Goal: Task Accomplishment & Management: Manage account settings

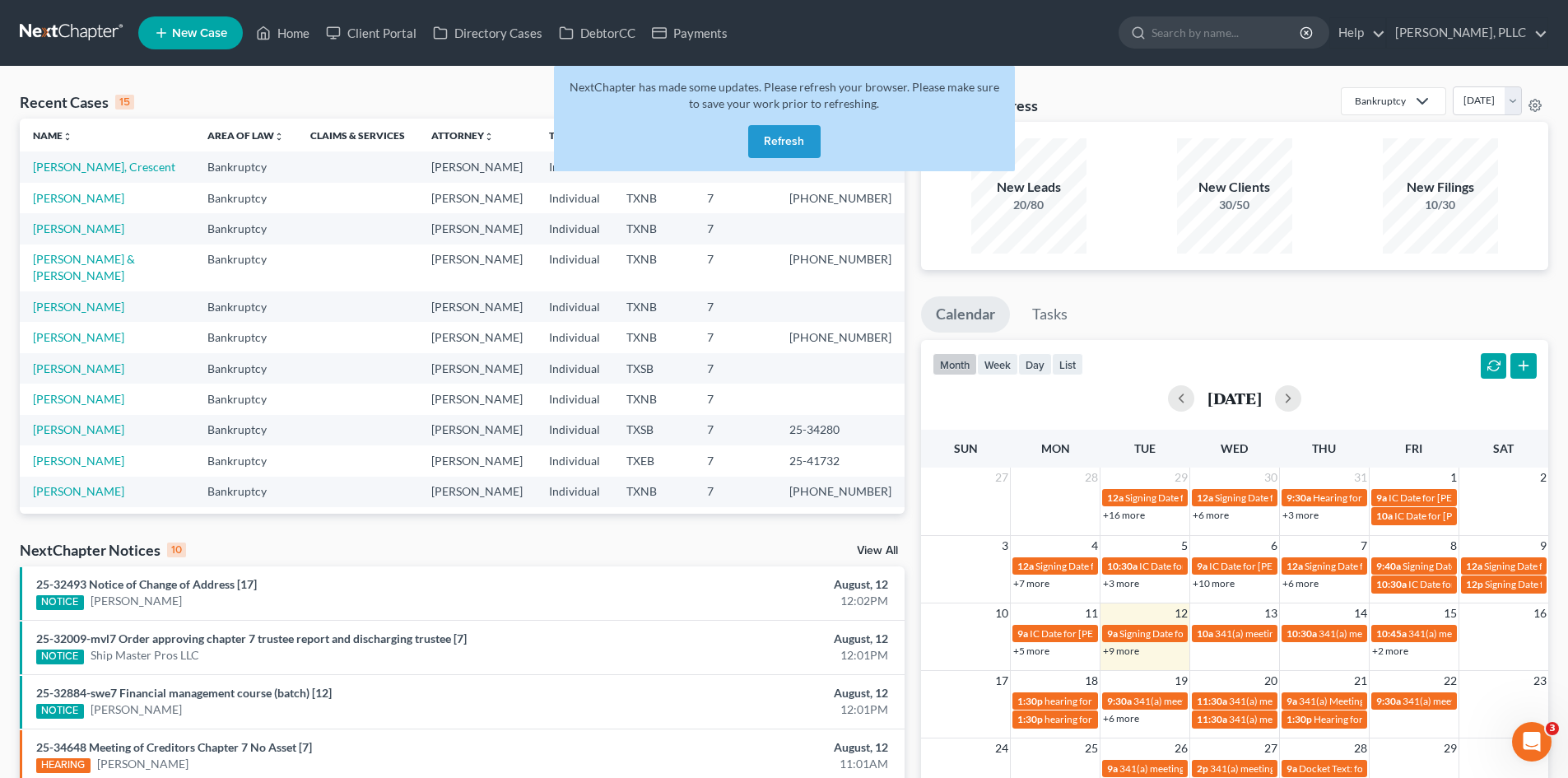
click at [785, 139] on button "Refresh" at bounding box center [784, 141] width 72 height 33
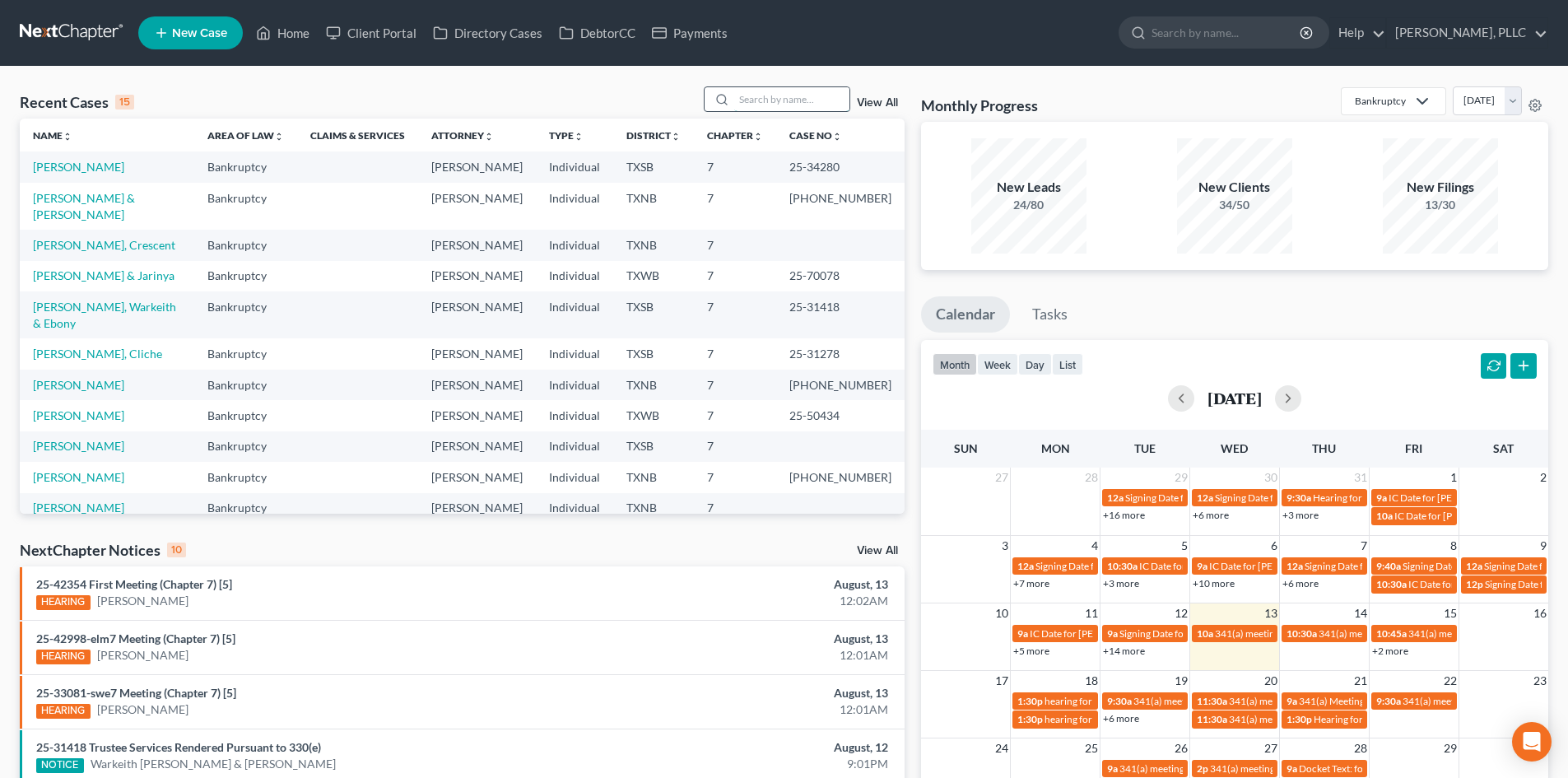
click at [754, 97] on input "search" at bounding box center [791, 99] width 115 height 24
type input "keisha"
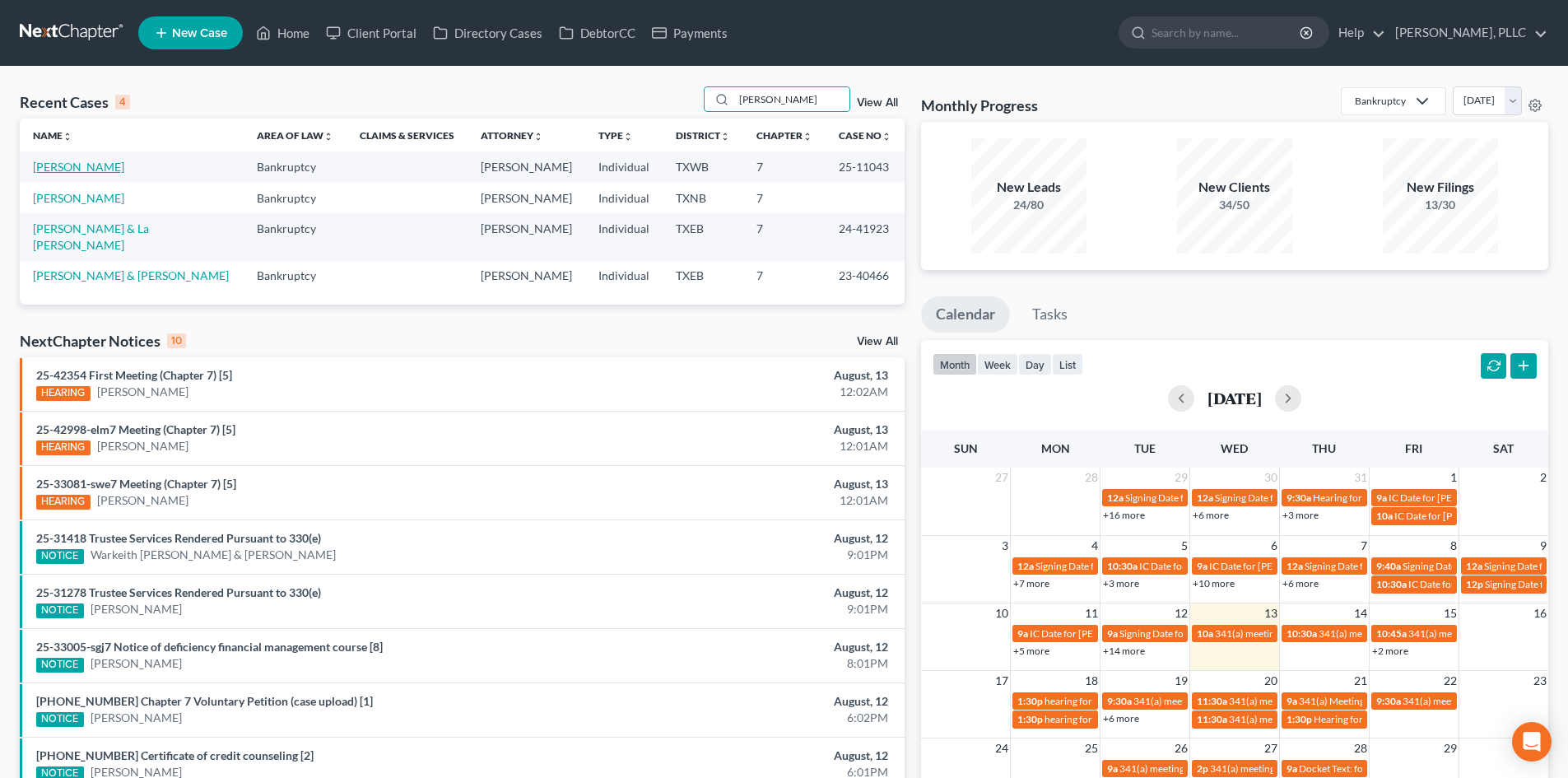
click at [78, 167] on link "[PERSON_NAME]" at bounding box center [79, 167] width 91 height 14
select select "4"
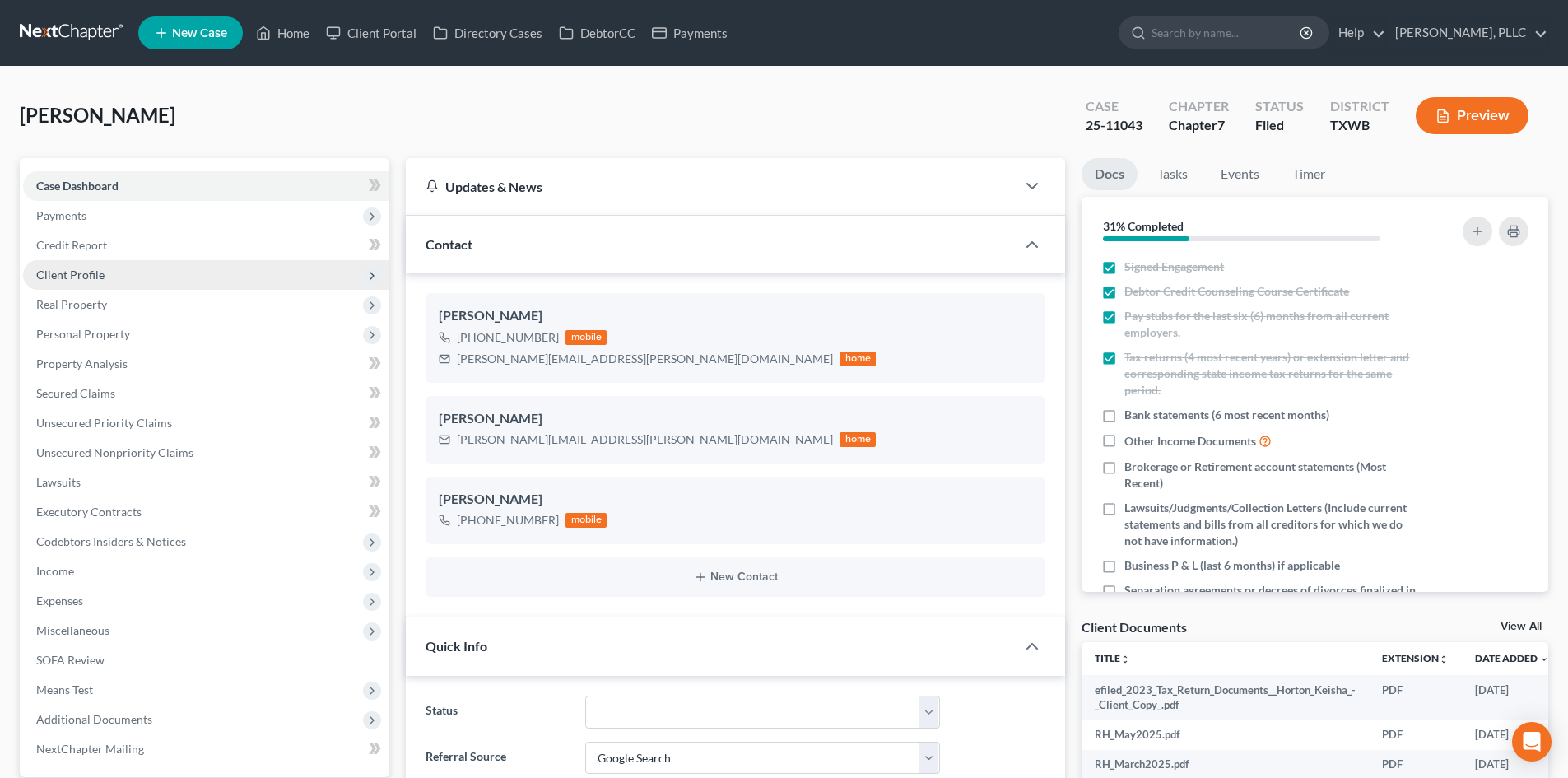
click at [102, 278] on span "Client Profile" at bounding box center [71, 275] width 68 height 14
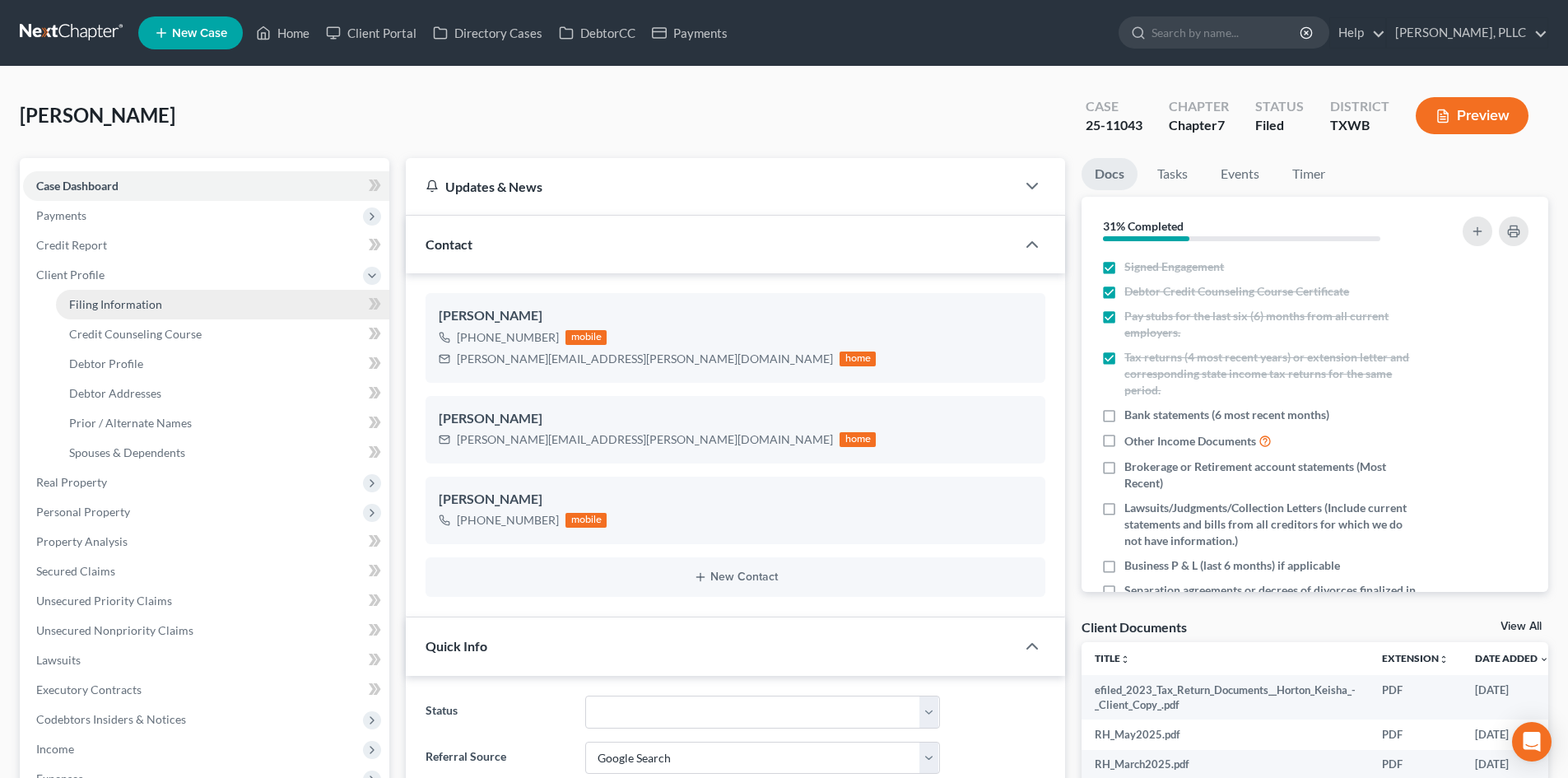
click at [130, 290] on link "Filing Information" at bounding box center [223, 304] width 333 height 30
select select "1"
select select "0"
select select "45"
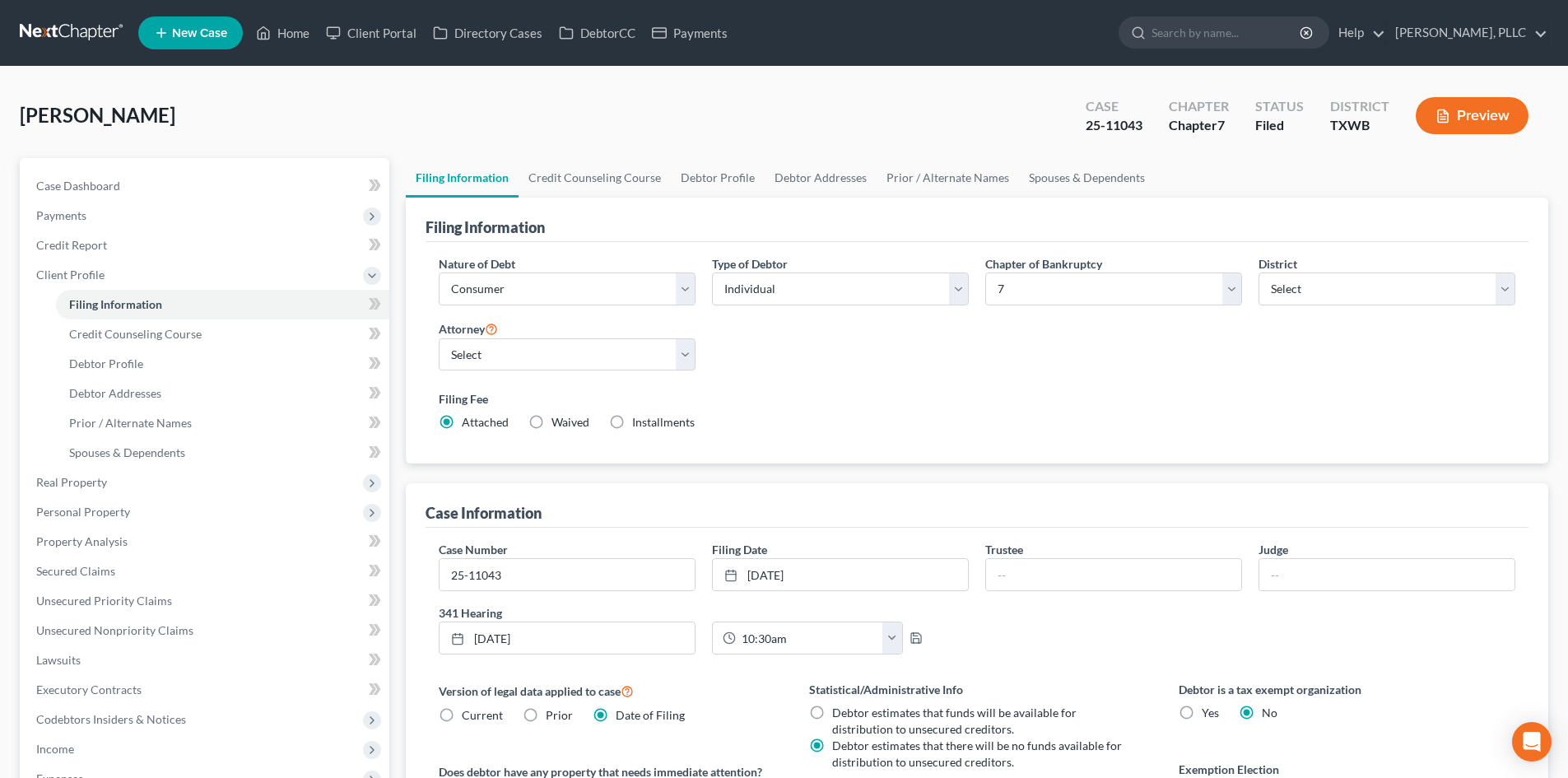
click at [1150, 160] on ul "Filing Information Credit Counseling Course Debtor Profile Debtor Addresses Pri…" at bounding box center [977, 178] width 1142 height 39
click at [1112, 173] on link "Spouses & Dependents" at bounding box center [1087, 178] width 136 height 39
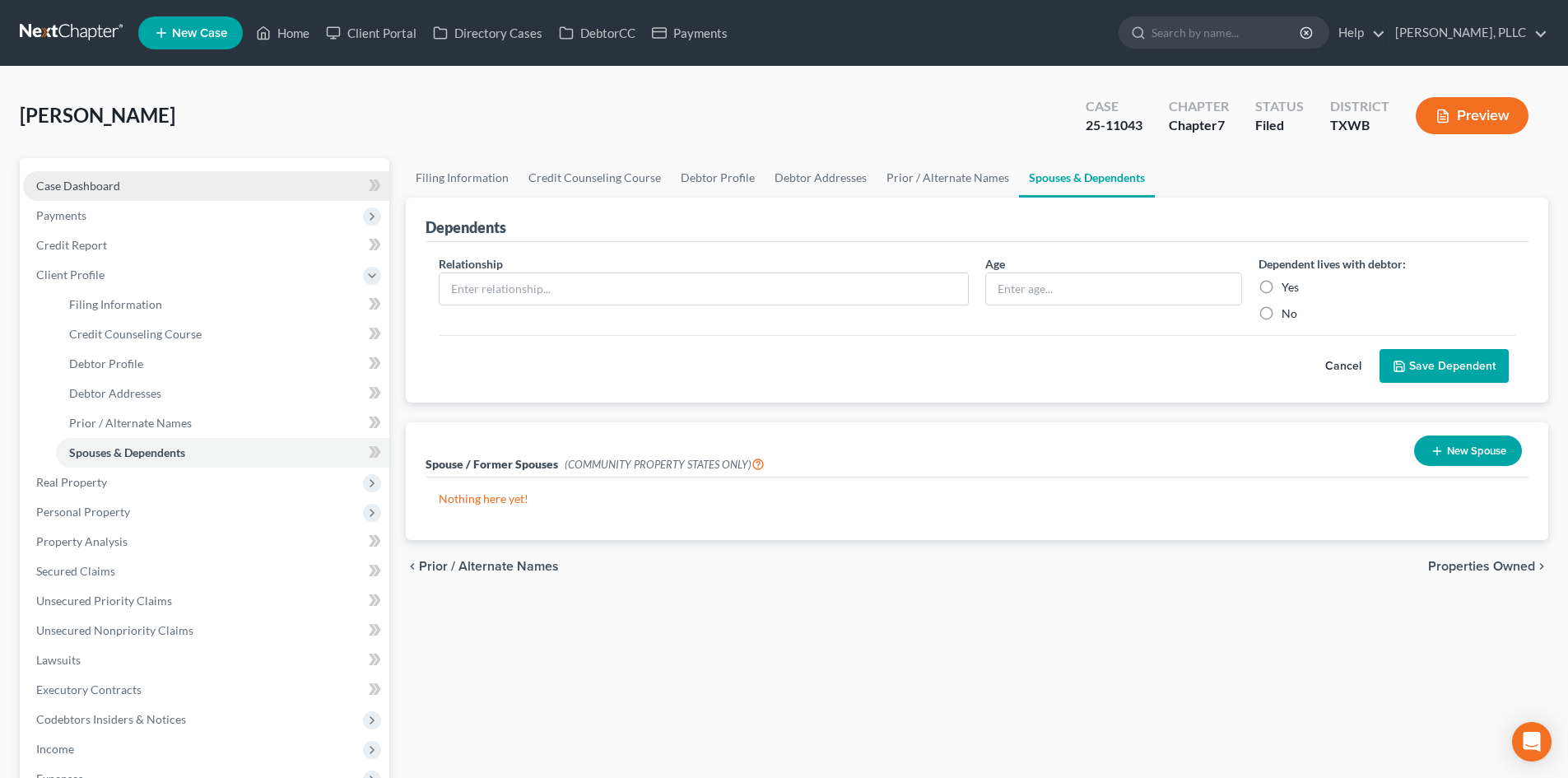
click at [73, 193] on link "Case Dashboard" at bounding box center [207, 186] width 367 height 30
select select "4"
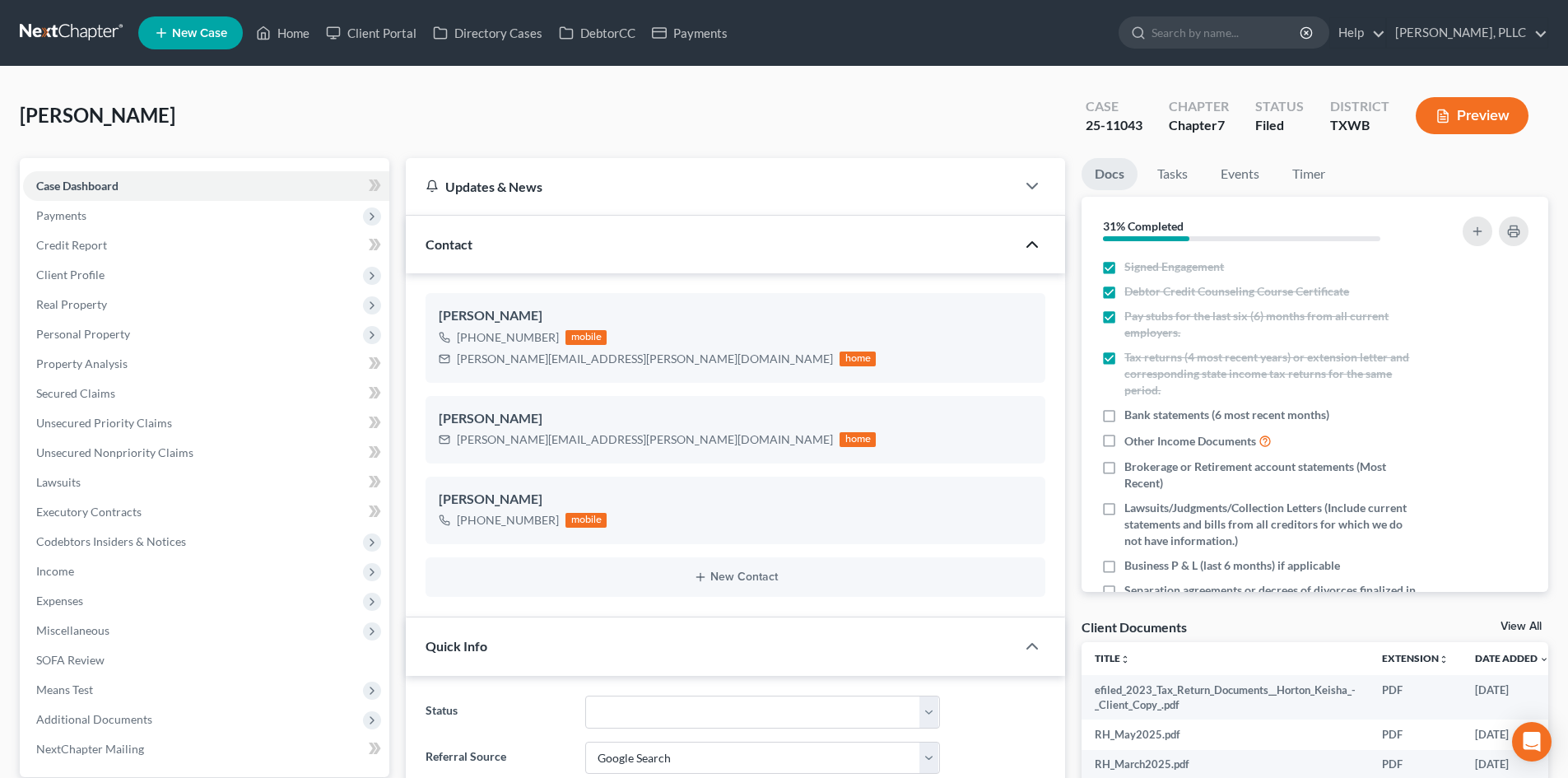
click at [1024, 239] on icon "button" at bounding box center [1033, 244] width 20 height 20
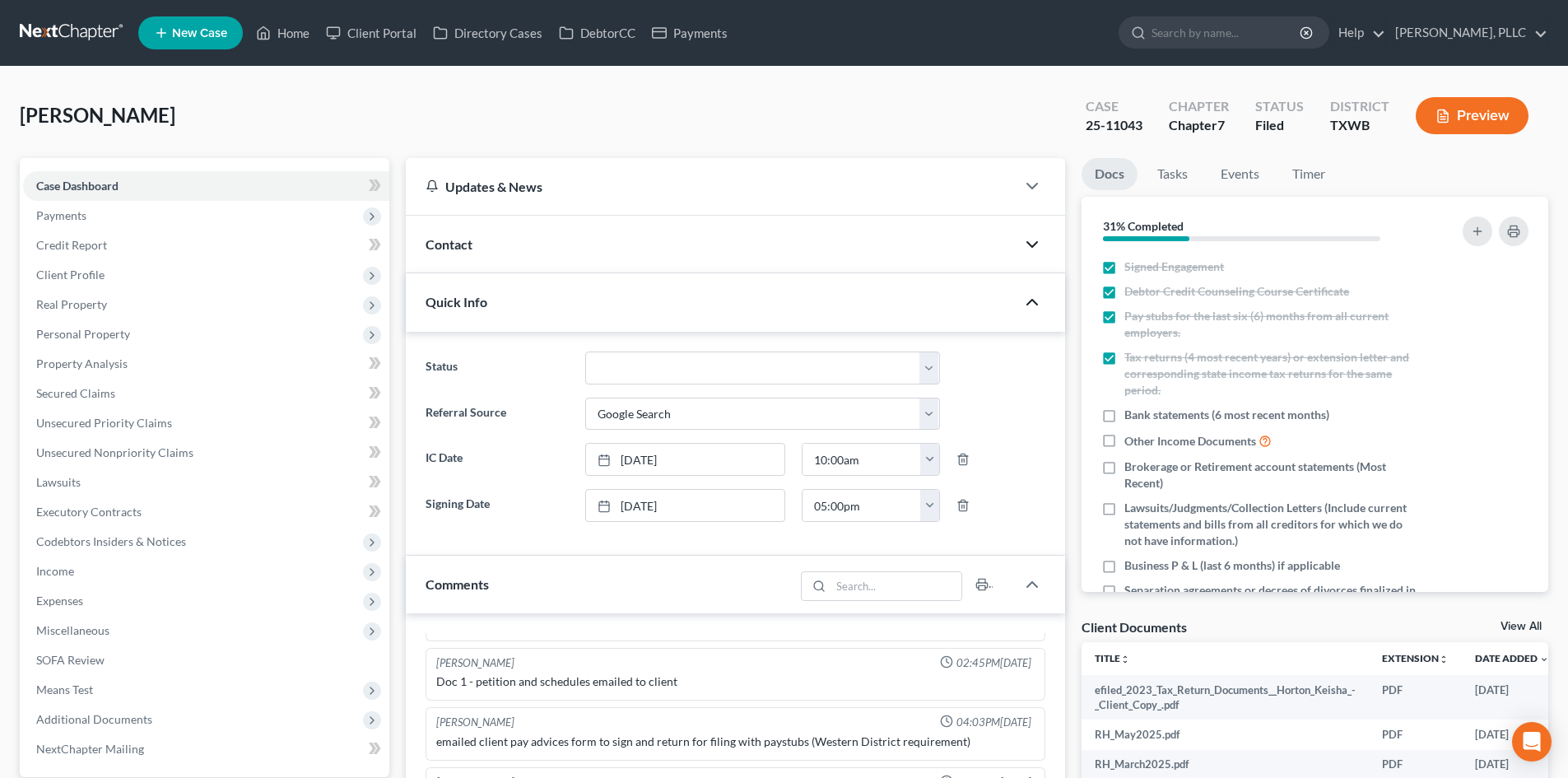
click at [1035, 303] on polyline "button" at bounding box center [1032, 302] width 10 height 5
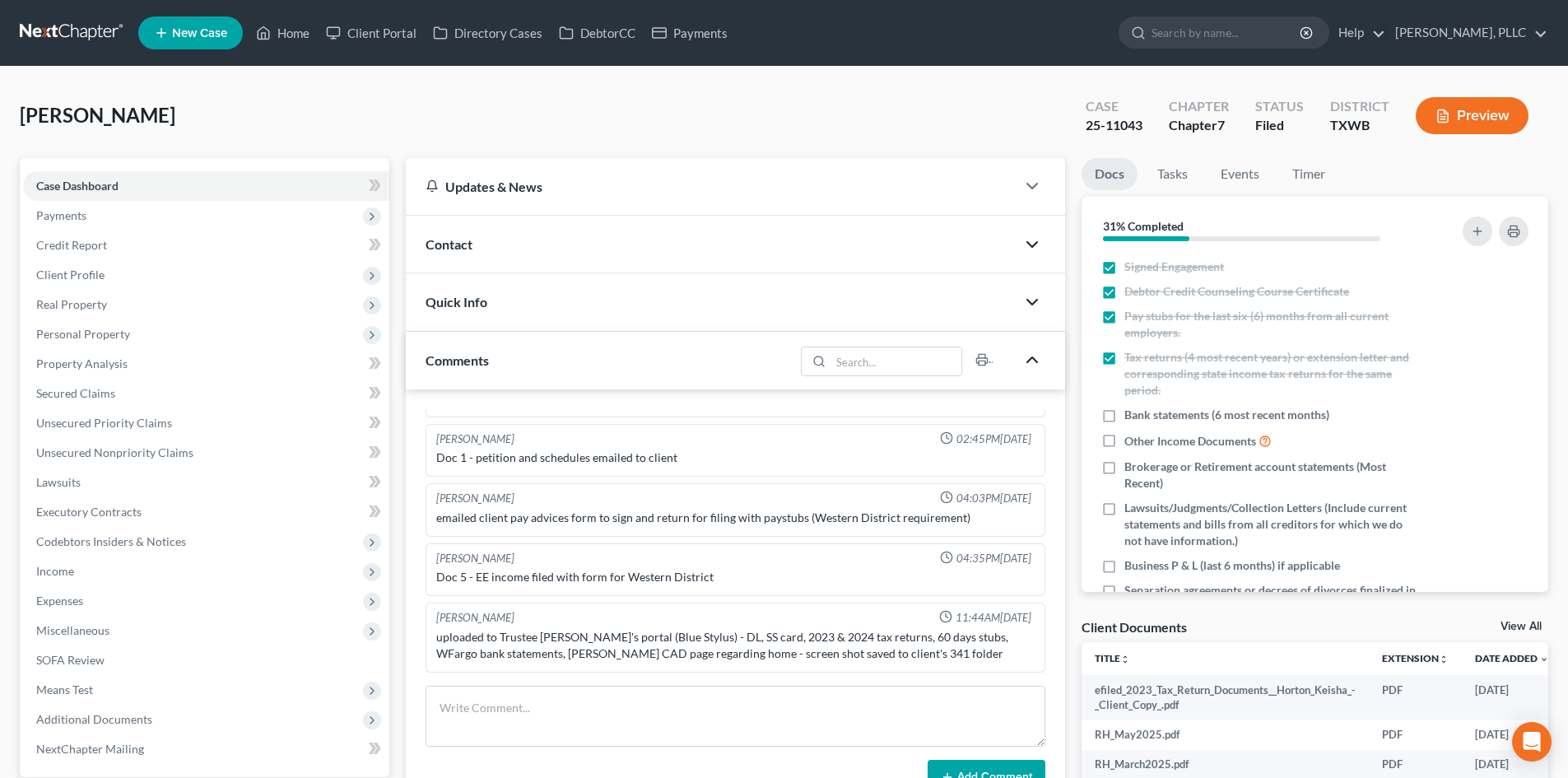
click at [1025, 357] on icon "button" at bounding box center [1033, 359] width 20 height 20
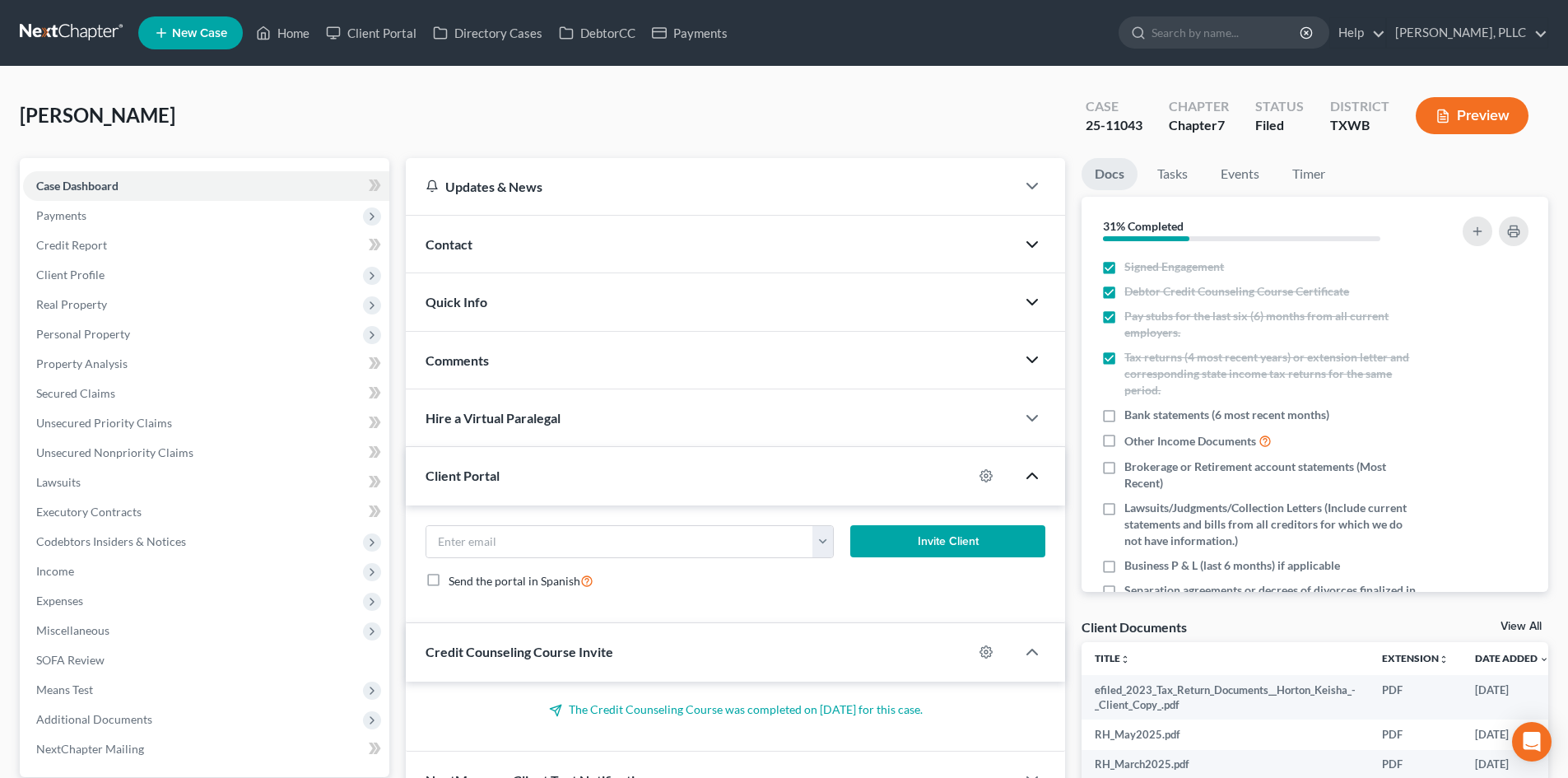
click at [1040, 473] on icon "button" at bounding box center [1033, 476] width 20 height 20
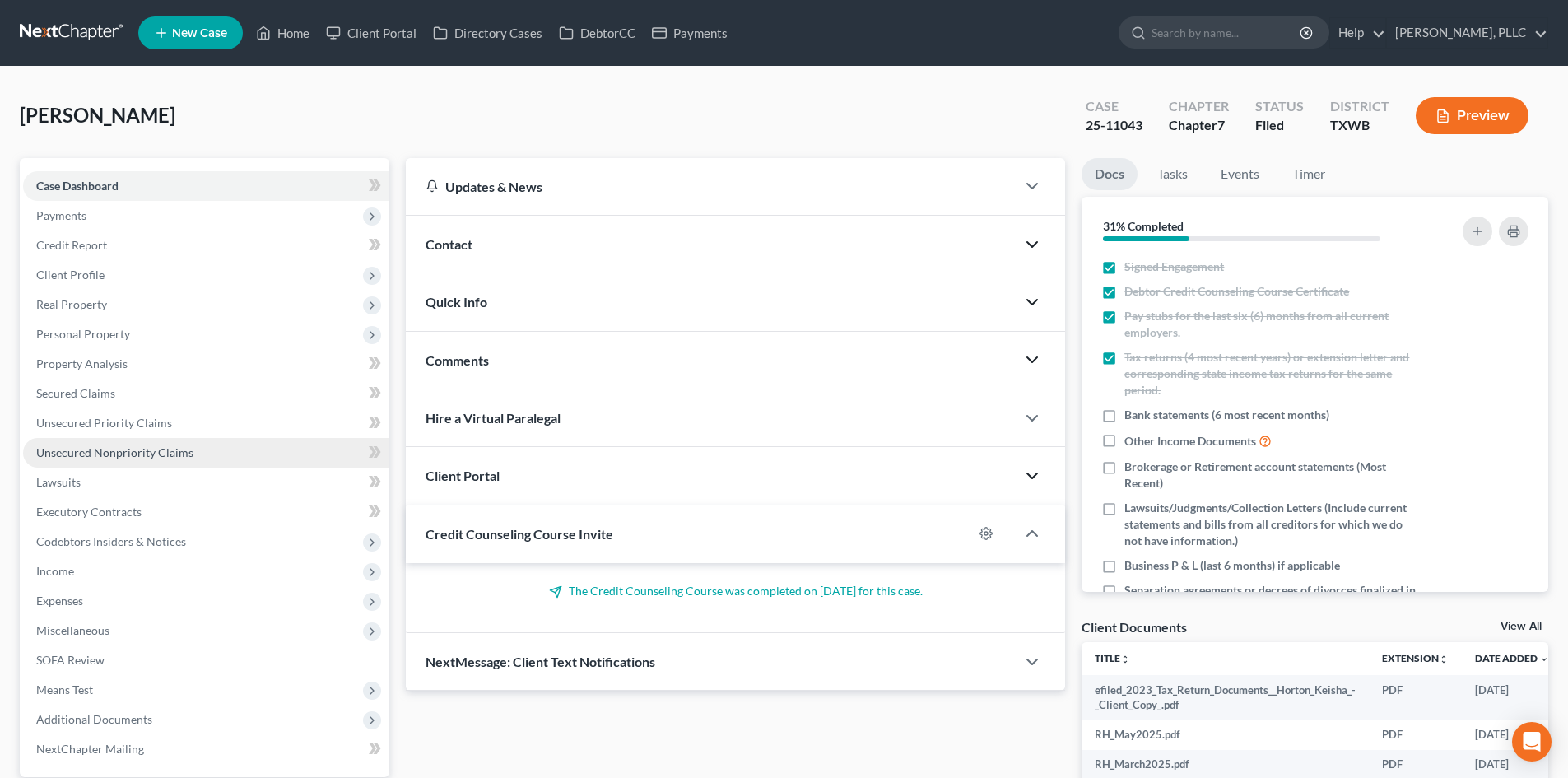
click at [122, 447] on span "Unsecured Nonpriority Claims" at bounding box center [115, 452] width 157 height 14
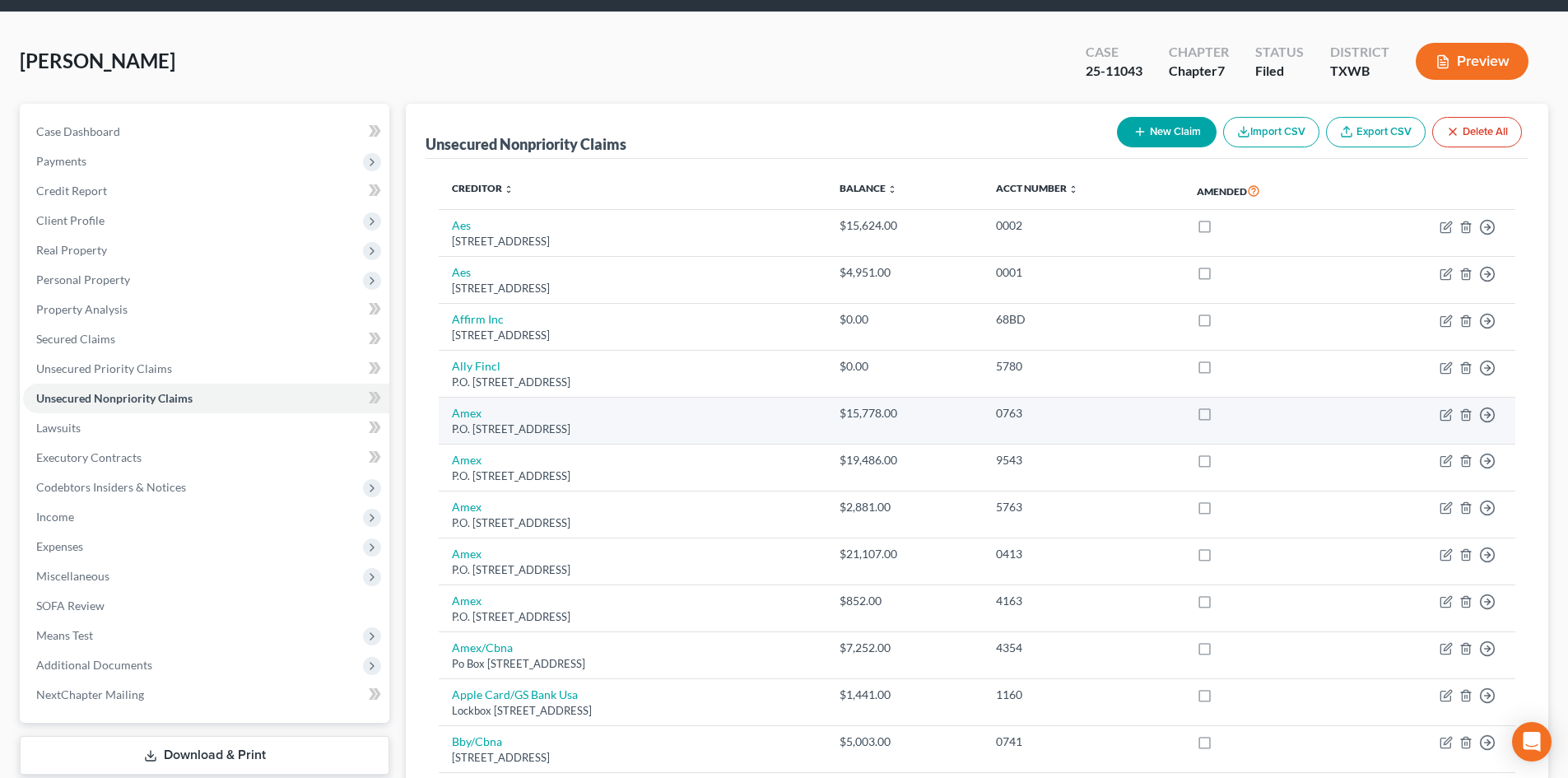
scroll to position [165, 0]
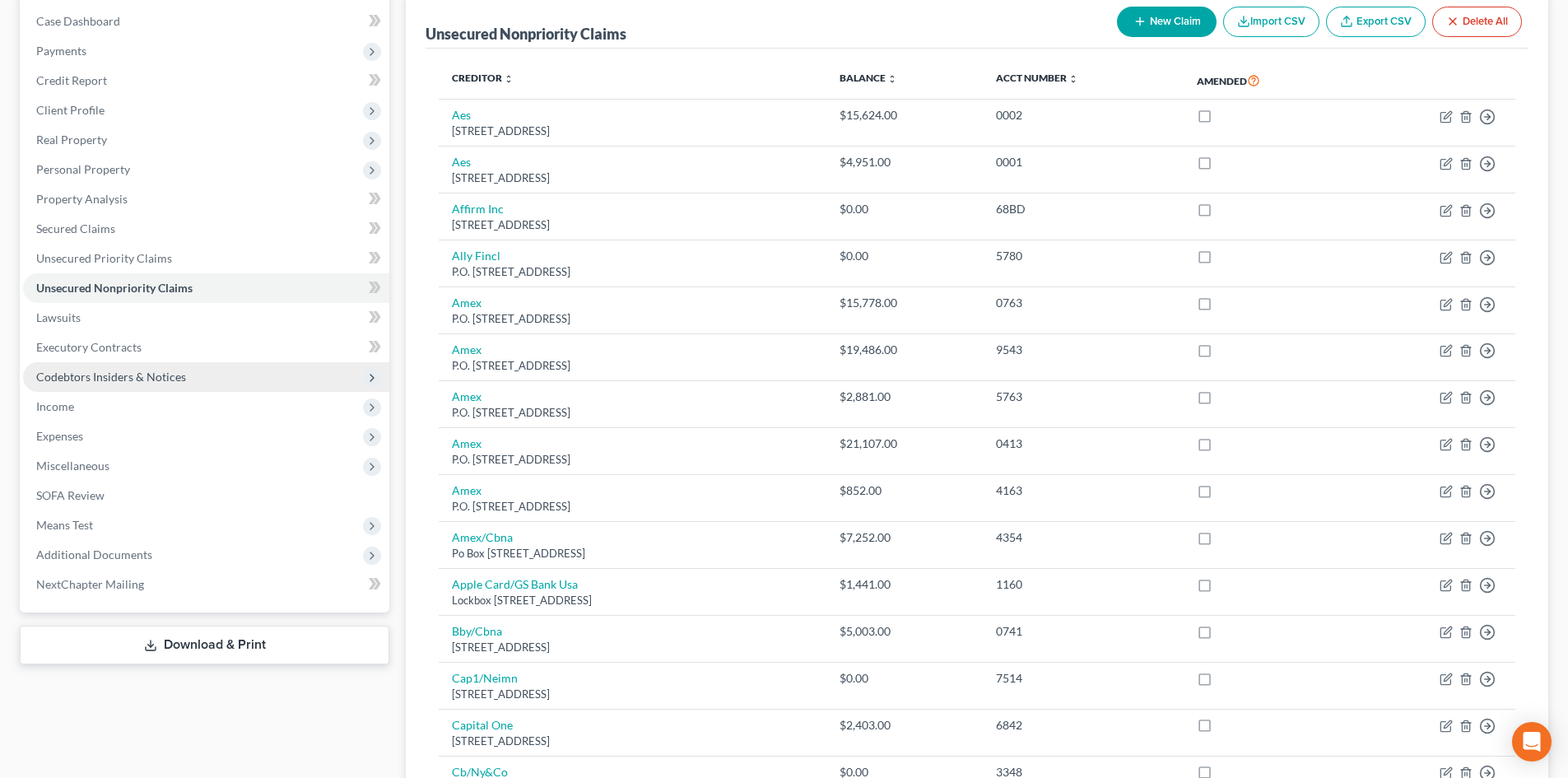
click at [170, 373] on span "Codebtors Insiders & Notices" at bounding box center [112, 376] width 150 height 14
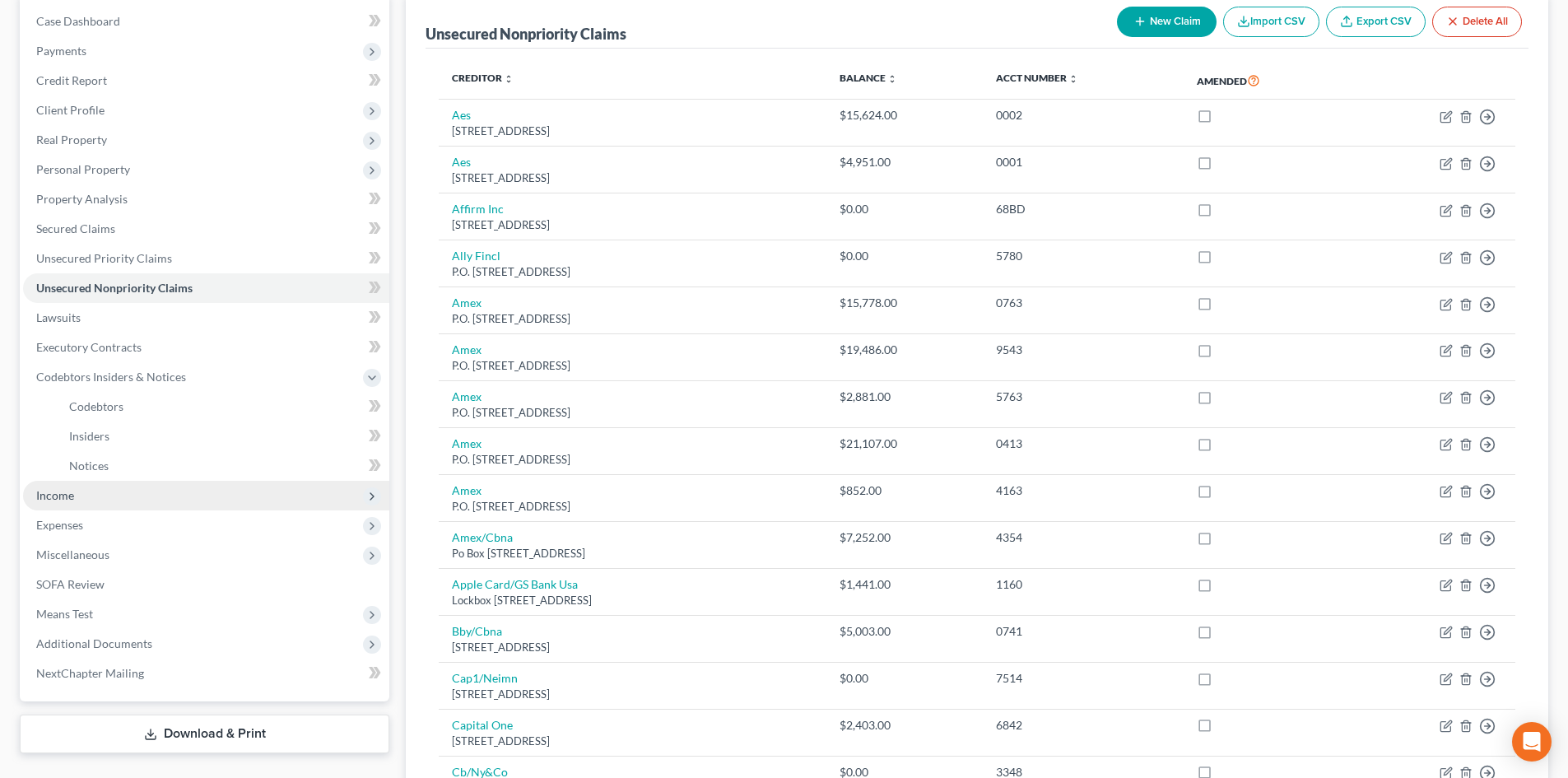
click at [129, 504] on span "Income" at bounding box center [207, 495] width 367 height 30
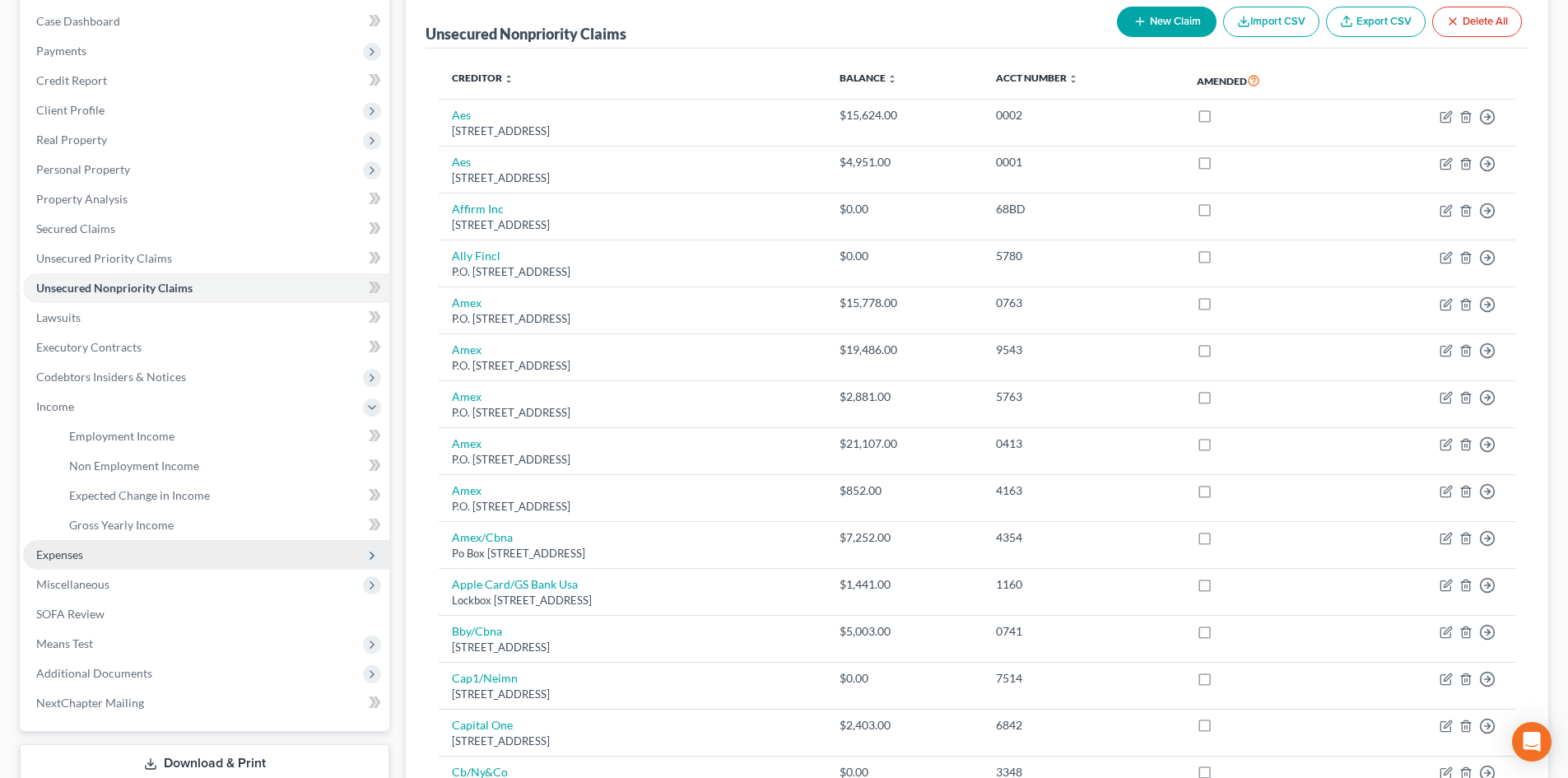
click at [120, 565] on span "Expenses" at bounding box center [207, 554] width 367 height 30
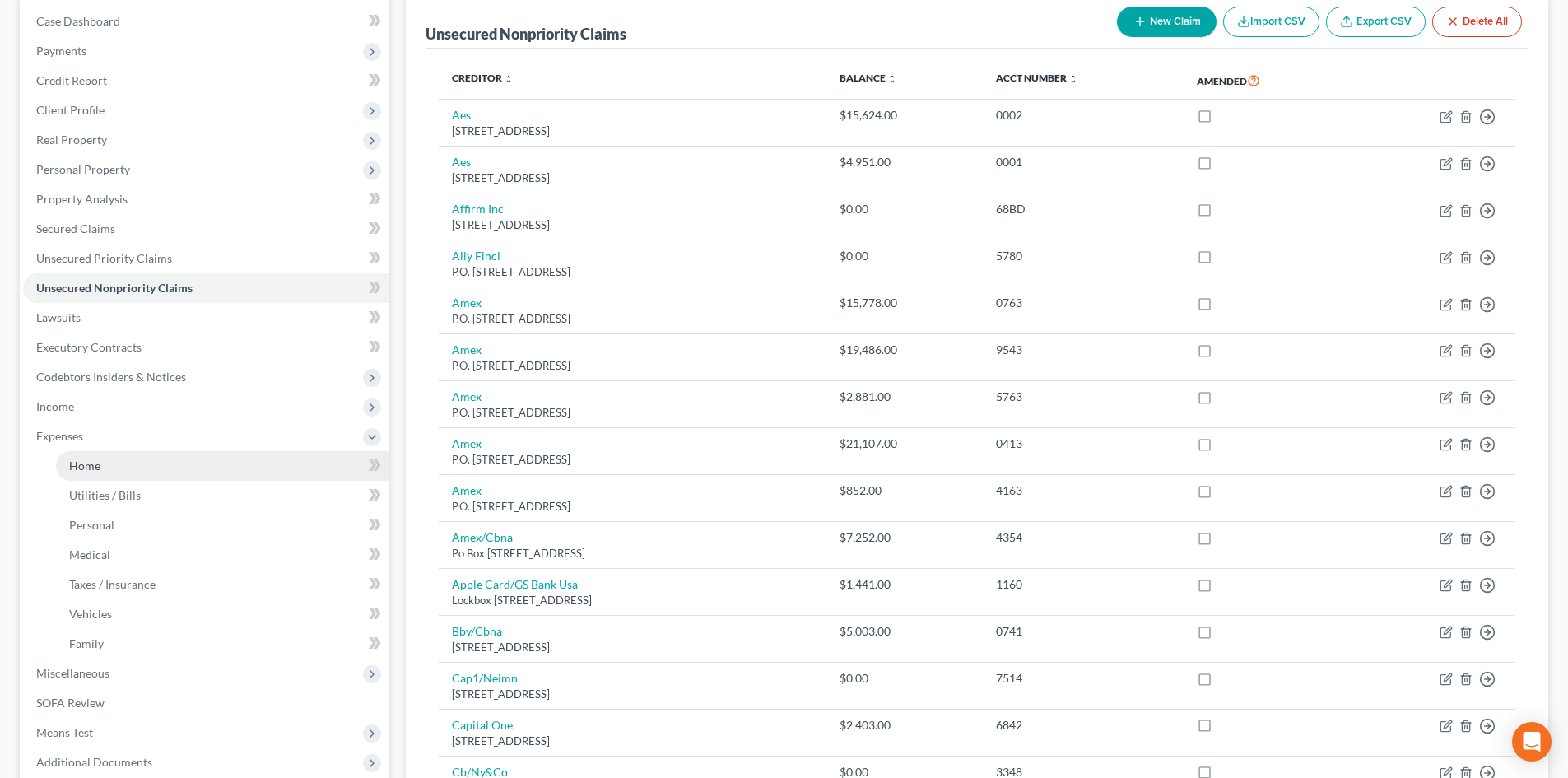
click at [132, 466] on link "Home" at bounding box center [223, 466] width 333 height 30
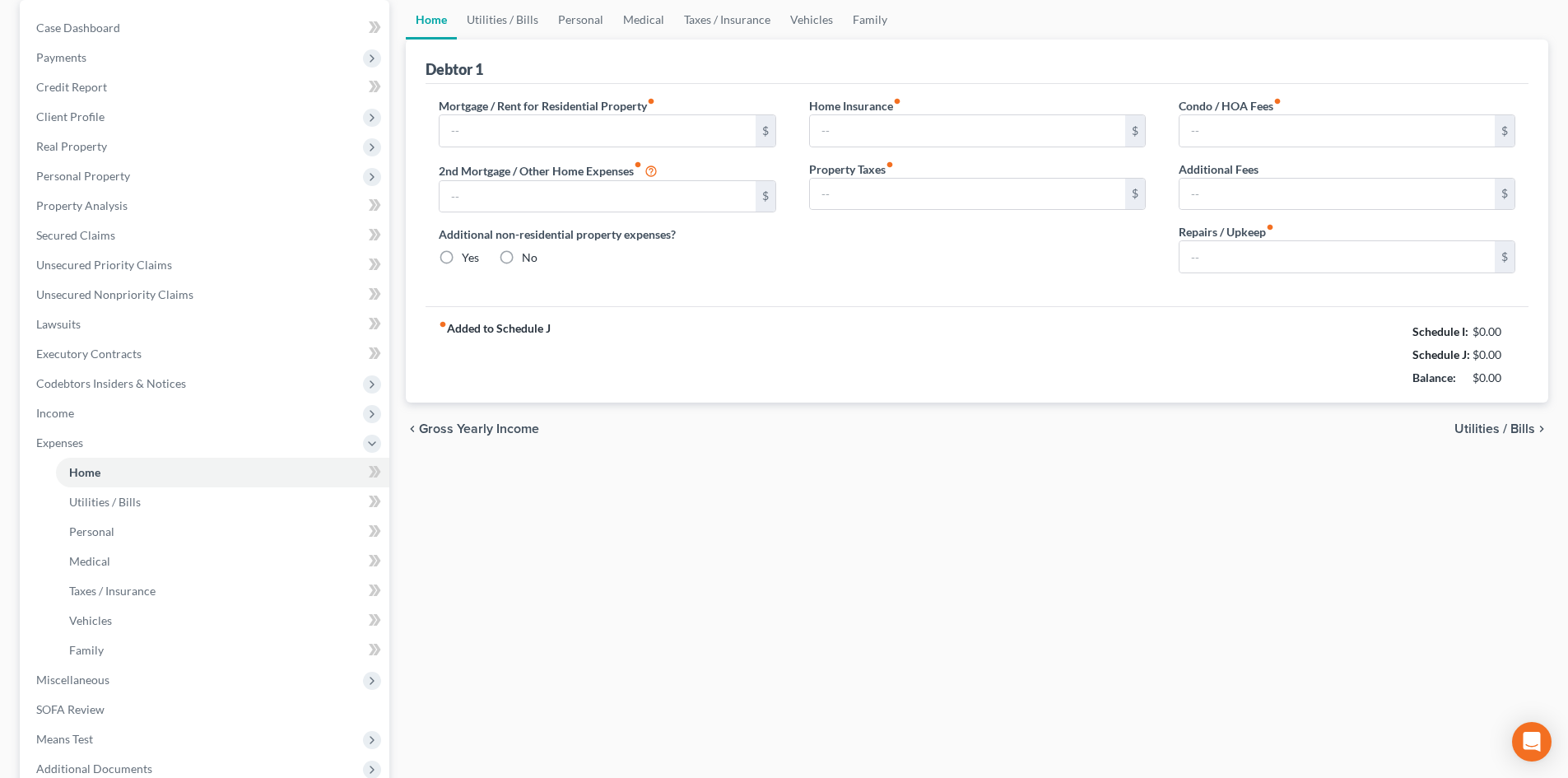
type input "2,141.73"
type input "0.00"
radio input "true"
type input "430.00"
type input "153.00"
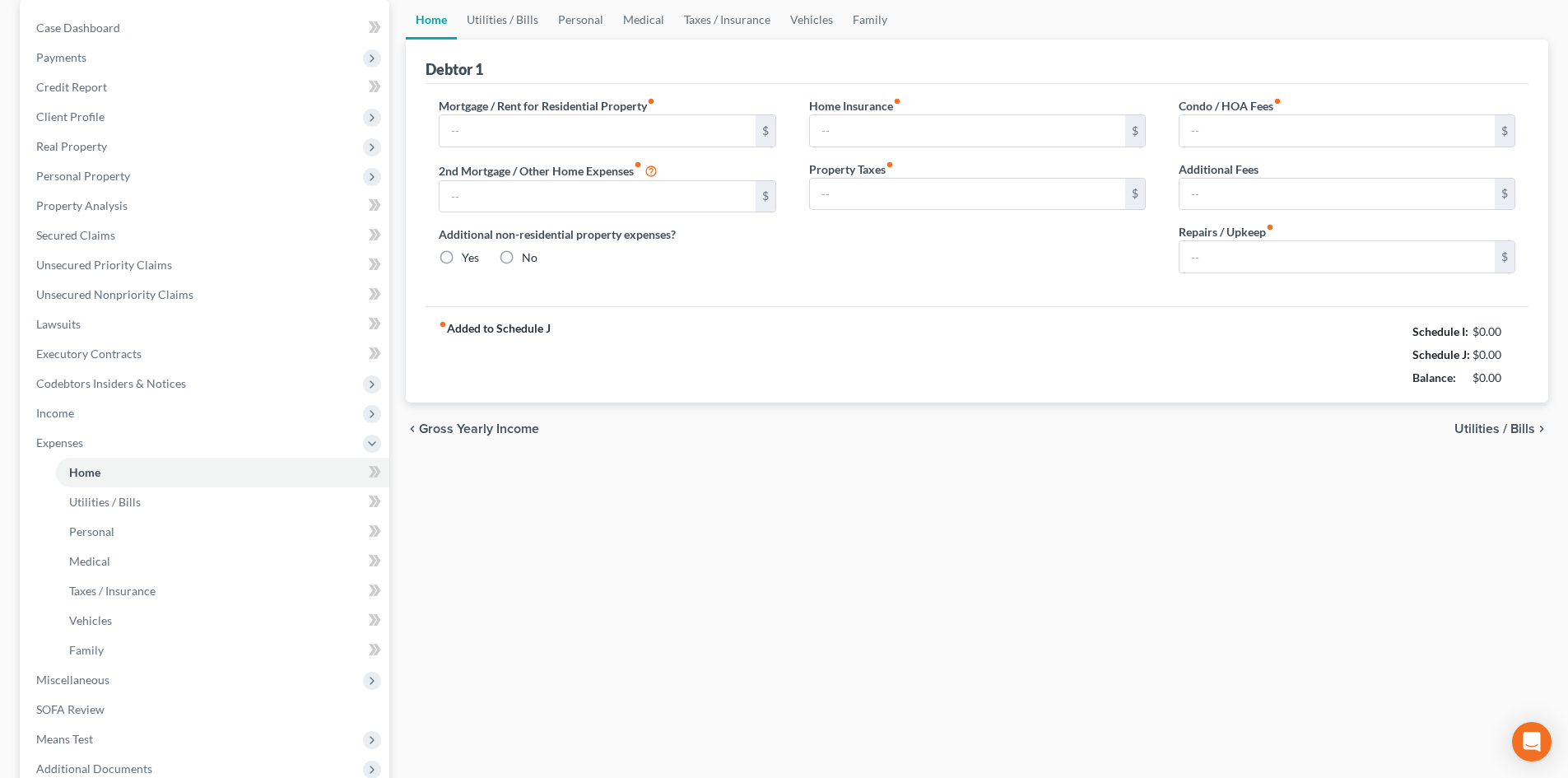
type input "20.00"
type input "0.00"
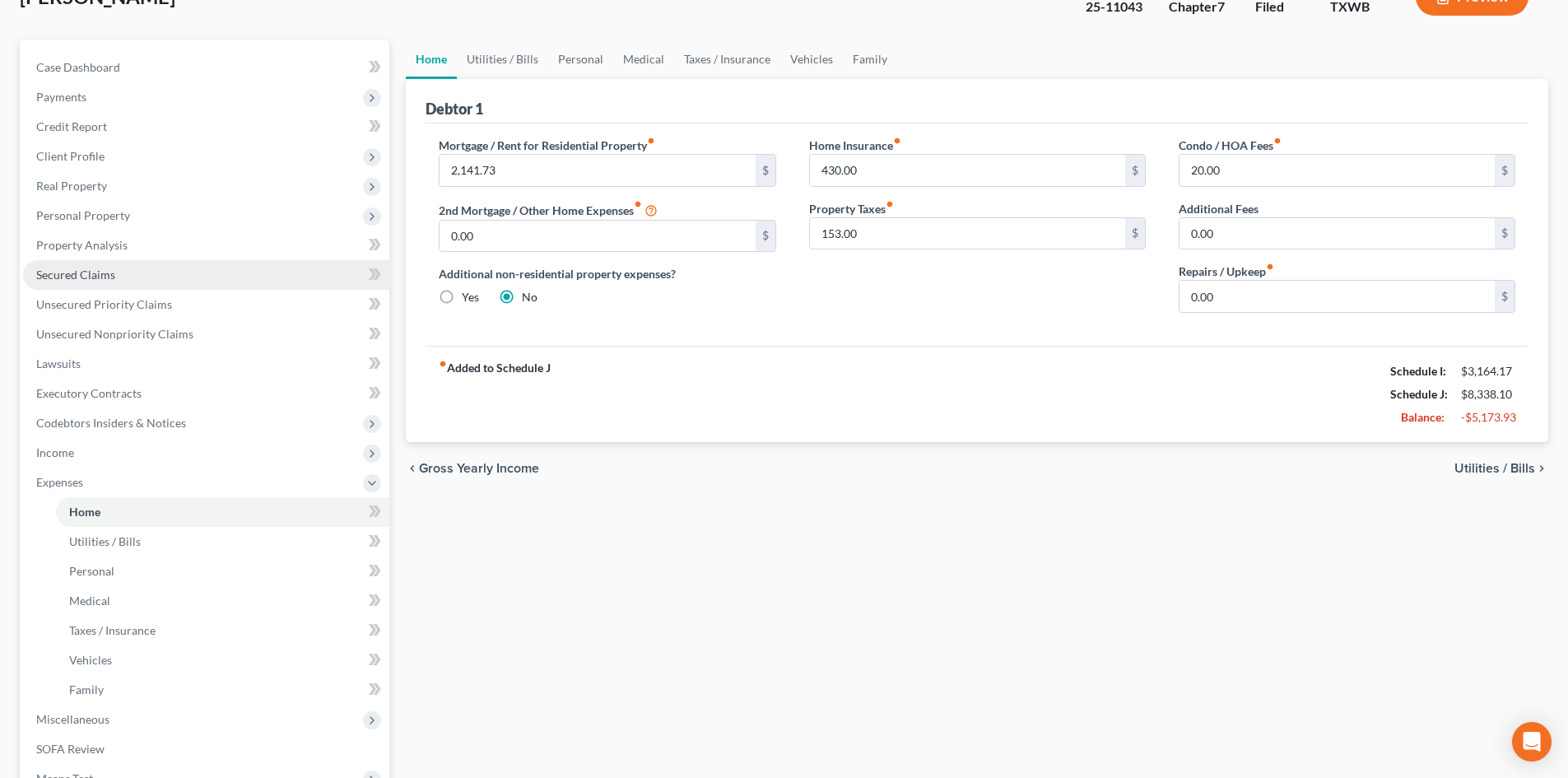
scroll to position [321, 0]
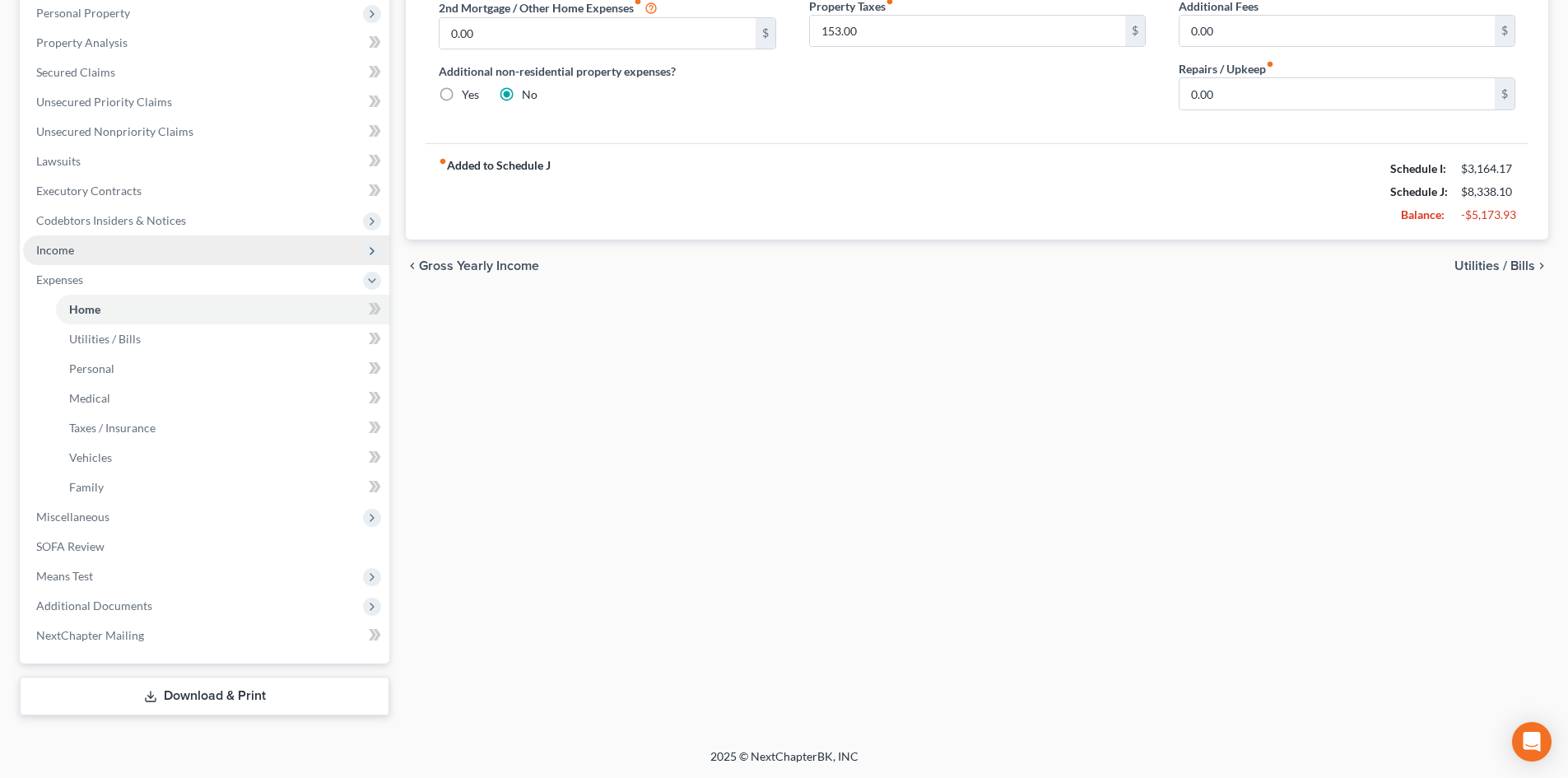
click at [158, 253] on span "Income" at bounding box center [207, 249] width 367 height 30
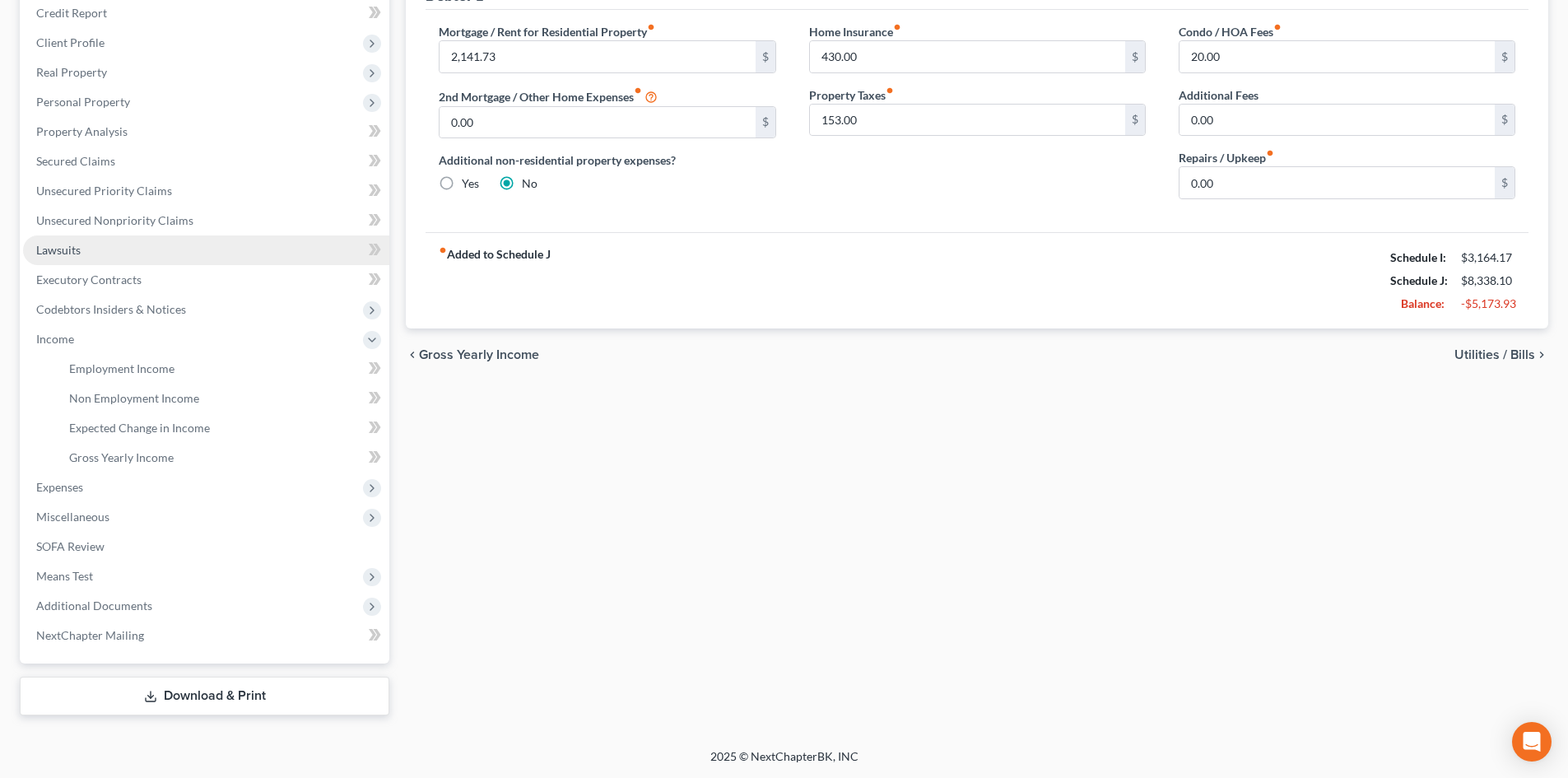
scroll to position [233, 0]
click at [199, 363] on link "Employment Income" at bounding box center [223, 368] width 333 height 30
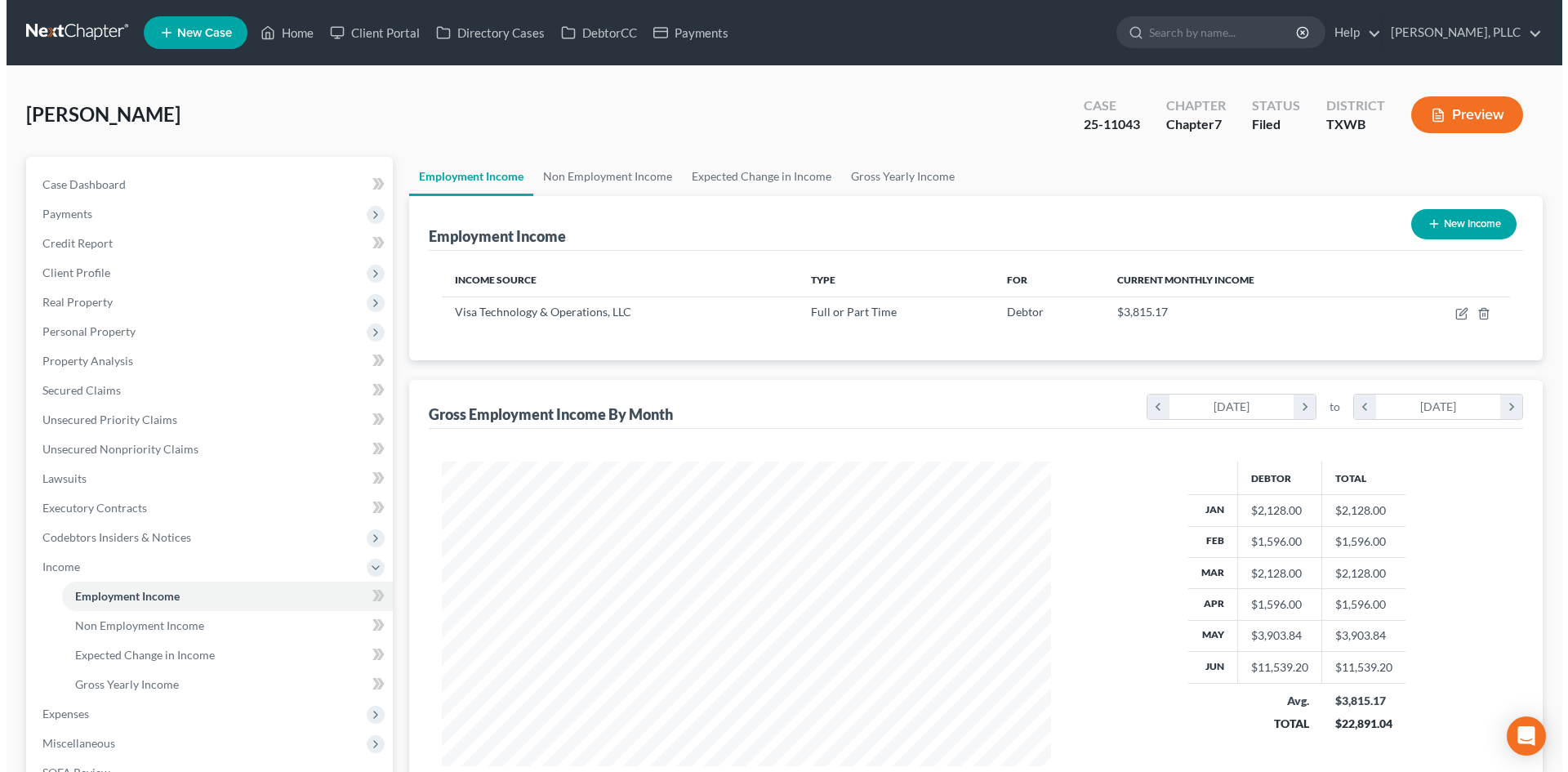
scroll to position [304, 642]
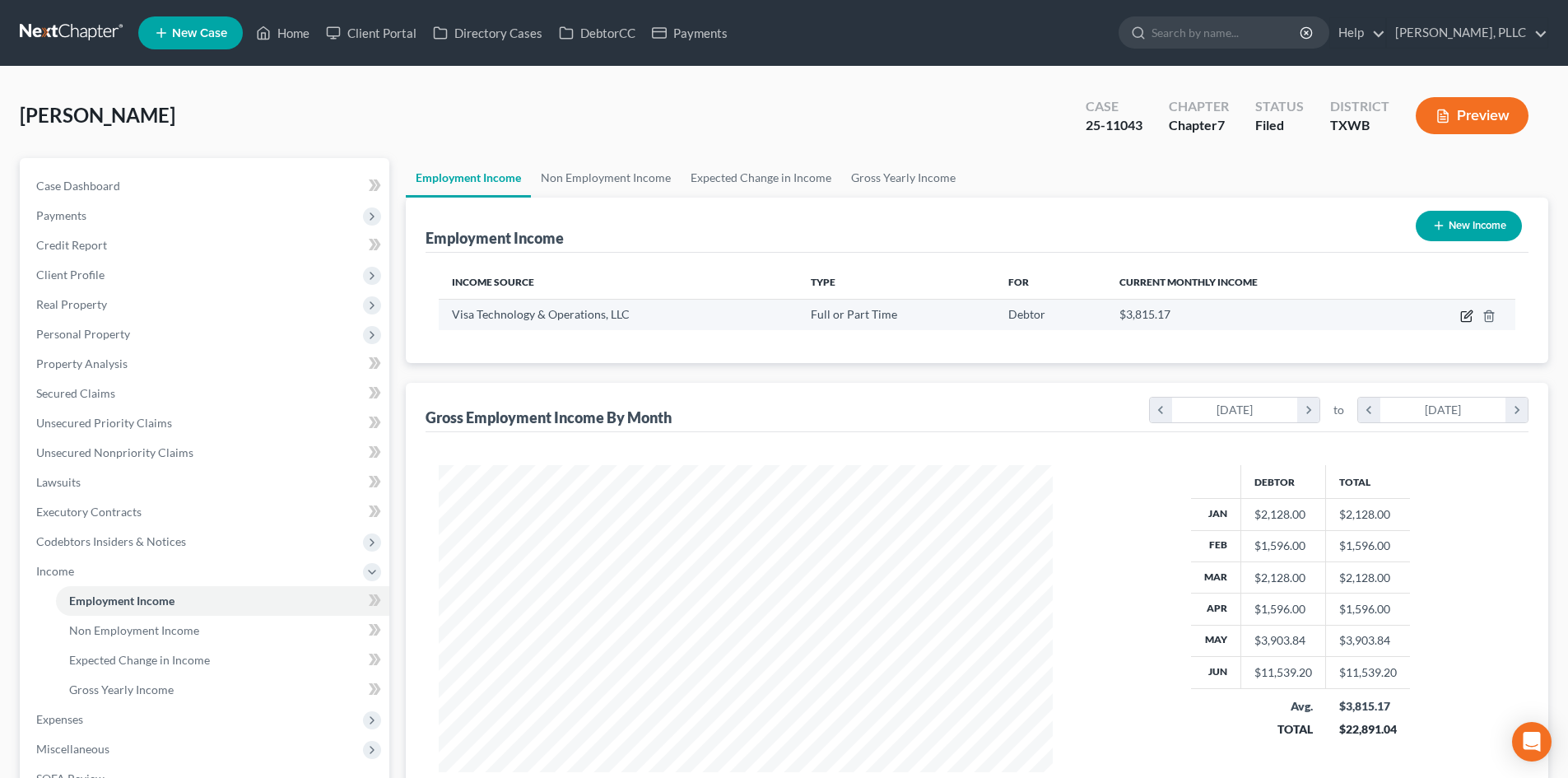
click at [1461, 318] on icon "button" at bounding box center [1467, 316] width 13 height 13
select select "0"
select select "4"
select select "0"
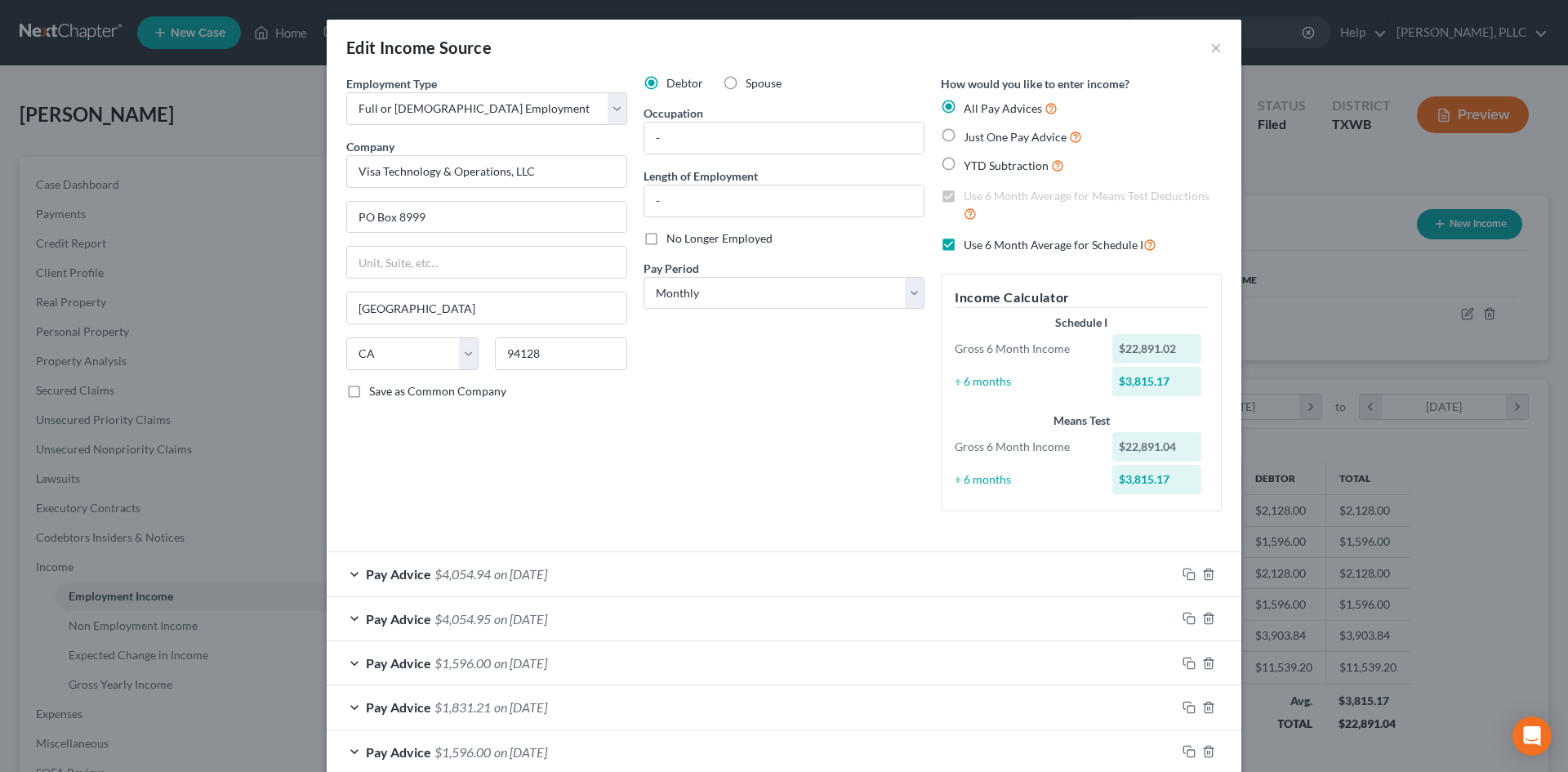
scroll to position [225, 0]
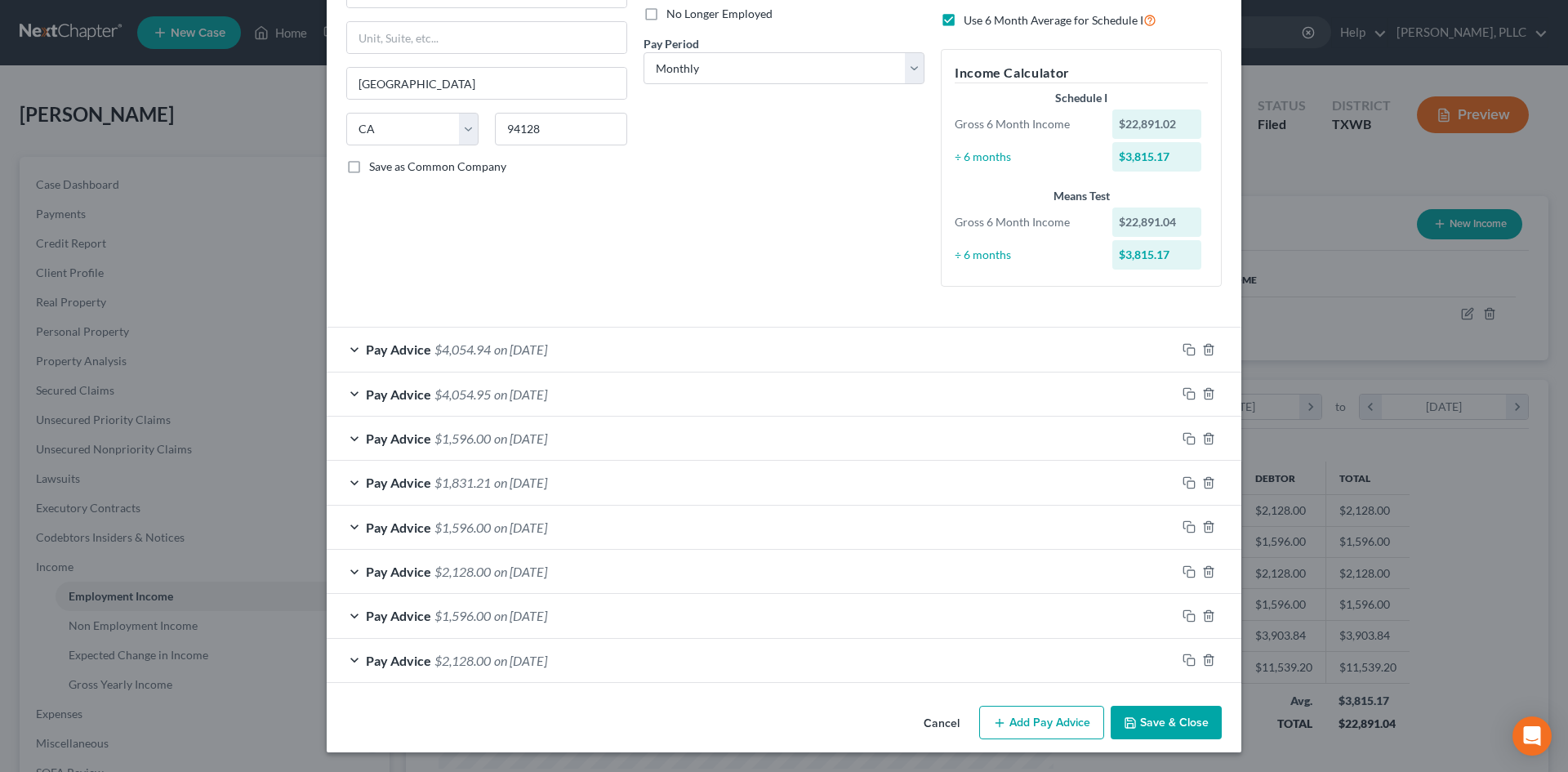
click at [521, 404] on div "Pay Advice $4,054.95 on 06/13/2025" at bounding box center [751, 394] width 850 height 43
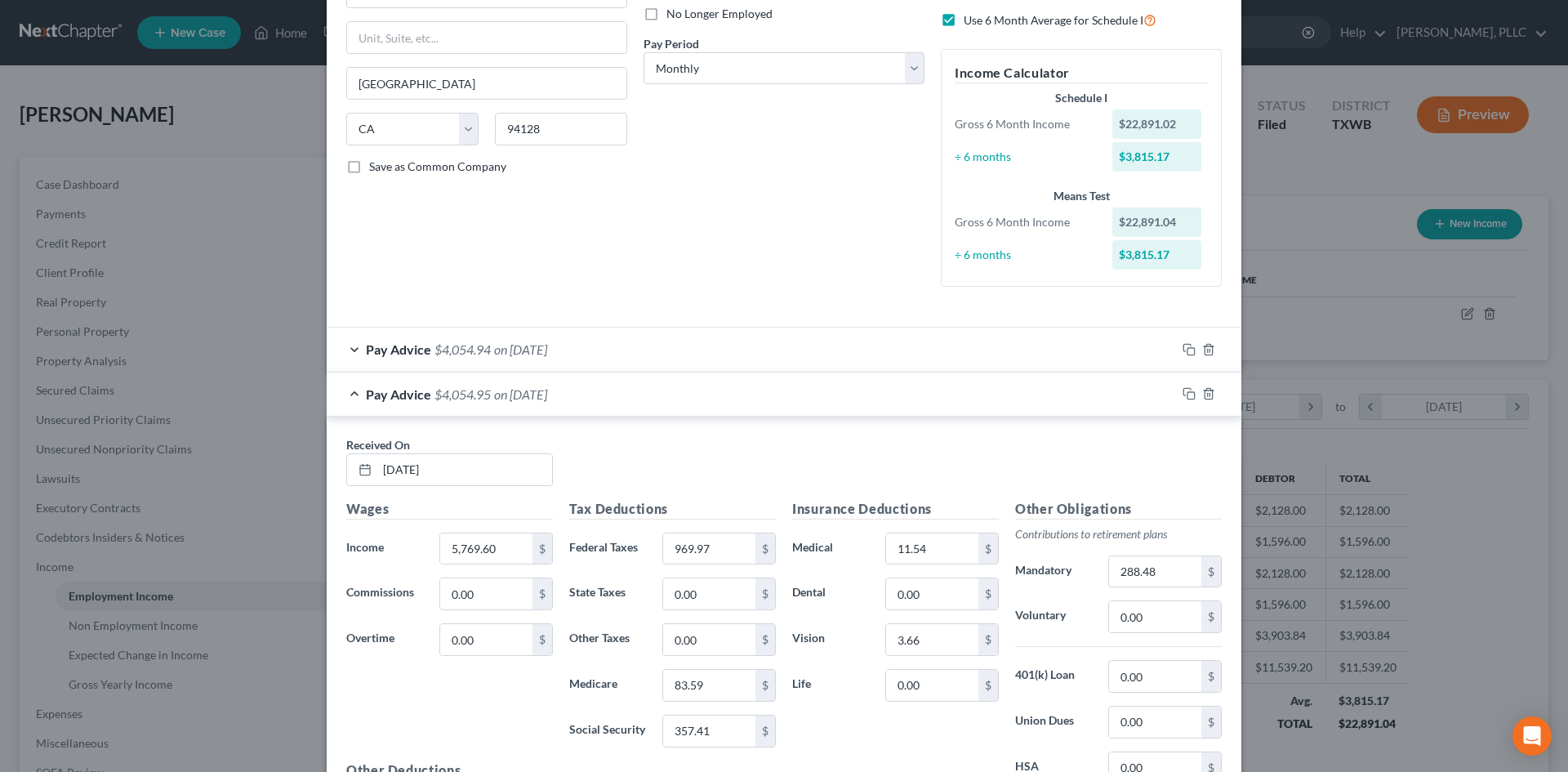
click at [520, 359] on div "Pay Advice $4,054.94 on 06/27/2025" at bounding box center [751, 349] width 850 height 43
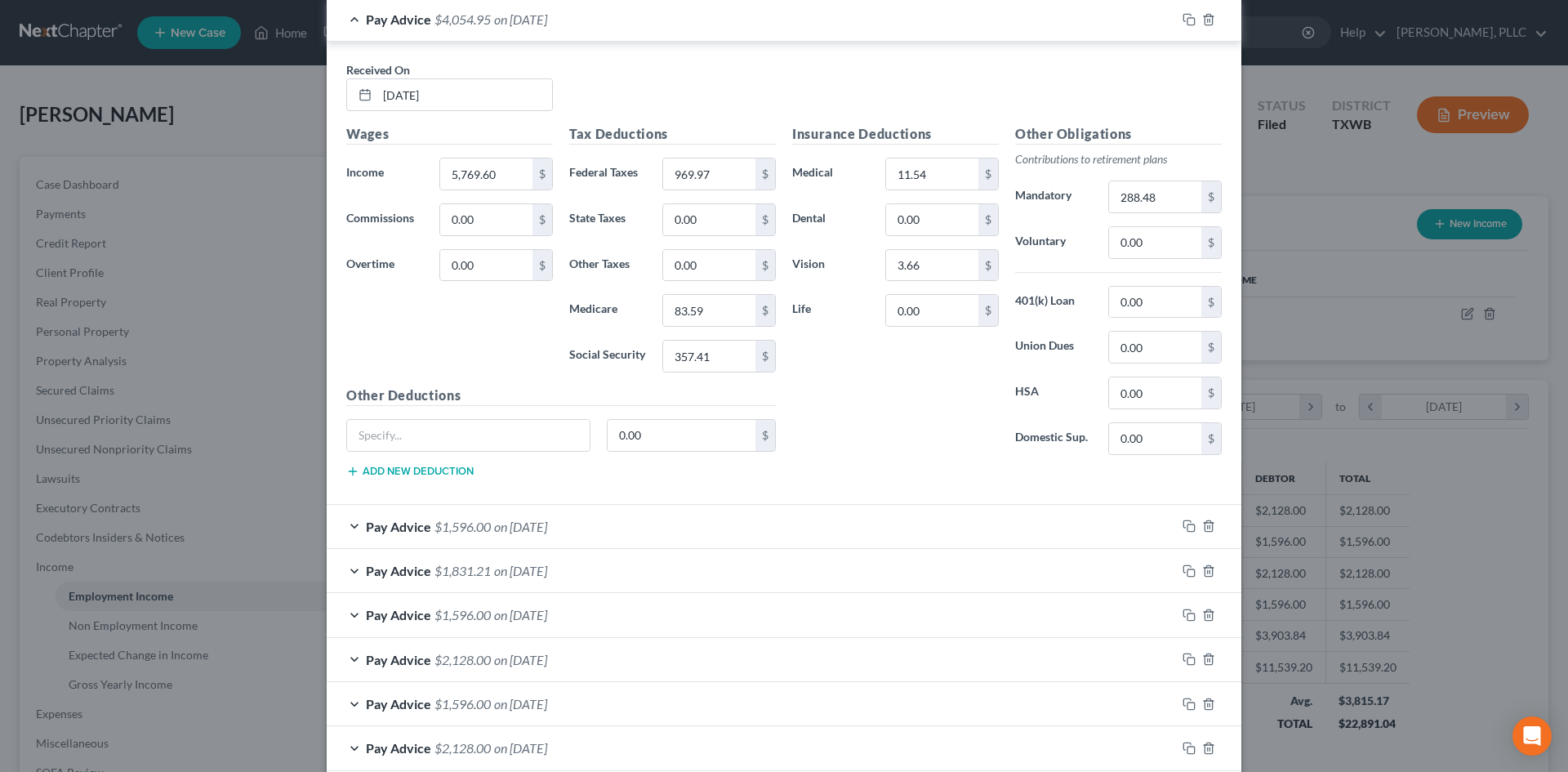
scroll to position [1151, 0]
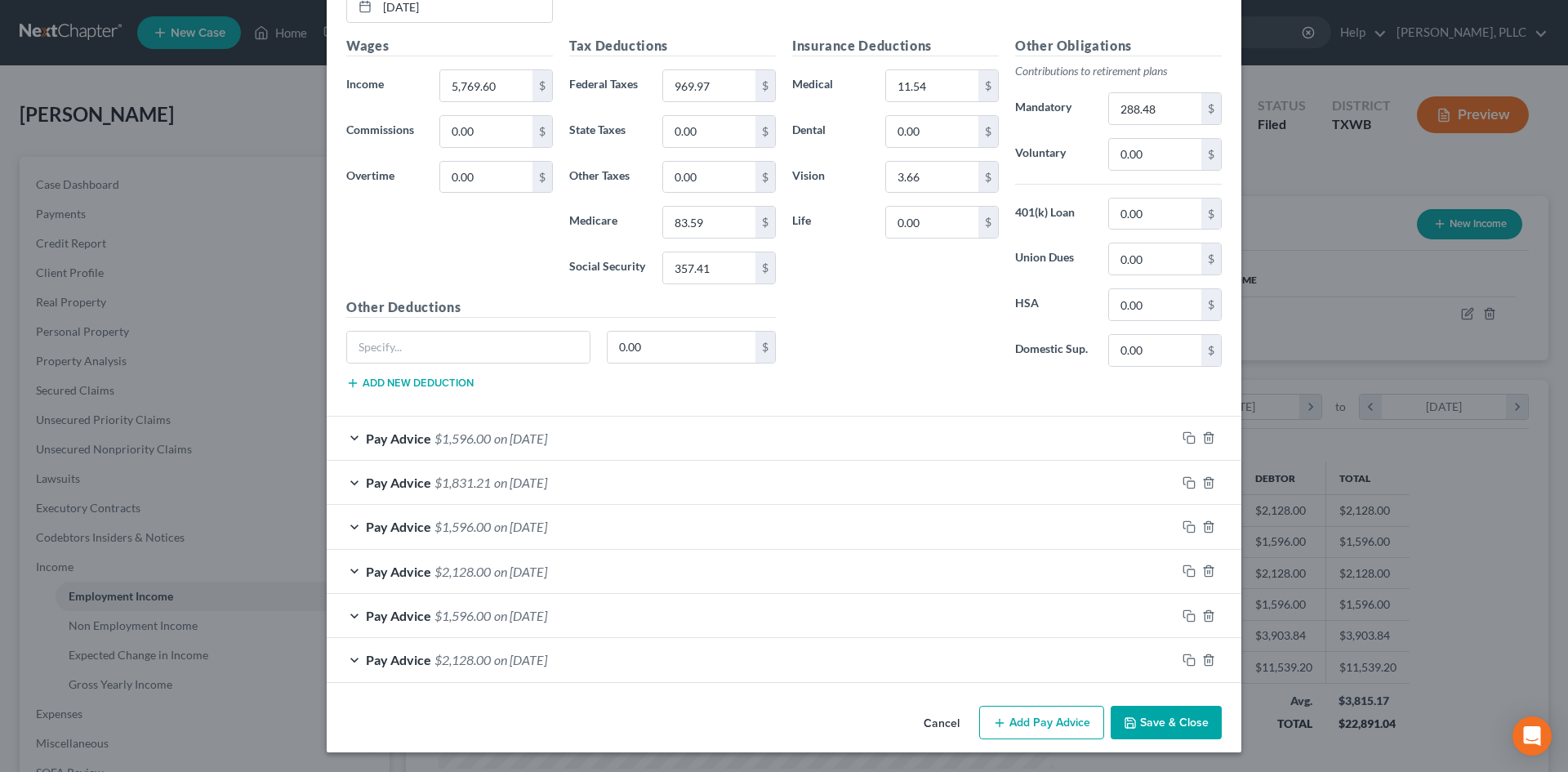
click at [622, 666] on div "Pay Advice $2,128.00 on 01/31/2025" at bounding box center [751, 659] width 850 height 43
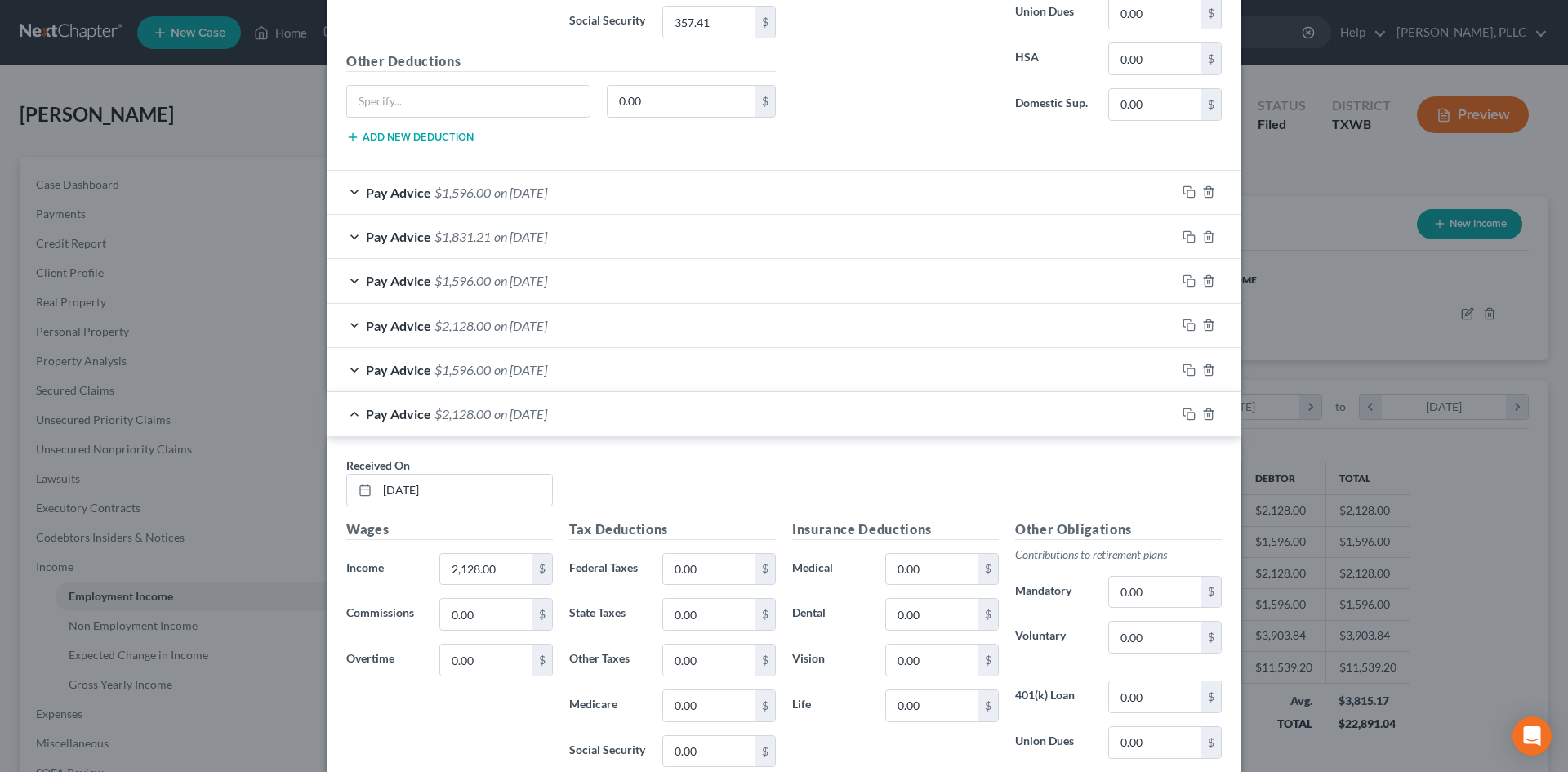
scroll to position [1396, 0]
click at [462, 358] on div "Pay Advice $1,596.00 on 02/28/2025" at bounding box center [751, 370] width 850 height 43
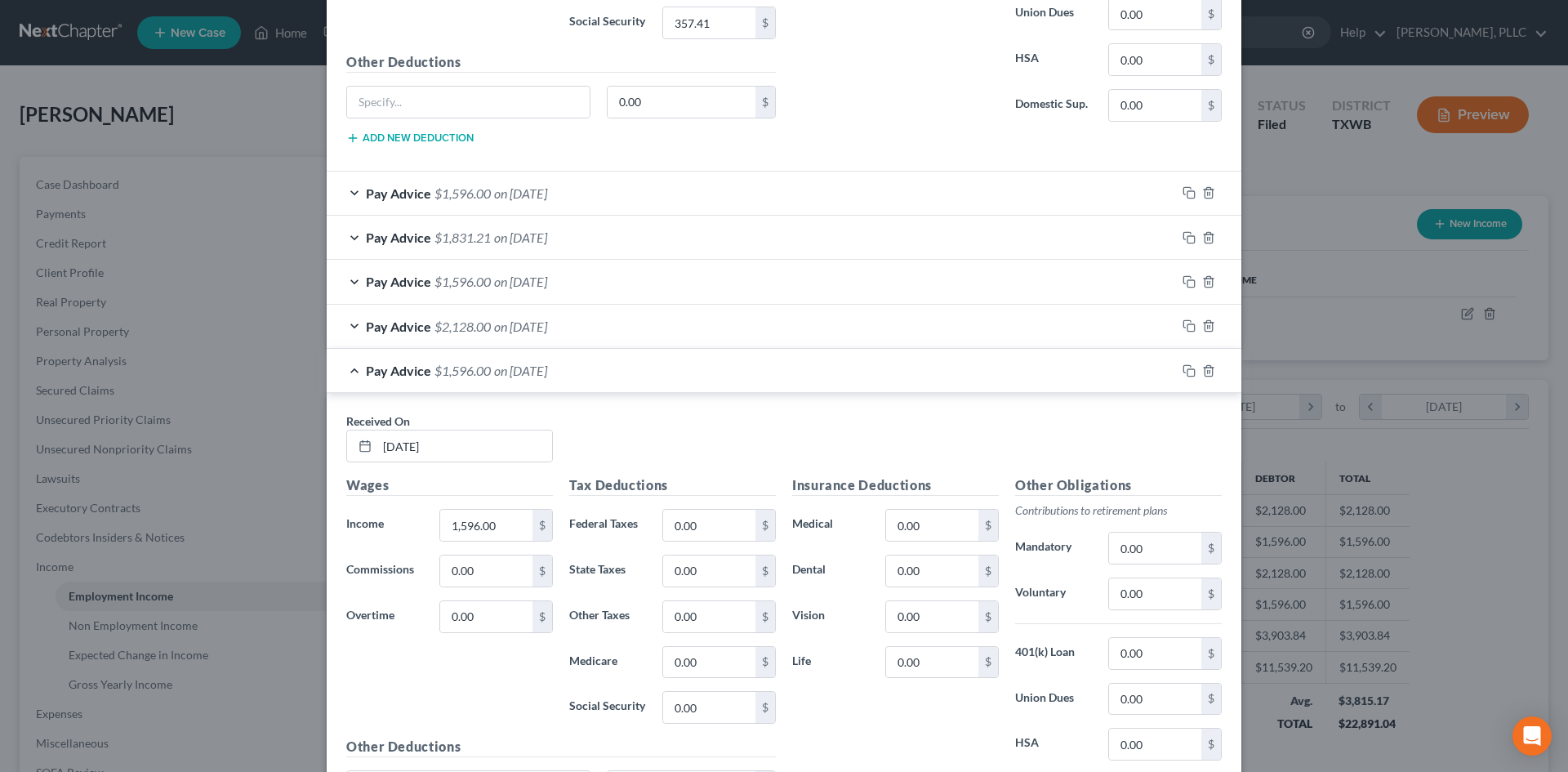
click at [561, 335] on div "Pay Advice $2,128.00 on 03/31/2025" at bounding box center [751, 326] width 850 height 43
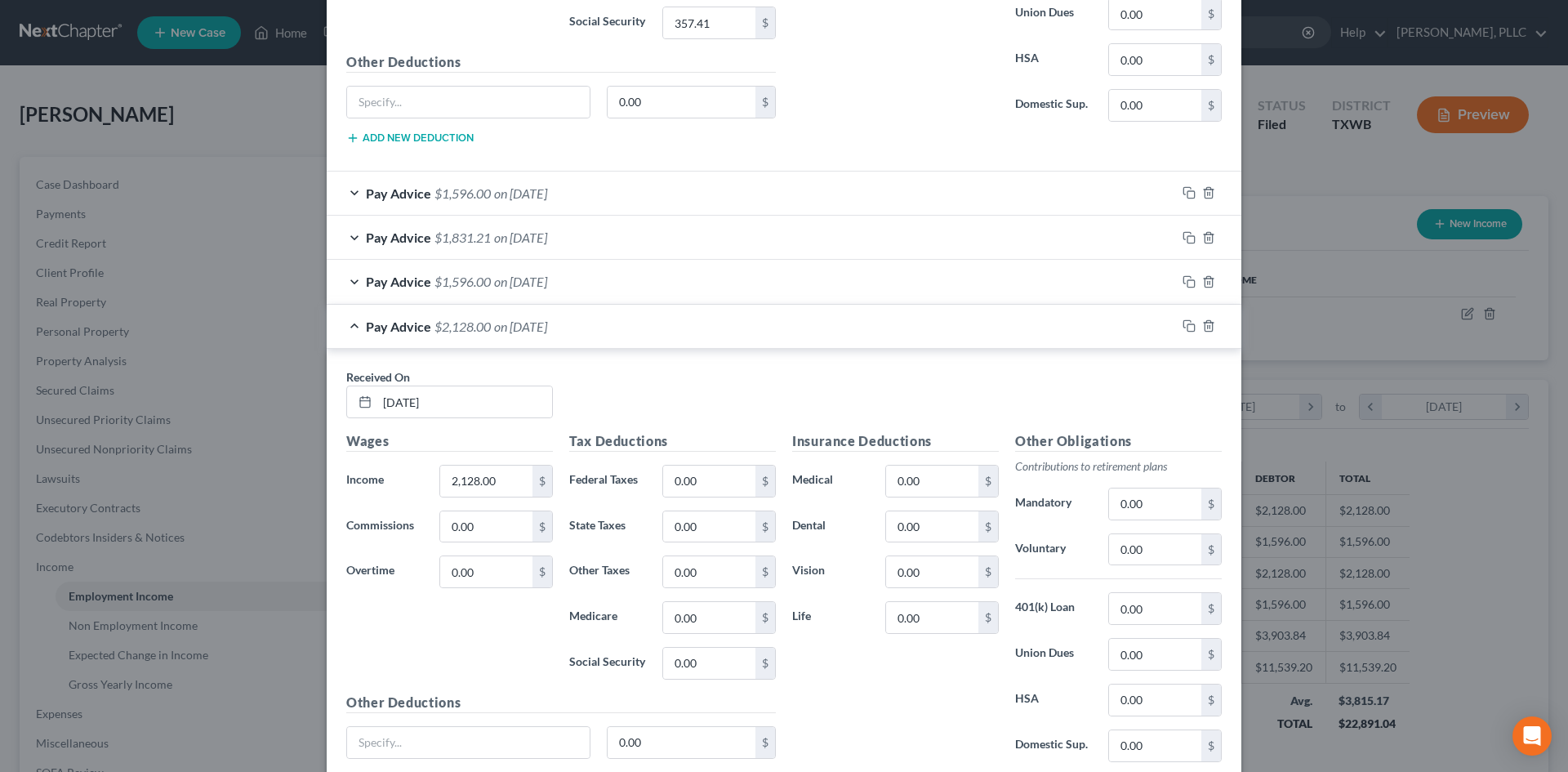
scroll to position [1314, 0]
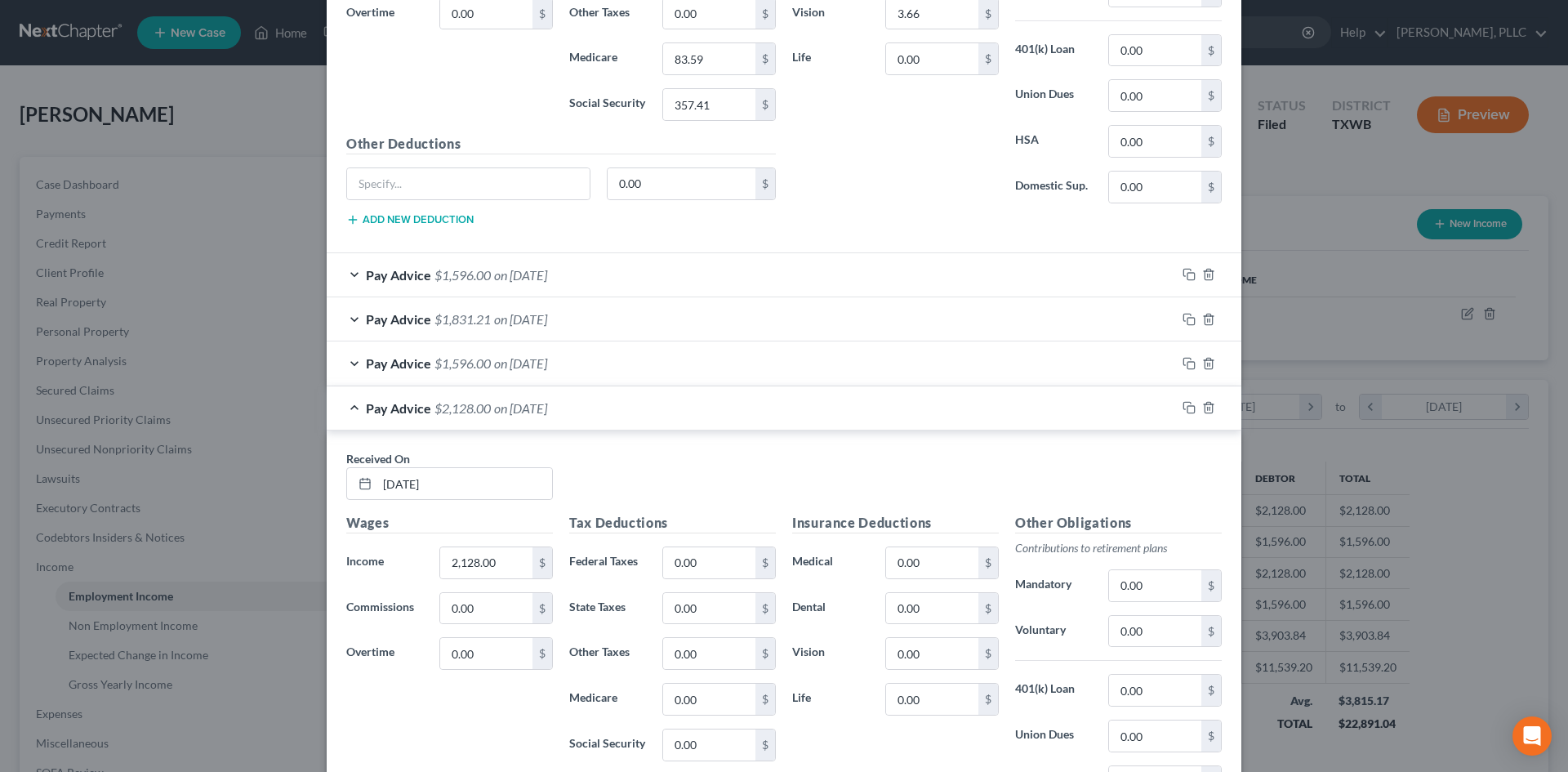
click at [542, 374] on div "Pay Advice $1,596.00 on 04/30/2025" at bounding box center [751, 363] width 850 height 43
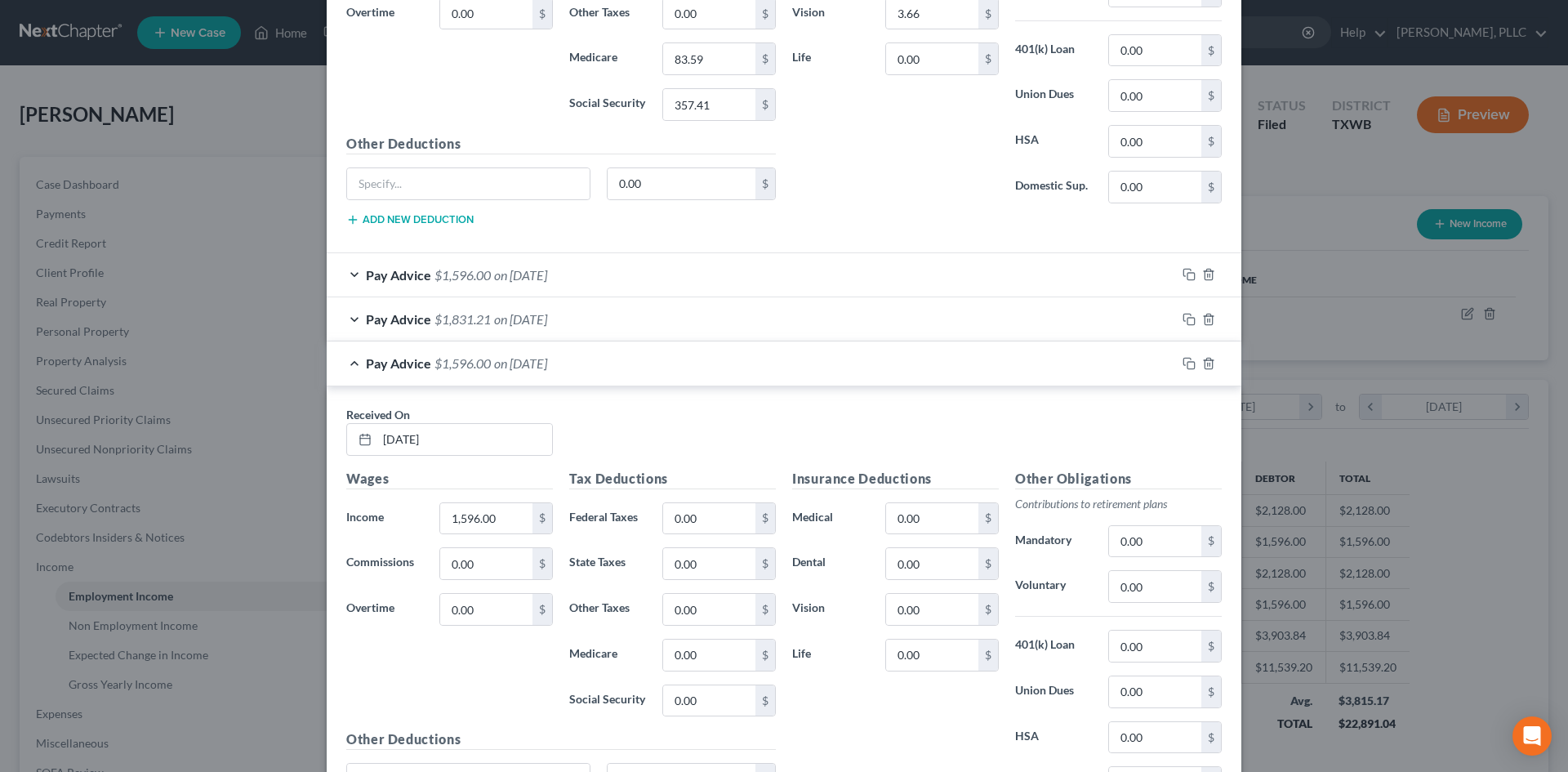
click at [532, 341] on div "Pay Advice $1,831.21 on 05/30/2025" at bounding box center [751, 319] width 850 height 43
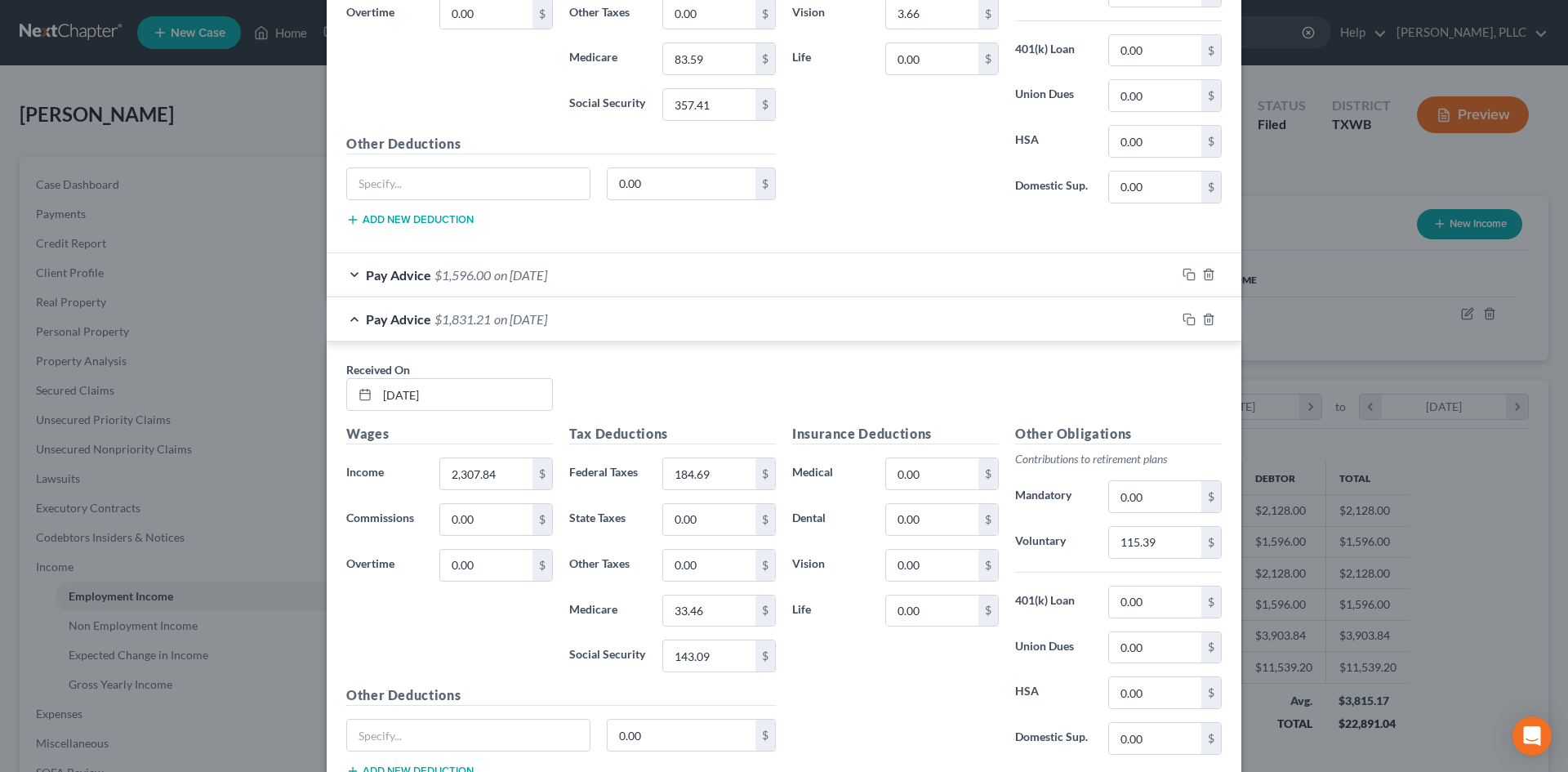
click at [529, 272] on span "on 05/31/2025" at bounding box center [521, 274] width 53 height 15
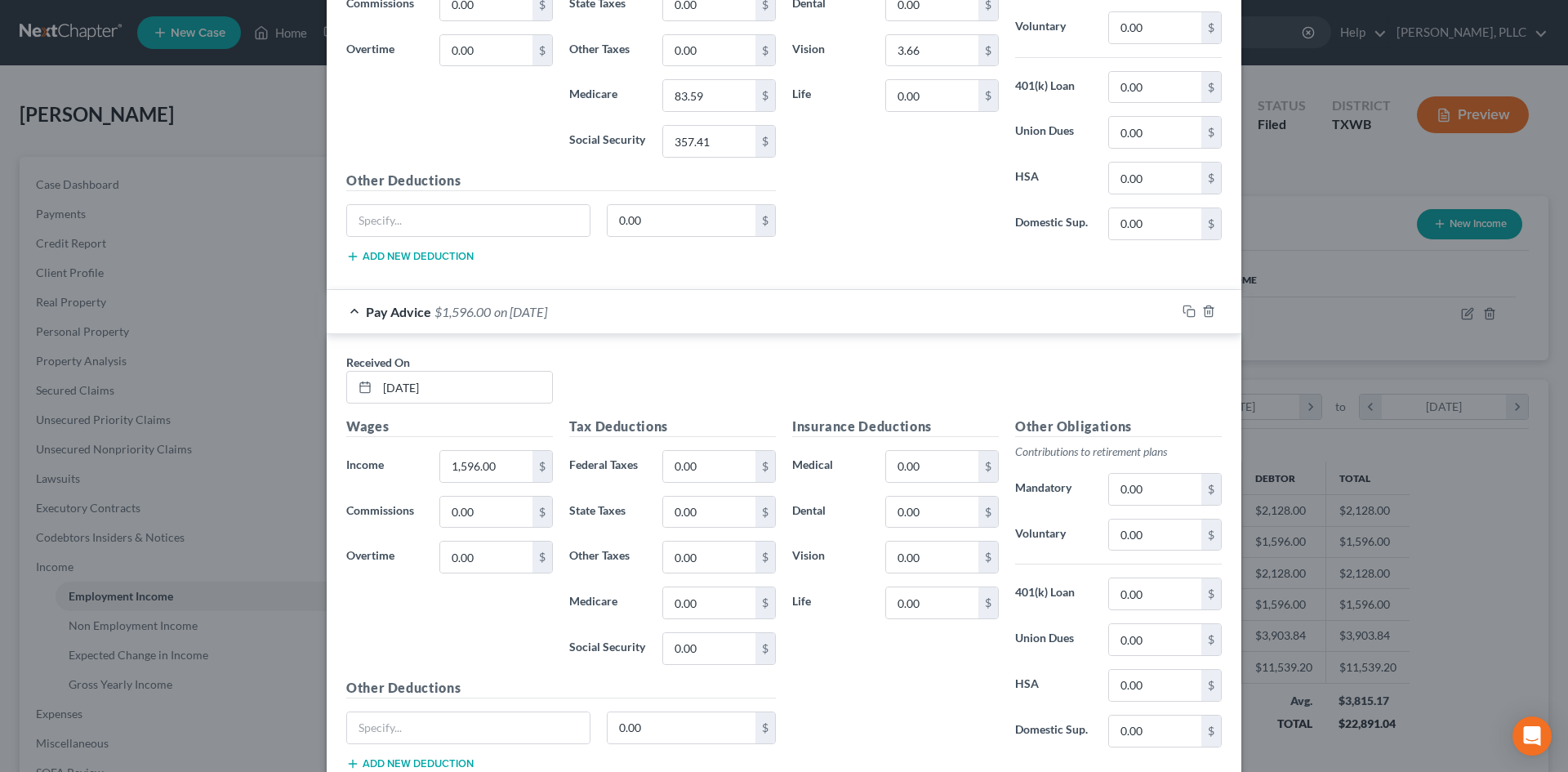
scroll to position [1233, 0]
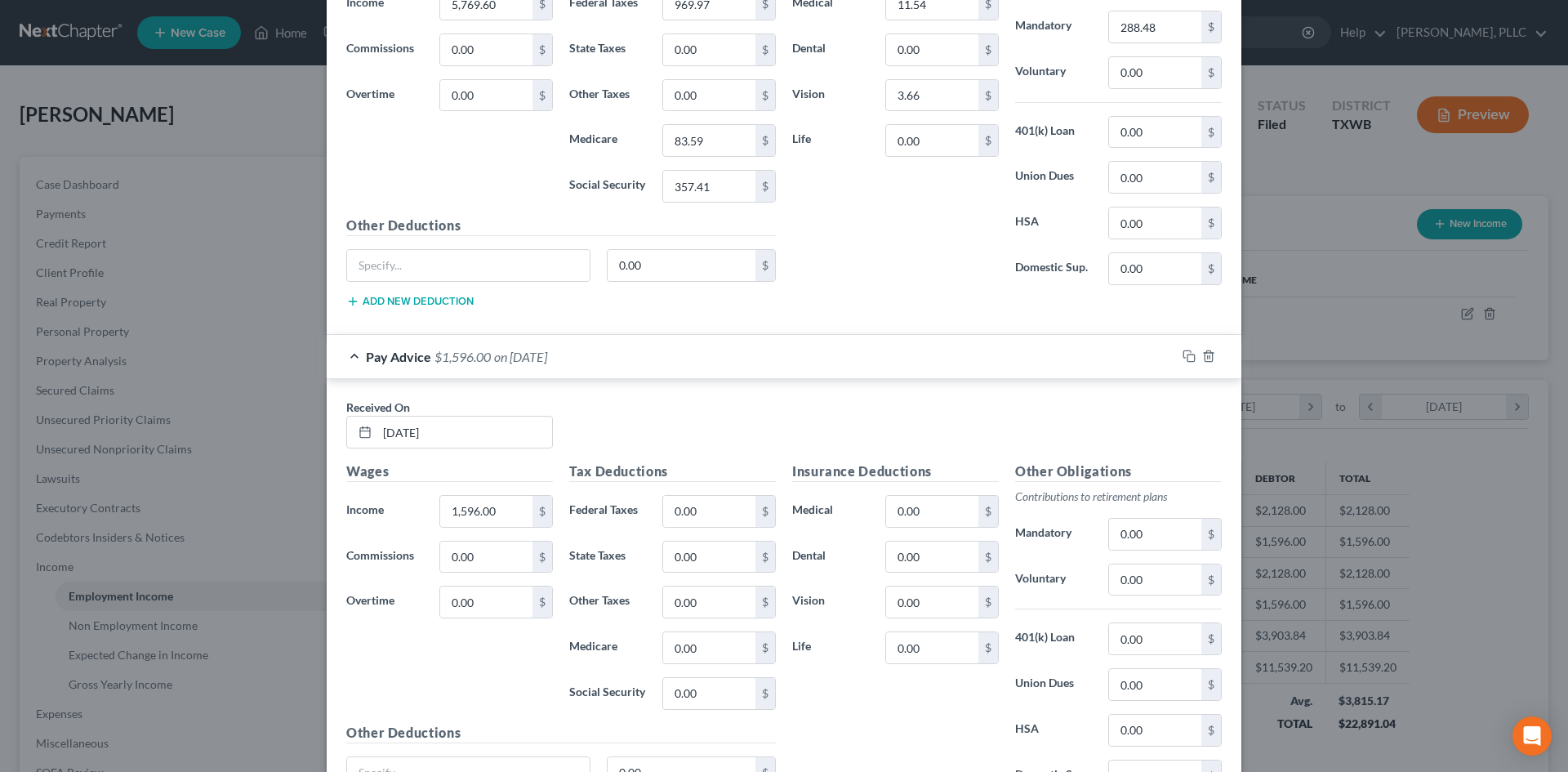
click at [1371, 489] on div "Edit Income Source × Employment Type * Select Full or Part Time Employment Self…" at bounding box center [784, 386] width 1568 height 772
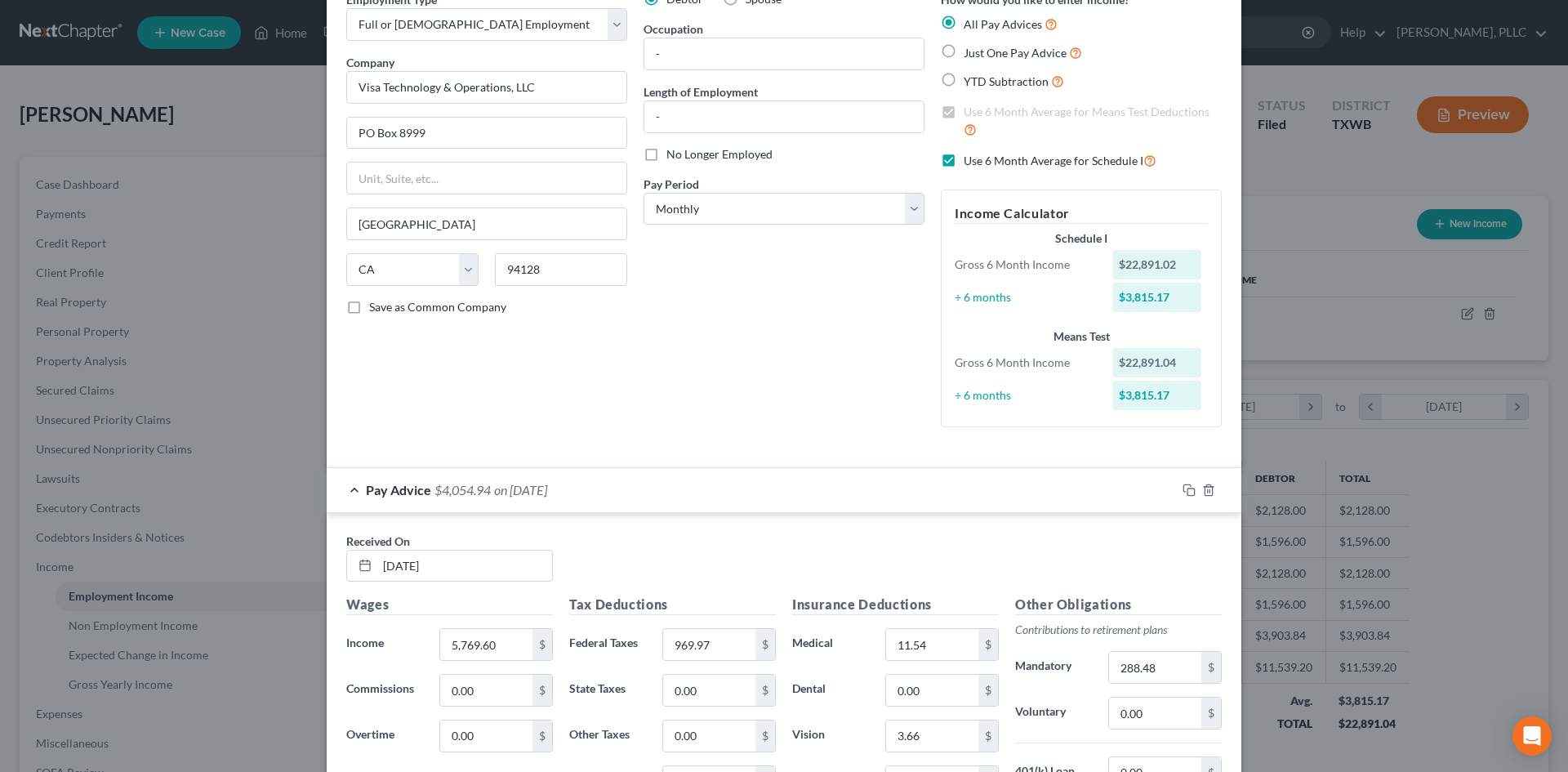
scroll to position [163, 0]
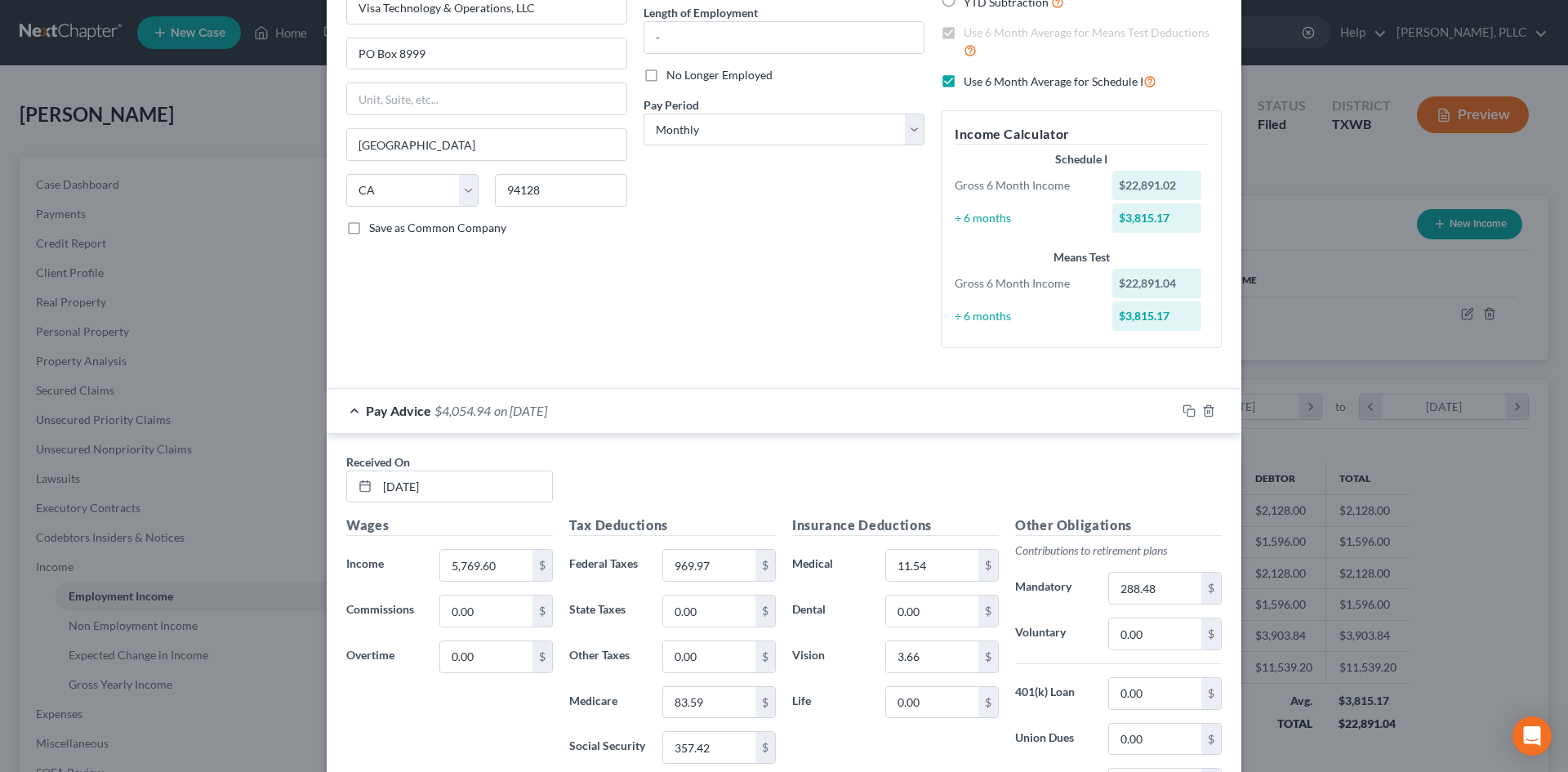
click at [350, 413] on div "Pay Advice $4,054.94 on 06/27/2025" at bounding box center [751, 410] width 850 height 43
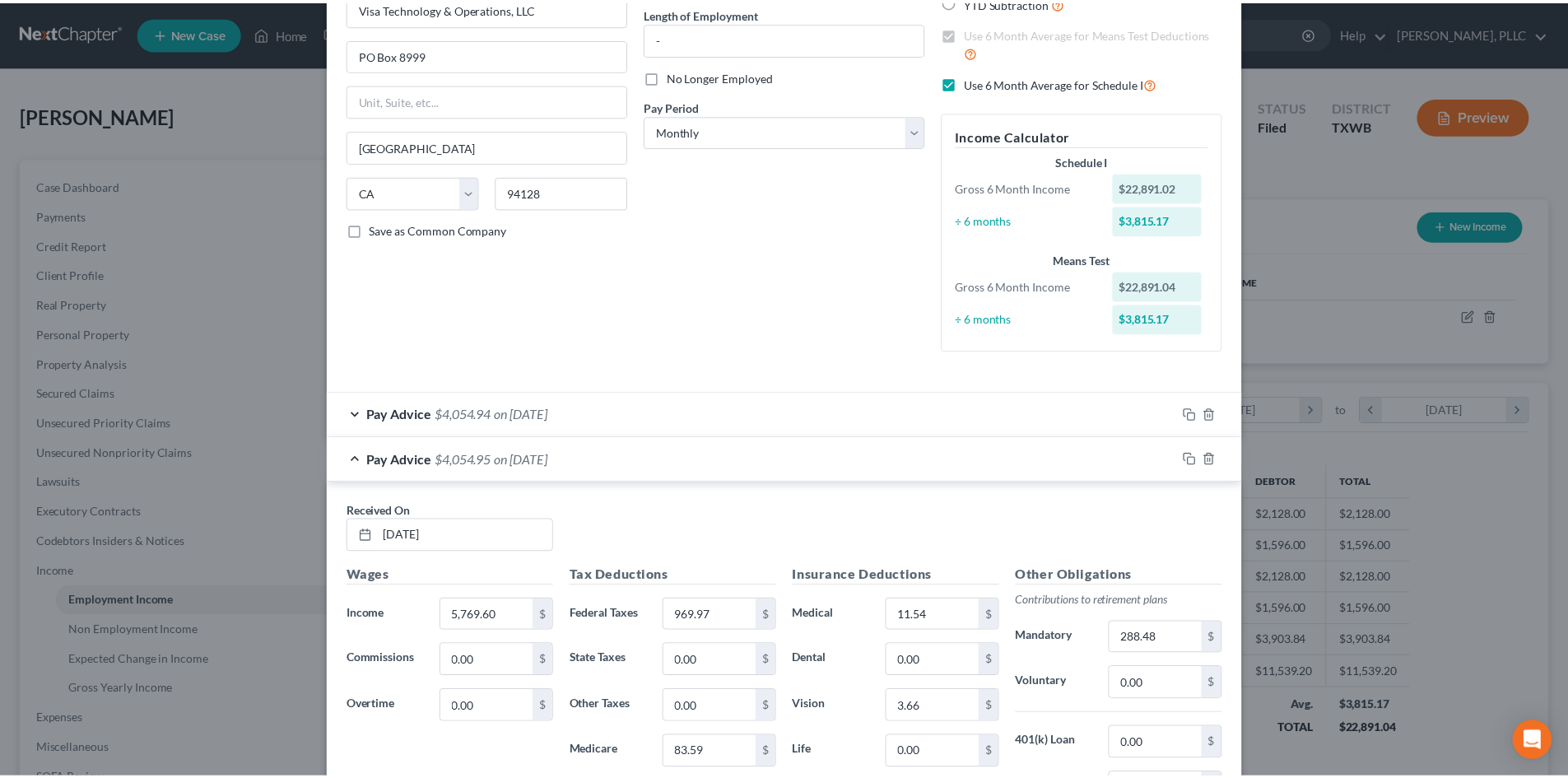
scroll to position [0, 0]
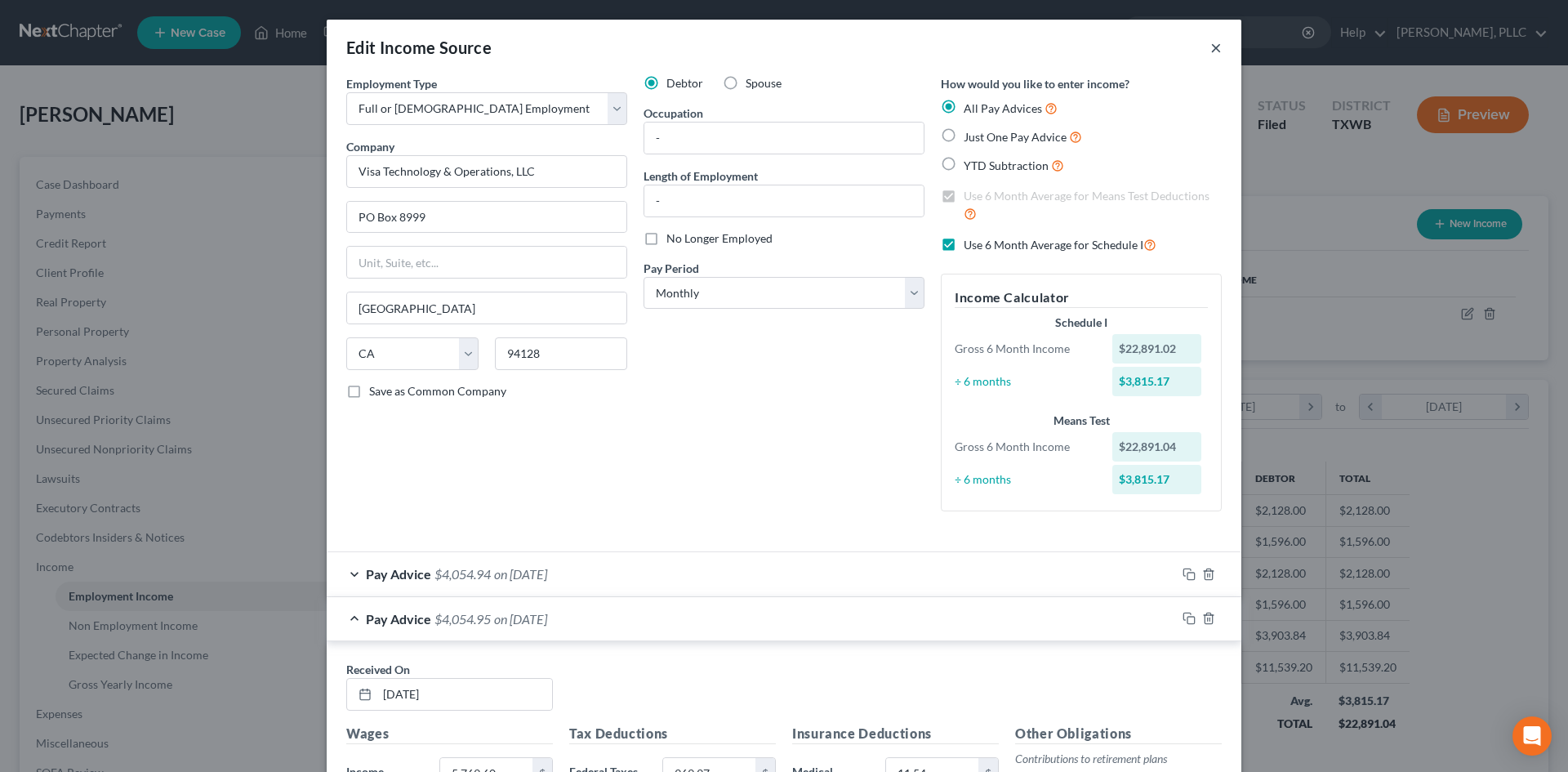
click at [1211, 48] on button "×" at bounding box center [1216, 47] width 12 height 20
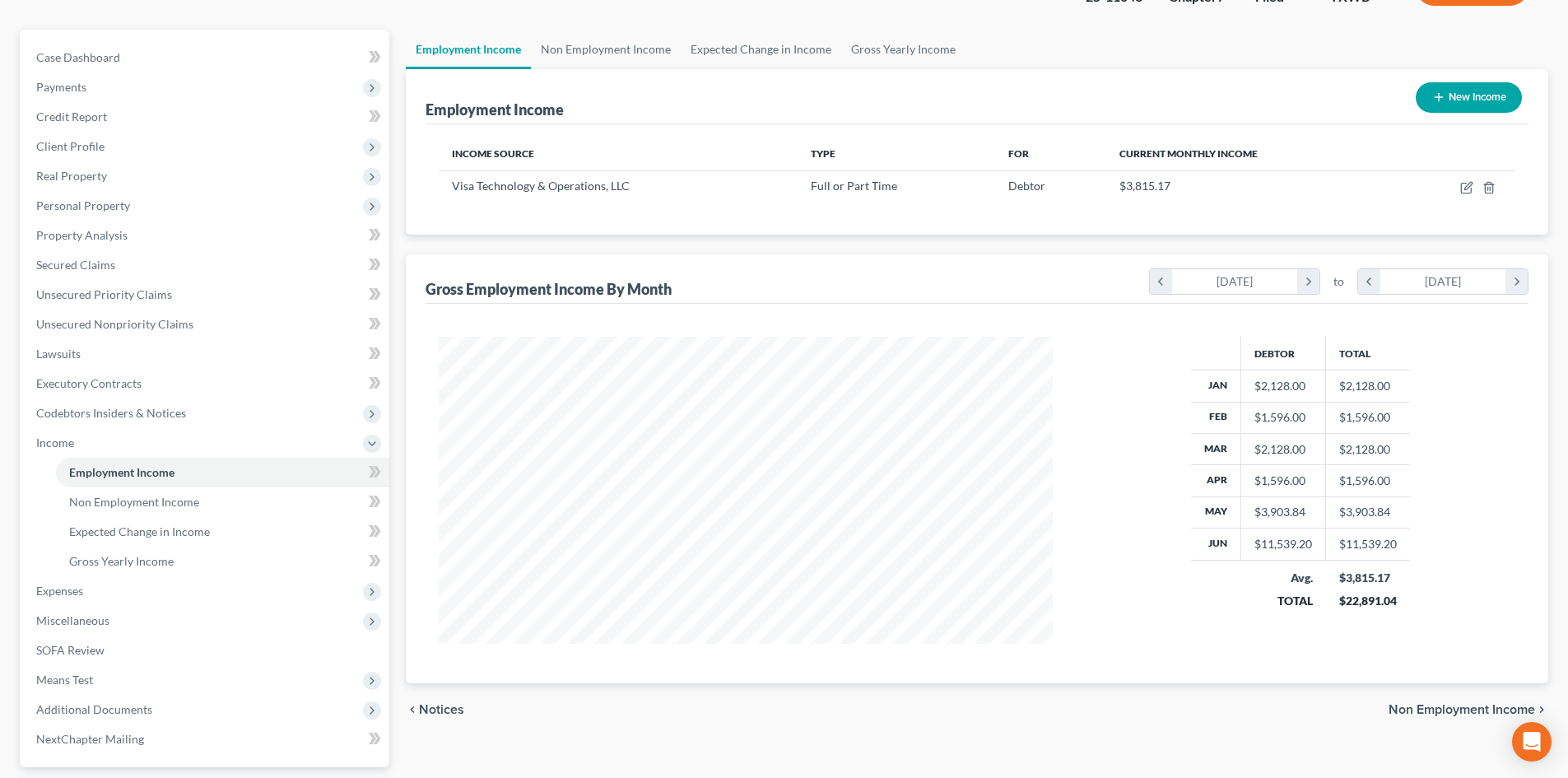
scroll to position [233, 0]
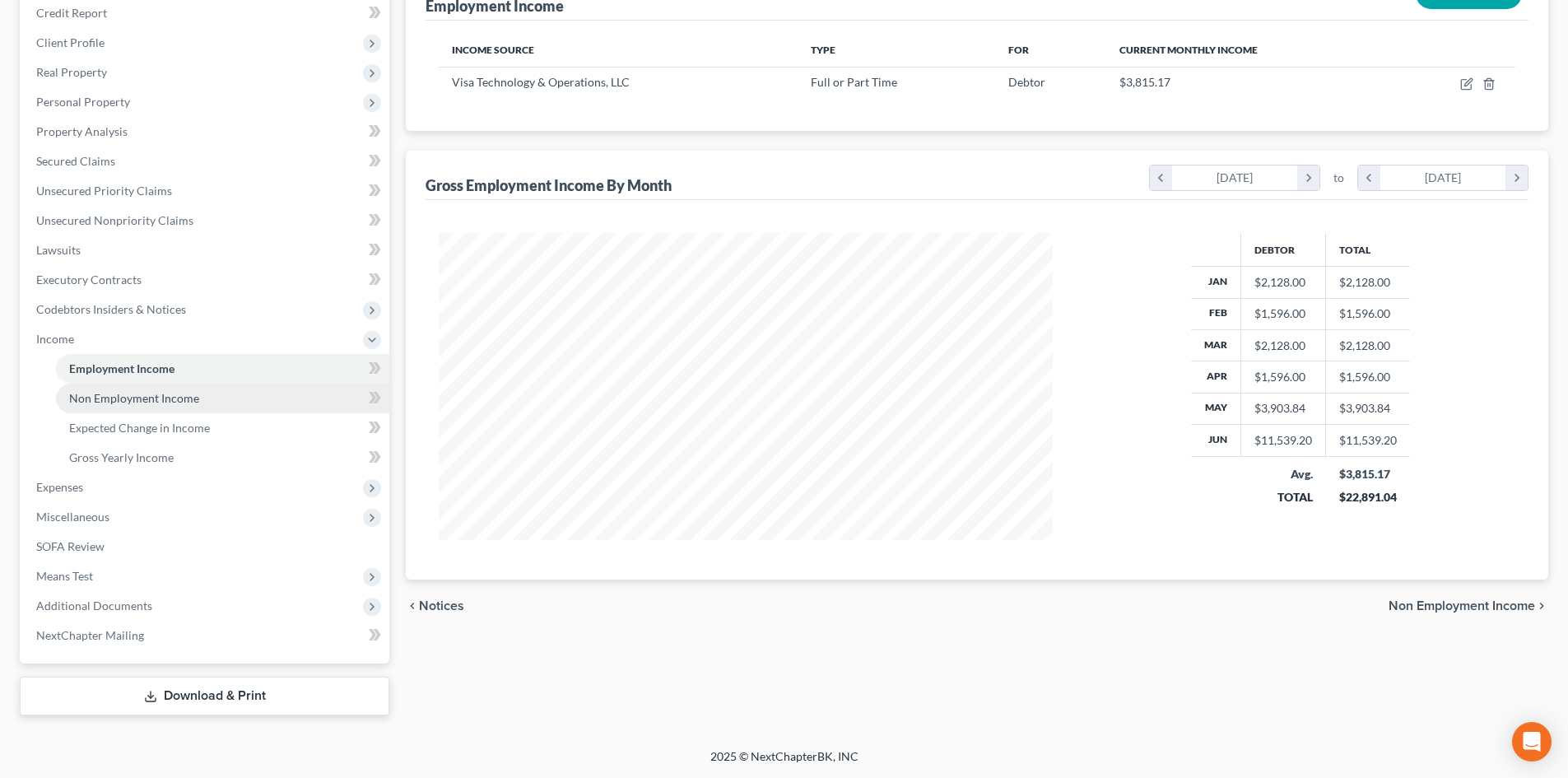
click at [178, 390] on link "Non Employment Income" at bounding box center [223, 398] width 333 height 30
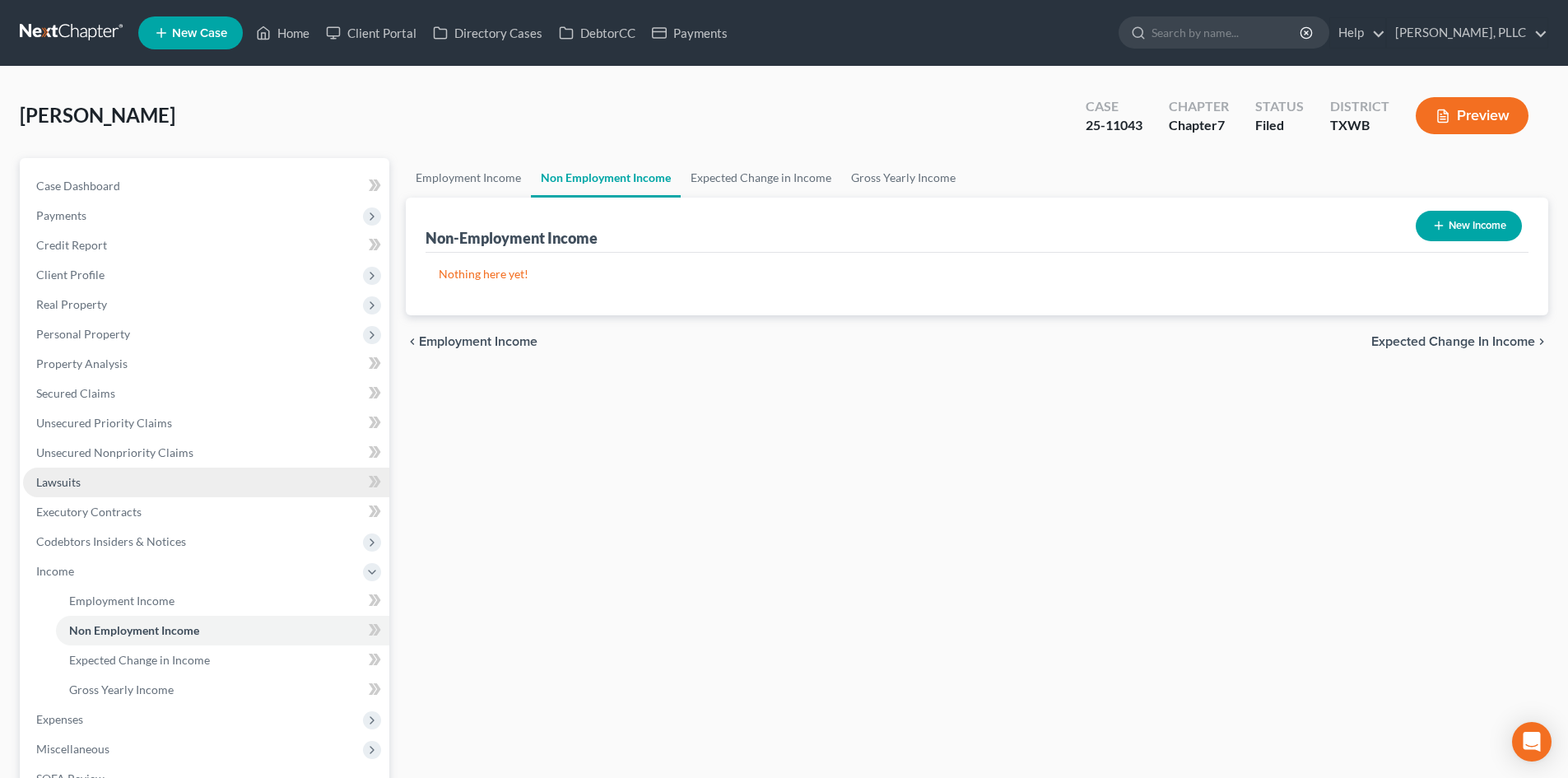
click at [178, 486] on link "Lawsuits" at bounding box center [207, 482] width 367 height 30
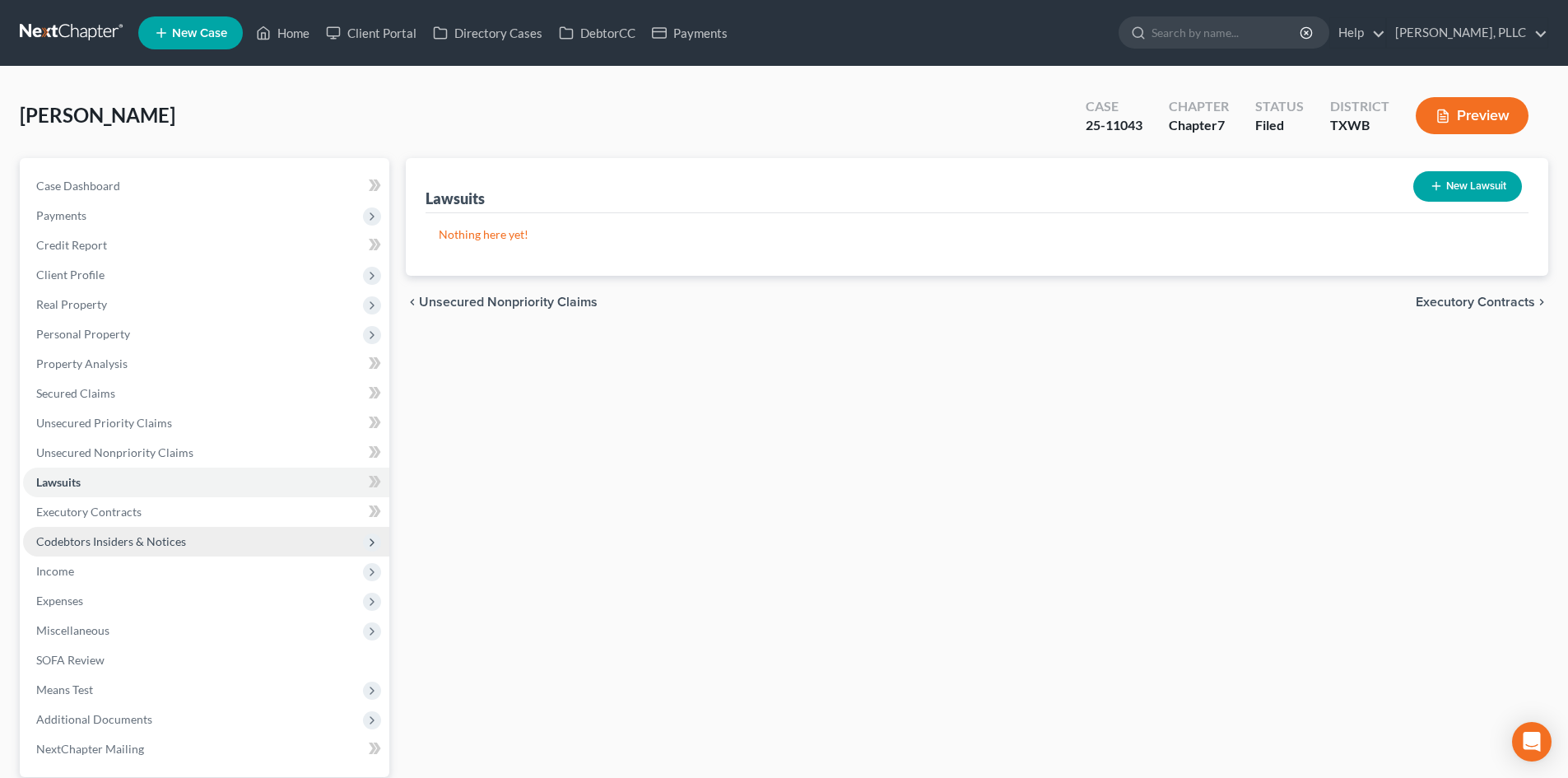
click at [222, 527] on span "Codebtors Insiders & Notices" at bounding box center [207, 541] width 367 height 30
click at [207, 504] on link "Executory Contracts" at bounding box center [207, 512] width 367 height 30
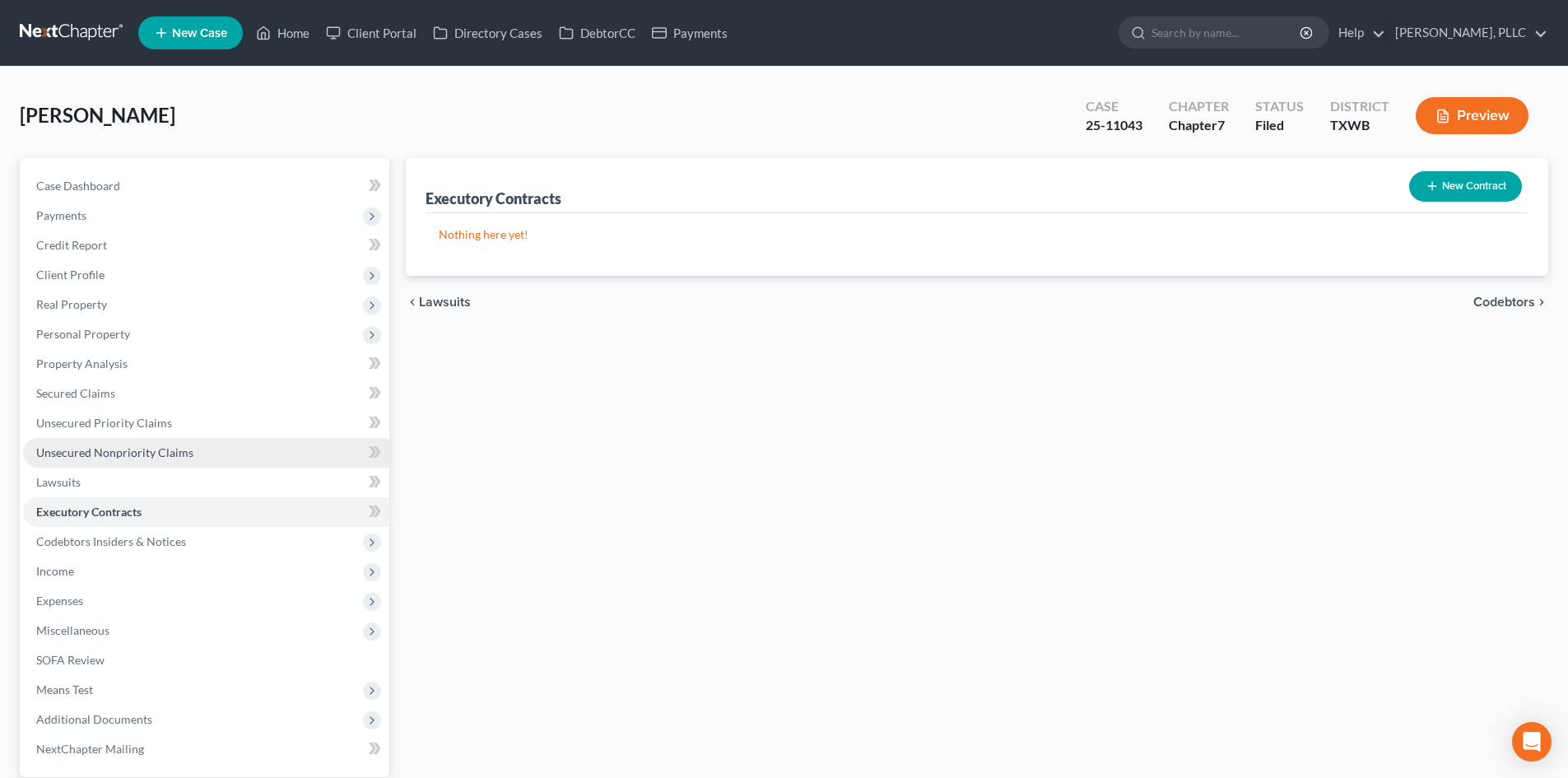
click at [194, 448] on link "Unsecured Nonpriority Claims" at bounding box center [207, 452] width 367 height 30
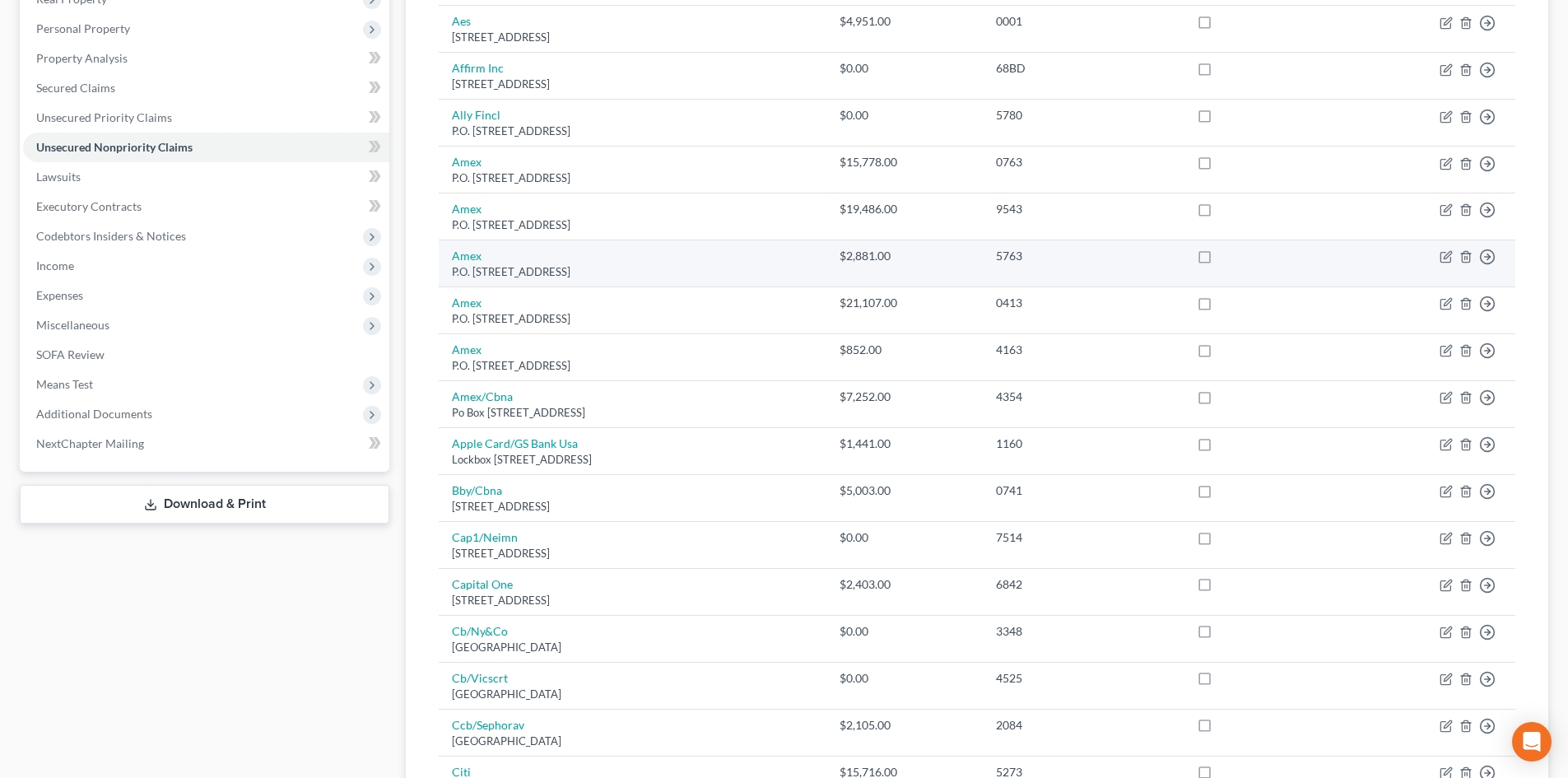
scroll to position [82, 0]
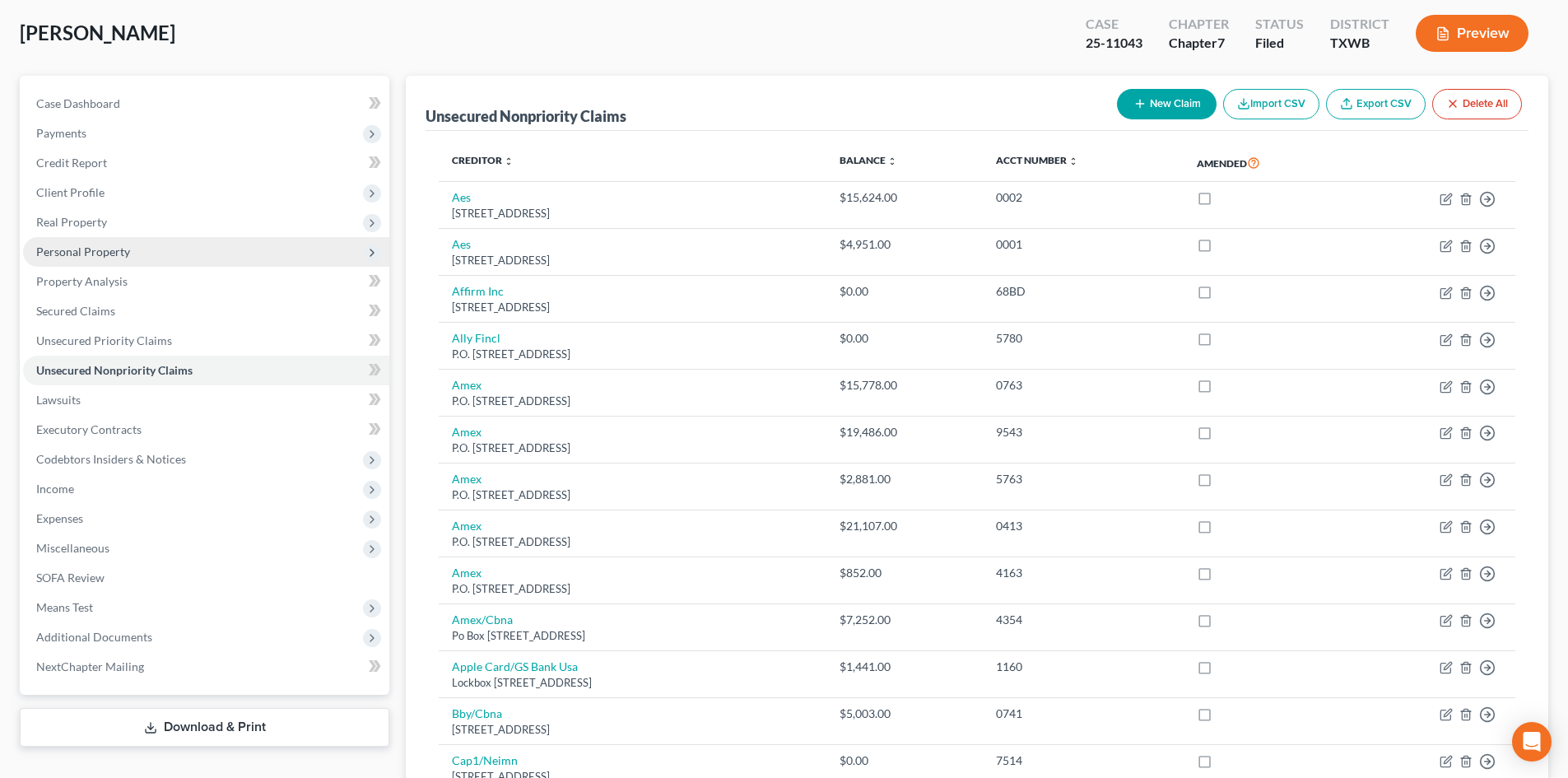
click at [93, 259] on span "Personal Property" at bounding box center [207, 251] width 367 height 30
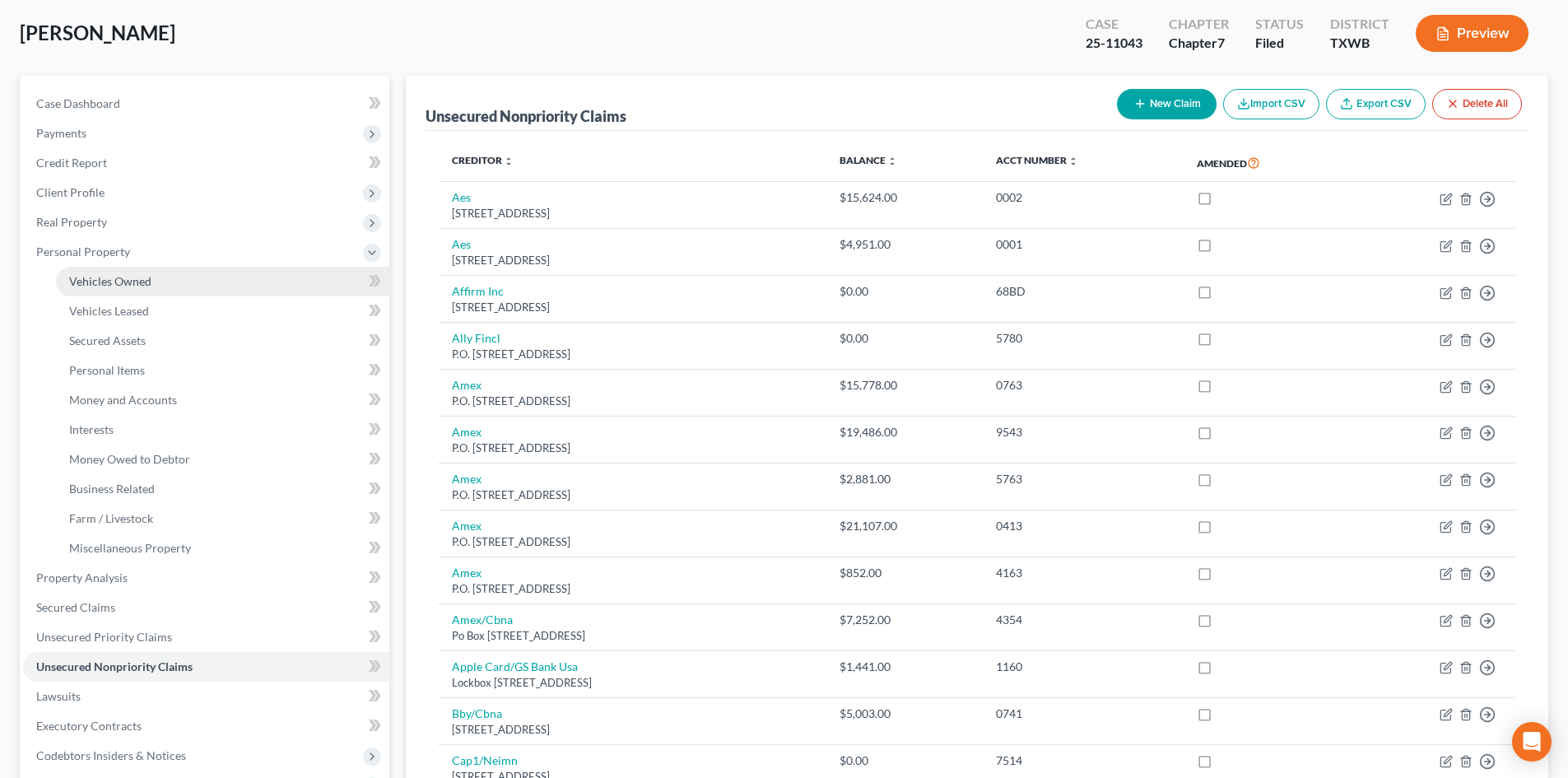
click at [108, 284] on span "Vehicles Owned" at bounding box center [110, 282] width 82 height 14
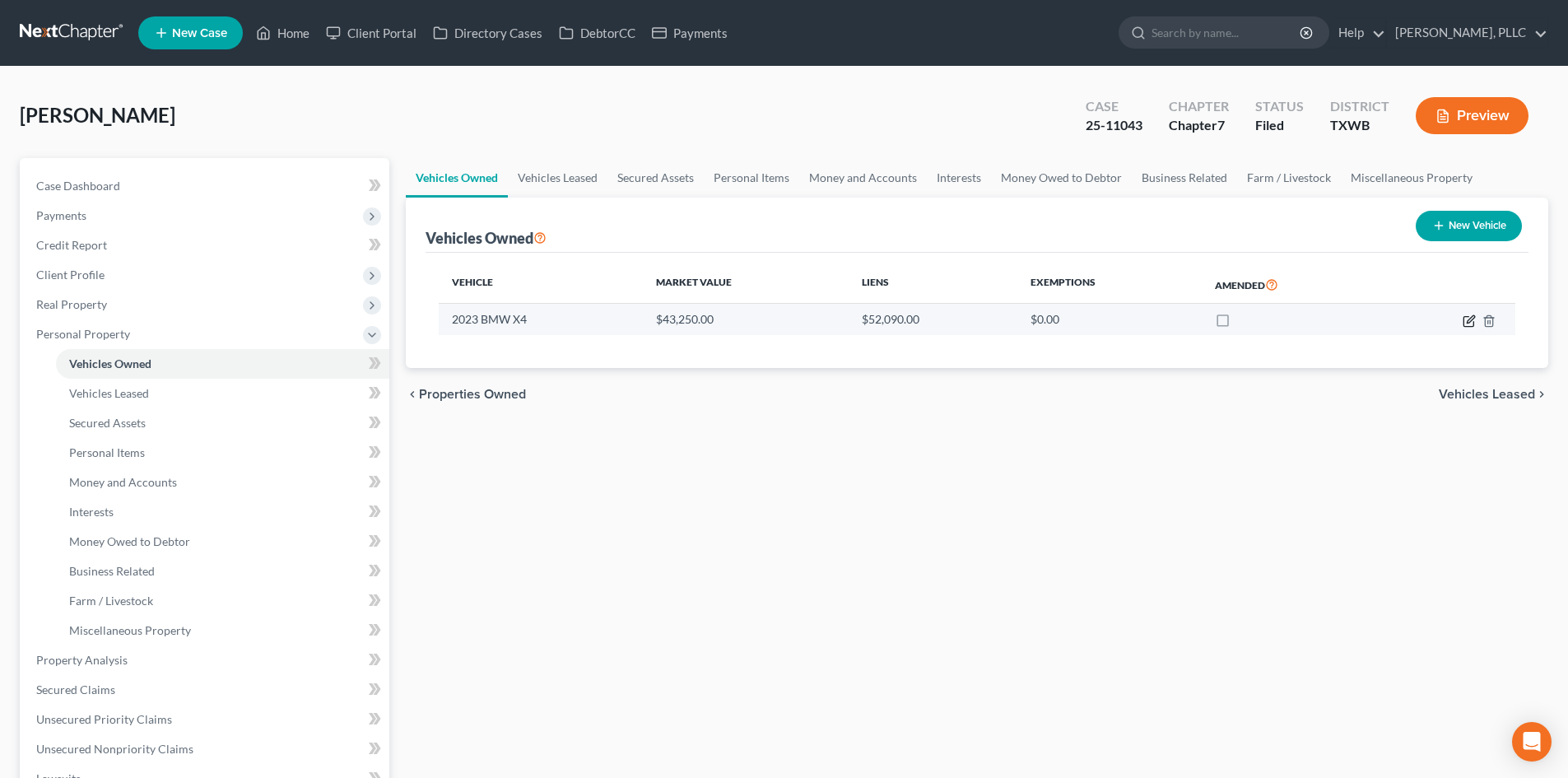
click at [1466, 322] on icon "button" at bounding box center [1469, 321] width 13 height 13
select select "0"
select select "3"
select select "0"
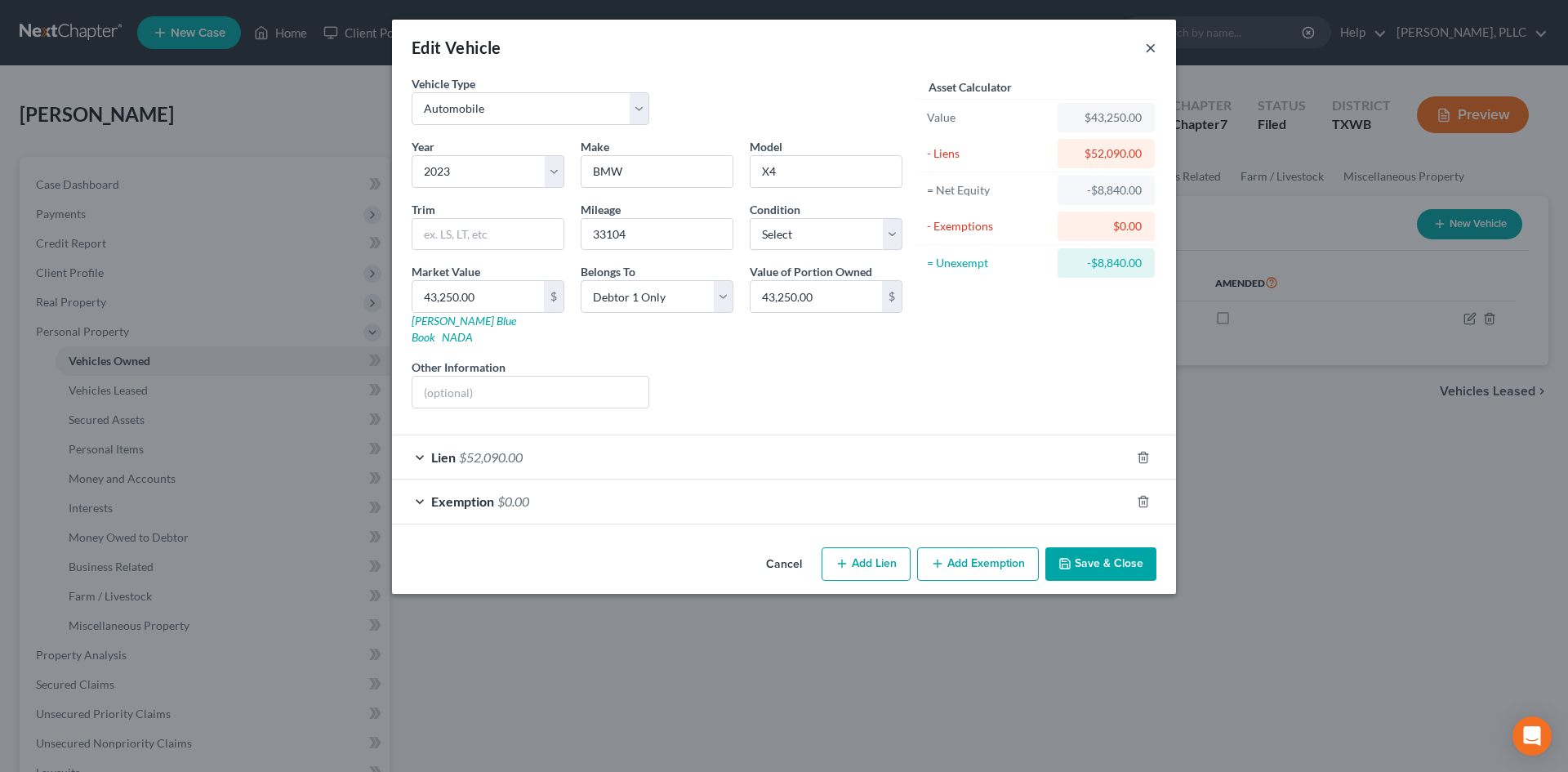
click at [1148, 48] on button "×" at bounding box center [1150, 47] width 12 height 20
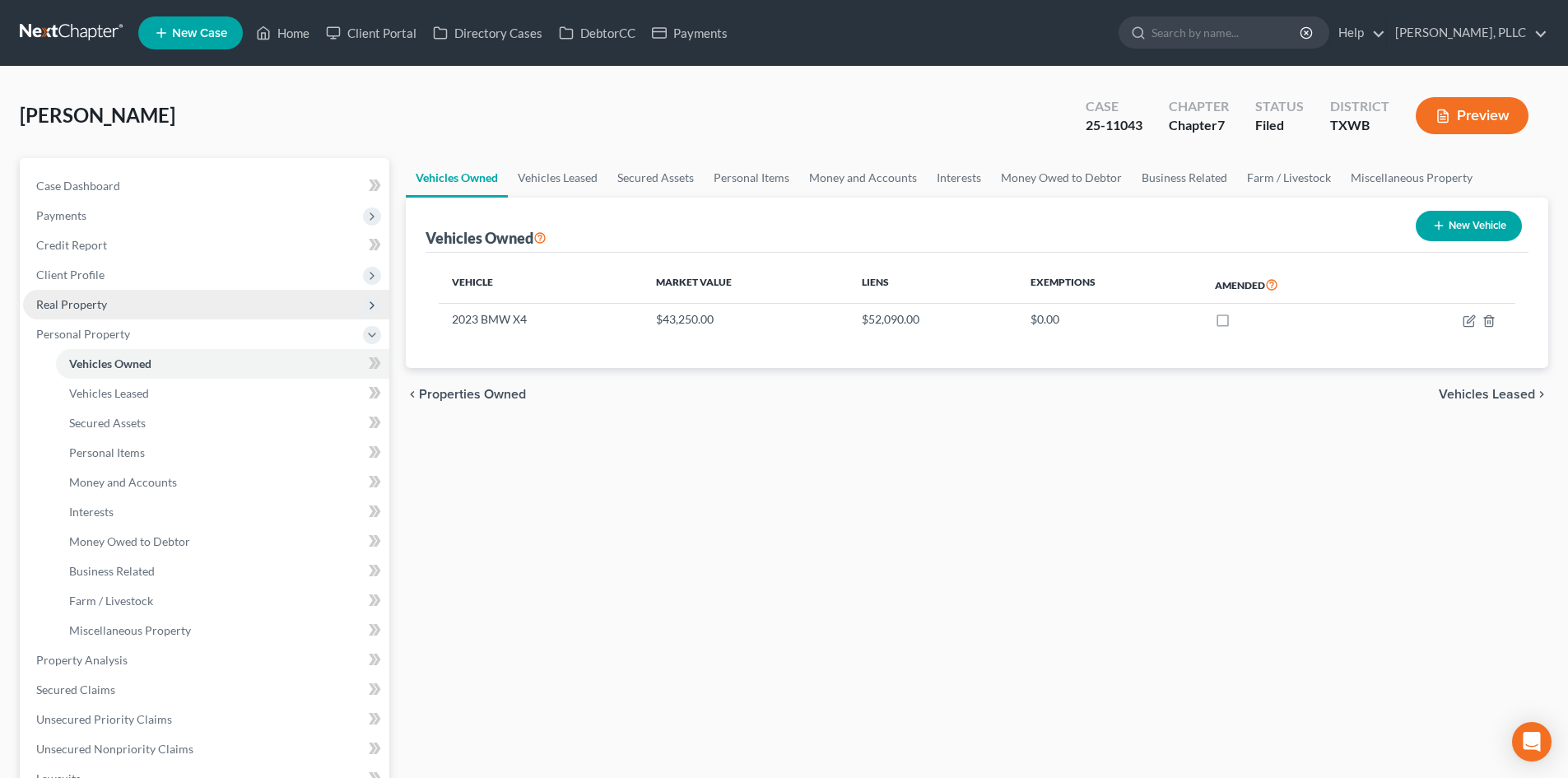
click at [166, 294] on span "Real Property" at bounding box center [207, 304] width 367 height 30
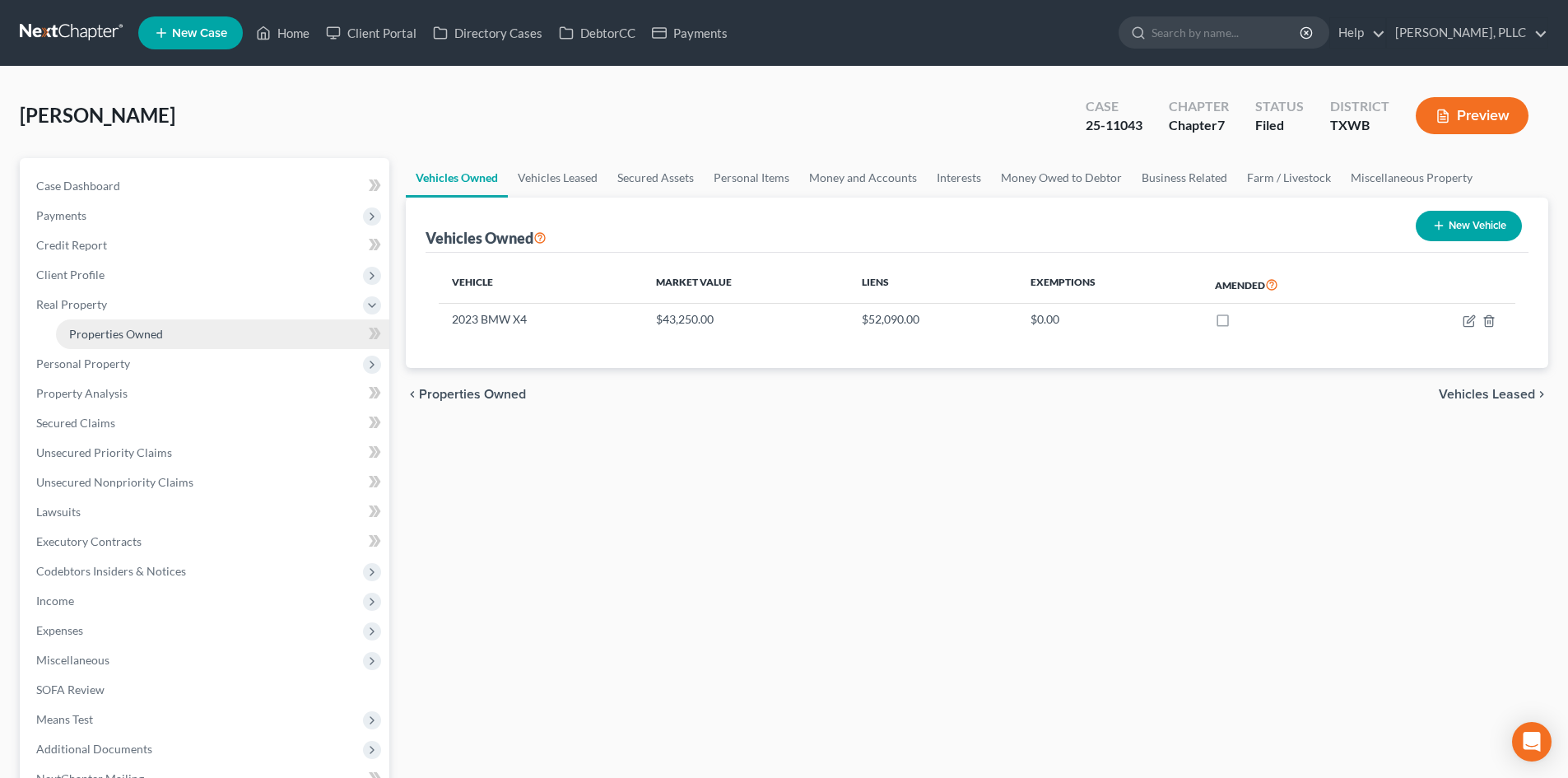
click at [158, 325] on link "Properties Owned" at bounding box center [223, 334] width 333 height 30
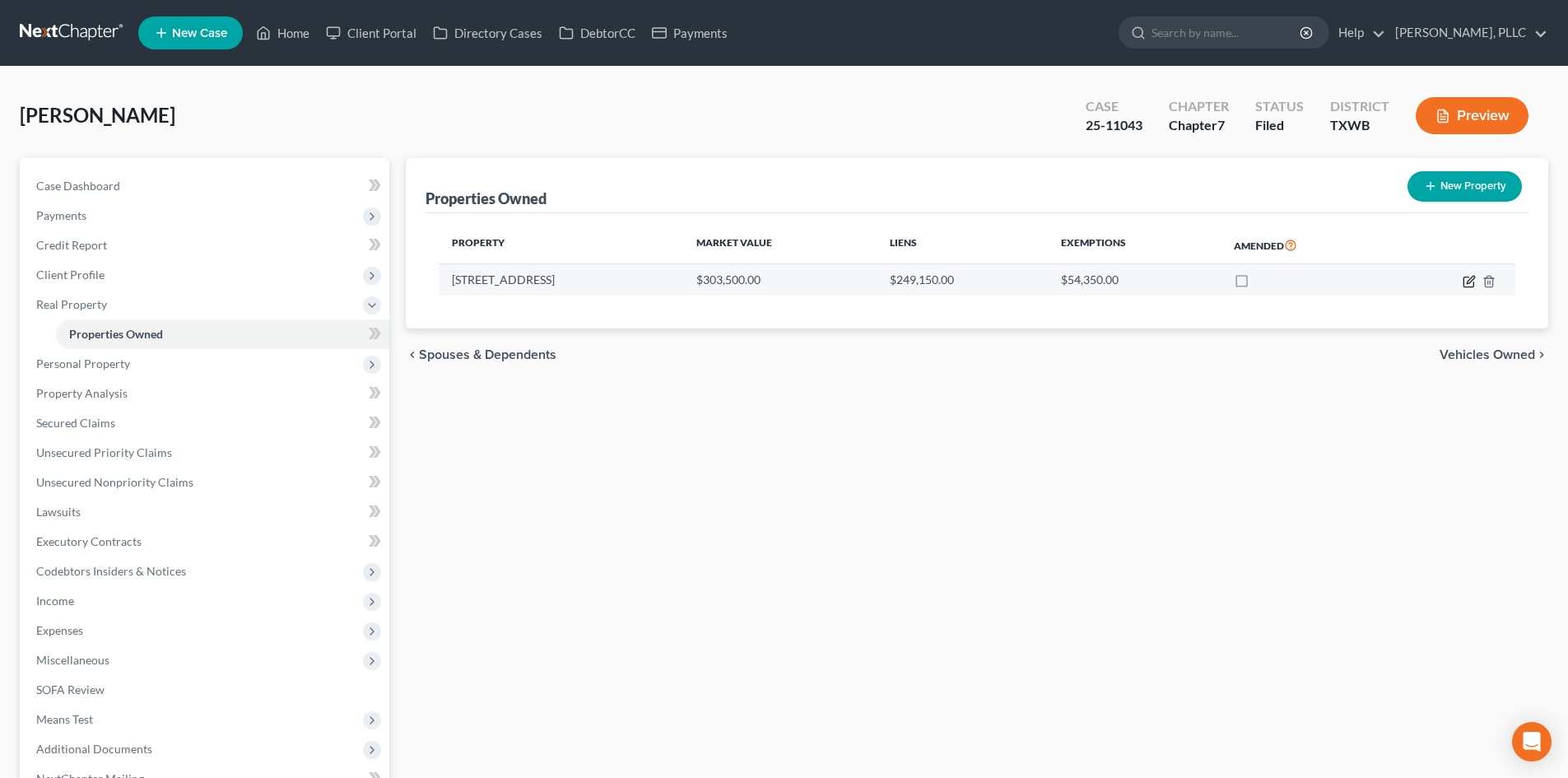
click at [1463, 279] on icon "button" at bounding box center [1469, 282] width 13 height 13
select select "45"
select select "0"
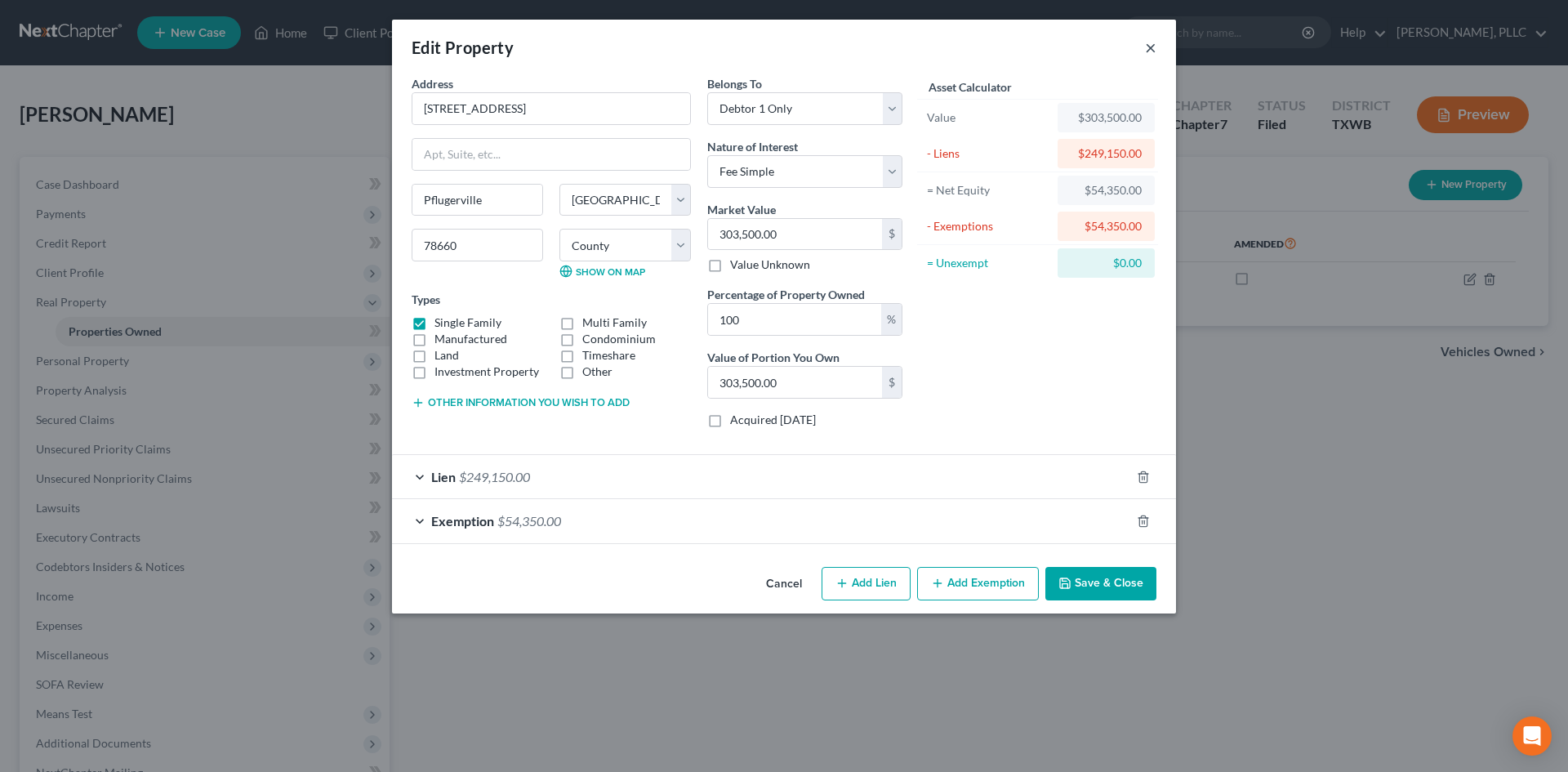
click at [1149, 43] on button "×" at bounding box center [1150, 47] width 12 height 20
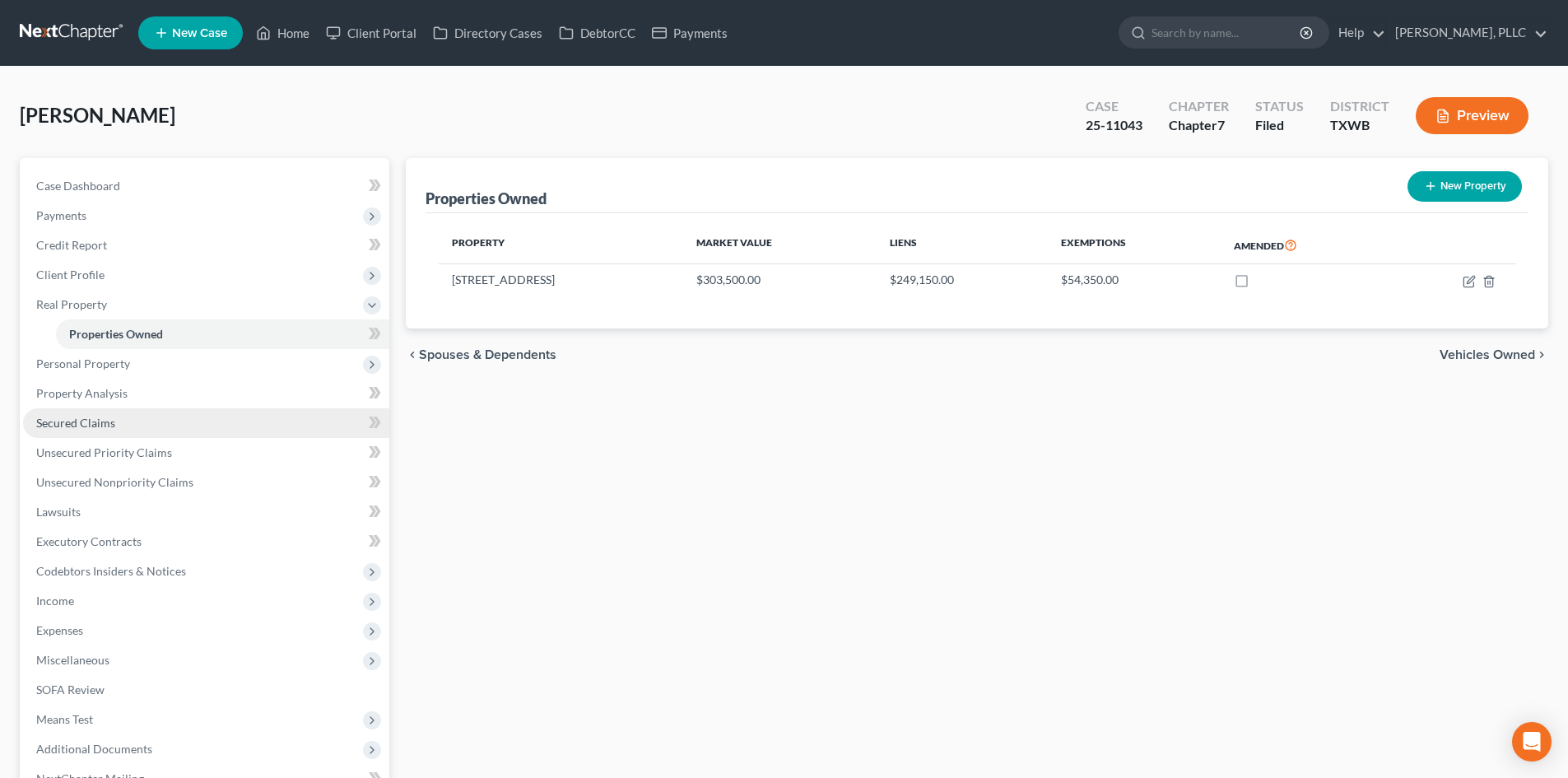
click at [112, 417] on span "Secured Claims" at bounding box center [76, 423] width 79 height 14
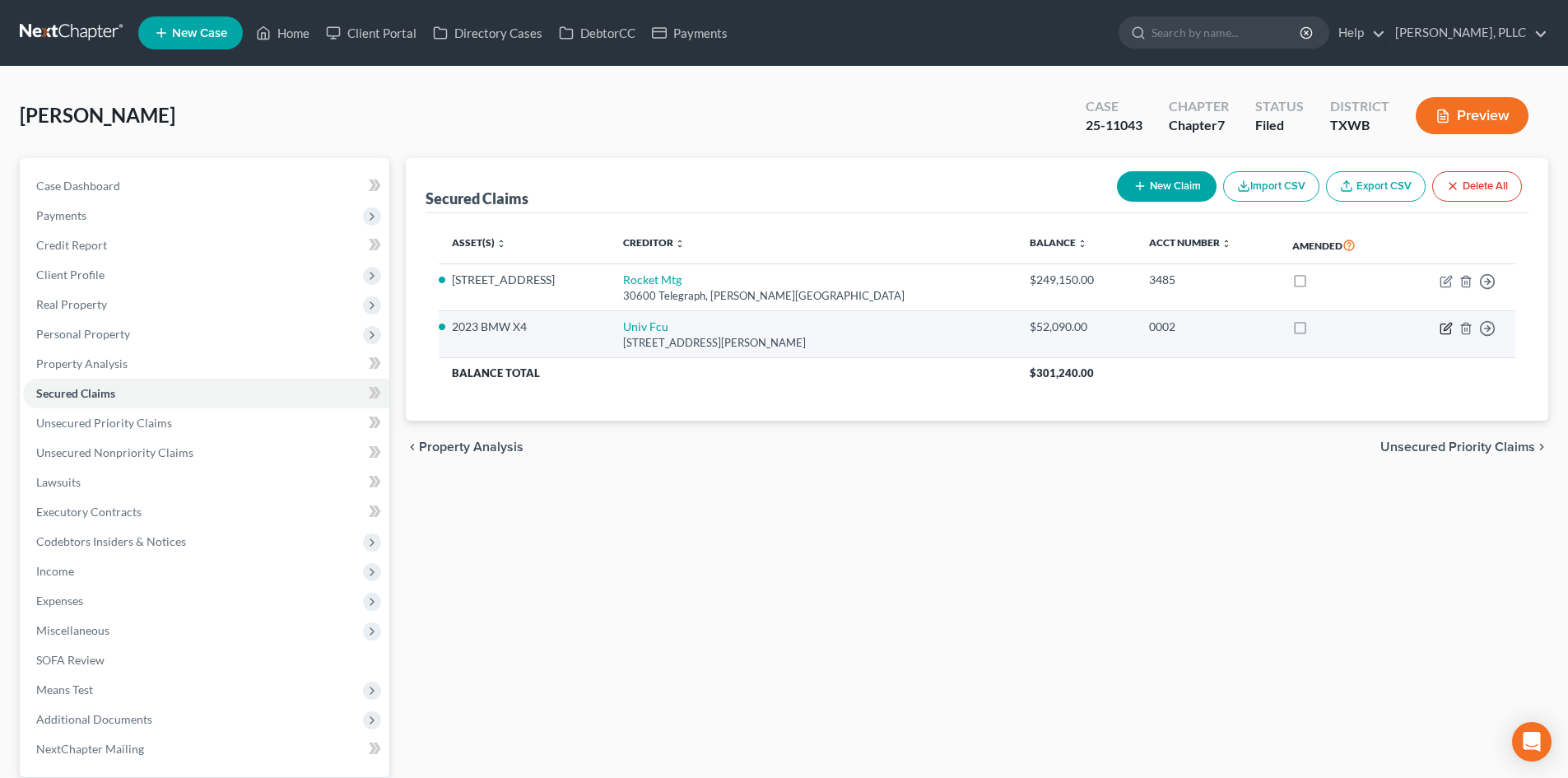
click at [1446, 333] on icon "button" at bounding box center [1446, 328] width 13 height 13
select select "45"
select select "0"
select select "2"
select select "0"
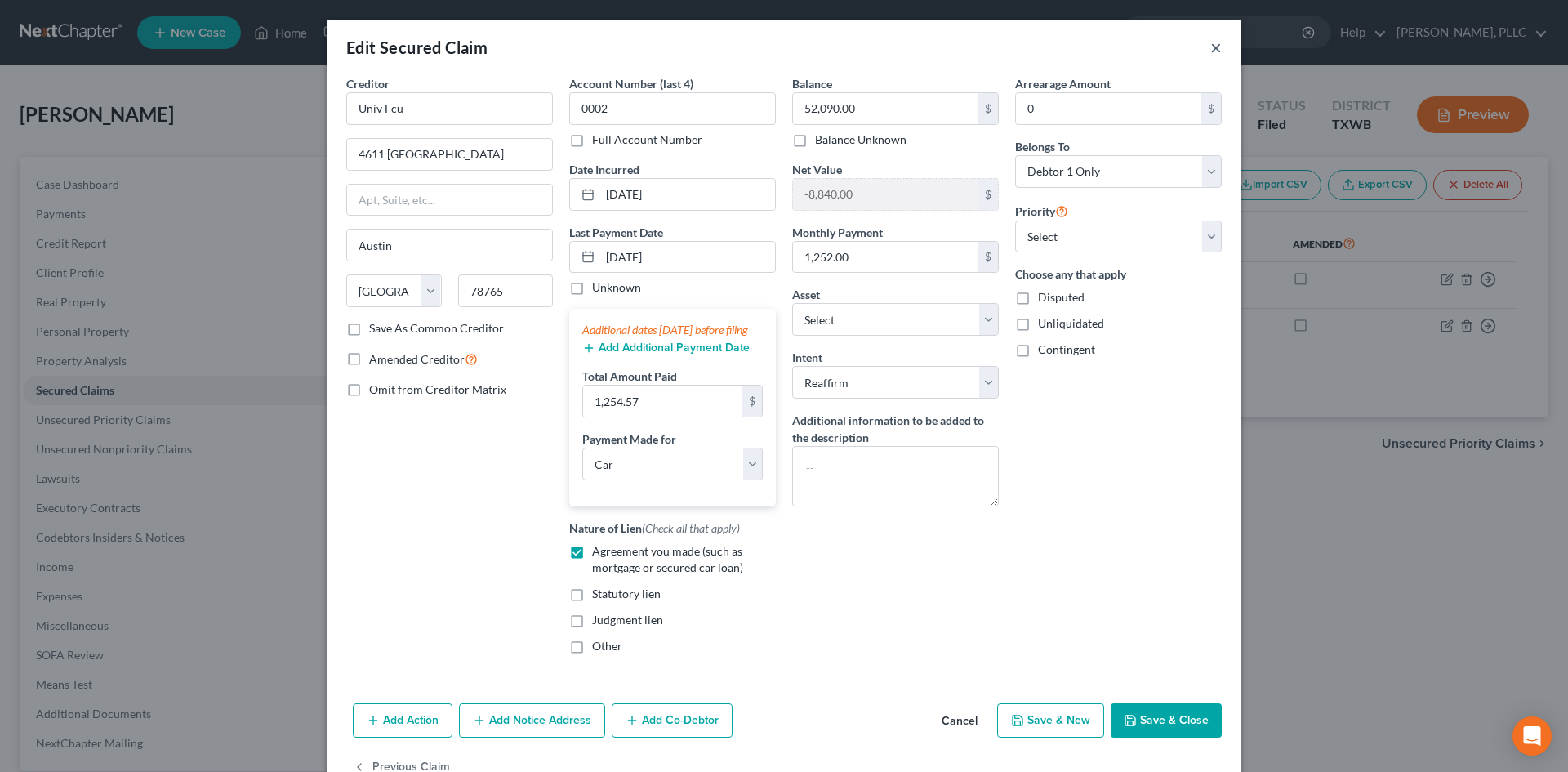
click at [1211, 46] on button "×" at bounding box center [1216, 47] width 12 height 20
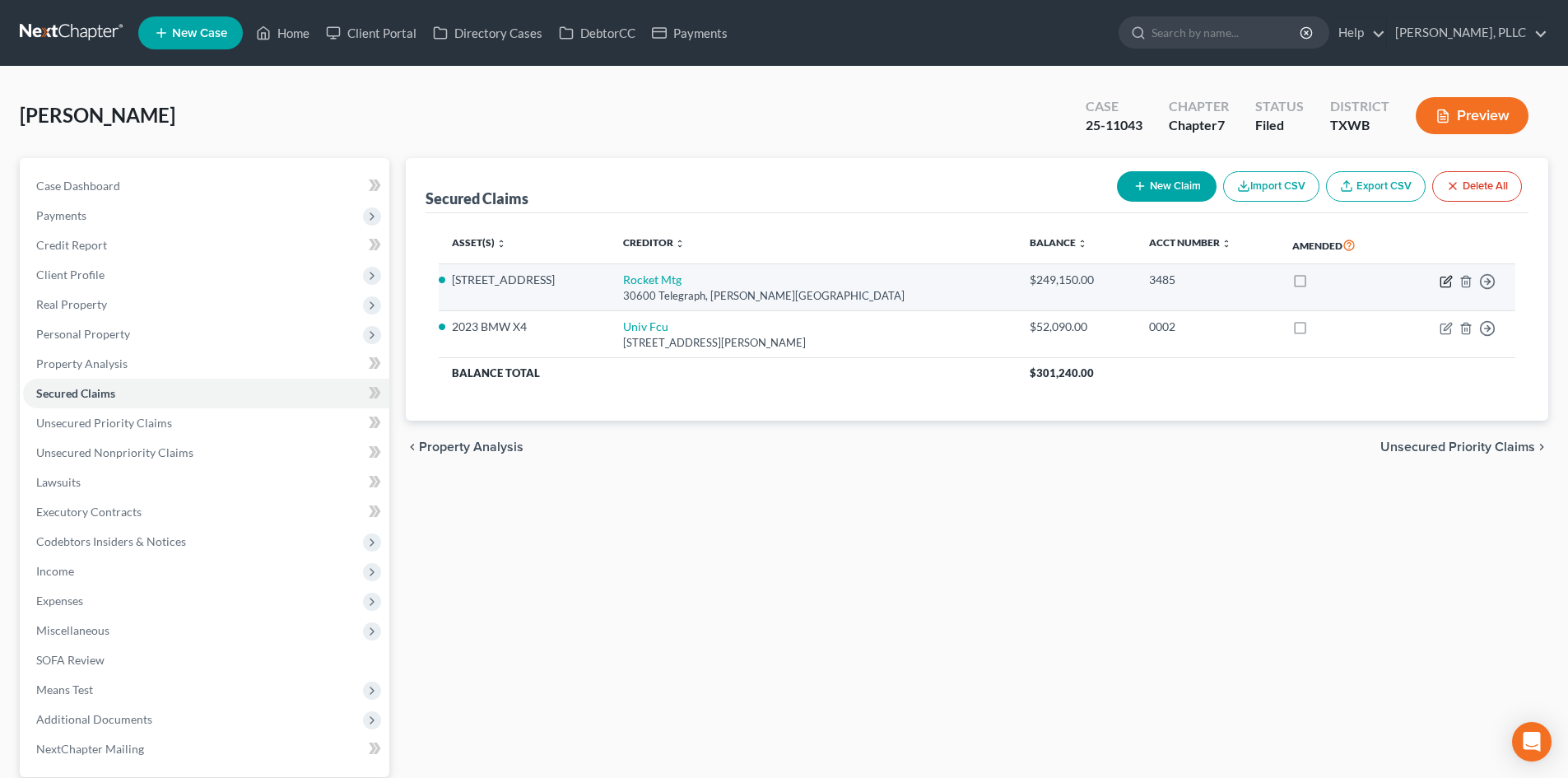
click at [1446, 286] on icon "button" at bounding box center [1446, 281] width 10 height 10
select select "23"
select select "3"
select select "2"
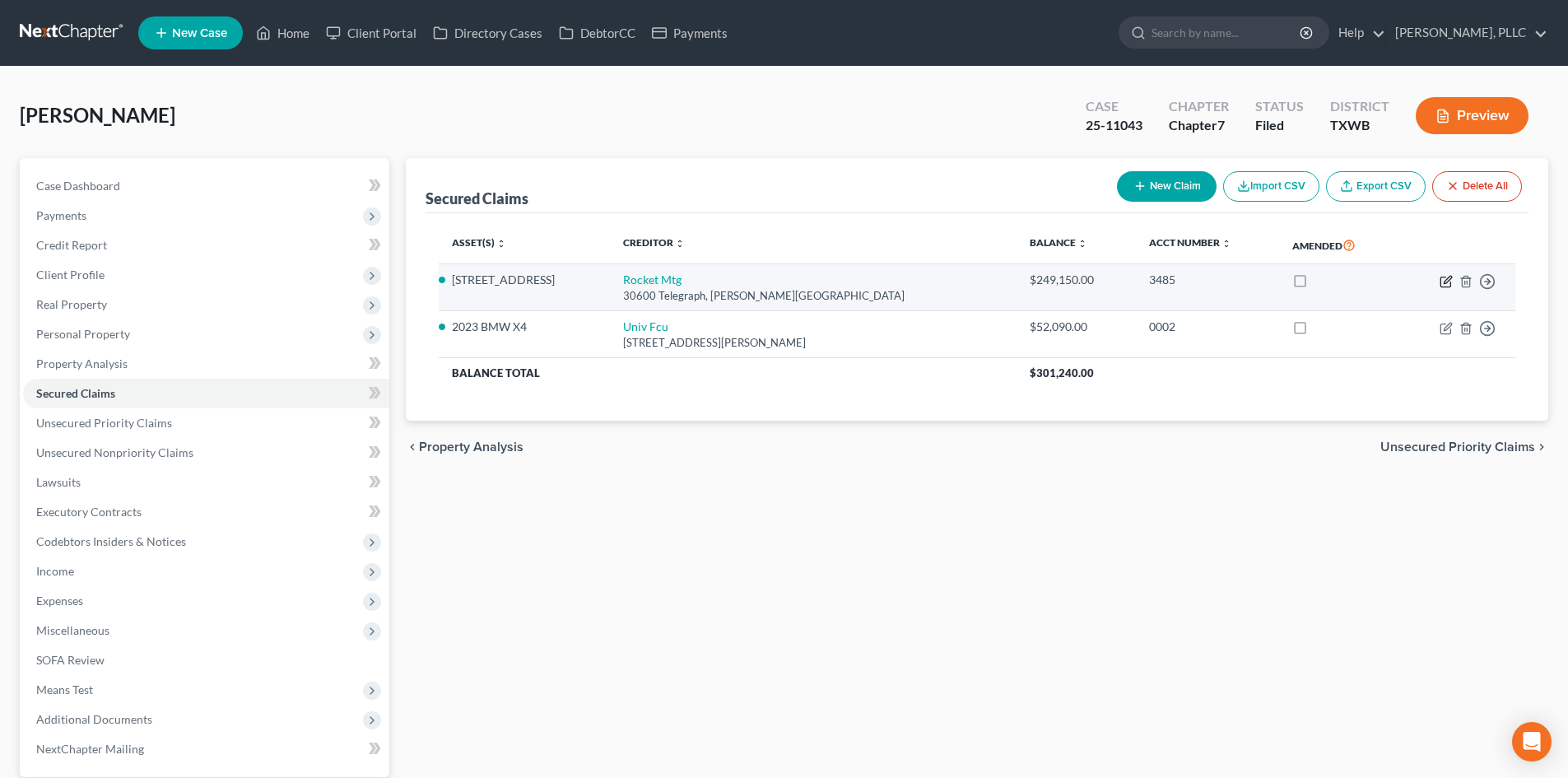
select select "0"
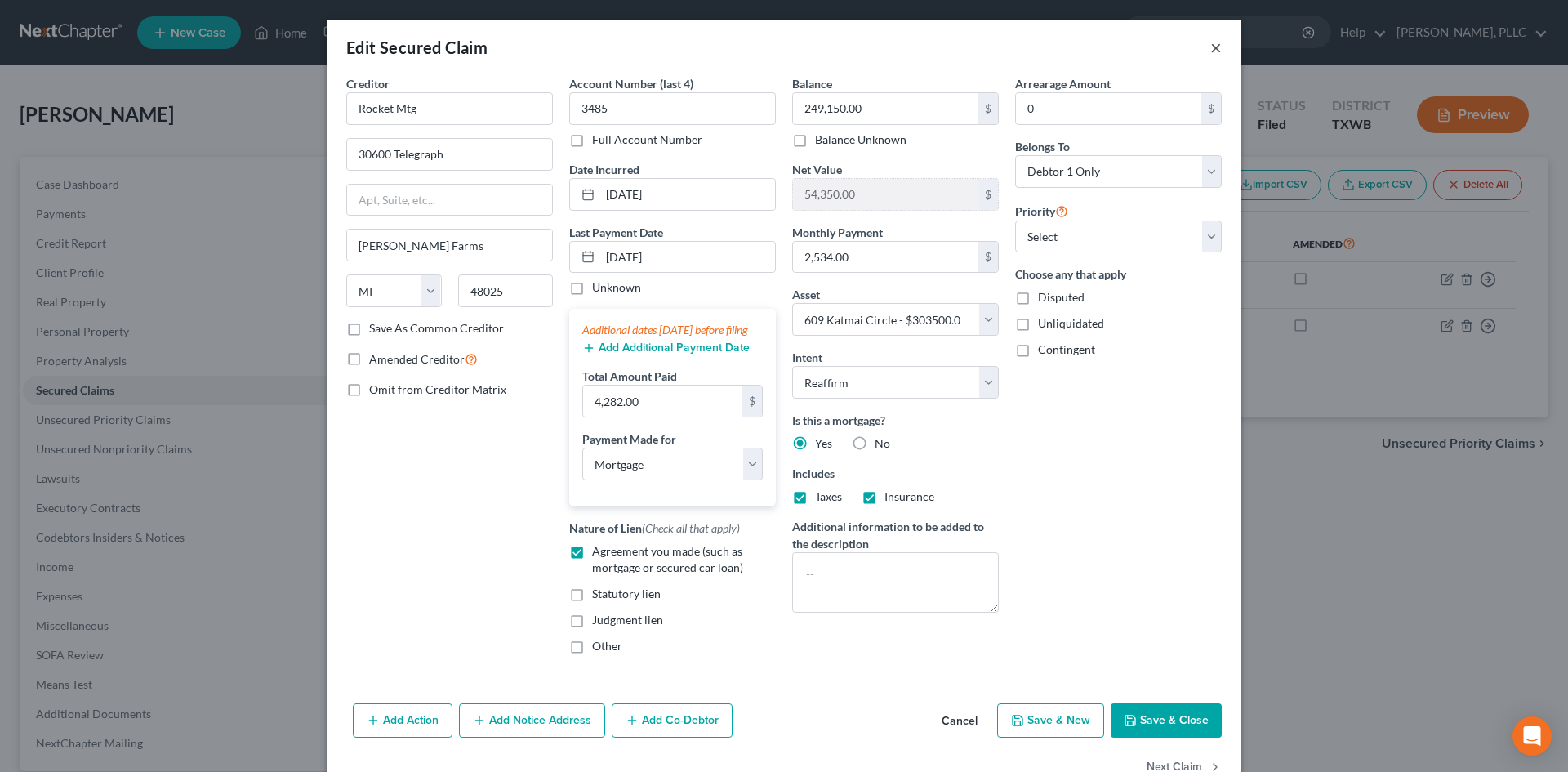
click at [1211, 50] on button "×" at bounding box center [1216, 47] width 12 height 20
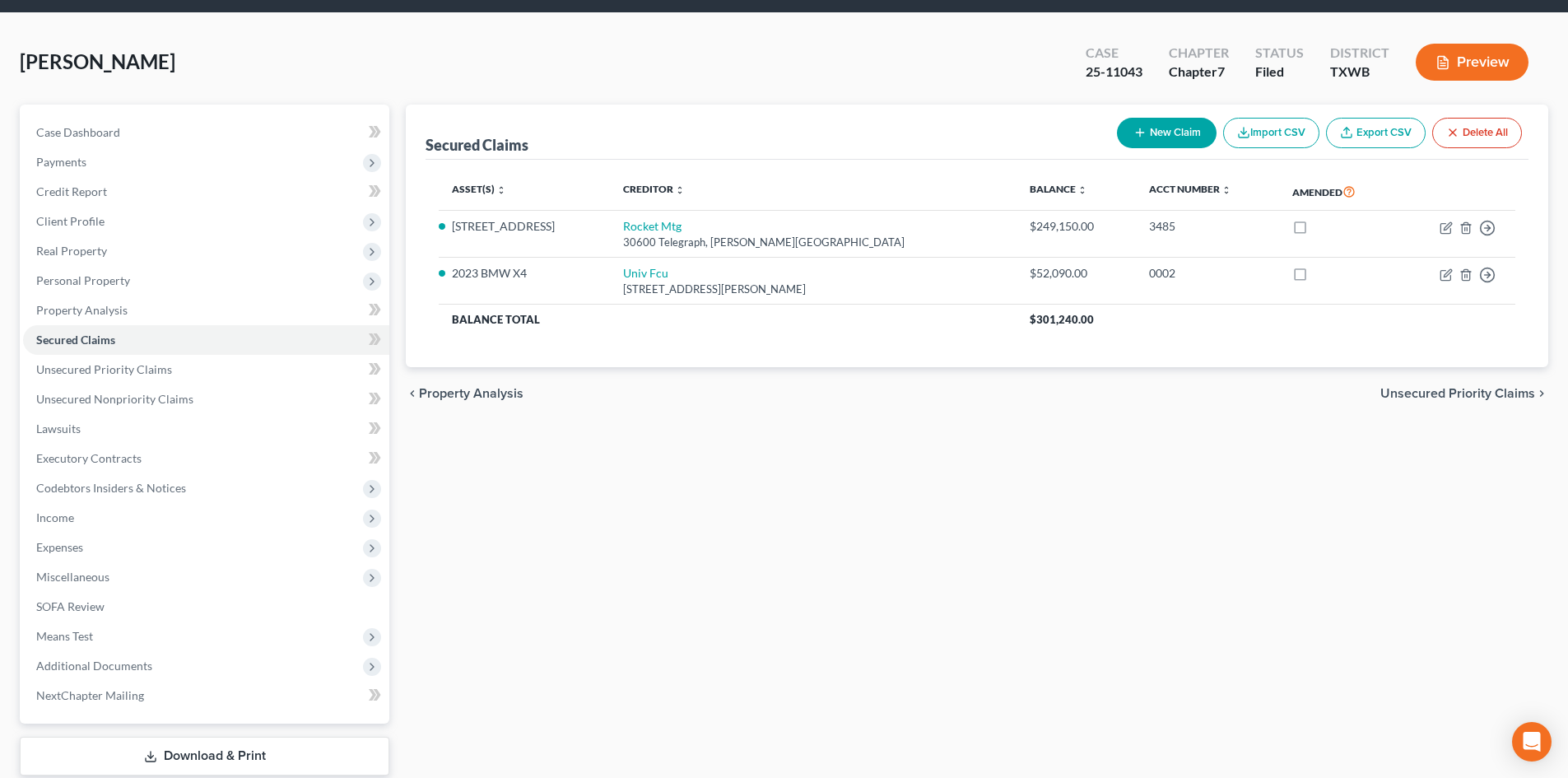
scroll to position [114, 0]
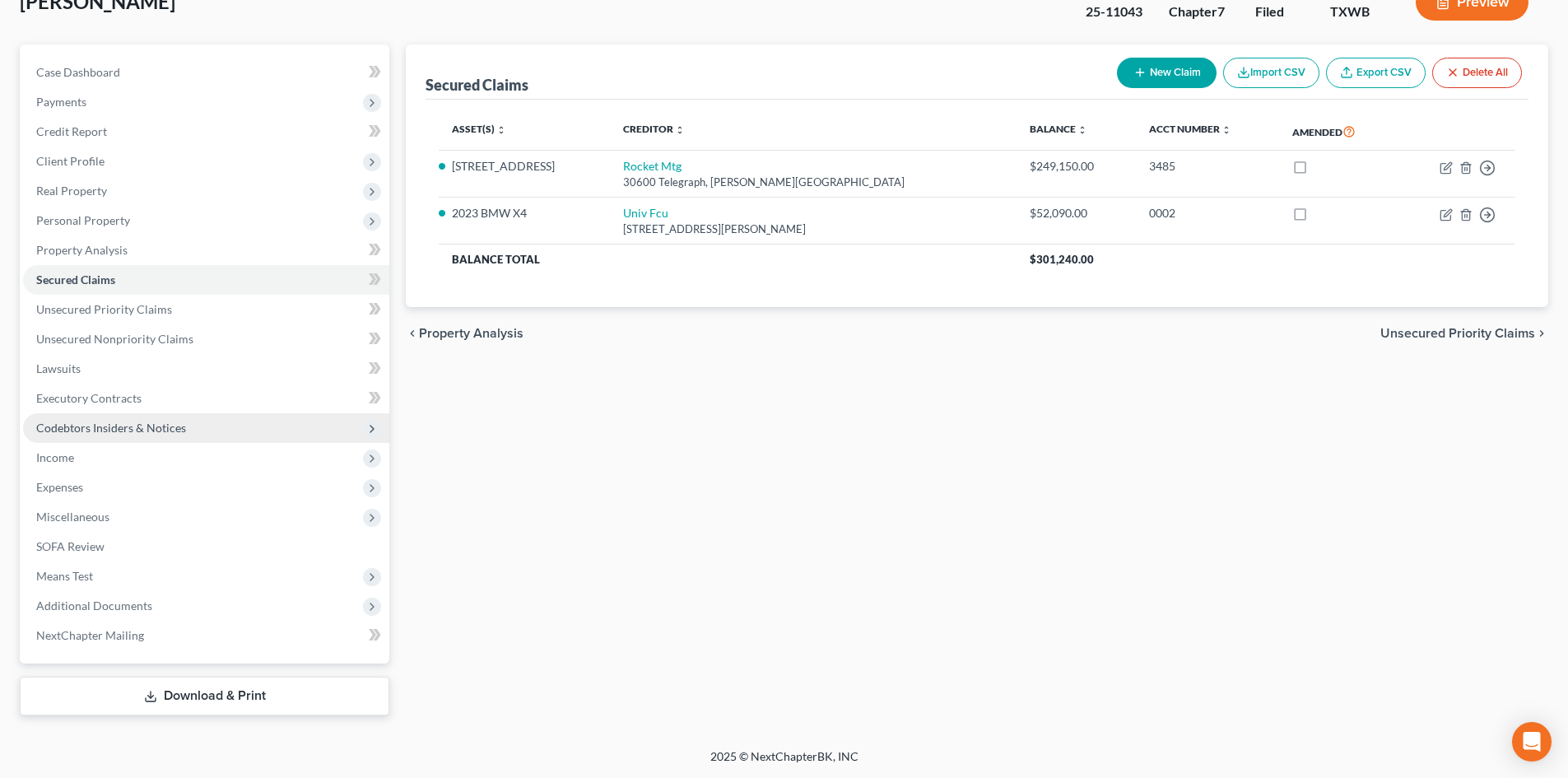
click at [248, 418] on span "Codebtors Insiders & Notices" at bounding box center [207, 427] width 367 height 30
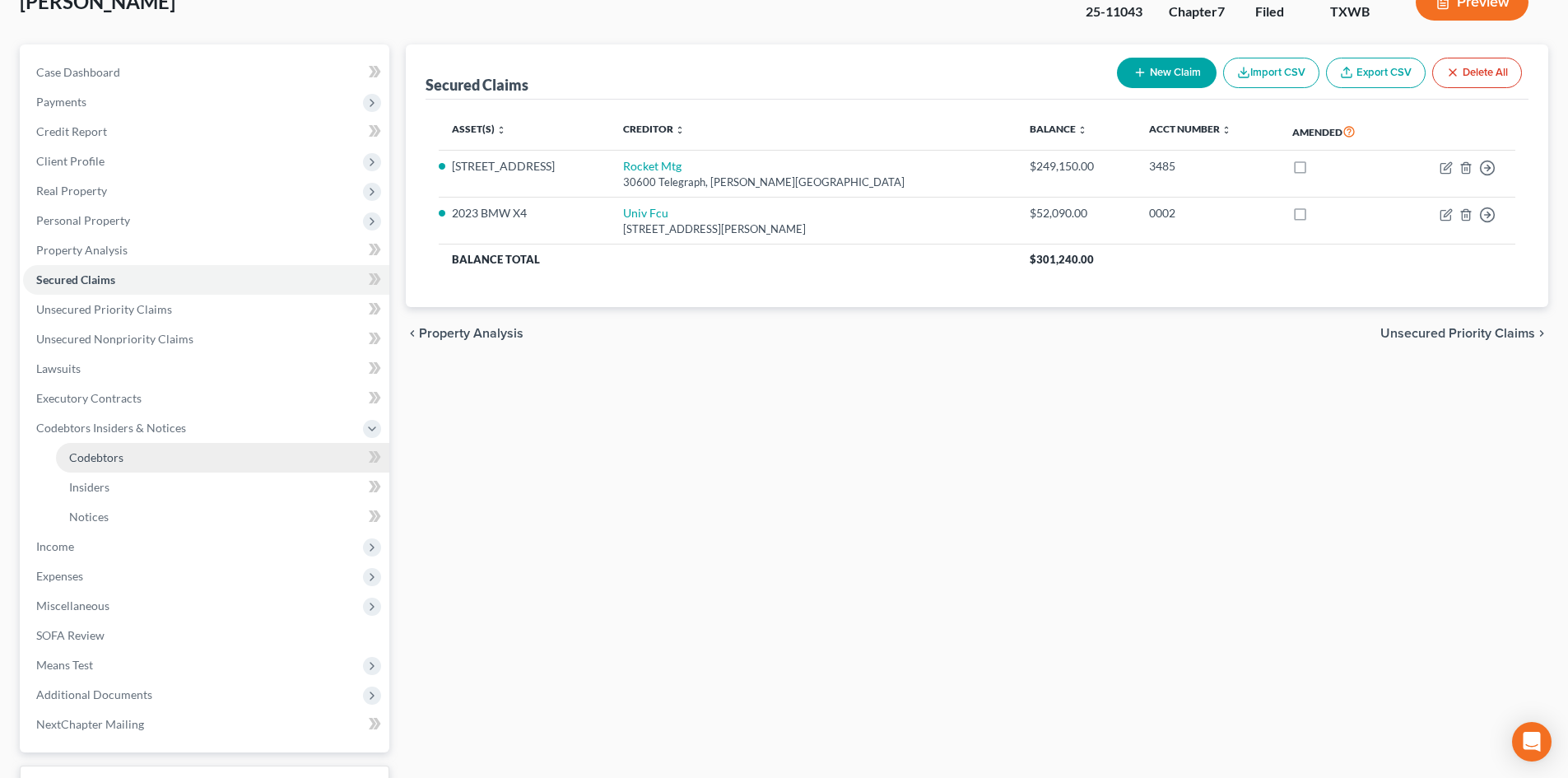
click at [211, 460] on link "Codebtors" at bounding box center [223, 457] width 333 height 30
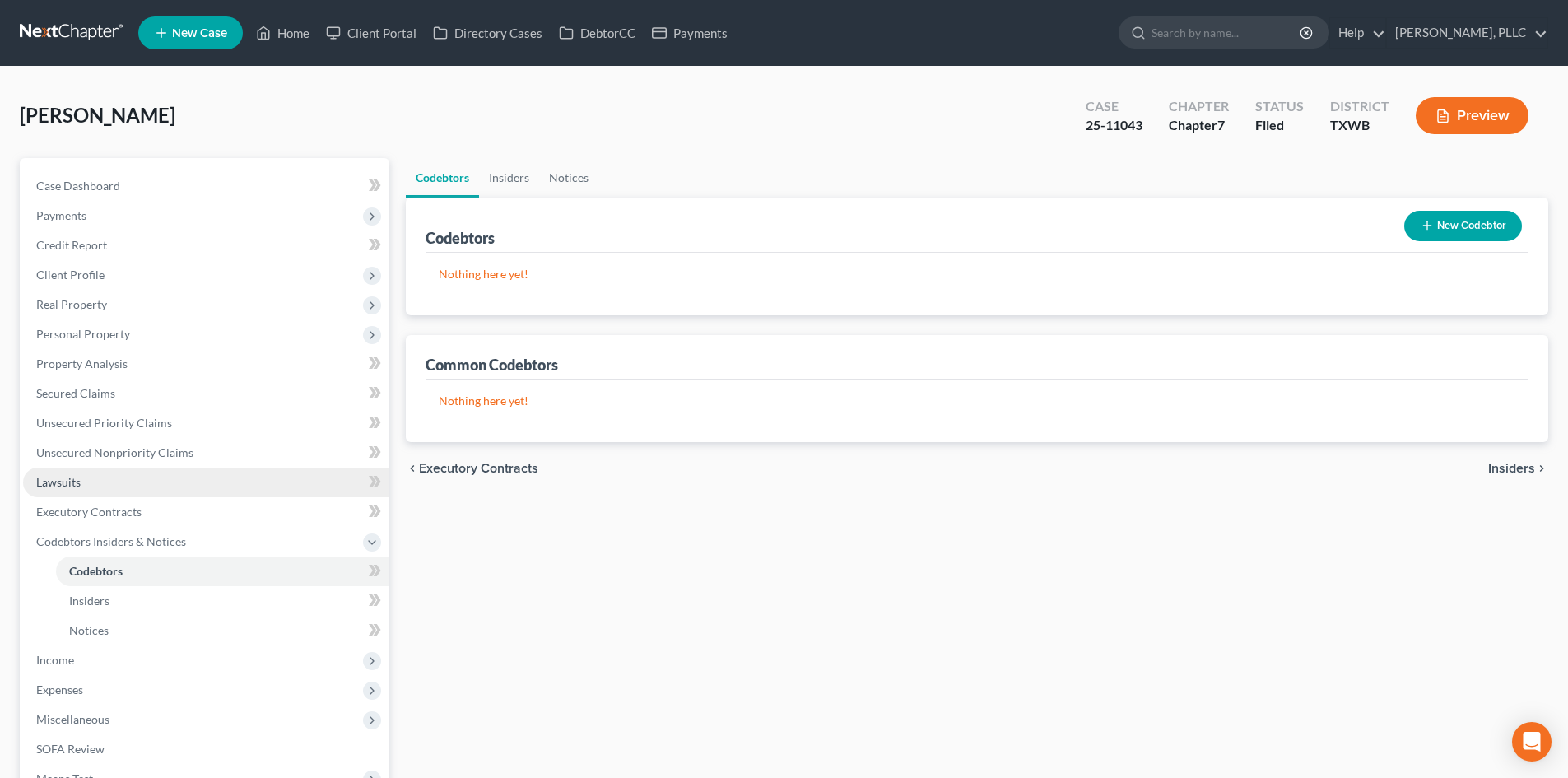
click at [144, 495] on link "Lawsuits" at bounding box center [207, 482] width 367 height 30
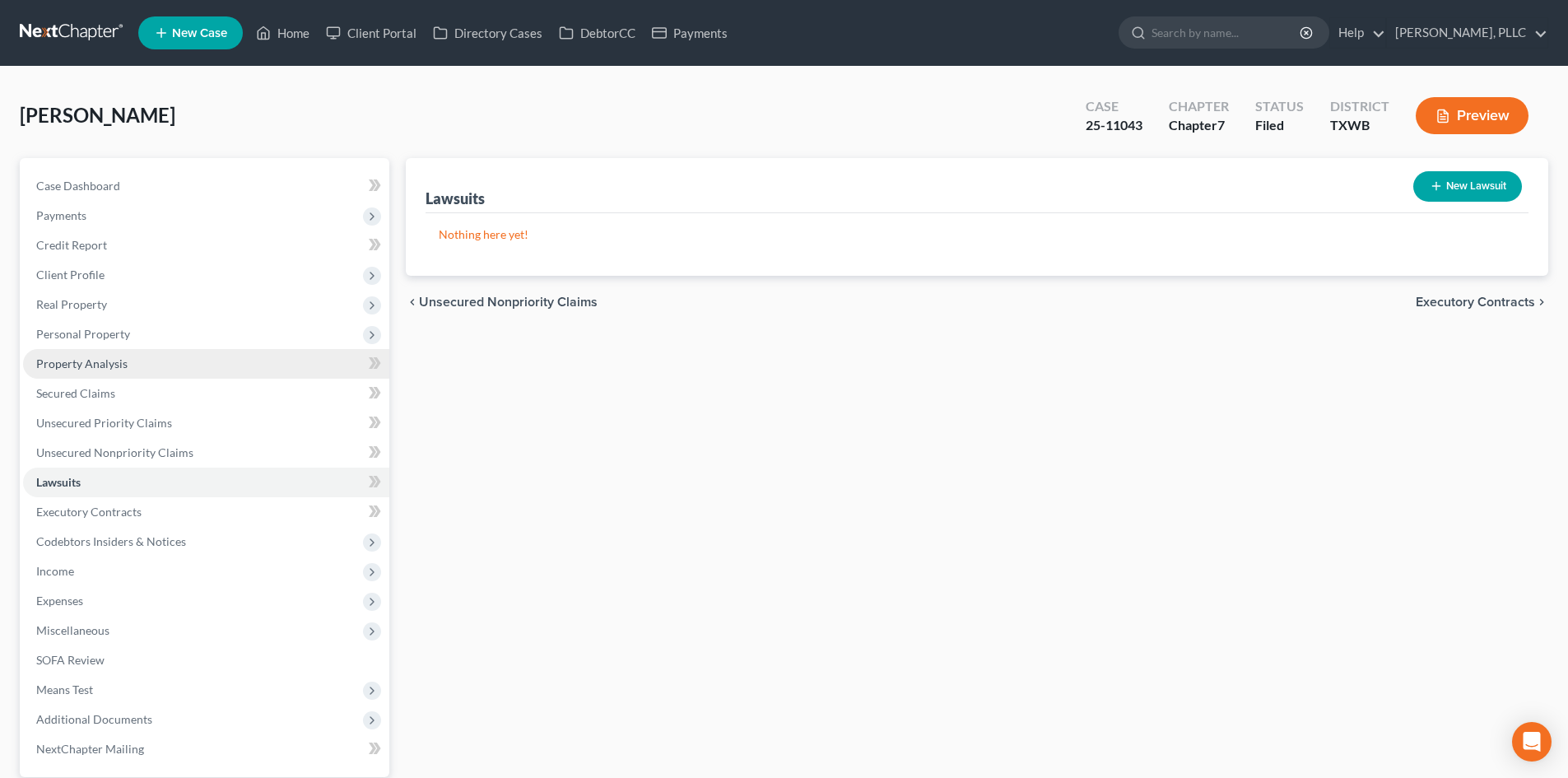
click at [119, 360] on span "Property Analysis" at bounding box center [82, 364] width 91 height 14
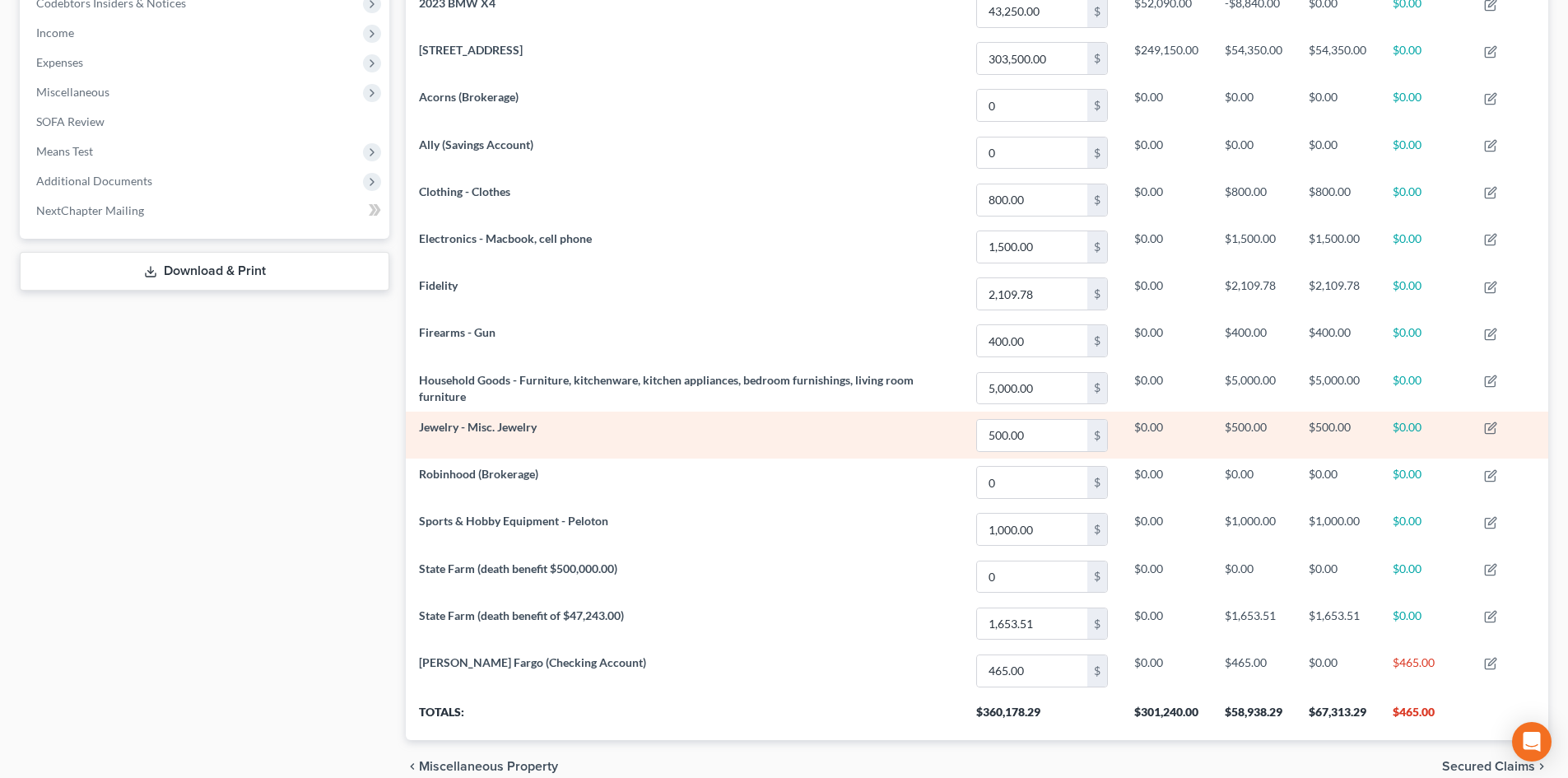
scroll to position [577, 0]
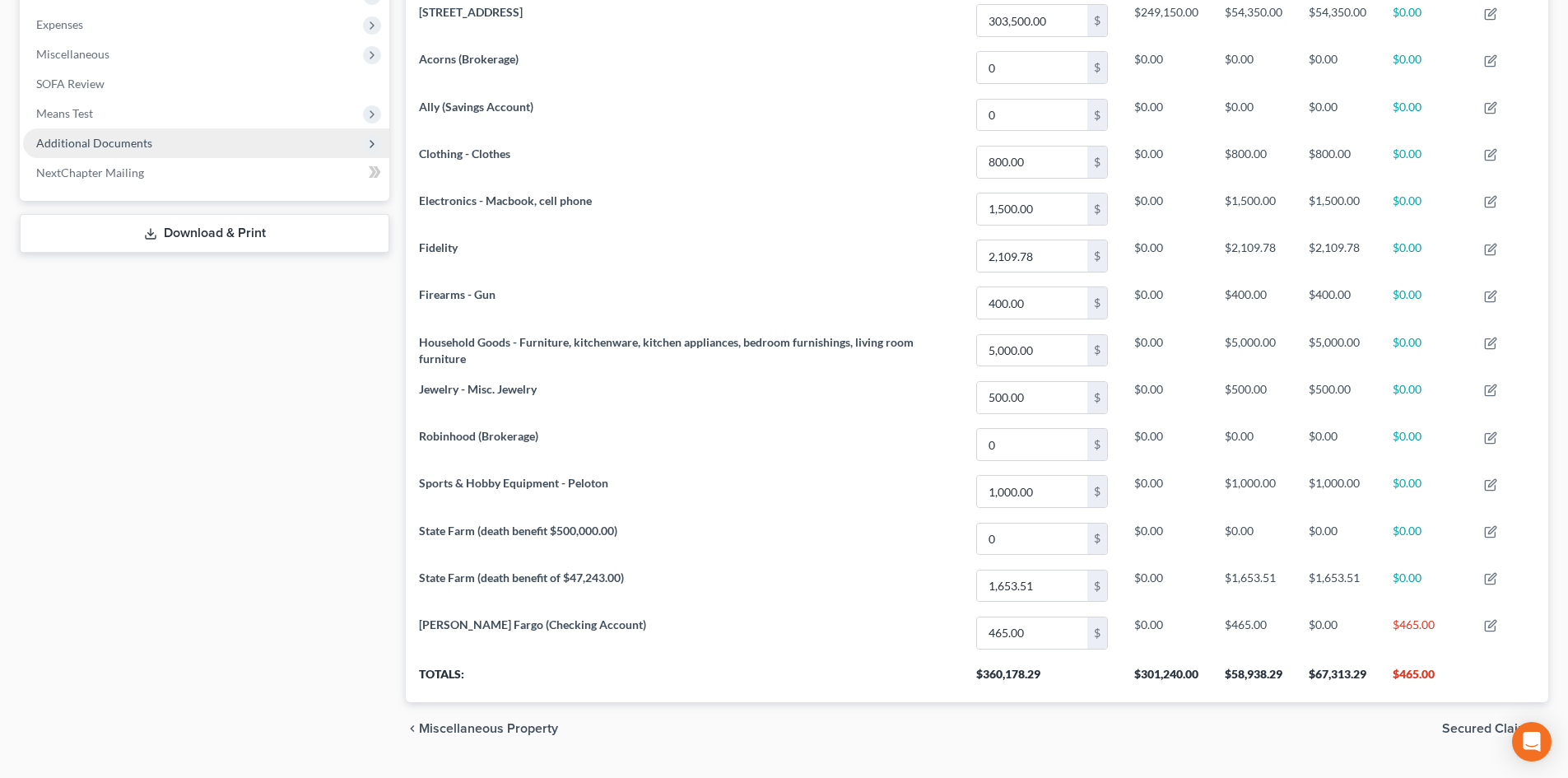
click at [117, 150] on span "Additional Documents" at bounding box center [207, 143] width 367 height 30
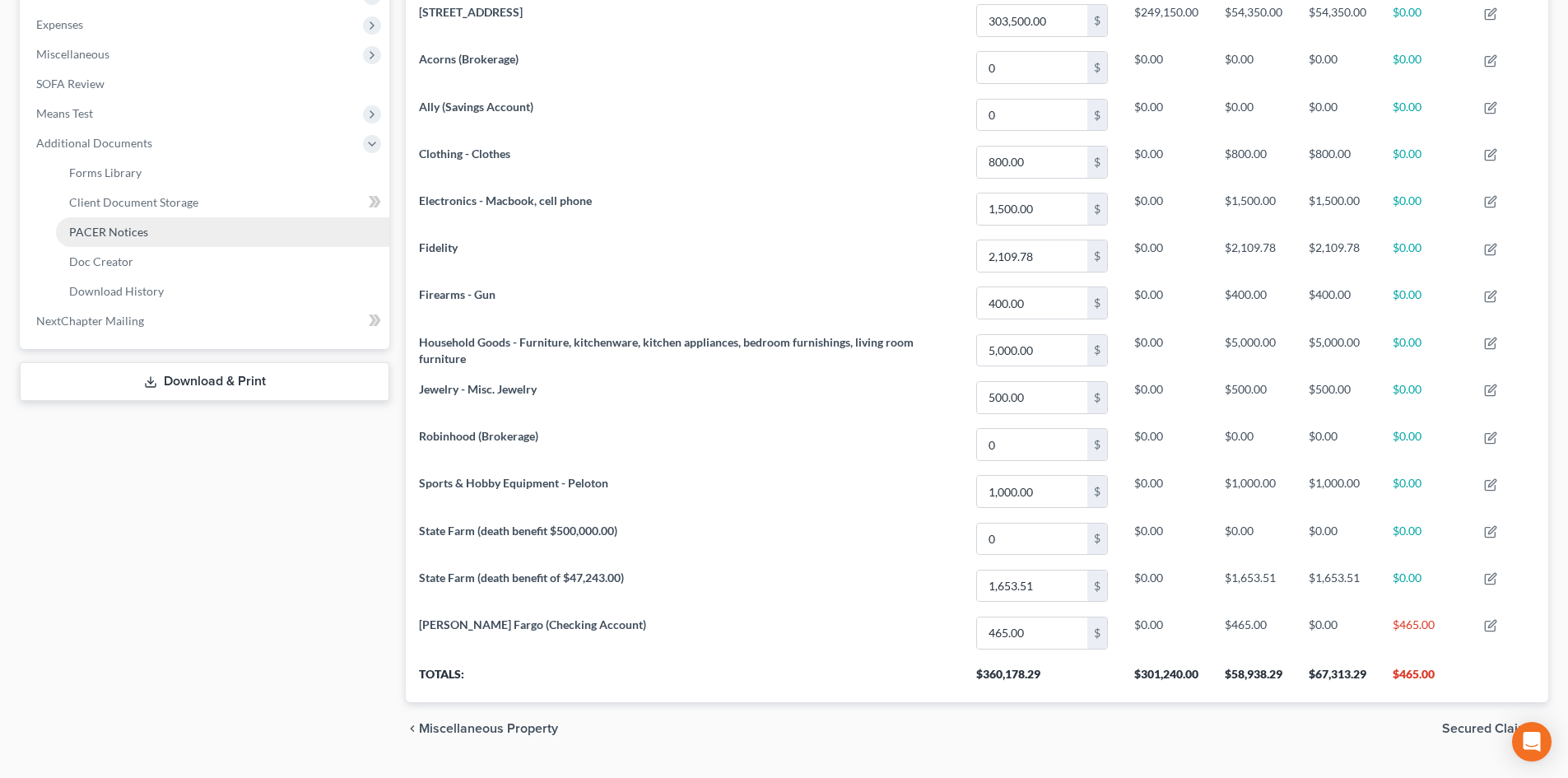
click at [160, 228] on link "PACER Notices" at bounding box center [223, 232] width 333 height 30
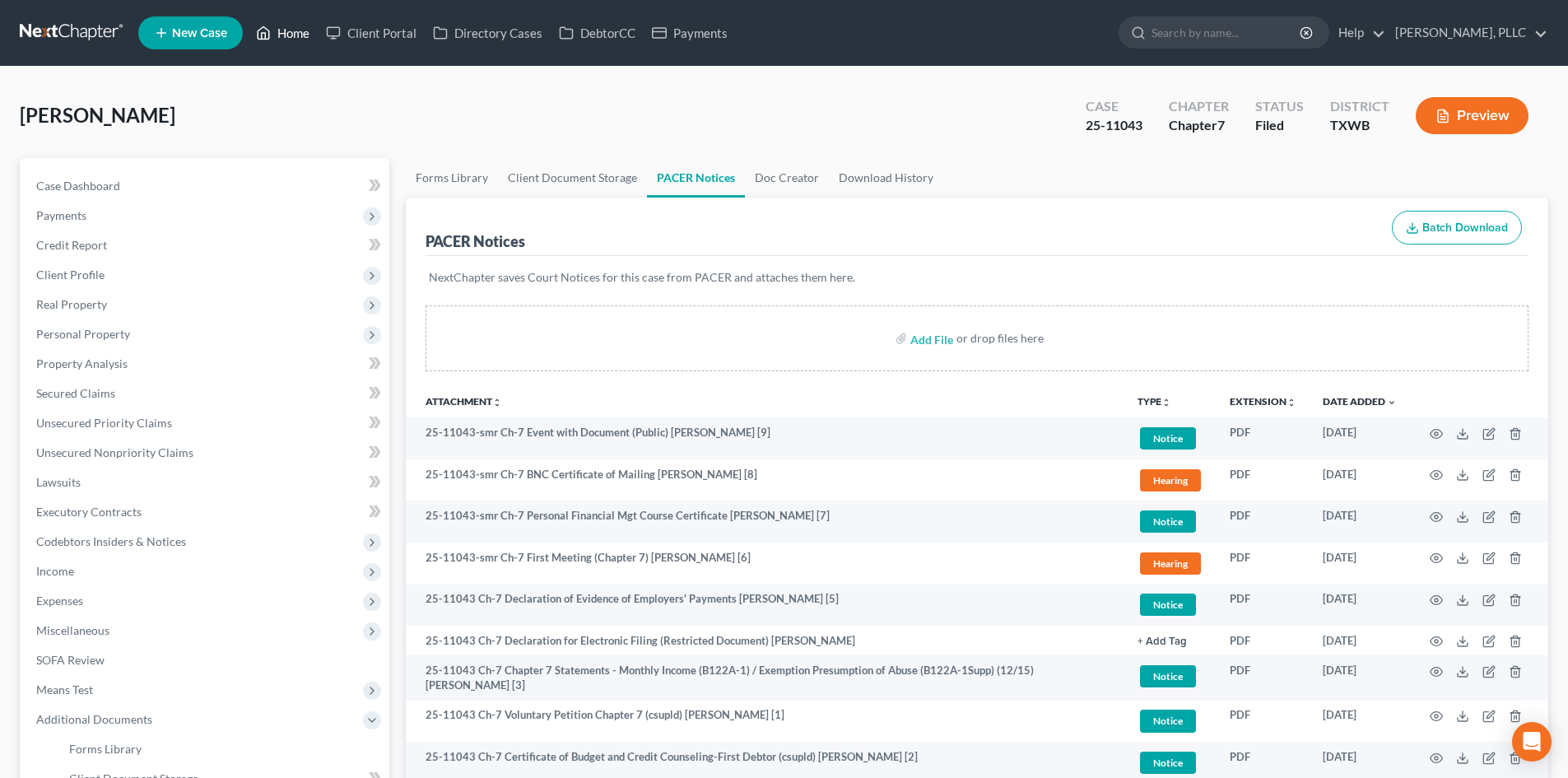
click at [308, 35] on link "Home" at bounding box center [282, 32] width 70 height 30
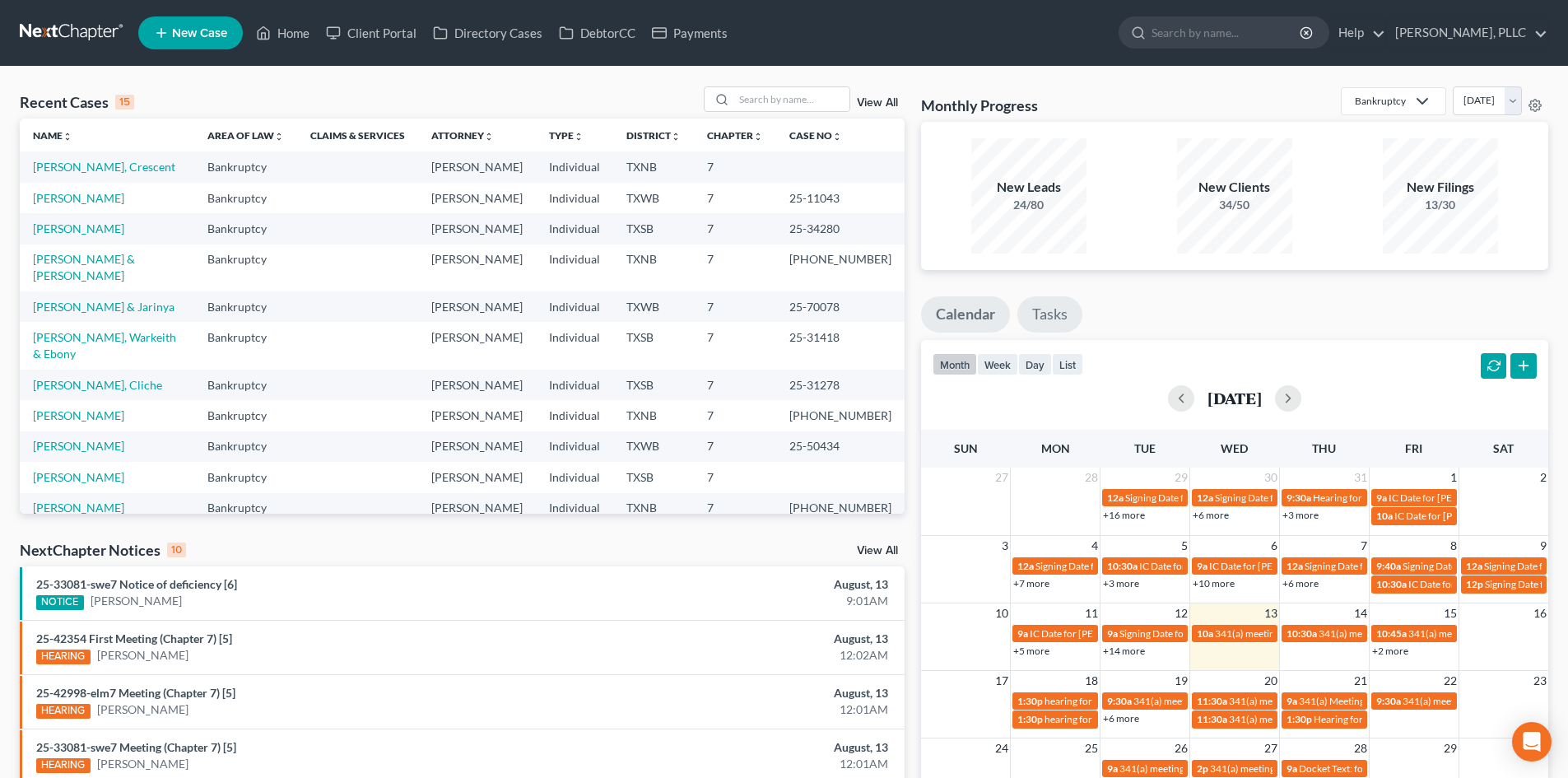
click at [1048, 316] on link "Tasks" at bounding box center [1050, 315] width 65 height 37
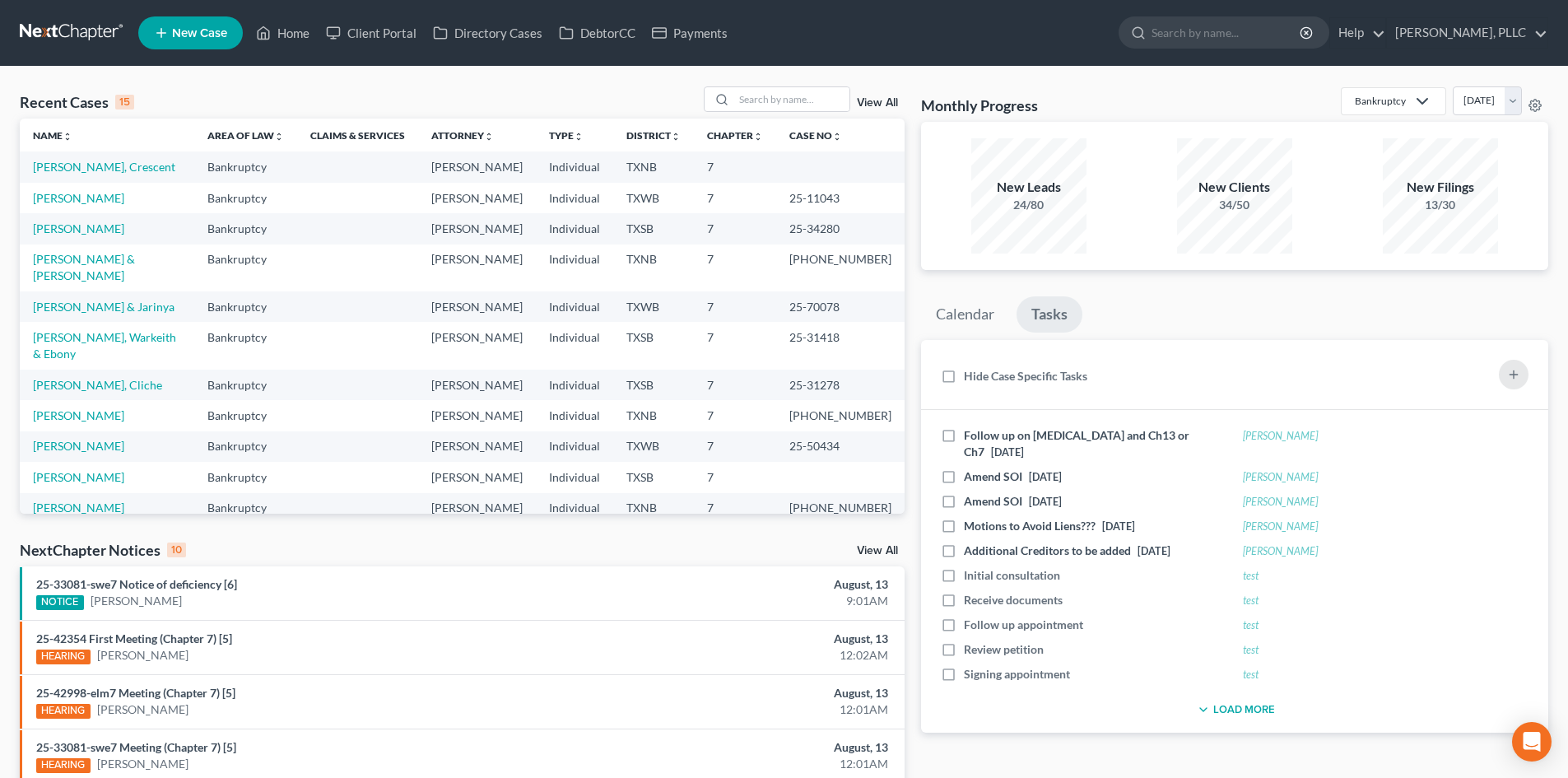
scroll to position [1, 0]
click at [957, 319] on link "Calendar" at bounding box center [965, 315] width 89 height 37
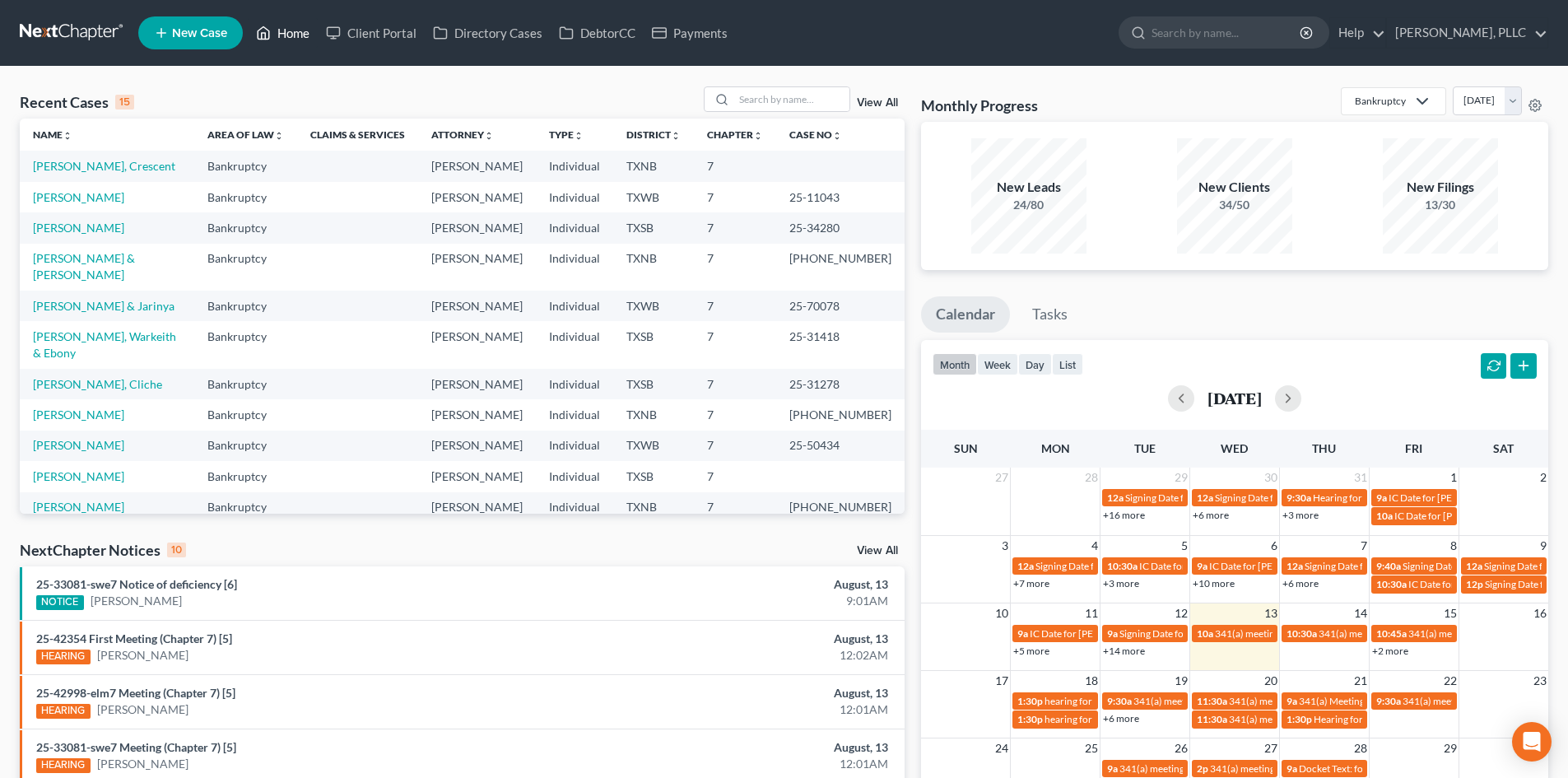
click at [282, 42] on link "Home" at bounding box center [282, 32] width 70 height 30
click at [366, 37] on link "Client Portal" at bounding box center [371, 32] width 107 height 30
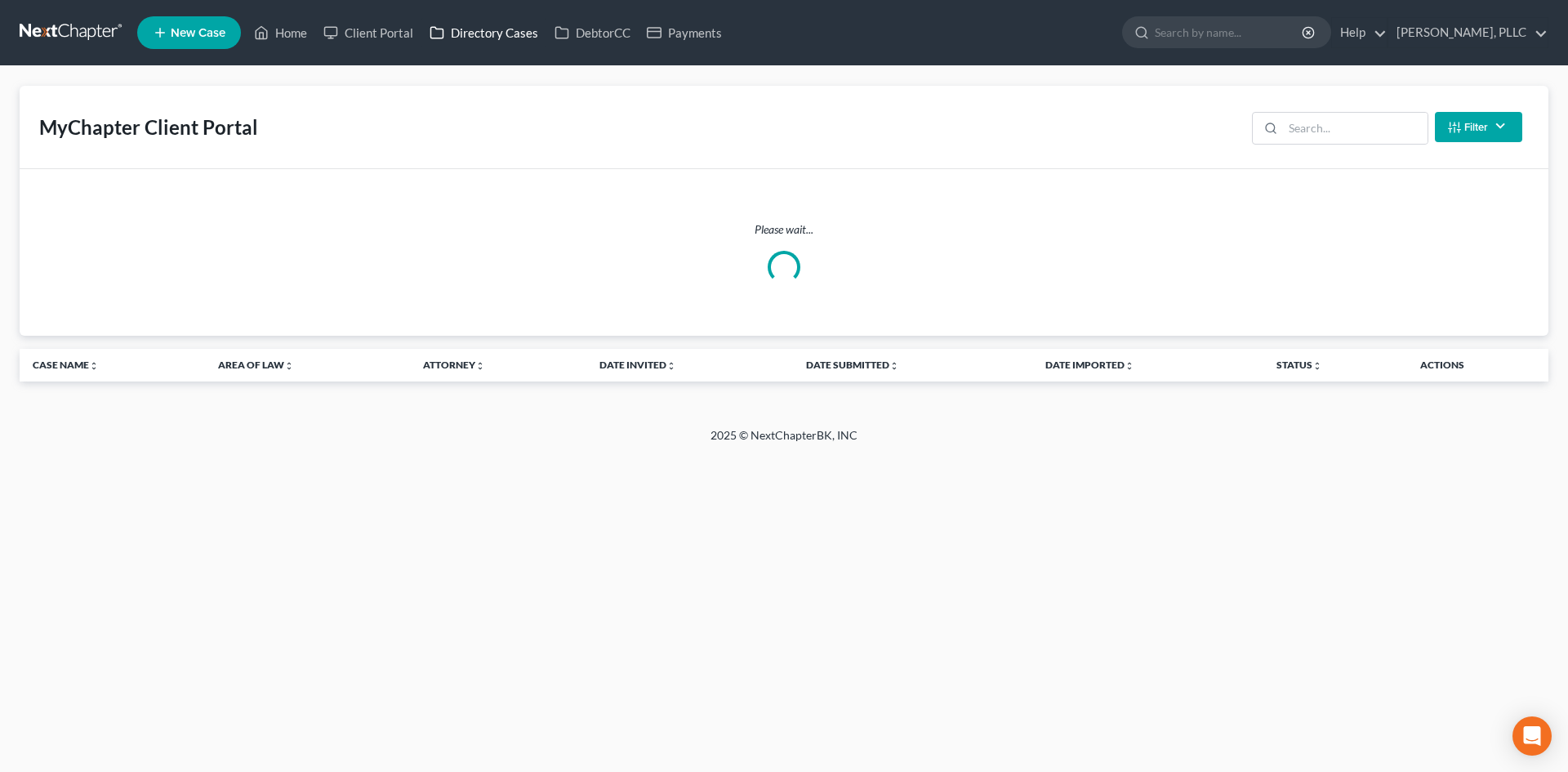
click at [498, 41] on link "Directory Cases" at bounding box center [483, 32] width 125 height 29
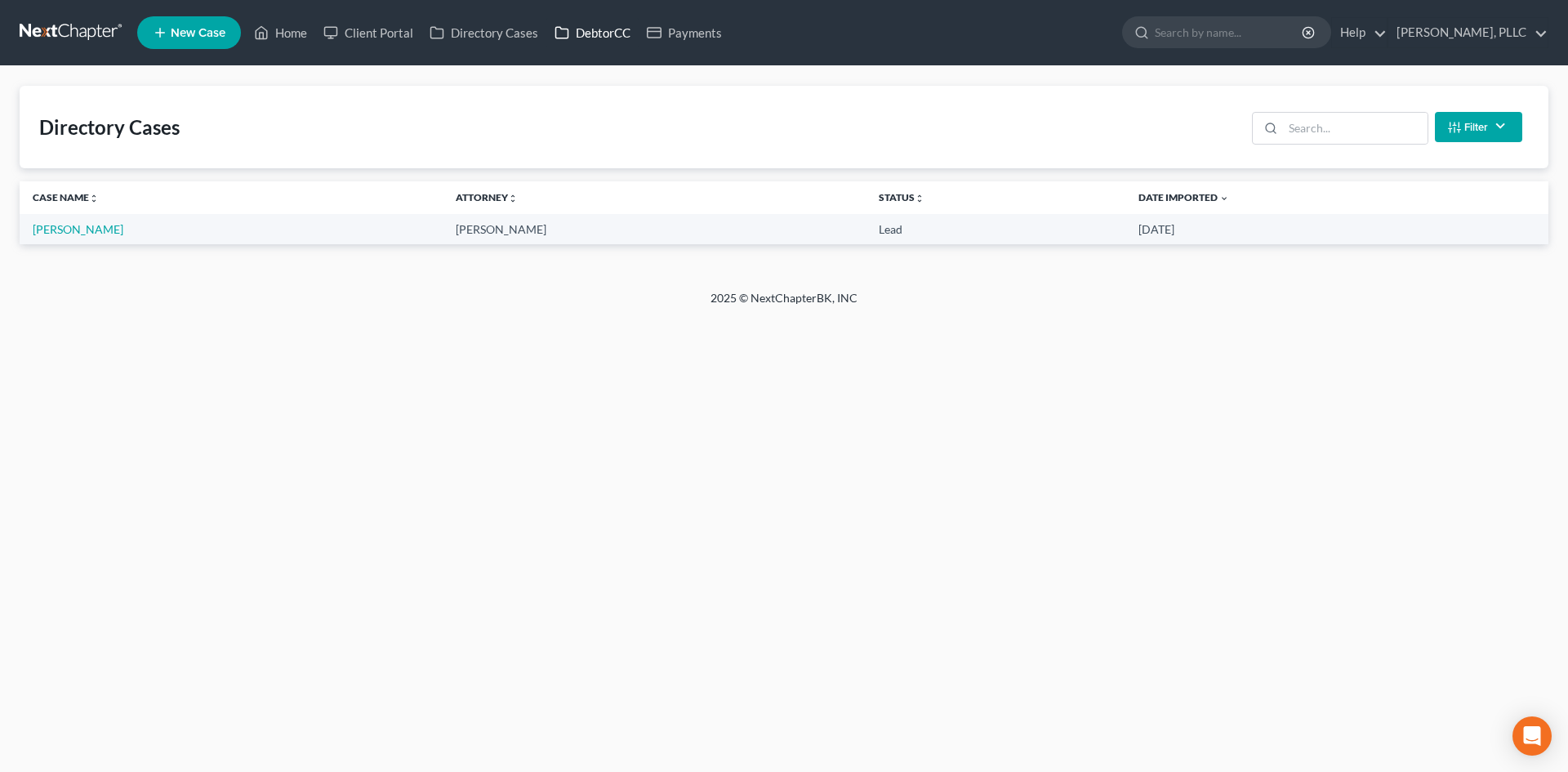
click at [621, 39] on link "DebtorCC" at bounding box center [592, 32] width 92 height 29
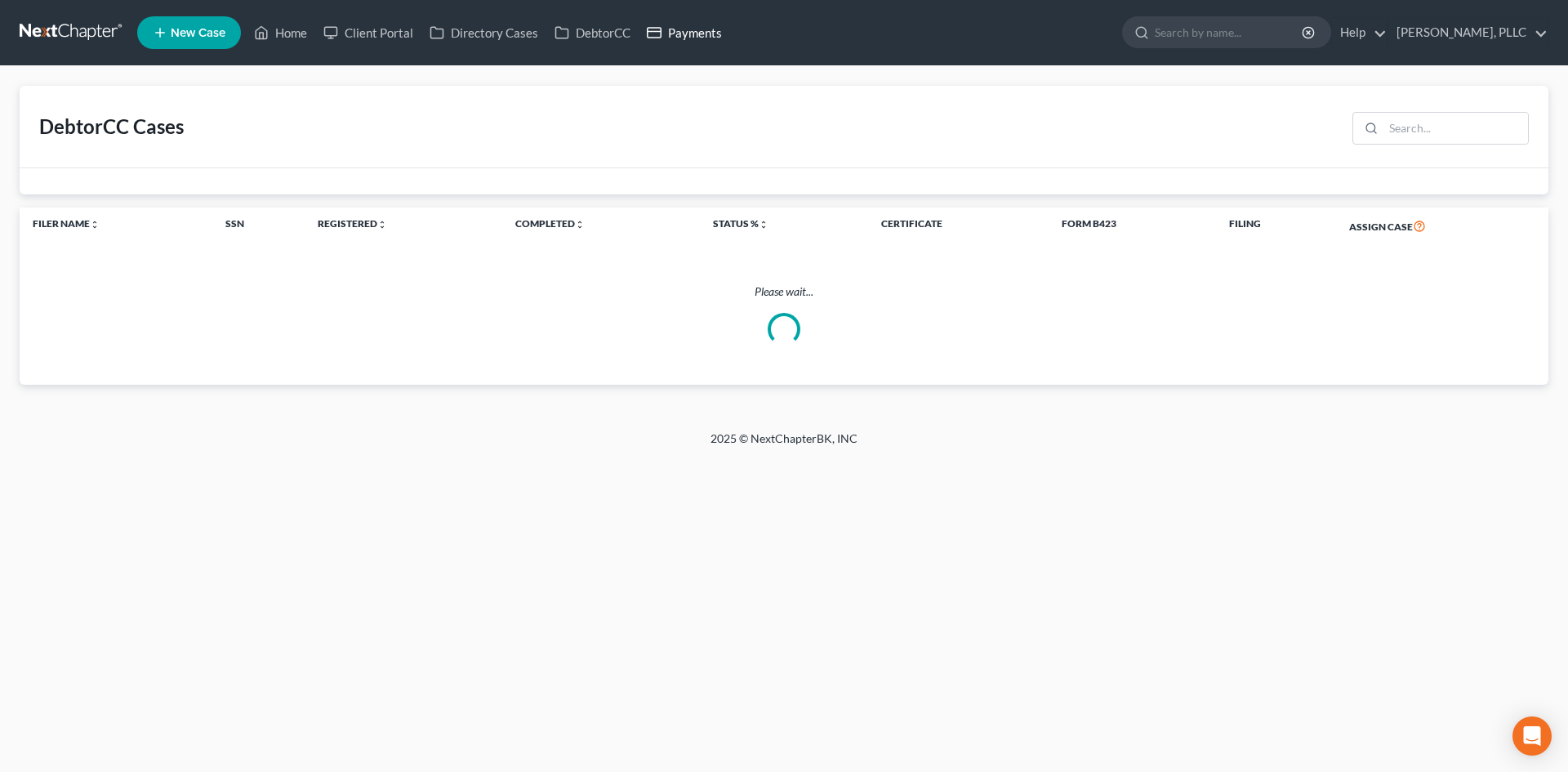
click at [694, 37] on link "Payments" at bounding box center [684, 32] width 91 height 29
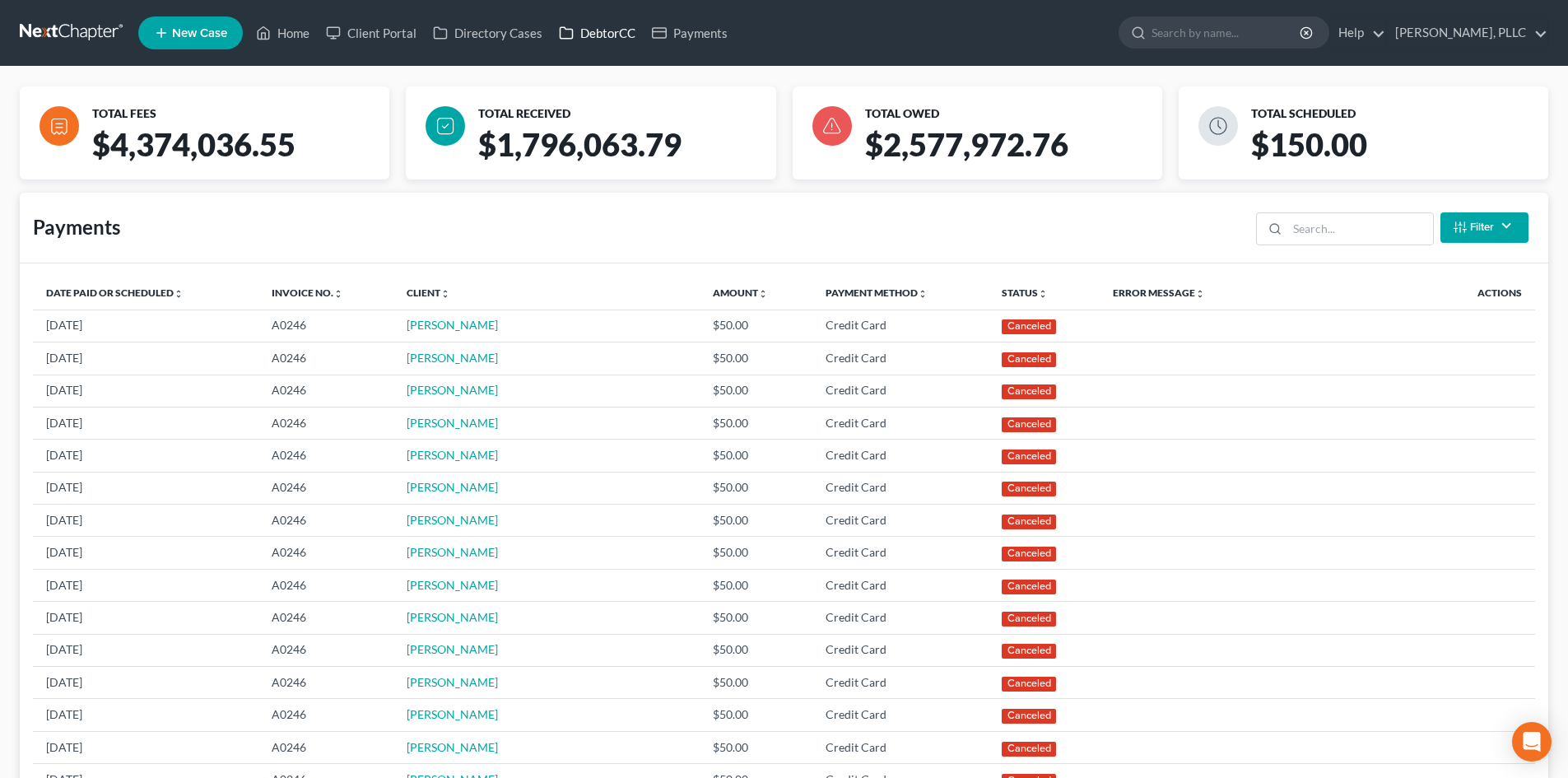
click at [588, 40] on link "DebtorCC" at bounding box center [597, 32] width 93 height 30
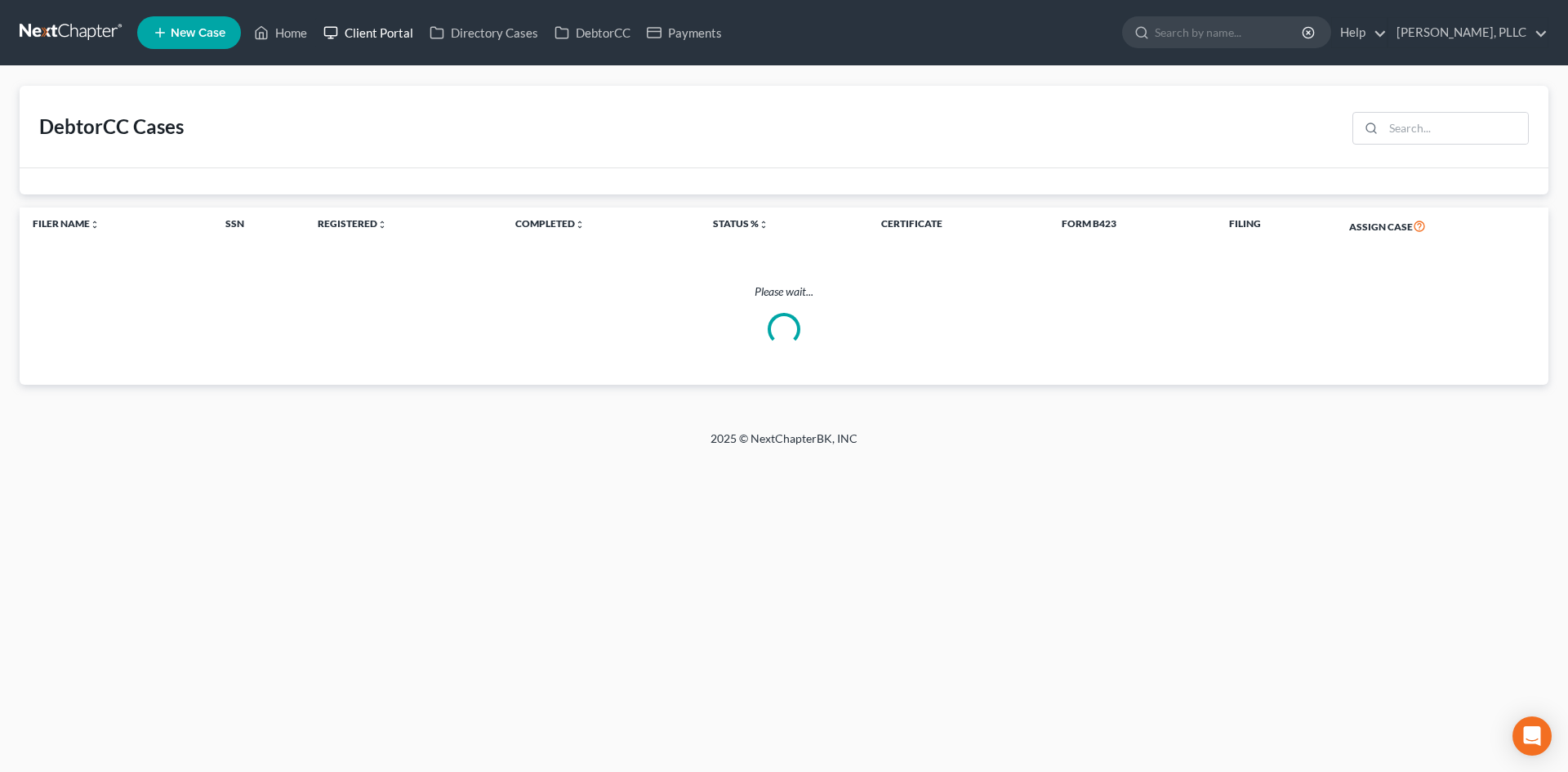
click at [341, 27] on link "Client Portal" at bounding box center [368, 32] width 106 height 29
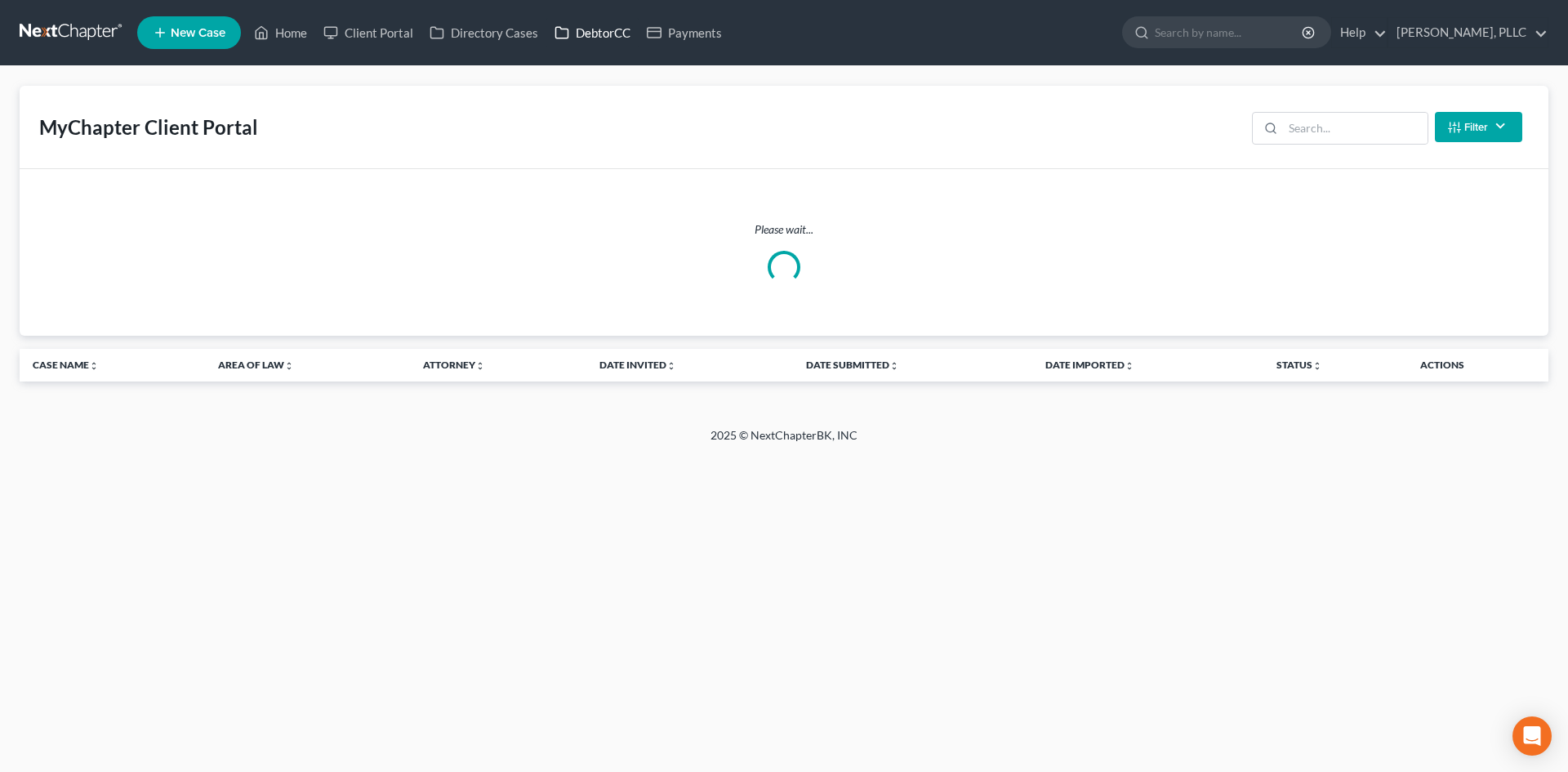
click at [622, 35] on link "DebtorCC" at bounding box center [592, 32] width 92 height 29
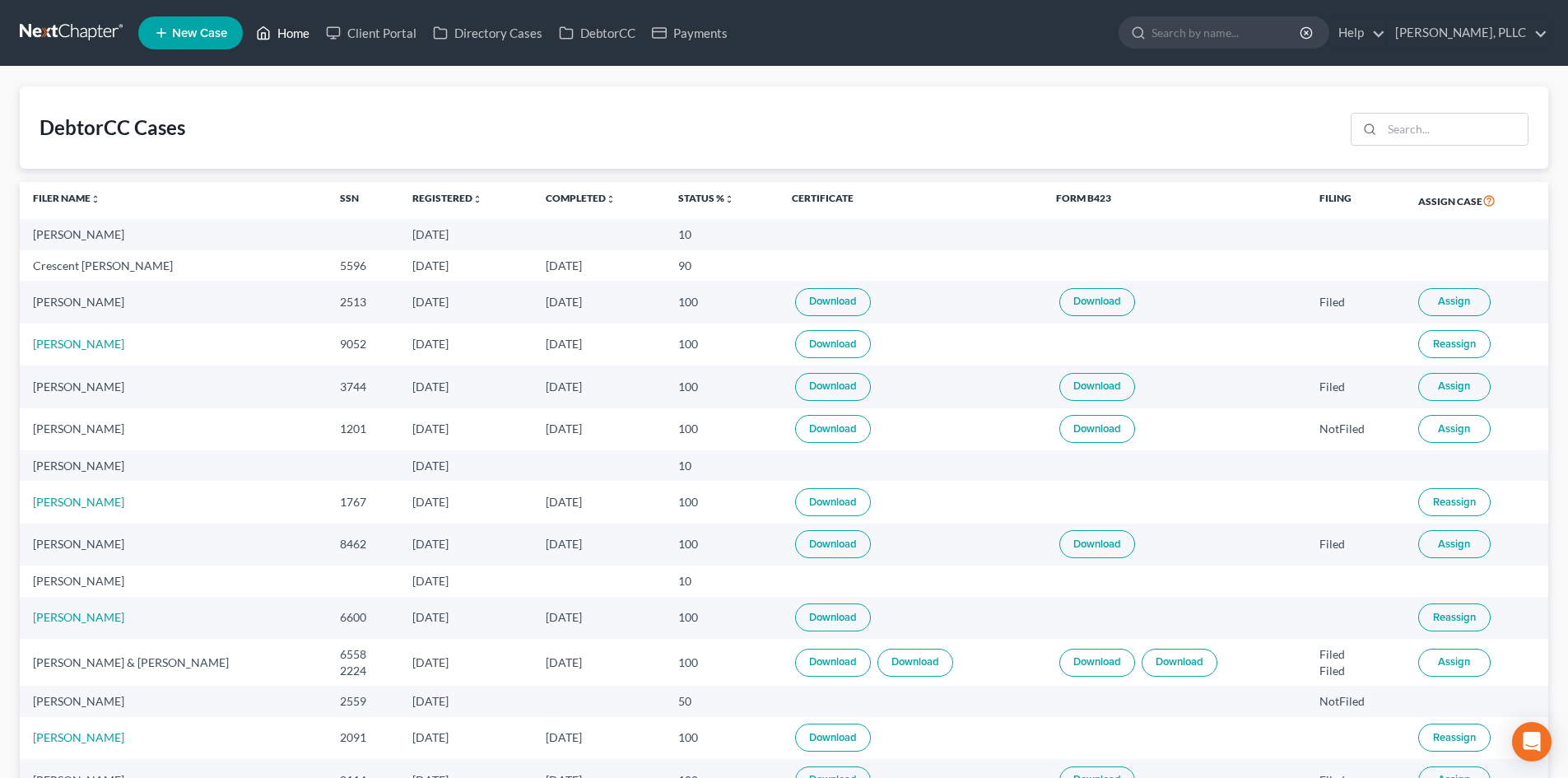
click at [289, 38] on link "Home" at bounding box center [282, 32] width 70 height 30
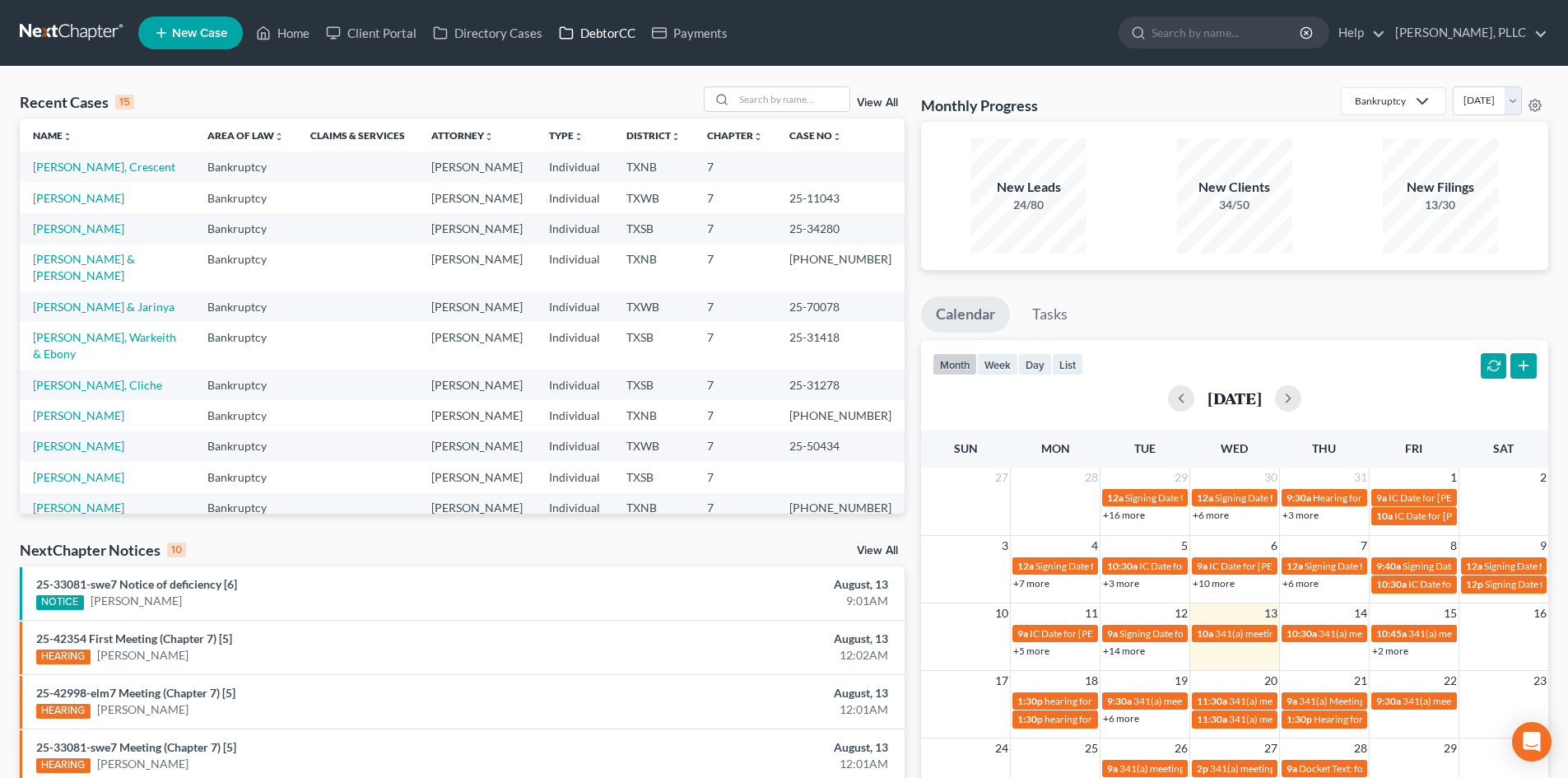
click at [569, 46] on link "DebtorCC" at bounding box center [597, 32] width 93 height 30
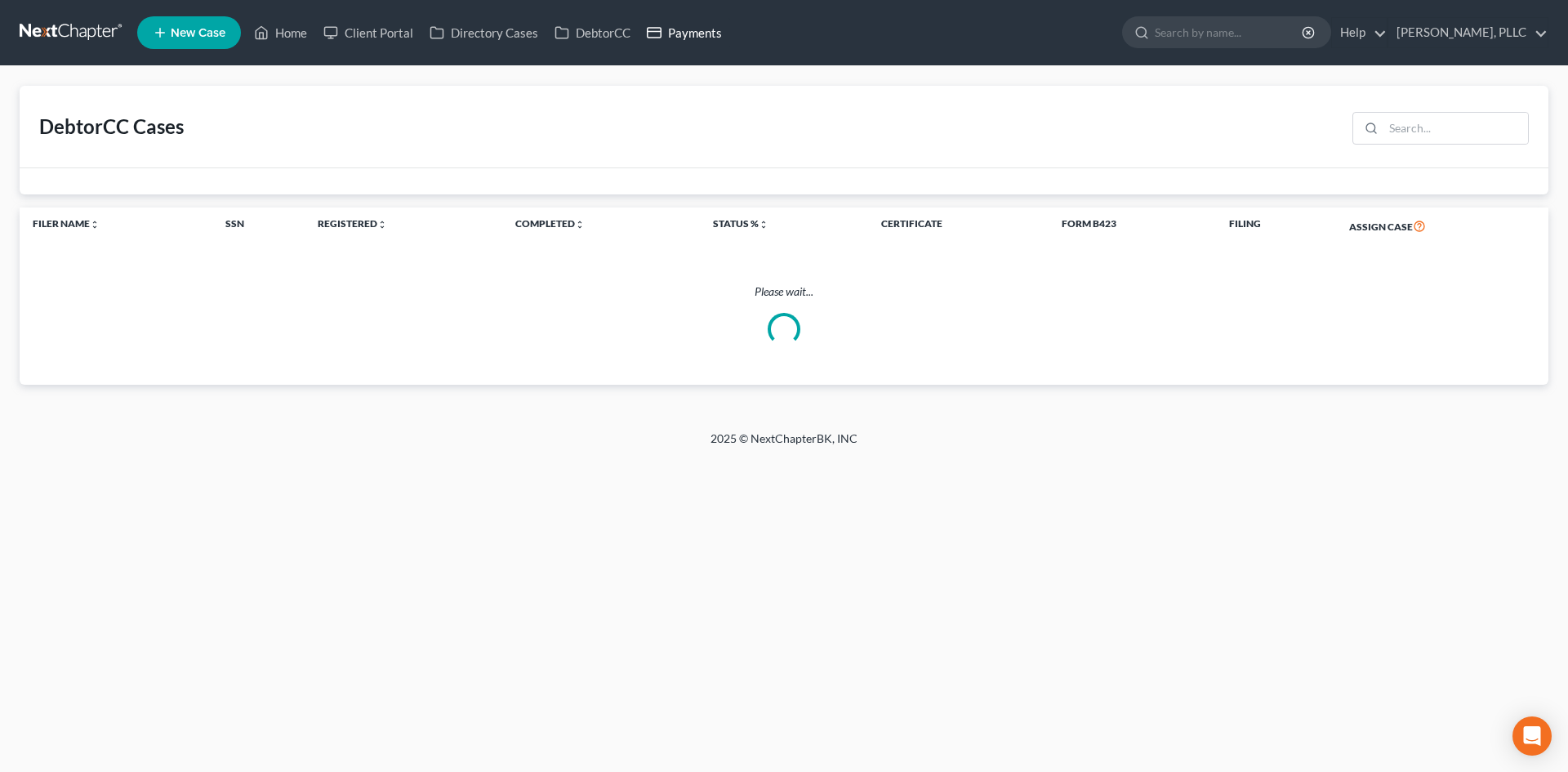
click at [694, 45] on link "Payments" at bounding box center [684, 32] width 91 height 29
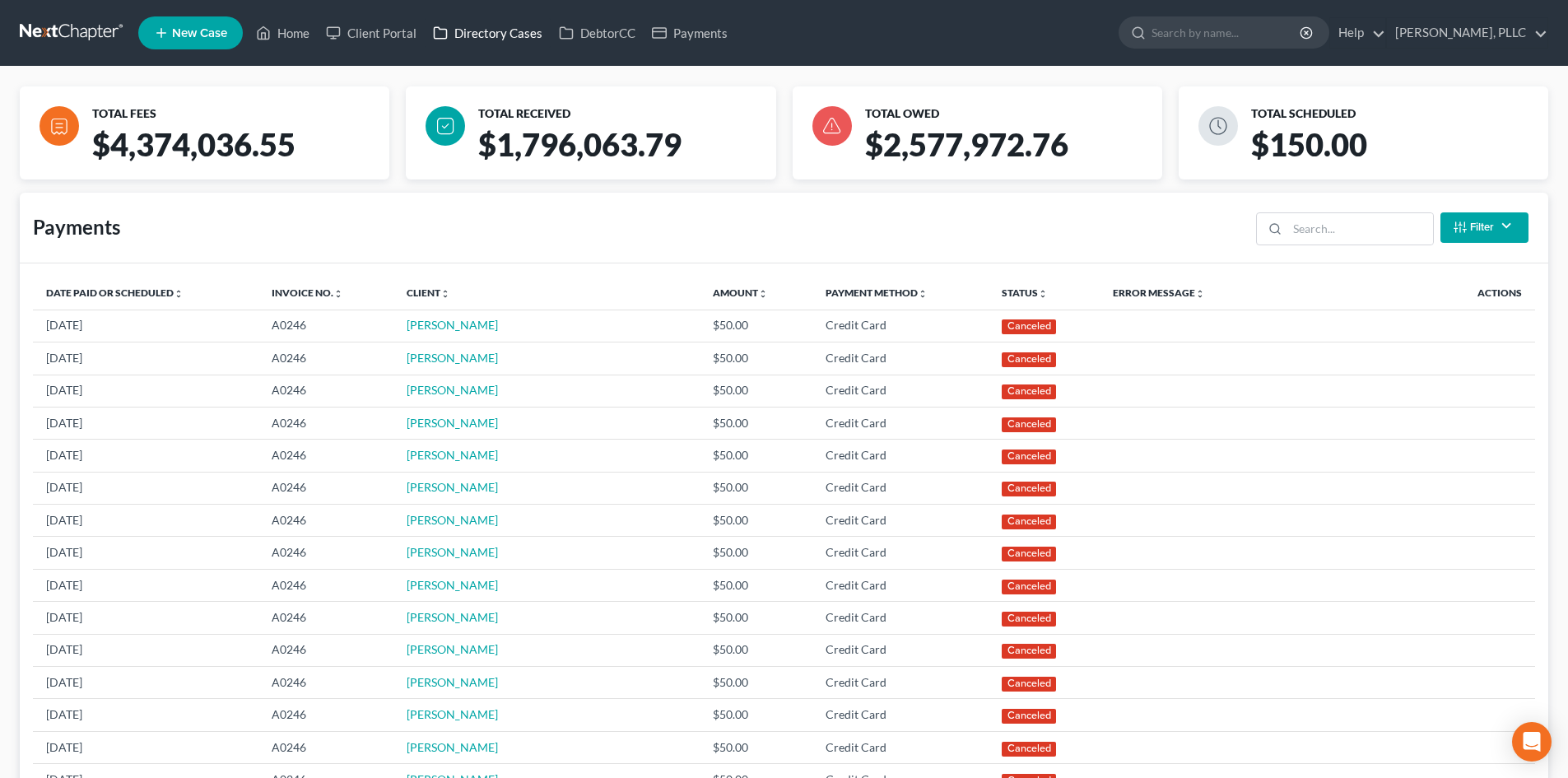
click at [507, 43] on link "Directory Cases" at bounding box center [487, 32] width 126 height 30
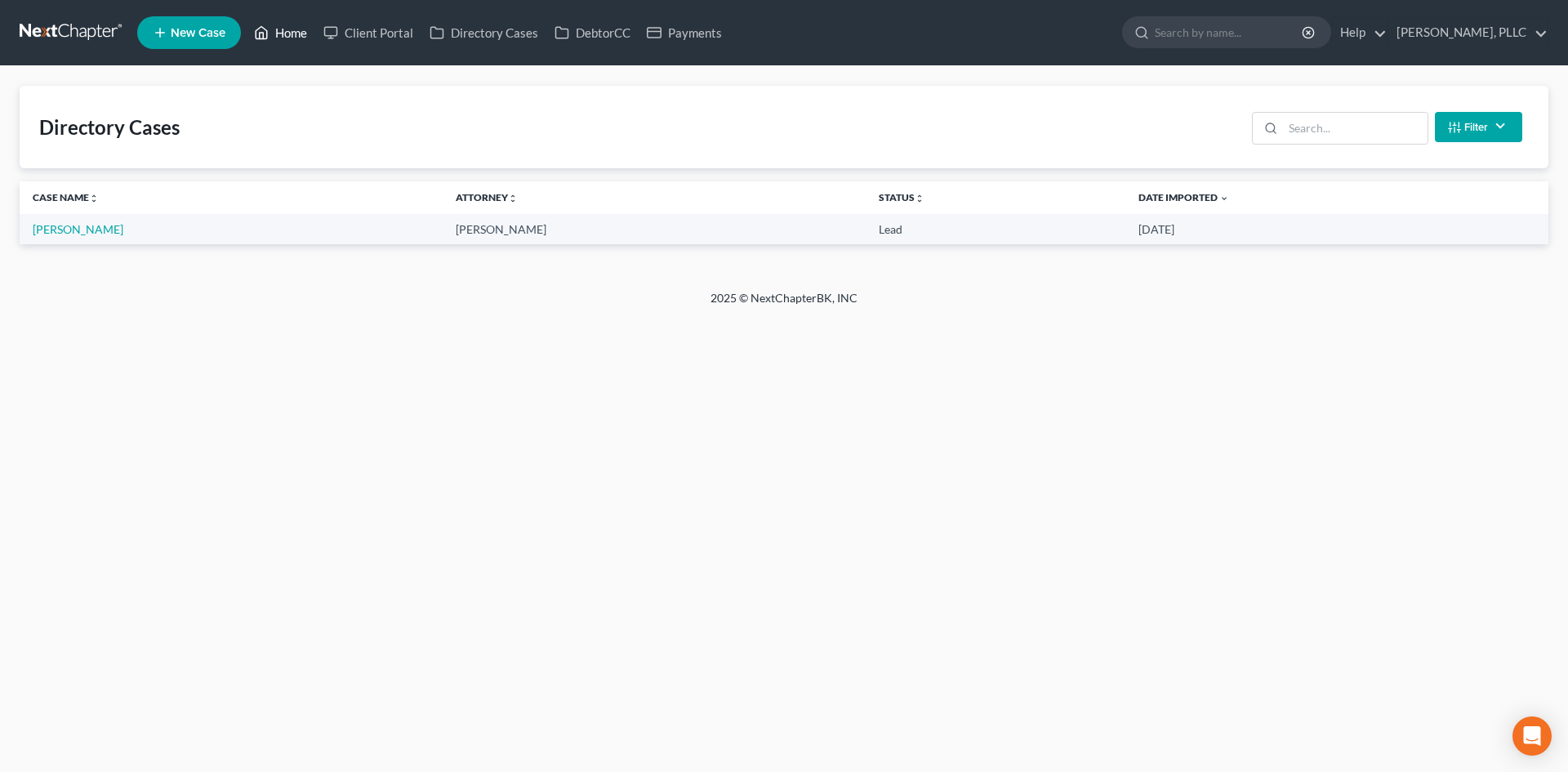
click at [286, 43] on link "Home" at bounding box center [280, 32] width 69 height 29
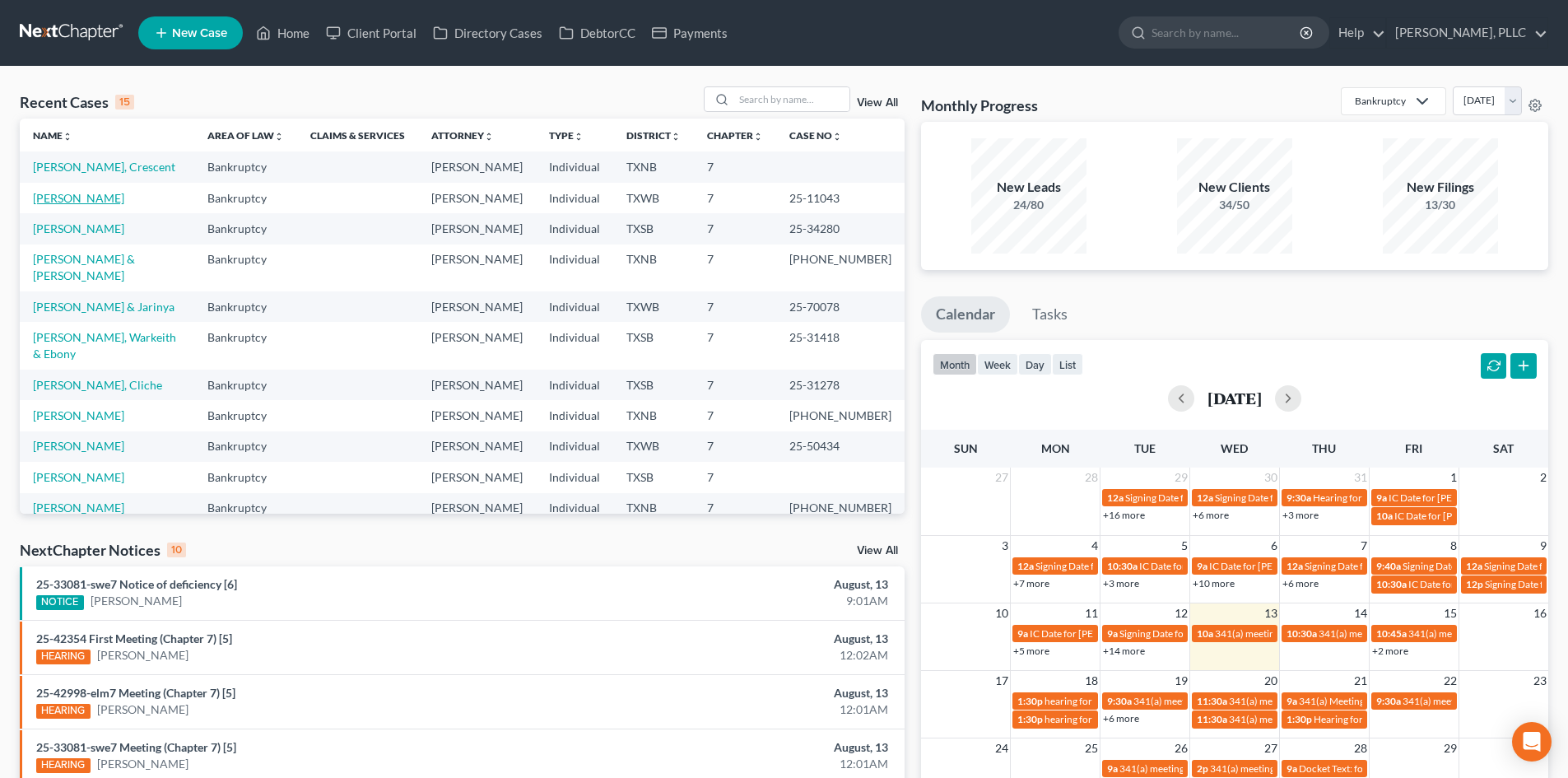
click at [74, 203] on link "Horton, Keisha" at bounding box center [79, 199] width 91 height 14
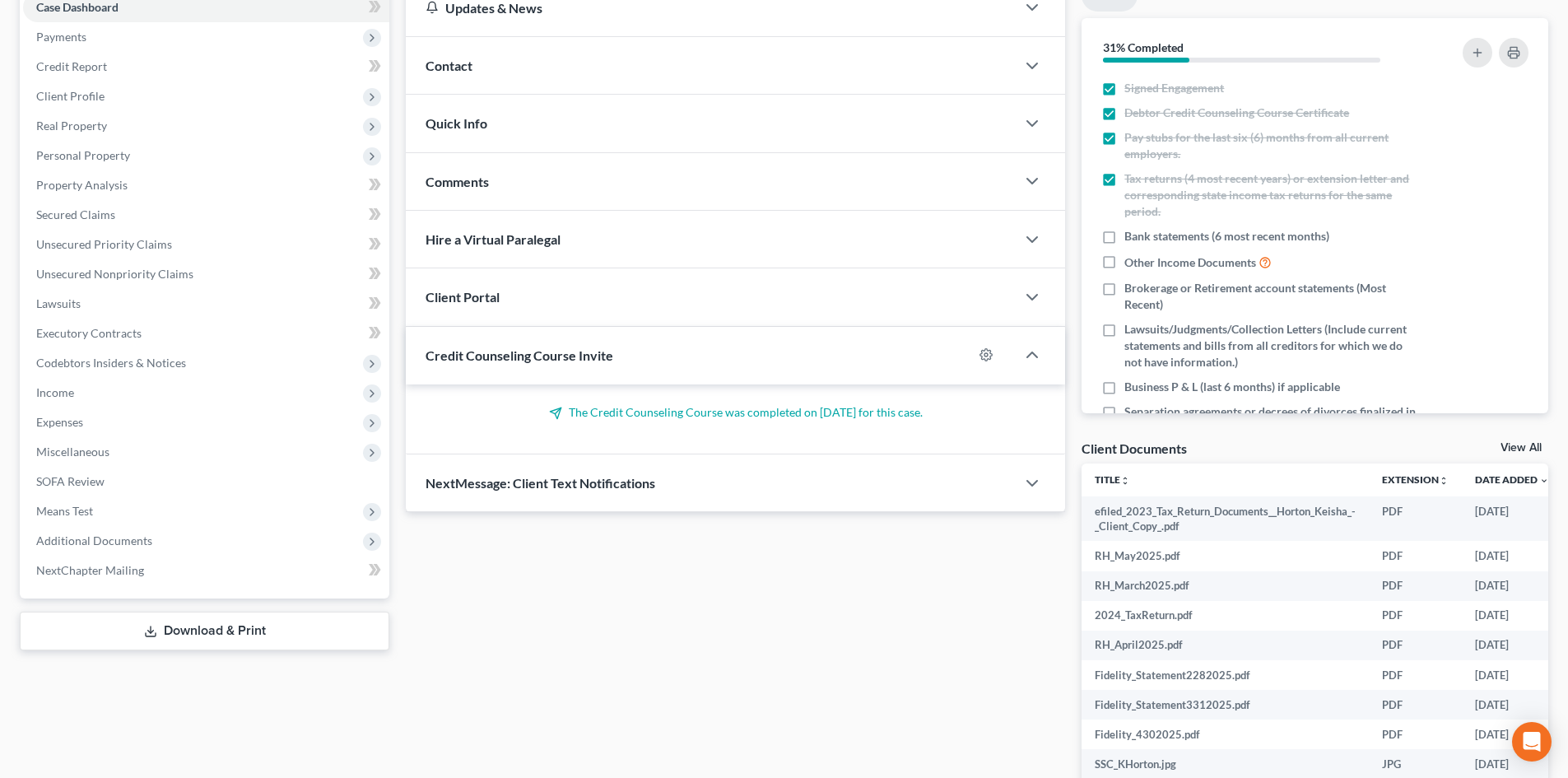
scroll to position [283, 0]
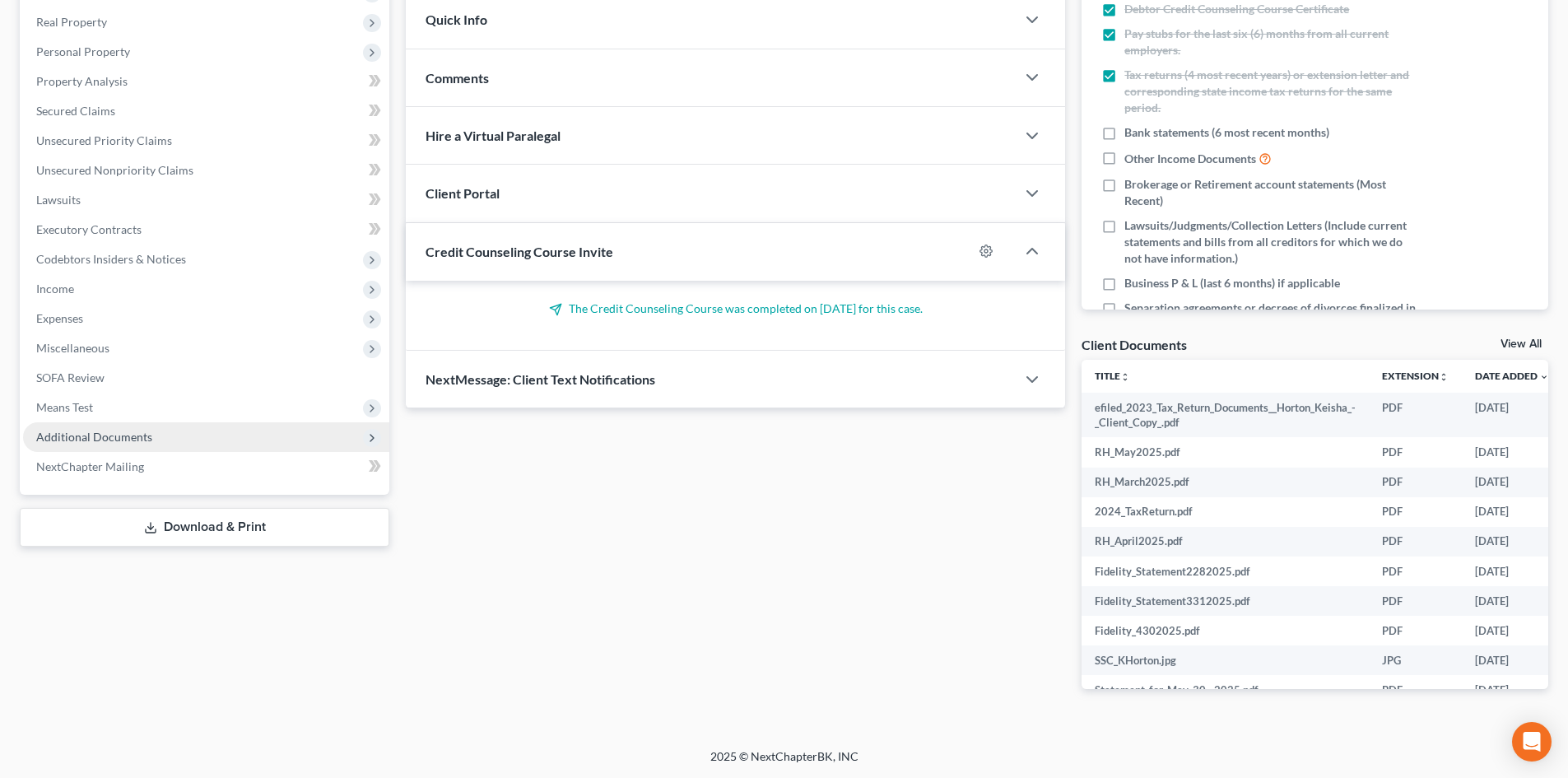
click at [161, 441] on span "Additional Documents" at bounding box center [207, 436] width 367 height 30
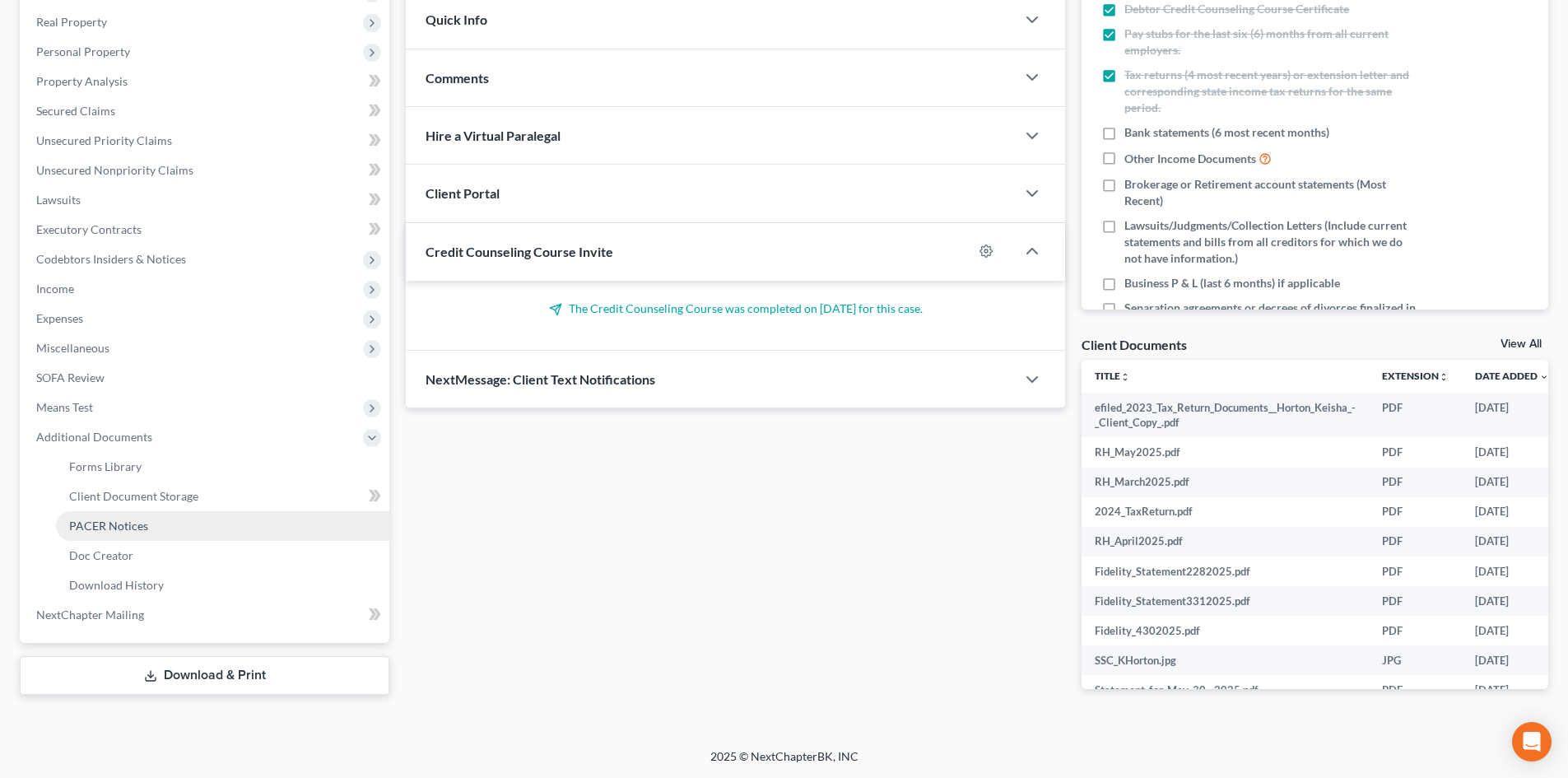
click at [131, 532] on span "PACER Notices" at bounding box center [108, 526] width 79 height 14
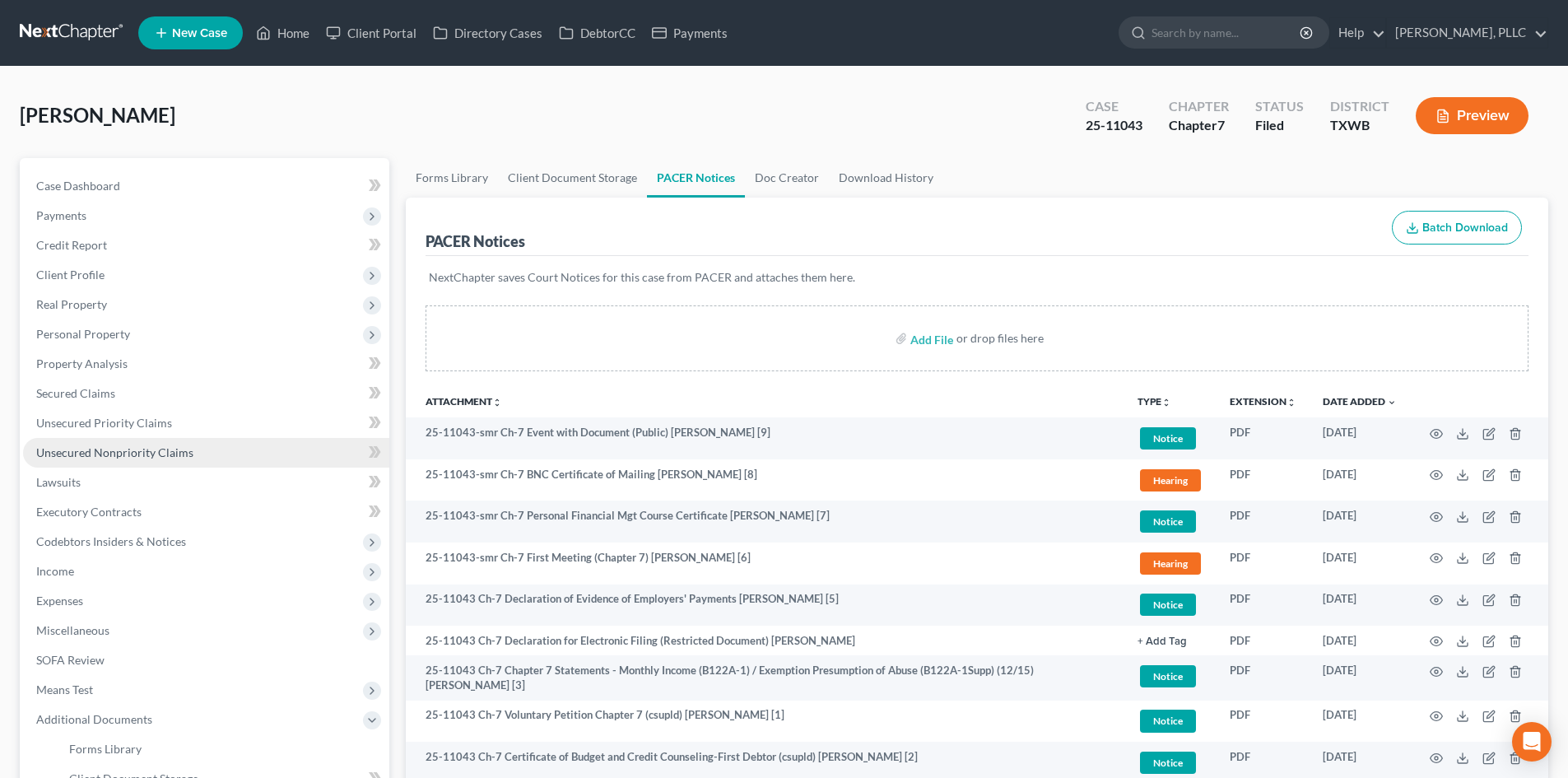
click at [188, 450] on span "Unsecured Nonpriority Claims" at bounding box center [115, 452] width 157 height 14
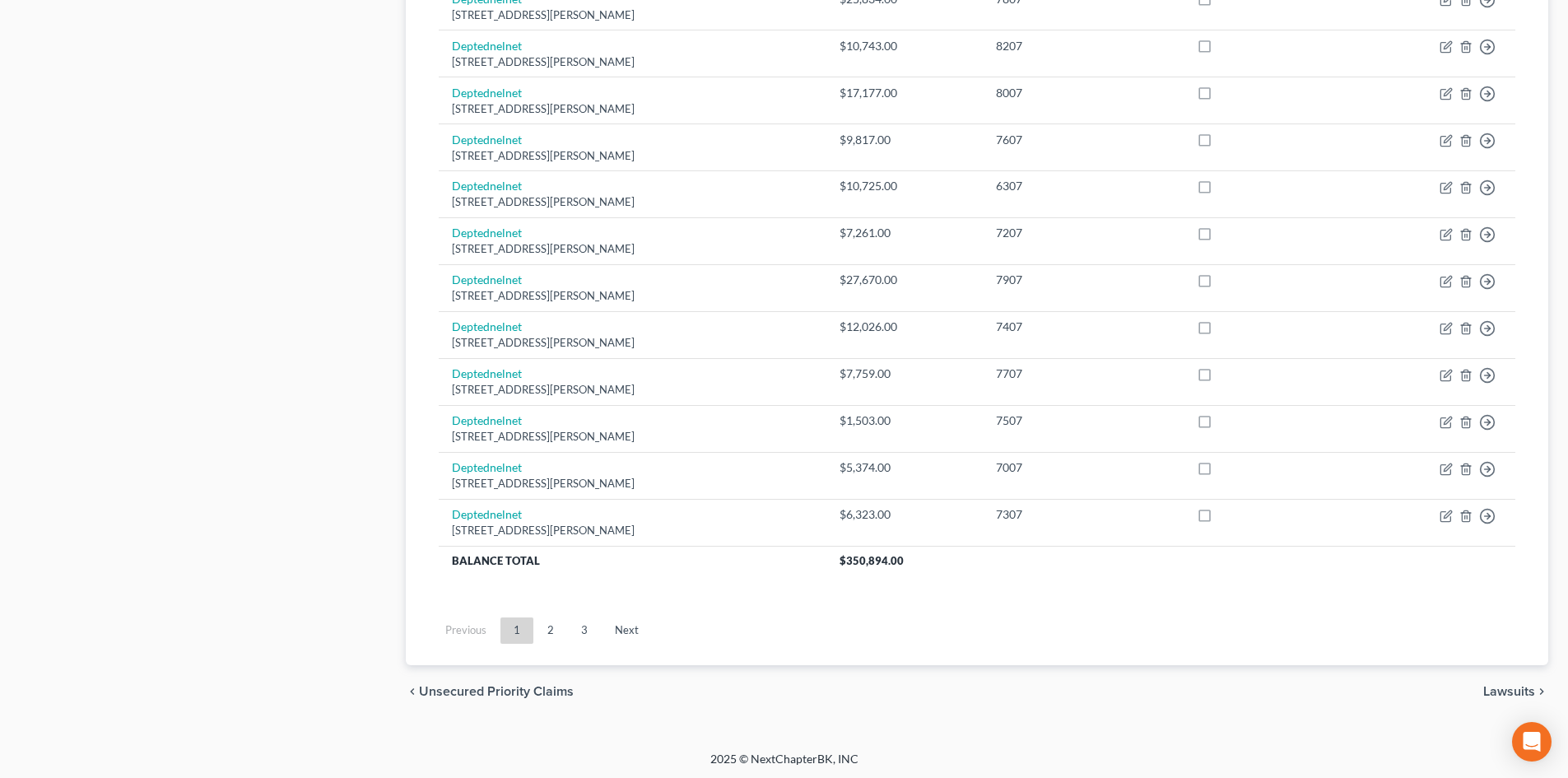
scroll to position [1129, 0]
click at [556, 619] on link "2" at bounding box center [551, 628] width 33 height 26
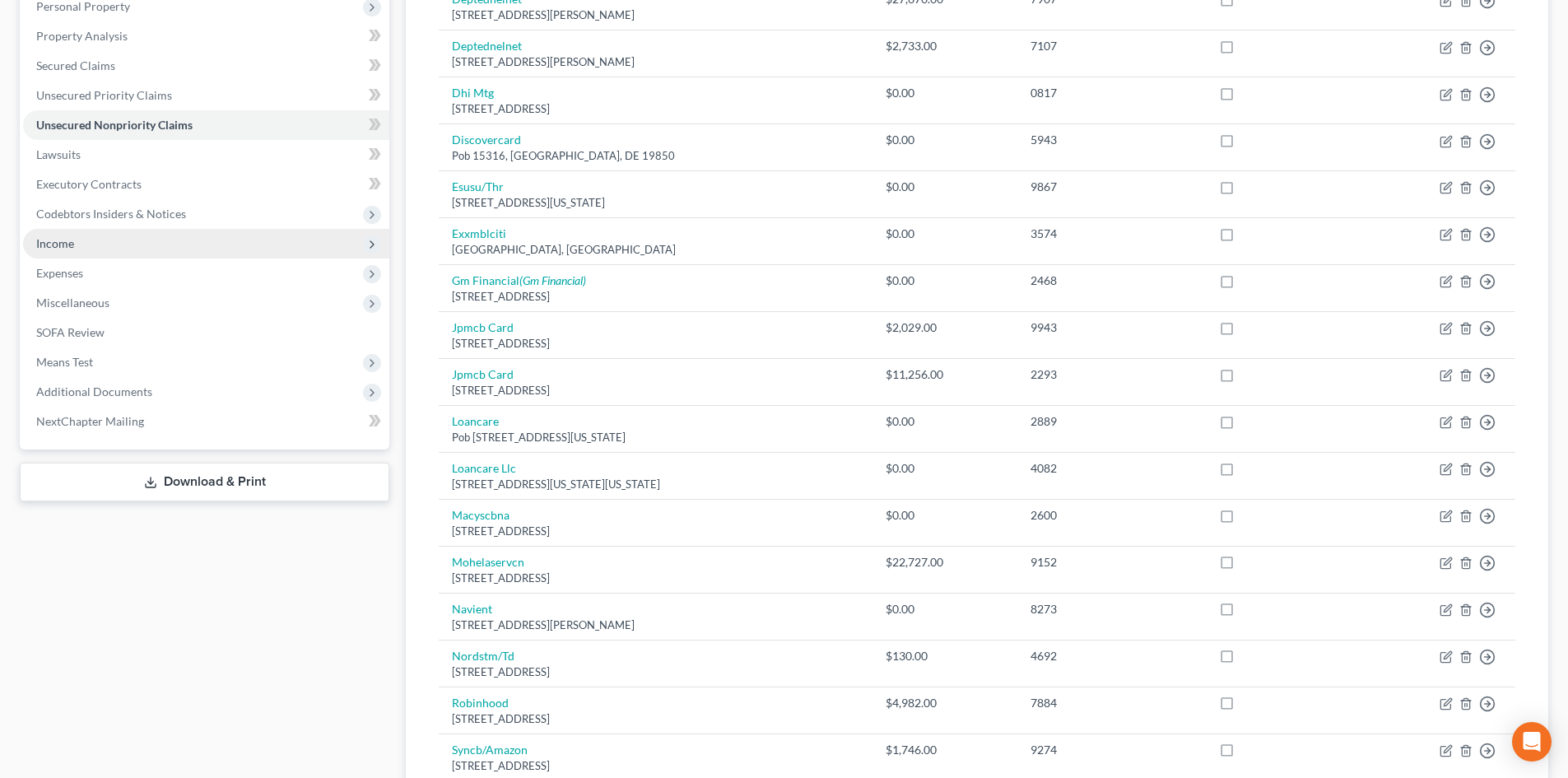
scroll to position [247, 0]
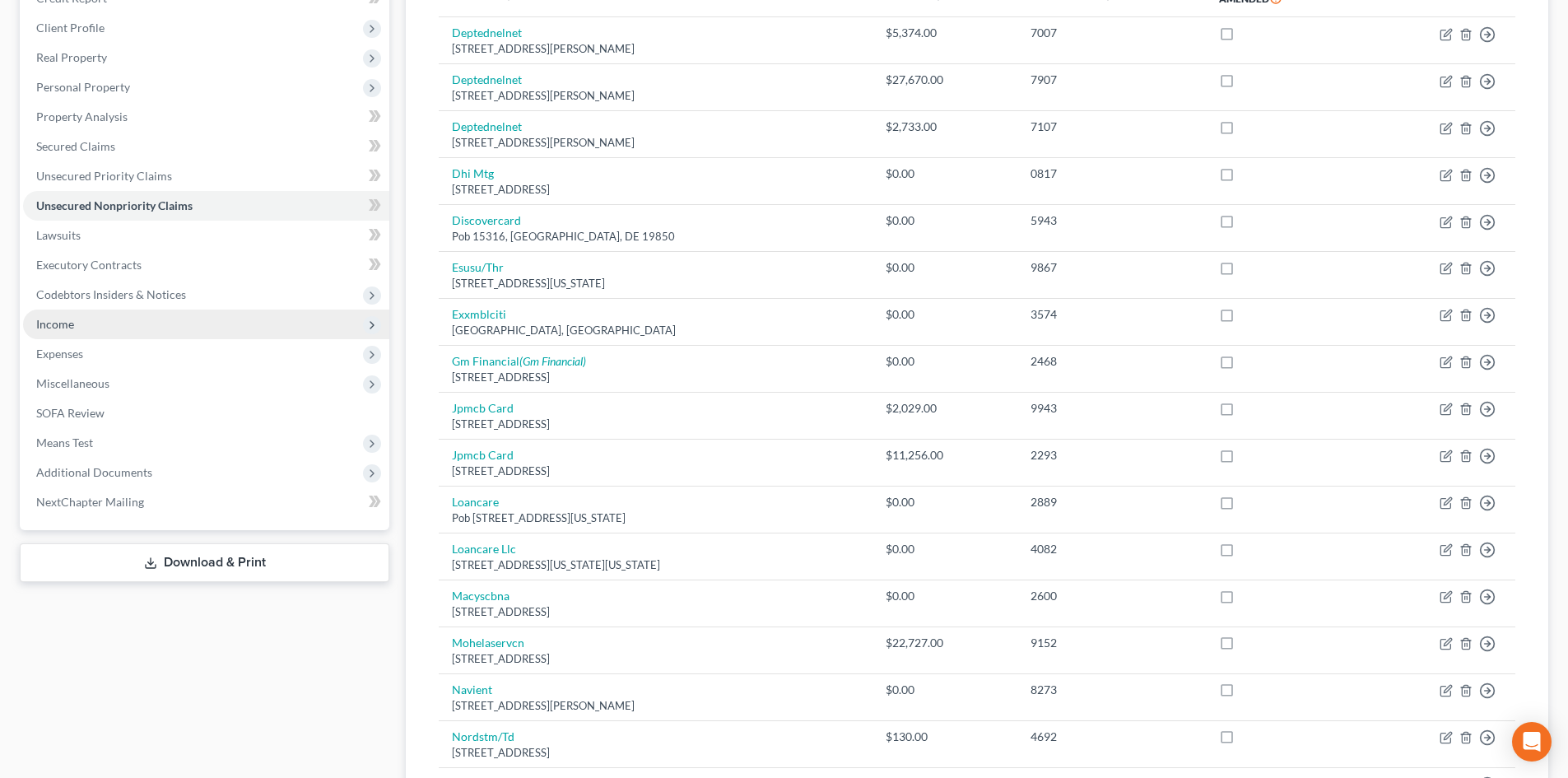
click at [96, 317] on span "Income" at bounding box center [207, 324] width 367 height 30
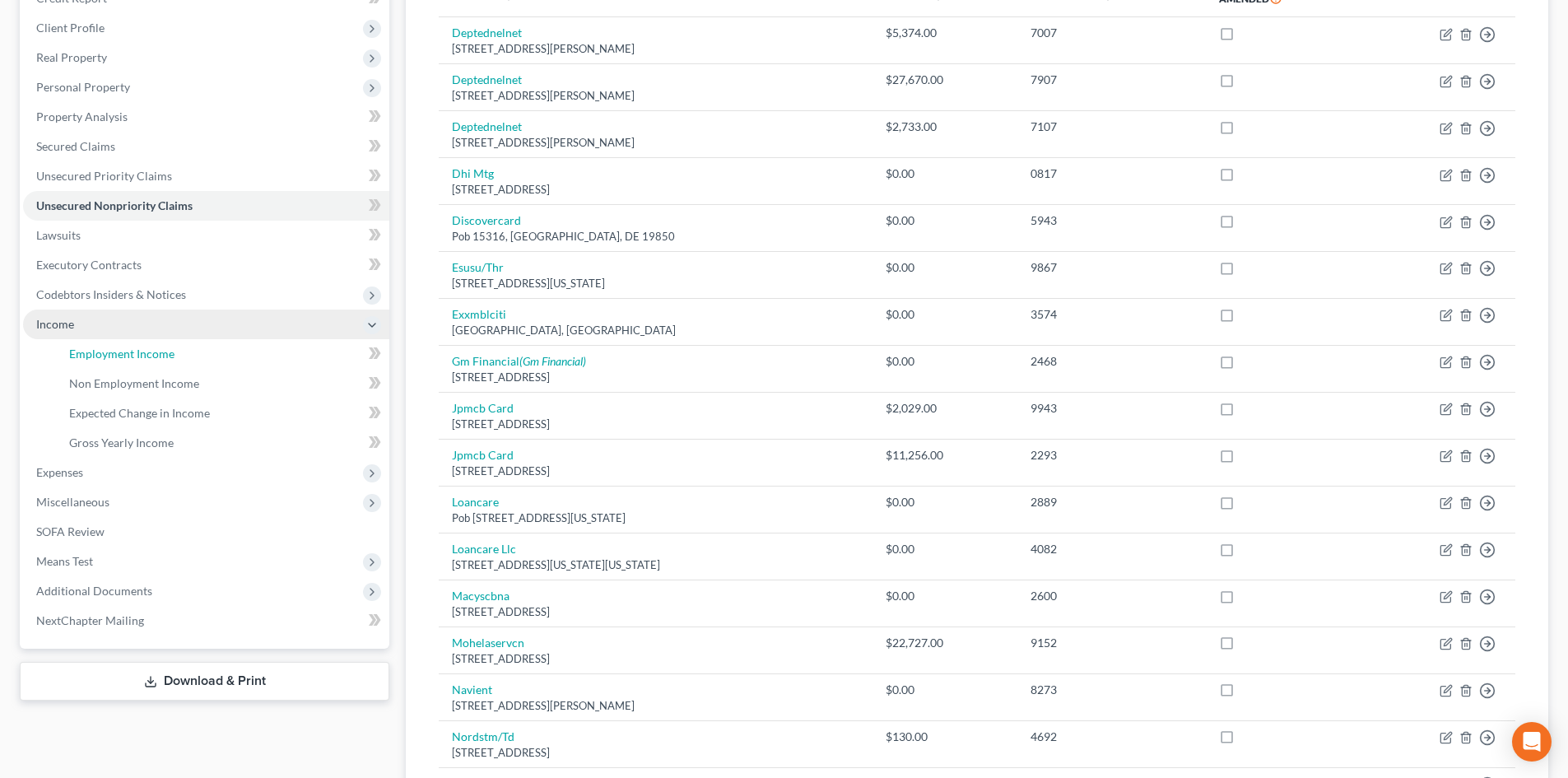
click at [92, 347] on span "Employment Income" at bounding box center [122, 354] width 105 height 14
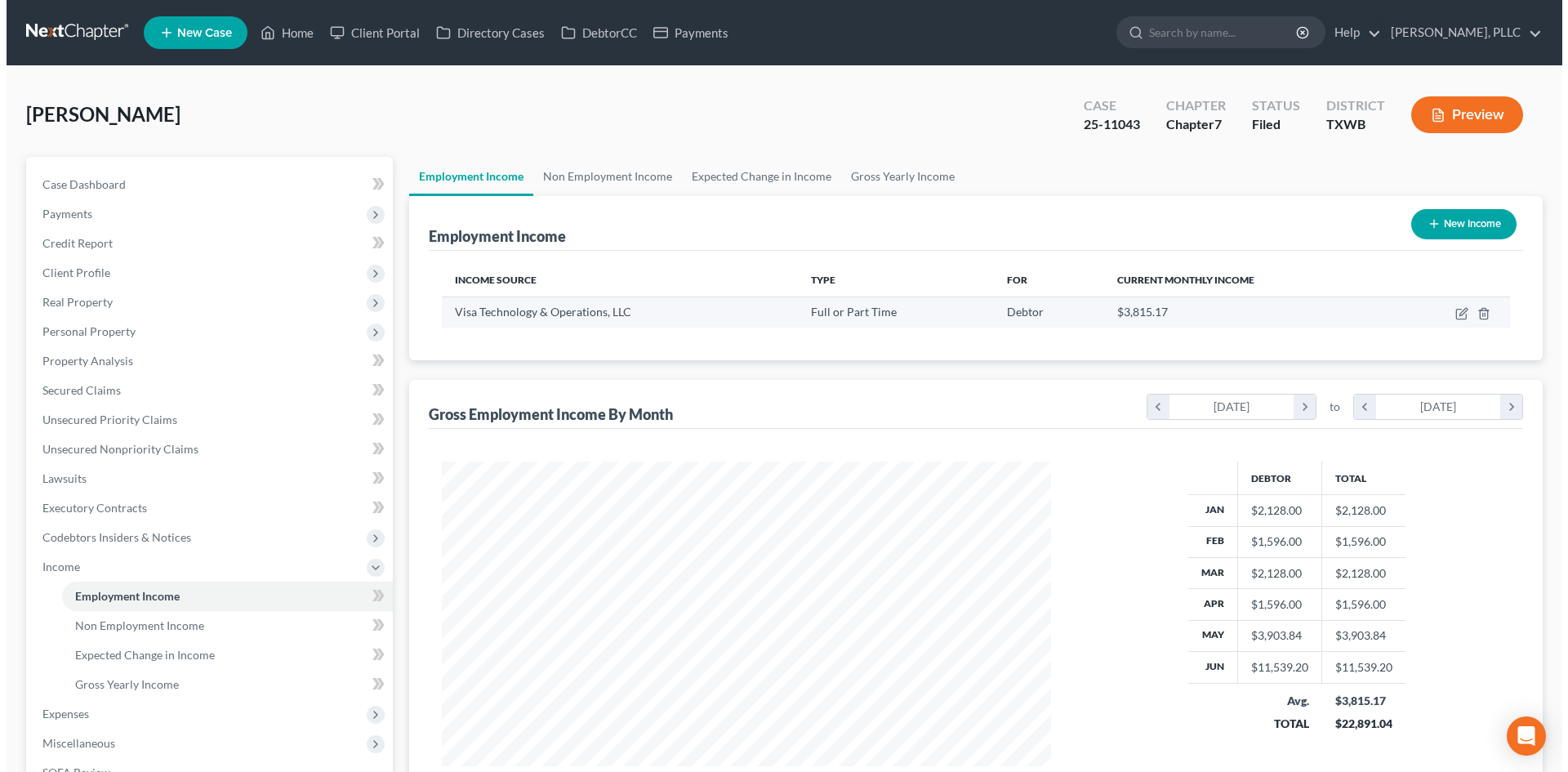
scroll to position [304, 642]
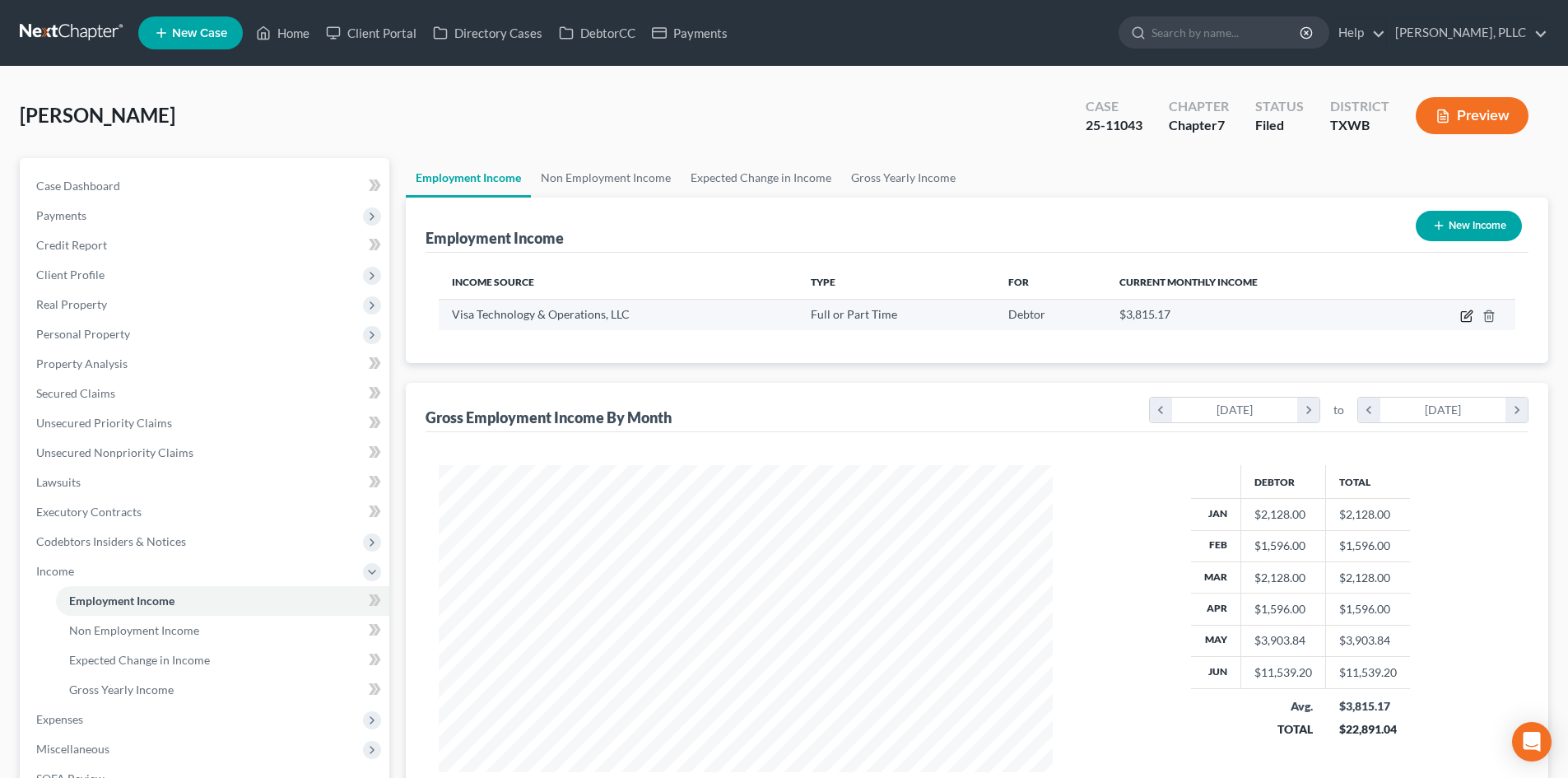
click at [1463, 318] on icon "button" at bounding box center [1467, 316] width 13 height 13
select select "0"
select select "4"
select select "0"
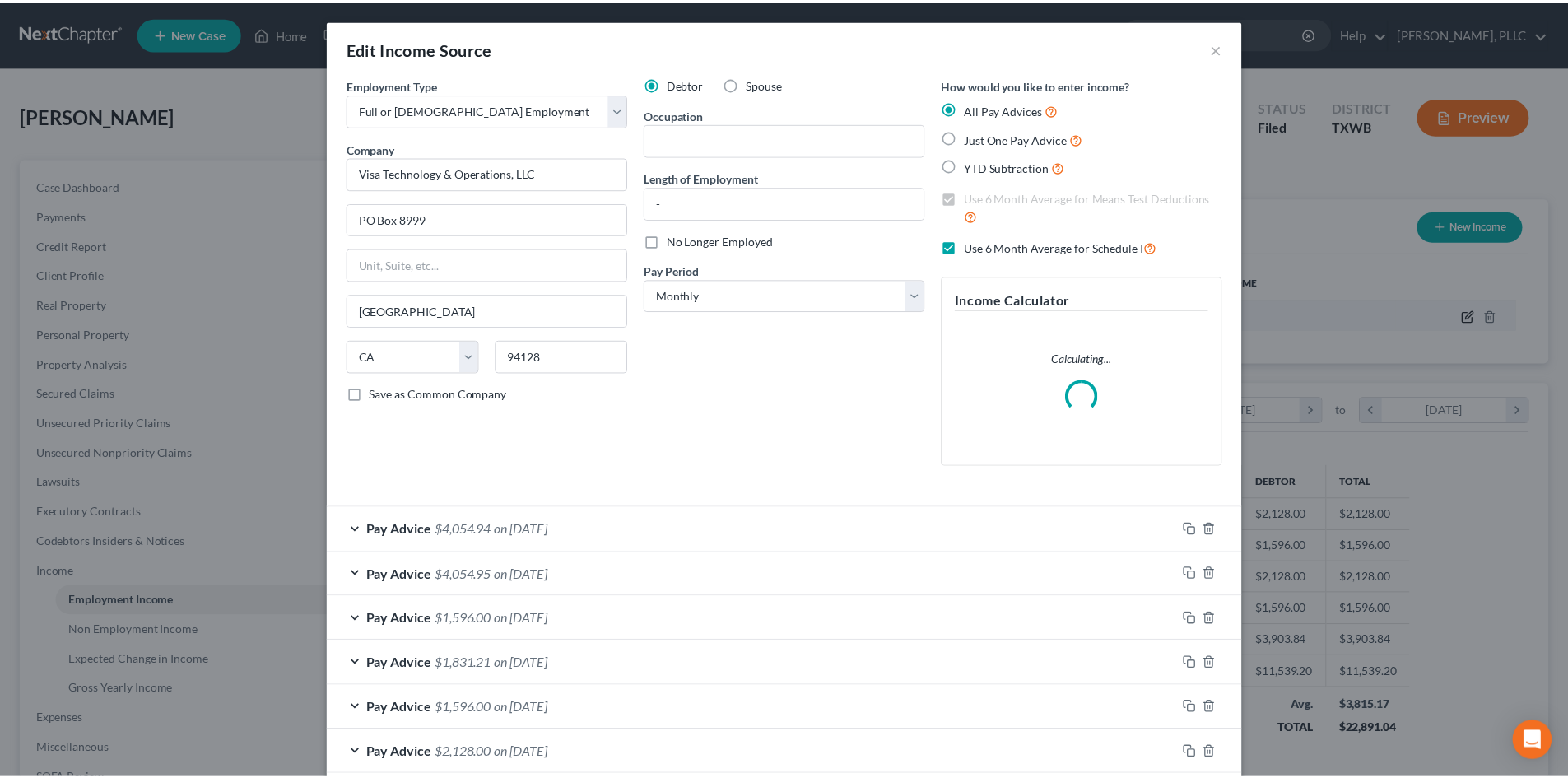
scroll to position [309, 653]
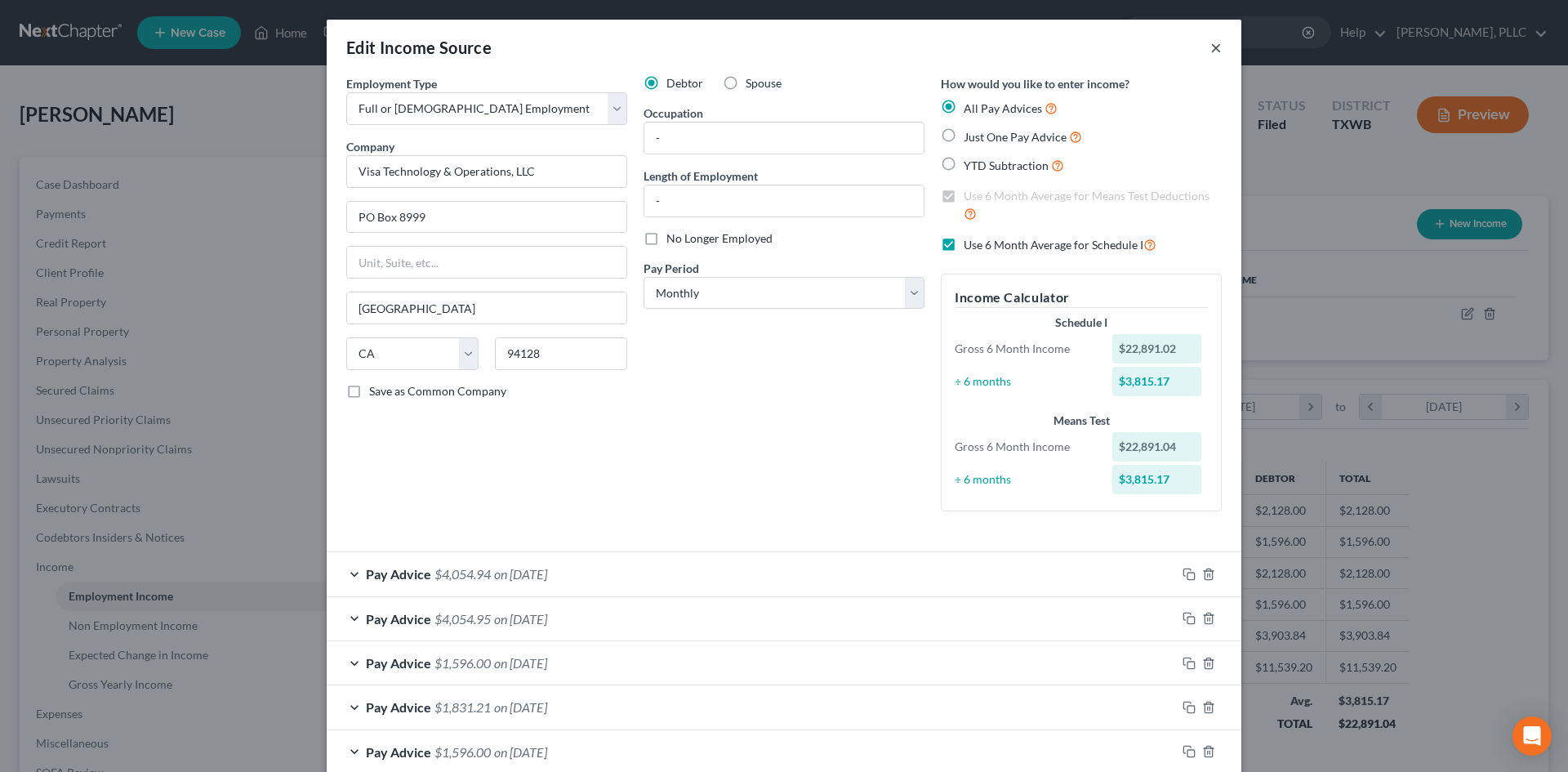
click at [1211, 51] on button "×" at bounding box center [1216, 47] width 12 height 20
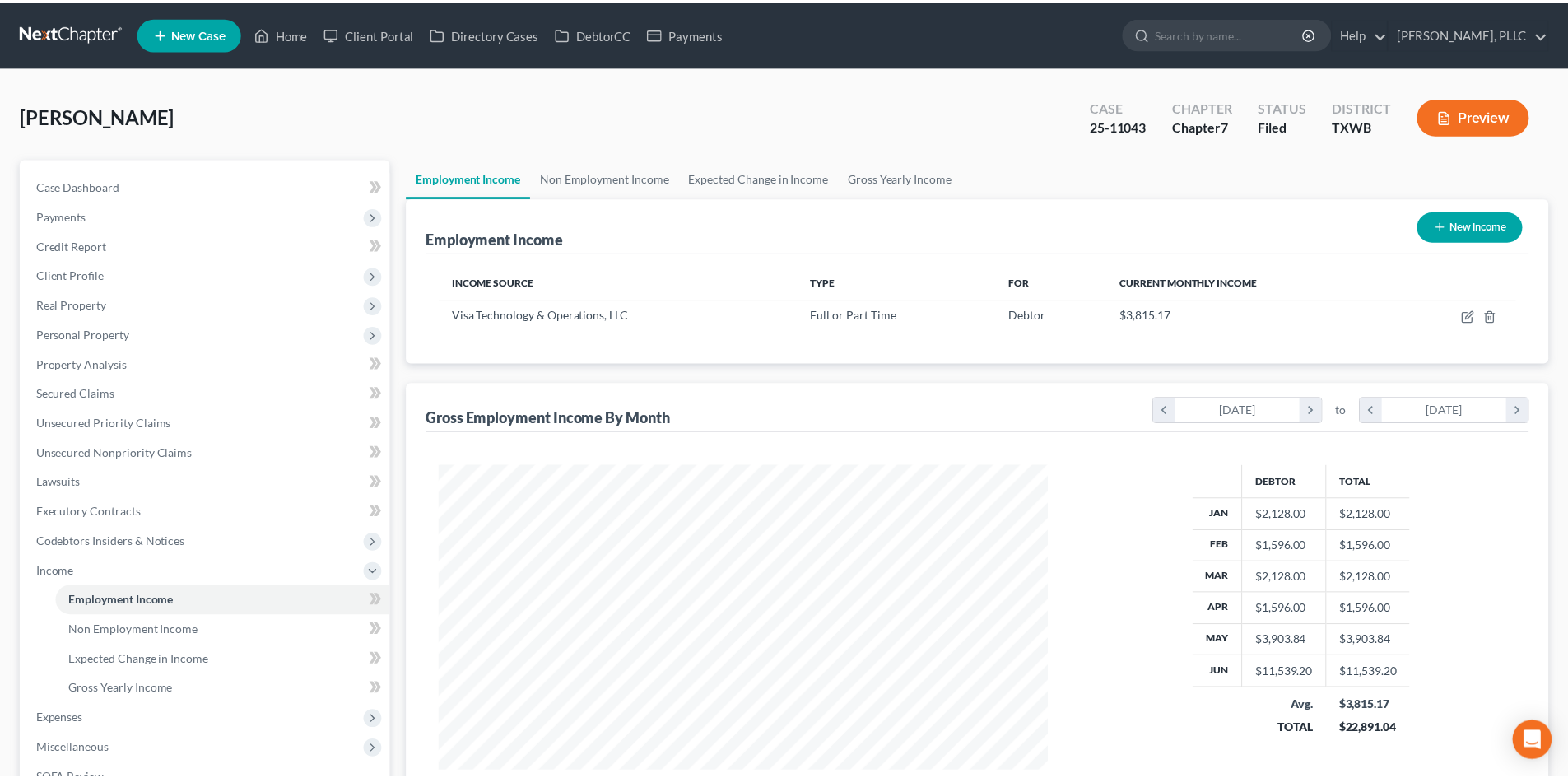
scroll to position [823174, 822562]
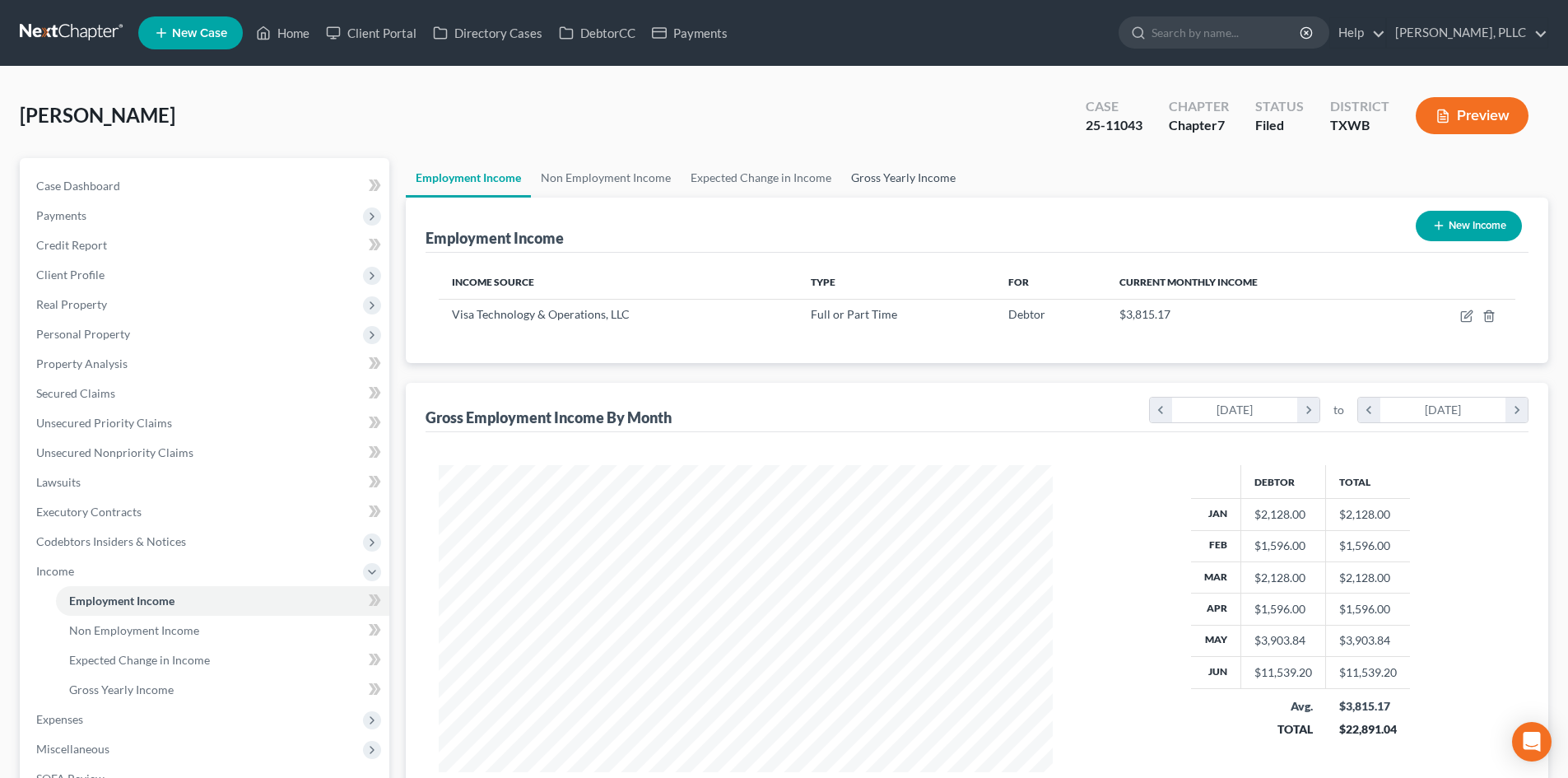
click at [863, 171] on link "Gross Yearly Income" at bounding box center [903, 178] width 124 height 39
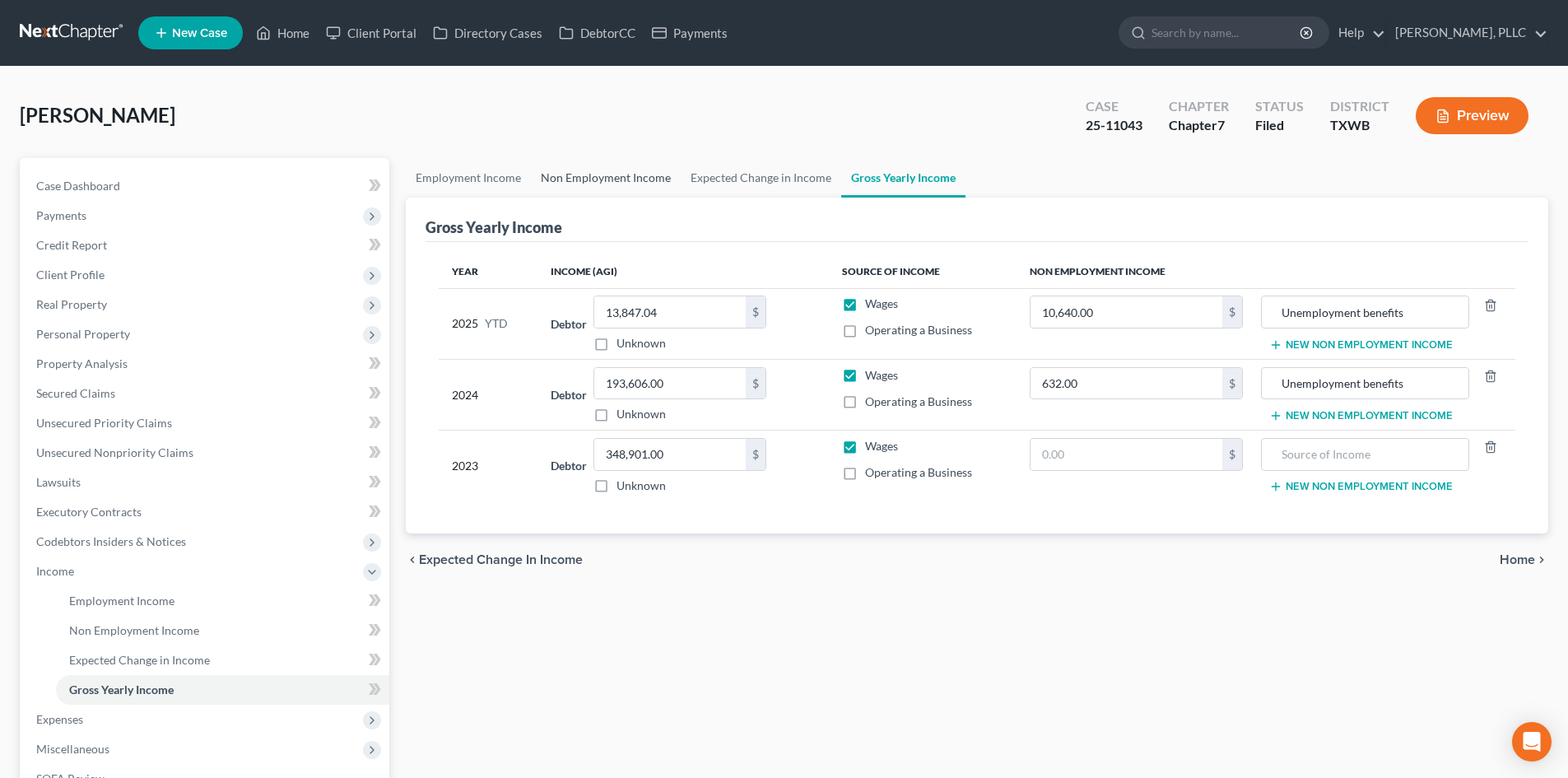
click at [645, 173] on link "Non Employment Income" at bounding box center [606, 178] width 150 height 39
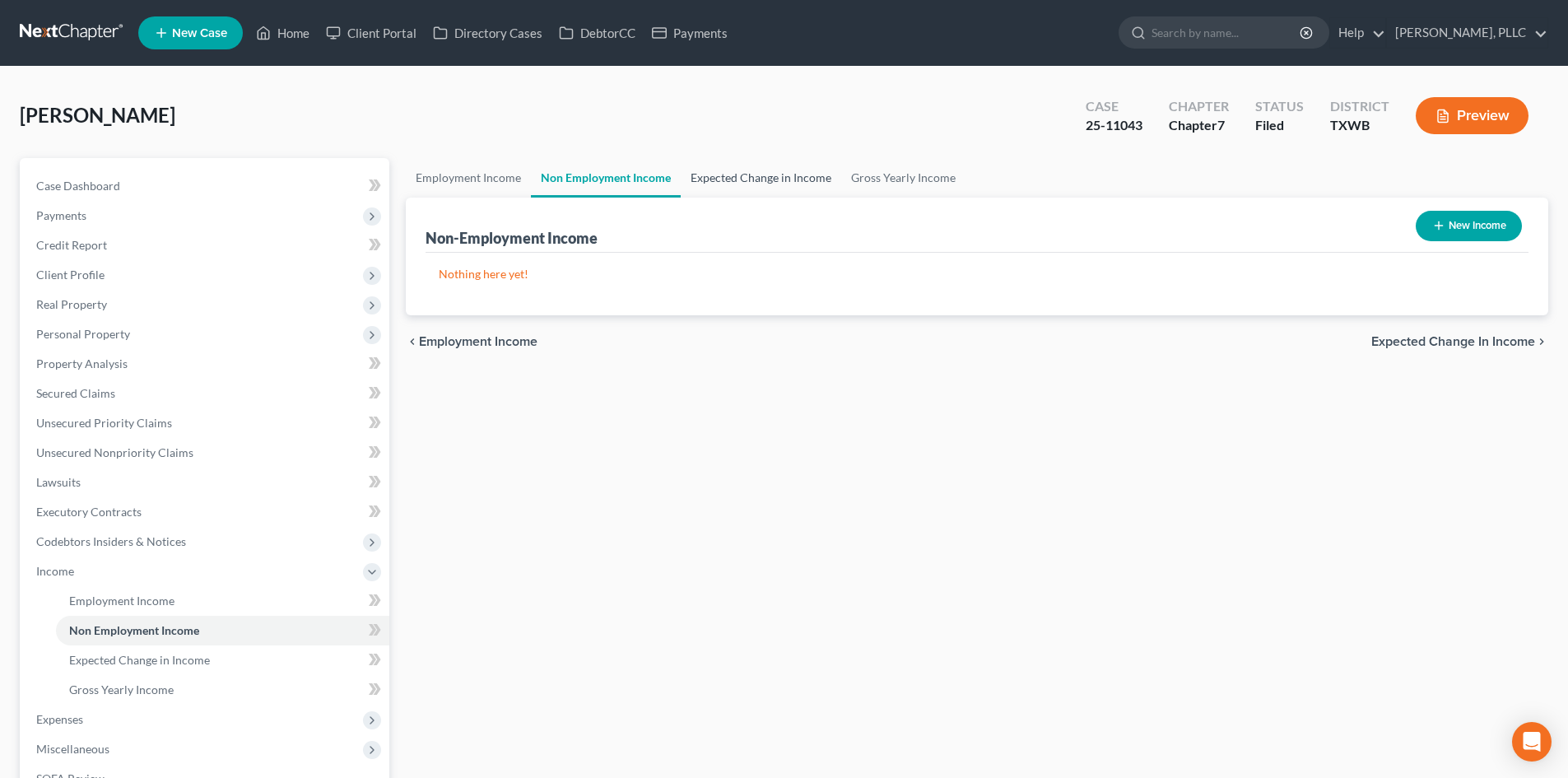
click at [732, 177] on link "Expected Change in Income" at bounding box center [762, 178] width 161 height 39
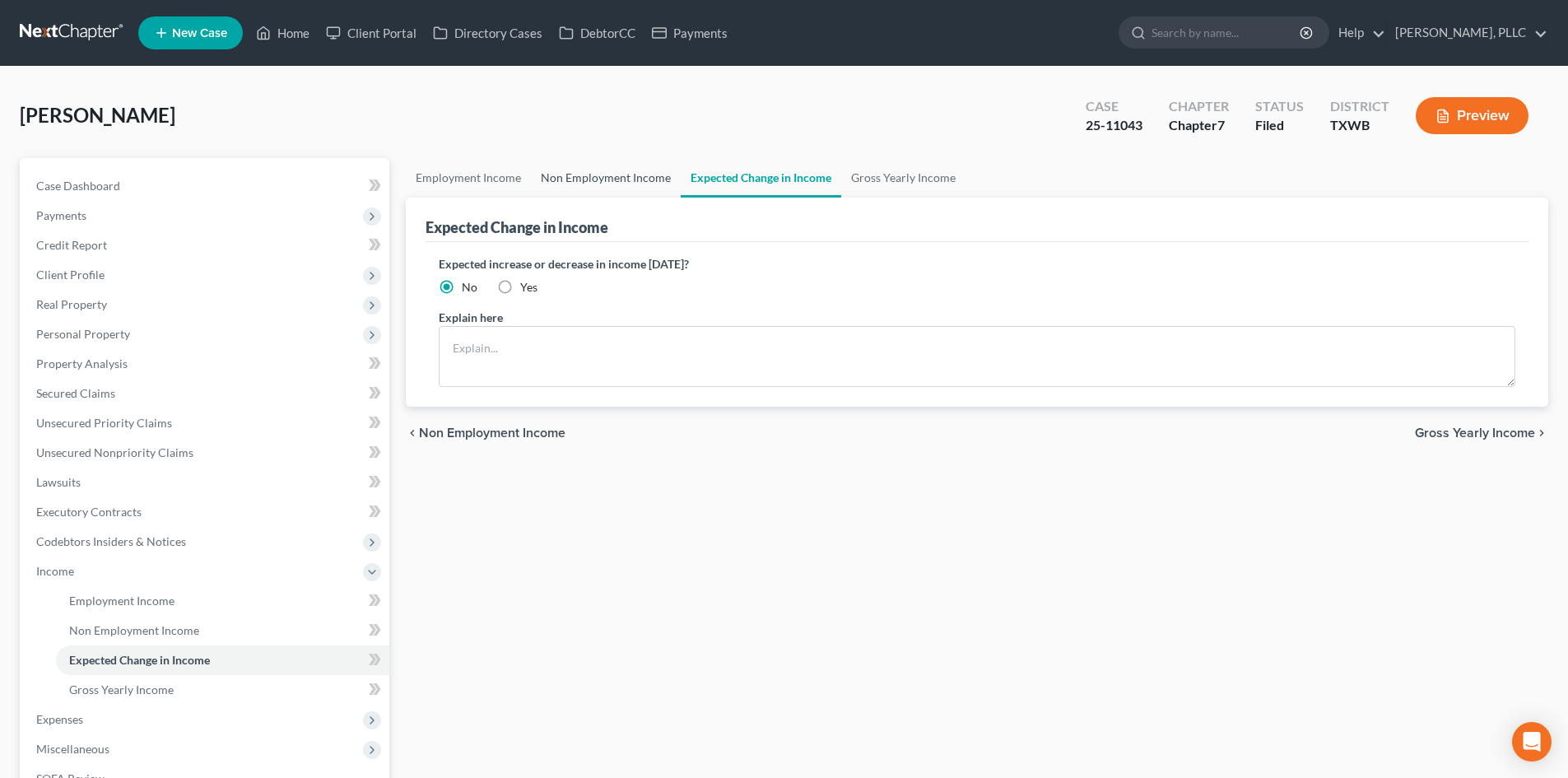
click at [625, 177] on link "Non Employment Income" at bounding box center [606, 178] width 150 height 39
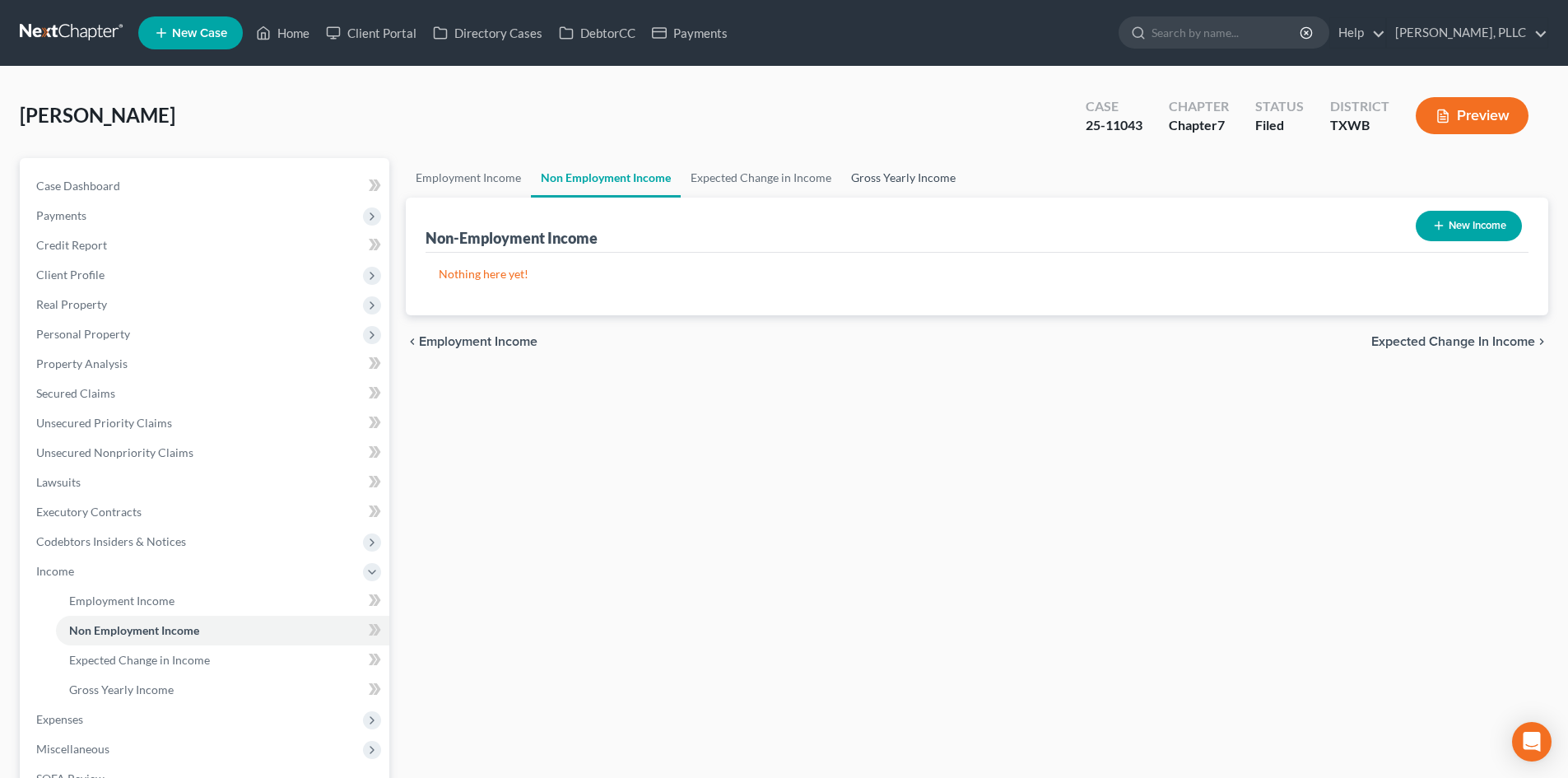
drag, startPoint x: 922, startPoint y: 177, endPoint x: 705, endPoint y: 179, distance: 217.0
click at [921, 177] on link "Gross Yearly Income" at bounding box center [903, 178] width 124 height 39
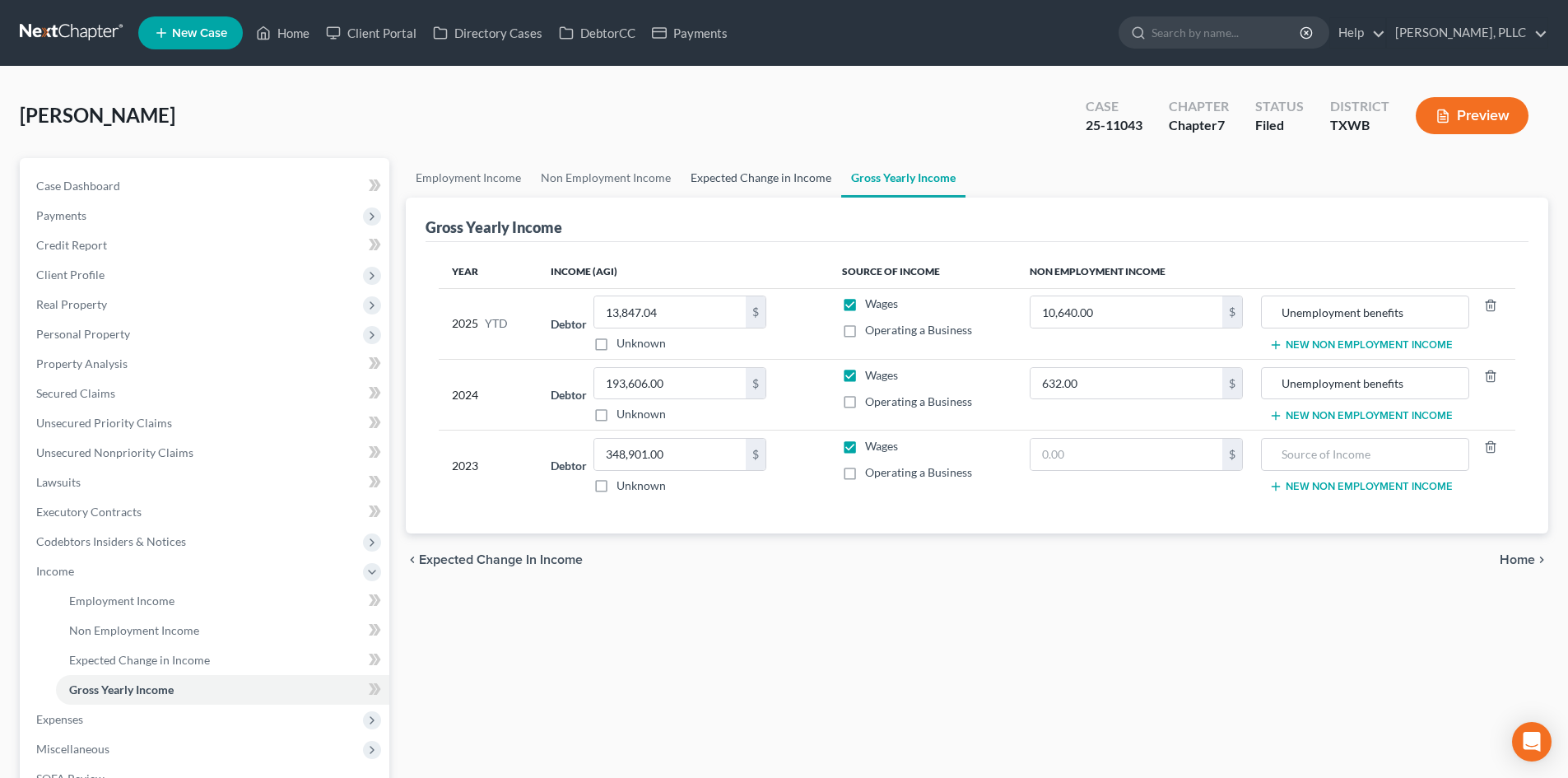
click at [702, 180] on link "Expected Change in Income" at bounding box center [762, 178] width 161 height 39
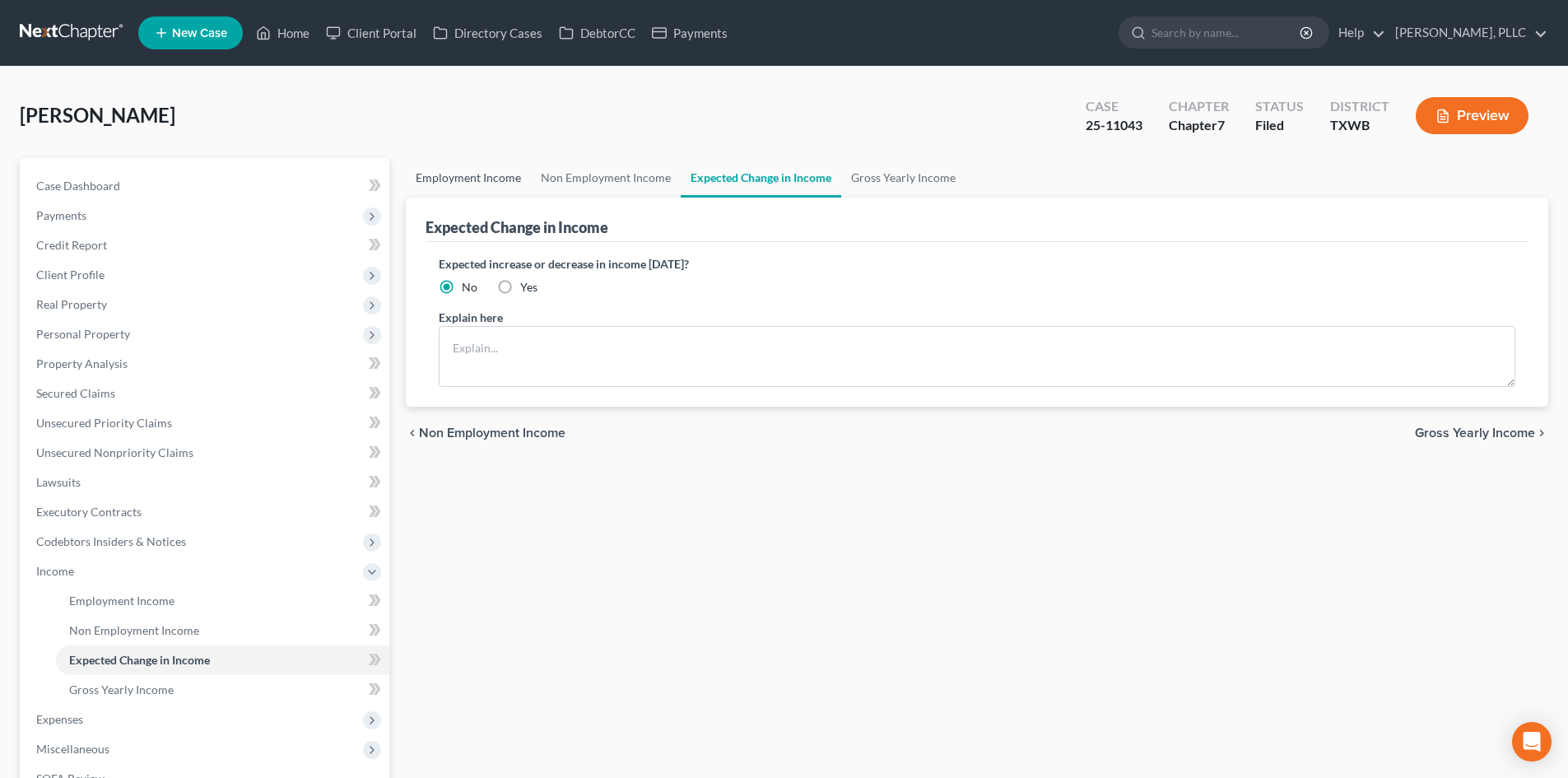
click at [469, 177] on link "Employment Income" at bounding box center [468, 178] width 125 height 39
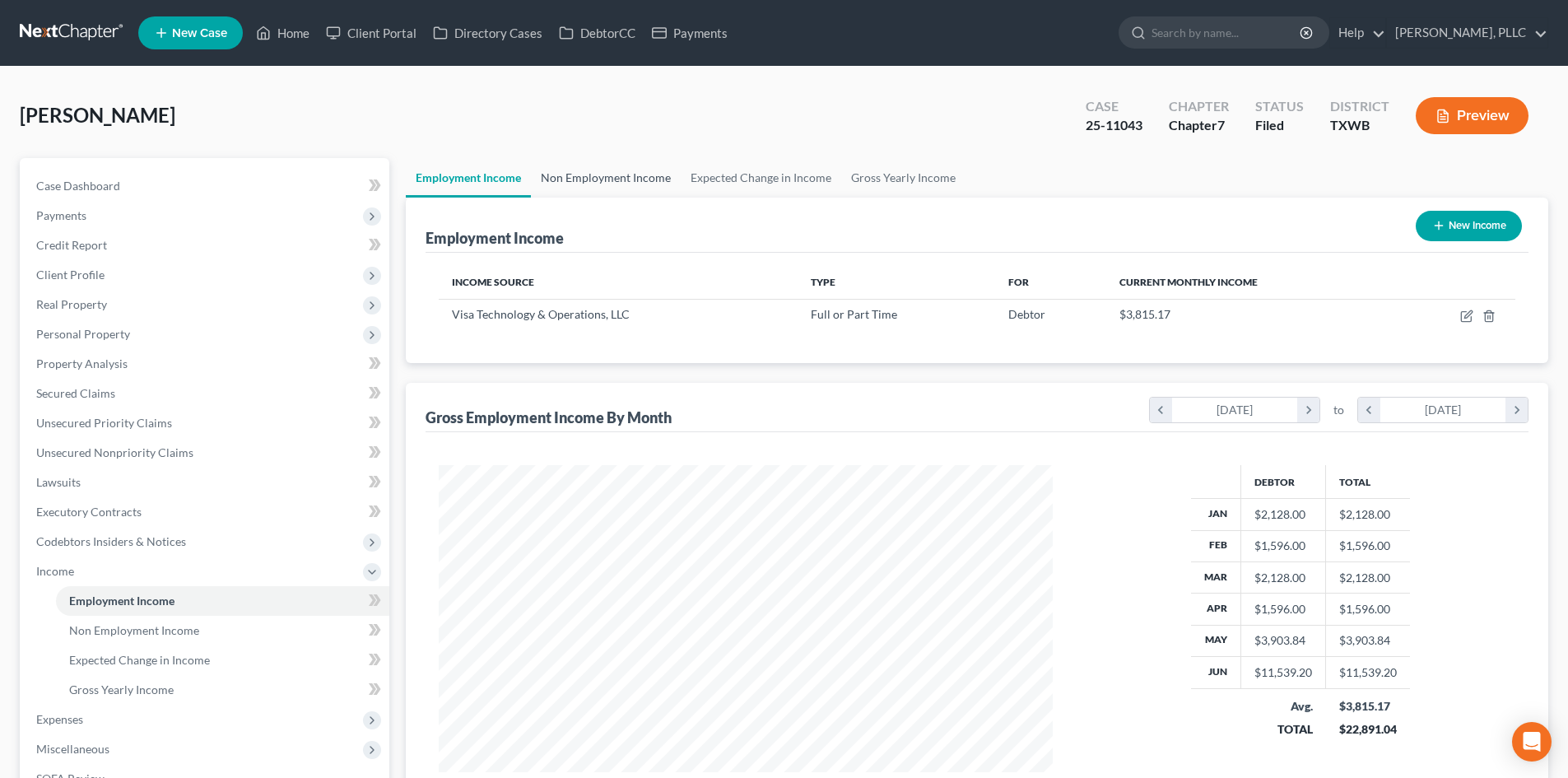
click at [599, 176] on link "Non Employment Income" at bounding box center [606, 178] width 150 height 39
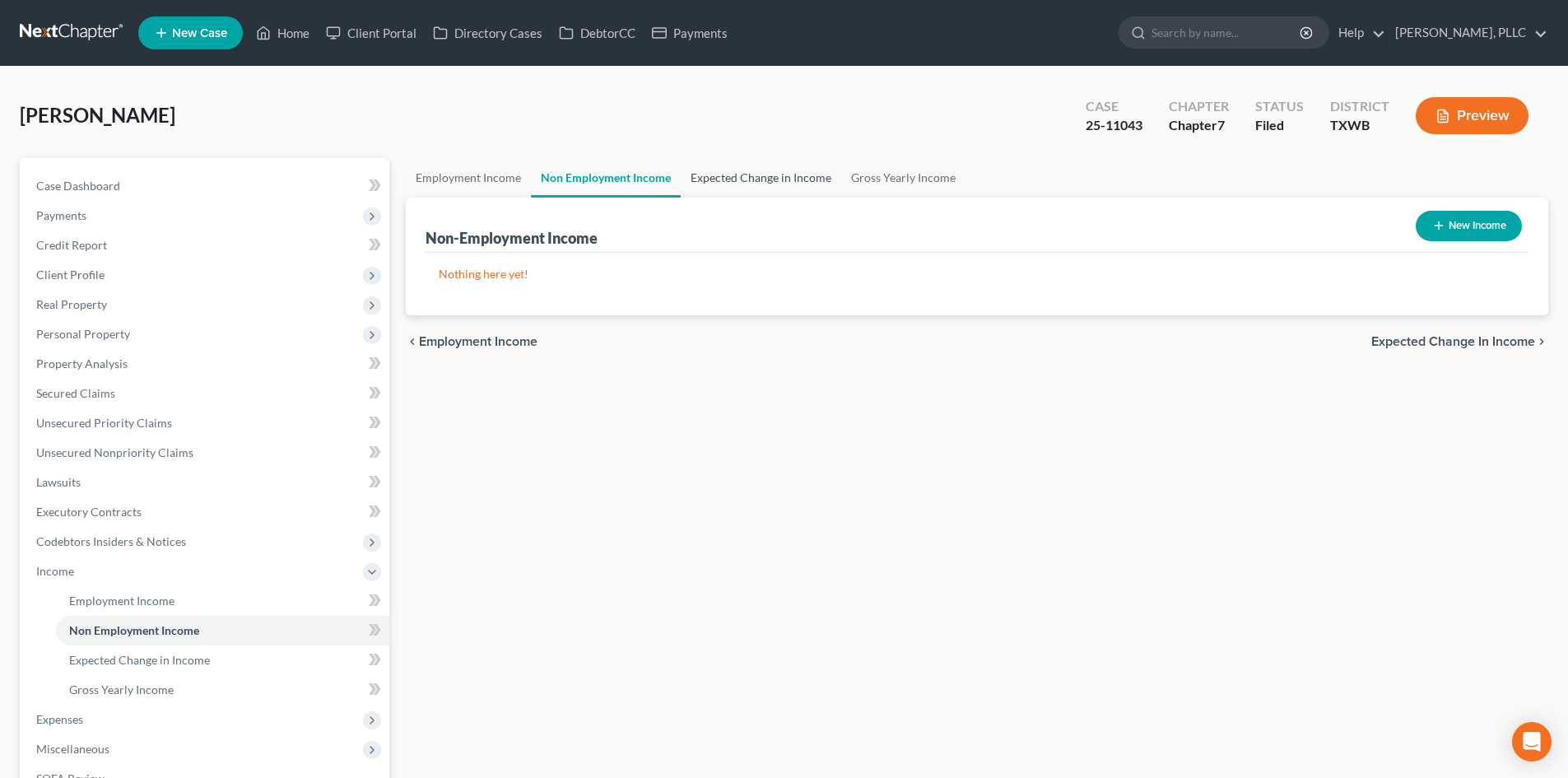
drag, startPoint x: 755, startPoint y: 180, endPoint x: 677, endPoint y: 180, distance: 78.0
click at [754, 180] on link "Expected Change in Income" at bounding box center [762, 178] width 161 height 39
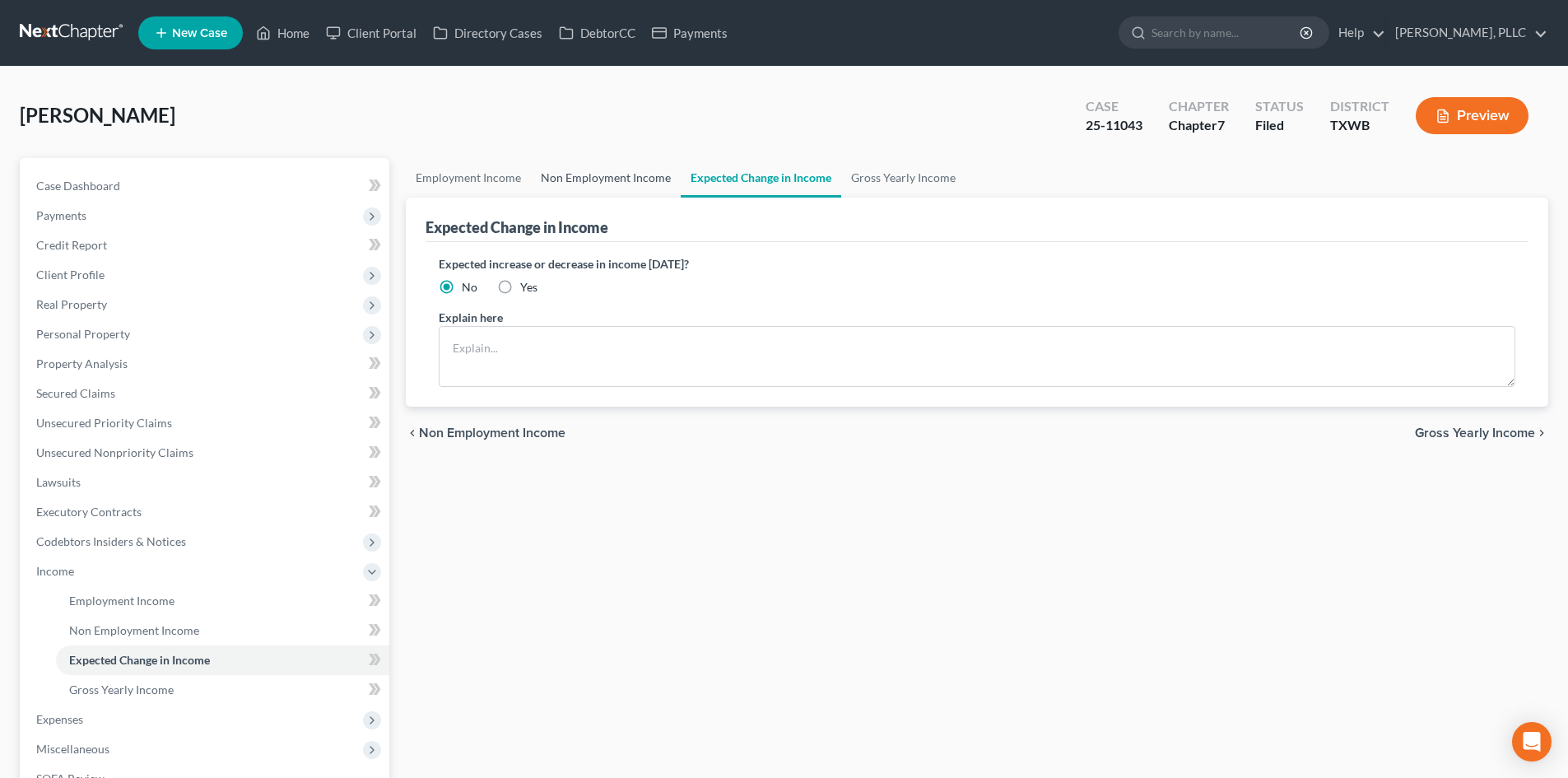
click at [559, 183] on link "Non Employment Income" at bounding box center [606, 178] width 150 height 39
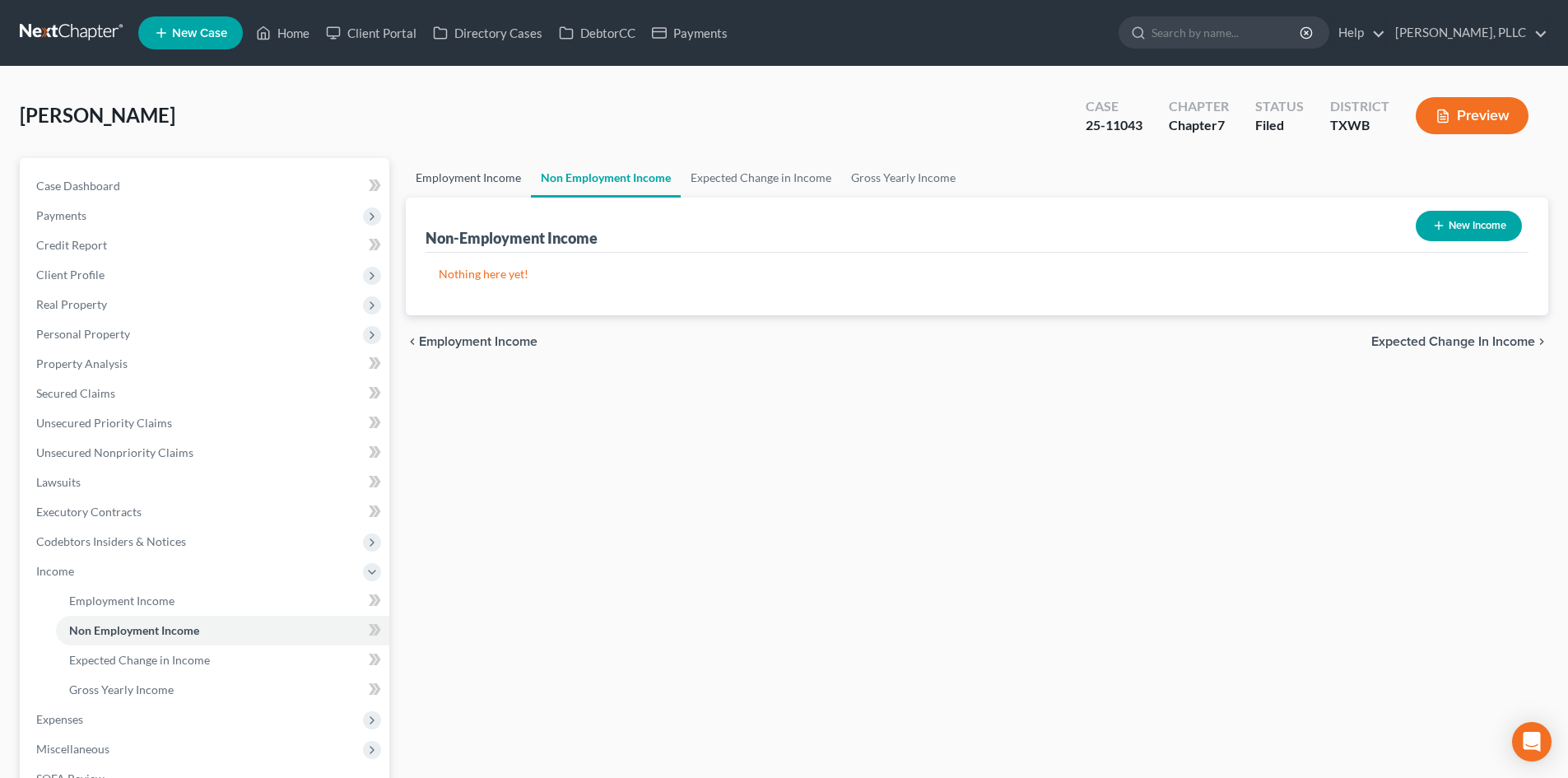
click at [483, 174] on link "Employment Income" at bounding box center [468, 178] width 125 height 39
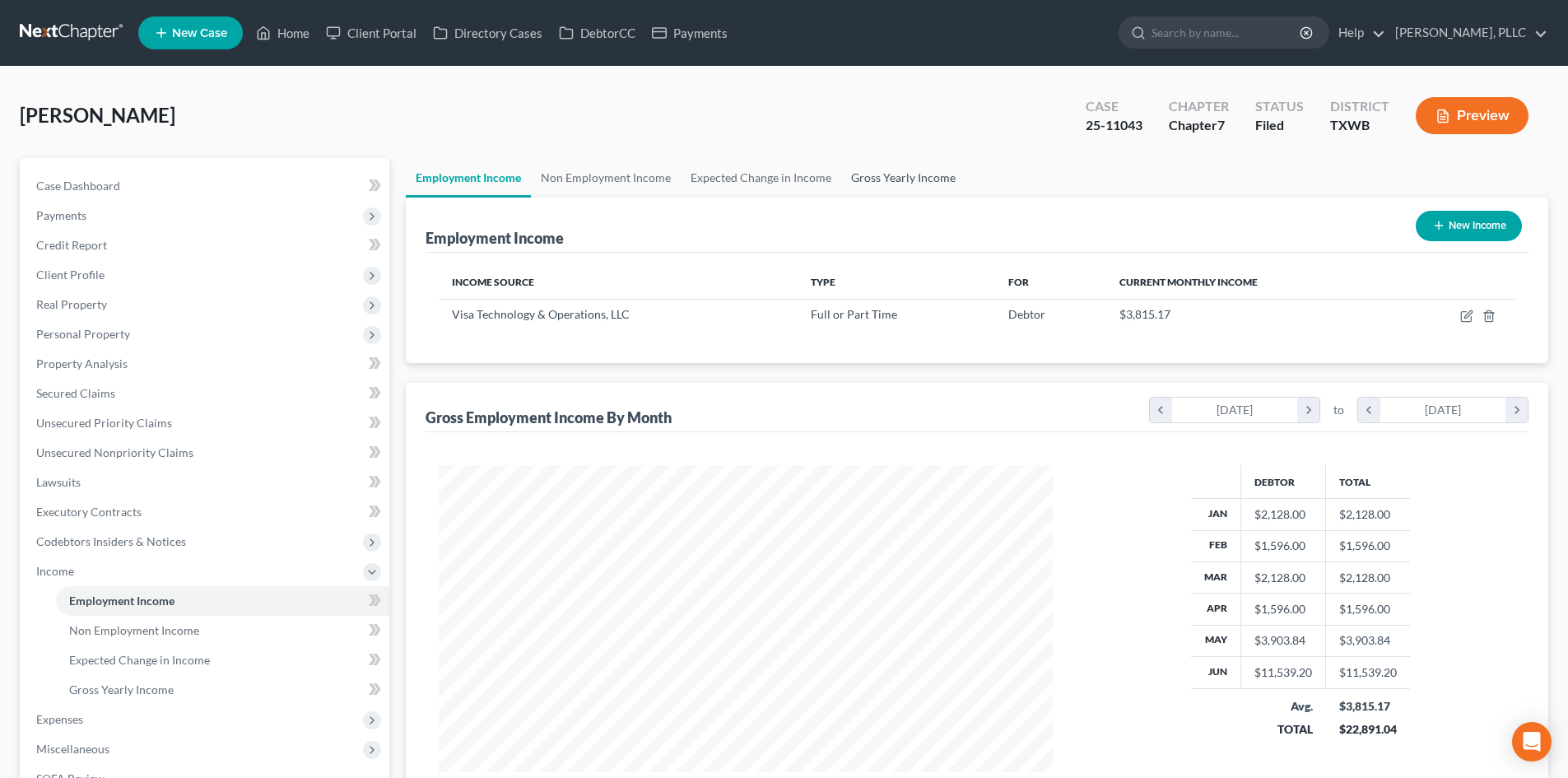
click at [895, 162] on link "Gross Yearly Income" at bounding box center [903, 178] width 124 height 39
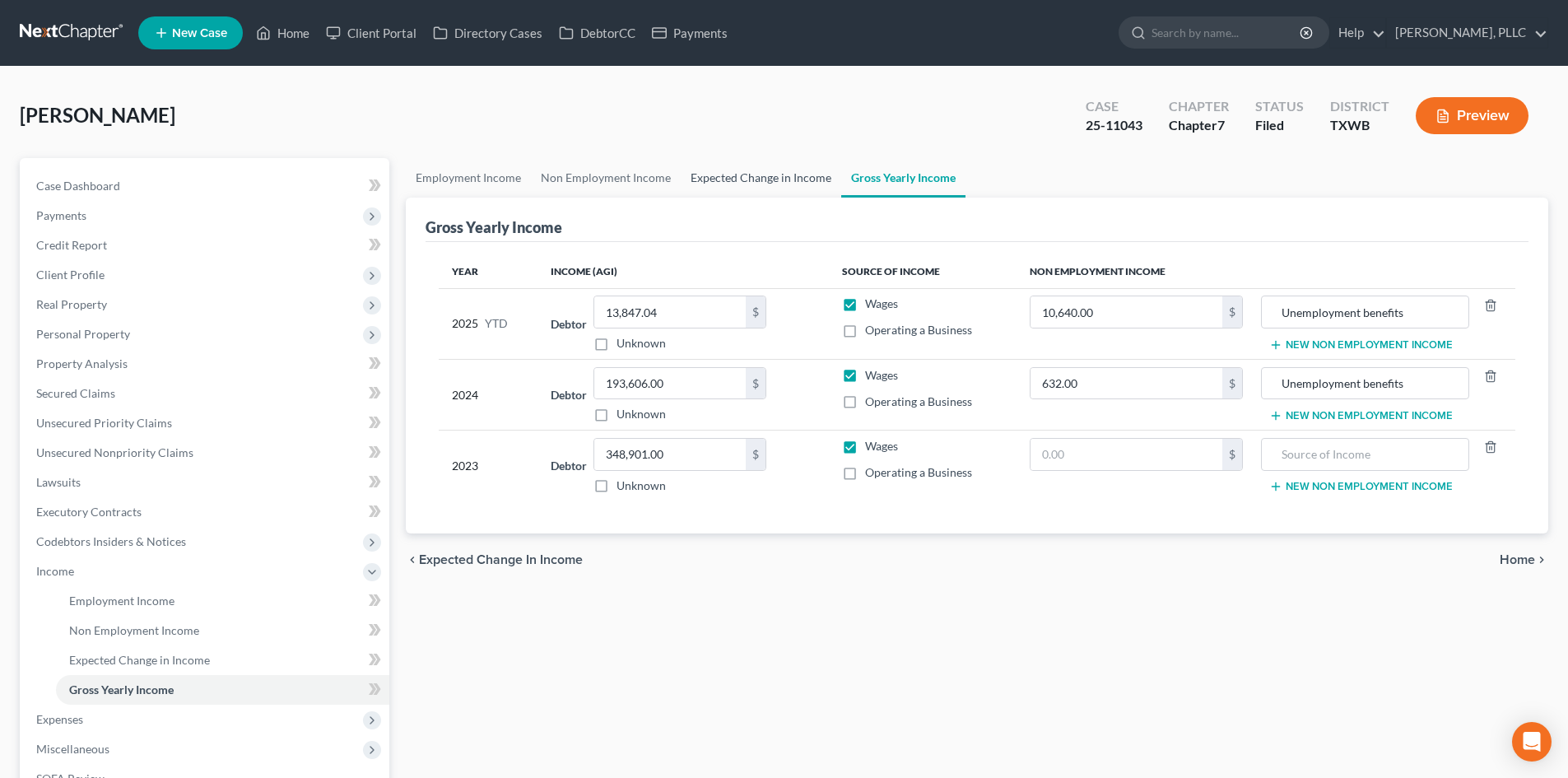
click at [746, 179] on link "Expected Change in Income" at bounding box center [762, 178] width 161 height 39
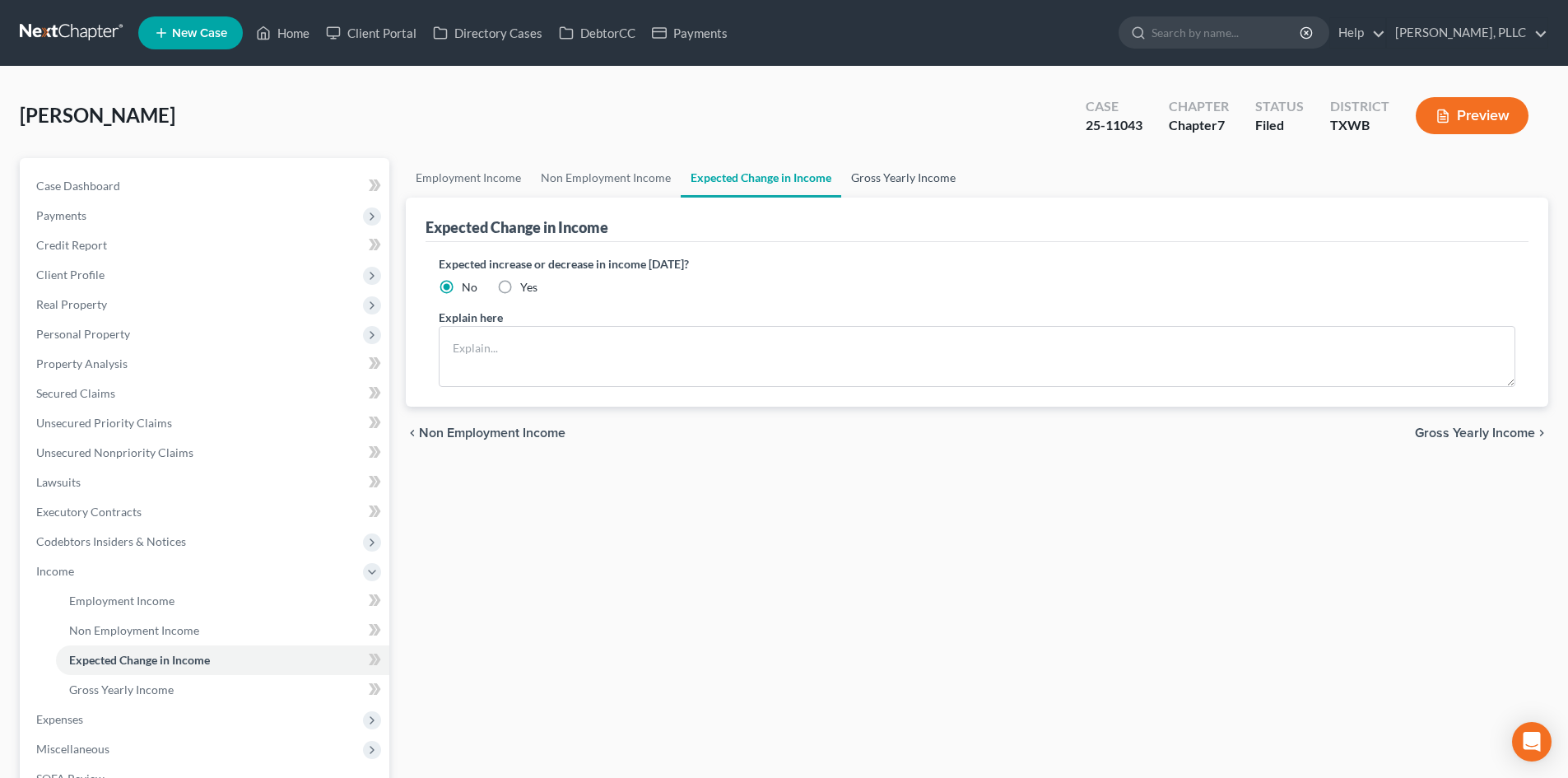
click at [875, 182] on link "Gross Yearly Income" at bounding box center [903, 178] width 124 height 39
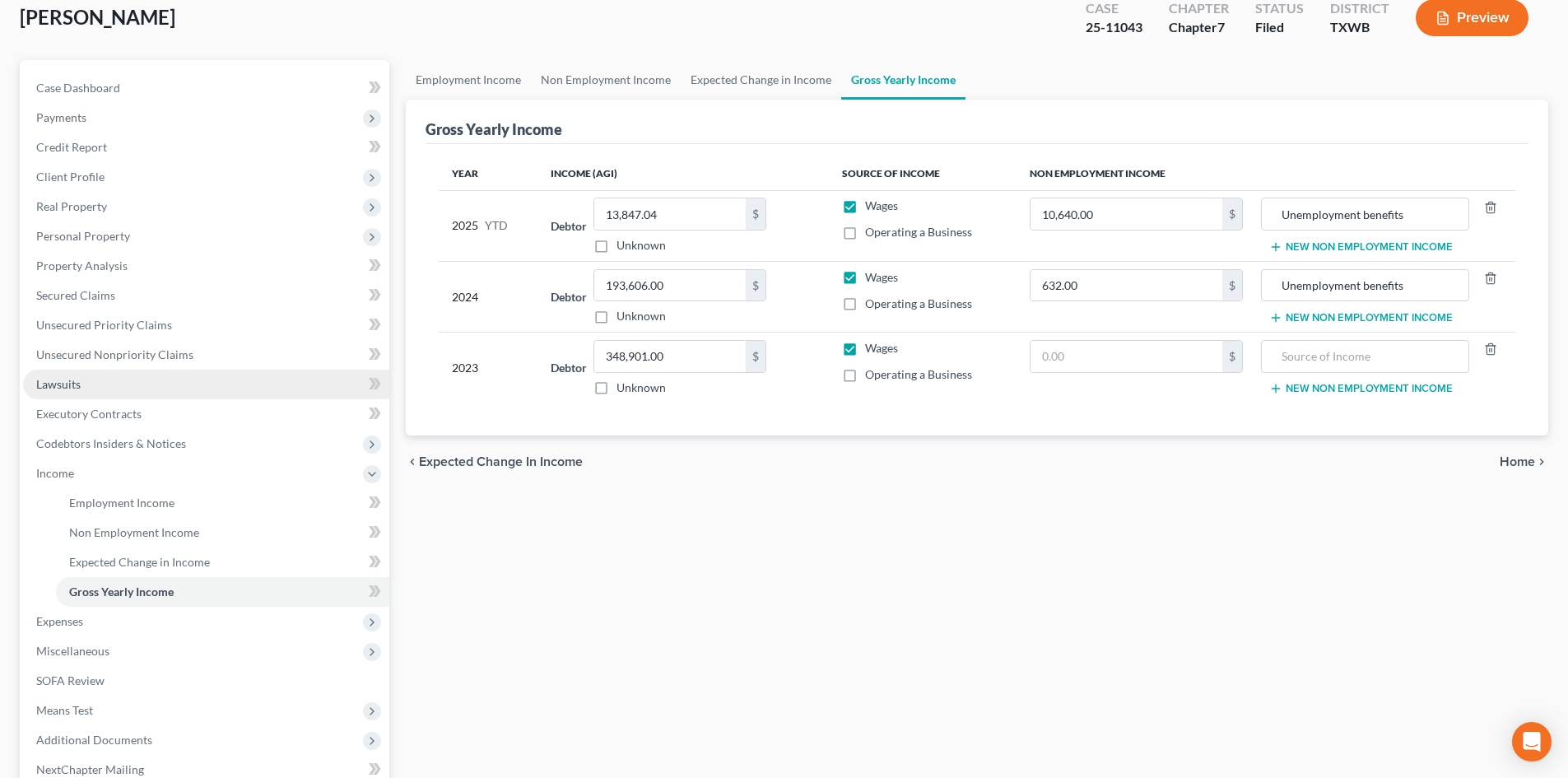
scroll to position [233, 0]
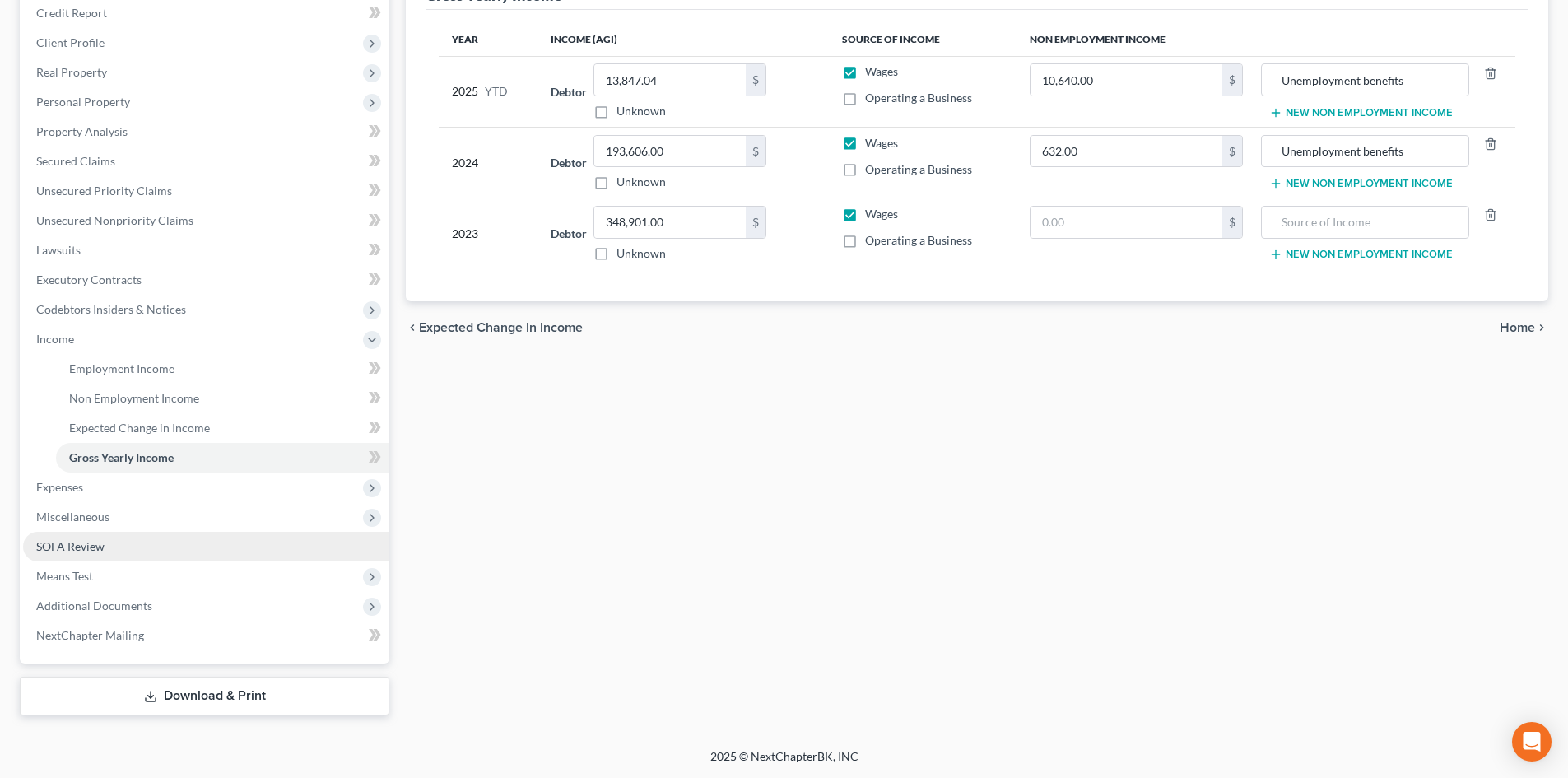
click at [171, 542] on link "SOFA Review" at bounding box center [207, 546] width 367 height 30
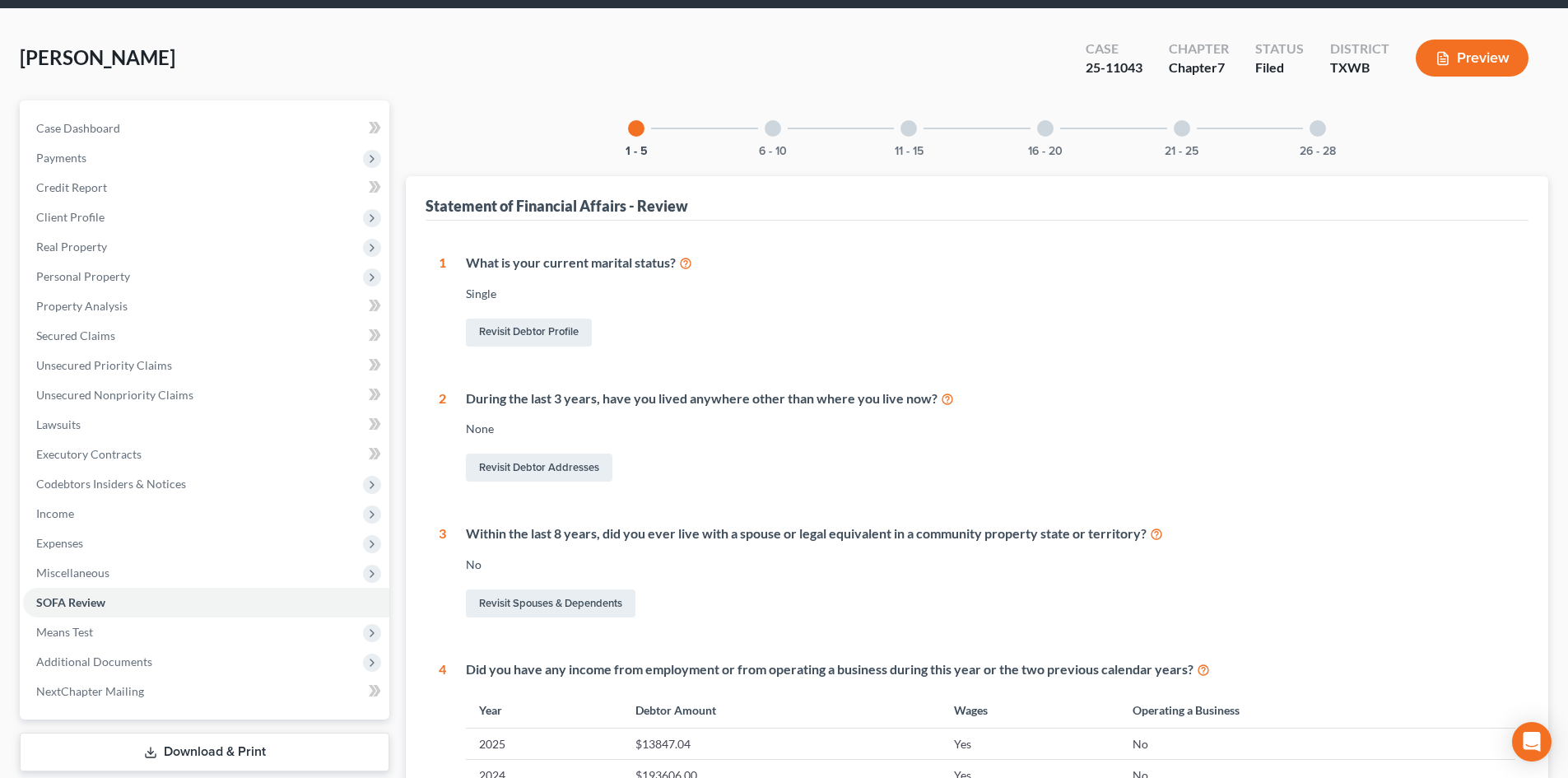
scroll to position [48, 0]
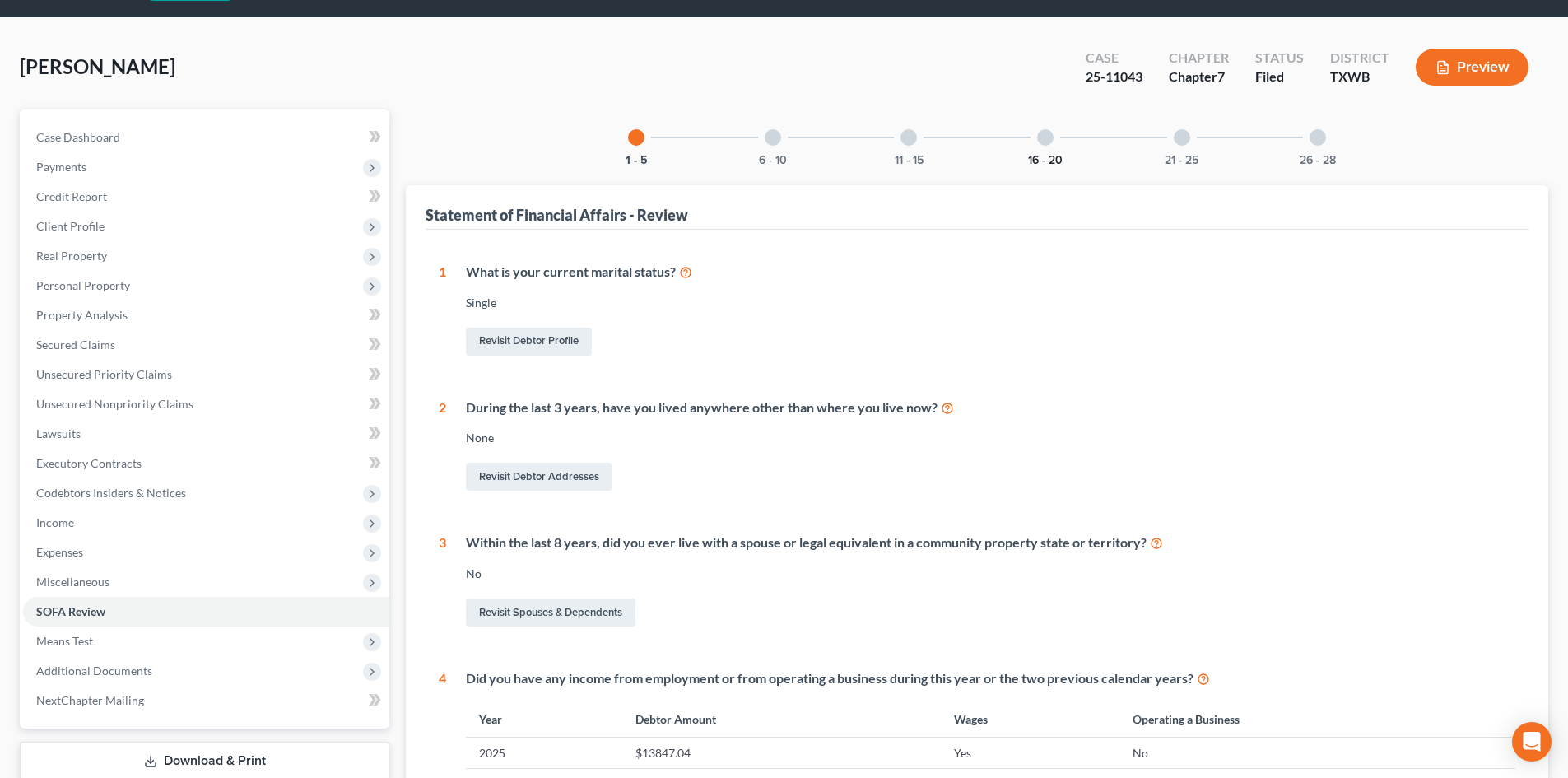
click at [1044, 165] on button "16 - 20" at bounding box center [1045, 160] width 35 height 12
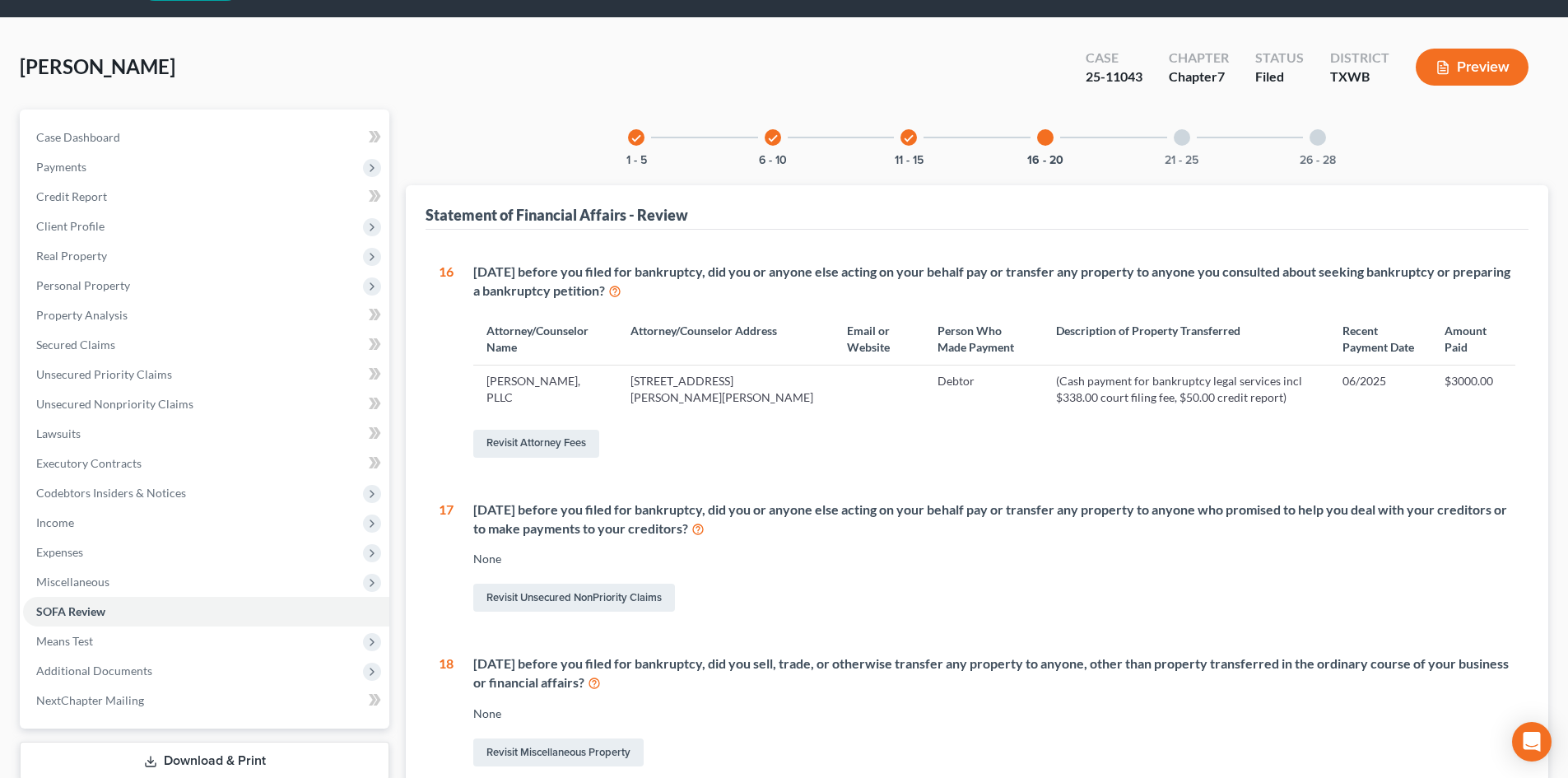
click at [1196, 146] on div "21 - 25" at bounding box center [1182, 137] width 56 height 56
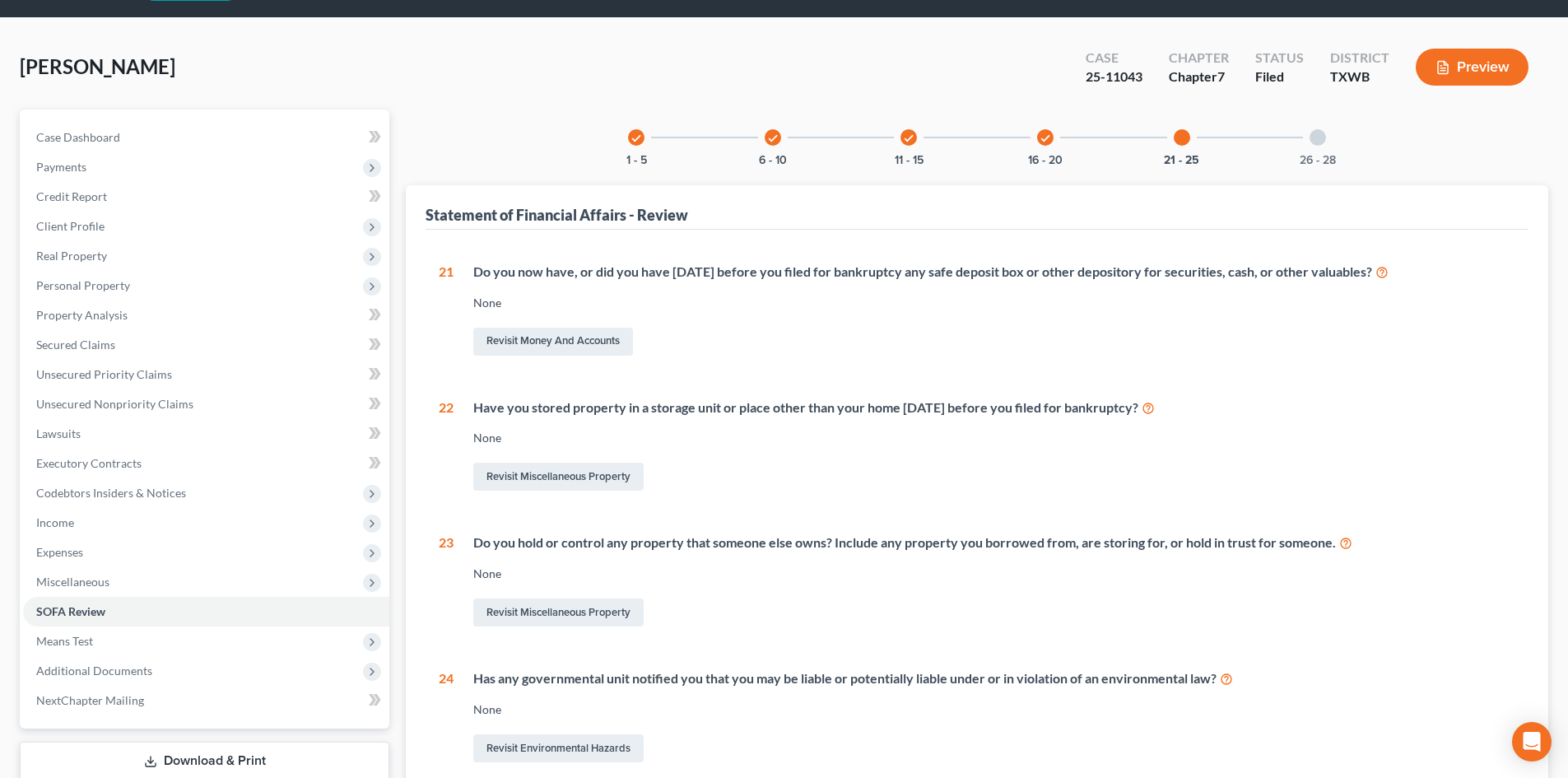
click at [1343, 153] on div "26 - 28" at bounding box center [1318, 137] width 56 height 56
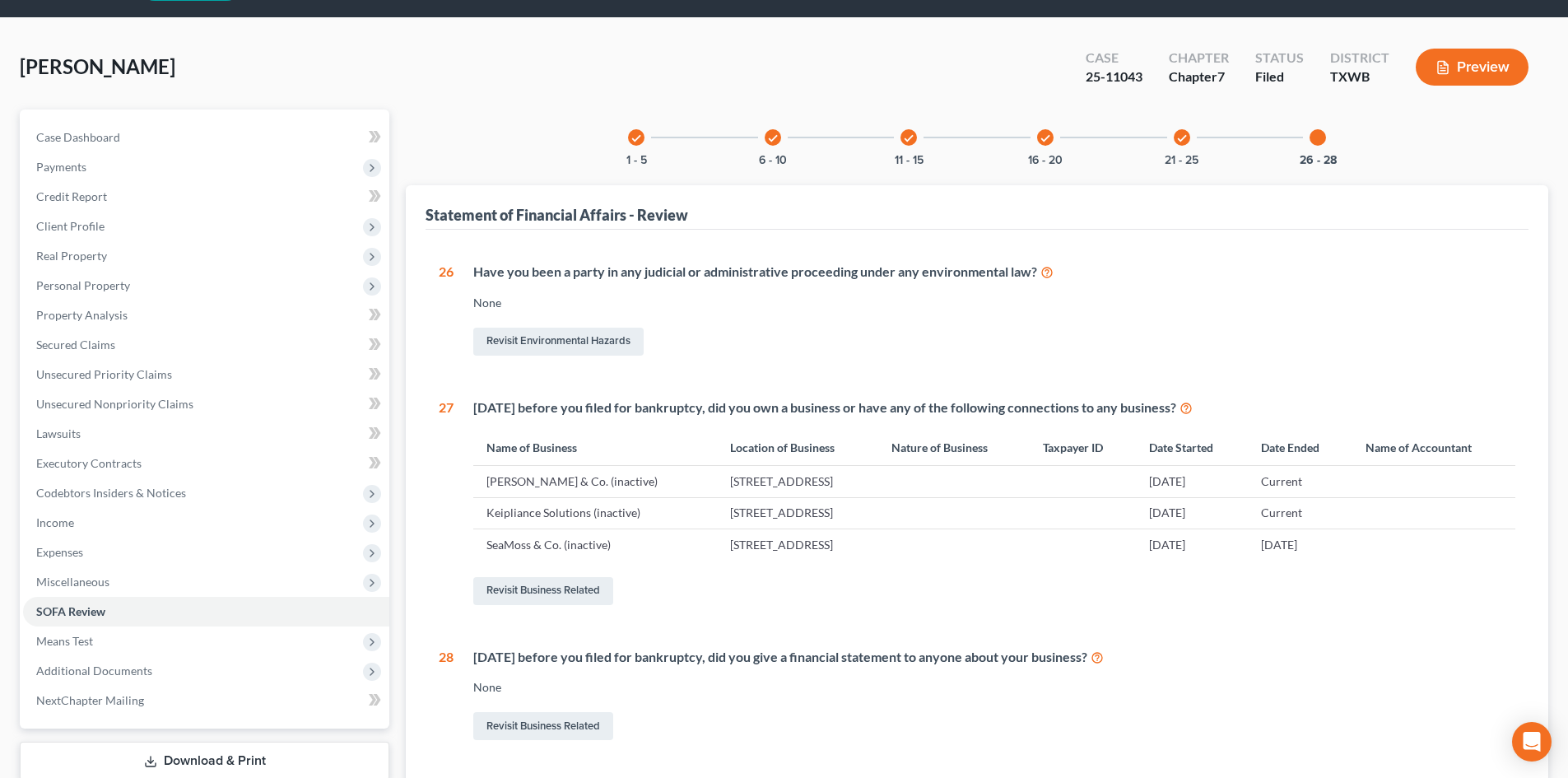
click at [1182, 167] on div "check 1 - 5 check 6 - 10 check 11 - 15 check 16 - 20 check 21 - 25 26 - 28 Stat…" at bounding box center [977, 456] width 1142 height 694
click at [1042, 155] on button "16 - 20" at bounding box center [1045, 160] width 35 height 12
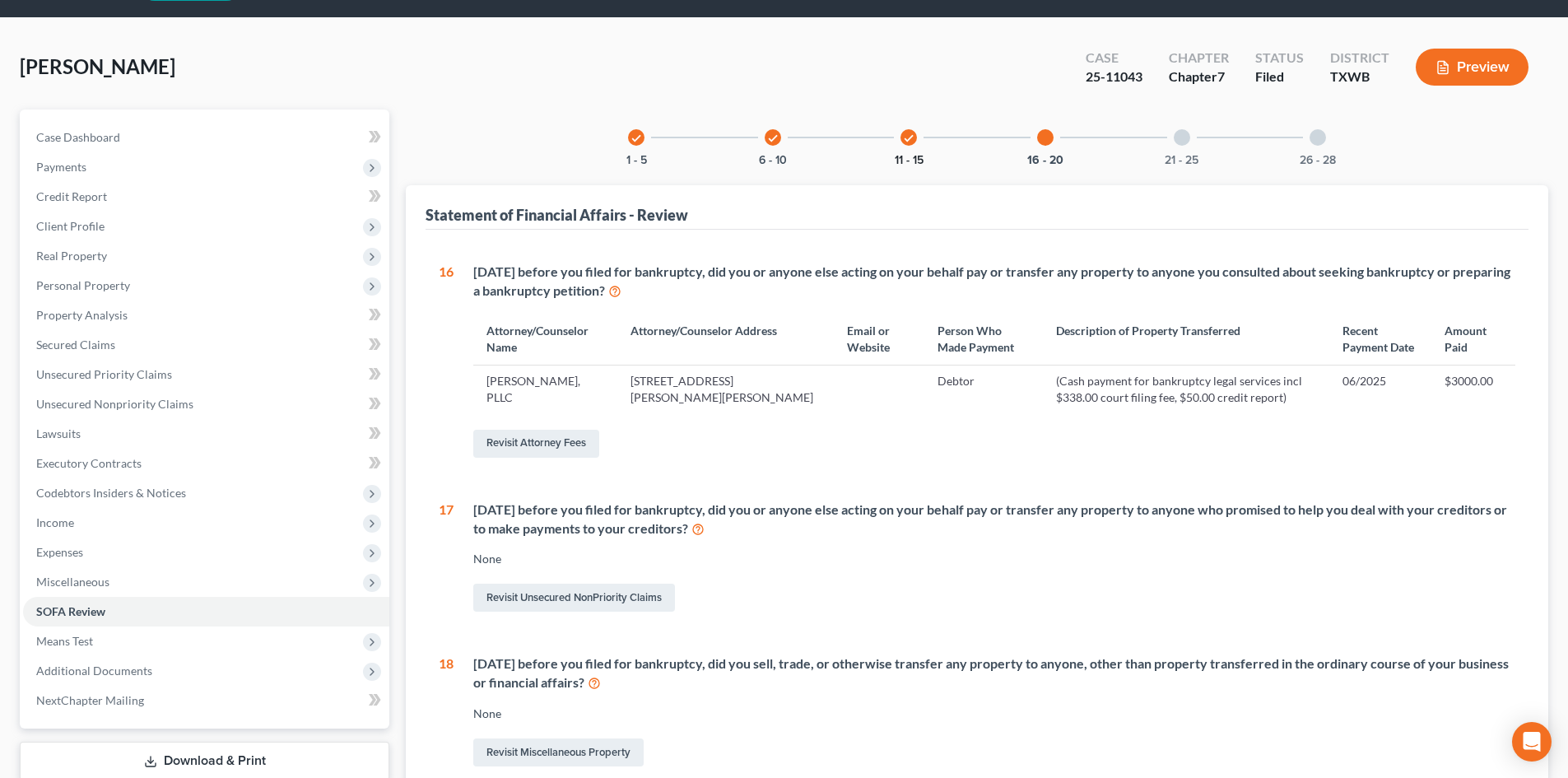
click at [907, 155] on button "11 - 15" at bounding box center [909, 160] width 29 height 12
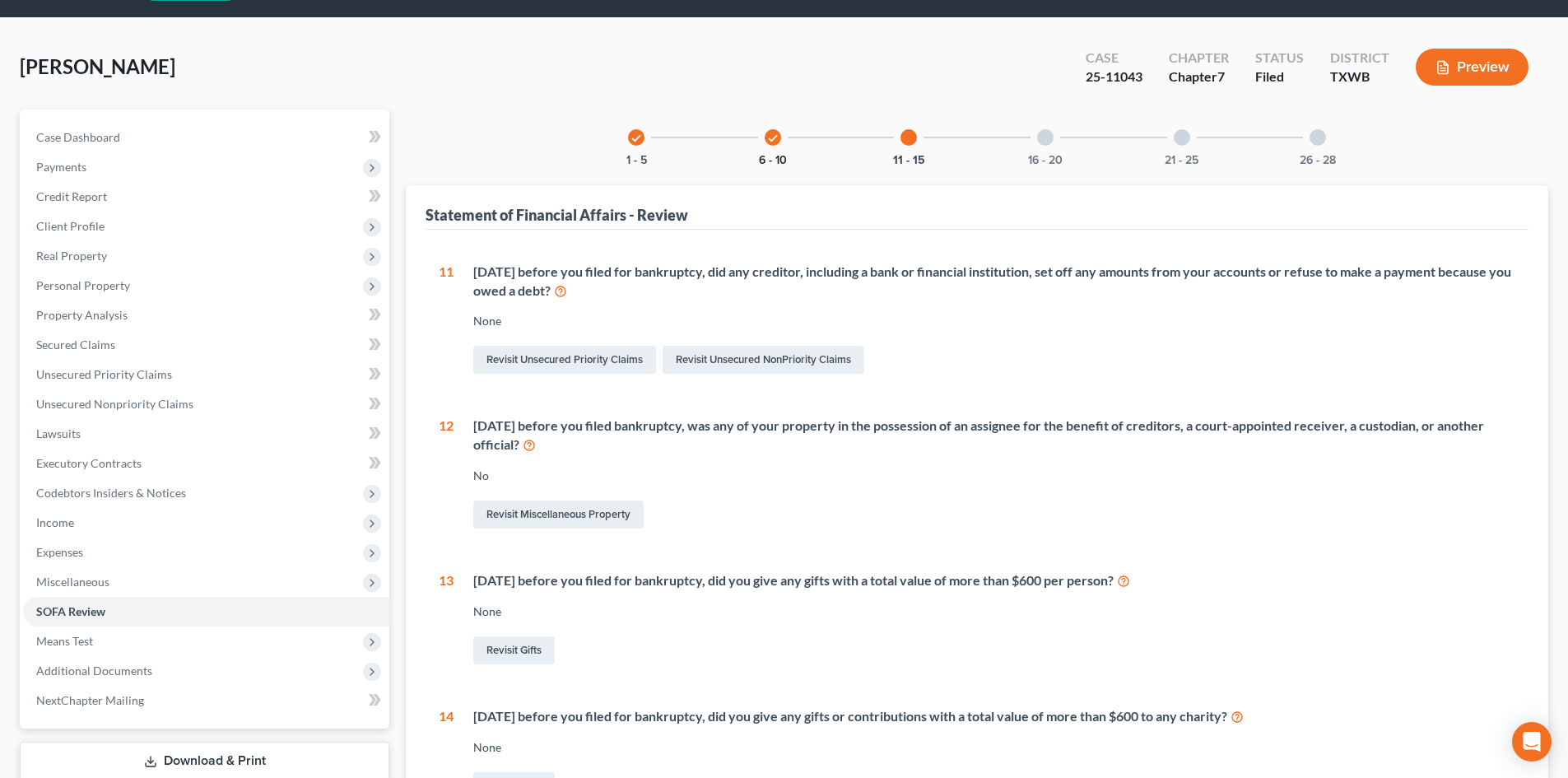
click at [759, 155] on button "6 - 10" at bounding box center [772, 160] width 28 height 12
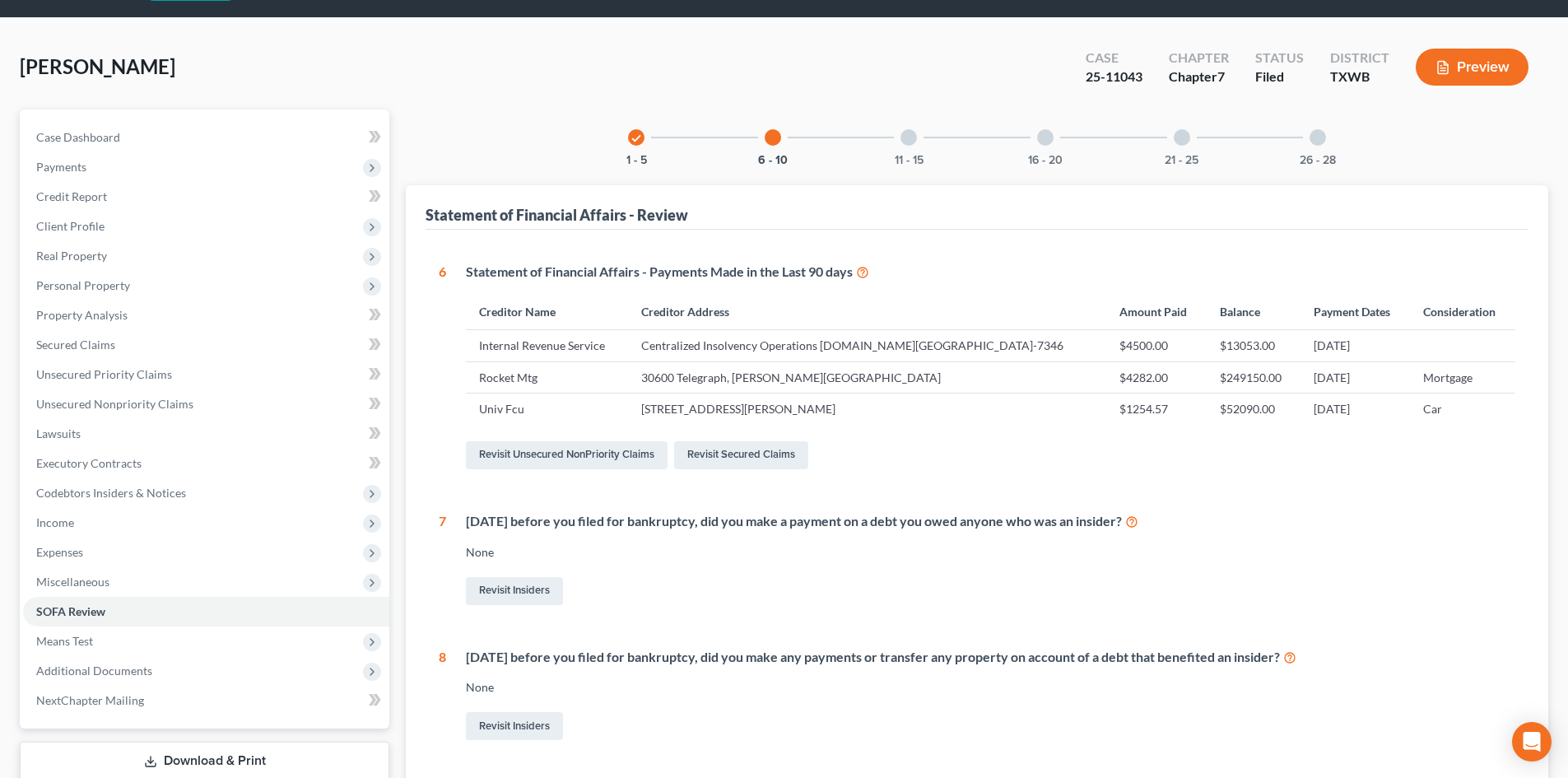
click at [679, 141] on div "check 1 - 5 6 - 10 11 - 15 16 - 20 21 - 25 26 - 28" at bounding box center [977, 137] width 738 height 56
click at [631, 151] on div "check 1 - 5" at bounding box center [636, 137] width 56 height 56
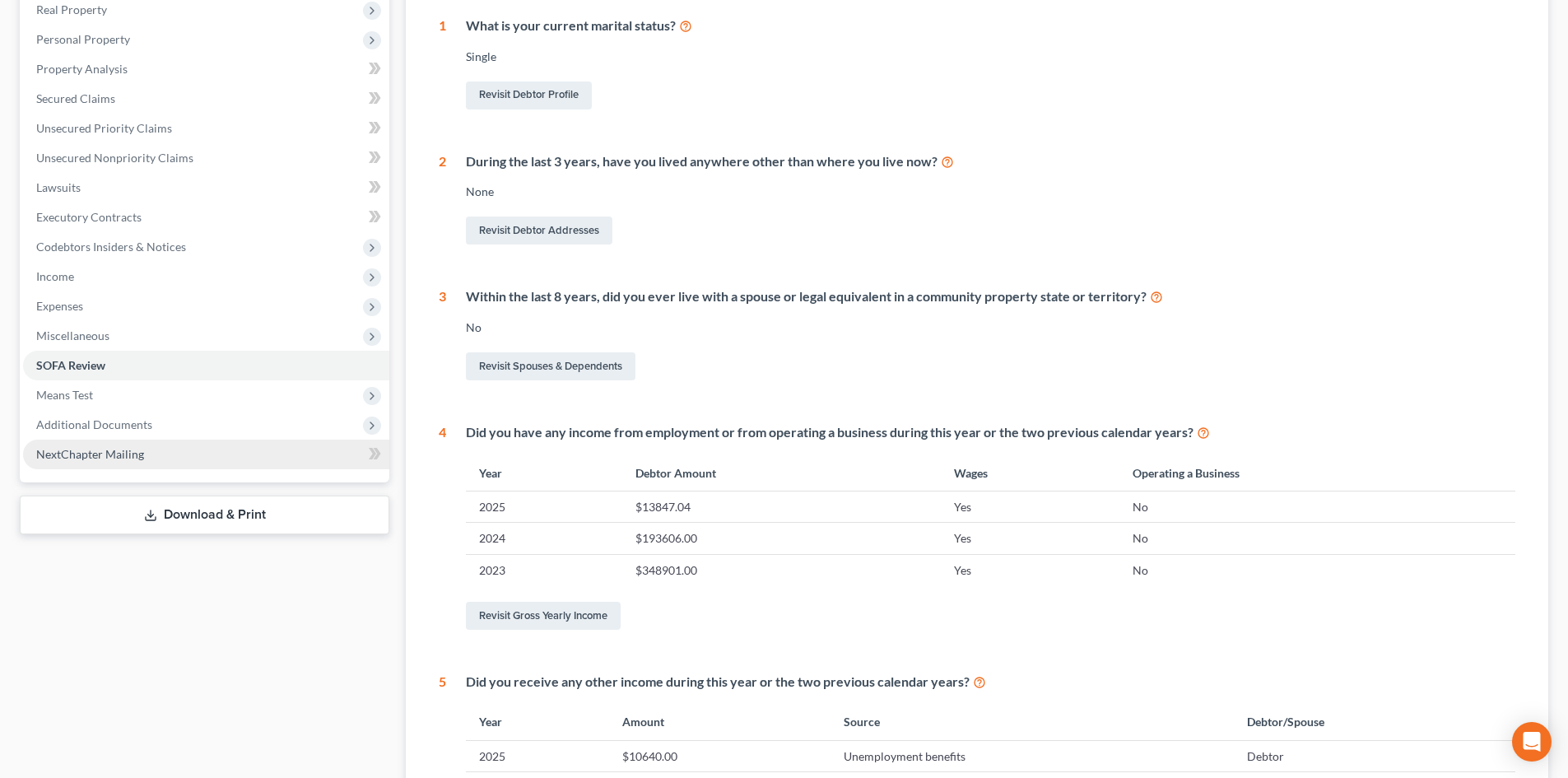
scroll to position [296, 0]
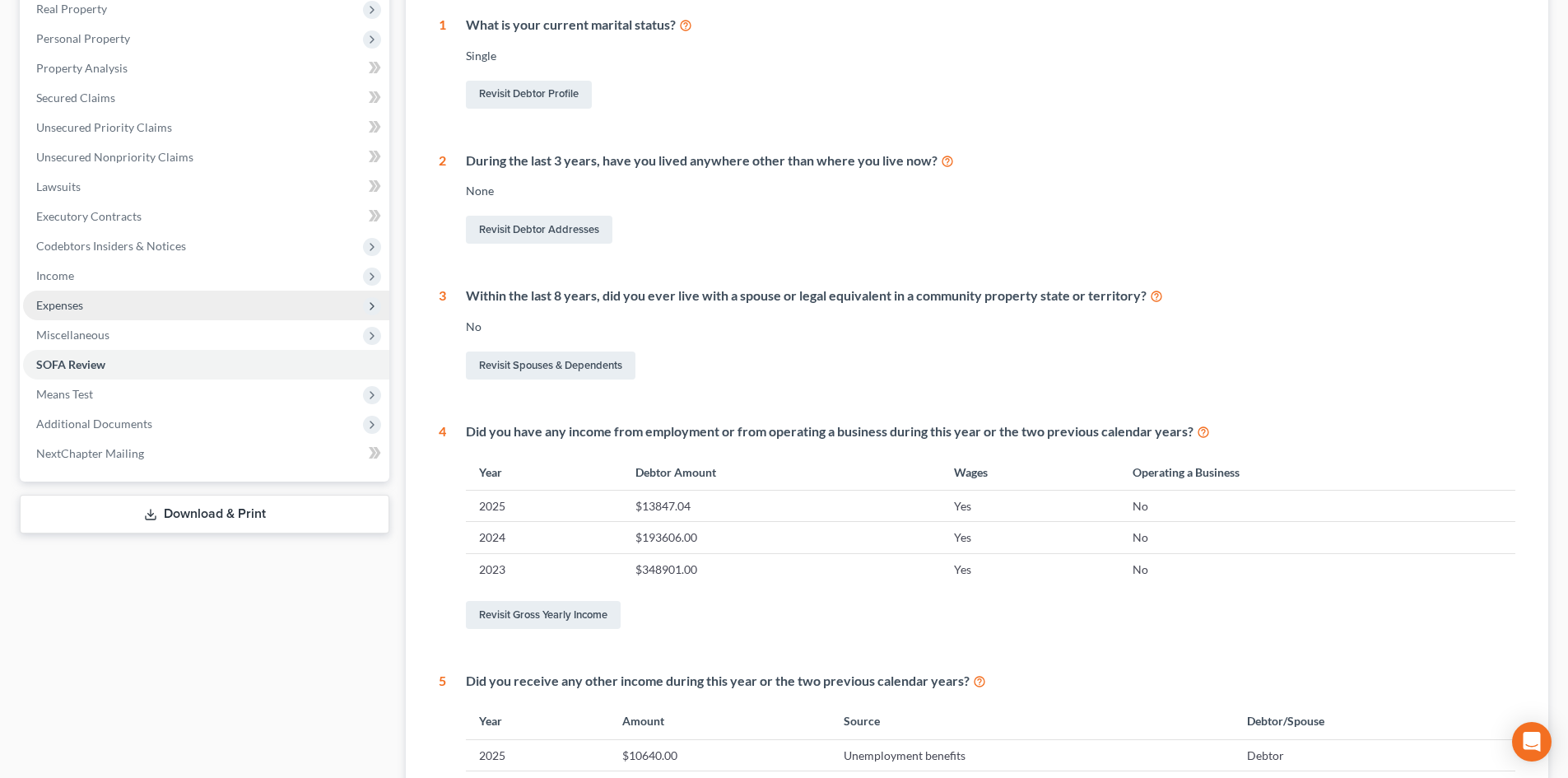
click at [169, 303] on span "Expenses" at bounding box center [207, 305] width 367 height 30
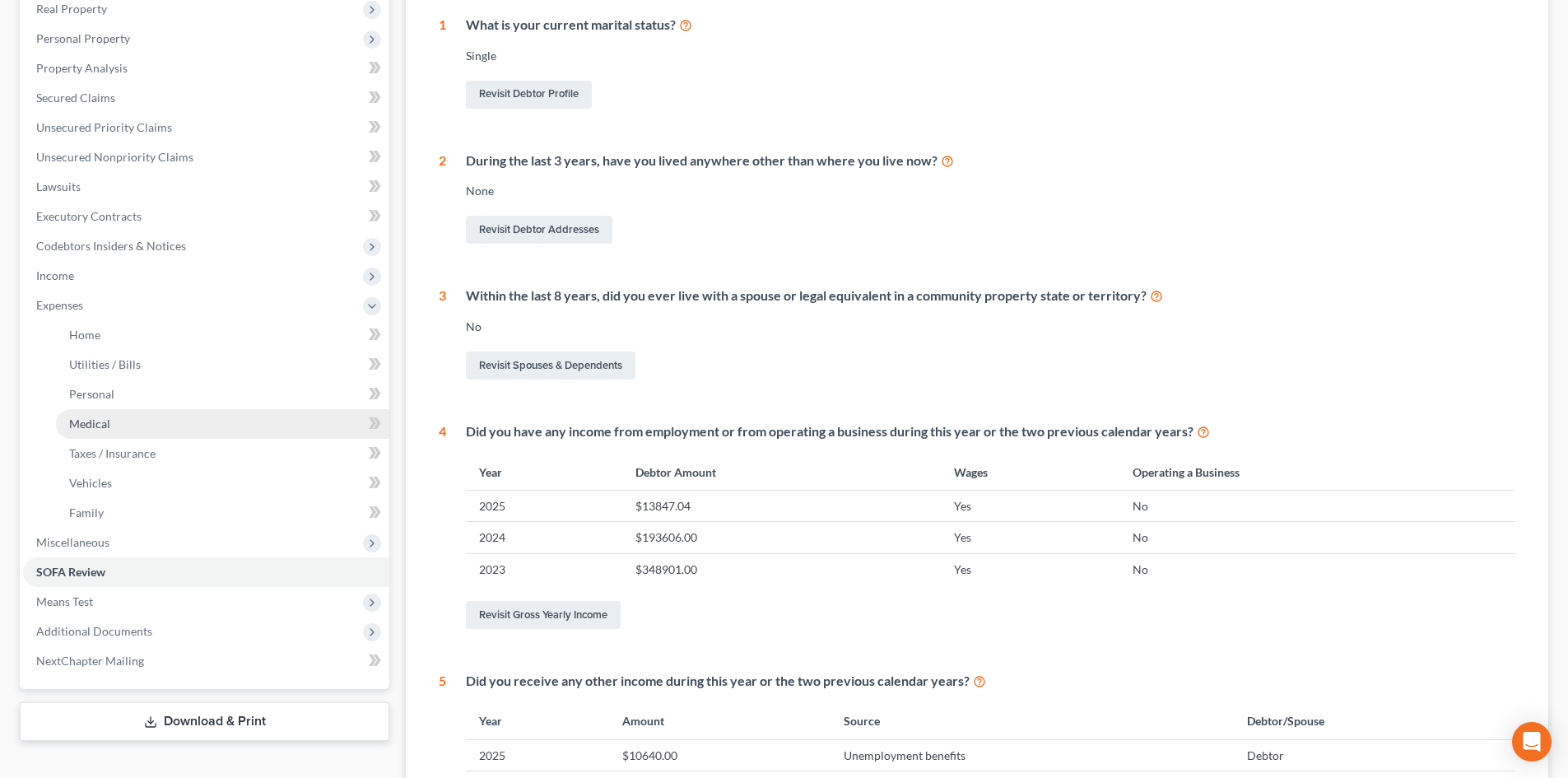
click at [240, 431] on link "Medical" at bounding box center [223, 424] width 333 height 30
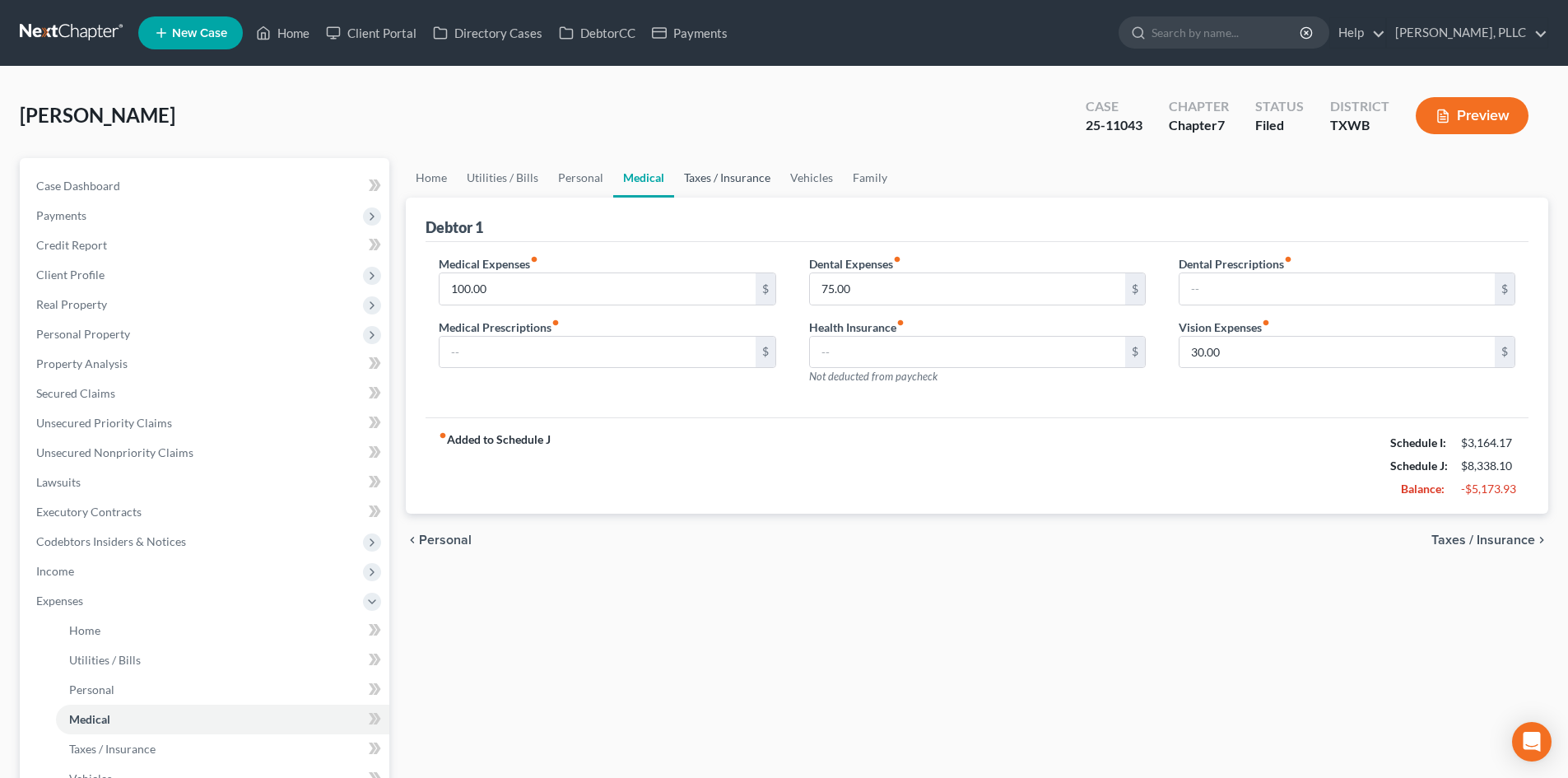
click at [707, 187] on link "Taxes / Insurance" at bounding box center [727, 178] width 106 height 39
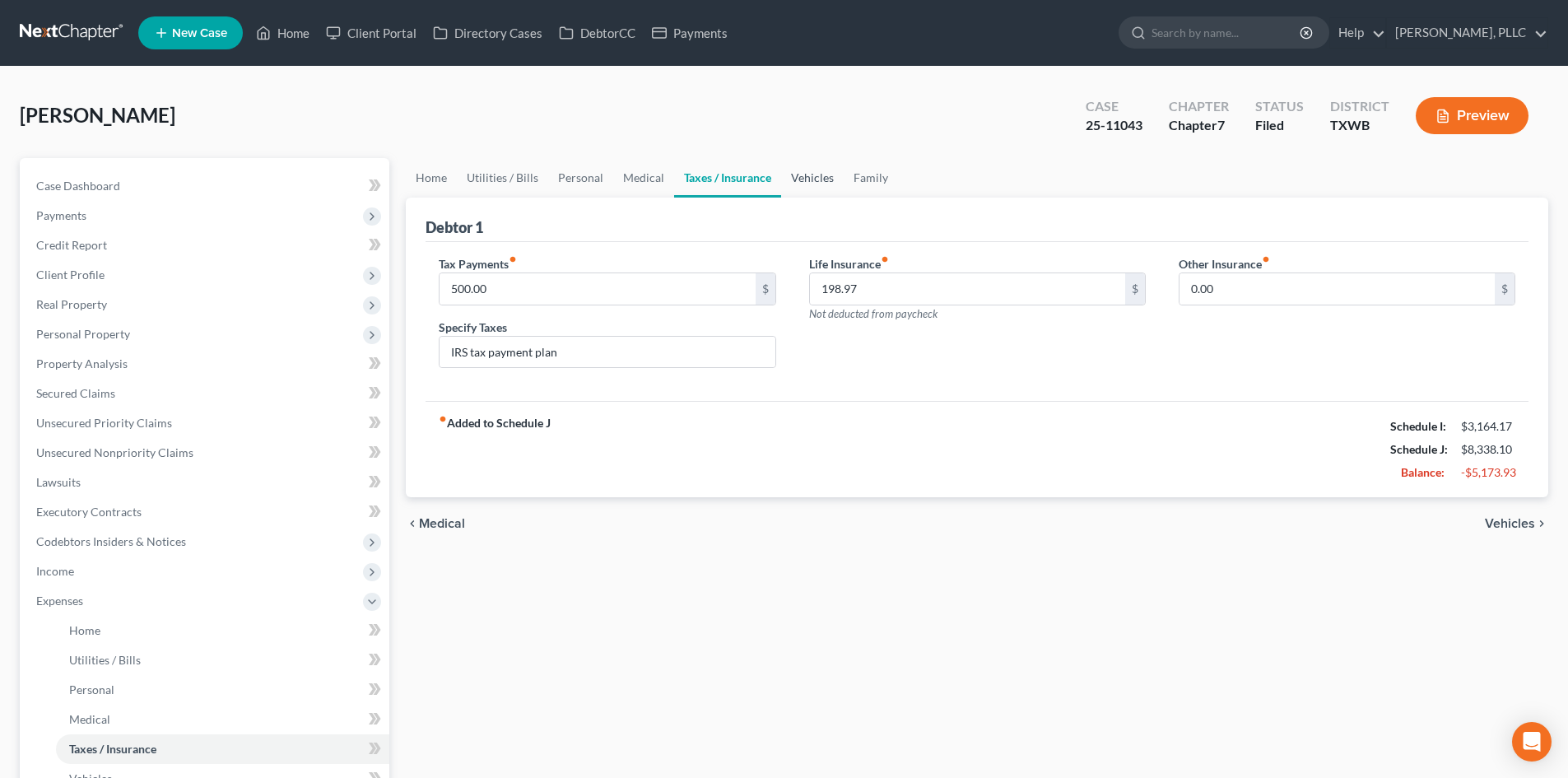
click at [820, 182] on link "Vehicles" at bounding box center [813, 178] width 63 height 39
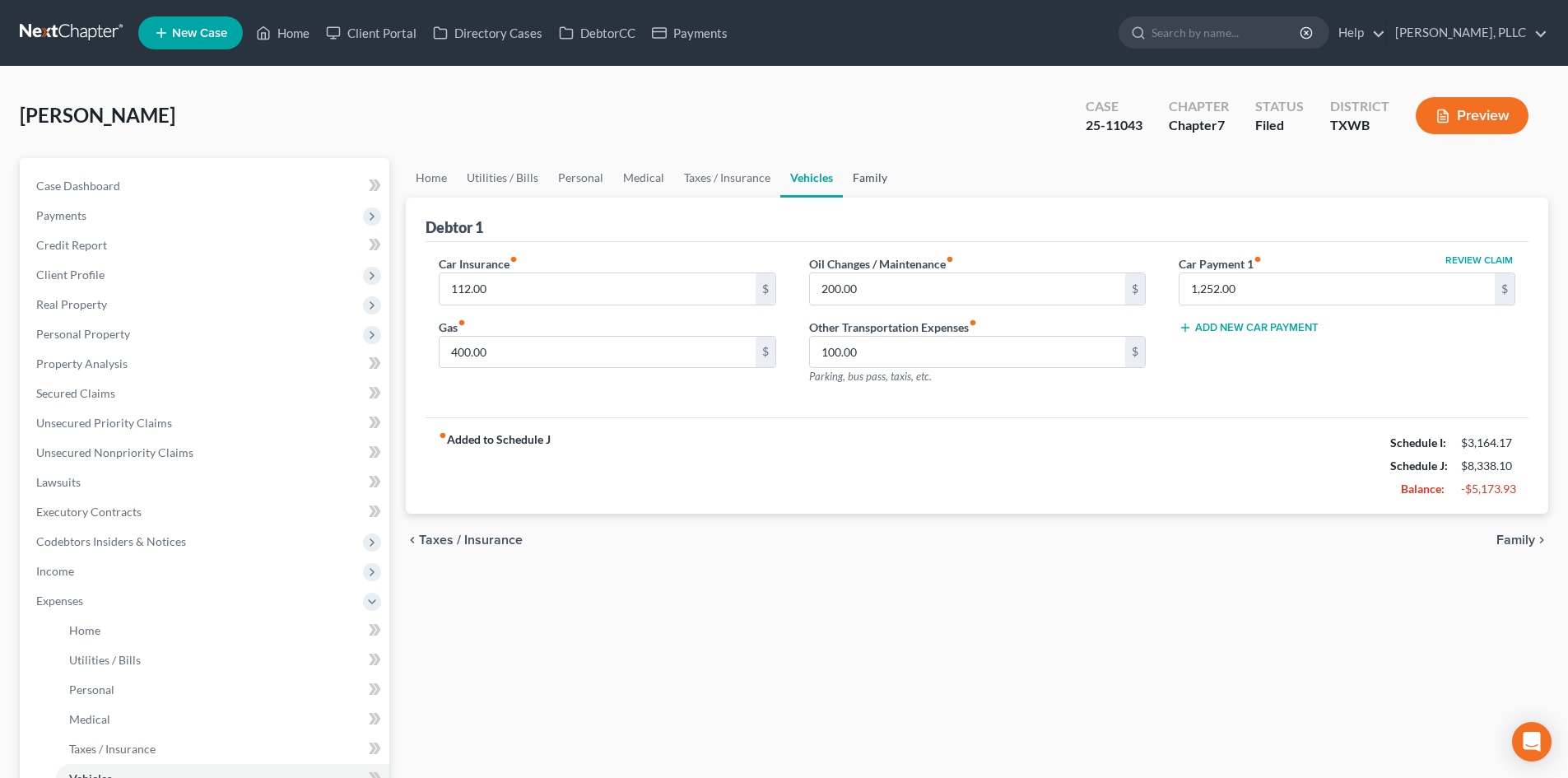
click at [874, 175] on link "Family" at bounding box center [870, 178] width 55 height 39
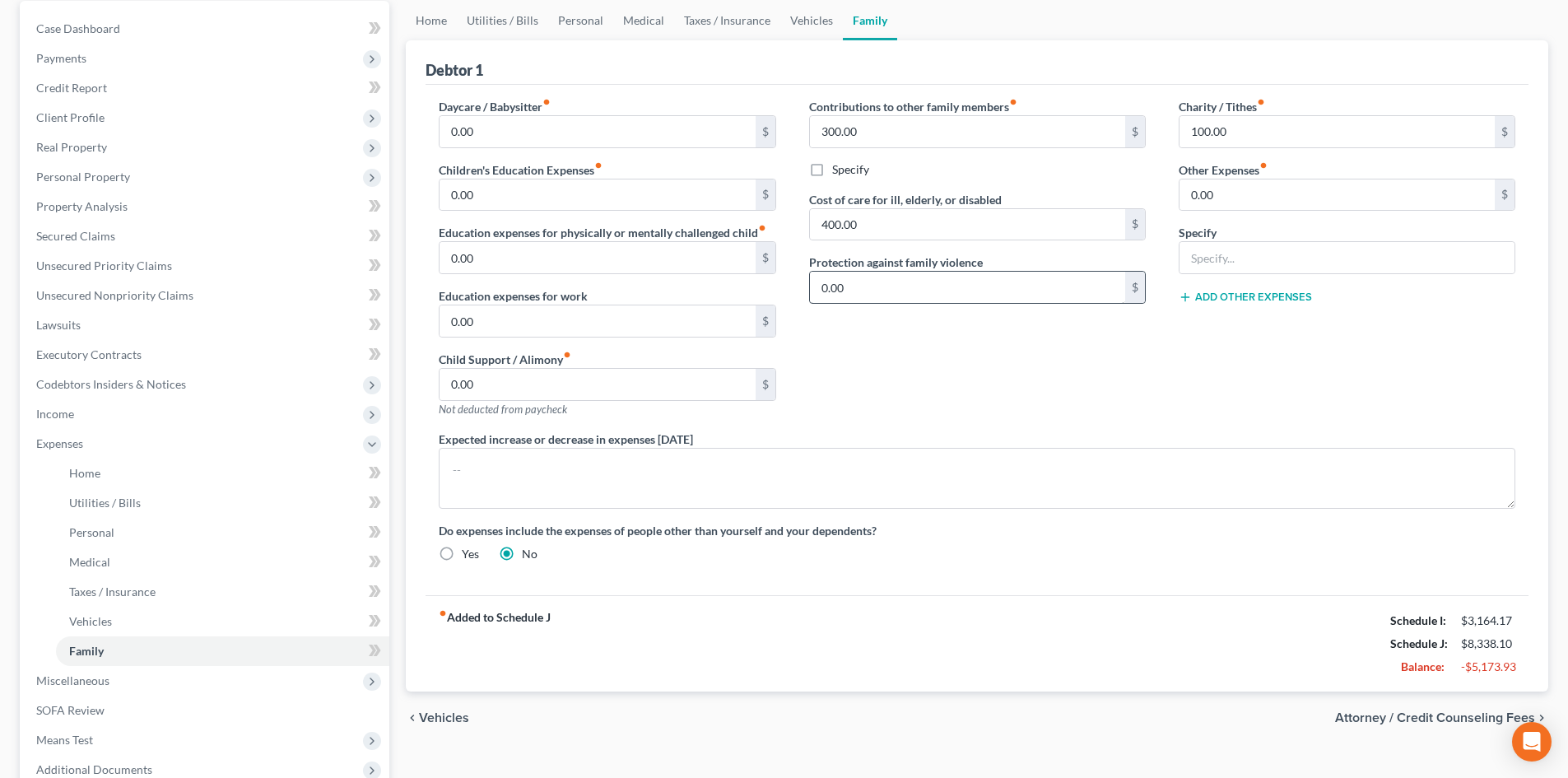
scroll to position [74, 0]
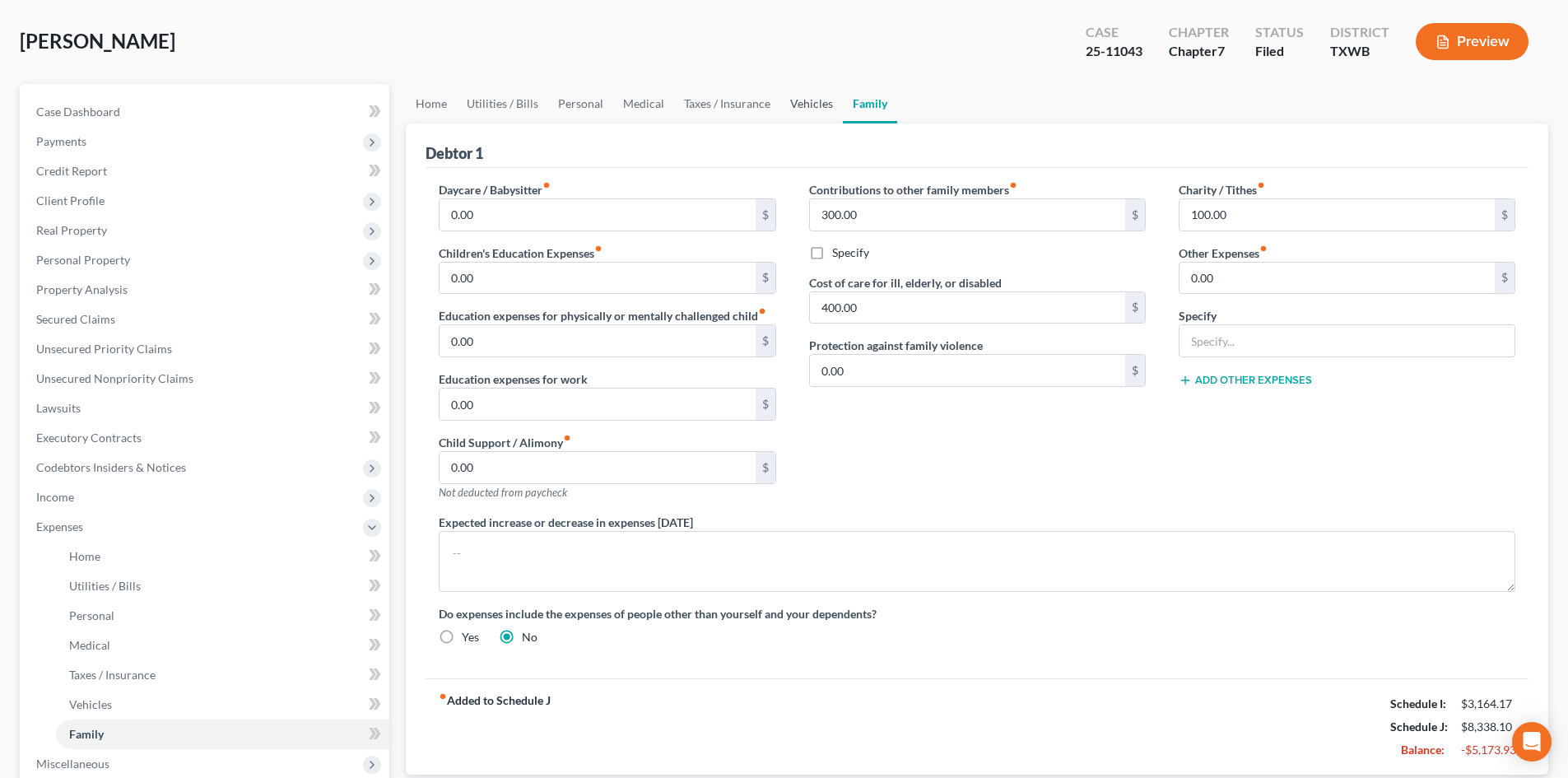
click at [800, 94] on link "Vehicles" at bounding box center [812, 104] width 63 height 39
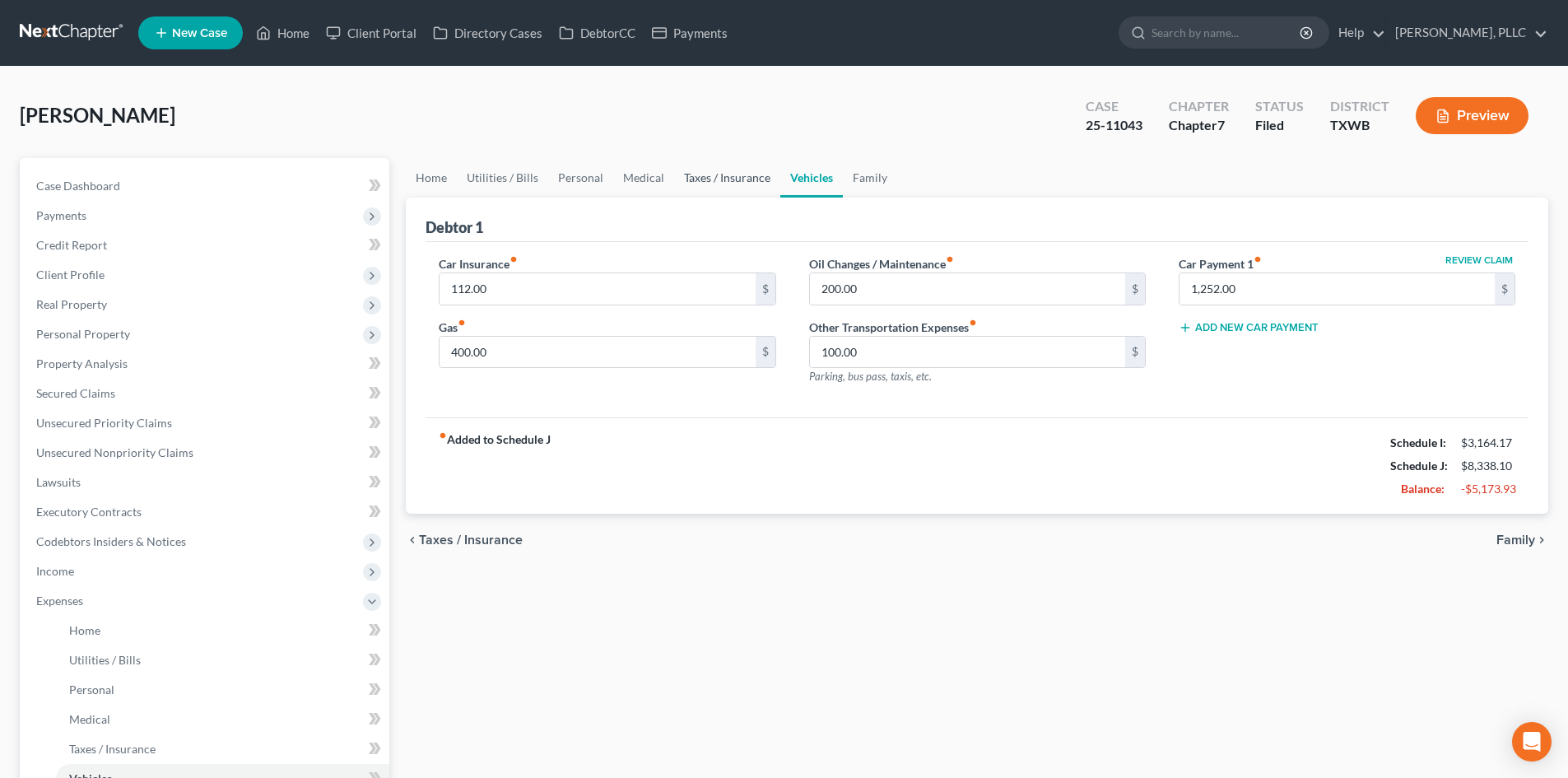
click at [705, 178] on link "Taxes / Insurance" at bounding box center [727, 178] width 106 height 39
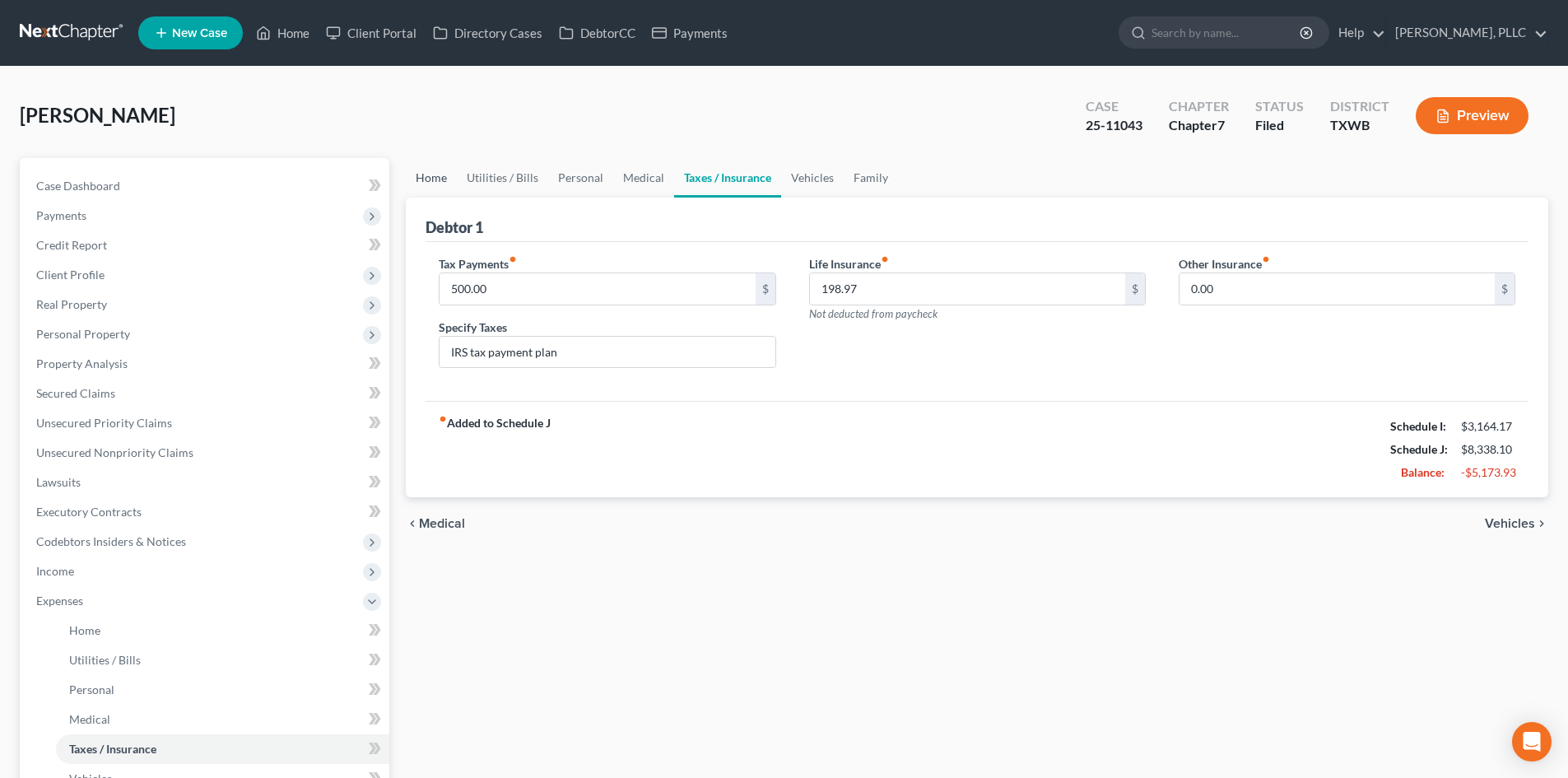
click at [416, 183] on link "Home" at bounding box center [431, 178] width 51 height 39
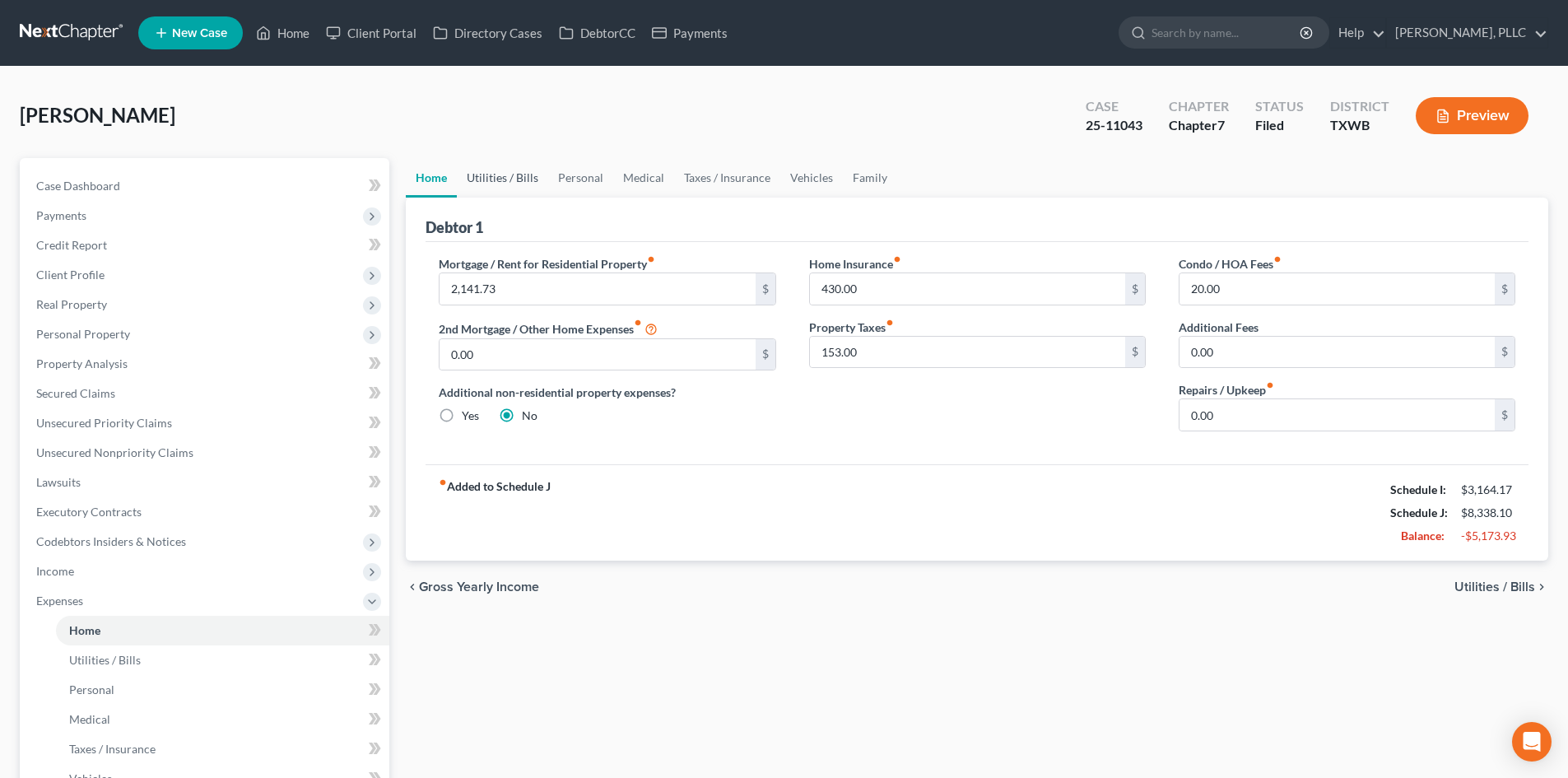
click at [500, 179] on link "Utilities / Bills" at bounding box center [502, 178] width 91 height 39
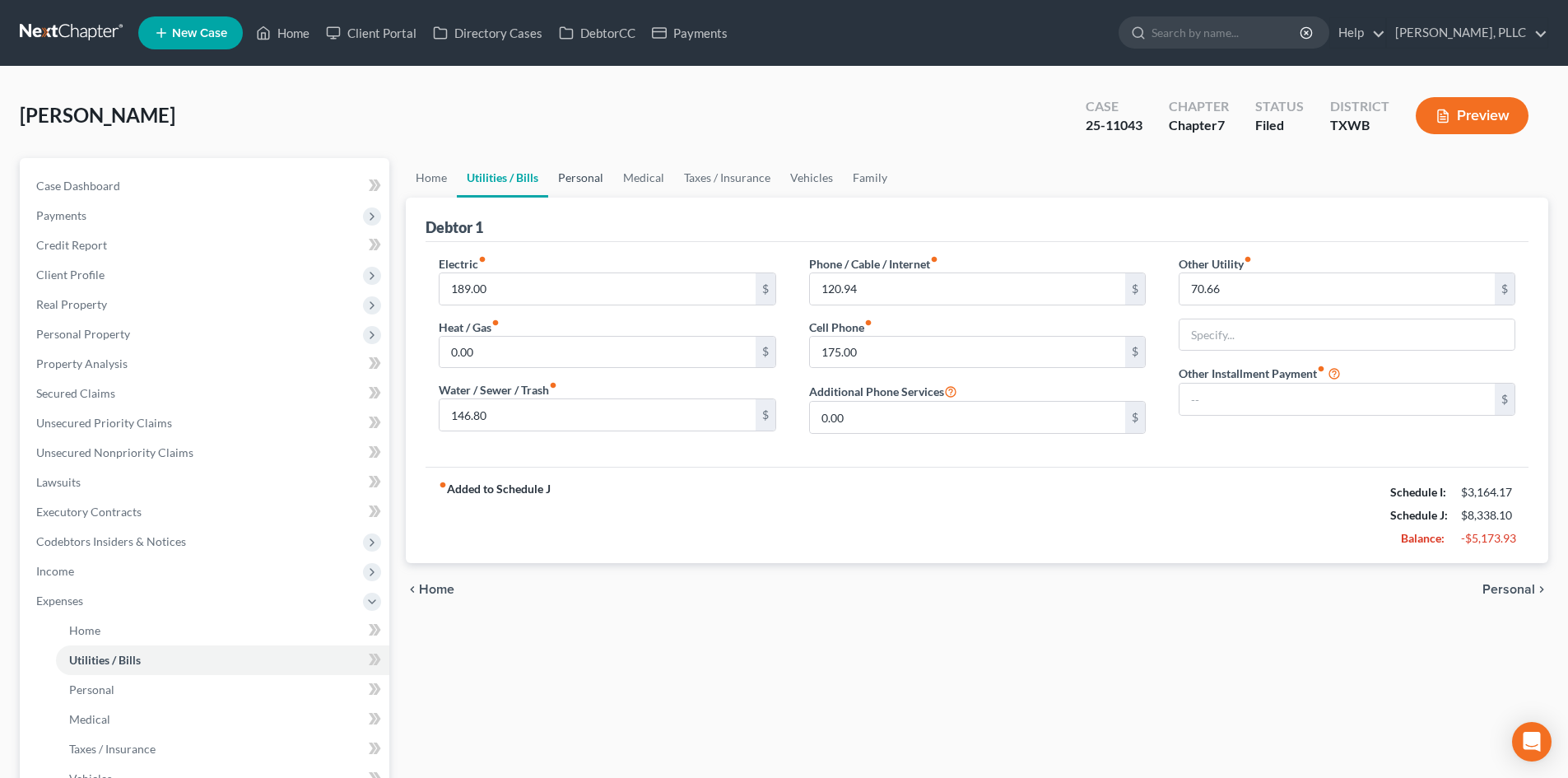
click at [574, 175] on link "Personal" at bounding box center [580, 178] width 65 height 39
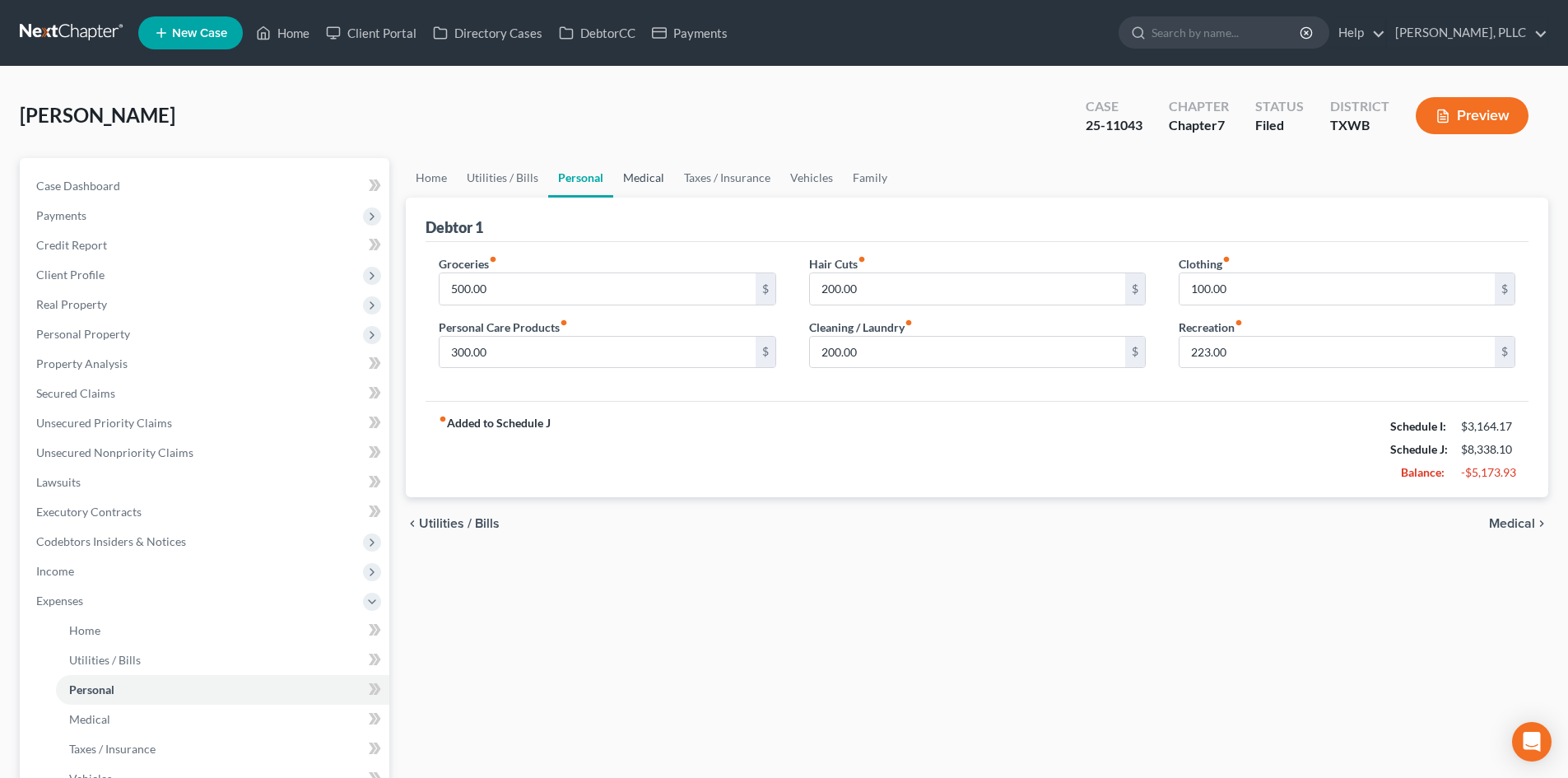
click at [633, 192] on link "Medical" at bounding box center [644, 178] width 61 height 39
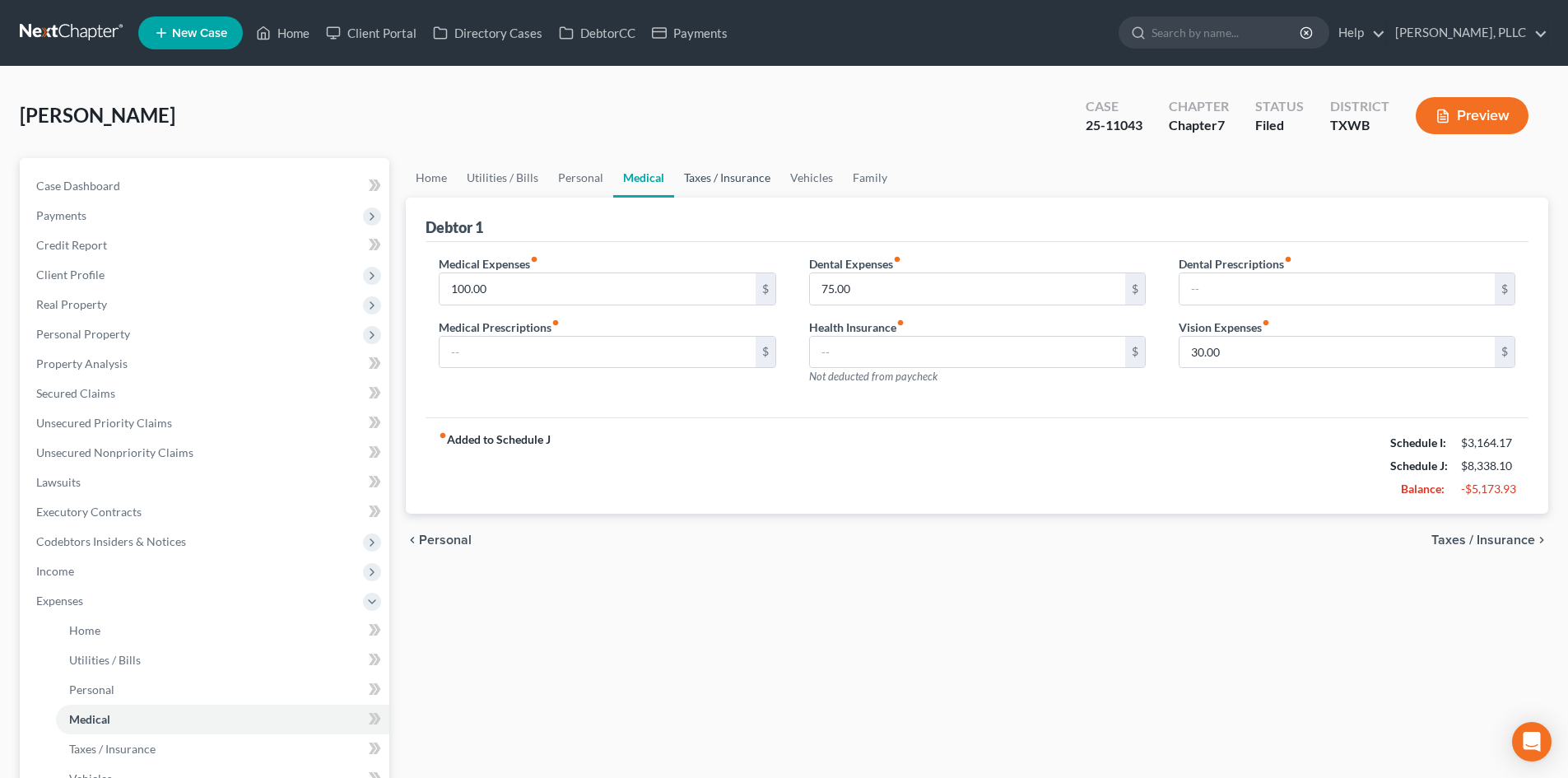
click at [729, 173] on link "Taxes / Insurance" at bounding box center [727, 178] width 106 height 39
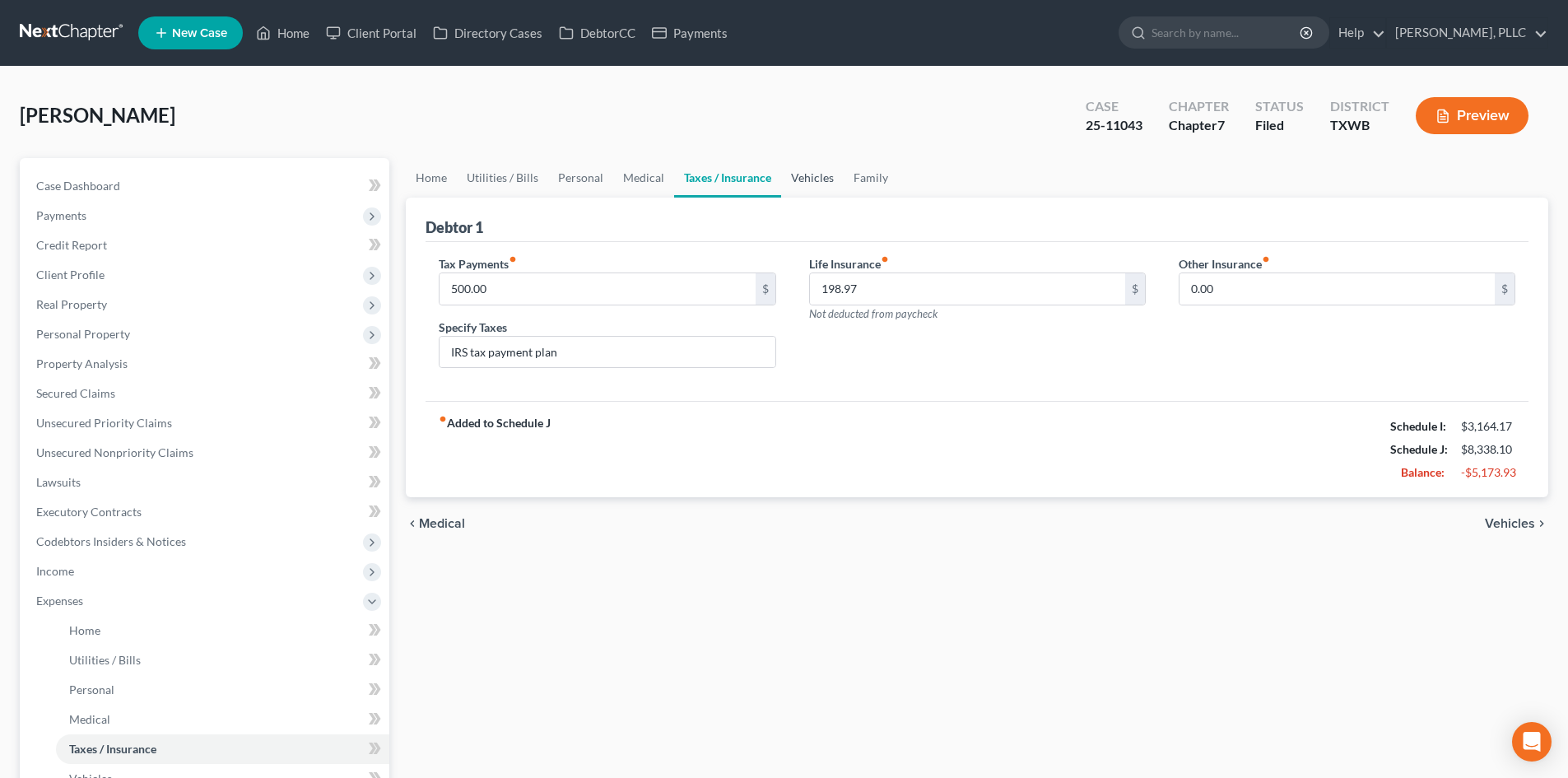
click at [811, 171] on link "Vehicles" at bounding box center [813, 178] width 63 height 39
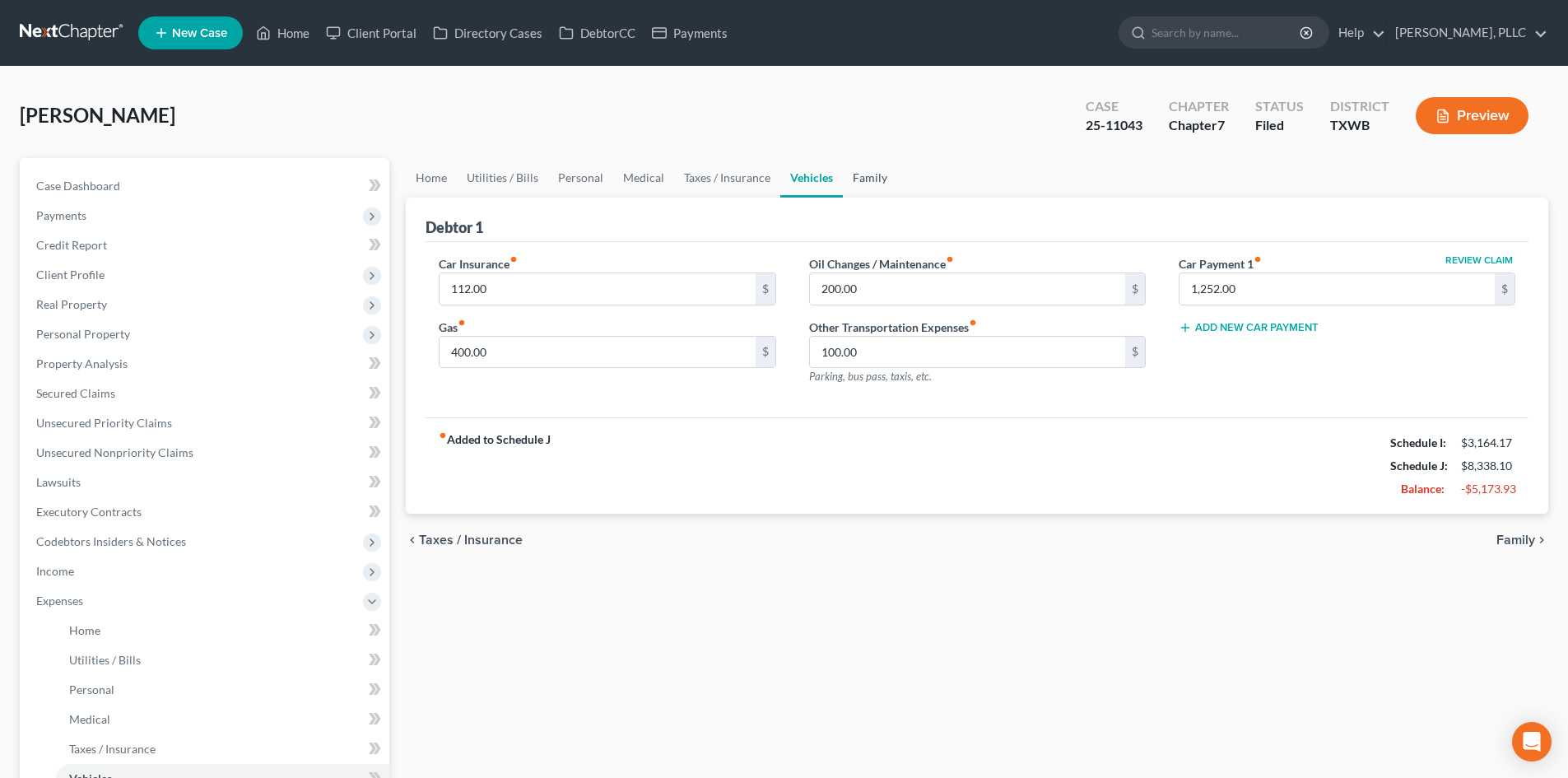
click at [861, 177] on link "Family" at bounding box center [870, 178] width 55 height 39
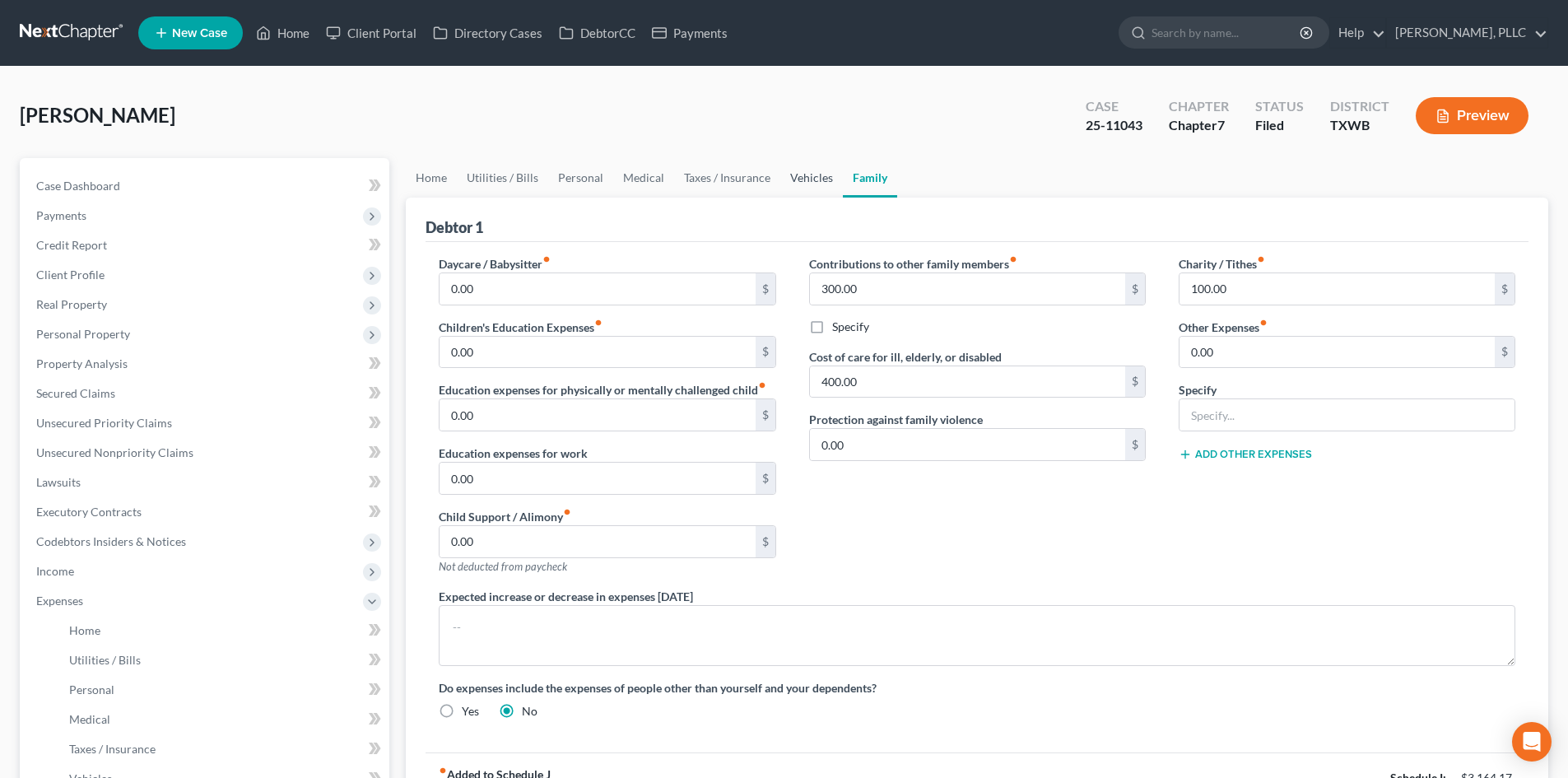
click at [813, 184] on link "Vehicles" at bounding box center [812, 178] width 63 height 39
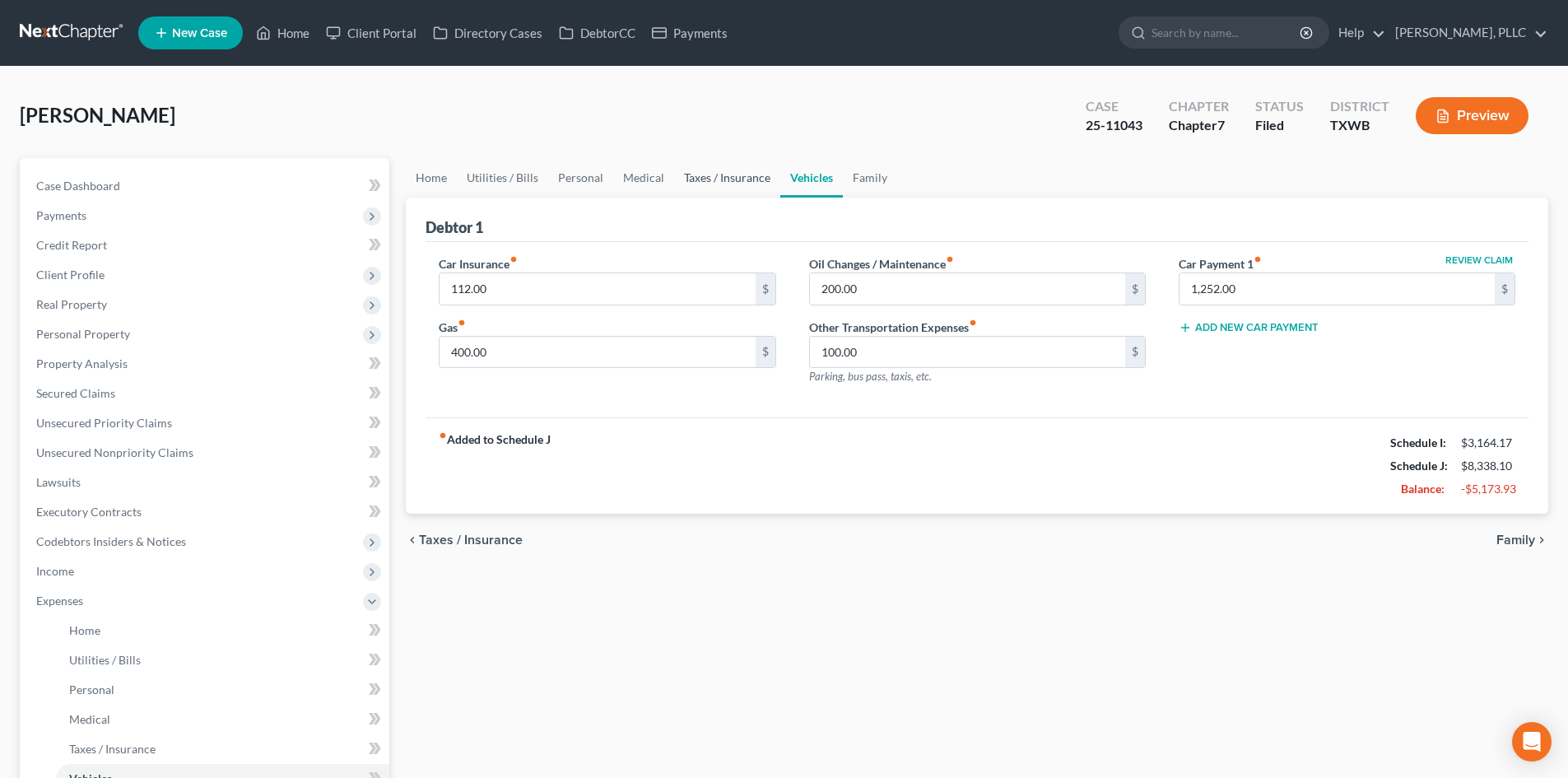
click at [746, 182] on link "Taxes / Insurance" at bounding box center [727, 178] width 106 height 39
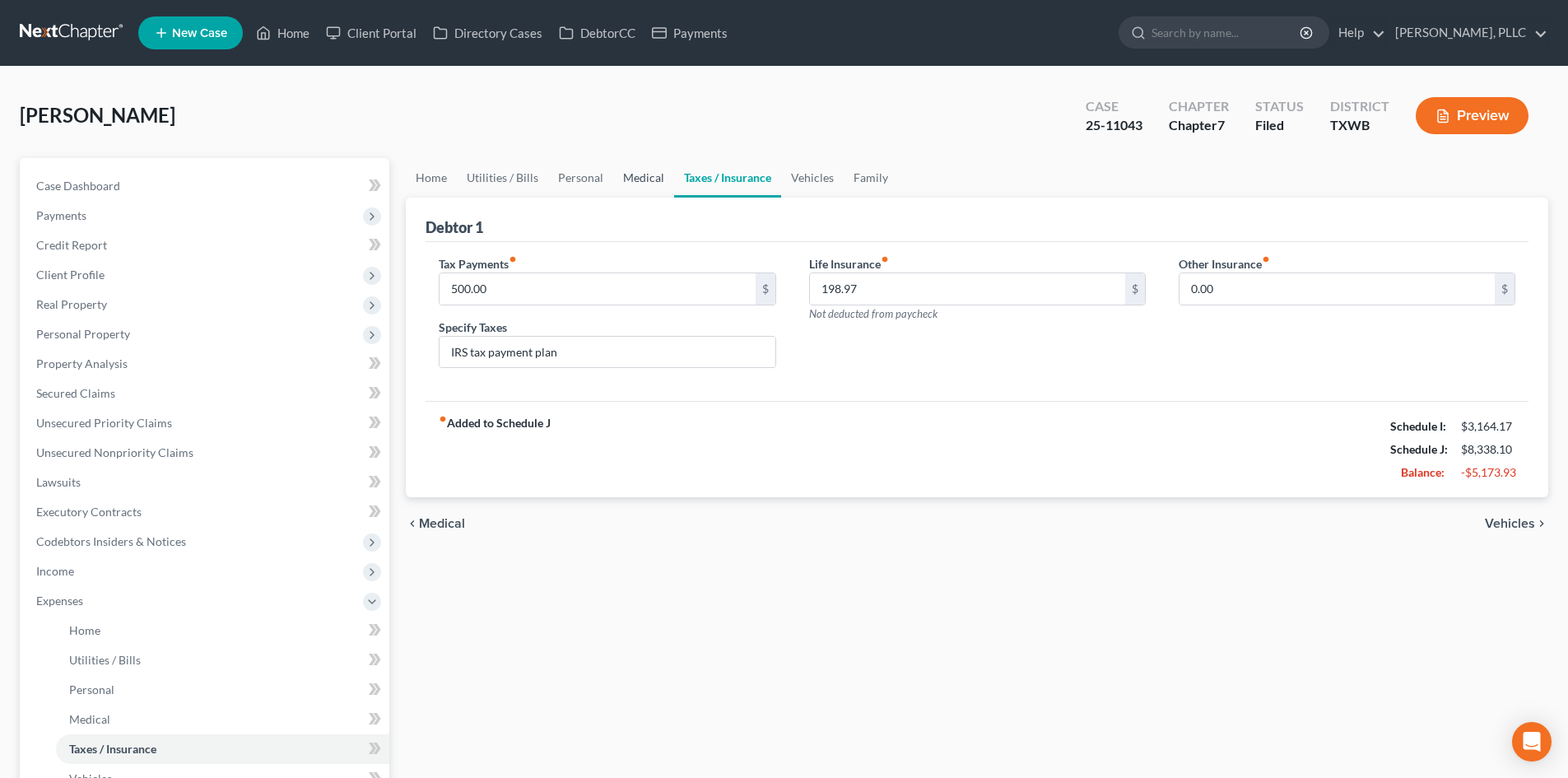
click at [635, 177] on link "Medical" at bounding box center [644, 178] width 61 height 39
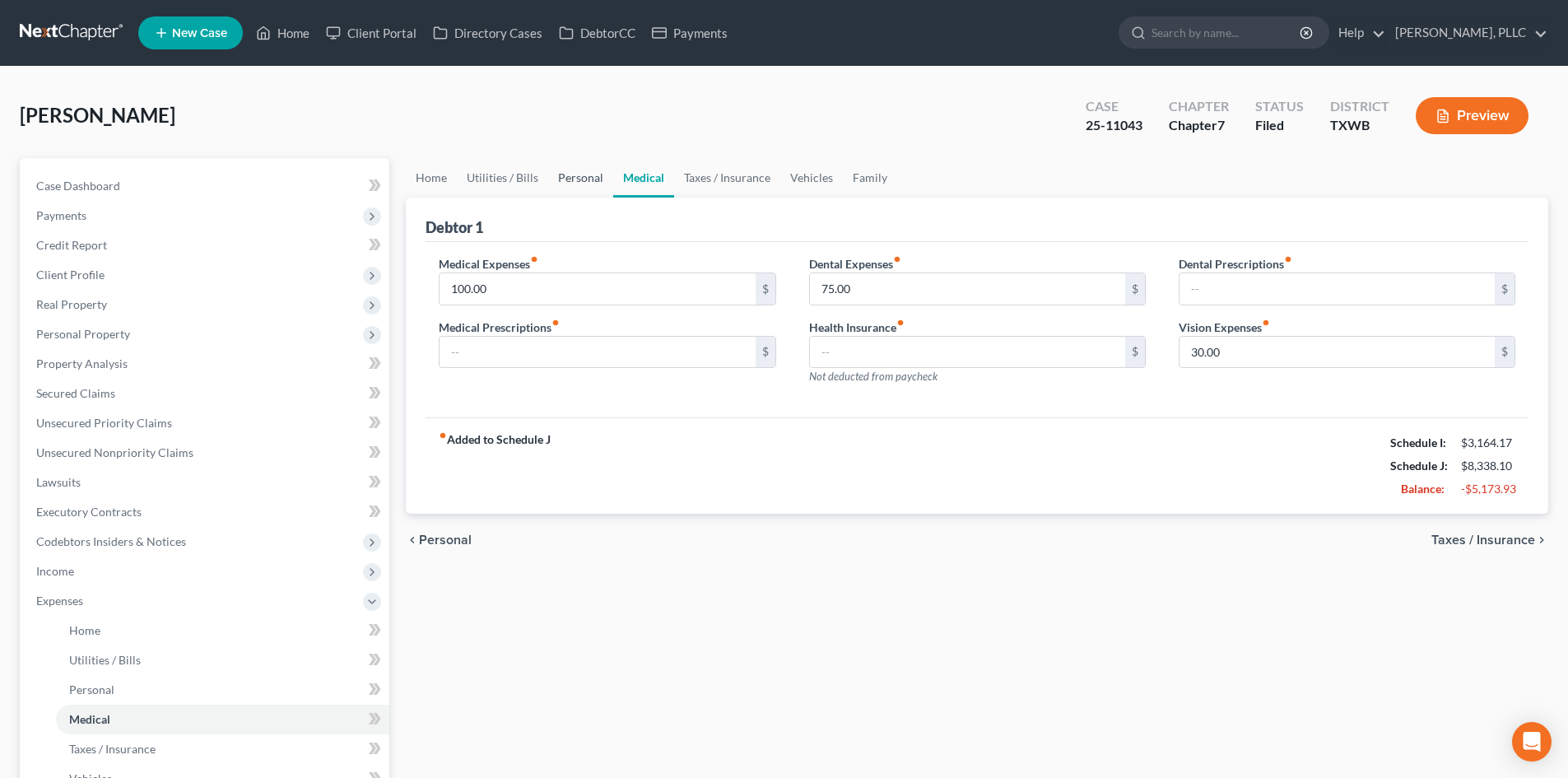
click at [591, 176] on link "Personal" at bounding box center [580, 178] width 65 height 39
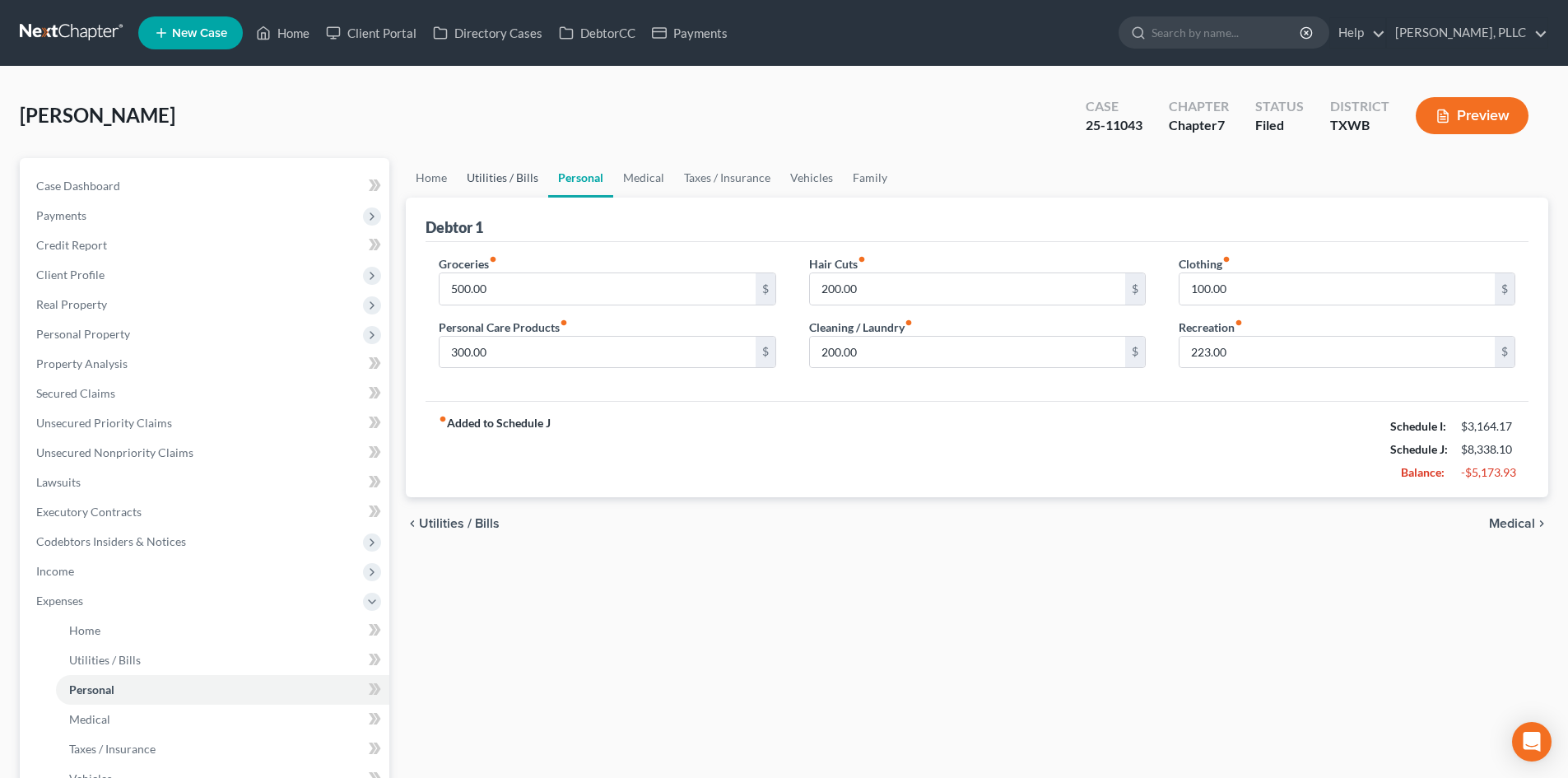
click at [535, 182] on link "Utilities / Bills" at bounding box center [502, 178] width 91 height 39
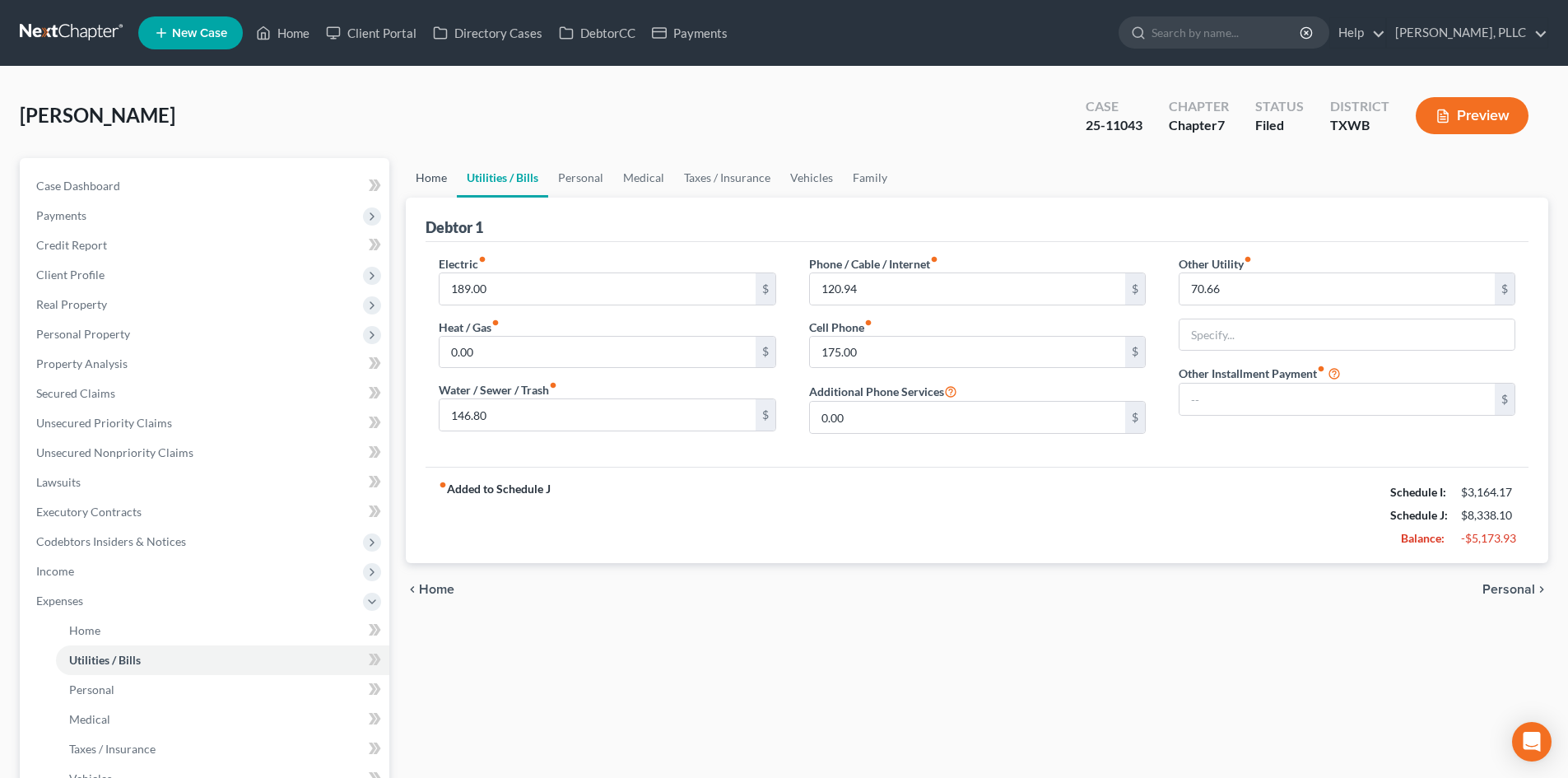
click at [443, 189] on link "Home" at bounding box center [431, 178] width 51 height 39
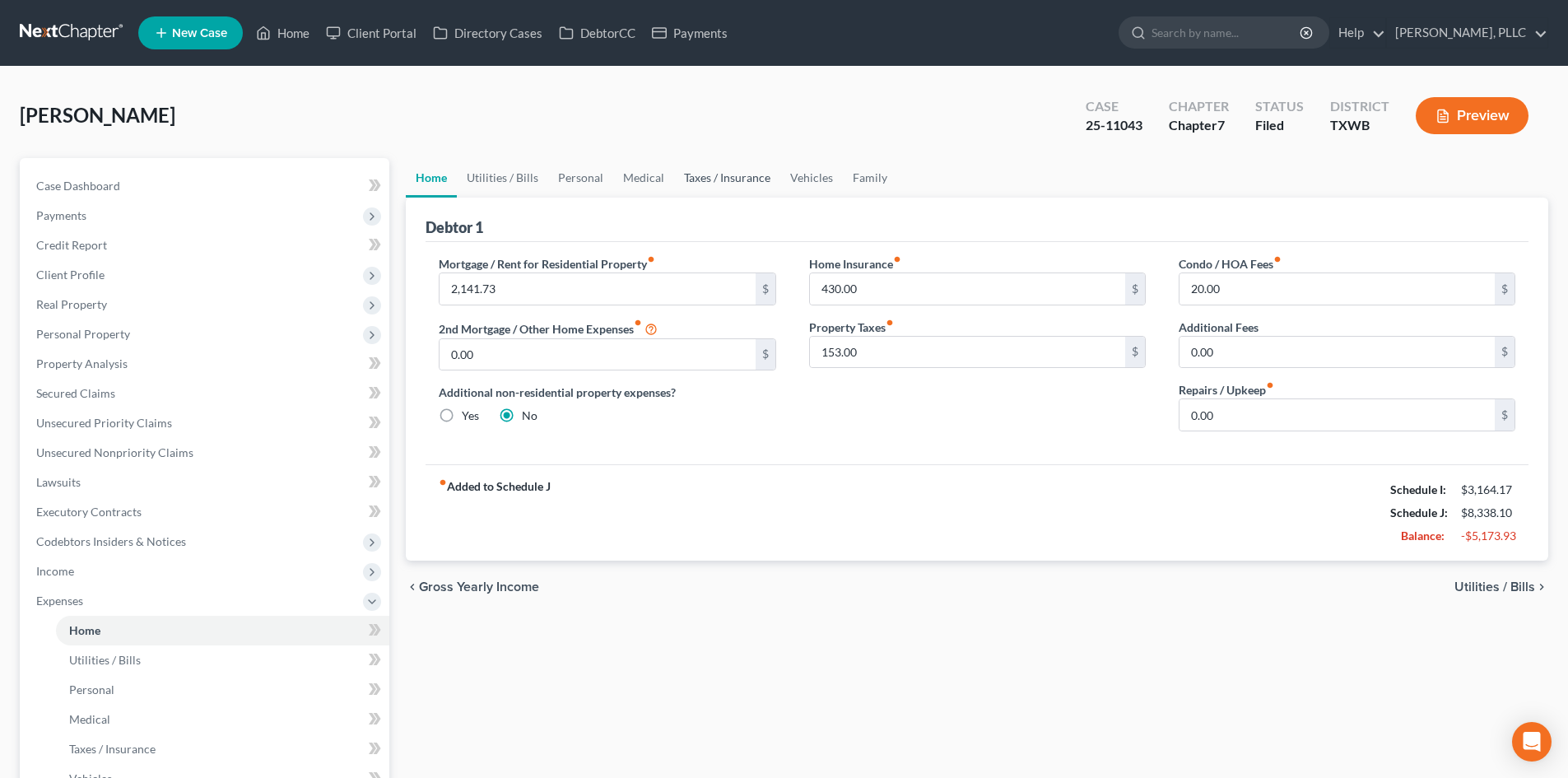
click at [723, 180] on link "Taxes / Insurance" at bounding box center [727, 178] width 106 height 39
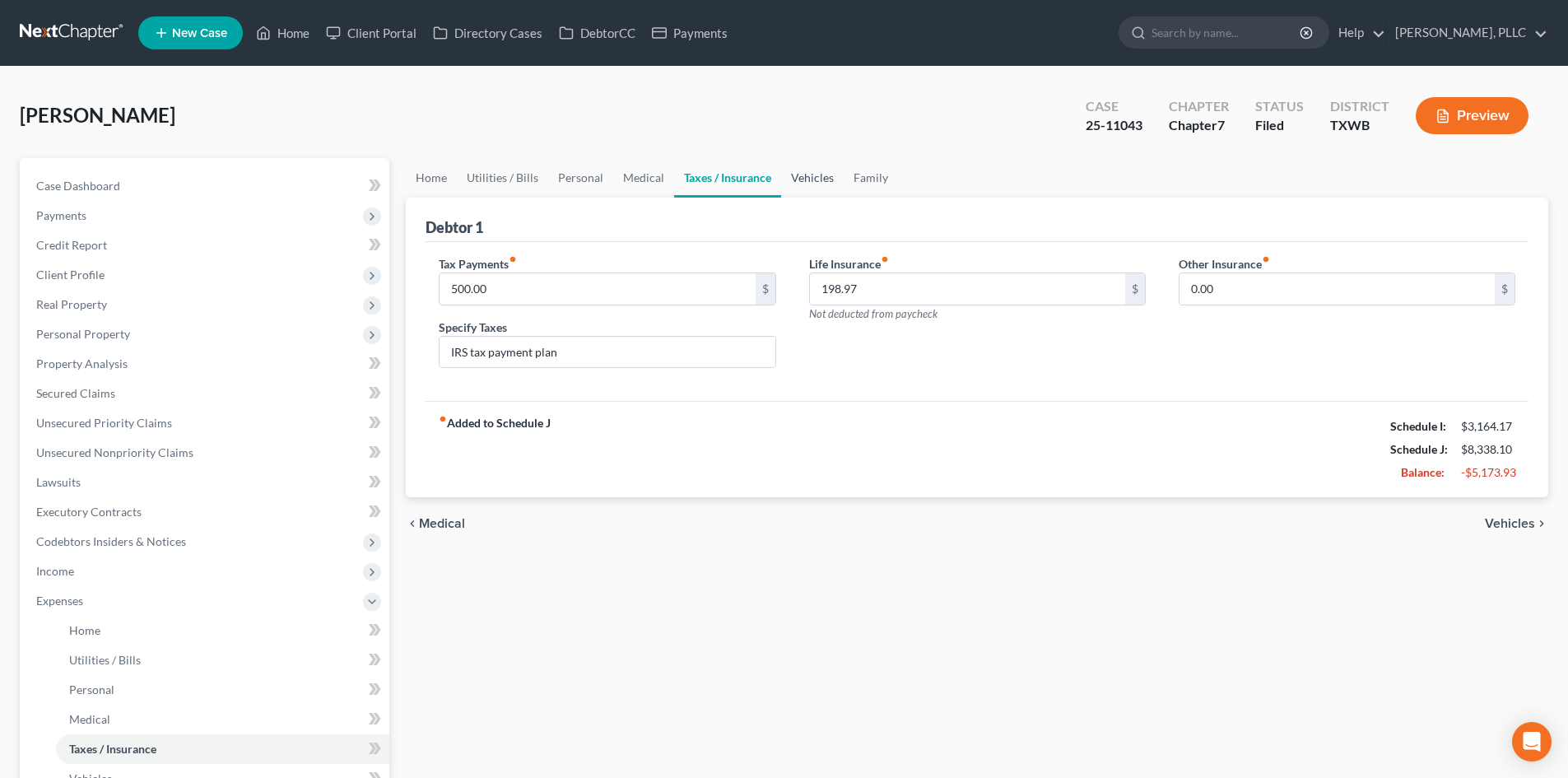
click at [805, 186] on link "Vehicles" at bounding box center [813, 178] width 63 height 39
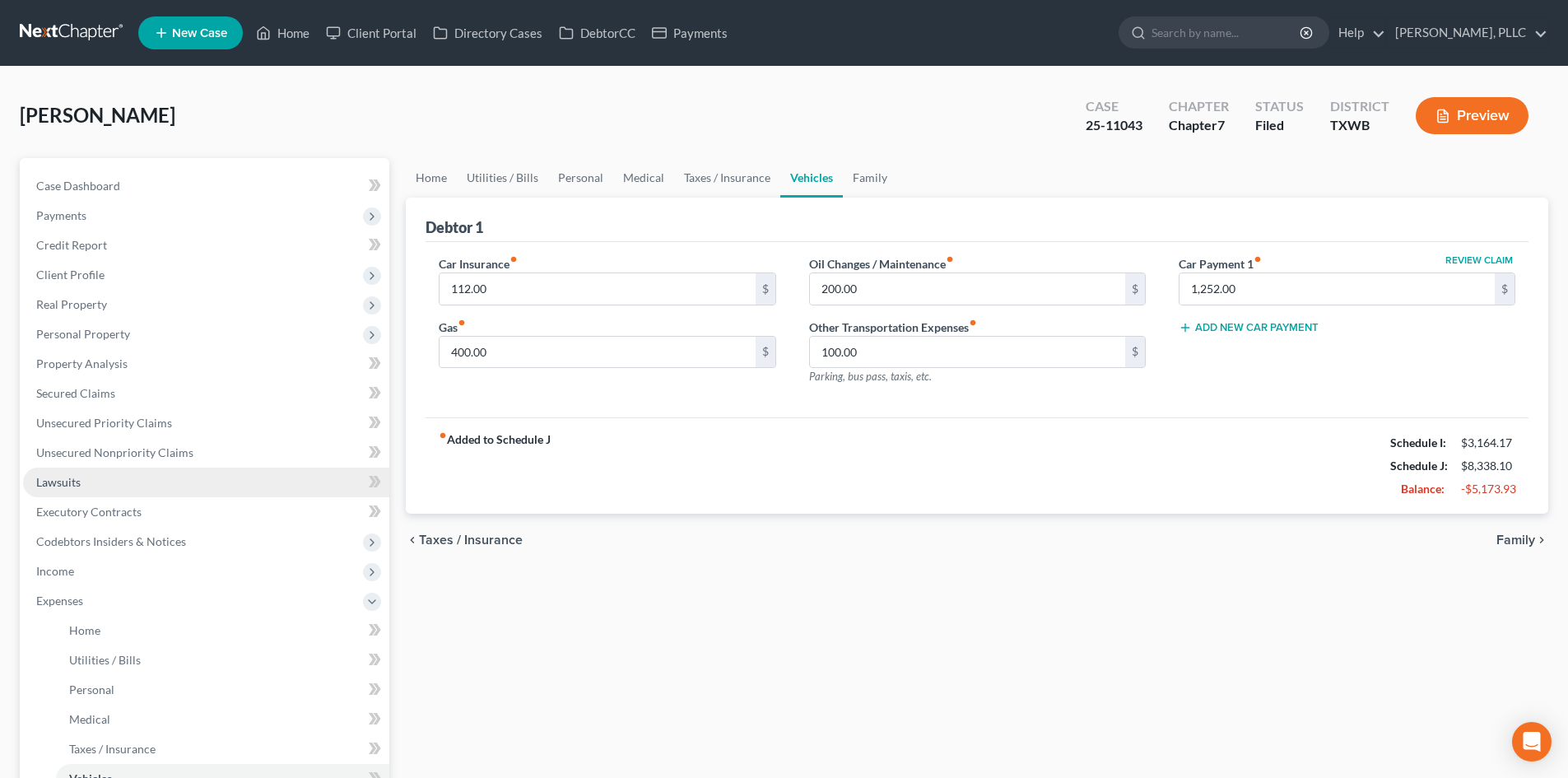
click at [223, 468] on link "Lawsuits" at bounding box center [207, 482] width 367 height 30
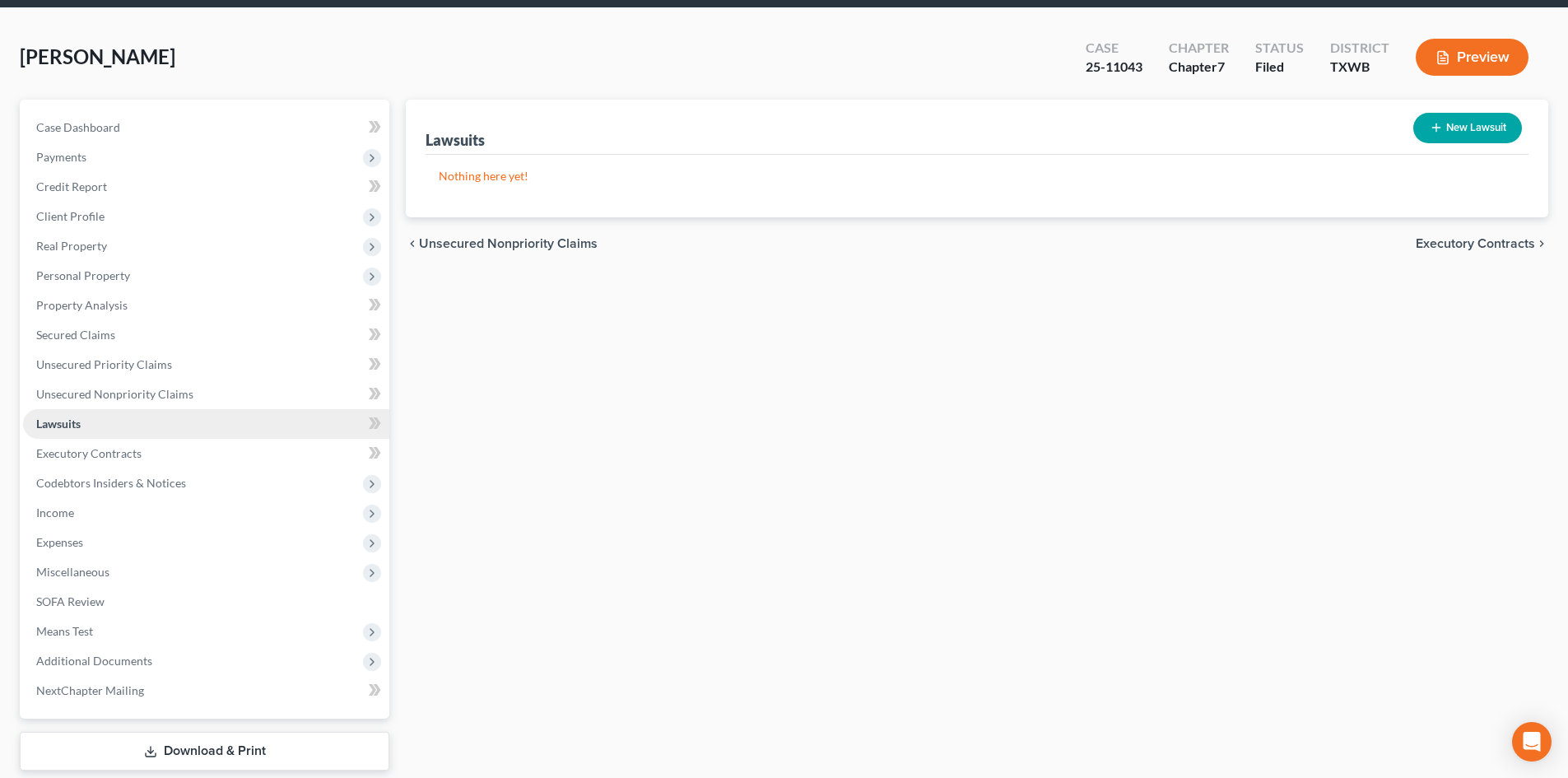
scroll to position [114, 0]
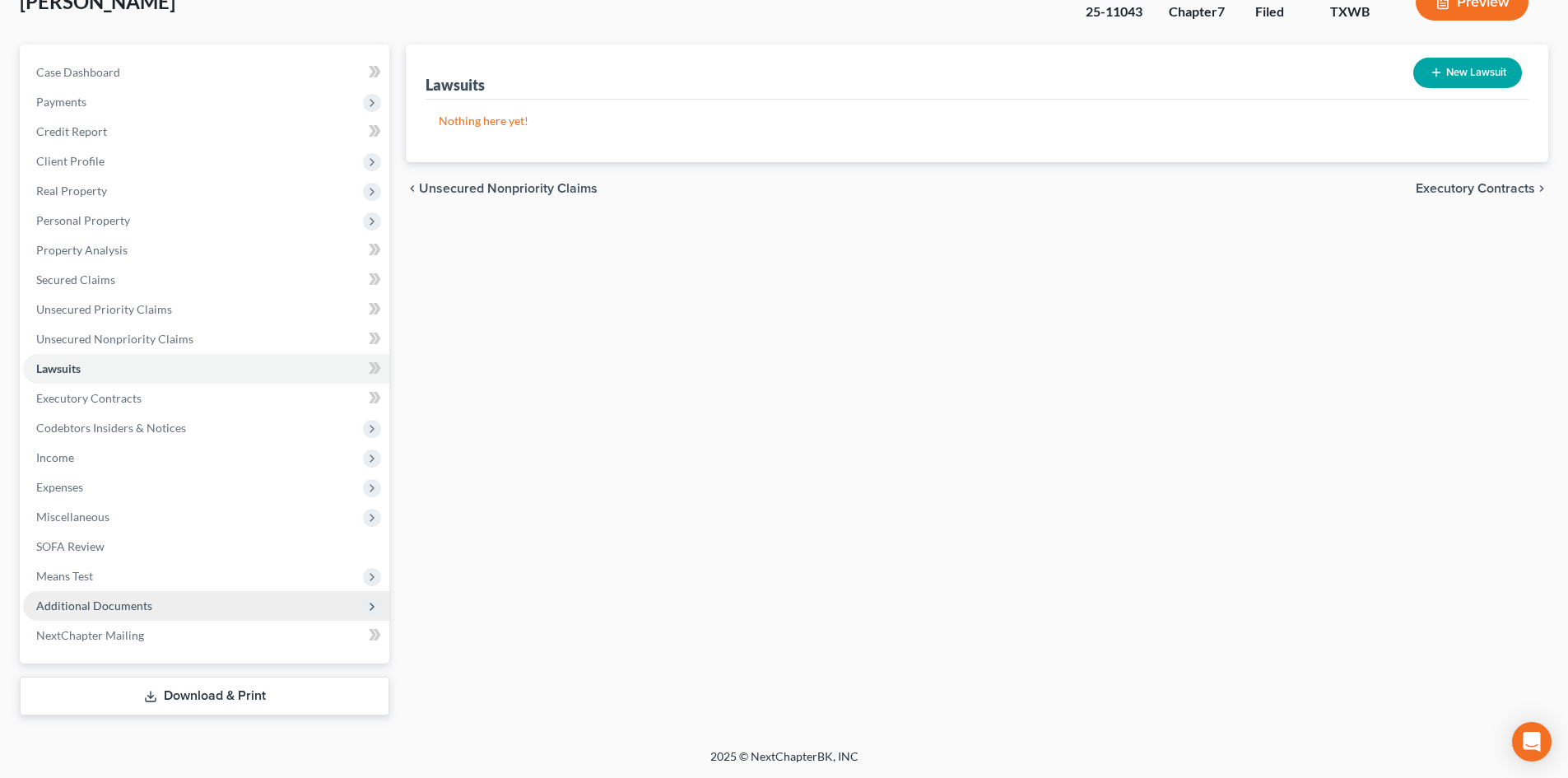
click at [196, 592] on span "Additional Documents" at bounding box center [207, 605] width 367 height 30
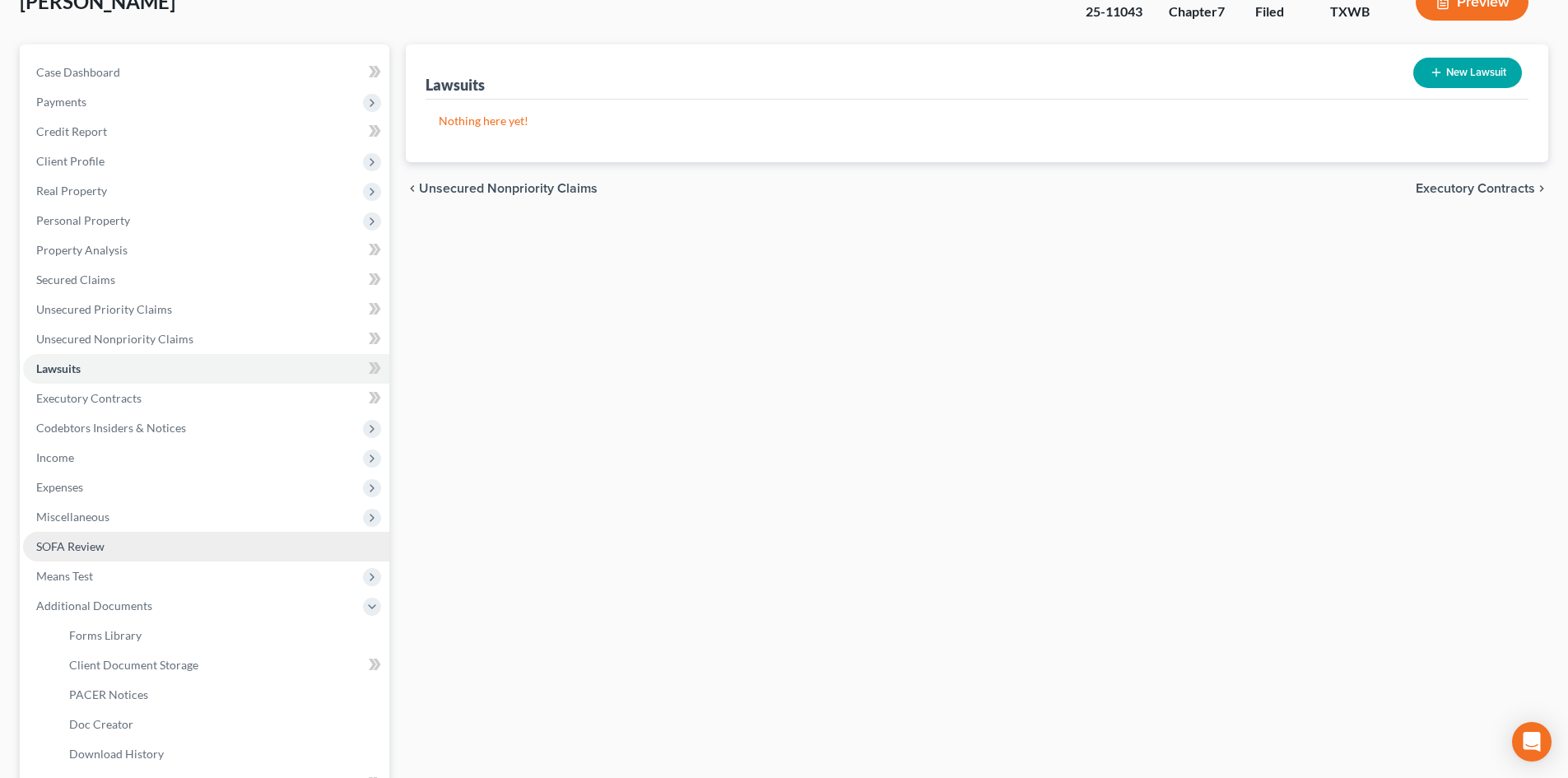
click at [129, 545] on link "SOFA Review" at bounding box center [207, 546] width 367 height 30
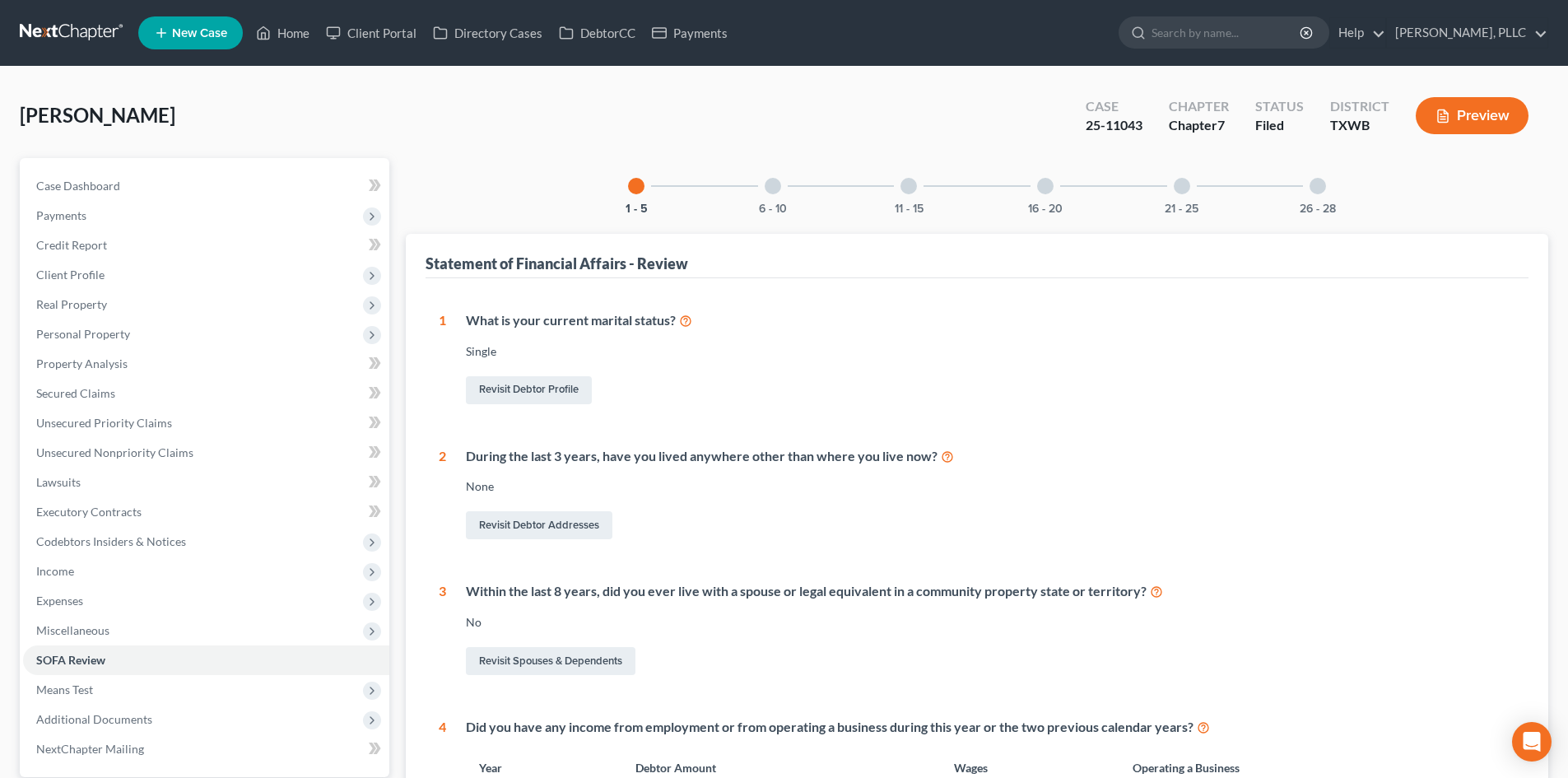
click at [772, 195] on div "6 - 10" at bounding box center [772, 186] width 56 height 56
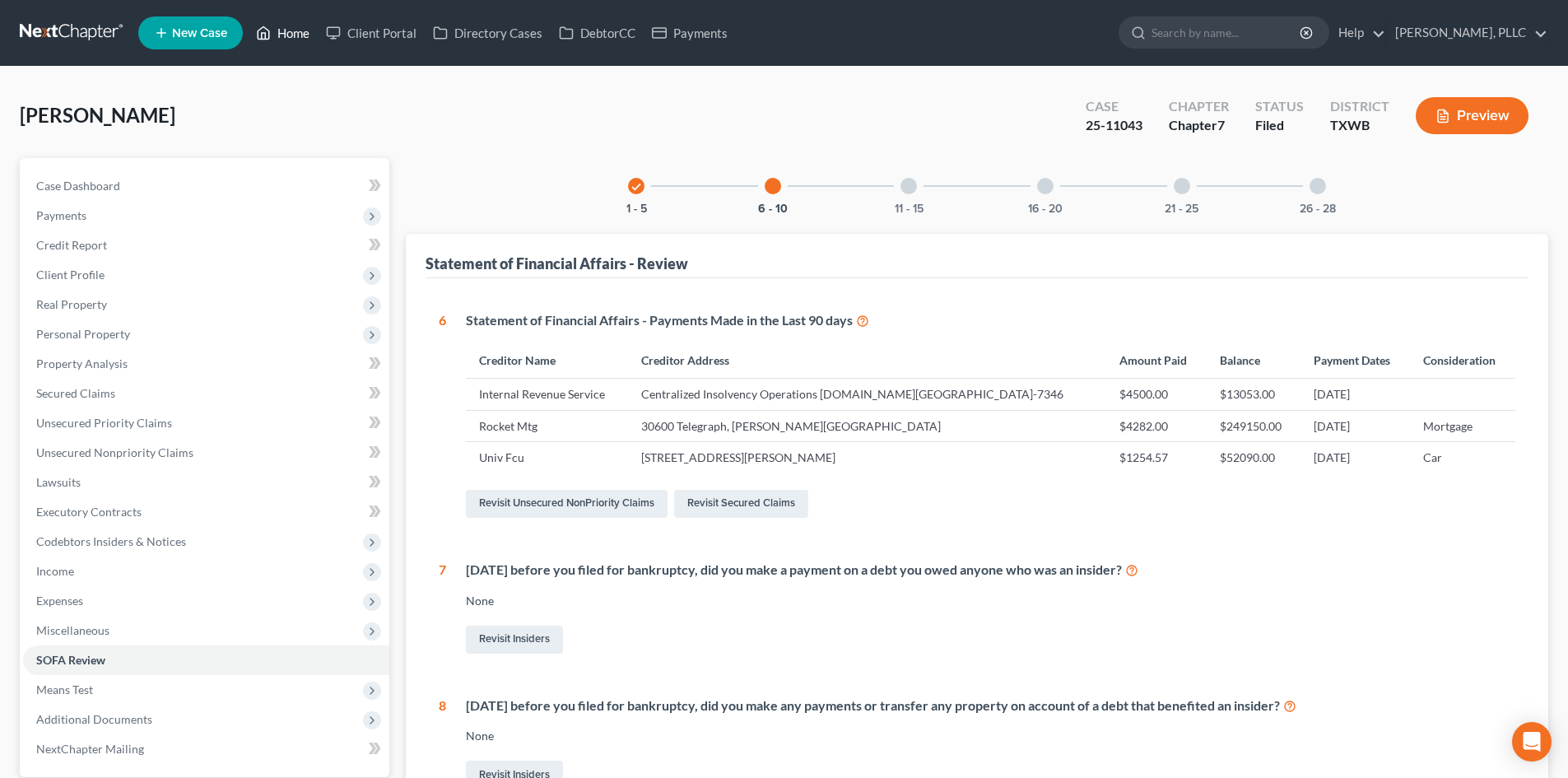
click at [297, 28] on link "Home" at bounding box center [282, 32] width 70 height 30
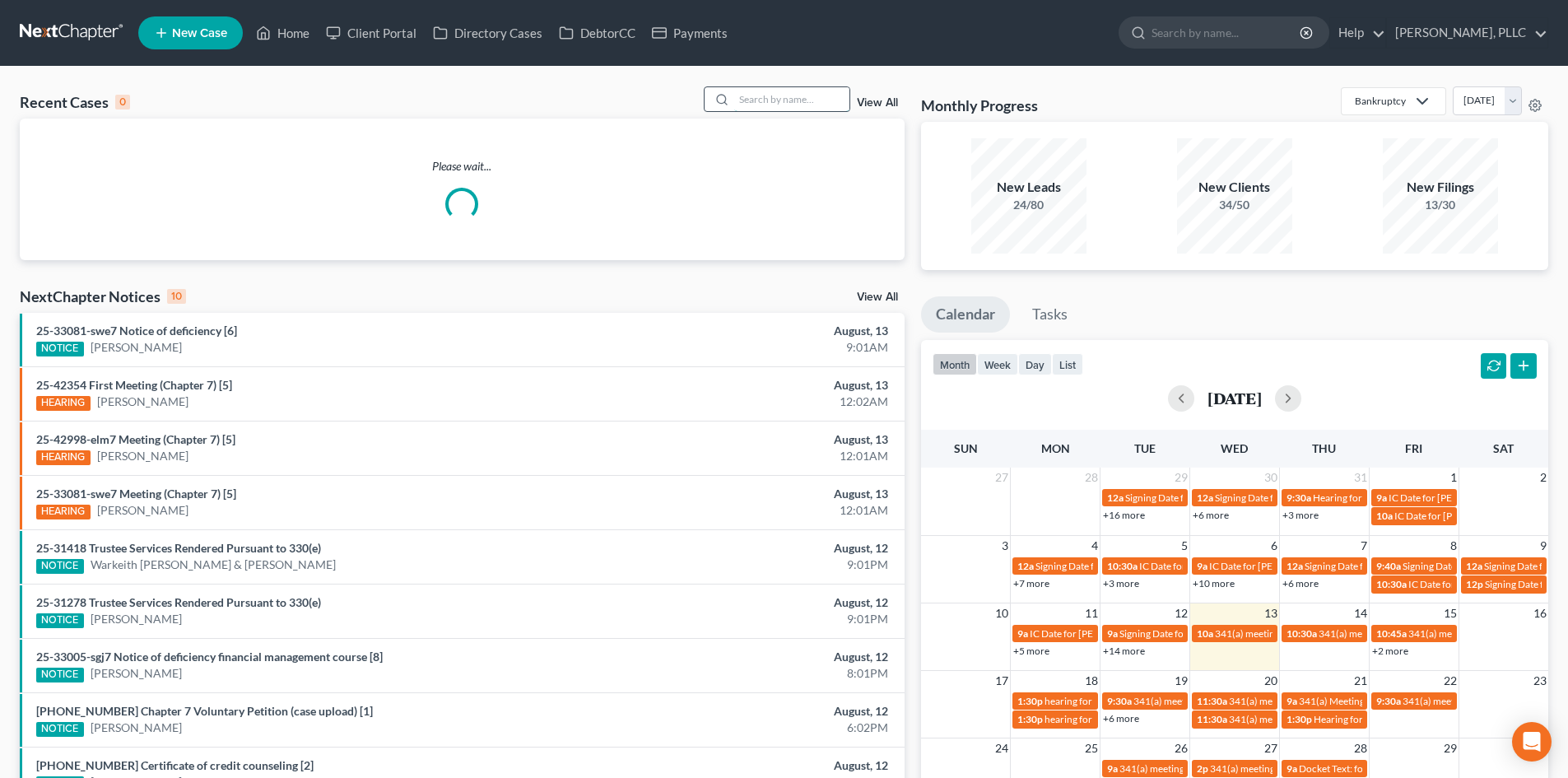
click at [749, 99] on input "search" at bounding box center [791, 99] width 115 height 24
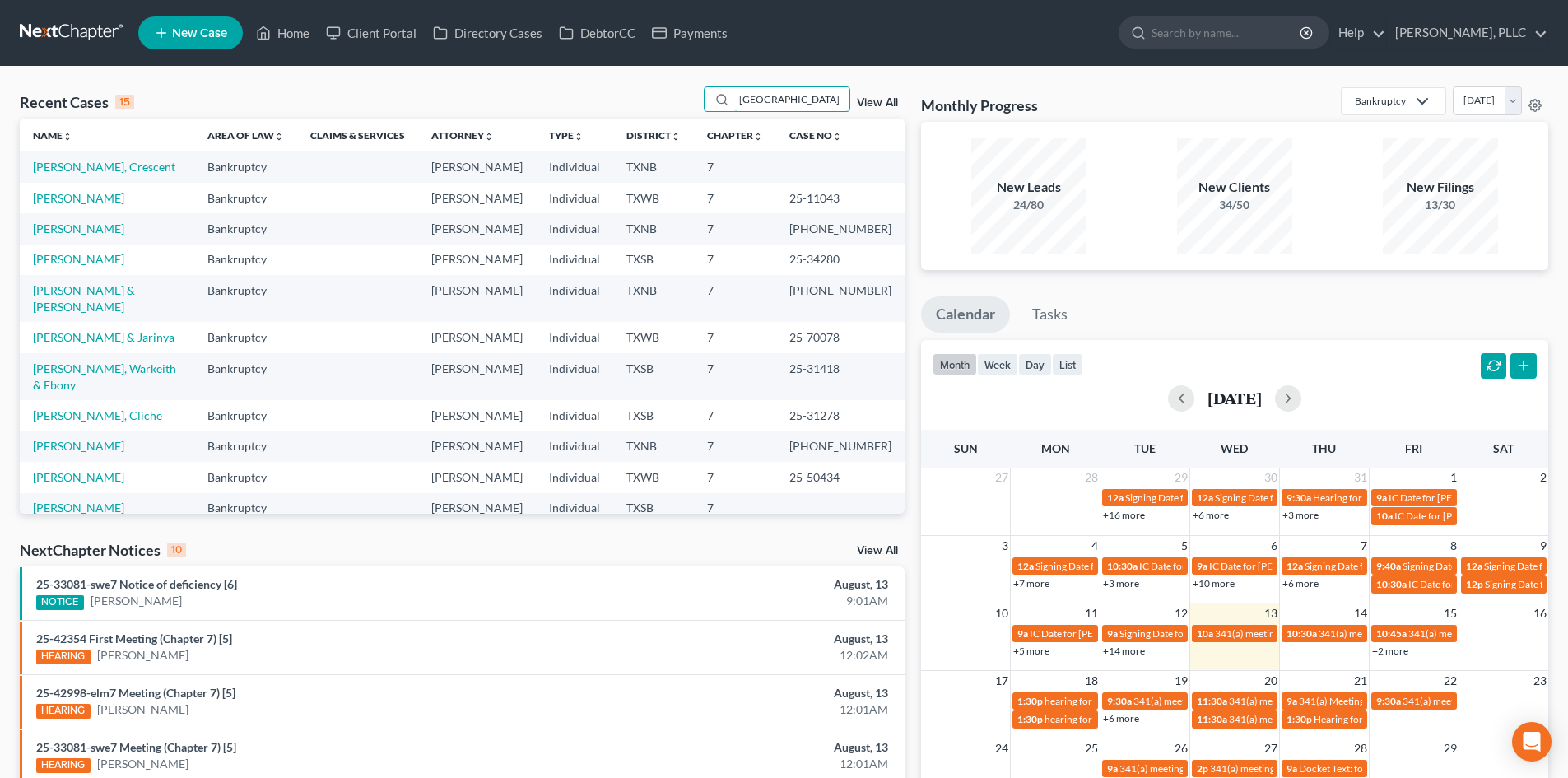
type input "salem"
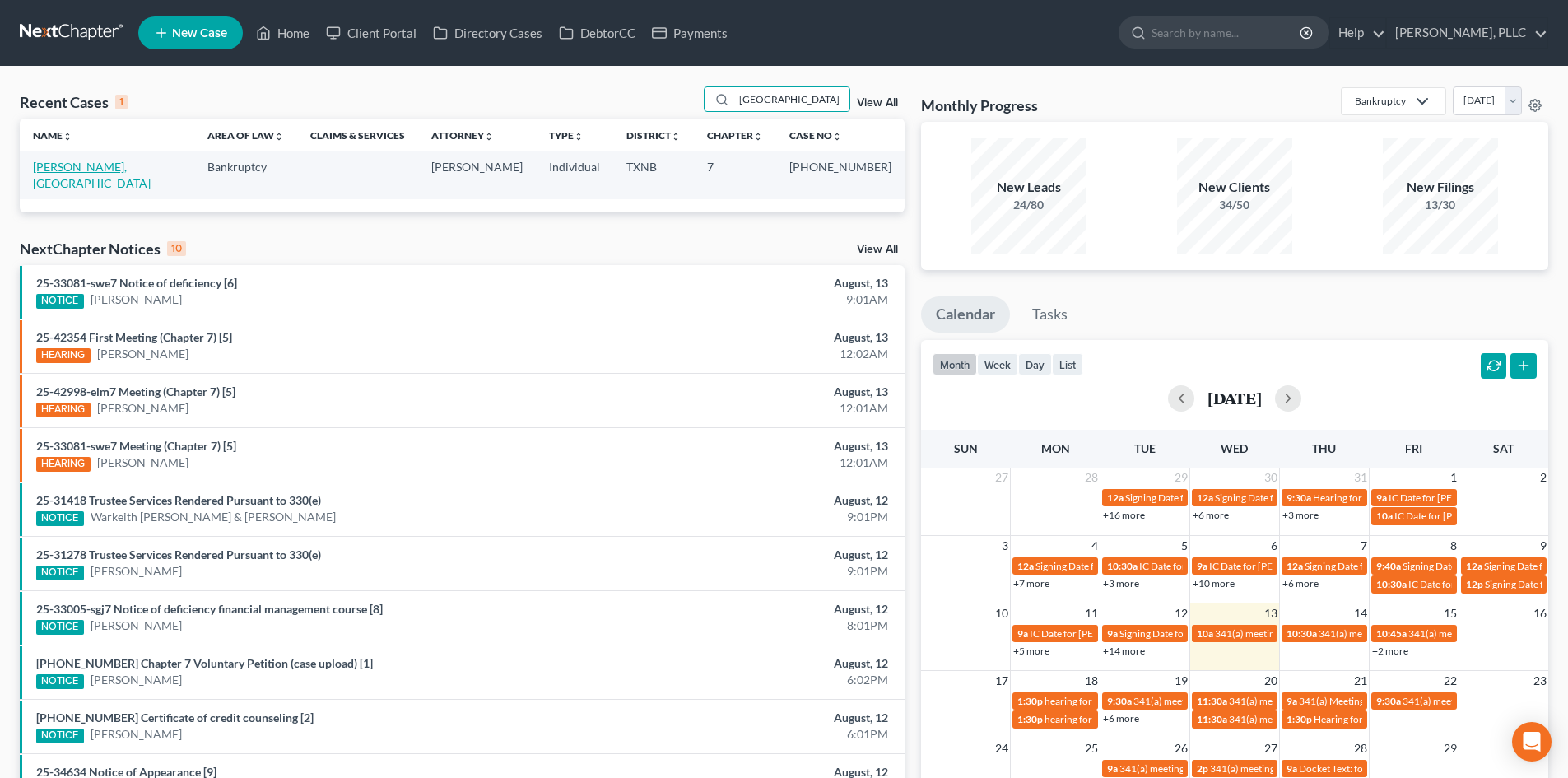
click at [68, 167] on link "[PERSON_NAME], [GEOGRAPHIC_DATA]" at bounding box center [92, 175] width 118 height 30
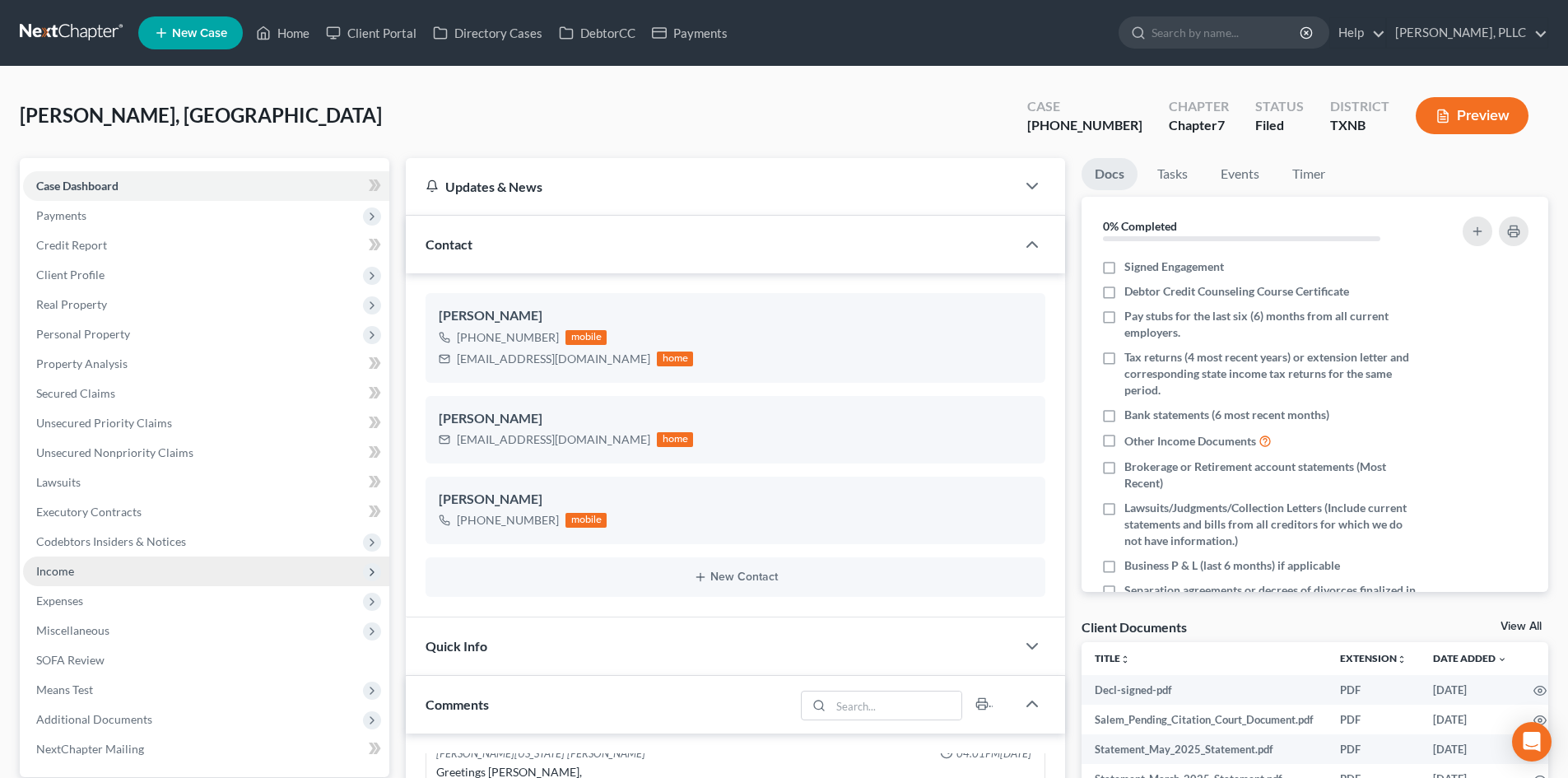
click at [120, 580] on span "Income" at bounding box center [207, 571] width 367 height 30
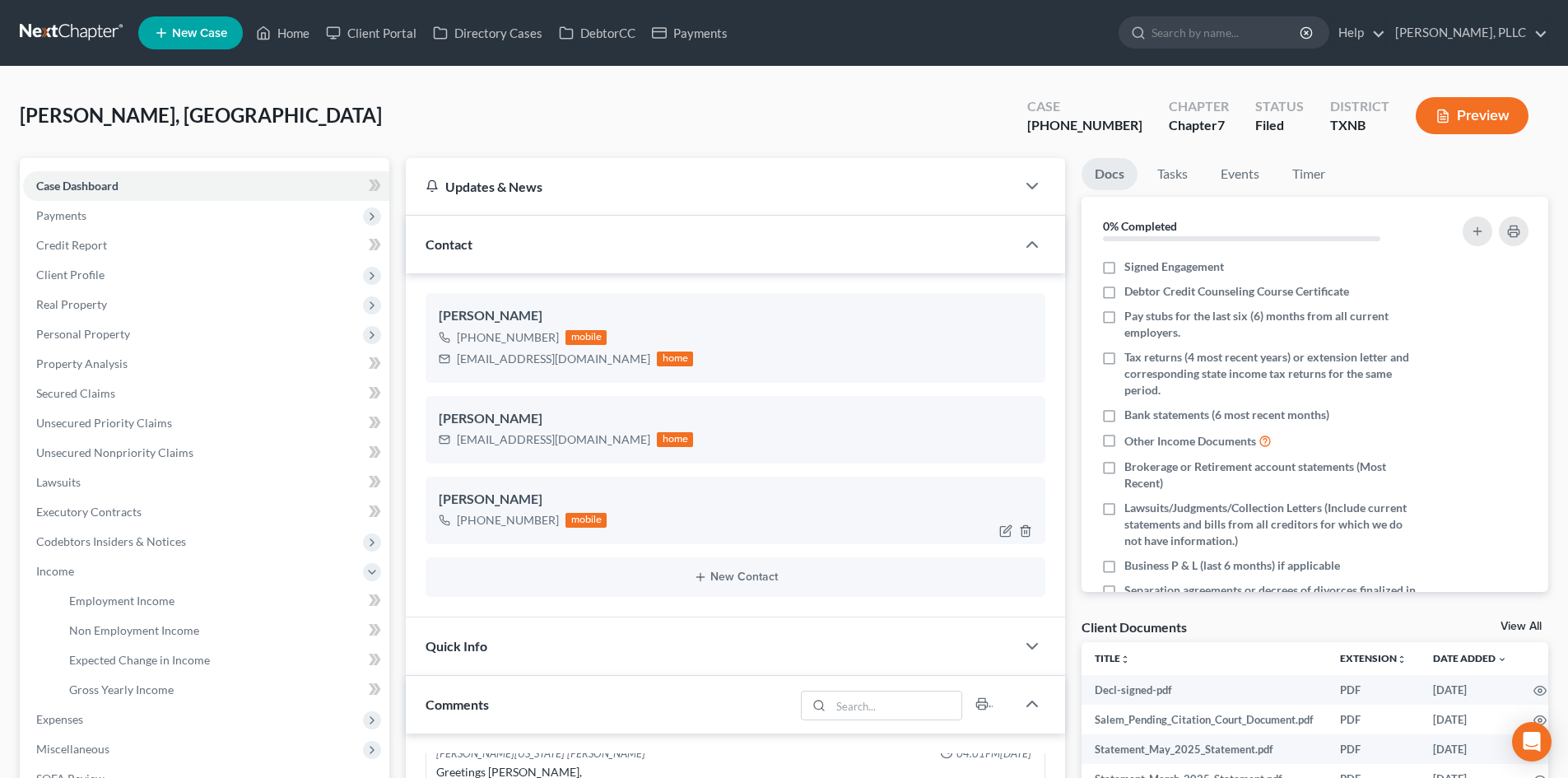
scroll to position [329, 0]
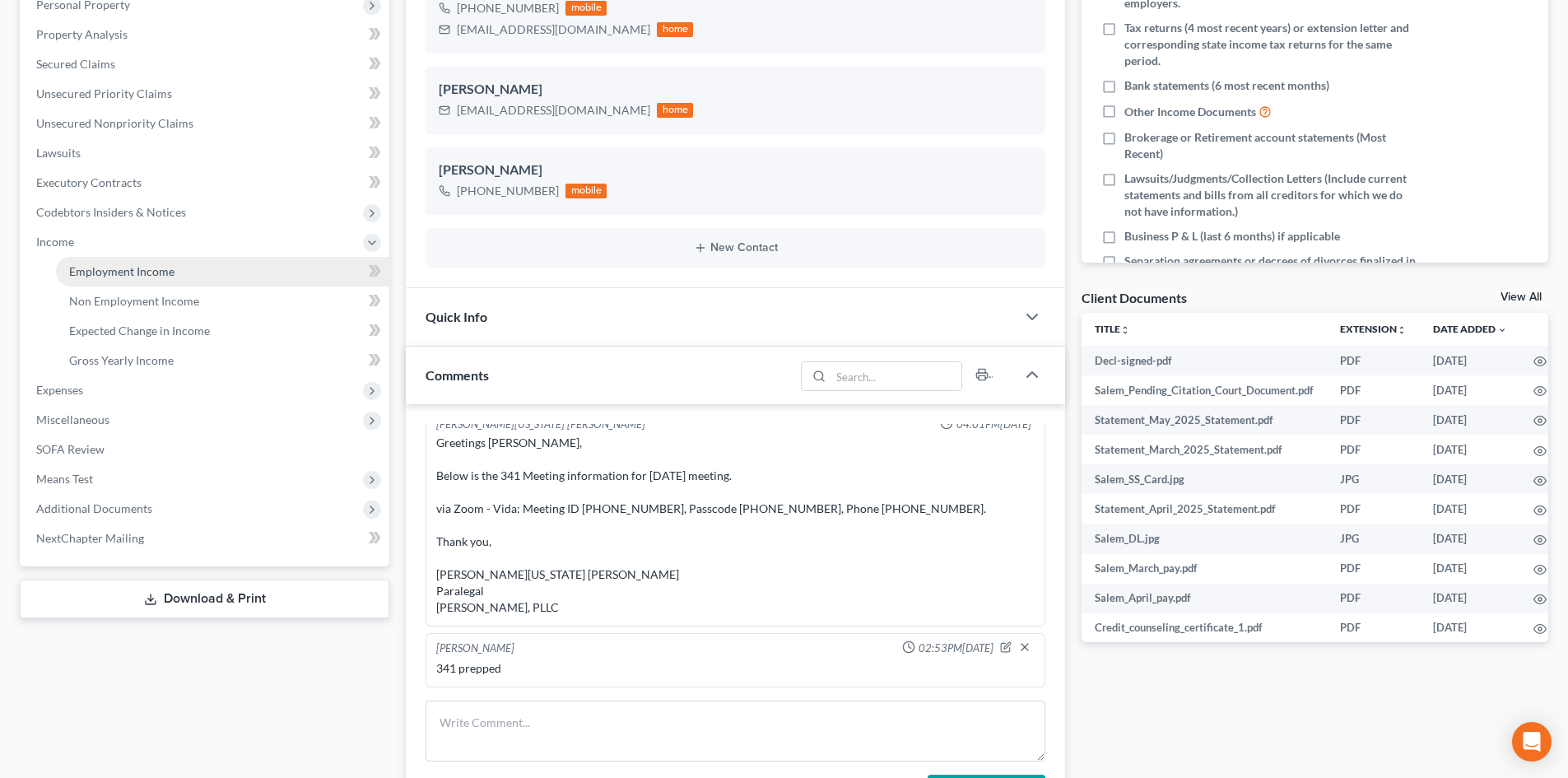
click at [161, 274] on span "Employment Income" at bounding box center [122, 272] width 105 height 14
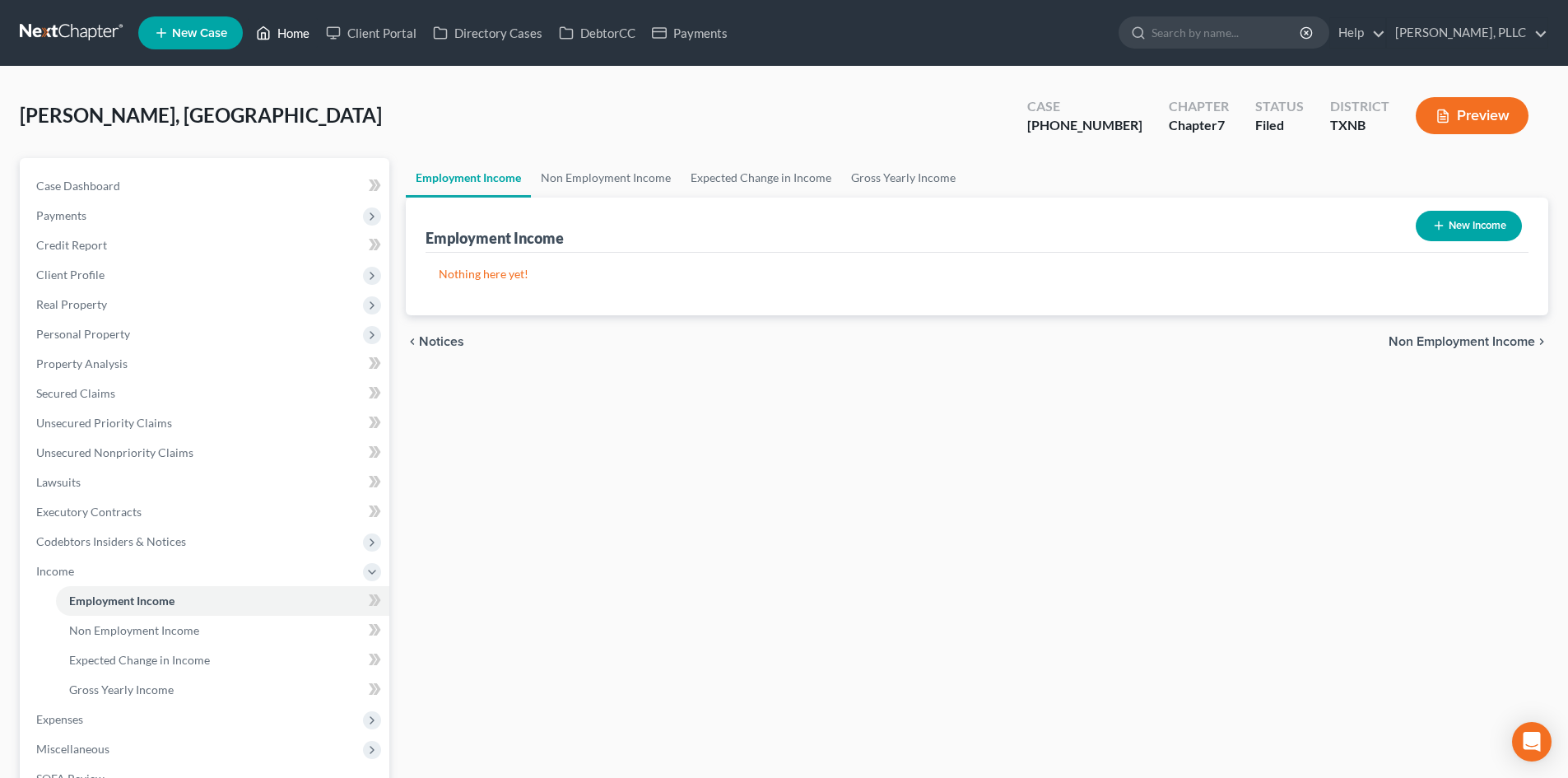
click at [291, 36] on link "Home" at bounding box center [282, 32] width 70 height 30
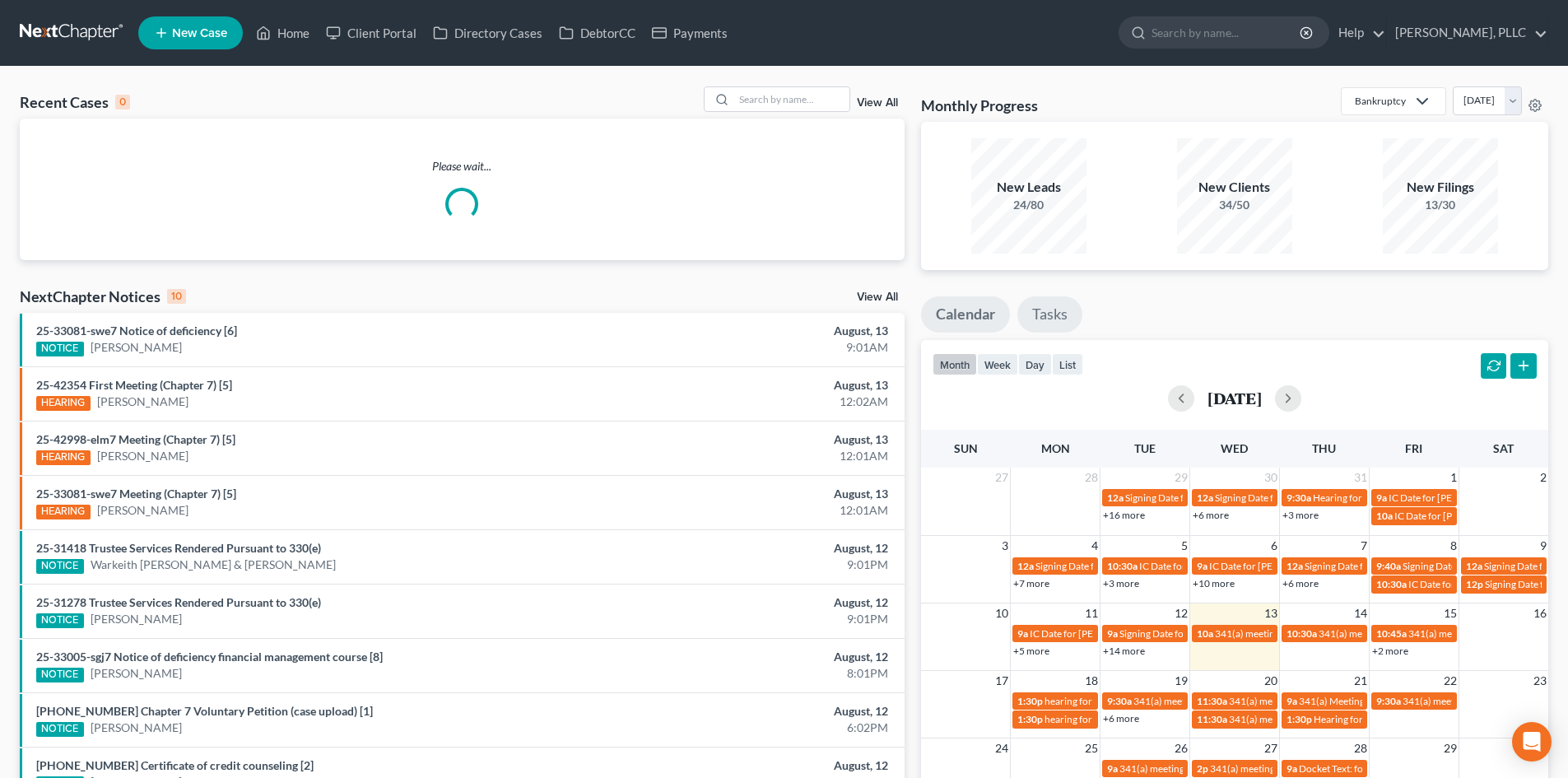
click at [1068, 315] on link "Tasks" at bounding box center [1050, 315] width 65 height 37
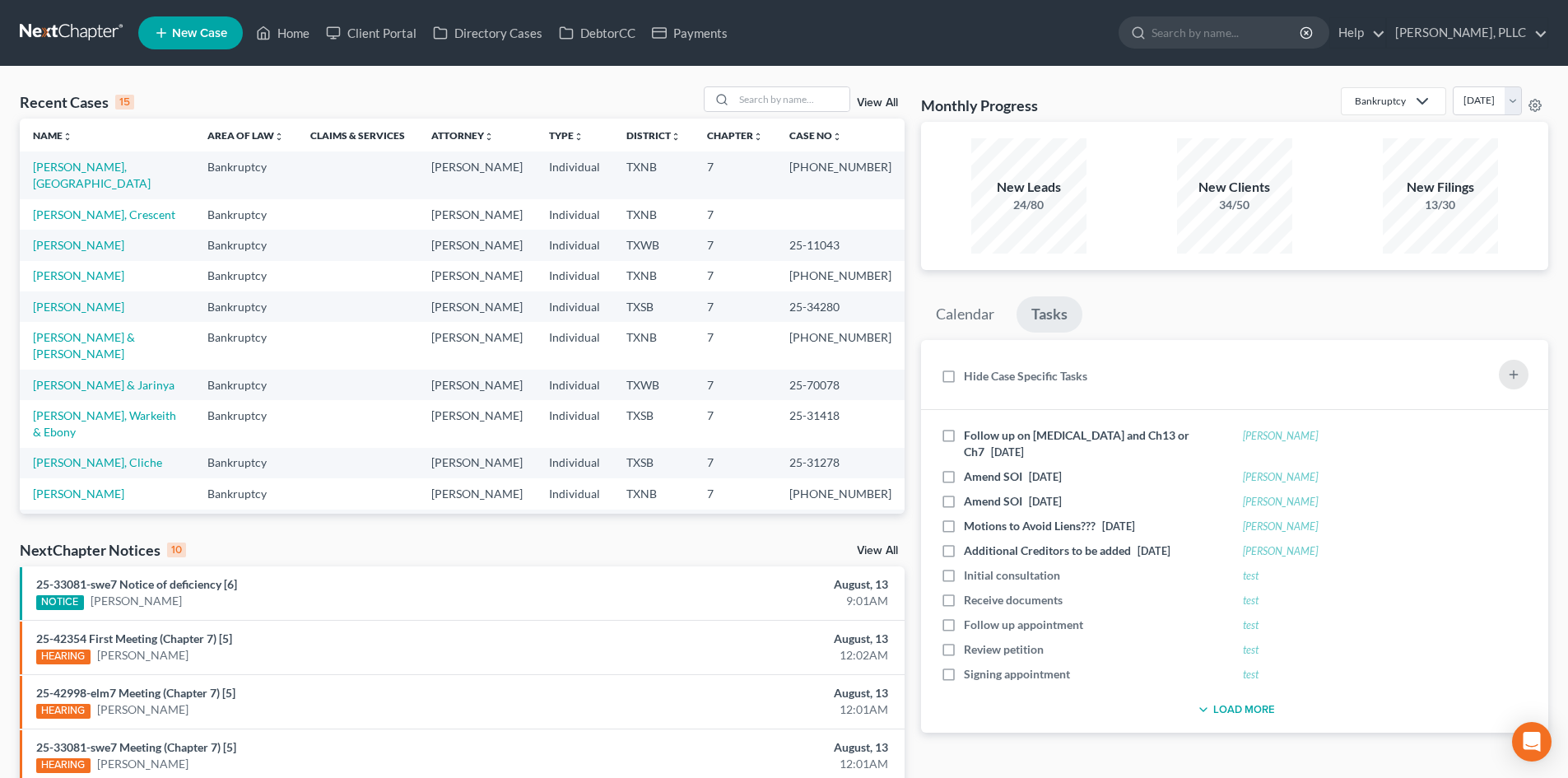
click at [698, 689] on div "August, 13" at bounding box center [752, 693] width 274 height 16
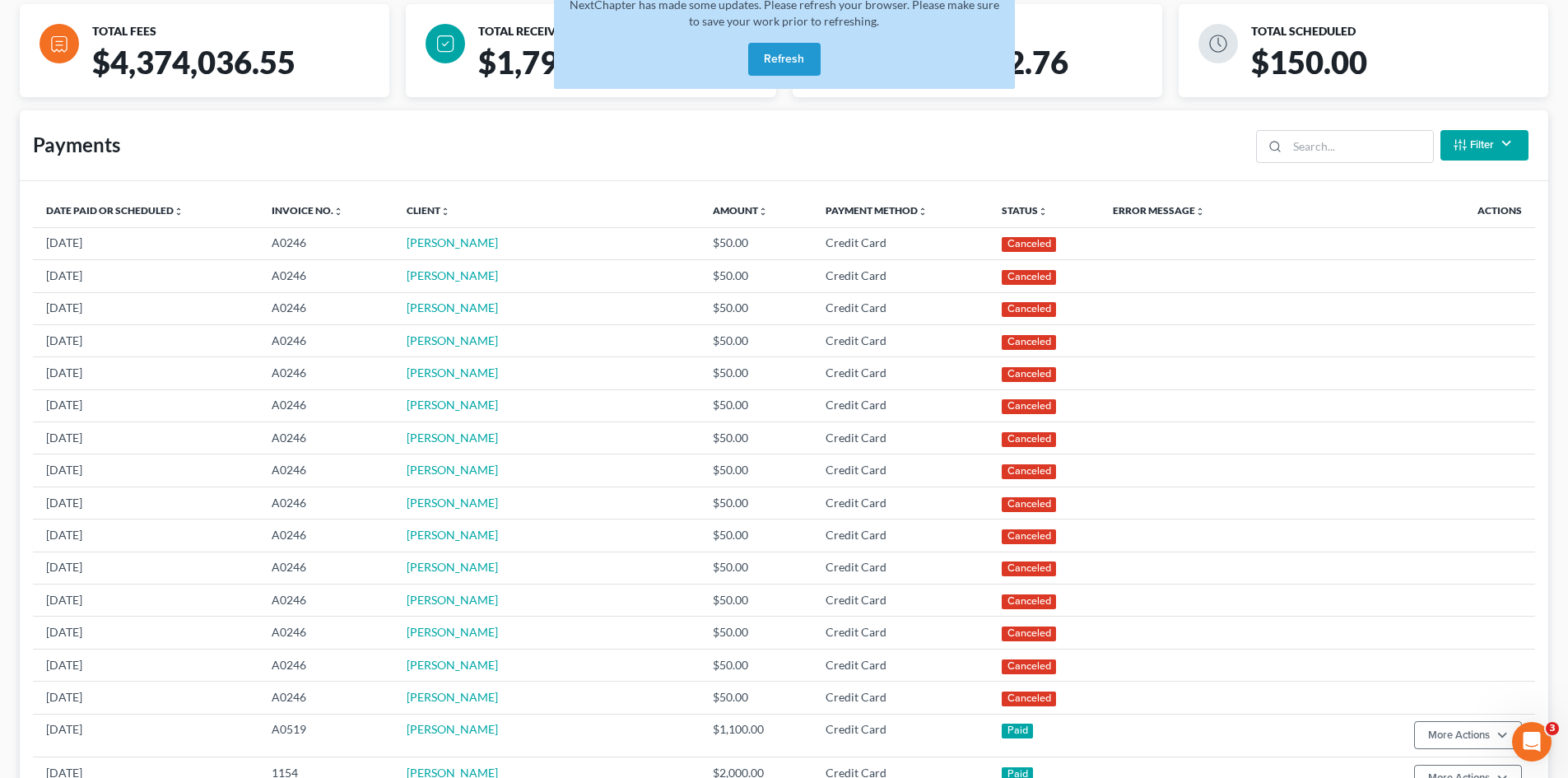
click at [783, 50] on button "Refresh" at bounding box center [784, 59] width 72 height 33
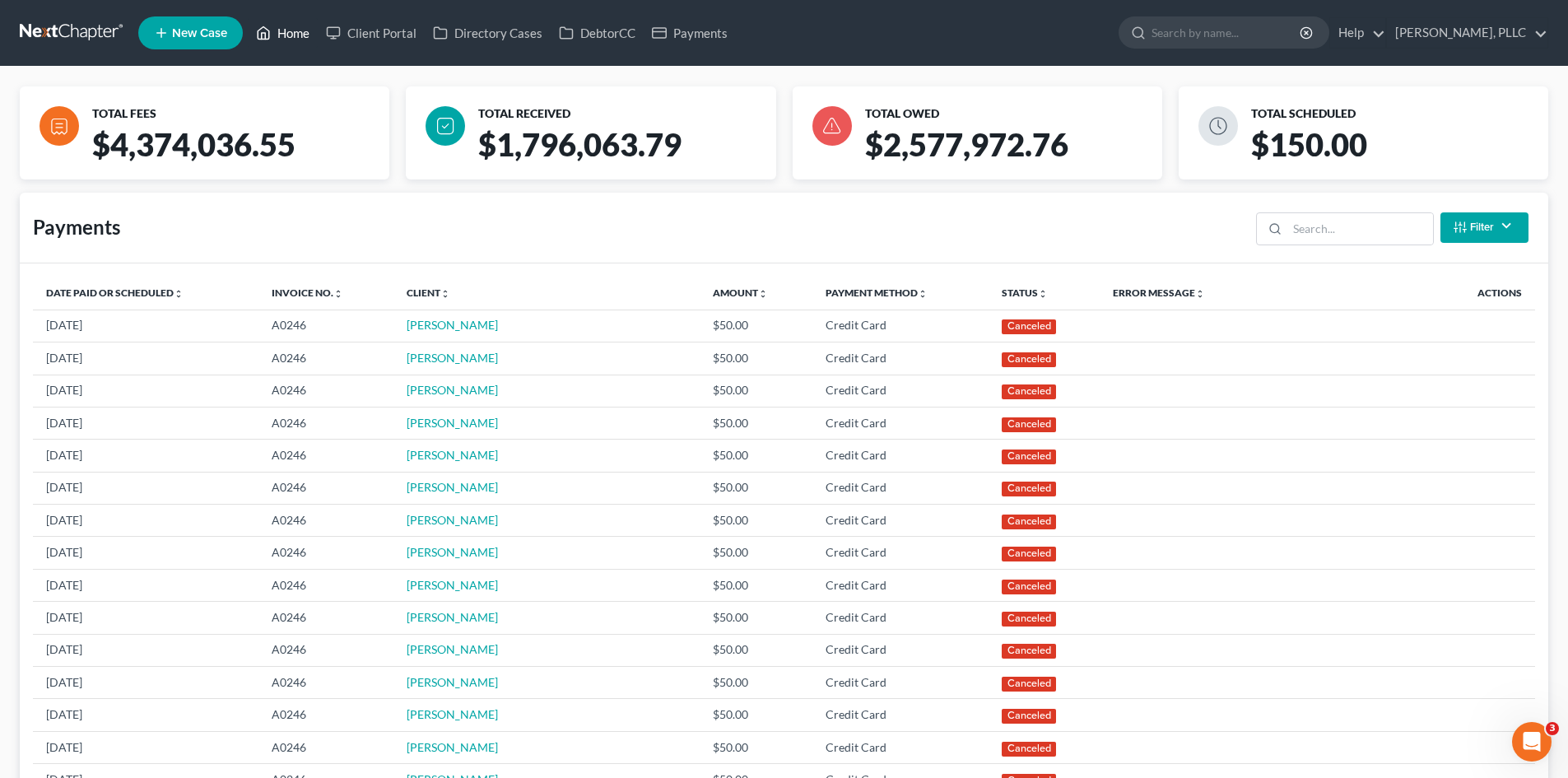
click at [285, 38] on link "Home" at bounding box center [282, 32] width 70 height 30
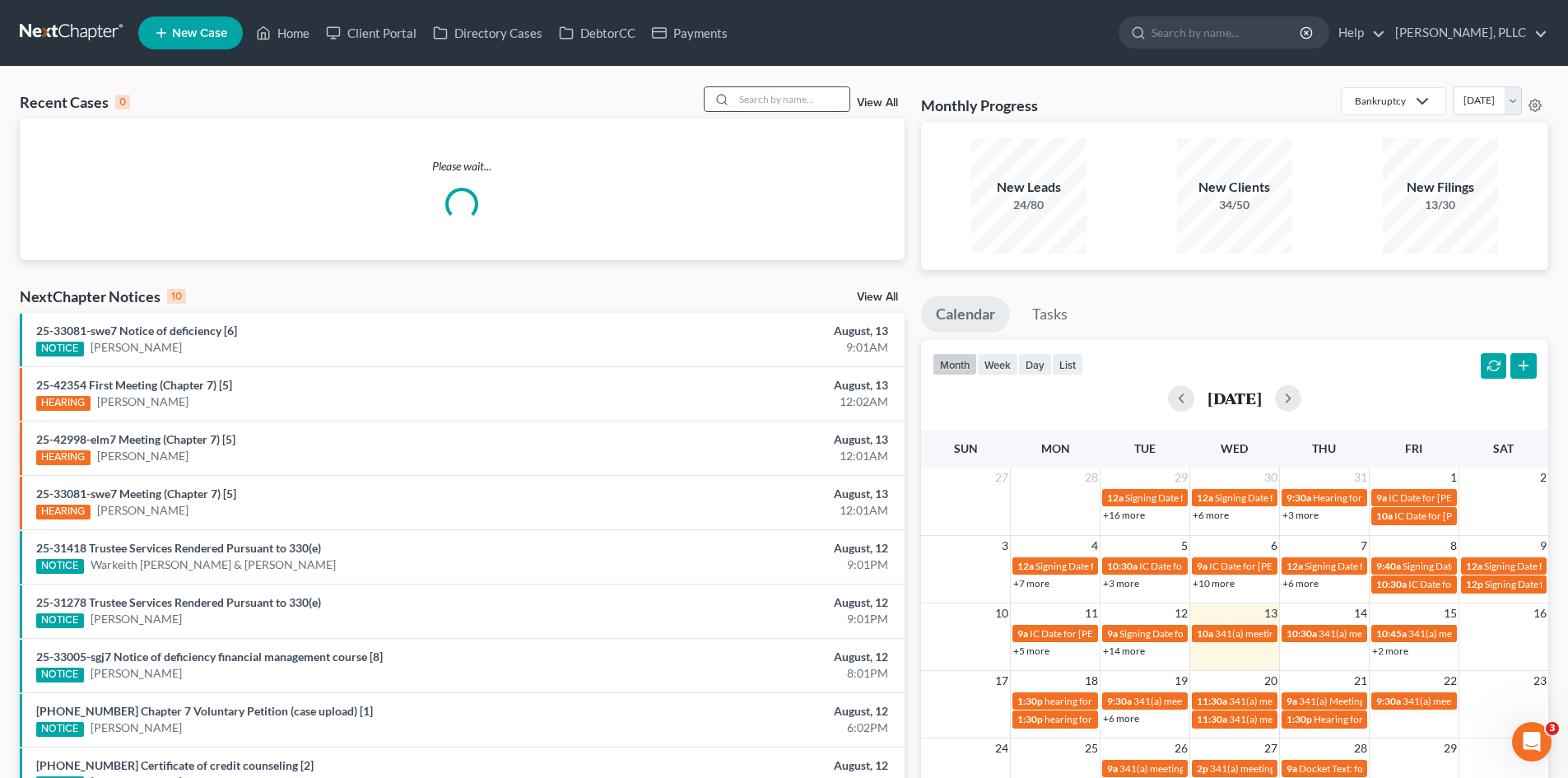
click at [786, 99] on input "search" at bounding box center [791, 99] width 115 height 24
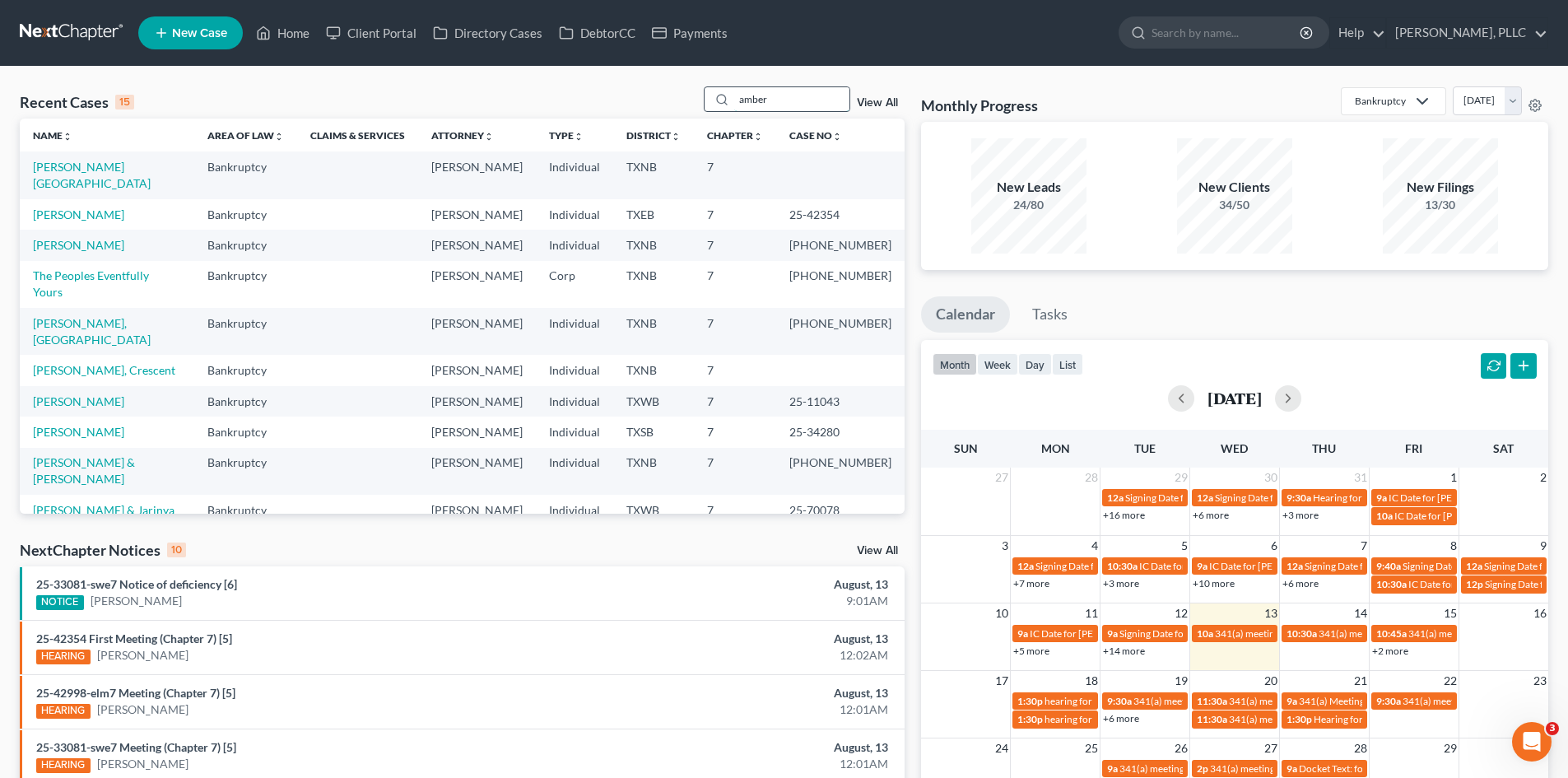
type input "amber"
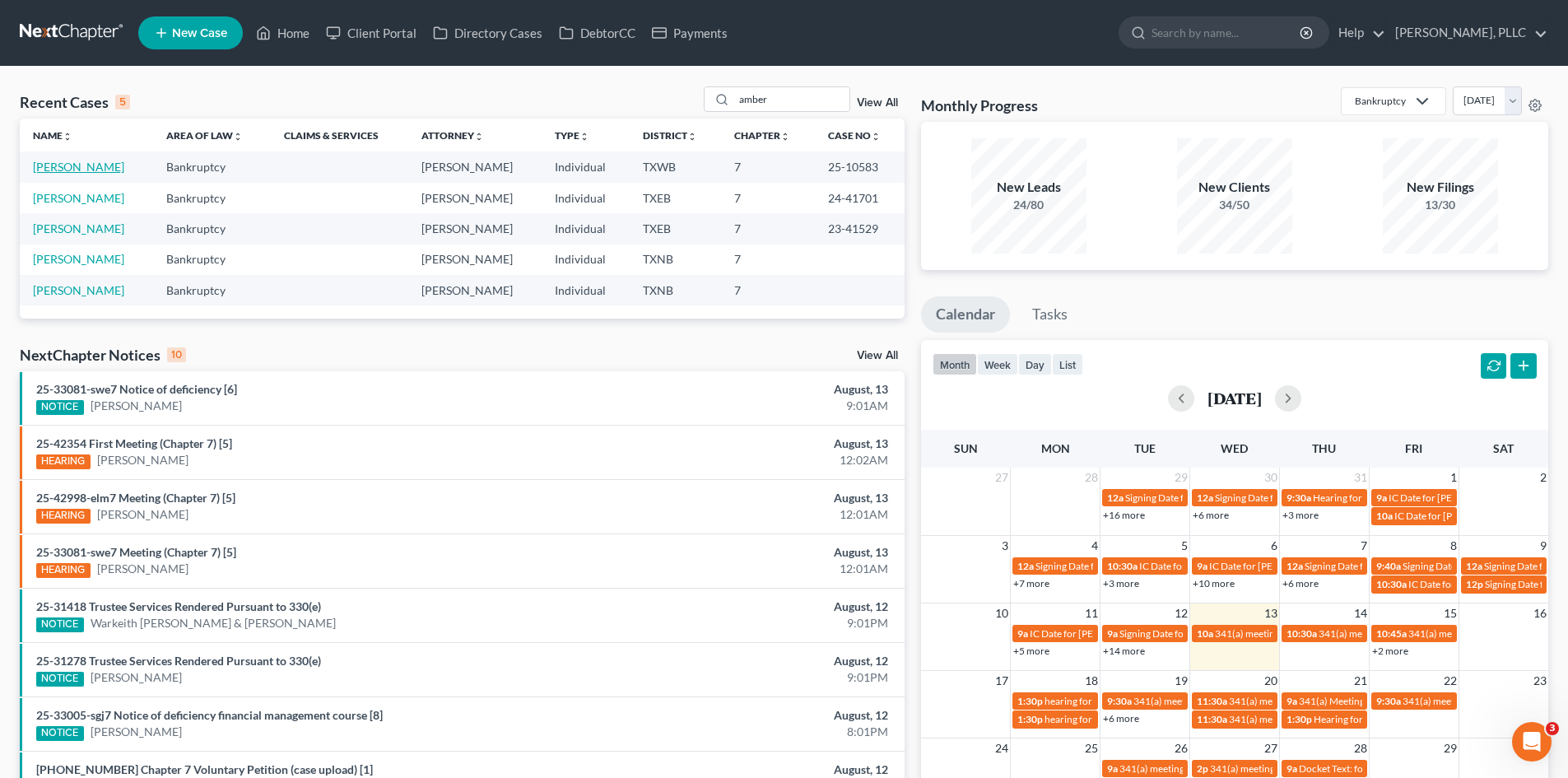
click at [68, 165] on link "Mezzacappa, Amber" at bounding box center [79, 167] width 91 height 14
select select "6"
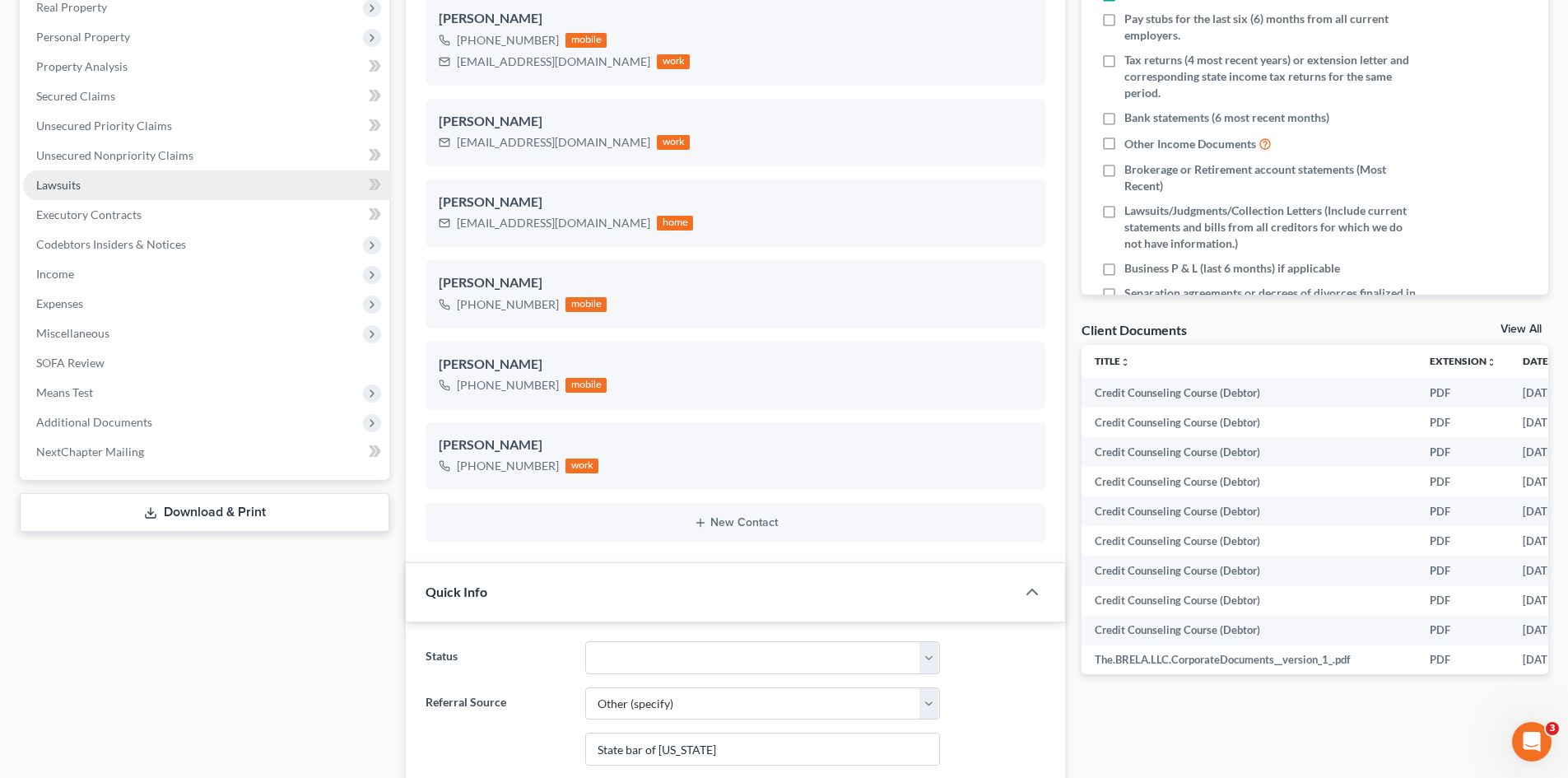
scroll to position [268, 0]
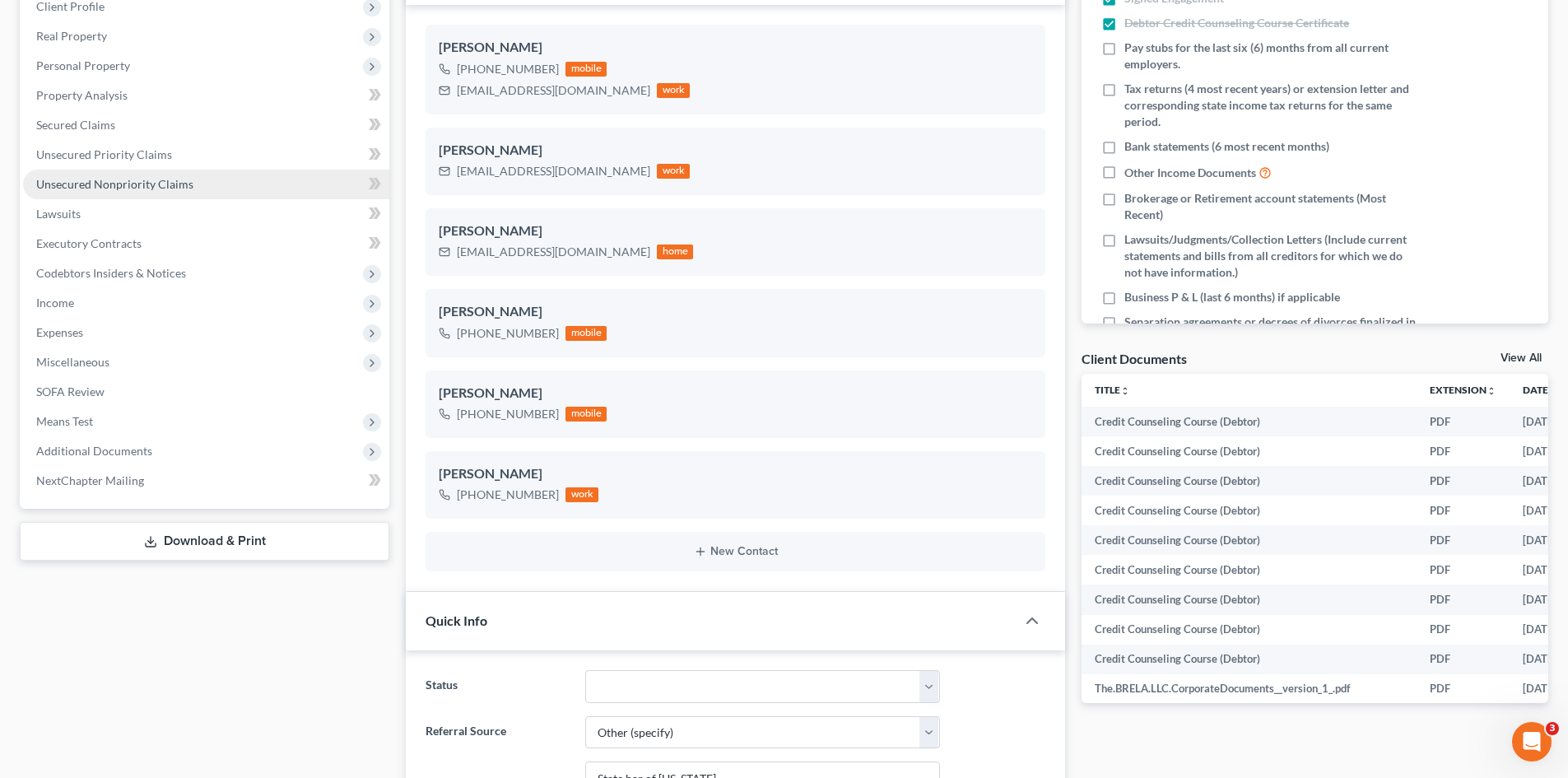
click at [113, 189] on span "Unsecured Nonpriority Claims" at bounding box center [115, 184] width 157 height 14
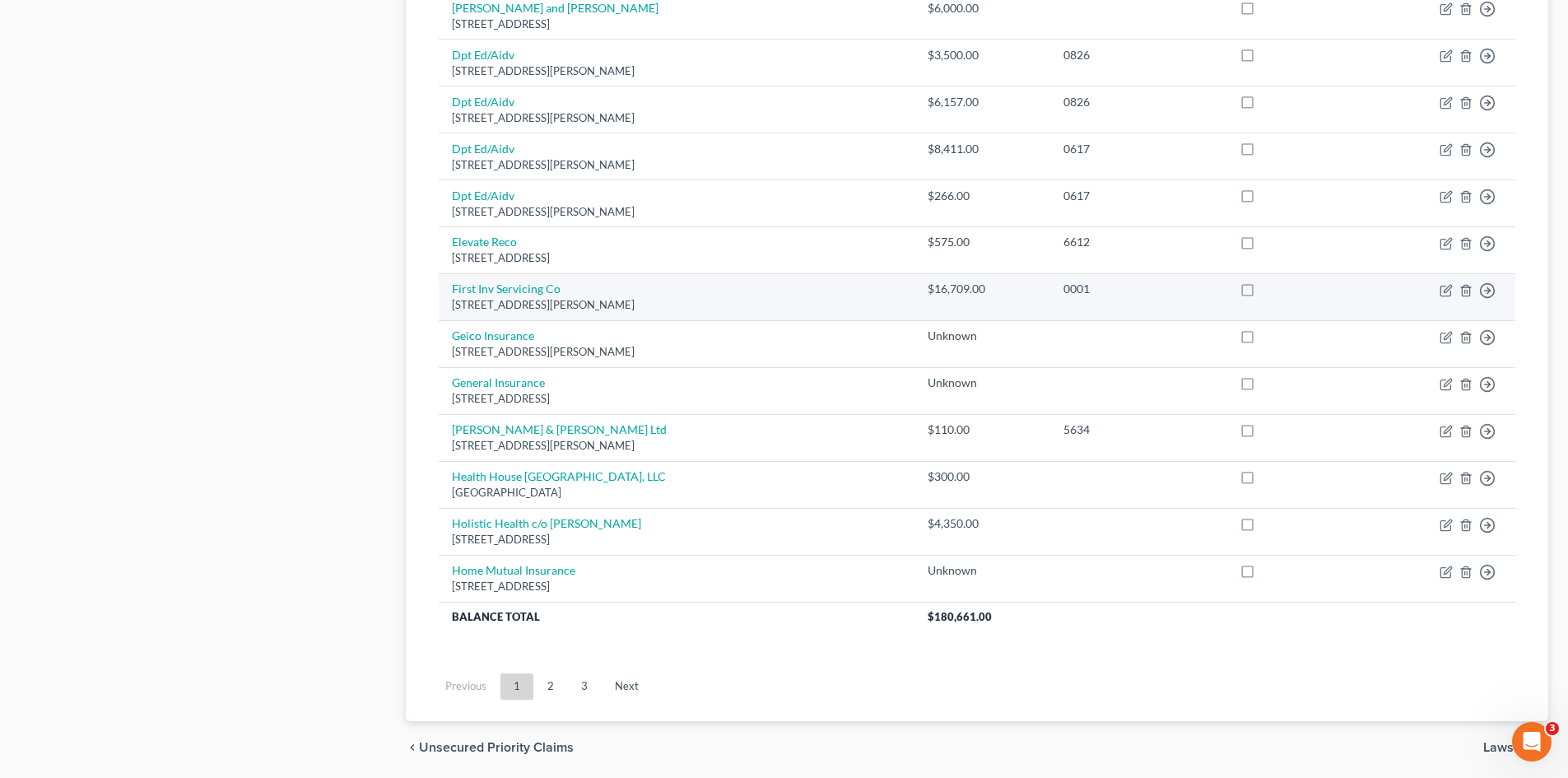
scroll to position [1070, 0]
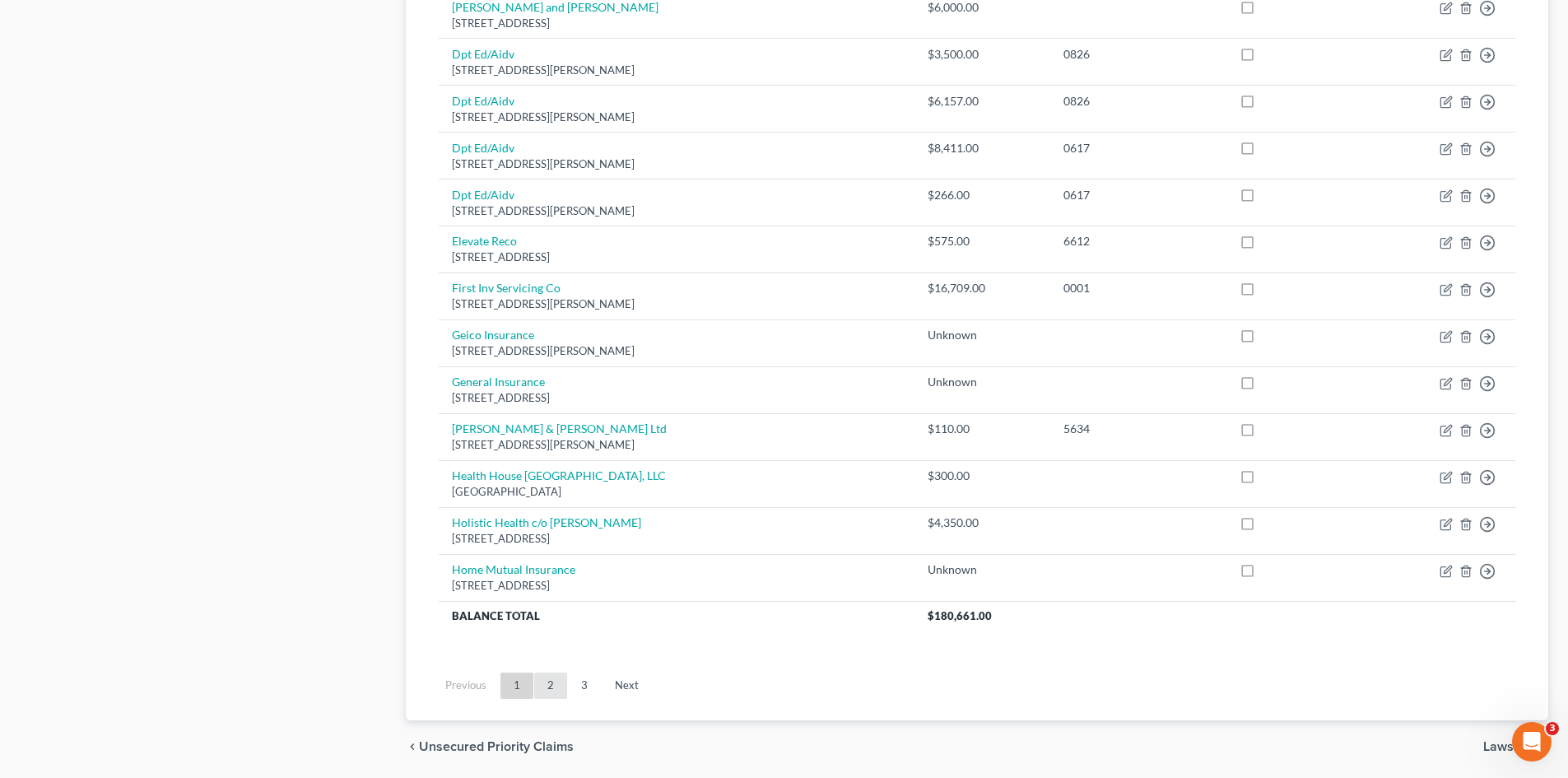
click at [554, 681] on link "2" at bounding box center [551, 685] width 33 height 26
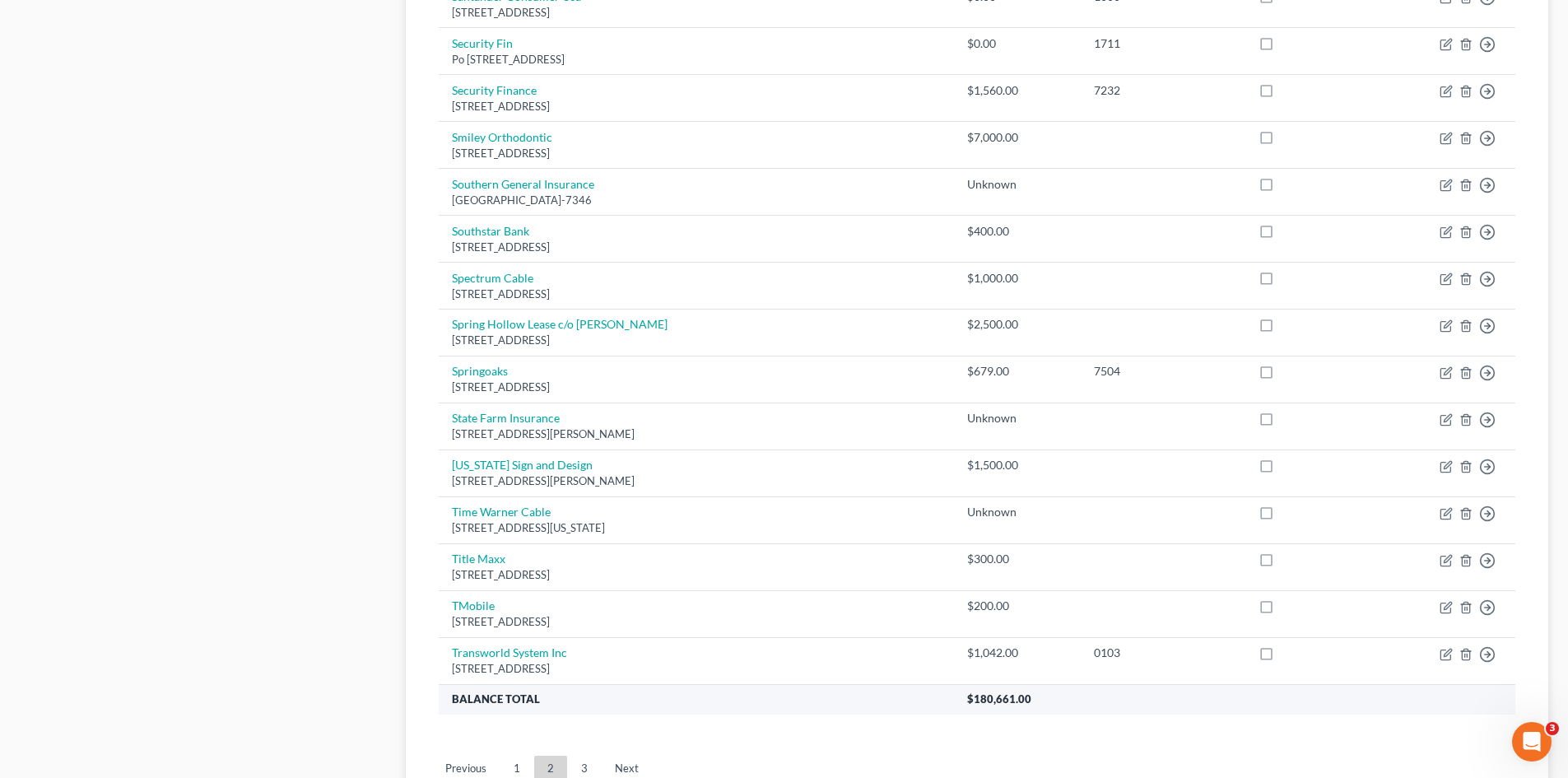
scroll to position [988, 0]
click at [513, 763] on link "1" at bounding box center [517, 767] width 33 height 26
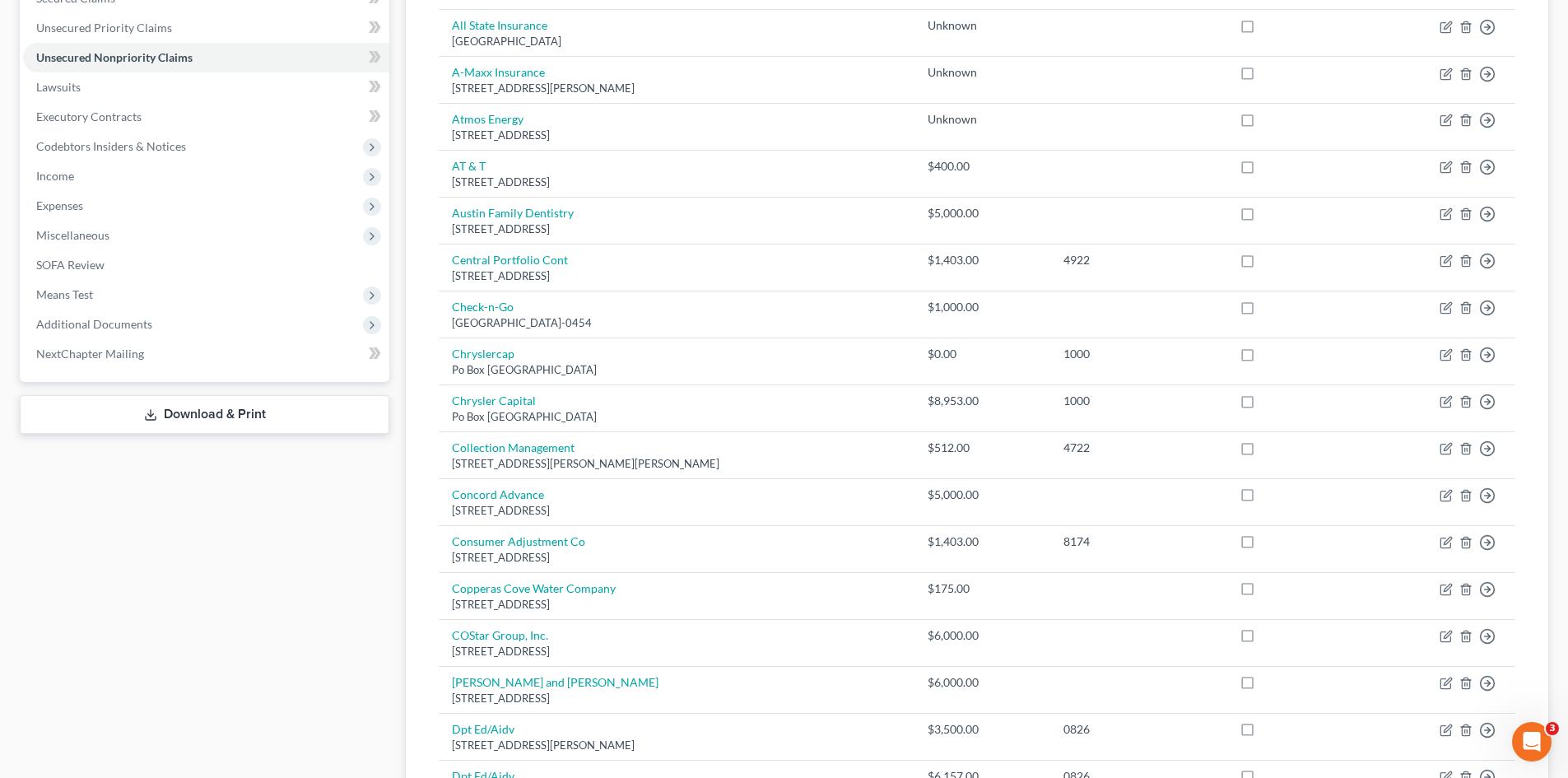
scroll to position [411, 0]
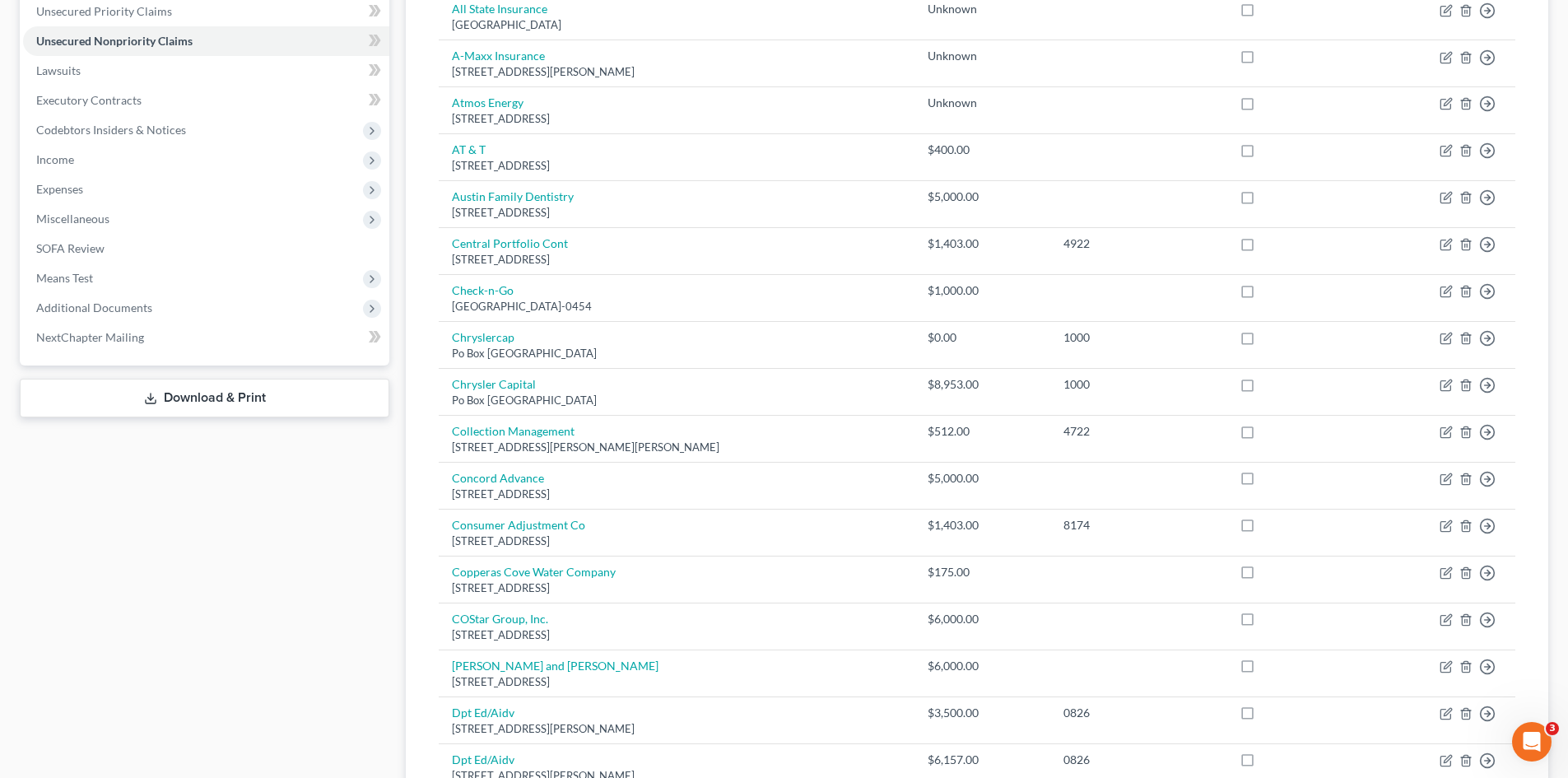
click at [303, 501] on div "Case Dashboard Payments Invoices Payments Payments Credit Report Client Profile" at bounding box center [205, 588] width 386 height 1686
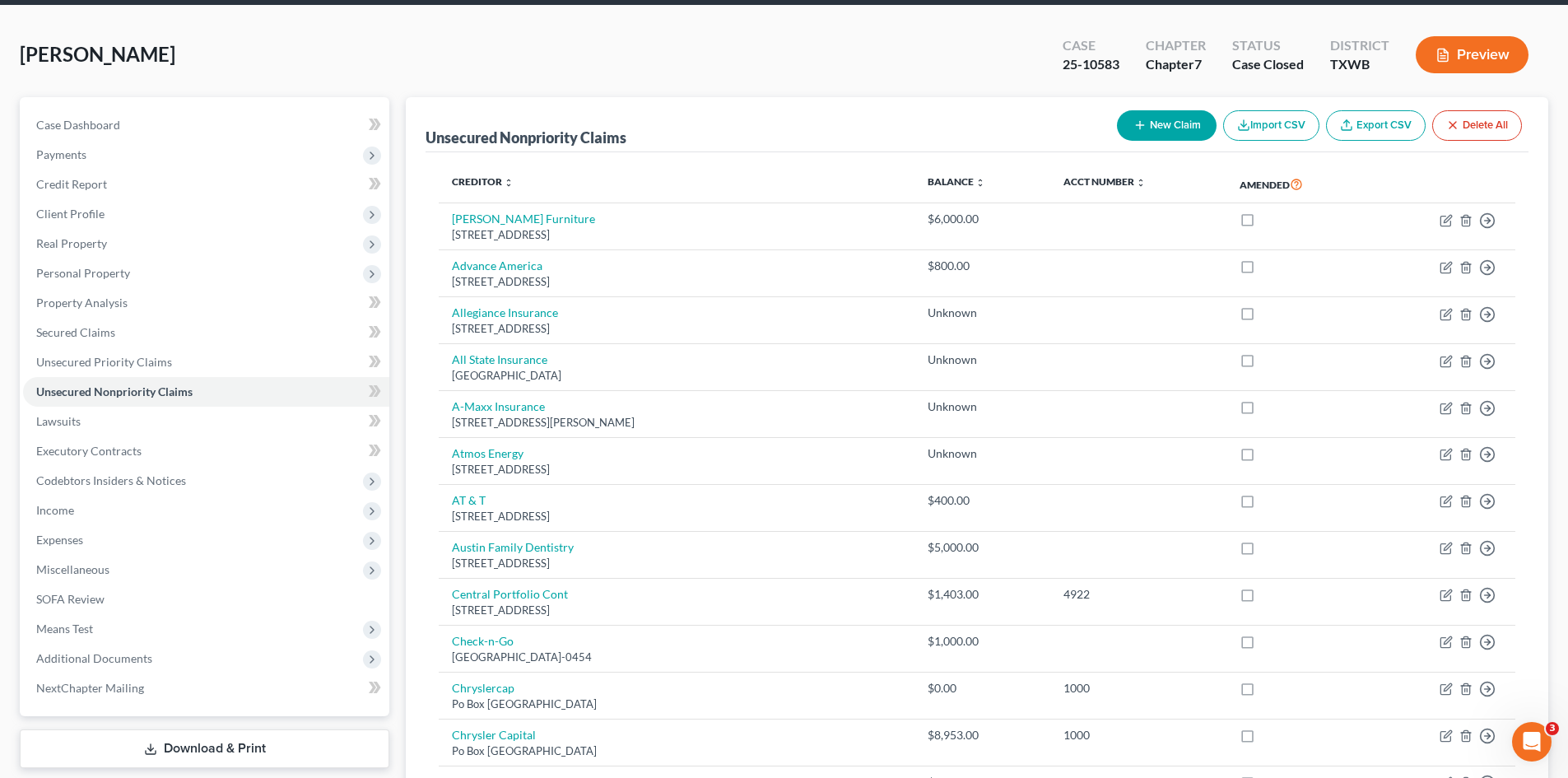
scroll to position [0, 0]
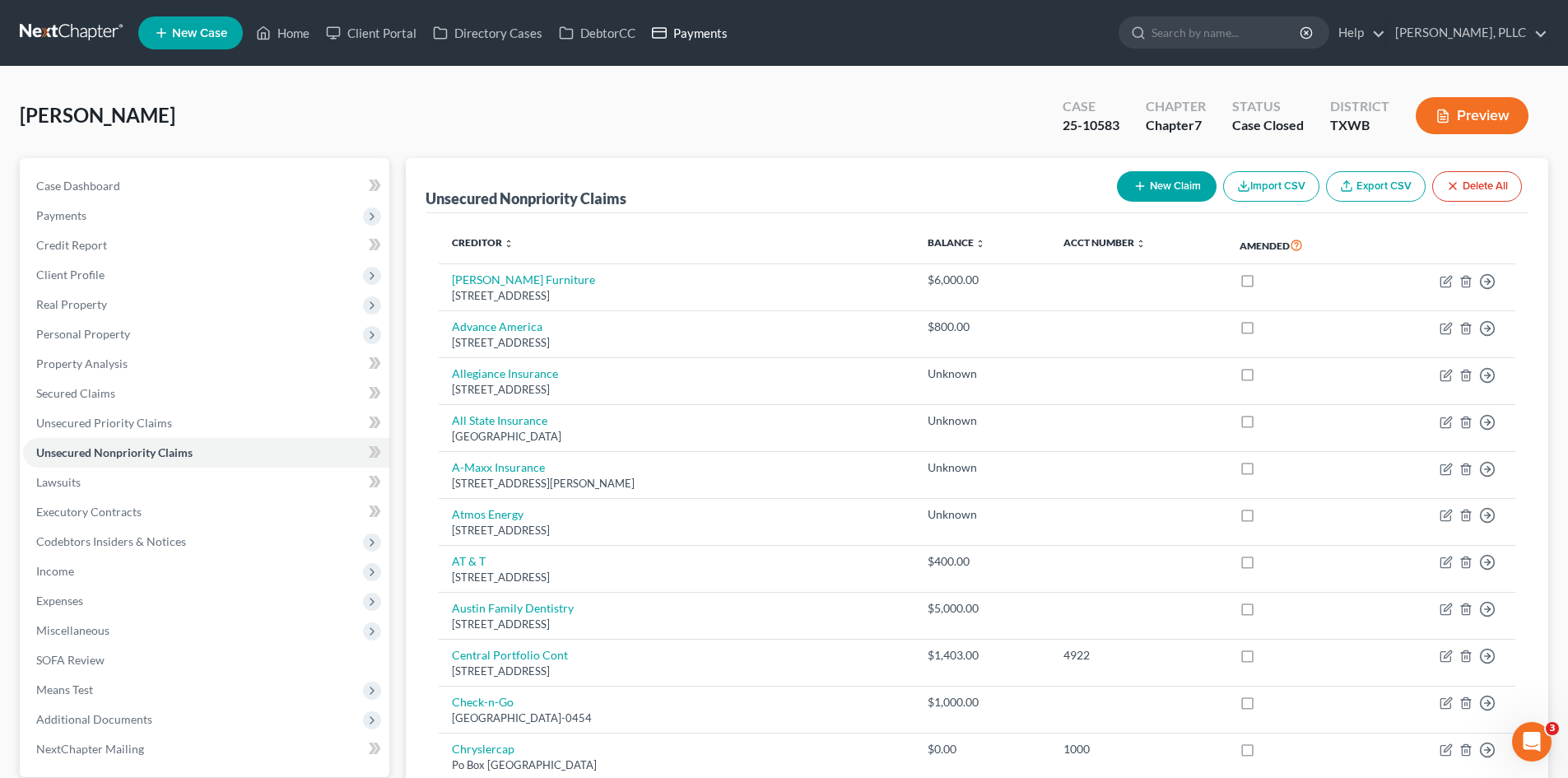
click at [681, 38] on link "Payments" at bounding box center [689, 32] width 92 height 30
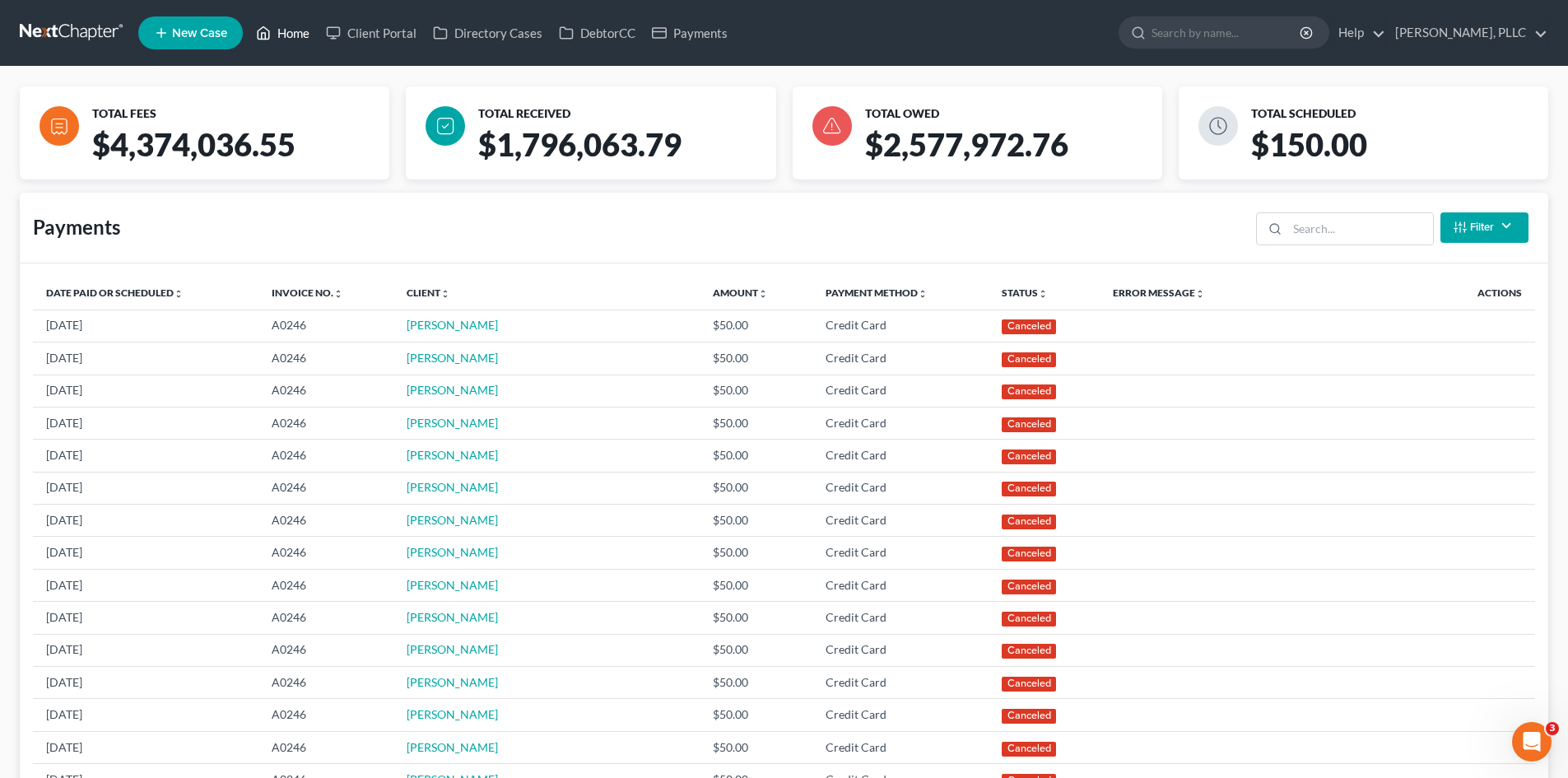
click at [294, 32] on link "Home" at bounding box center [282, 32] width 70 height 30
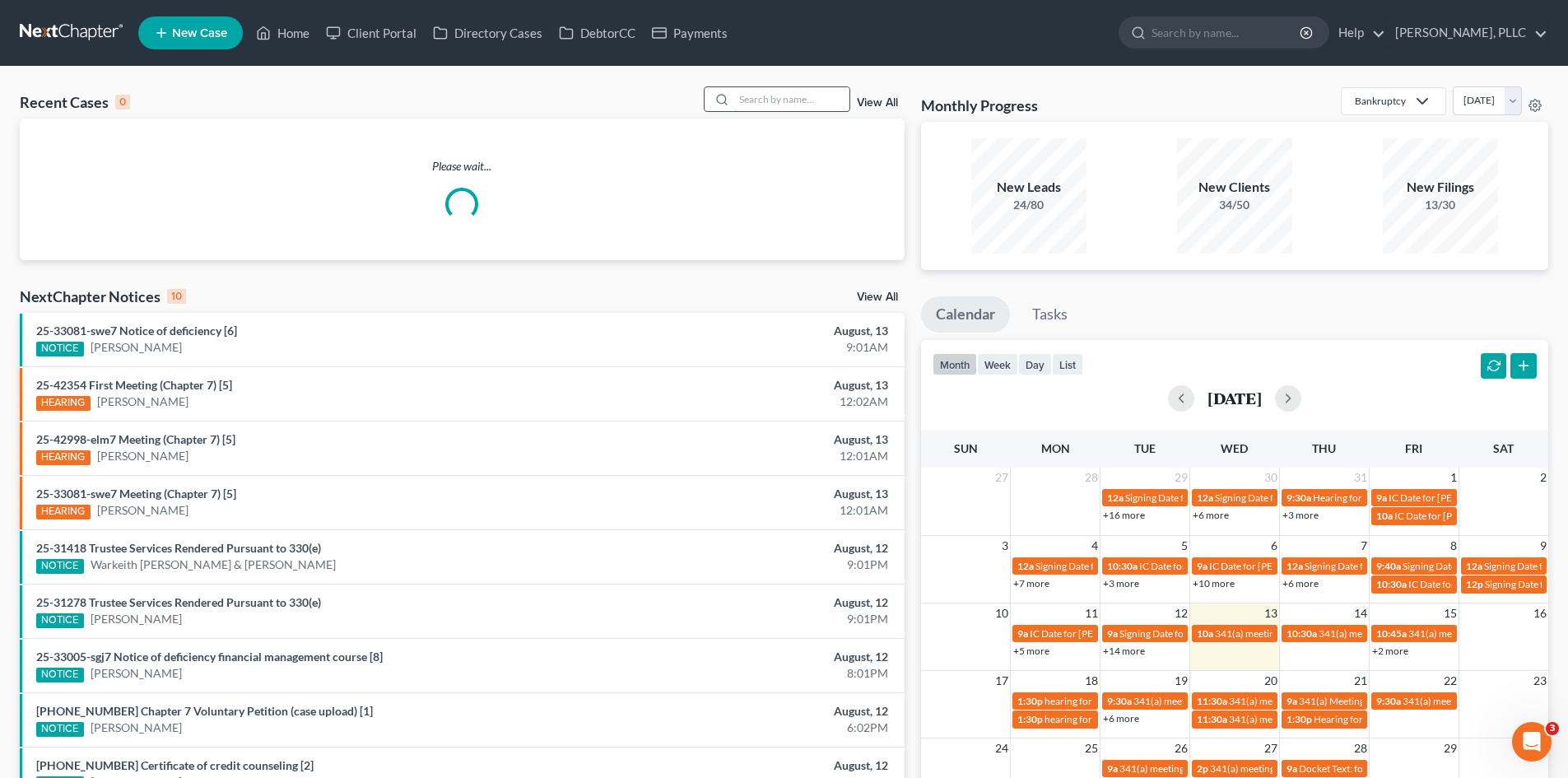
click at [787, 106] on input "search" at bounding box center [791, 99] width 115 height 24
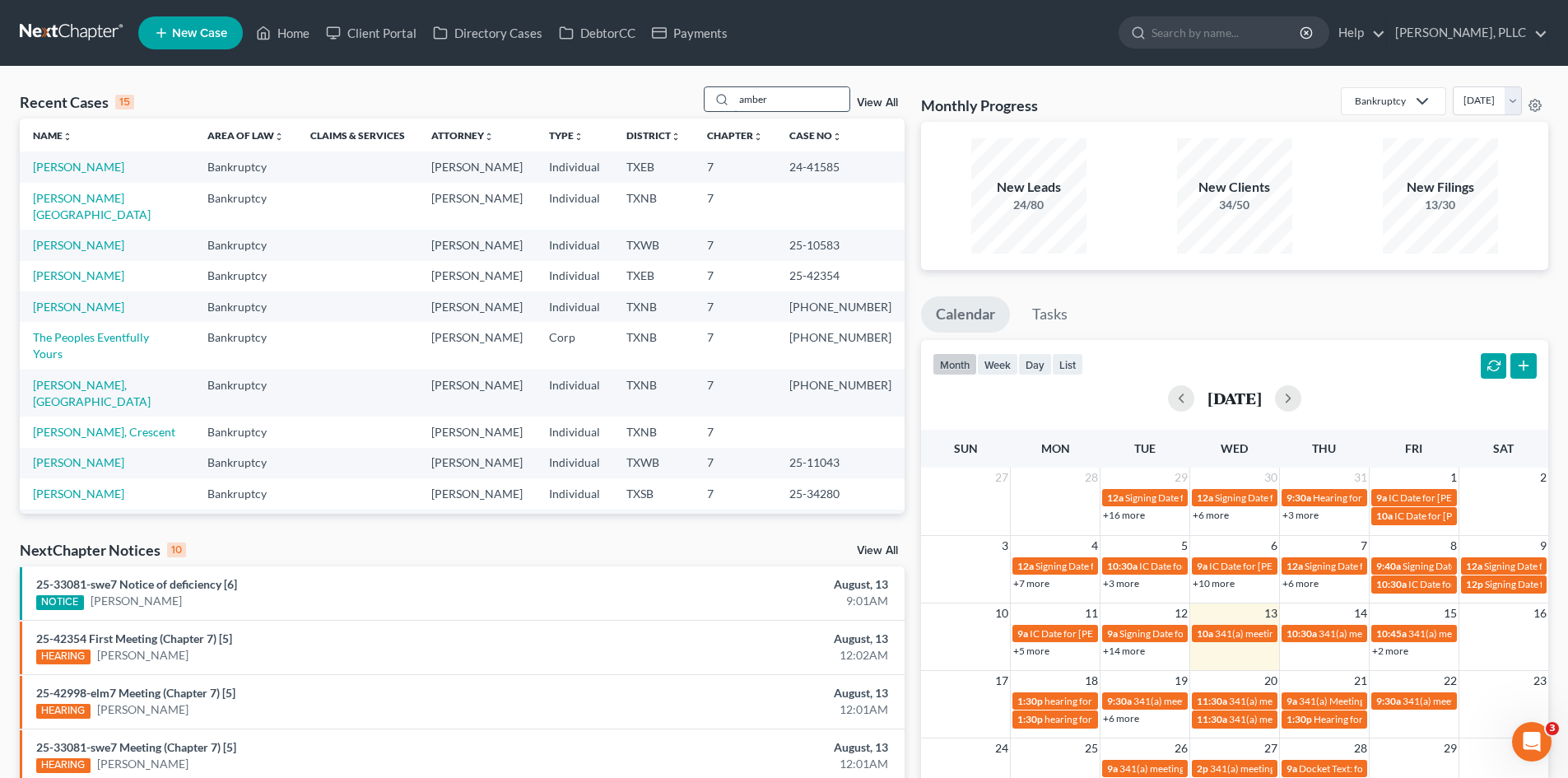
type input "amber"
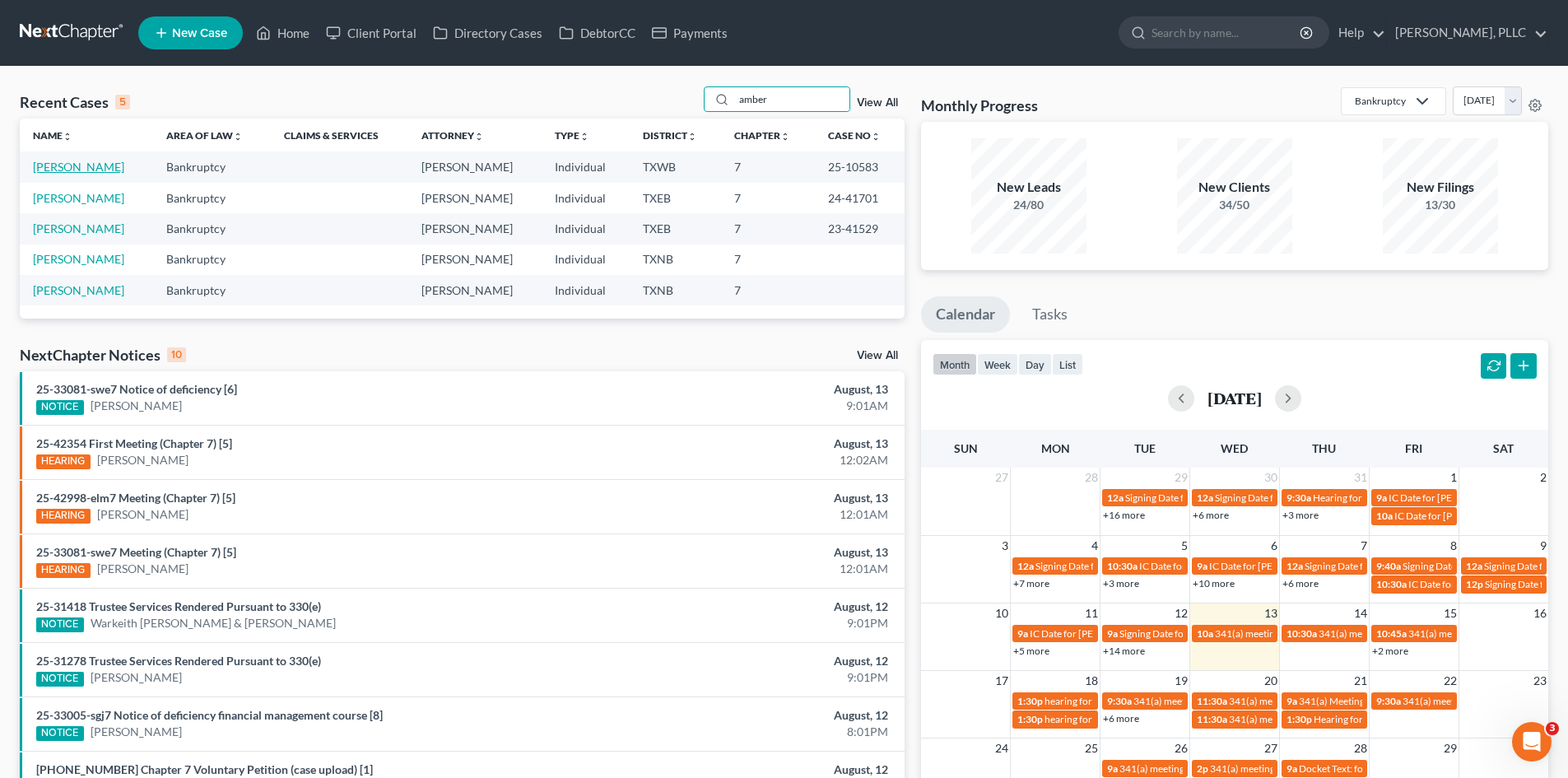
click at [62, 171] on link "[PERSON_NAME]" at bounding box center [79, 167] width 91 height 14
select select "6"
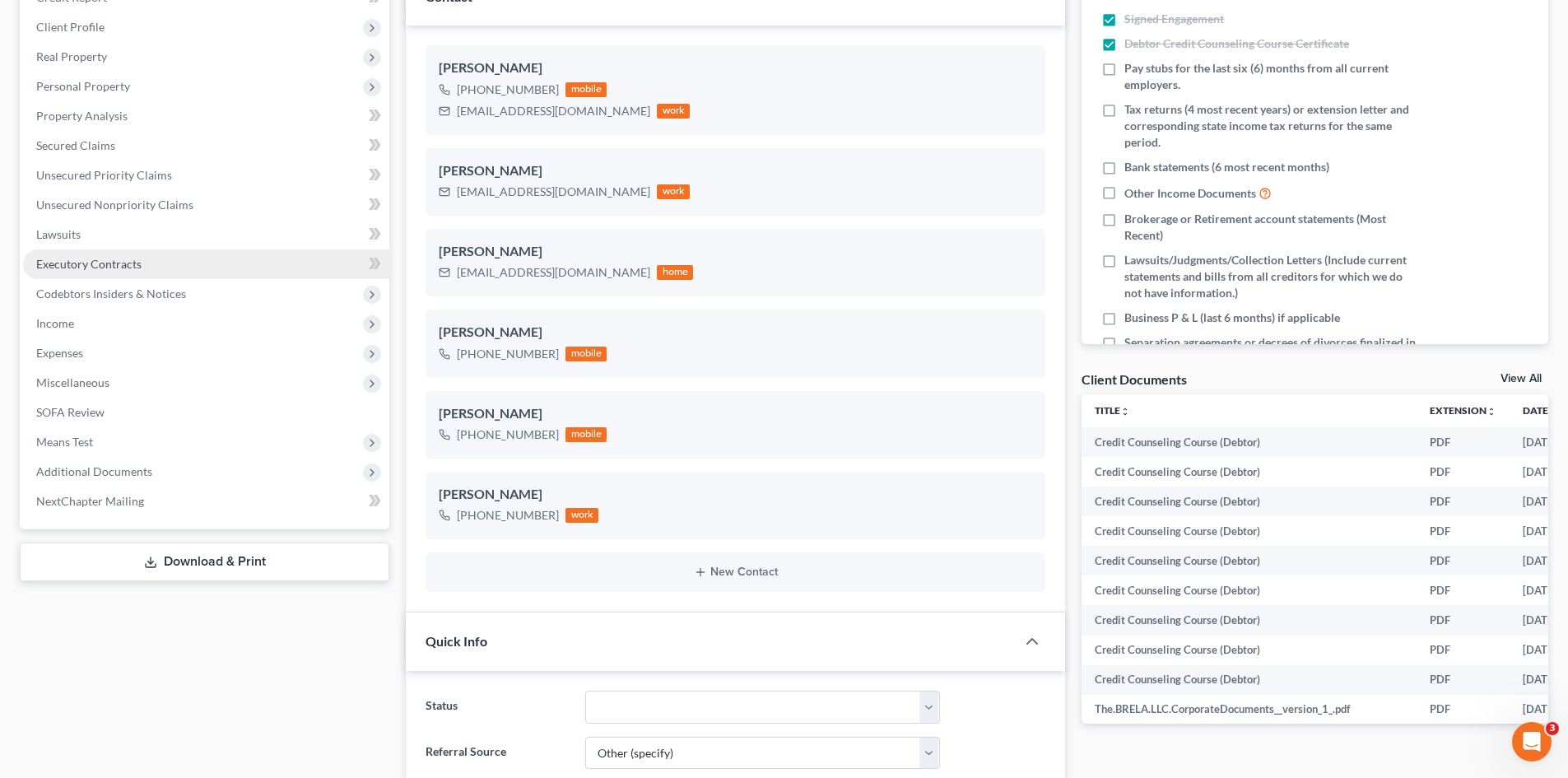
scroll to position [247, 0]
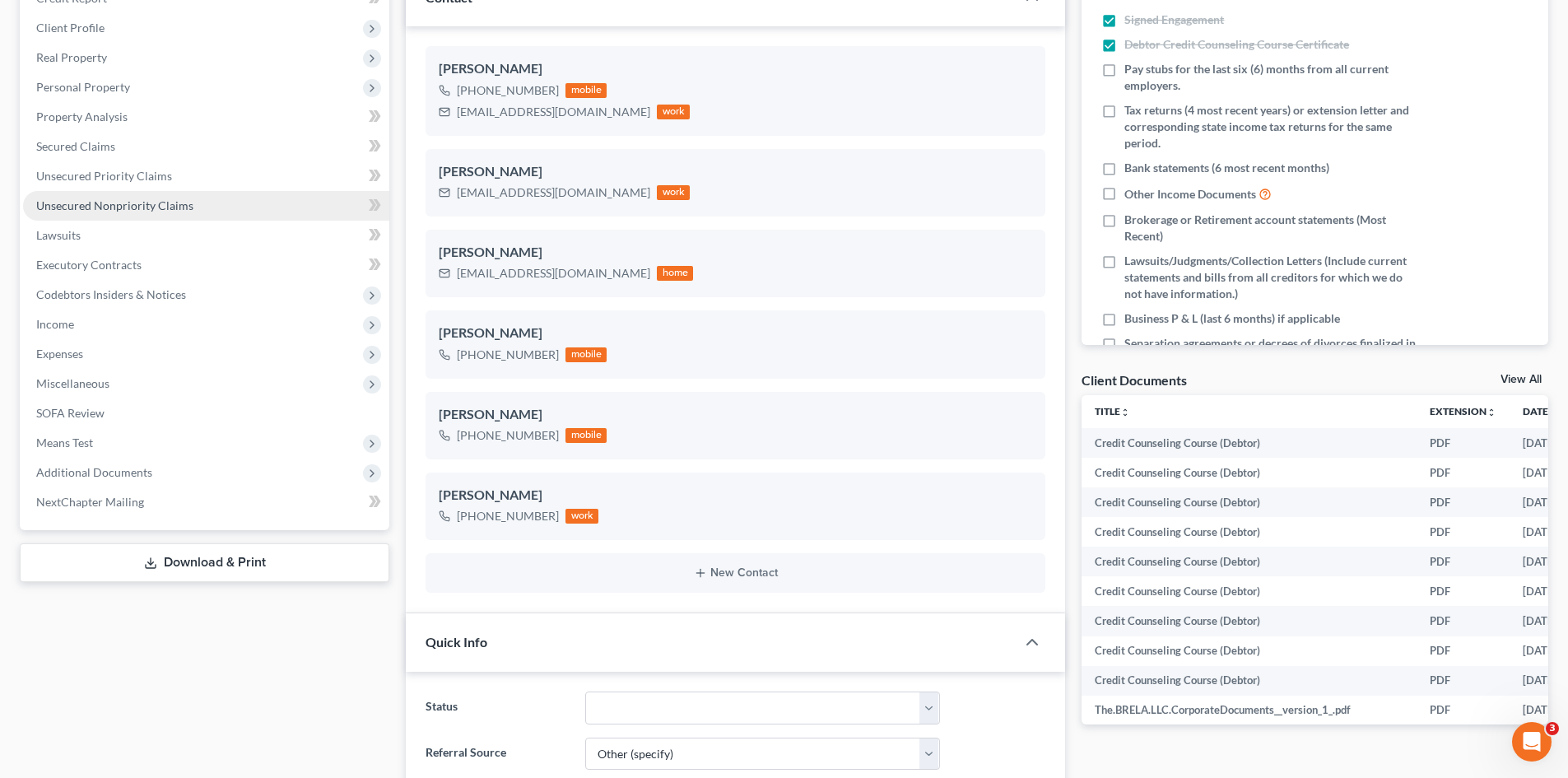
click at [76, 207] on span "Unsecured Nonpriority Claims" at bounding box center [115, 206] width 157 height 14
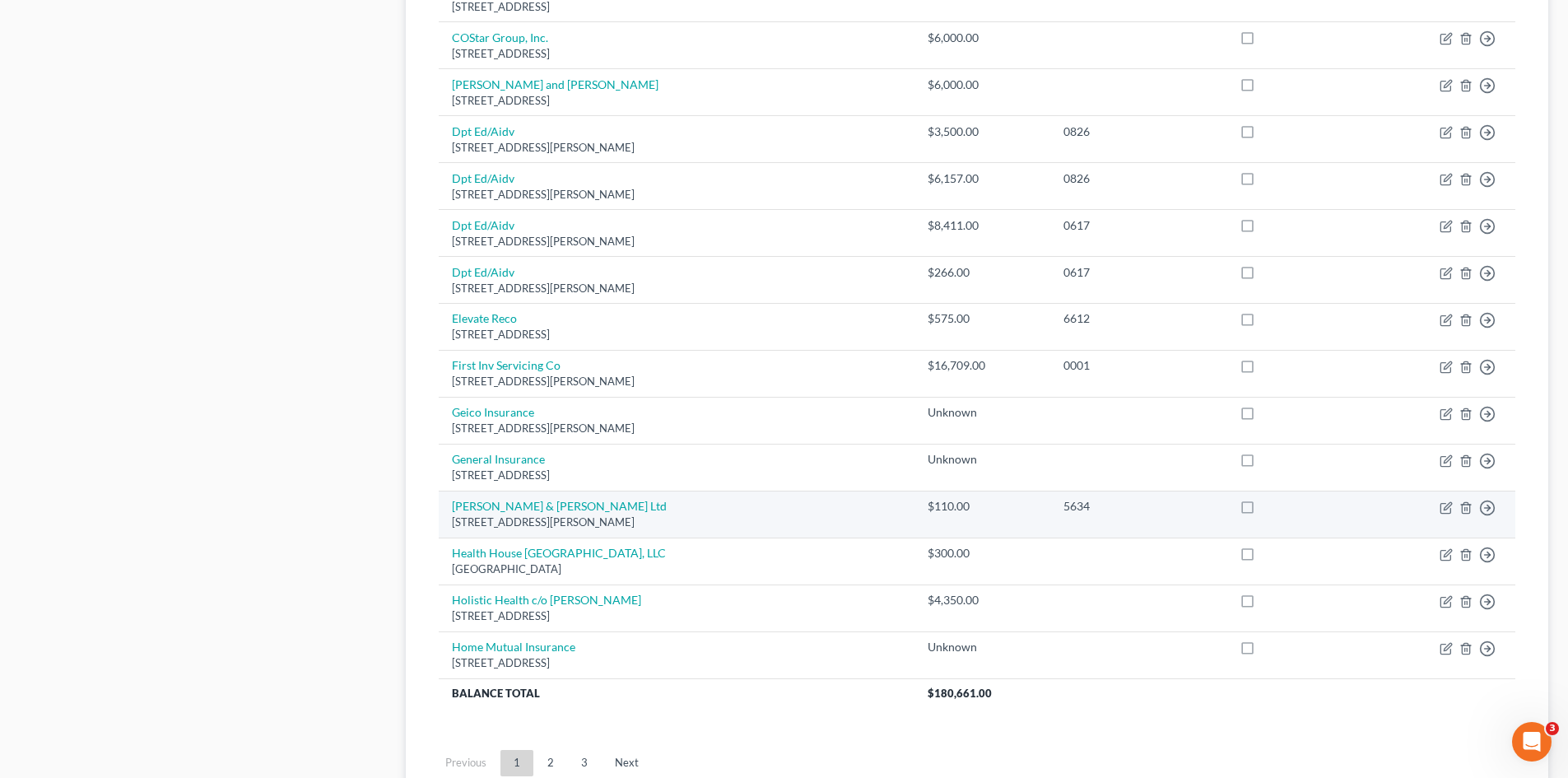
scroll to position [1129, 0]
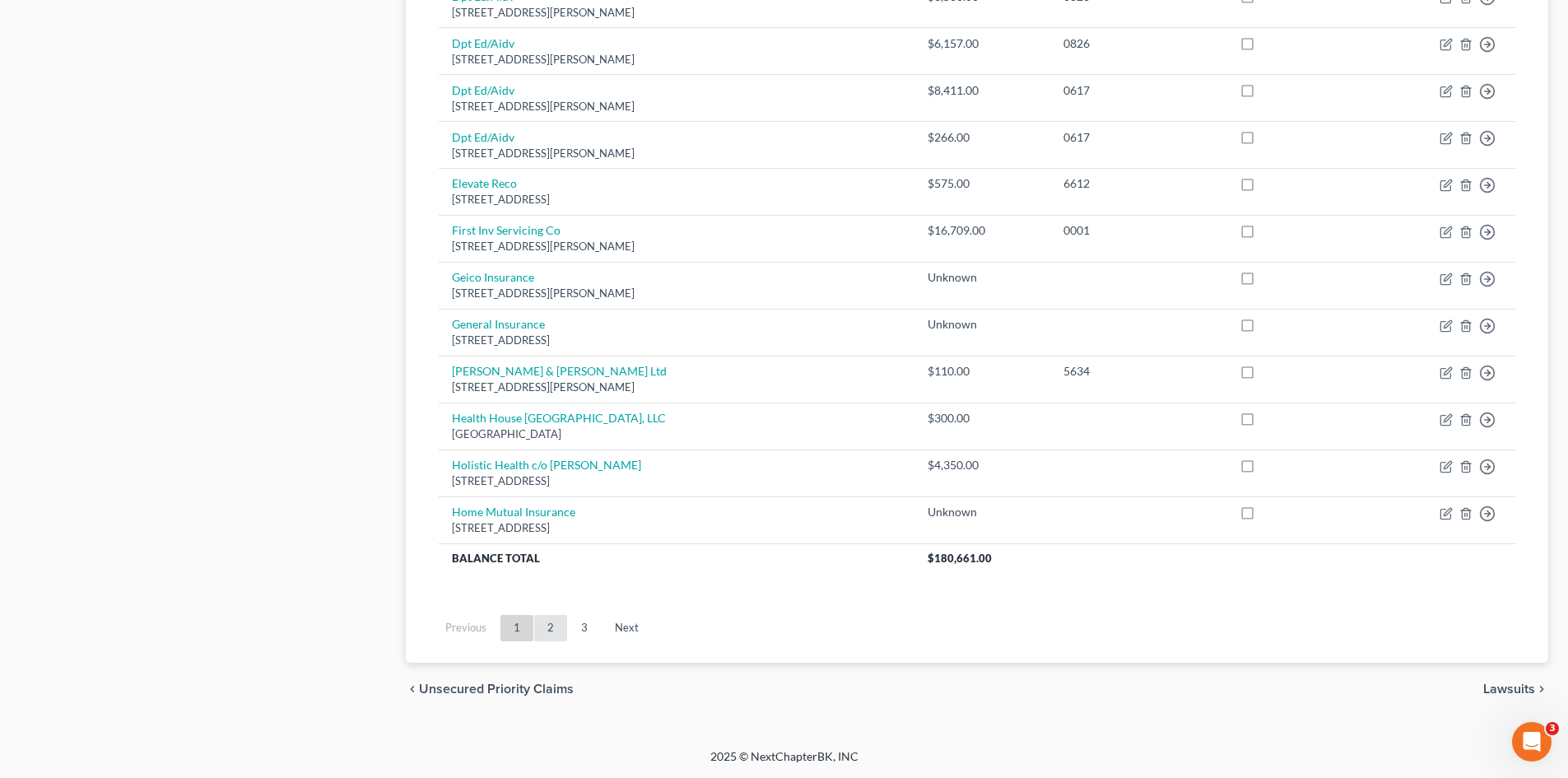
click at [557, 618] on link "2" at bounding box center [551, 628] width 33 height 26
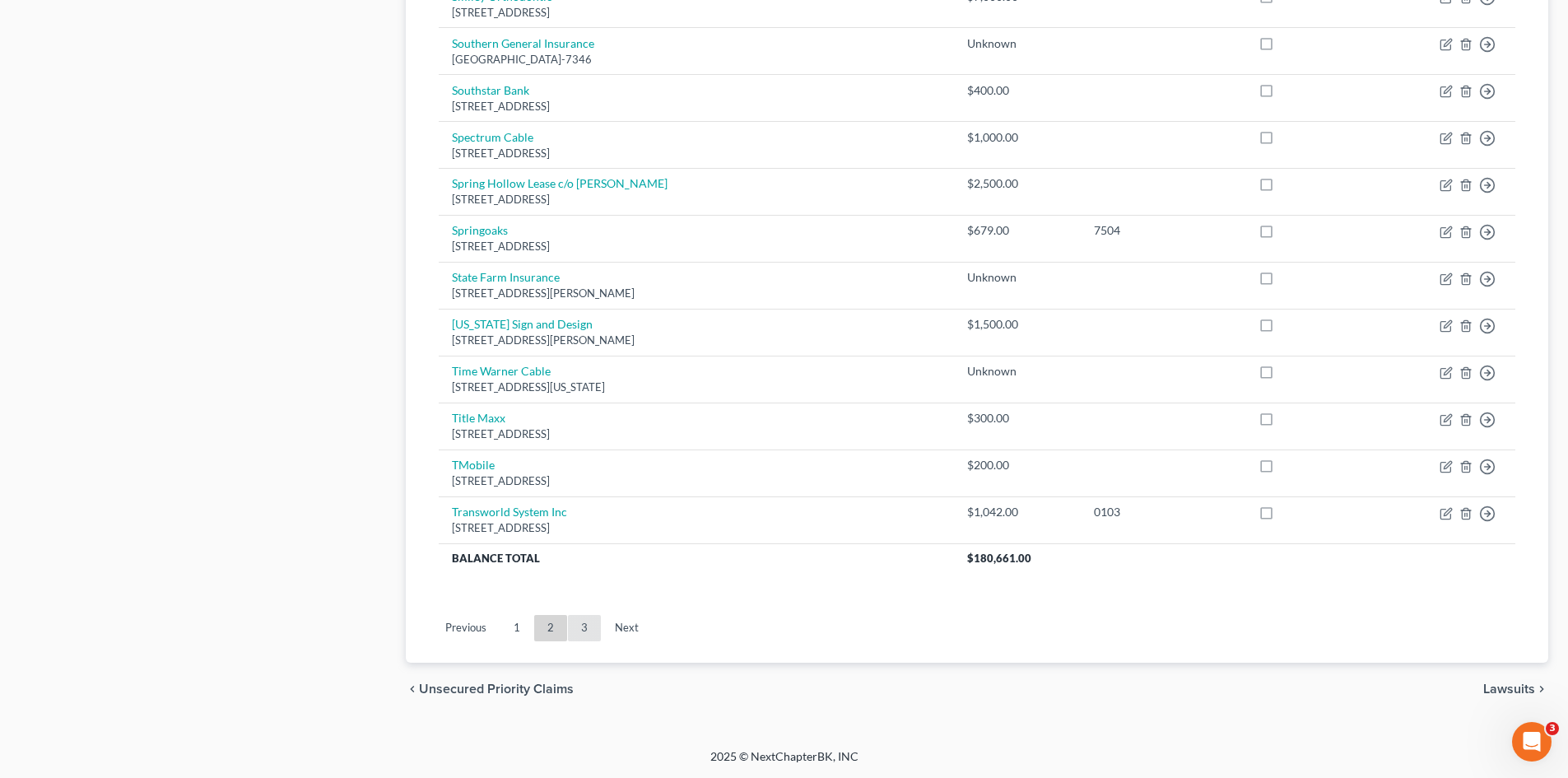
click at [588, 637] on link "3" at bounding box center [584, 628] width 33 height 26
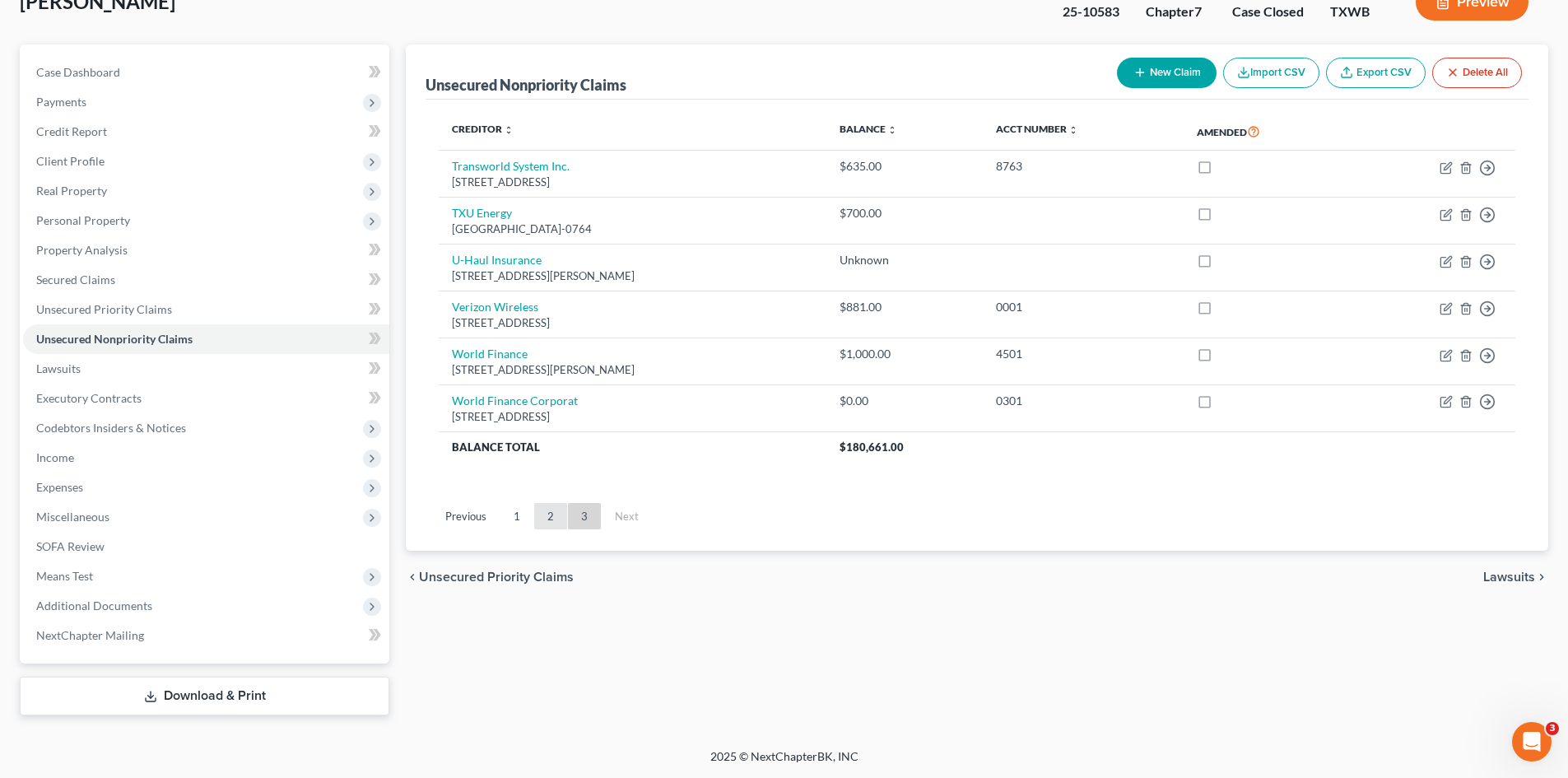
click at [545, 512] on link "2" at bounding box center [551, 516] width 33 height 26
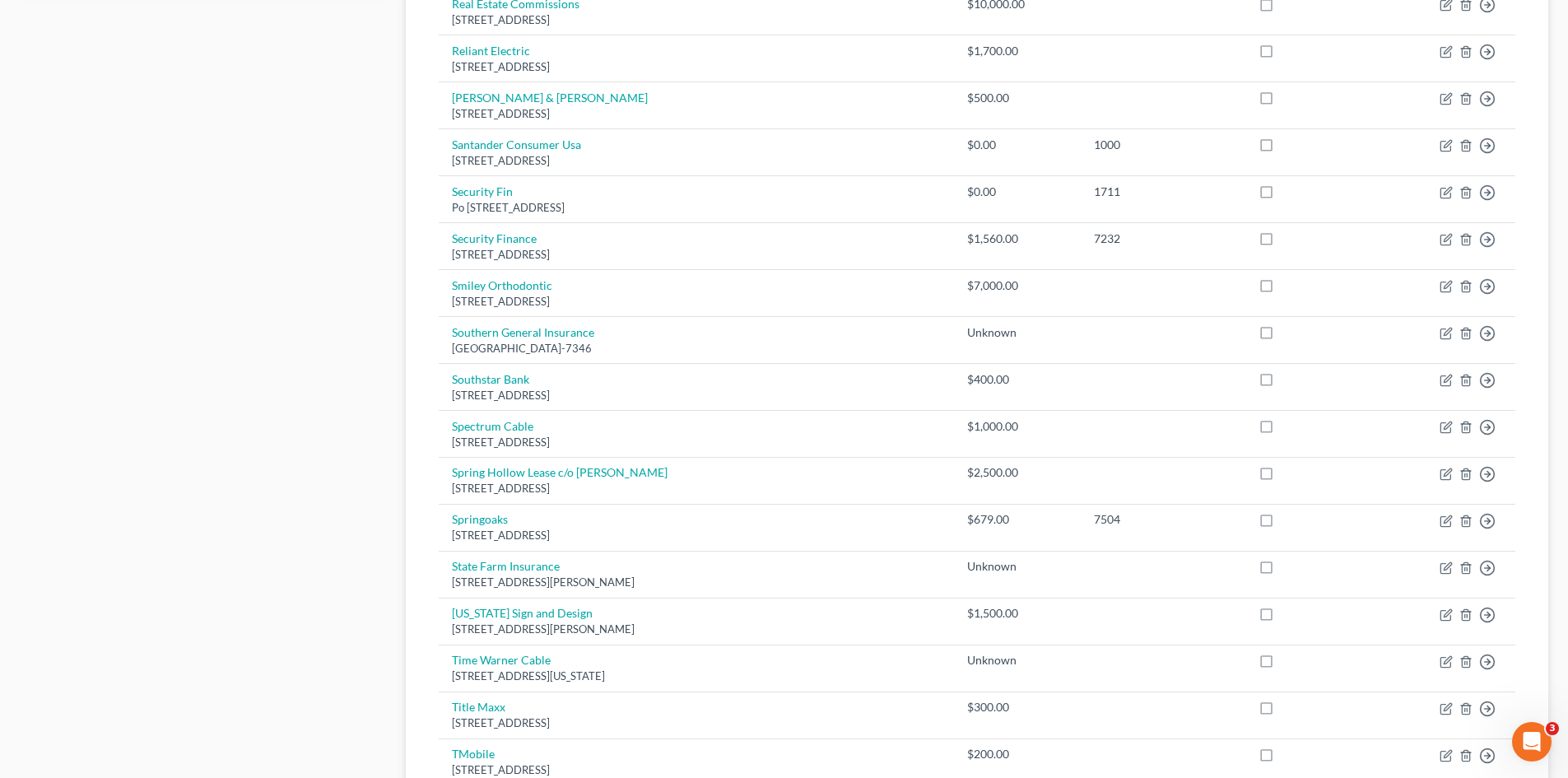
scroll to position [1102, 0]
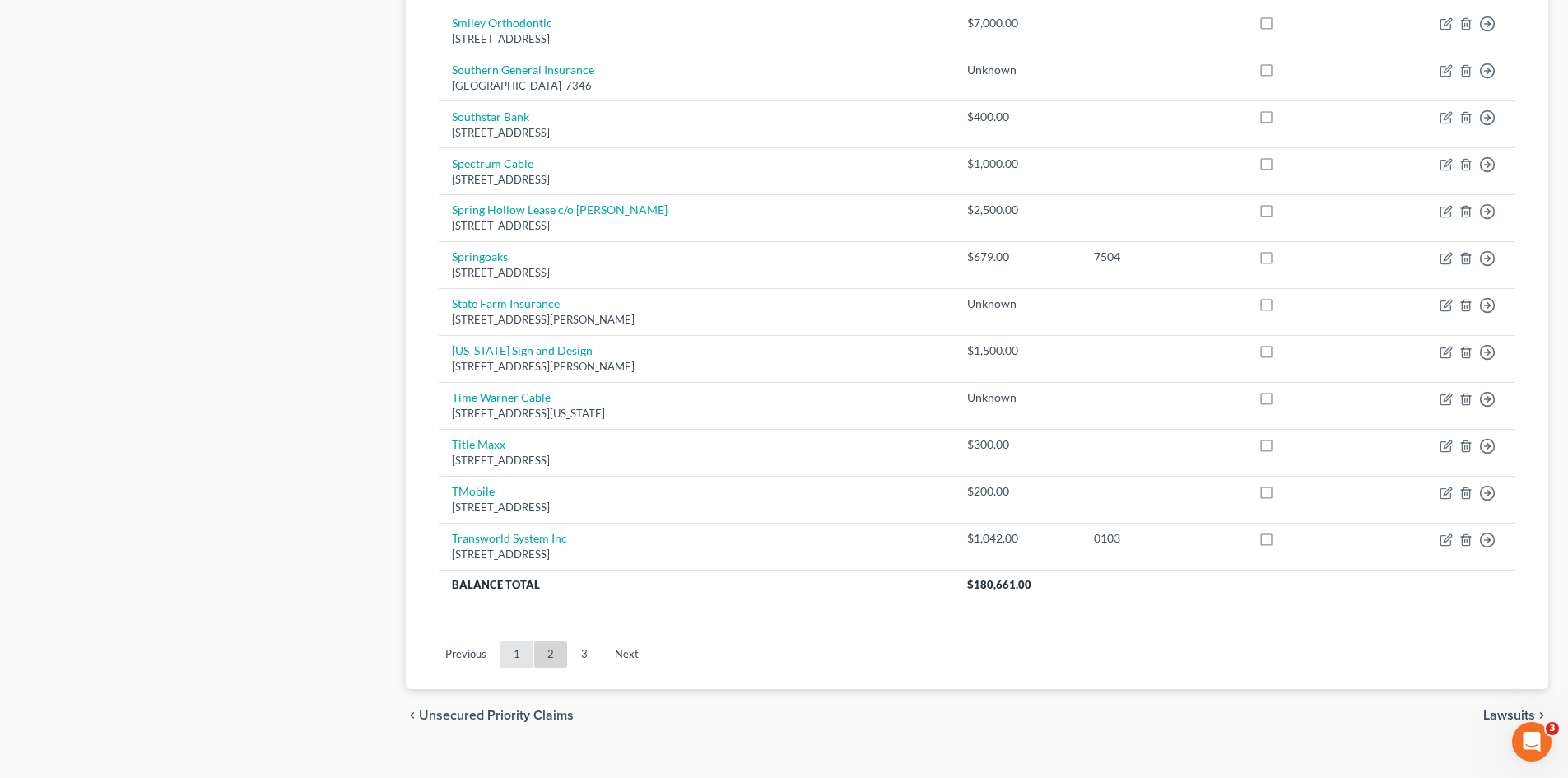
click at [515, 664] on link "1" at bounding box center [517, 654] width 33 height 26
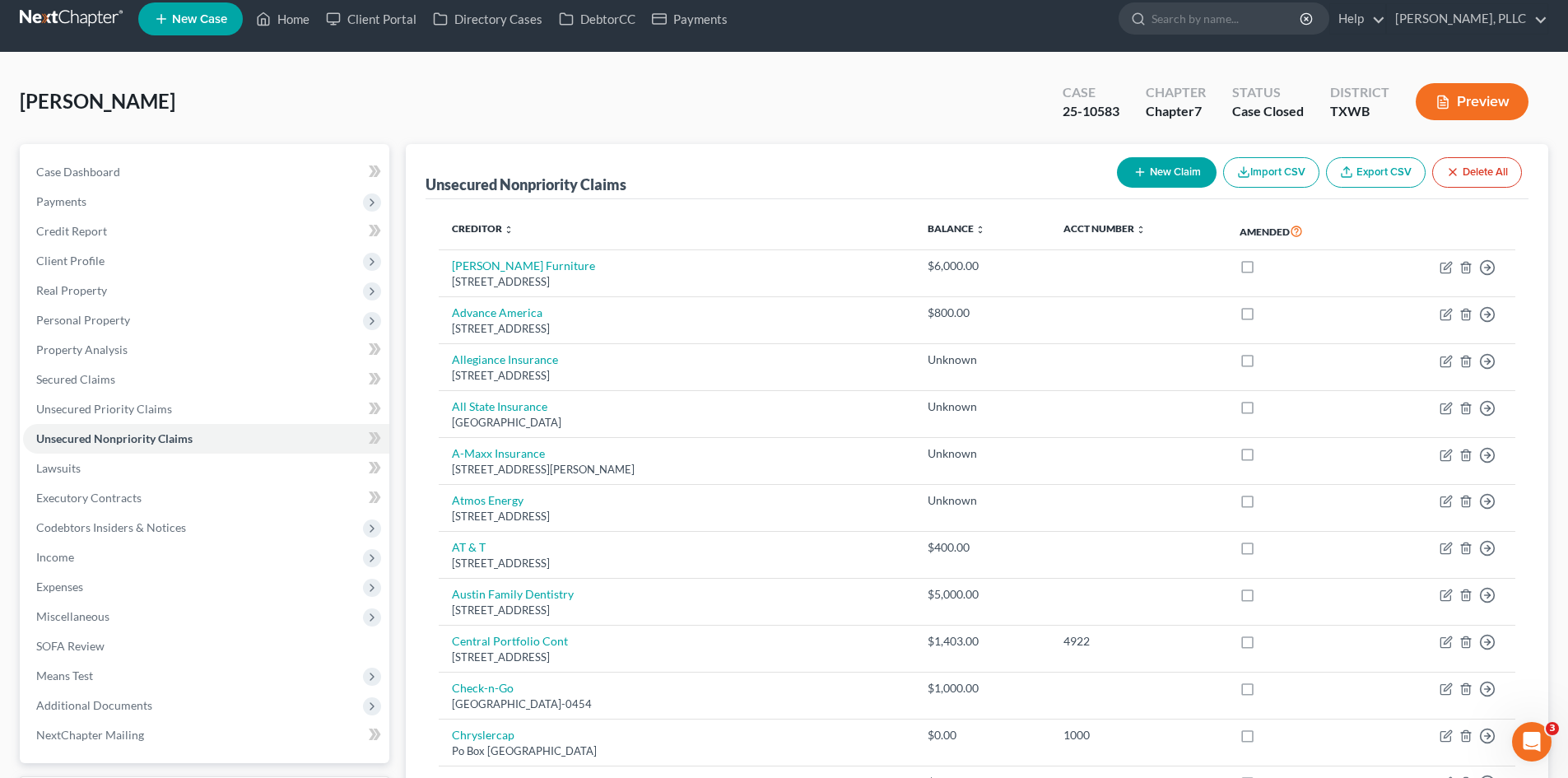
scroll to position [0, 0]
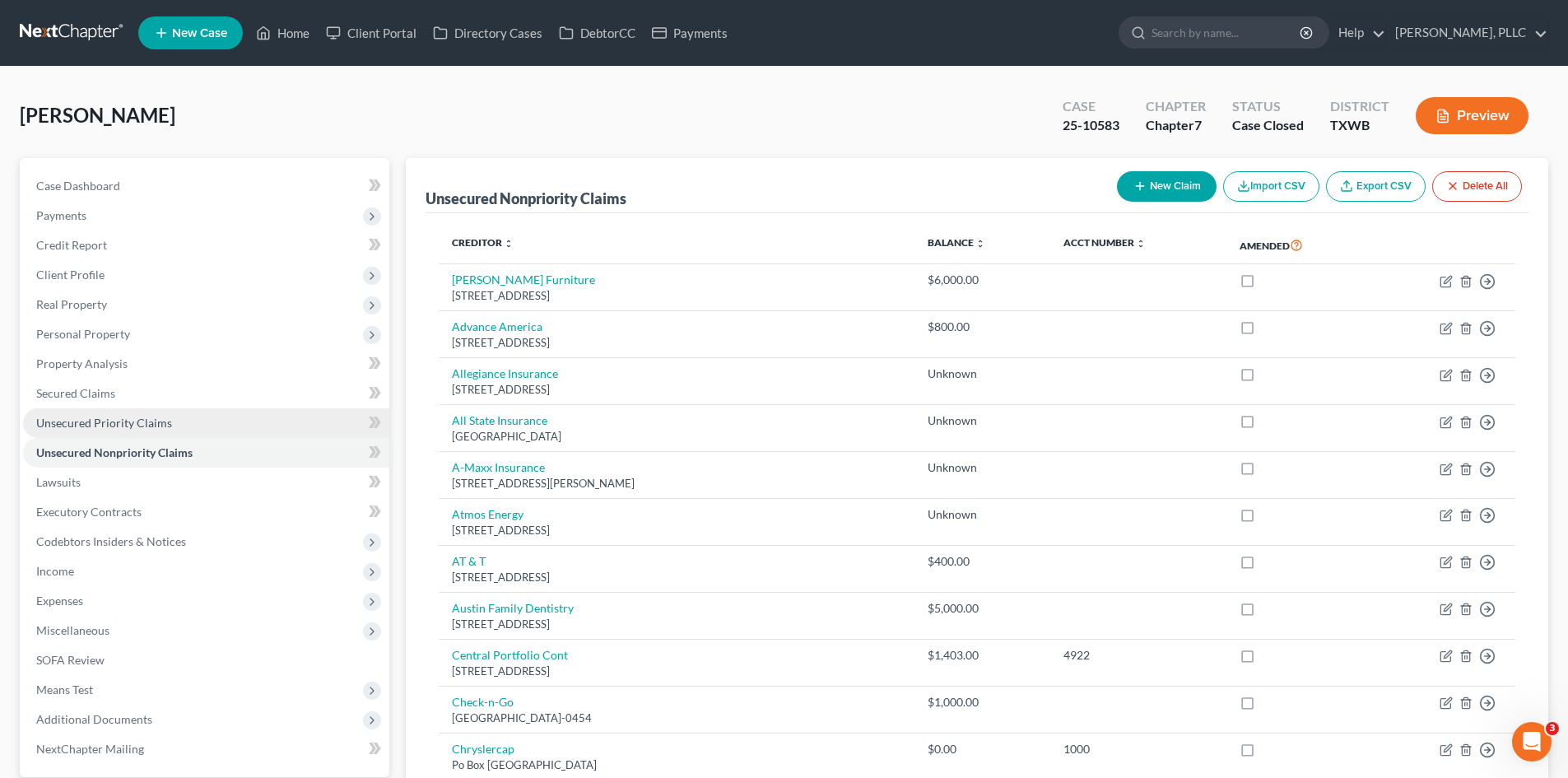
click at [161, 426] on span "Unsecured Priority Claims" at bounding box center [105, 423] width 136 height 14
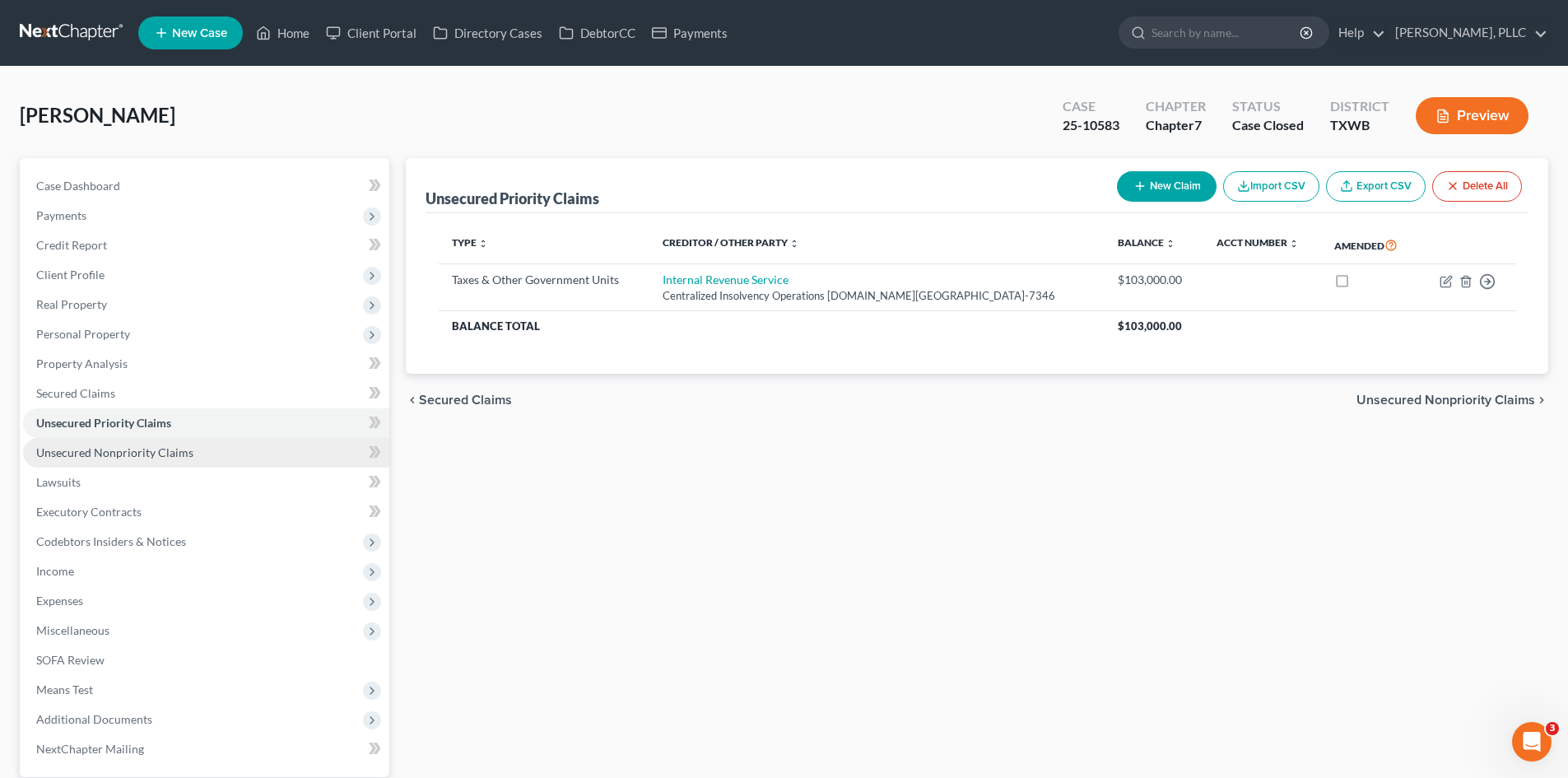
click at [112, 455] on span "Unsecured Nonpriority Claims" at bounding box center [115, 452] width 157 height 14
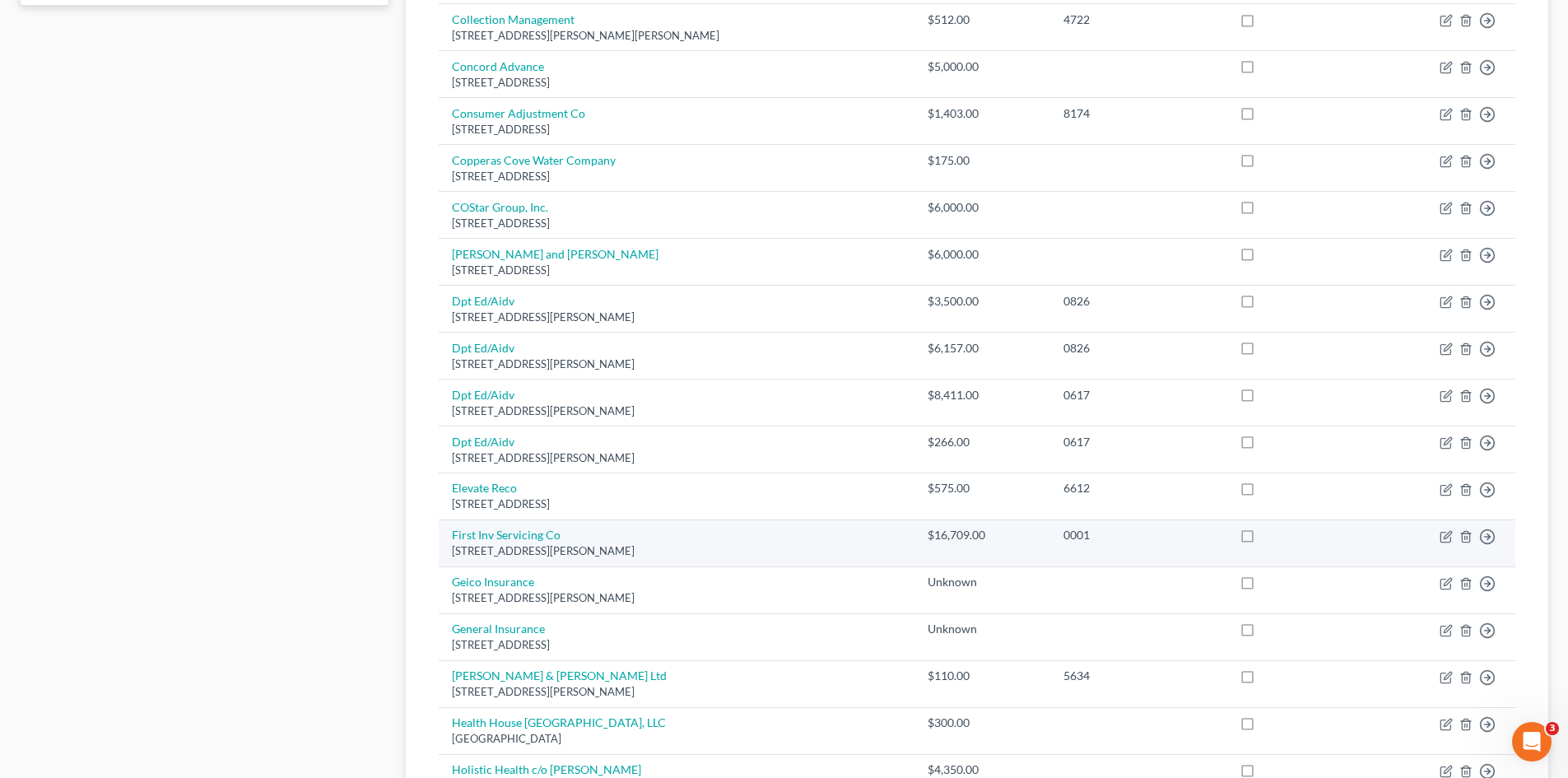
scroll to position [1129, 0]
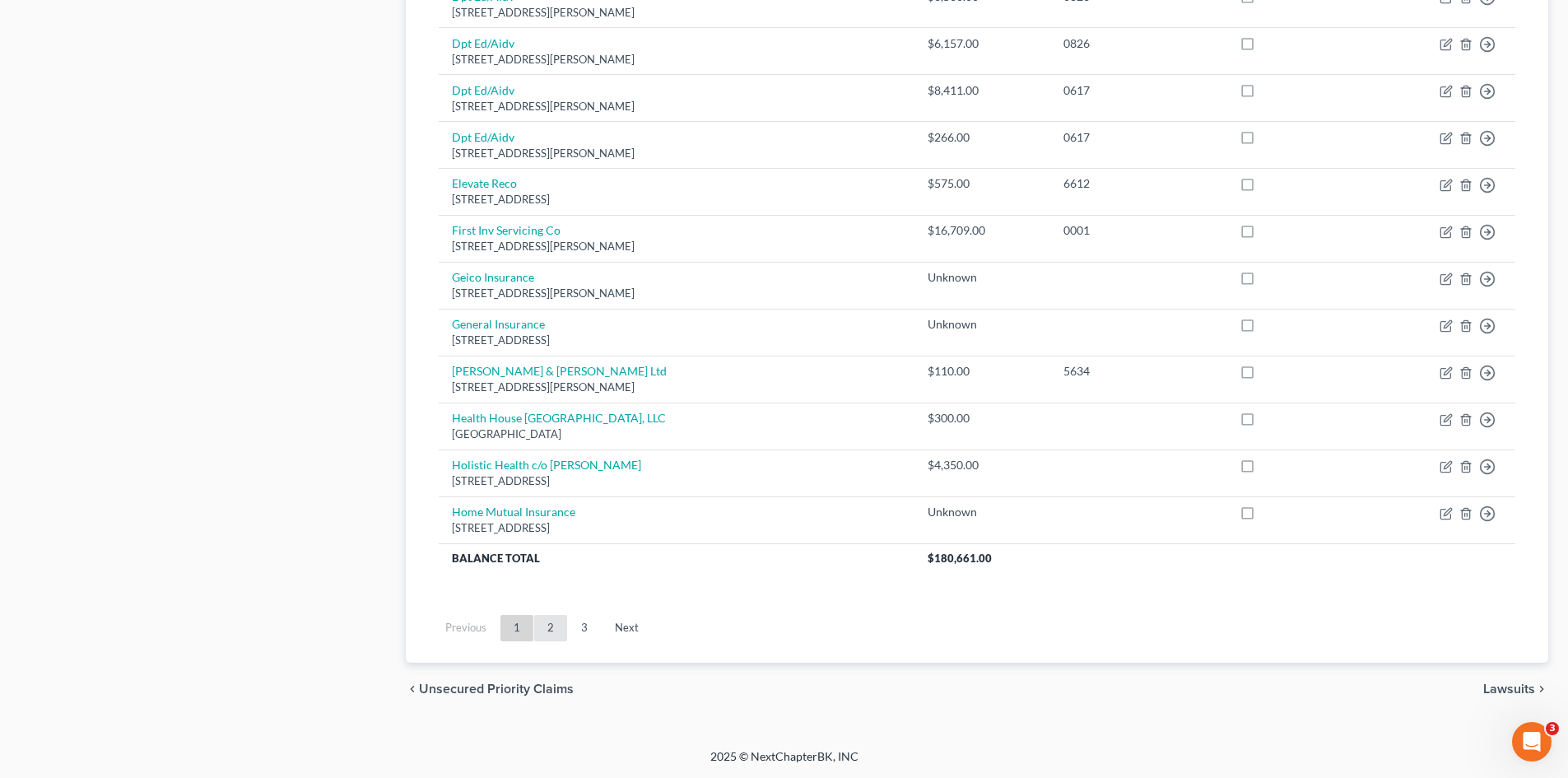
click at [544, 634] on link "2" at bounding box center [551, 628] width 33 height 26
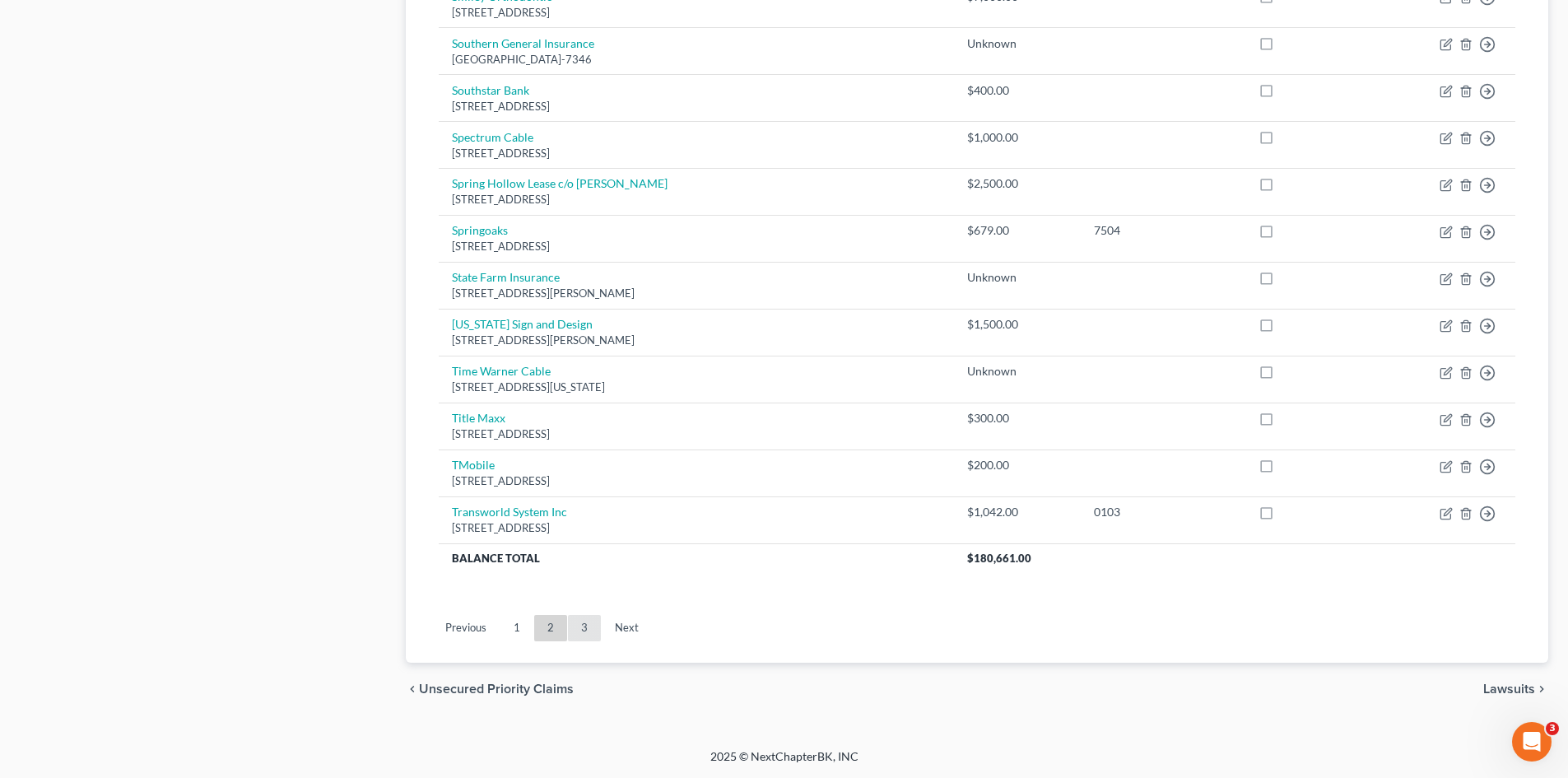
click at [579, 630] on link "3" at bounding box center [584, 628] width 33 height 26
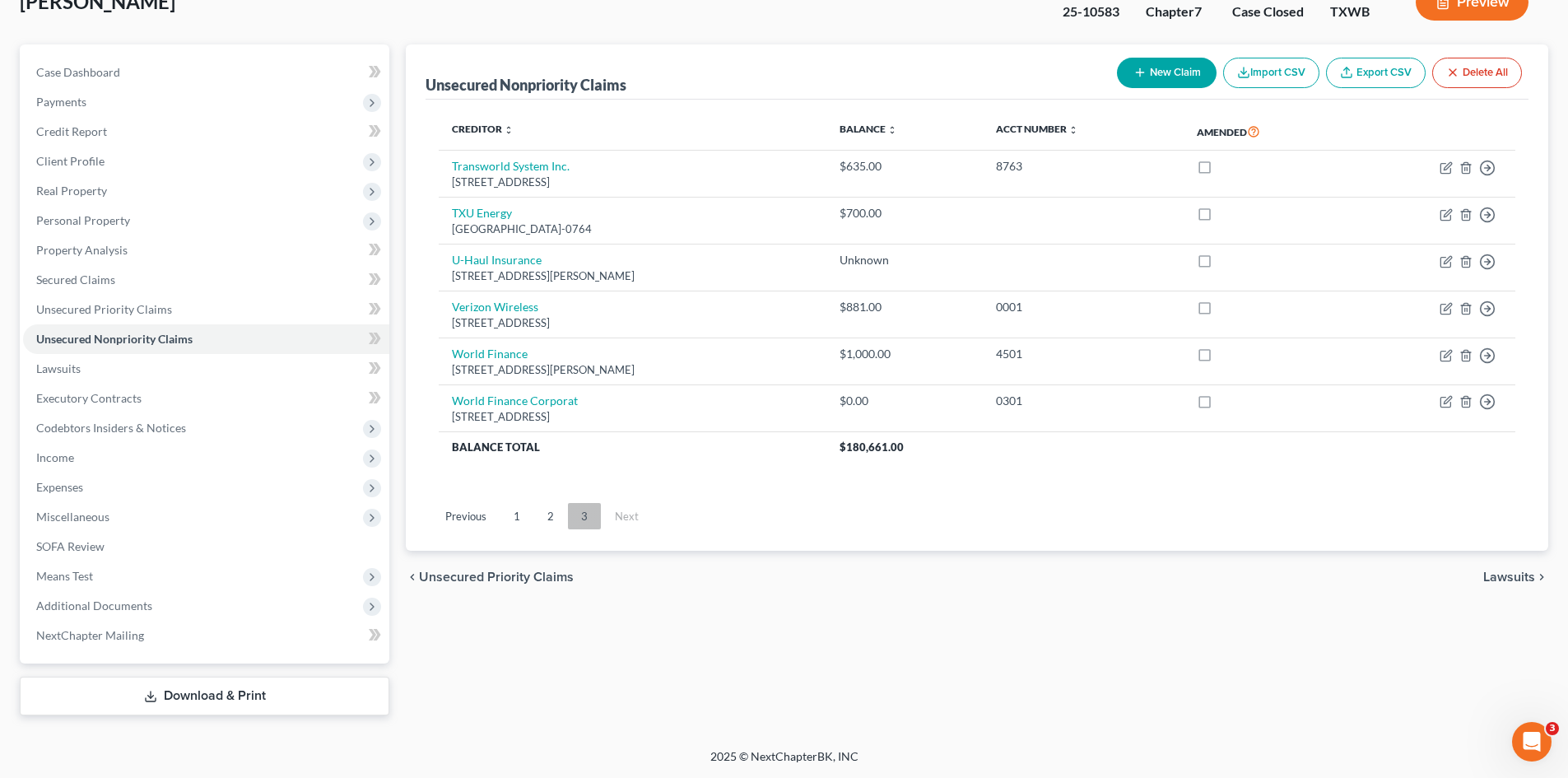
scroll to position [114, 0]
click at [547, 512] on link "2" at bounding box center [551, 516] width 33 height 26
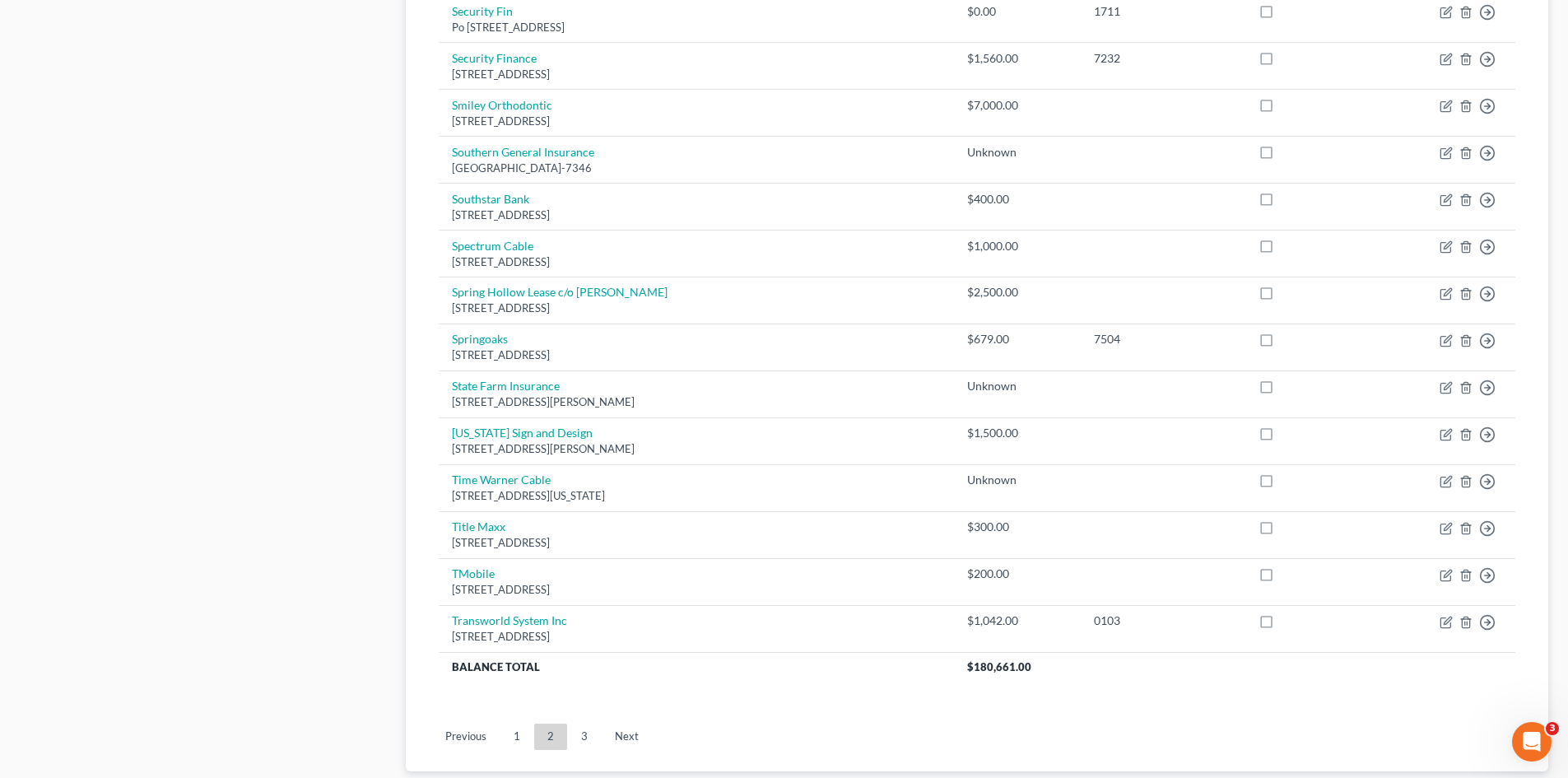
scroll to position [1129, 0]
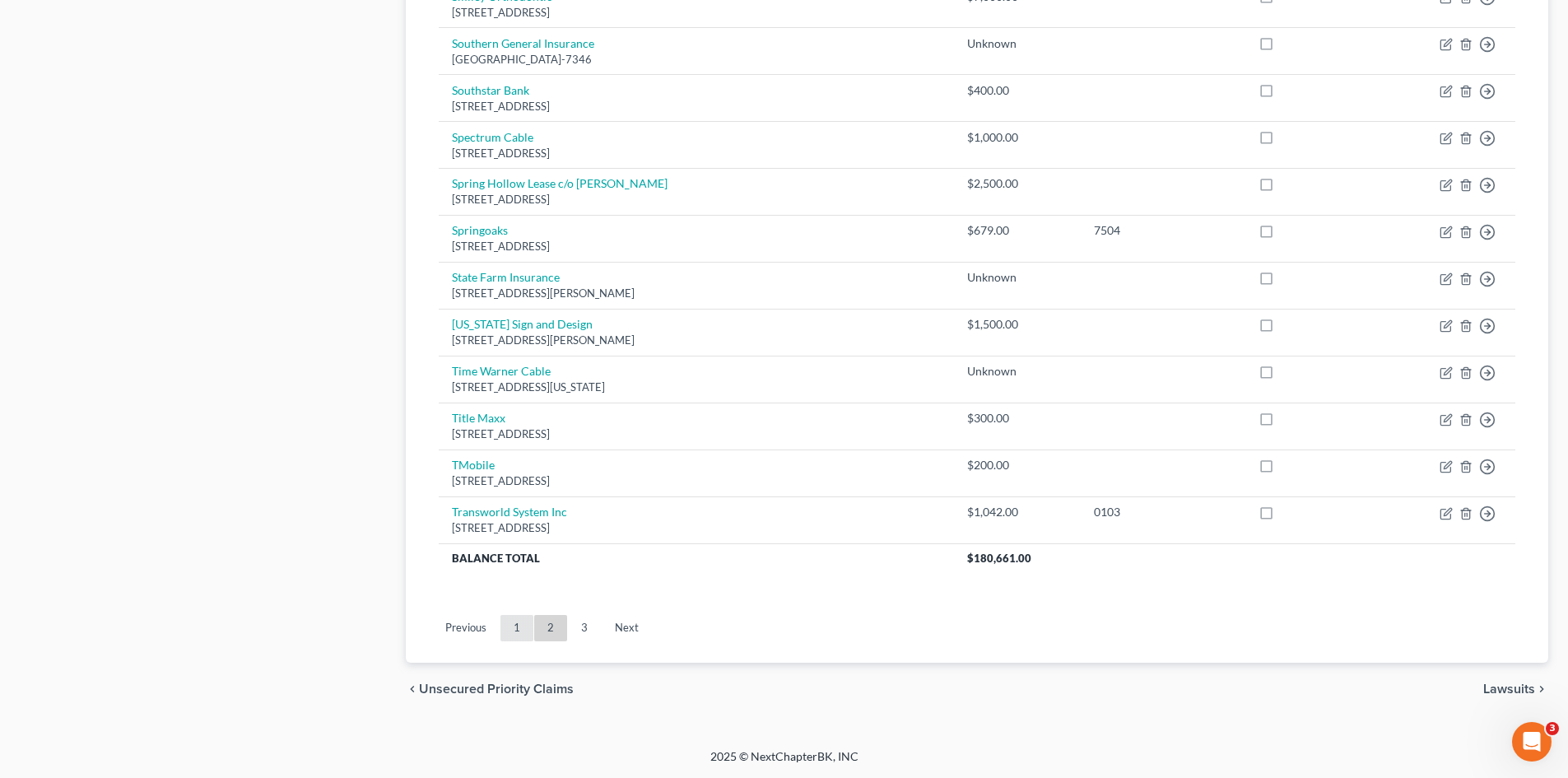
click at [515, 636] on link "1" at bounding box center [517, 628] width 33 height 26
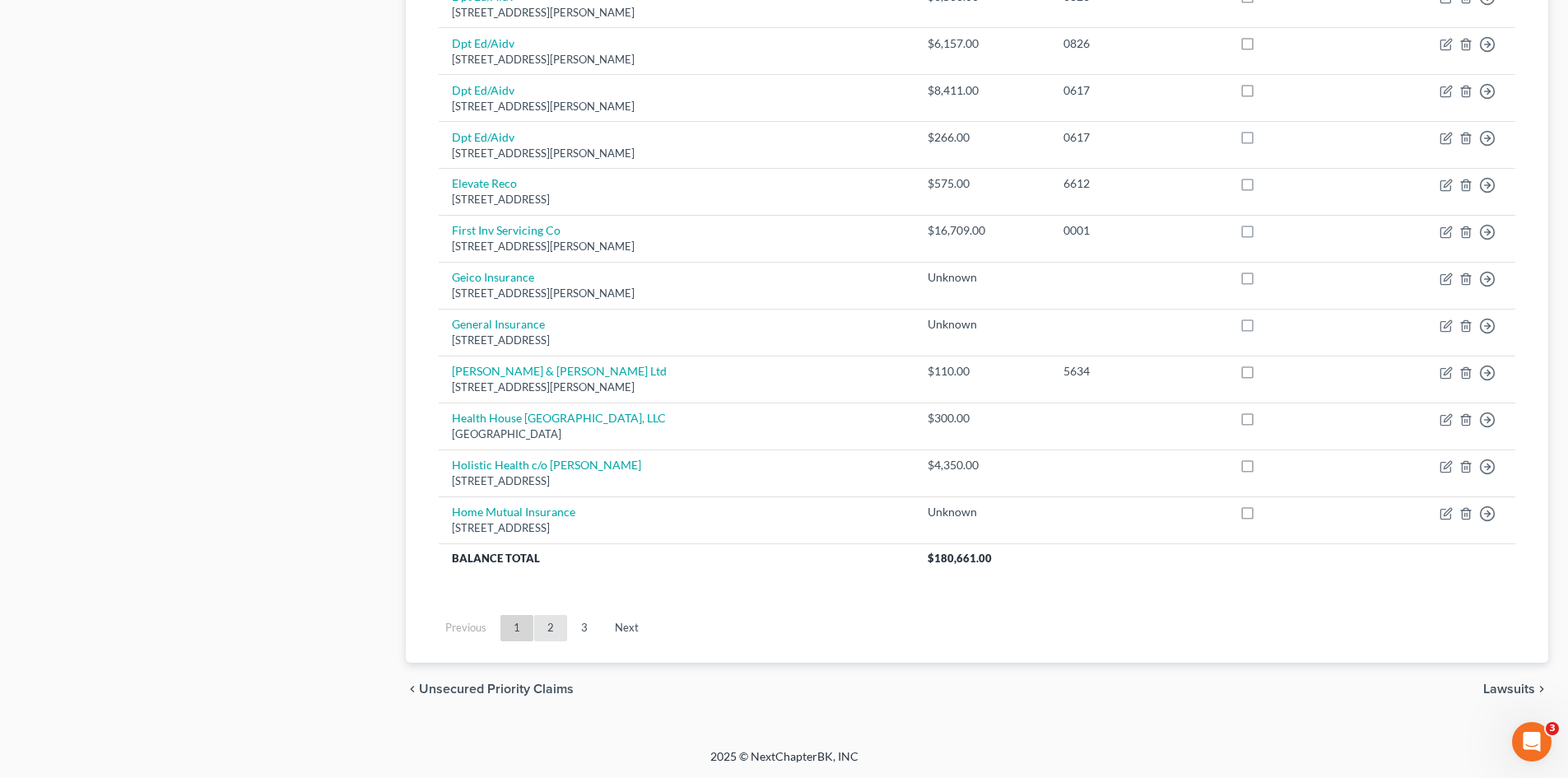
click at [561, 636] on link "2" at bounding box center [551, 628] width 33 height 26
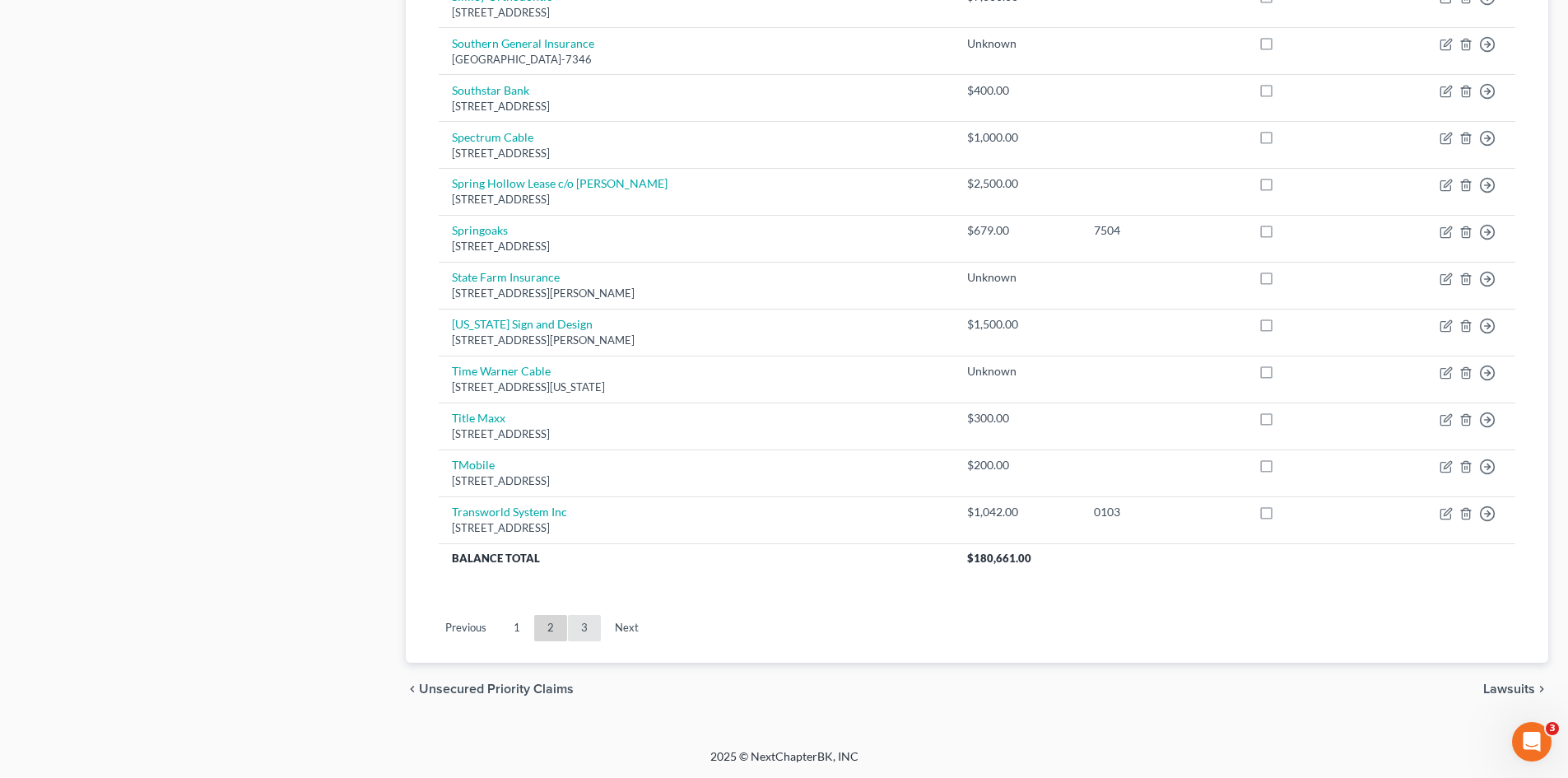
click at [587, 636] on link "3" at bounding box center [584, 628] width 33 height 26
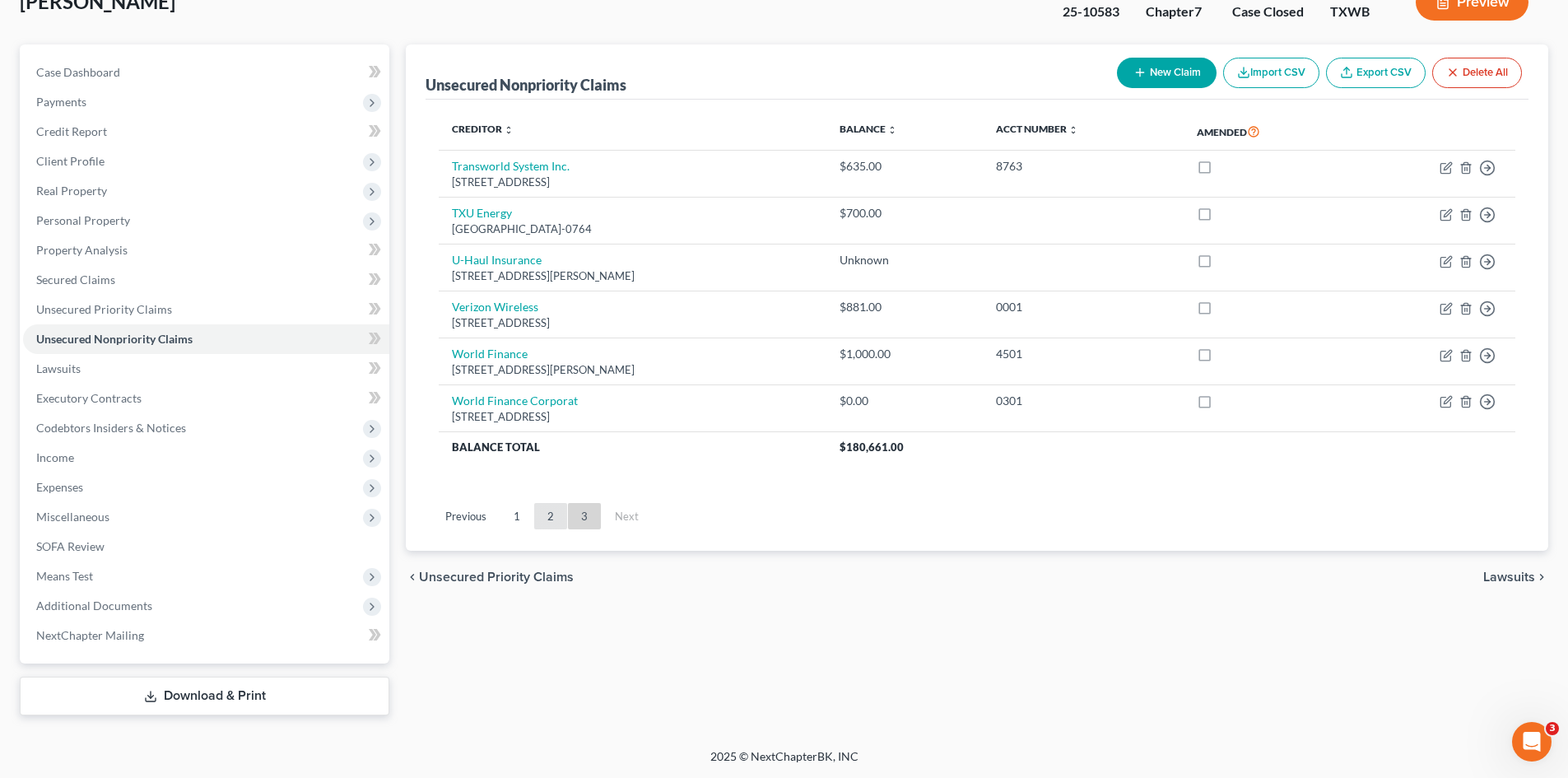
click at [535, 517] on link "2" at bounding box center [551, 516] width 33 height 26
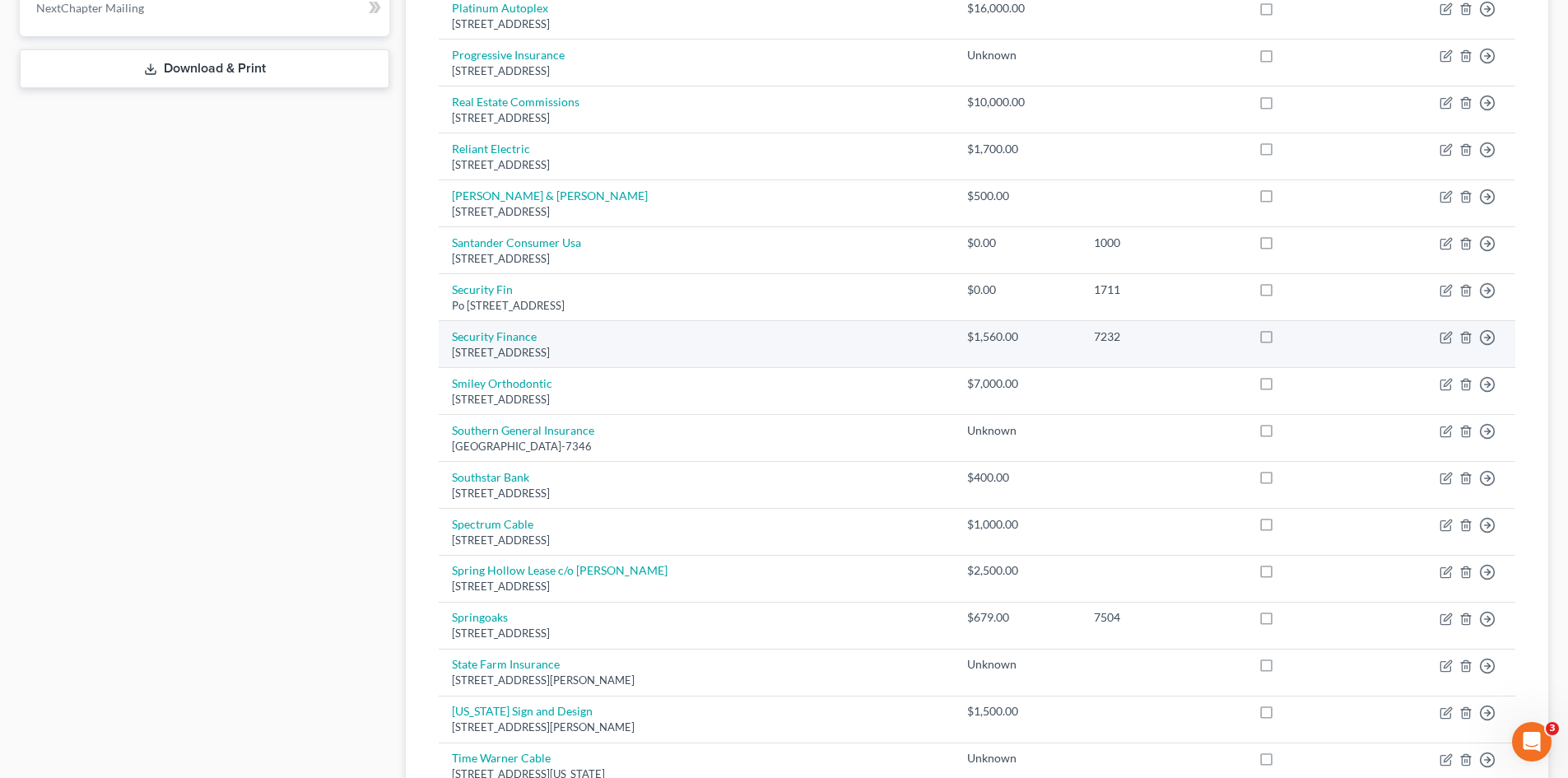
scroll to position [1019, 0]
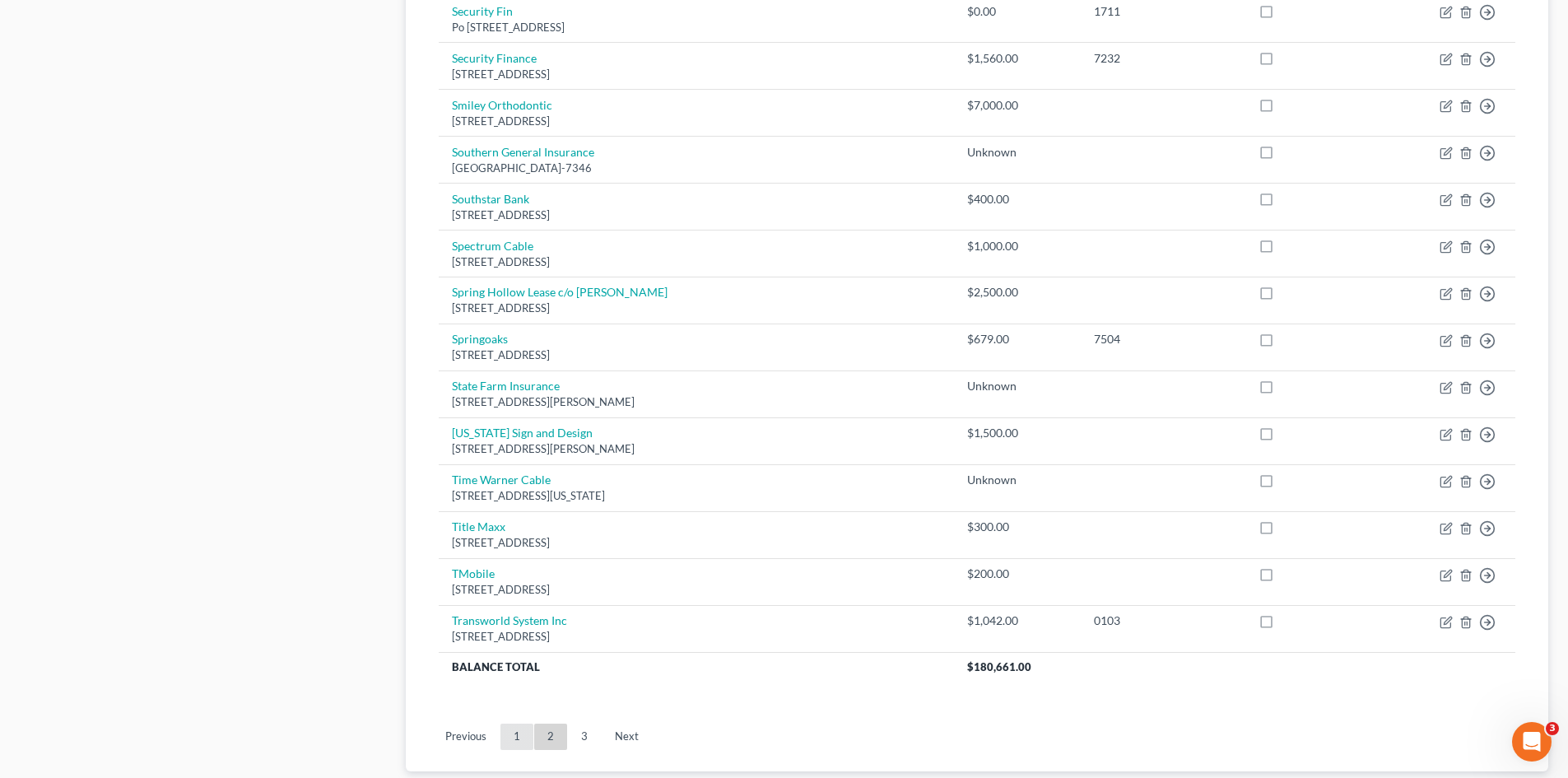
click at [519, 736] on link "1" at bounding box center [517, 736] width 33 height 26
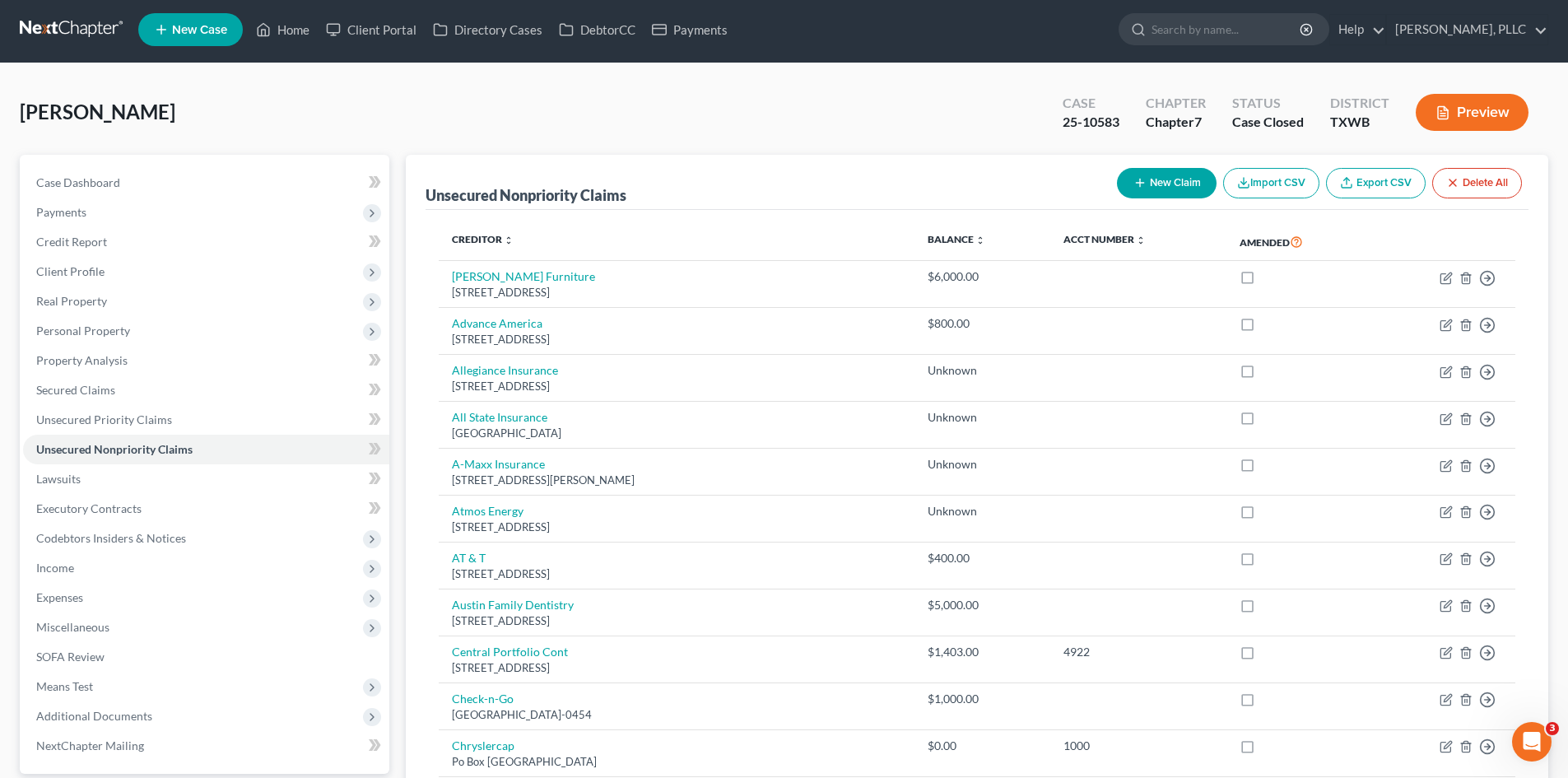
scroll to position [0, 0]
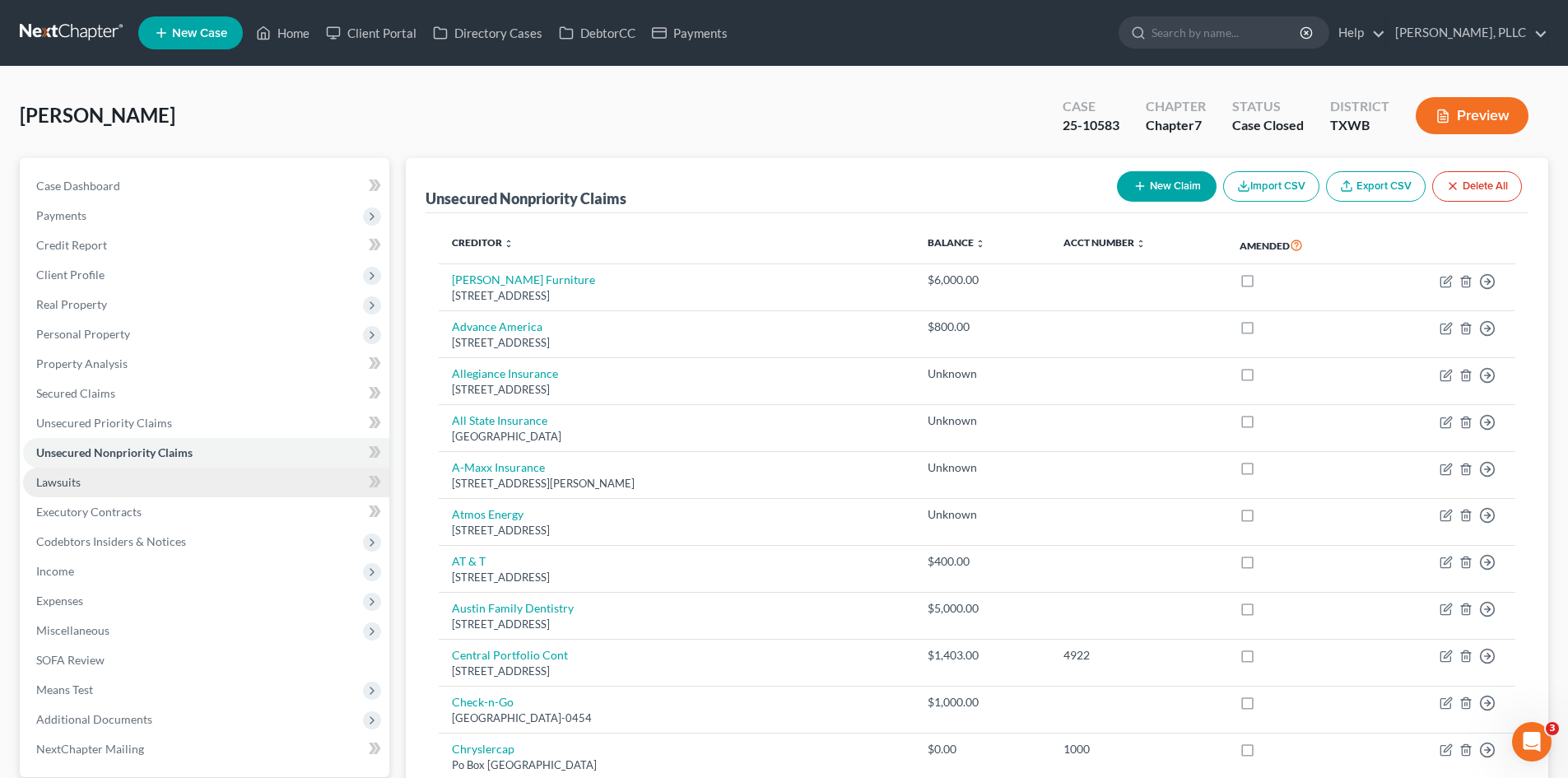
click at [82, 486] on link "Lawsuits" at bounding box center [207, 482] width 367 height 30
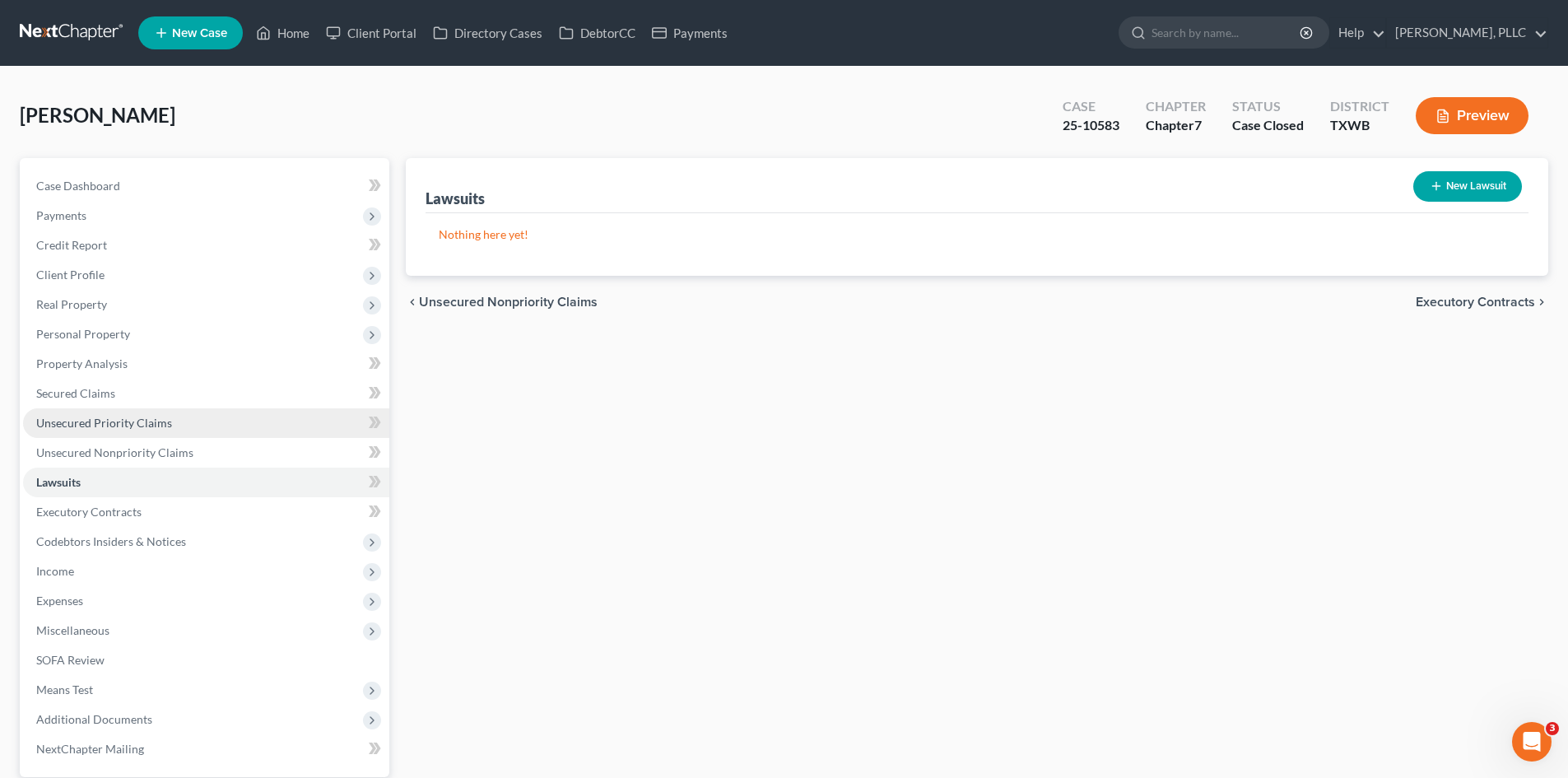
click at [98, 427] on span "Unsecured Priority Claims" at bounding box center [105, 423] width 136 height 14
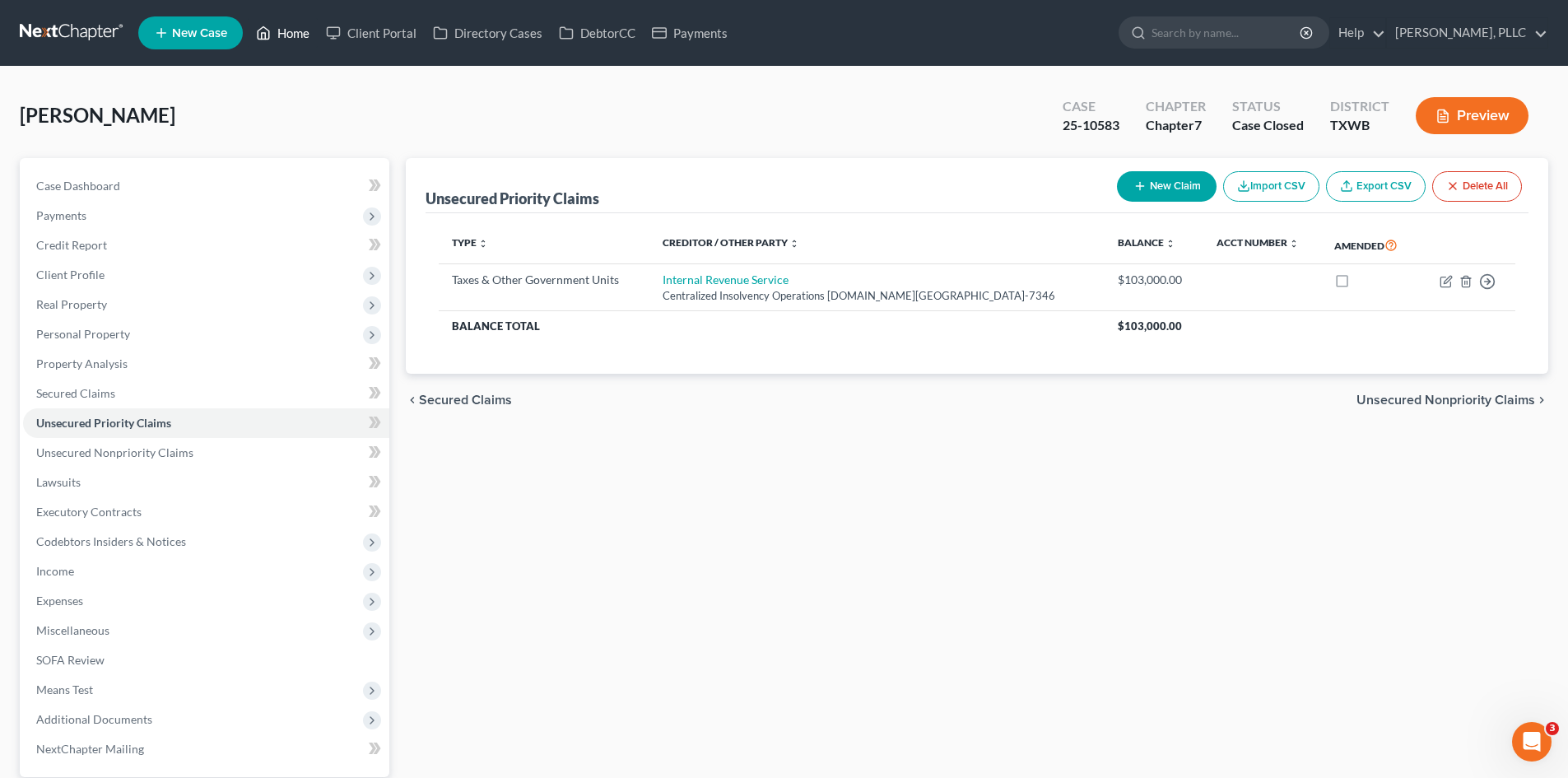
click at [292, 40] on link "Home" at bounding box center [282, 32] width 70 height 30
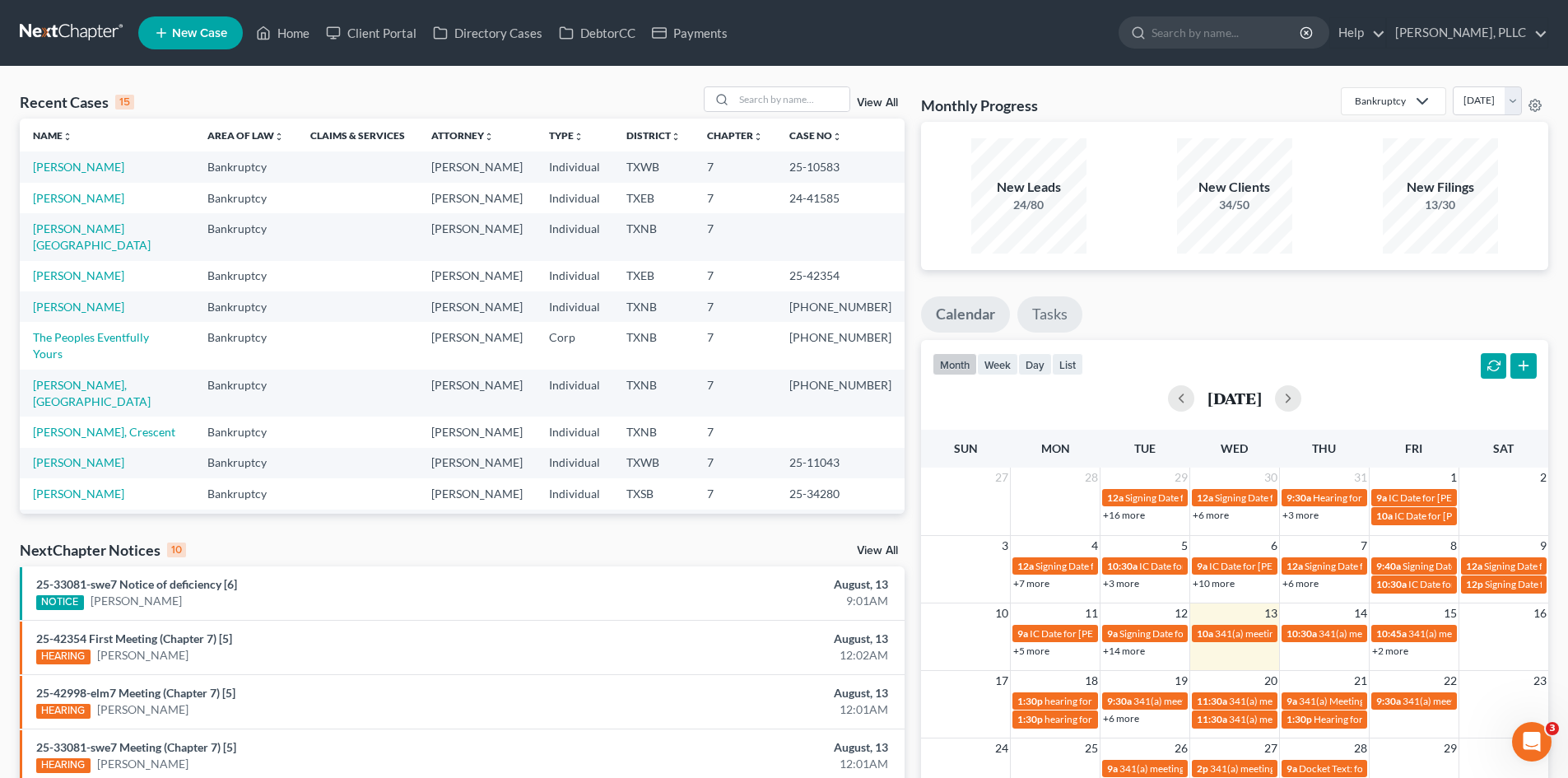
click at [1036, 313] on link "Tasks" at bounding box center [1050, 315] width 65 height 37
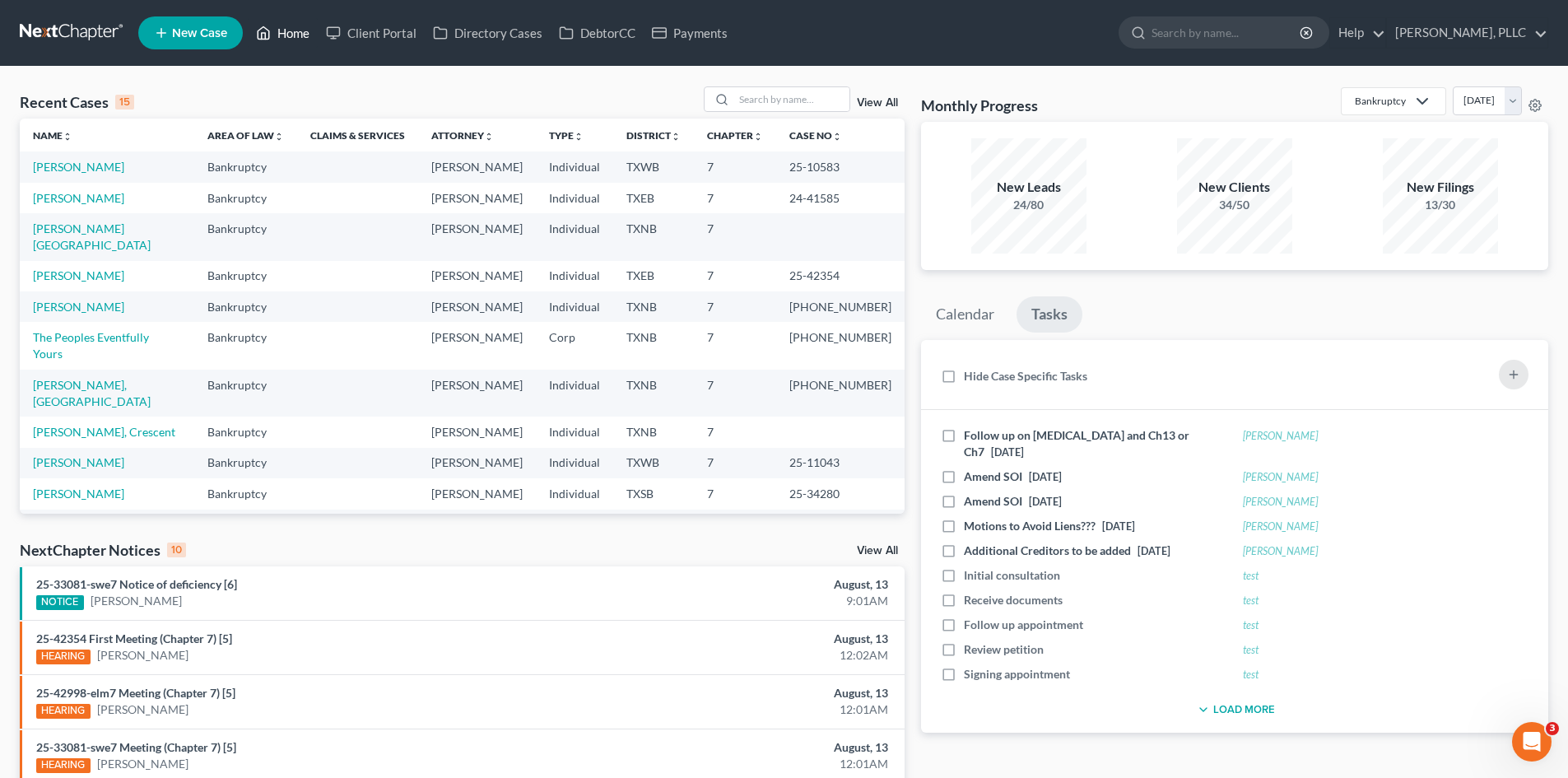
click at [281, 33] on link "Home" at bounding box center [282, 32] width 70 height 30
click at [494, 38] on link "Directory Cases" at bounding box center [487, 32] width 126 height 30
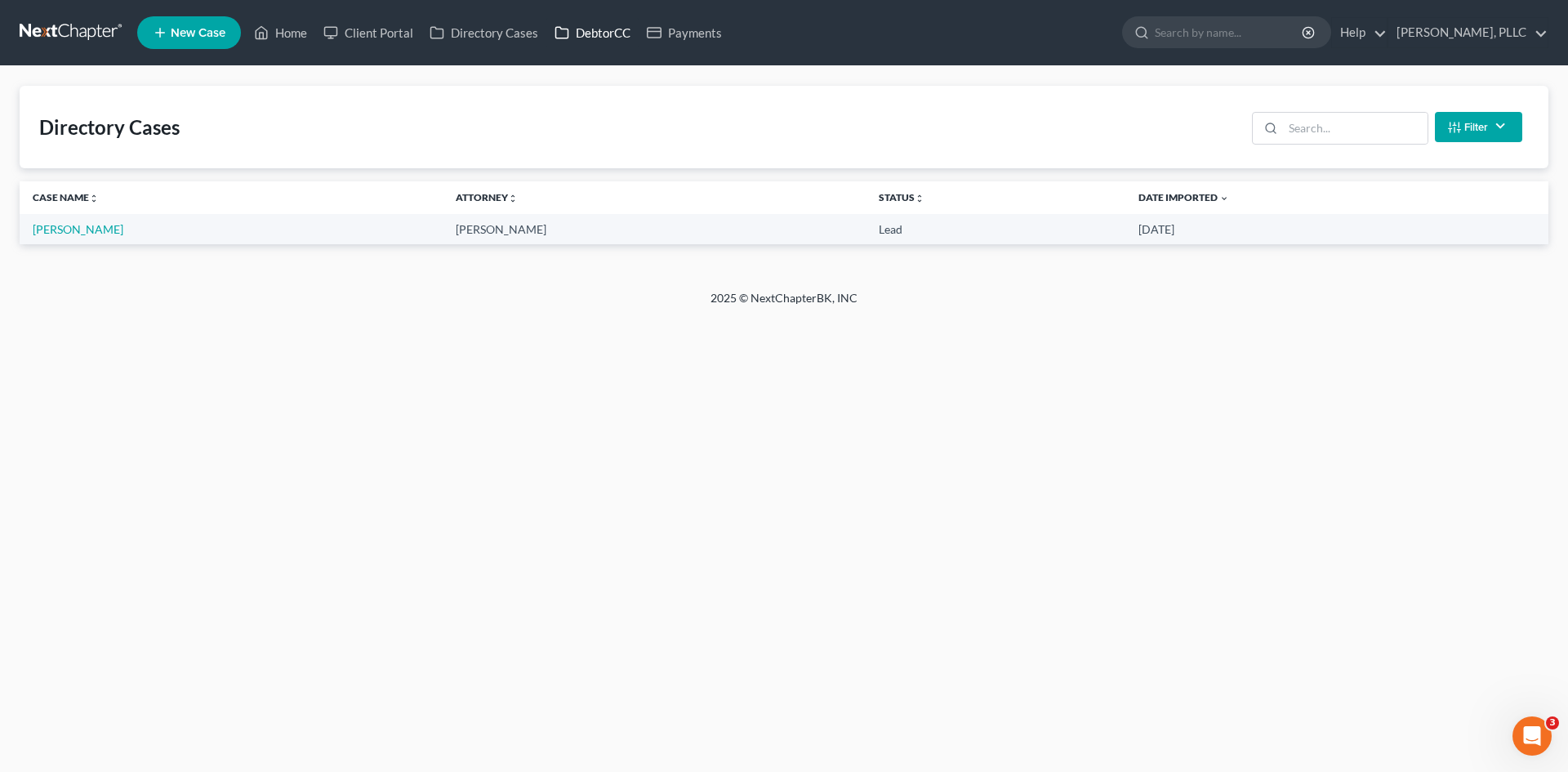
click at [583, 38] on link "DebtorCC" at bounding box center [592, 32] width 92 height 29
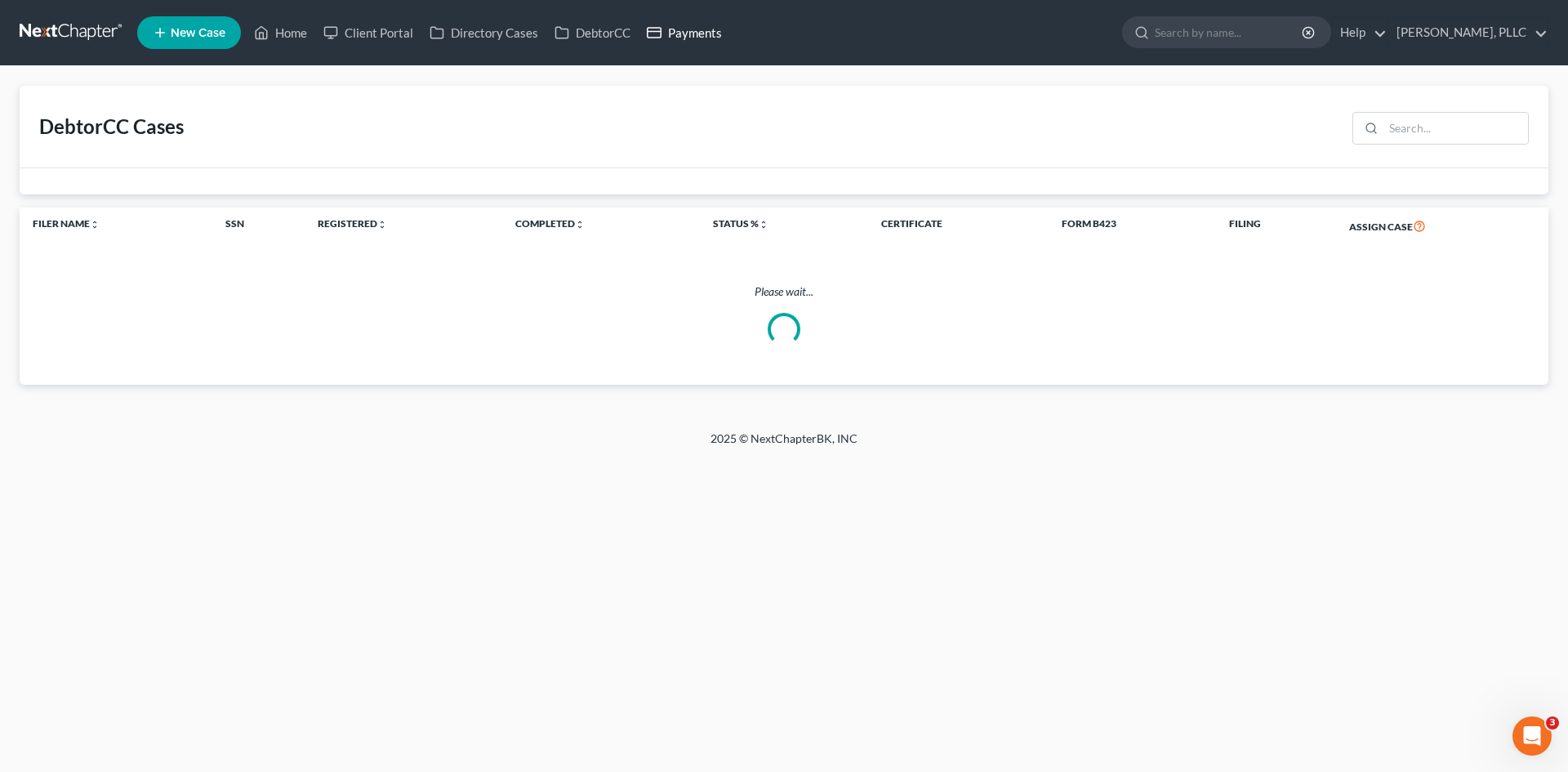
click at [678, 41] on link "Payments" at bounding box center [684, 32] width 91 height 29
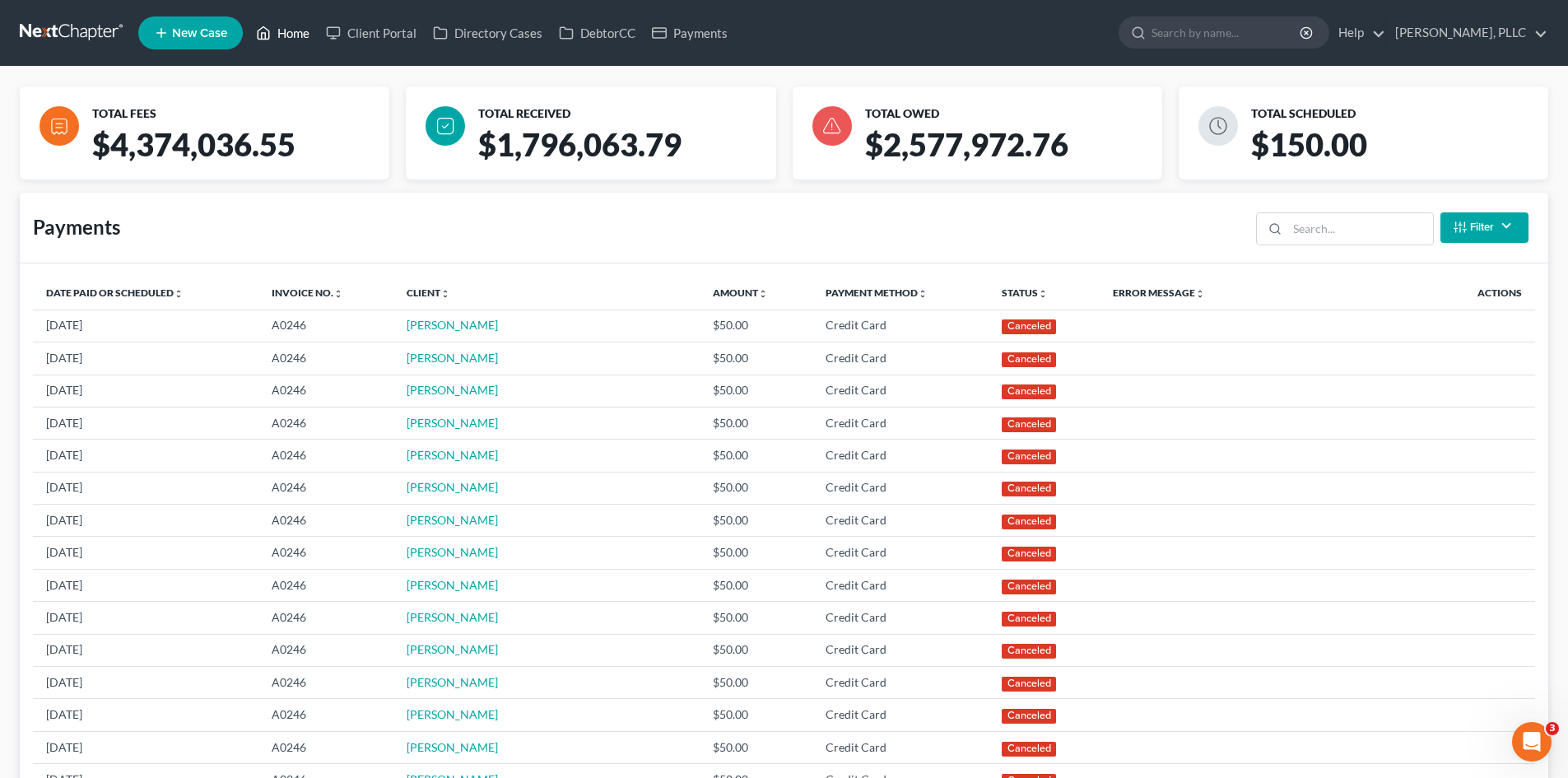
click at [299, 26] on link "Home" at bounding box center [282, 32] width 70 height 30
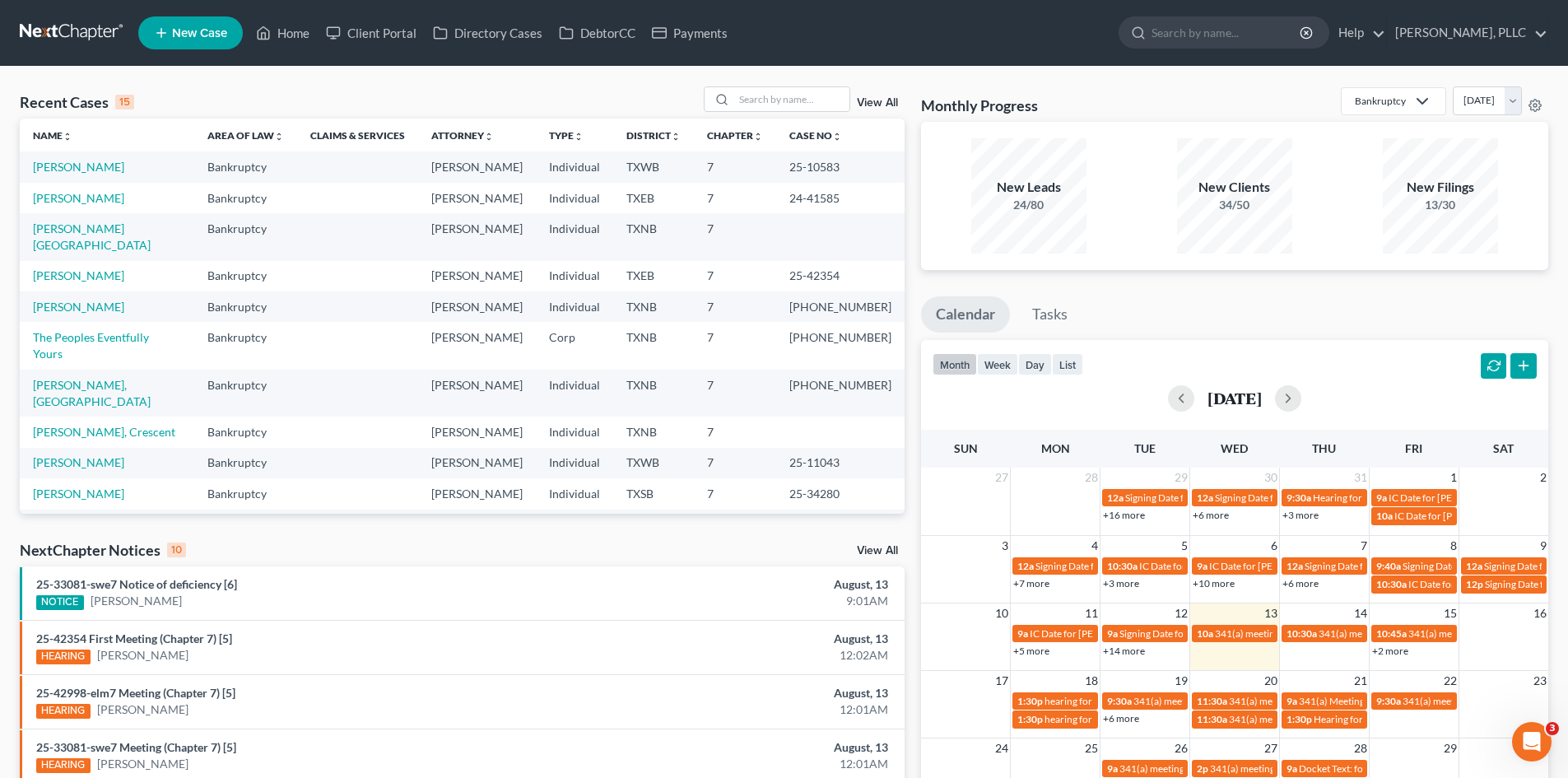
click at [284, 294] on td "Bankruptcy" at bounding box center [245, 307] width 103 height 30
drag, startPoint x: 46, startPoint y: 363, endPoint x: 1441, endPoint y: 332, distance: 1395.3
click at [120, 369] on td "[PERSON_NAME], [GEOGRAPHIC_DATA]" at bounding box center [106, 393] width 174 height 47
drag, startPoint x: 266, startPoint y: 284, endPoint x: 1200, endPoint y: 283, distance: 934.0
click at [277, 292] on td "Bankruptcy" at bounding box center [245, 307] width 103 height 30
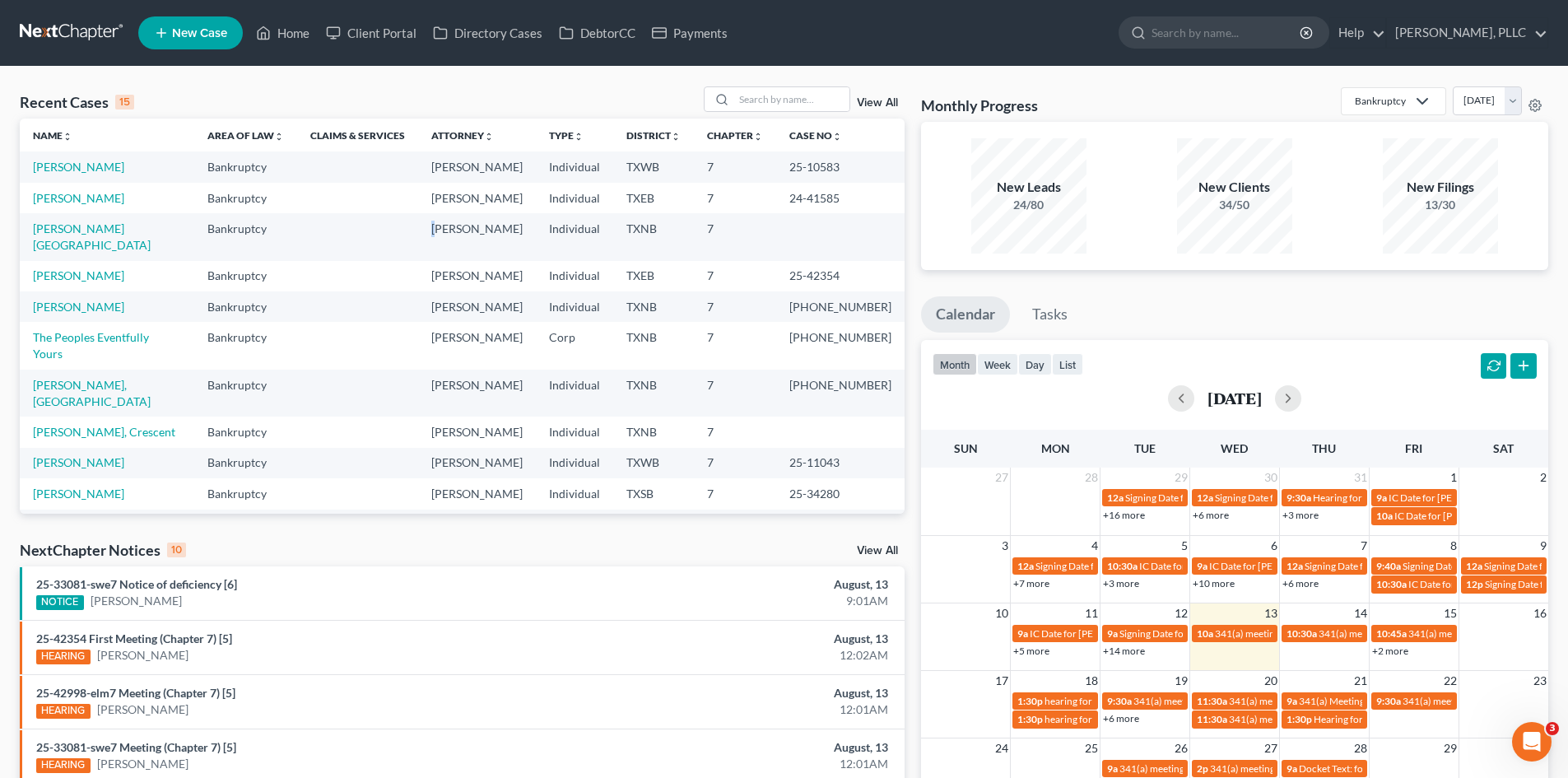
click at [460, 214] on td "[PERSON_NAME]" at bounding box center [477, 237] width 118 height 47
drag, startPoint x: 498, startPoint y: 383, endPoint x: 507, endPoint y: 382, distance: 9.1
click at [499, 417] on td "[PERSON_NAME]" at bounding box center [477, 432] width 118 height 30
click at [1053, 313] on link "Tasks" at bounding box center [1050, 315] width 65 height 37
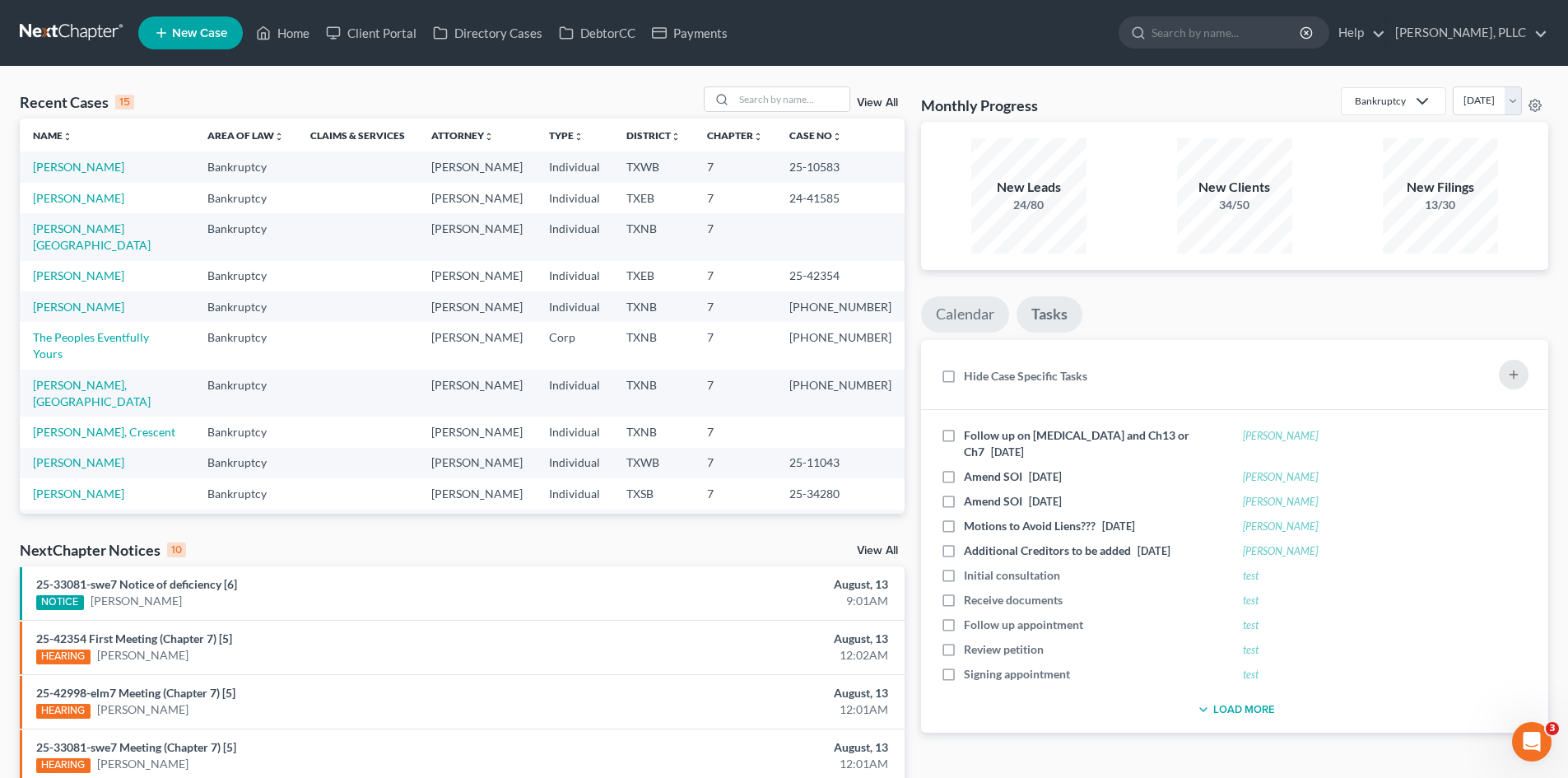
click at [958, 319] on link "Calendar" at bounding box center [965, 315] width 89 height 37
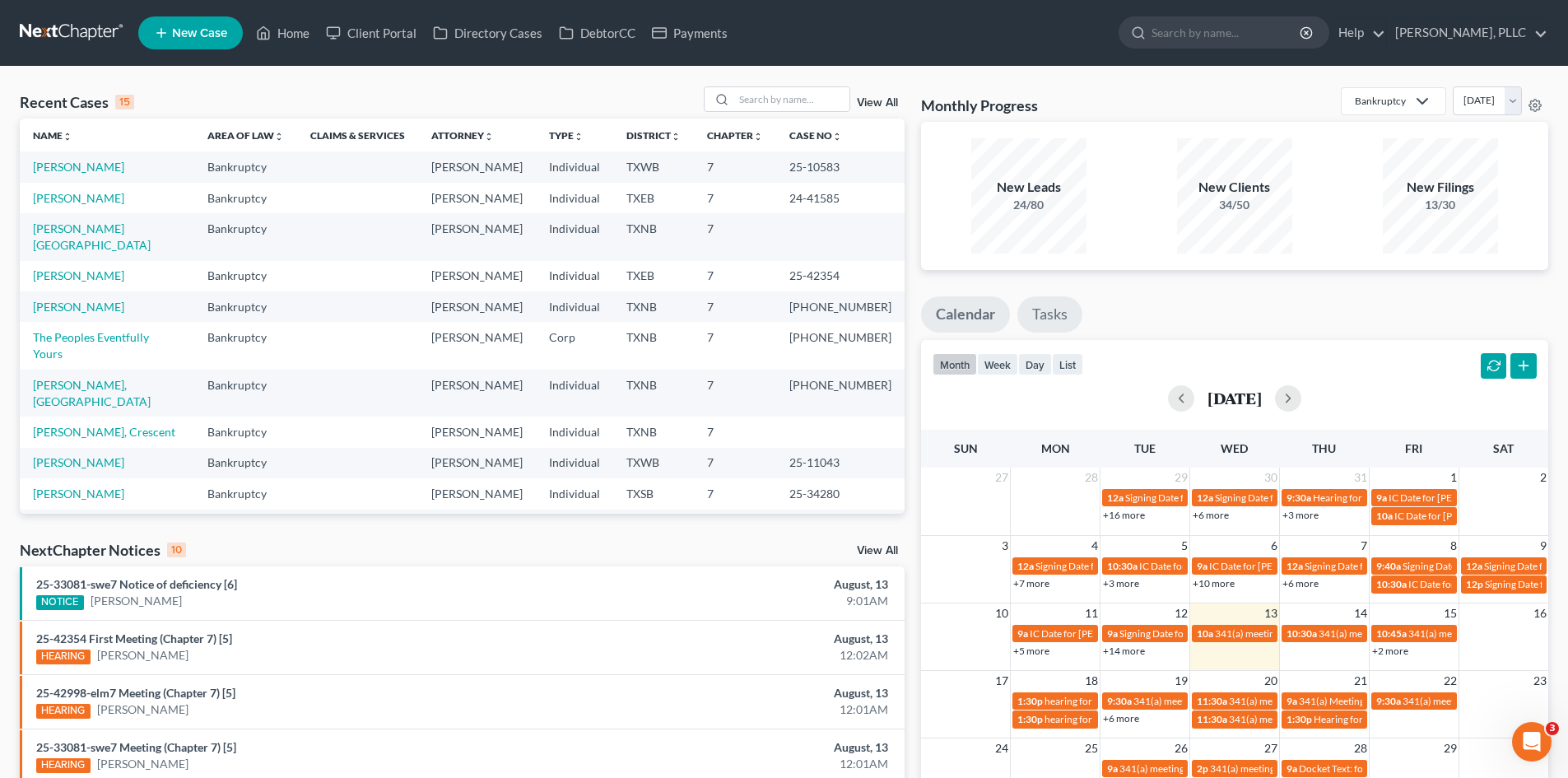
click at [1036, 323] on link "Tasks" at bounding box center [1050, 315] width 65 height 37
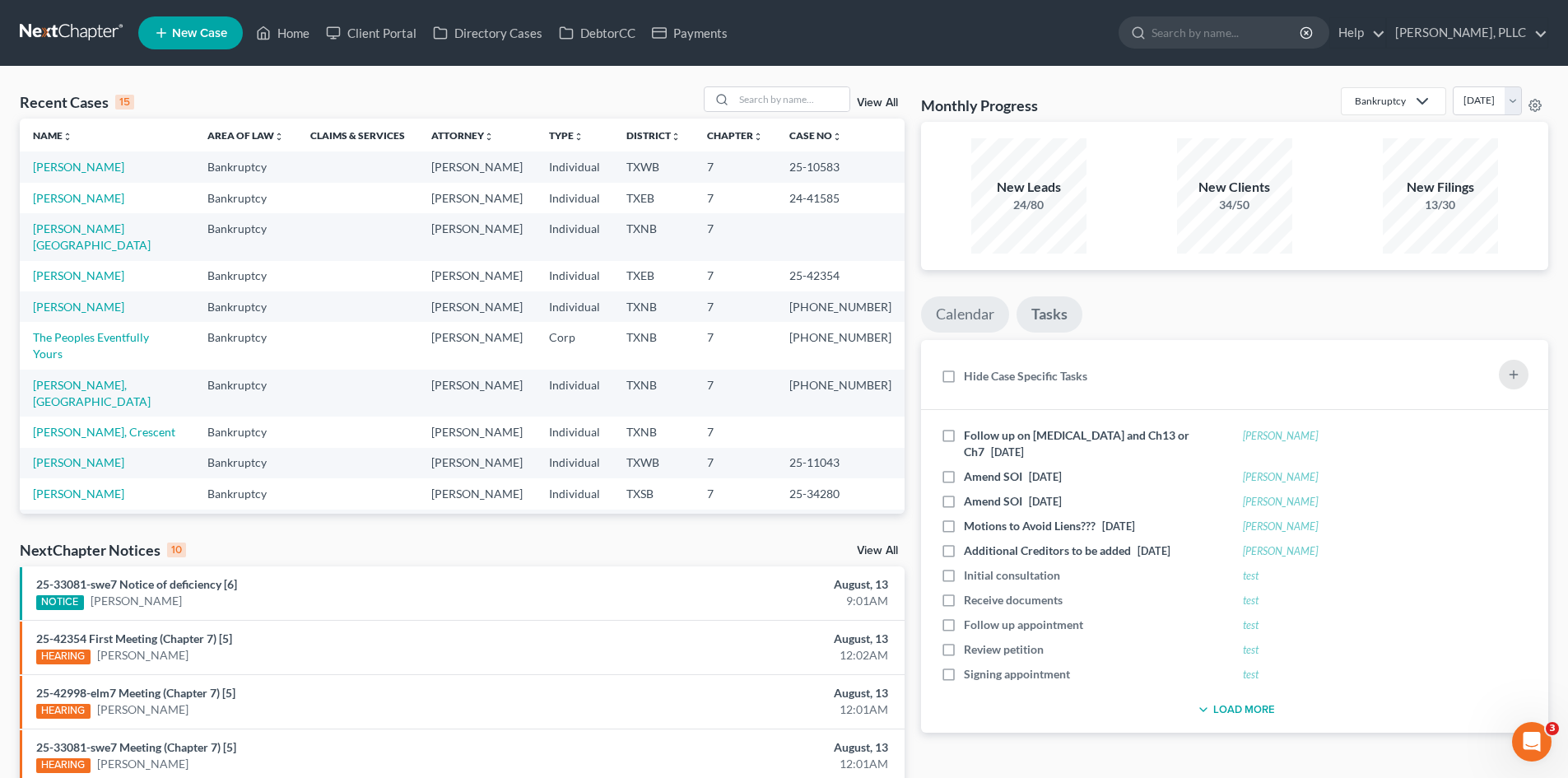
click at [981, 317] on link "Calendar" at bounding box center [965, 315] width 89 height 37
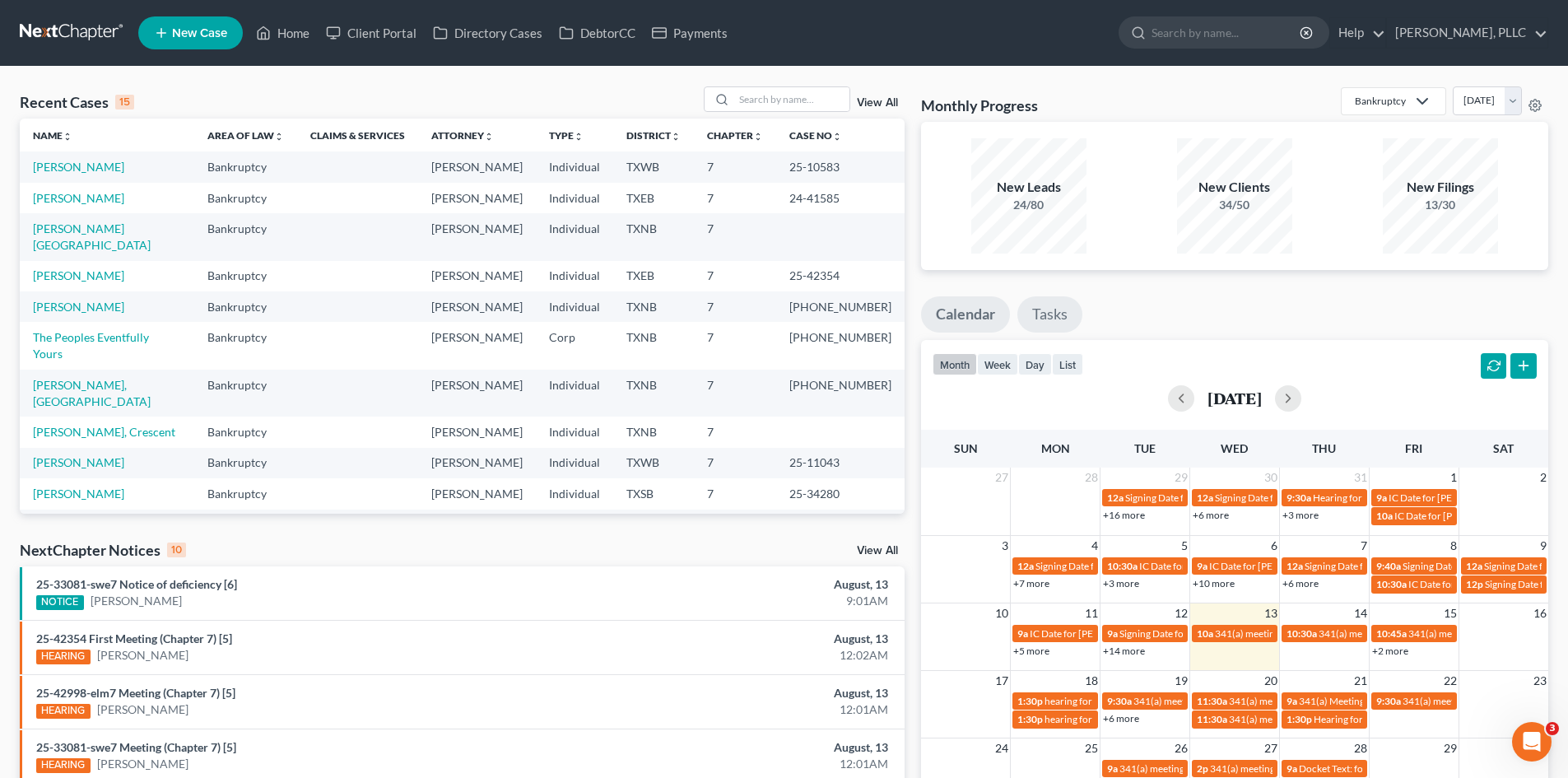
click at [1028, 317] on link "Tasks" at bounding box center [1050, 315] width 65 height 37
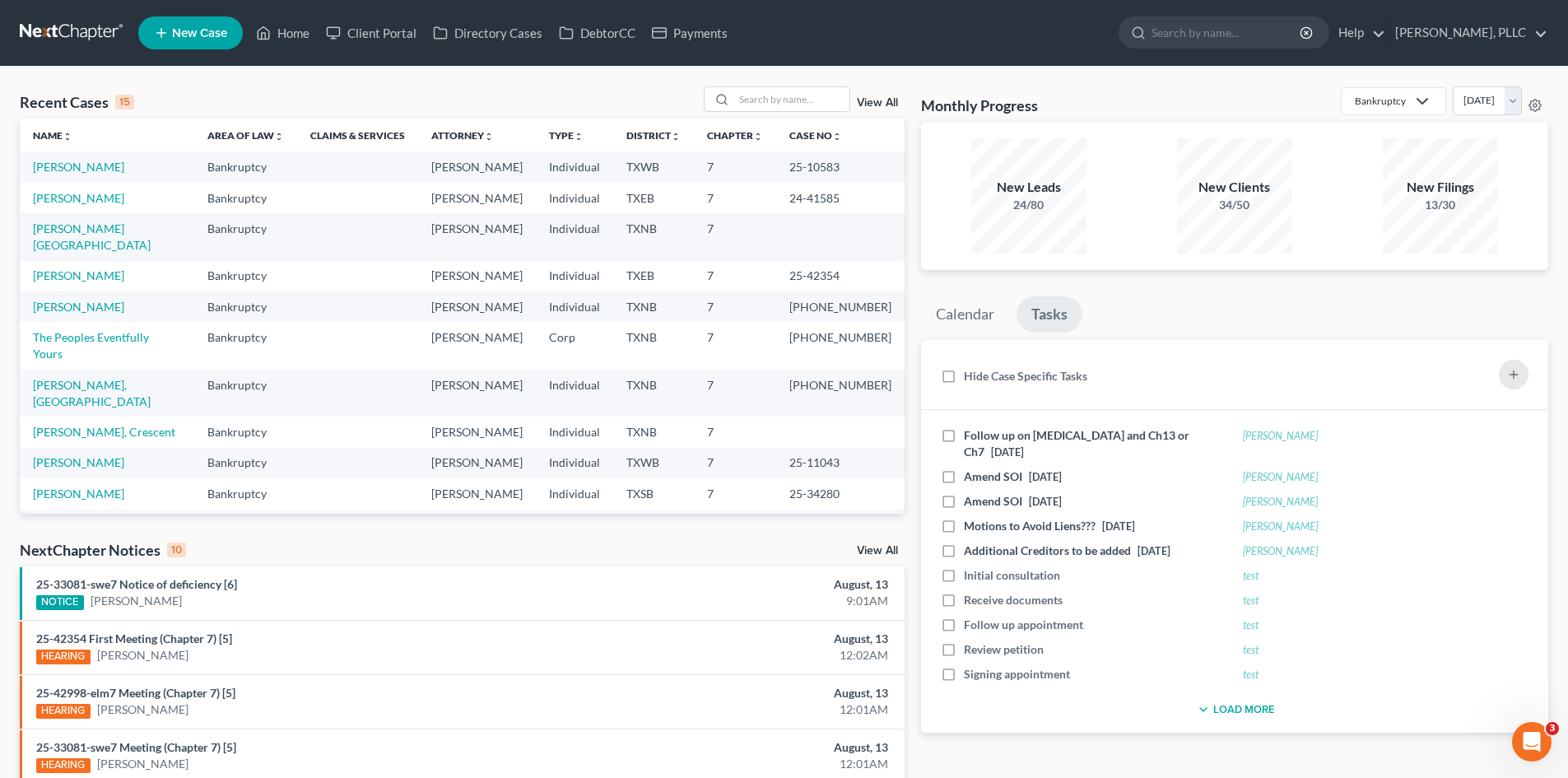
click at [1035, 314] on link "Tasks" at bounding box center [1050, 315] width 66 height 37
drag, startPoint x: 938, startPoint y: 312, endPoint x: 1056, endPoint y: 310, distance: 118.0
click at [940, 312] on link "Calendar" at bounding box center [965, 315] width 89 height 37
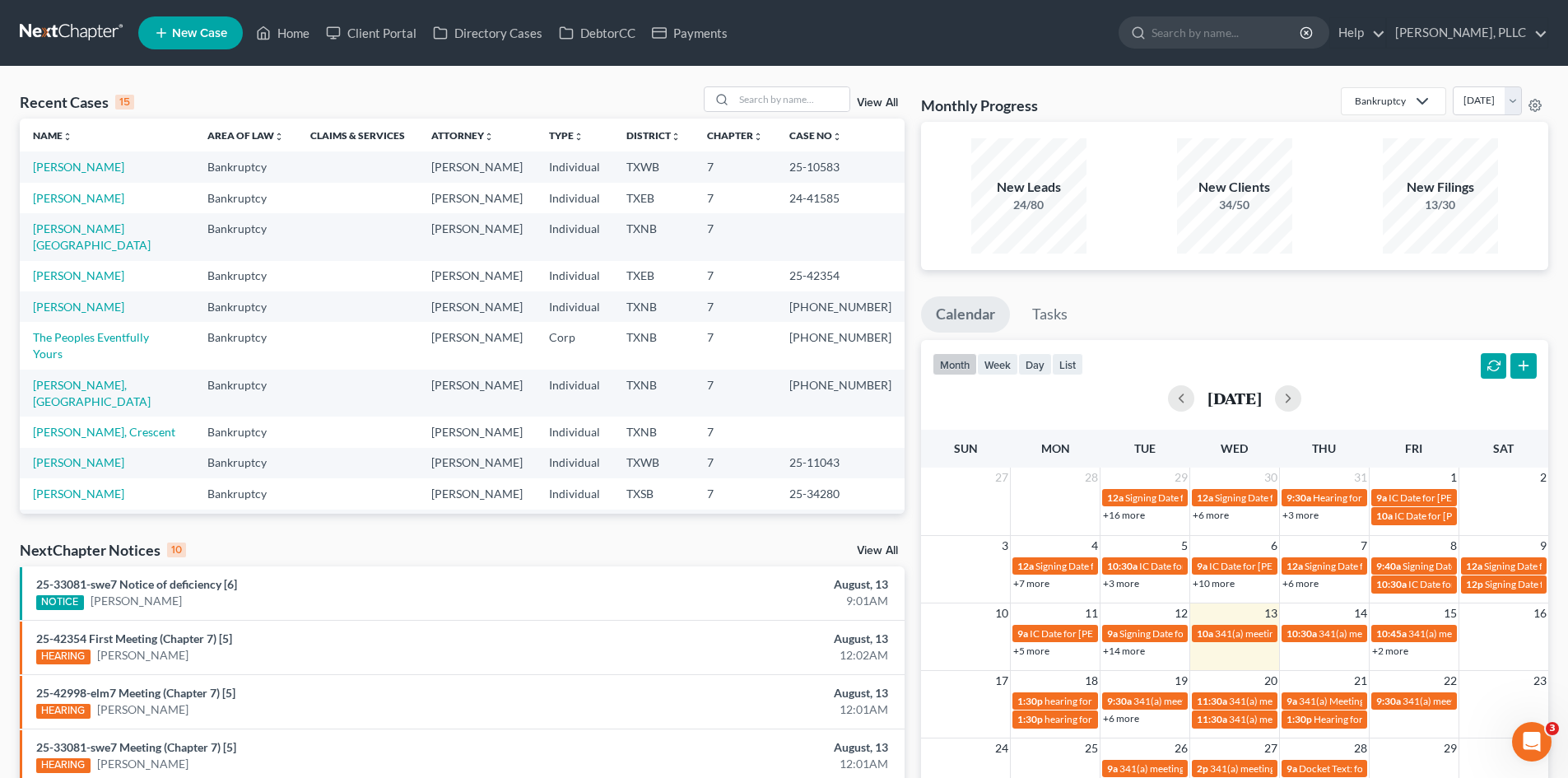
drag, startPoint x: 919, startPoint y: 317, endPoint x: 977, endPoint y: 314, distance: 58.1
click at [921, 317] on div "Monthly Progress Bankruptcy Bankruptcy Consumer Protection Law August 2025 July…" at bounding box center [1235, 611] width 644 height 1049
click at [1041, 315] on link "Tasks" at bounding box center [1050, 315] width 65 height 37
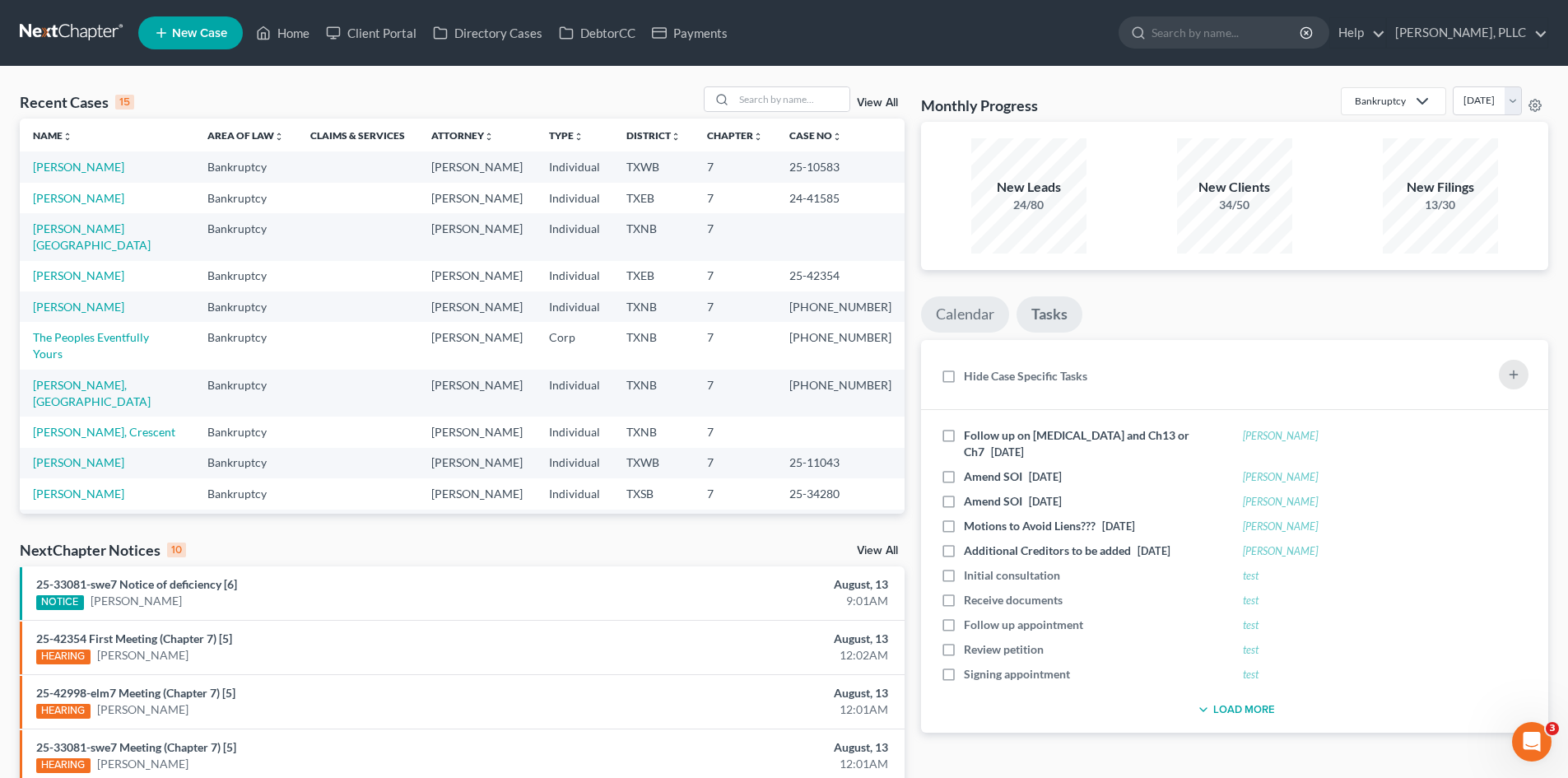
click at [982, 310] on link "Calendar" at bounding box center [965, 315] width 89 height 37
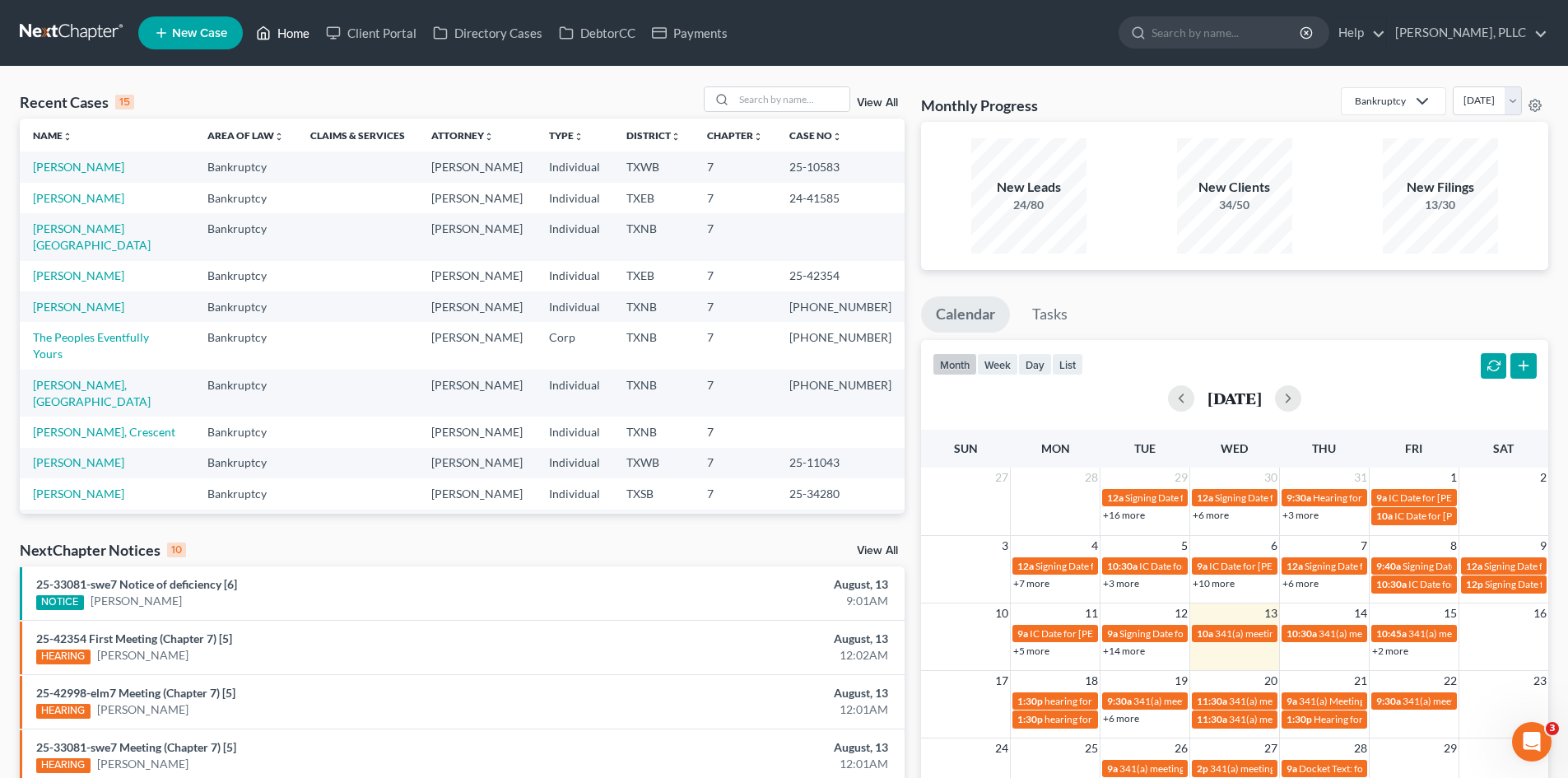
click at [264, 35] on icon at bounding box center [263, 33] width 15 height 20
click at [298, 38] on link "Home" at bounding box center [282, 32] width 70 height 30
click at [678, 32] on link "Payments" at bounding box center [689, 32] width 92 height 30
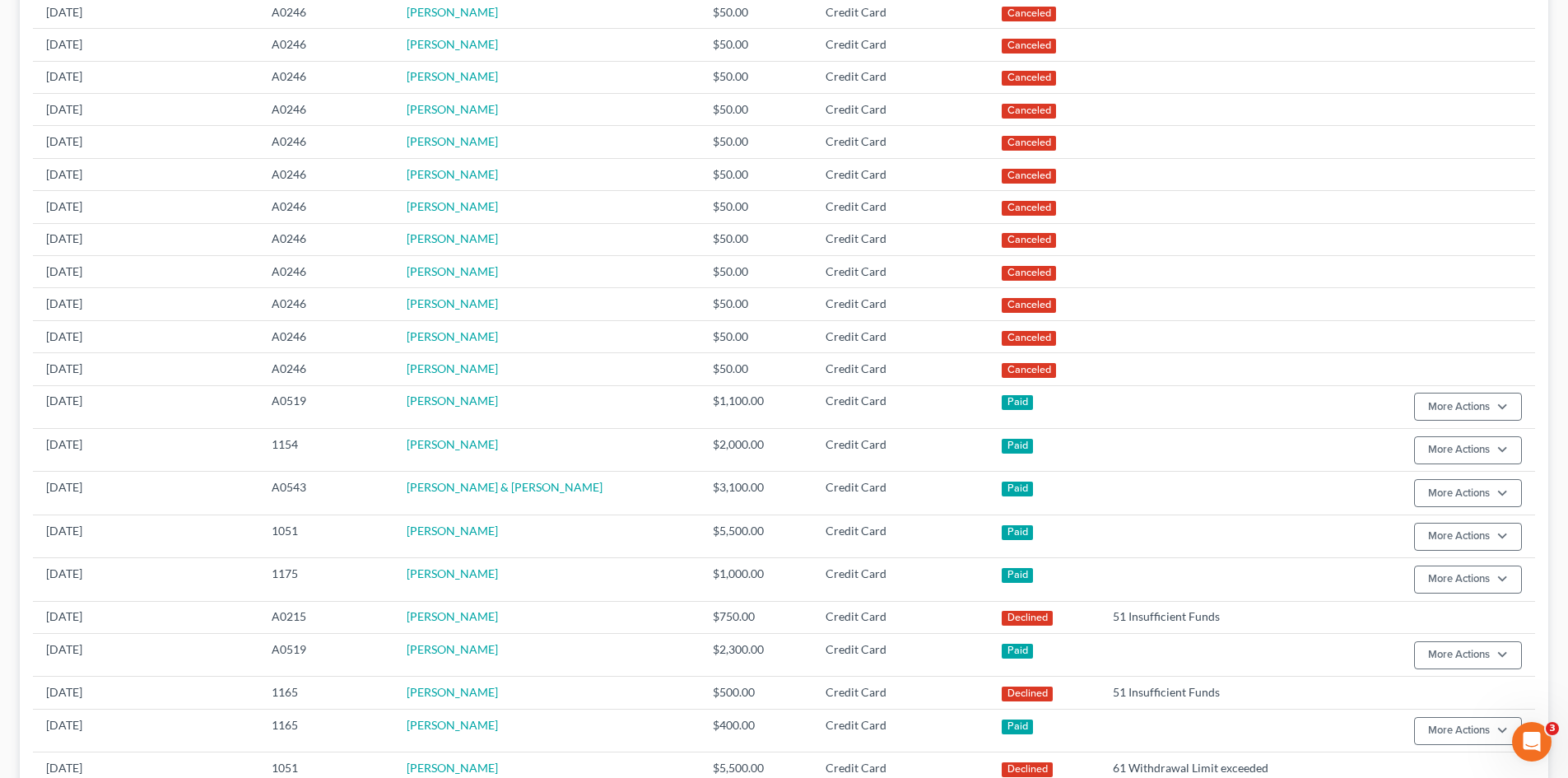
scroll to position [411, 0]
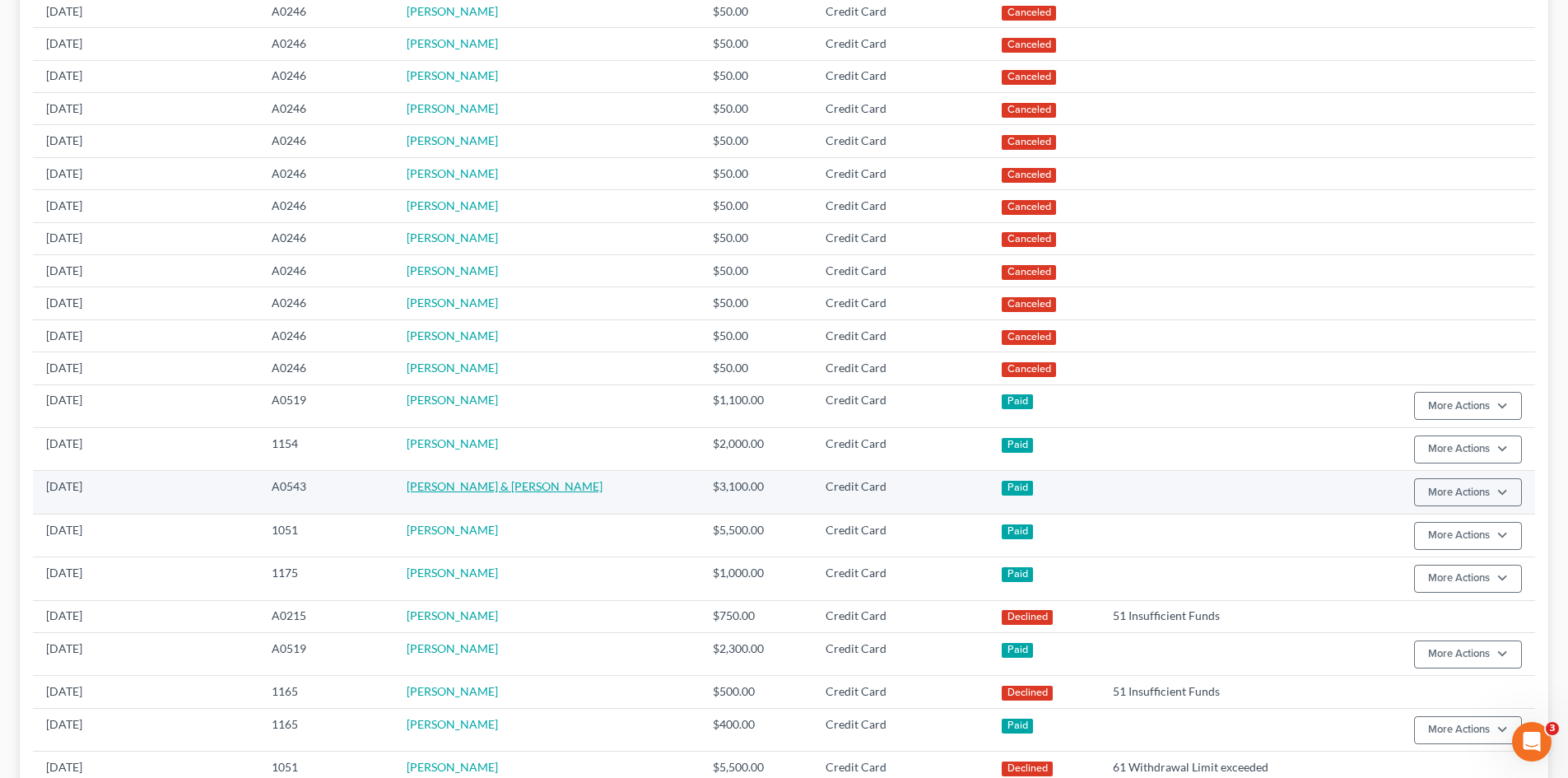
click at [461, 482] on link "[PERSON_NAME] & [PERSON_NAME]" at bounding box center [504, 486] width 196 height 14
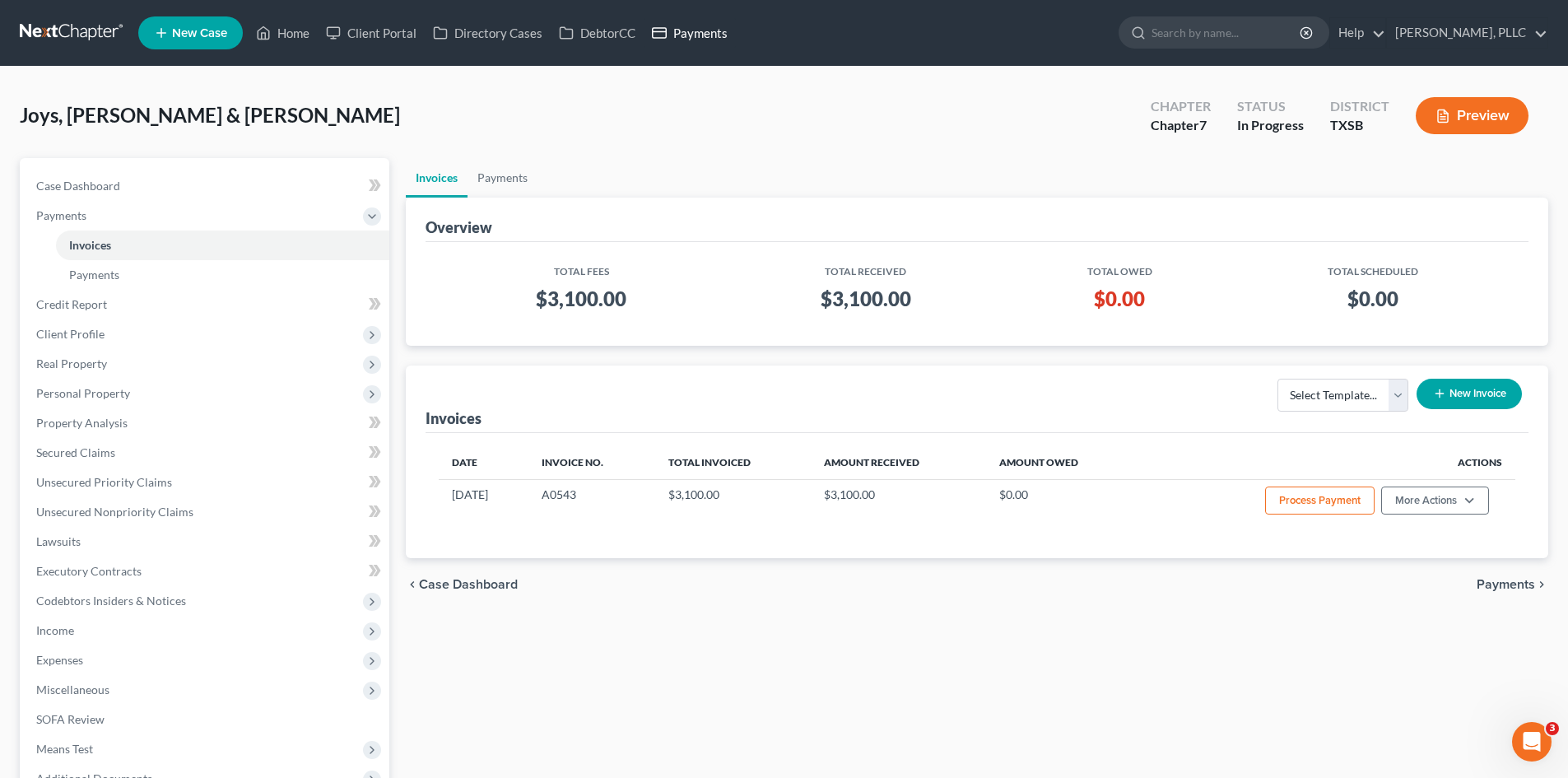
click at [723, 19] on link "Payments" at bounding box center [689, 32] width 92 height 30
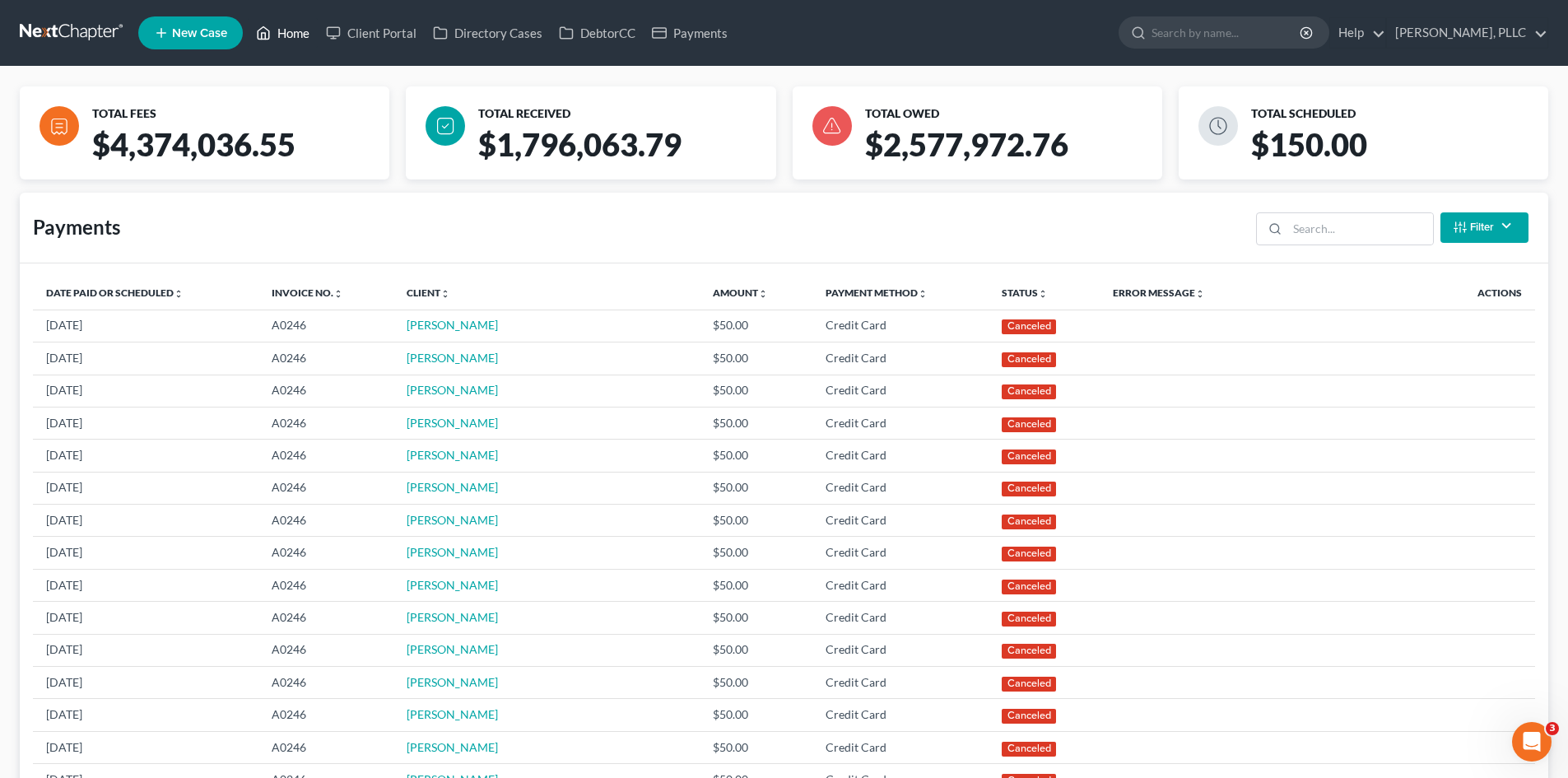
click at [295, 31] on link "Home" at bounding box center [282, 32] width 70 height 30
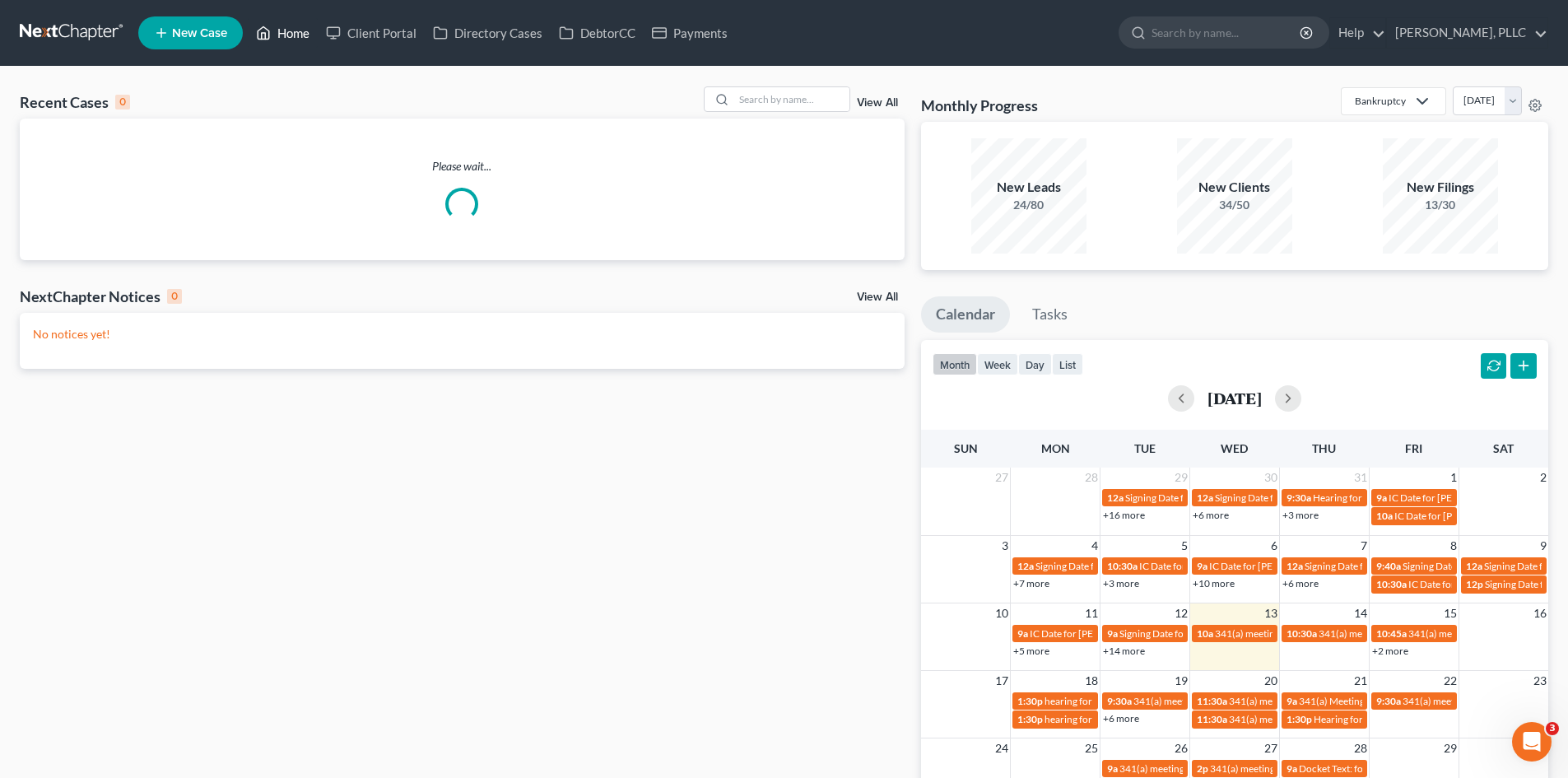
click at [286, 22] on link "Home" at bounding box center [282, 32] width 70 height 30
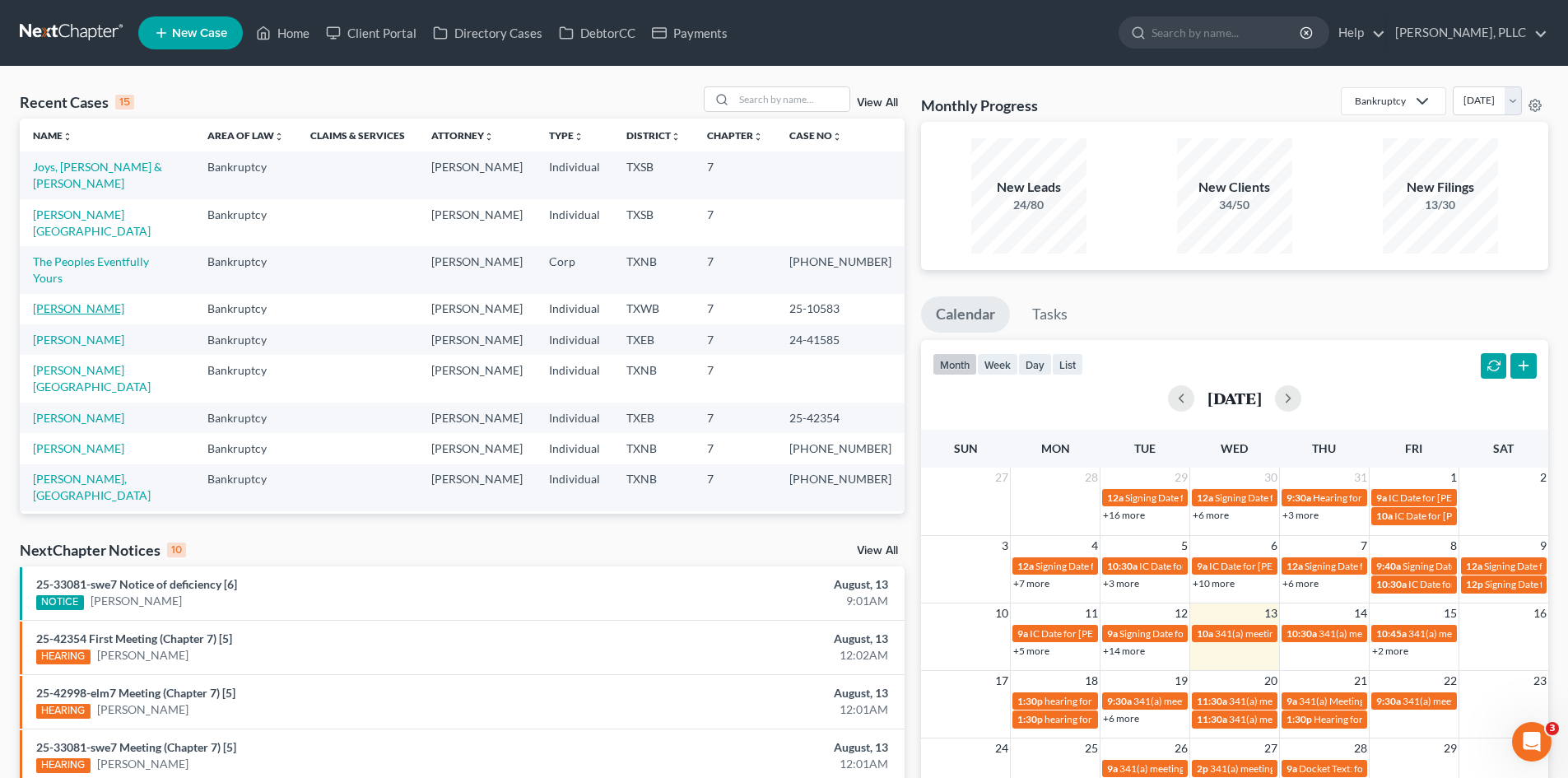
click at [99, 301] on link "[PERSON_NAME]" at bounding box center [79, 309] width 91 height 14
select select "6"
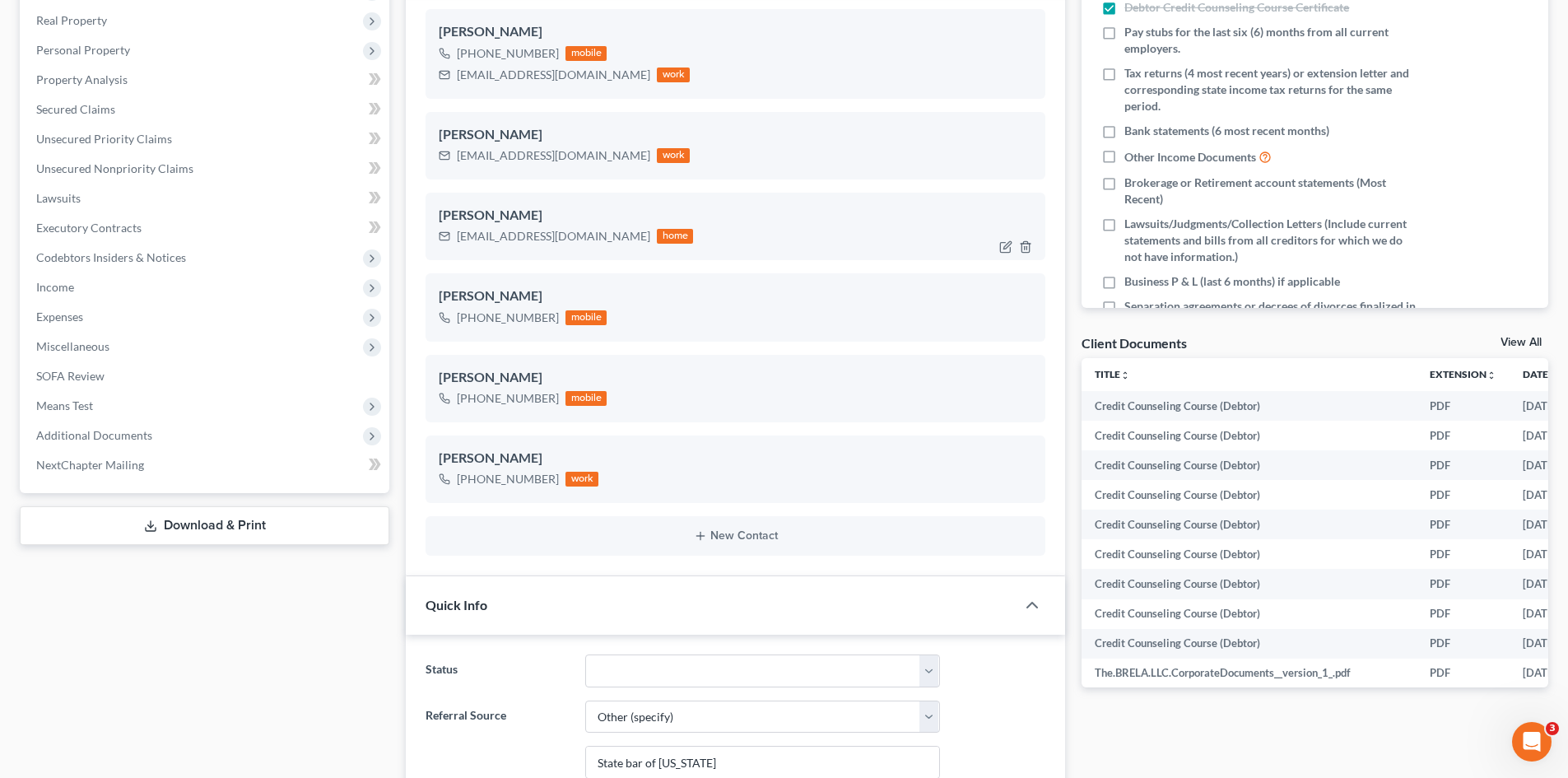
scroll to position [82, 0]
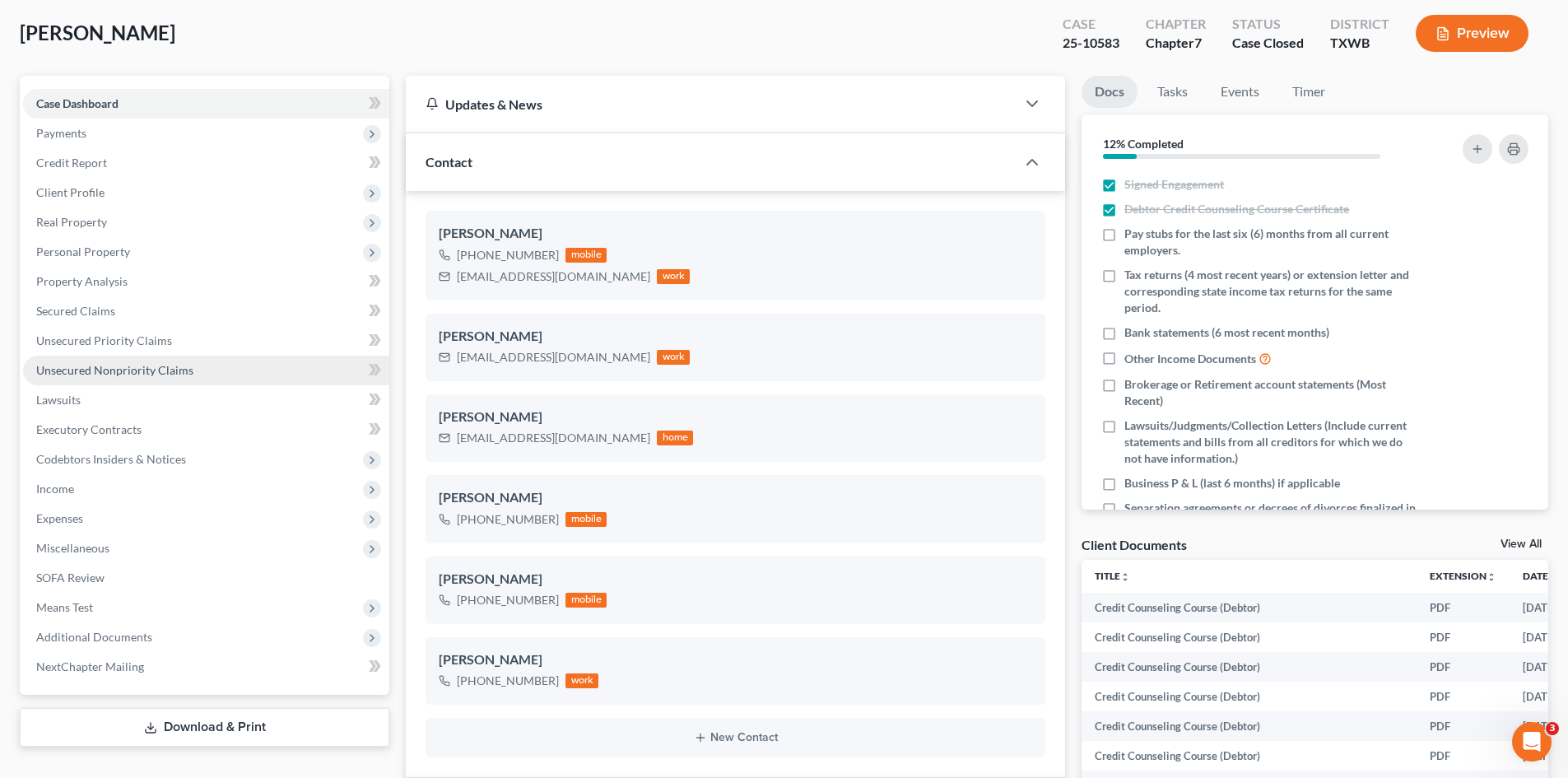
click at [209, 369] on link "Unsecured Nonpriority Claims" at bounding box center [207, 370] width 367 height 30
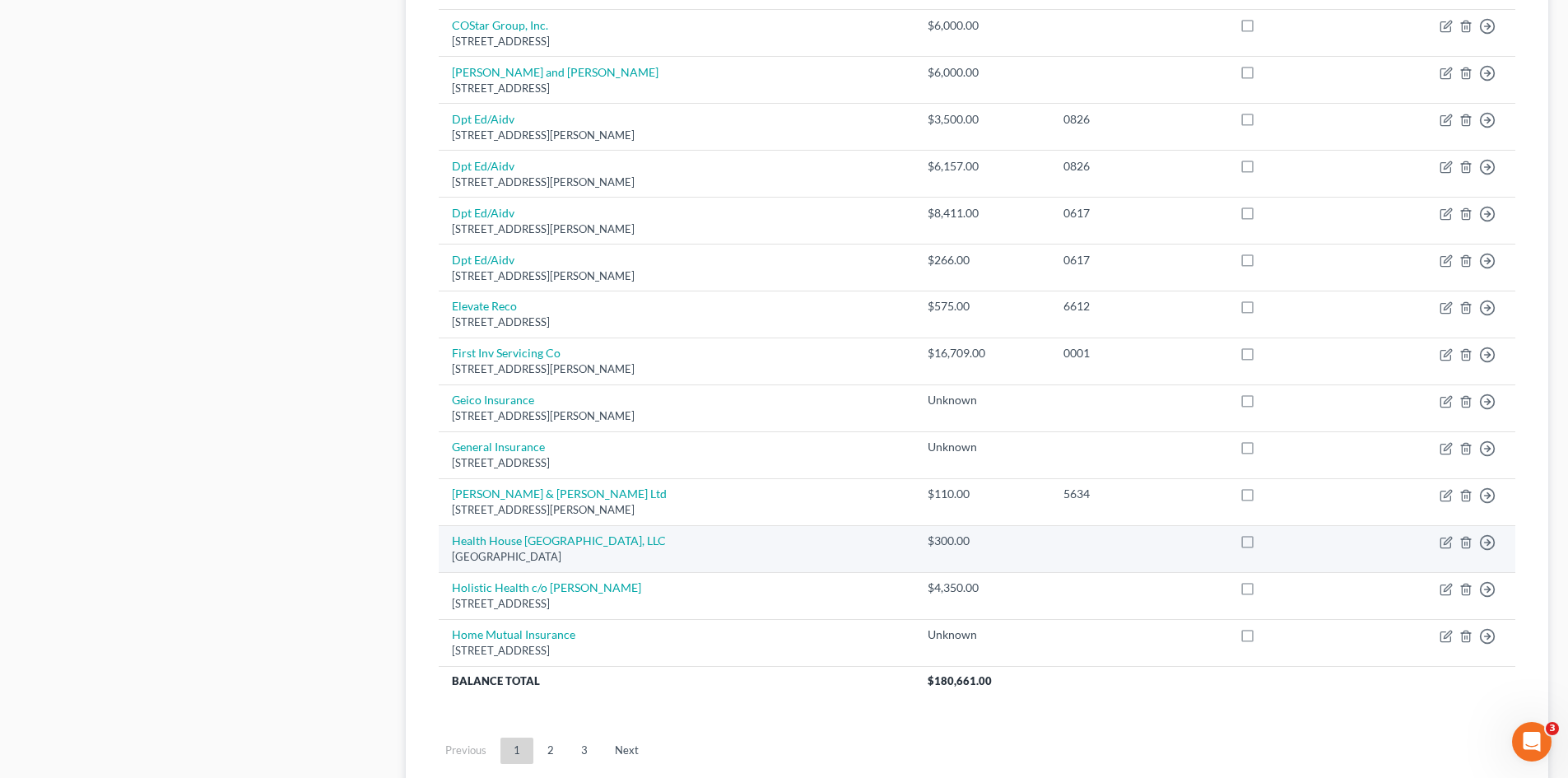
scroll to position [1045, 0]
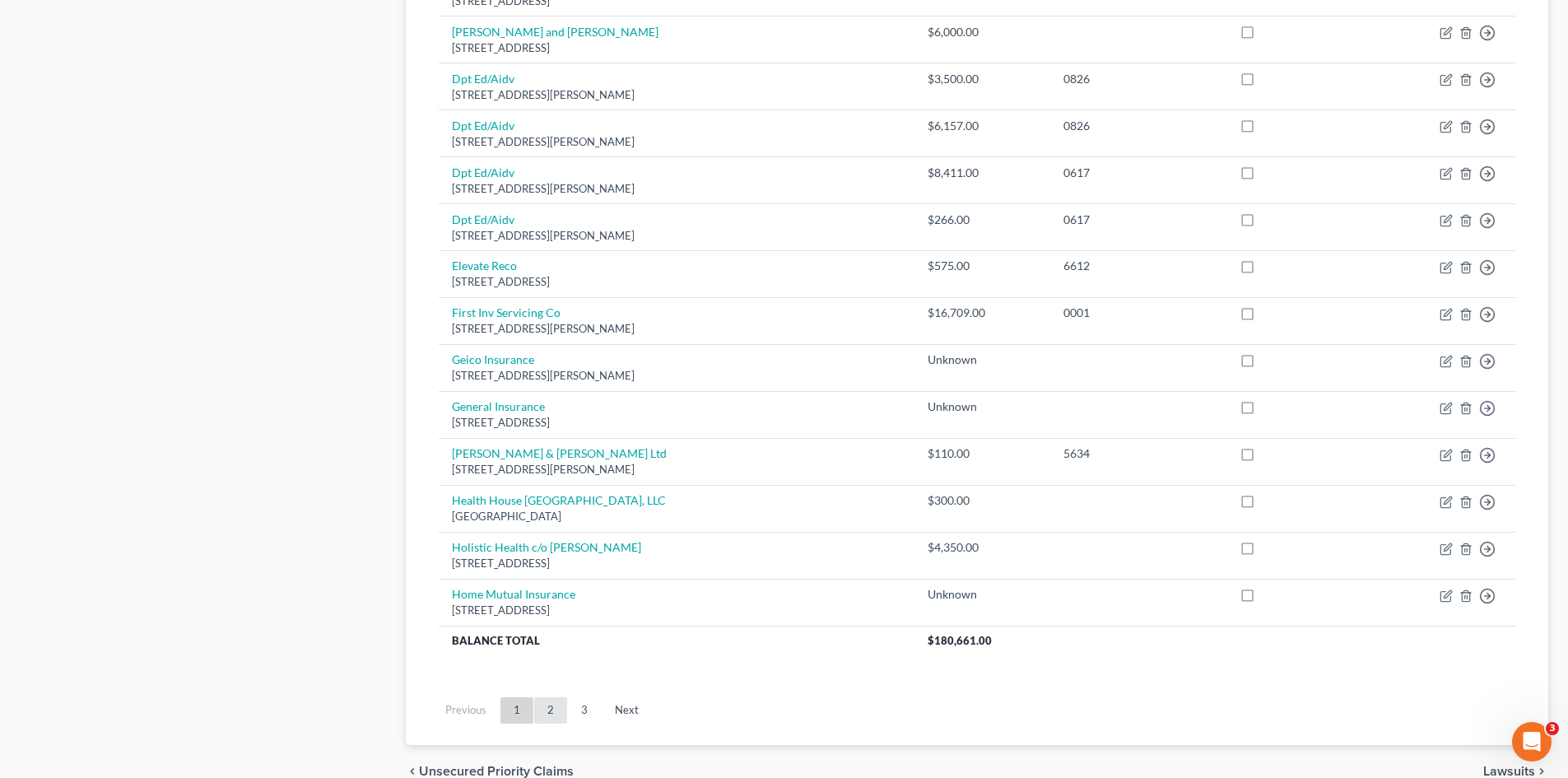
click at [562, 707] on link "2" at bounding box center [551, 710] width 33 height 26
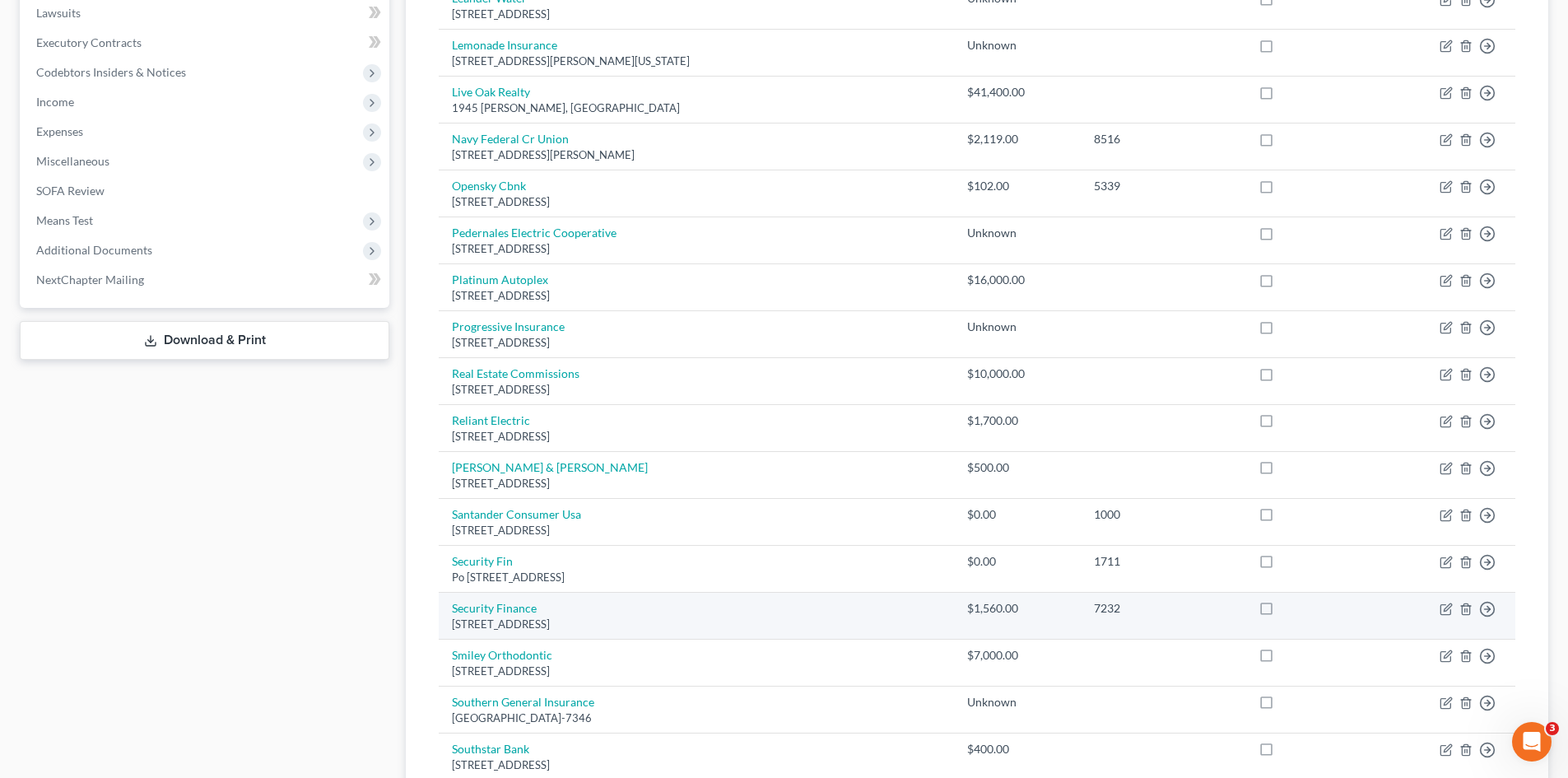
scroll to position [387, 0]
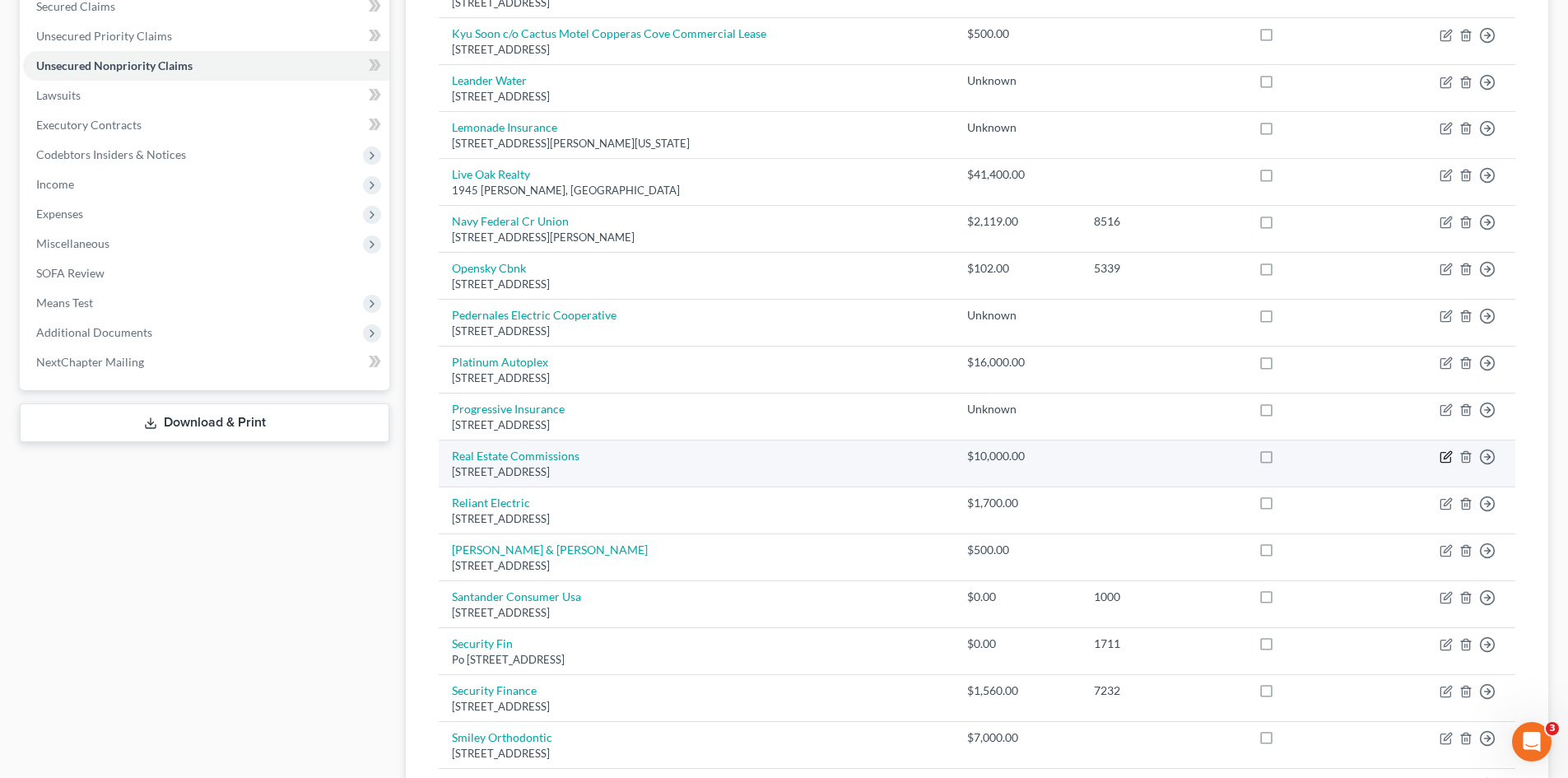
click at [1446, 459] on icon "button" at bounding box center [1447, 456] width 7 height 7
select select "10"
select select "0"
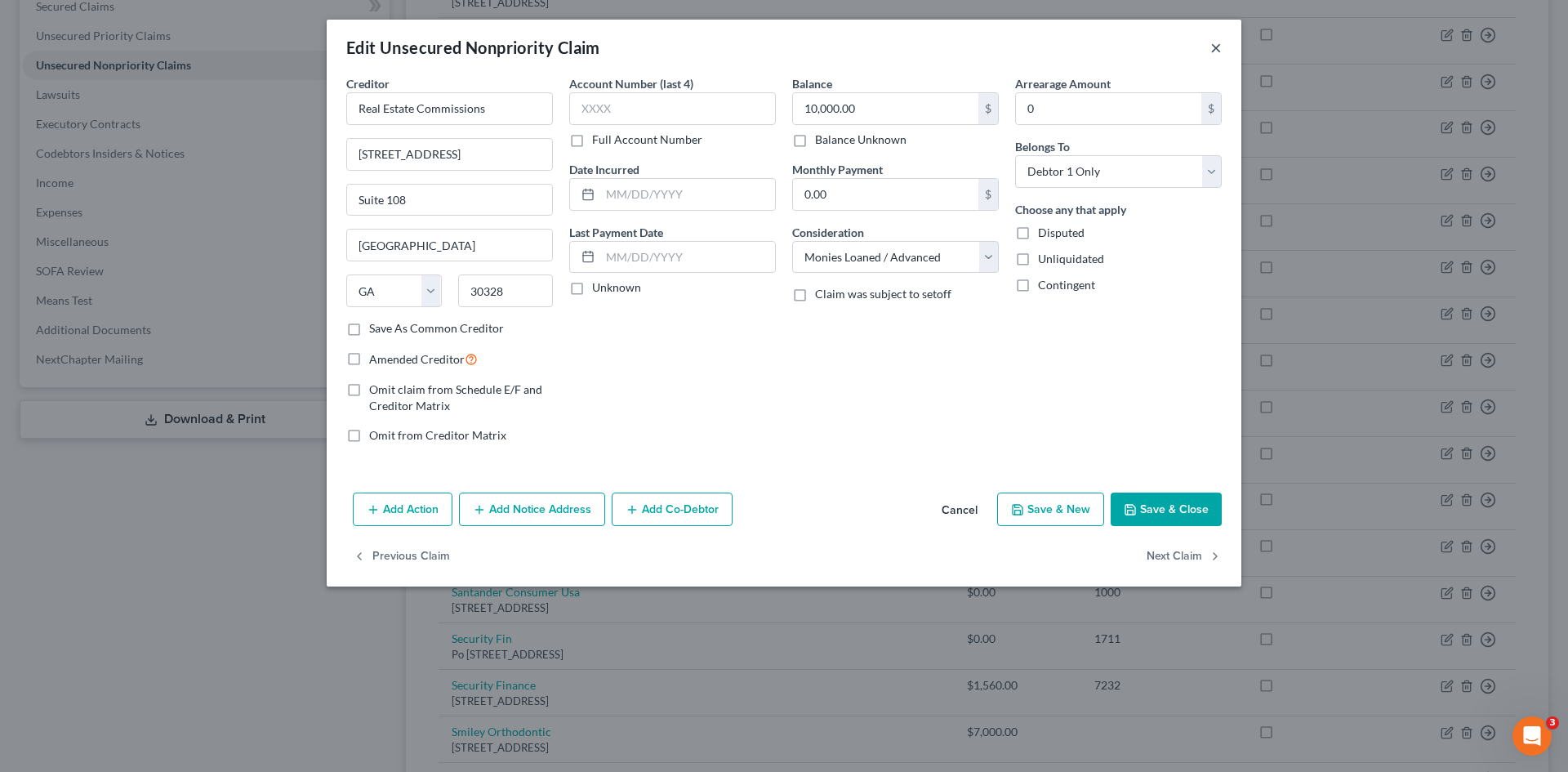
click at [1214, 51] on button "×" at bounding box center [1216, 47] width 12 height 20
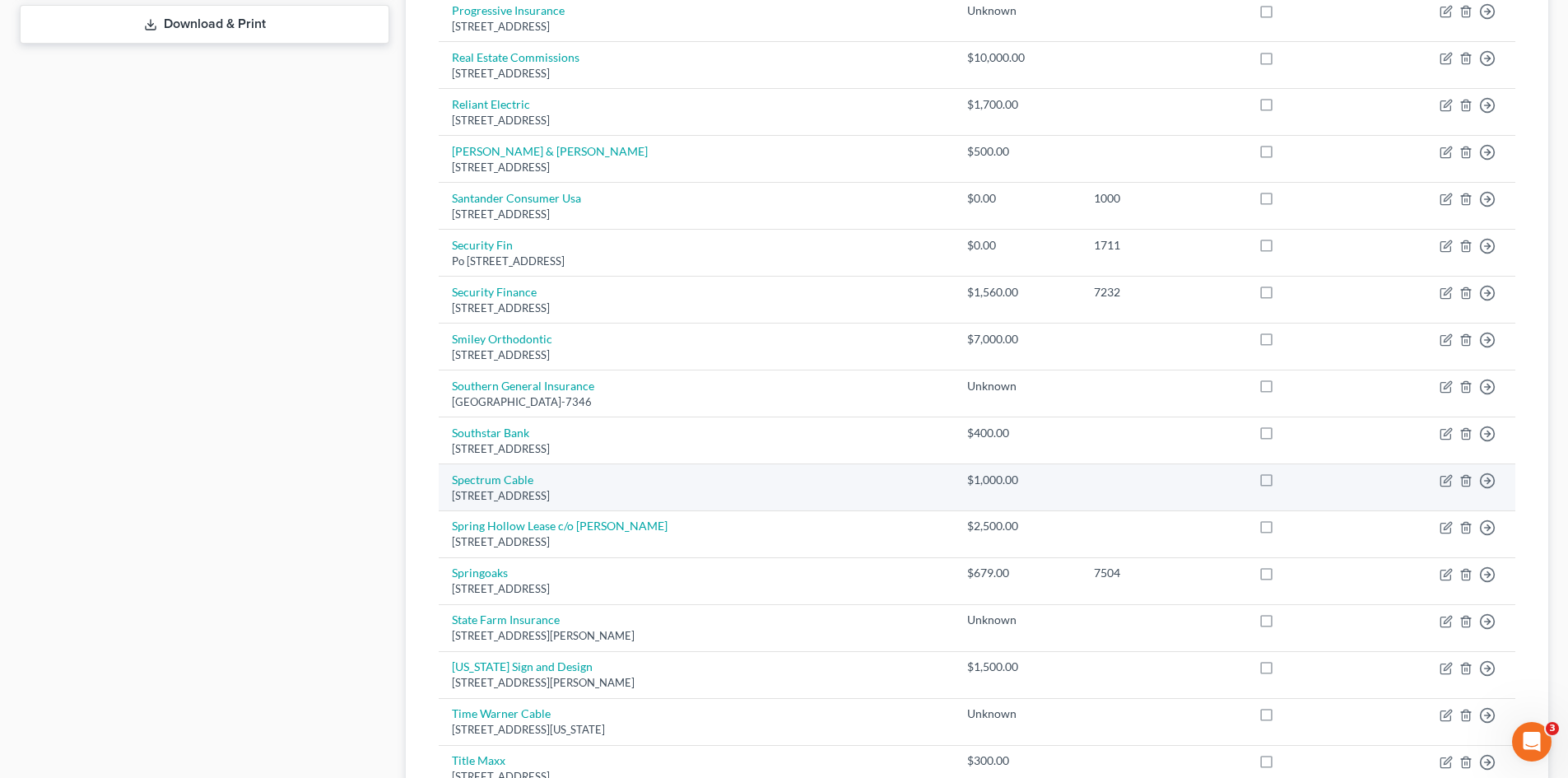
scroll to position [1070, 0]
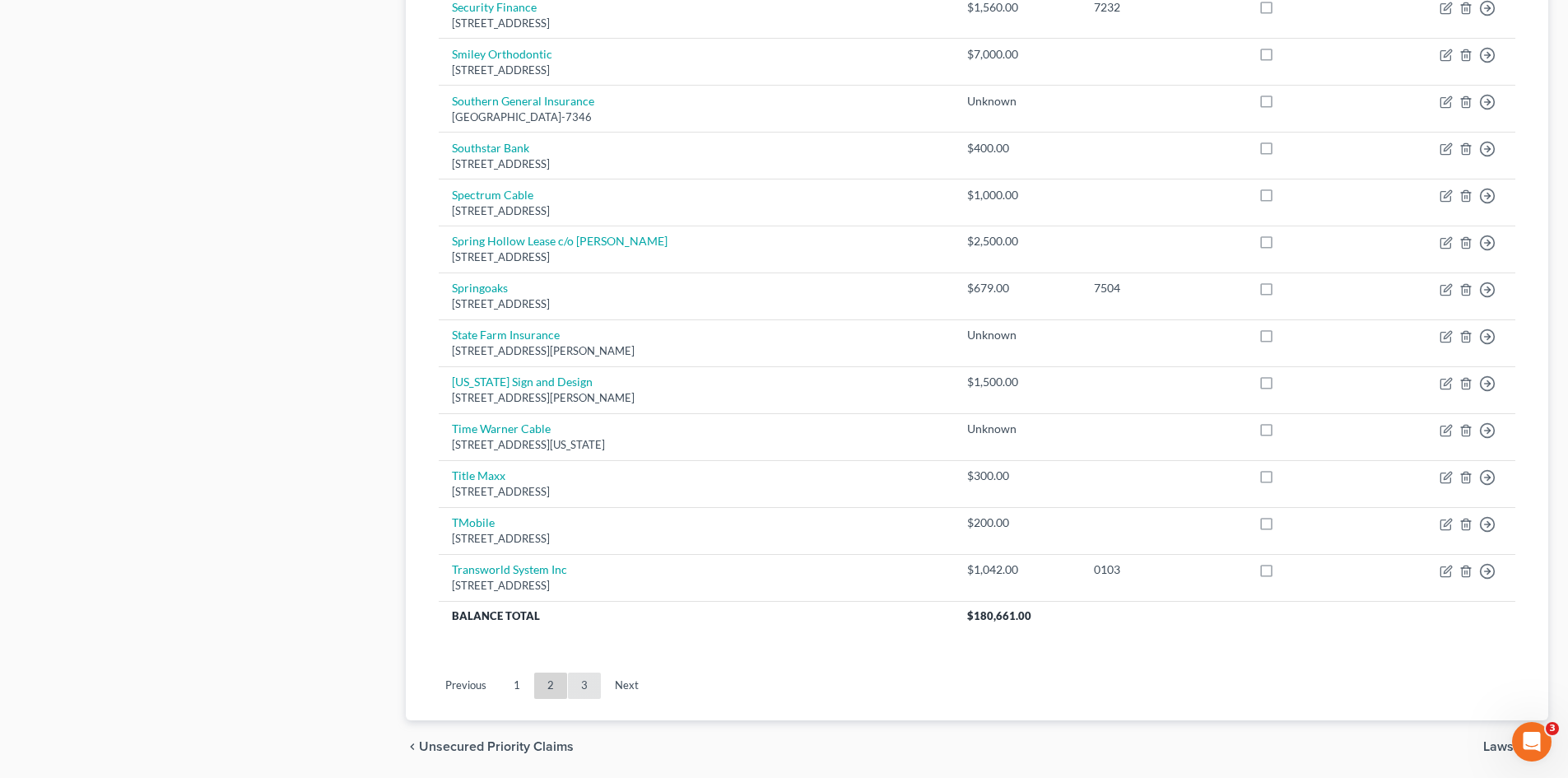
click at [583, 683] on link "3" at bounding box center [584, 685] width 33 height 26
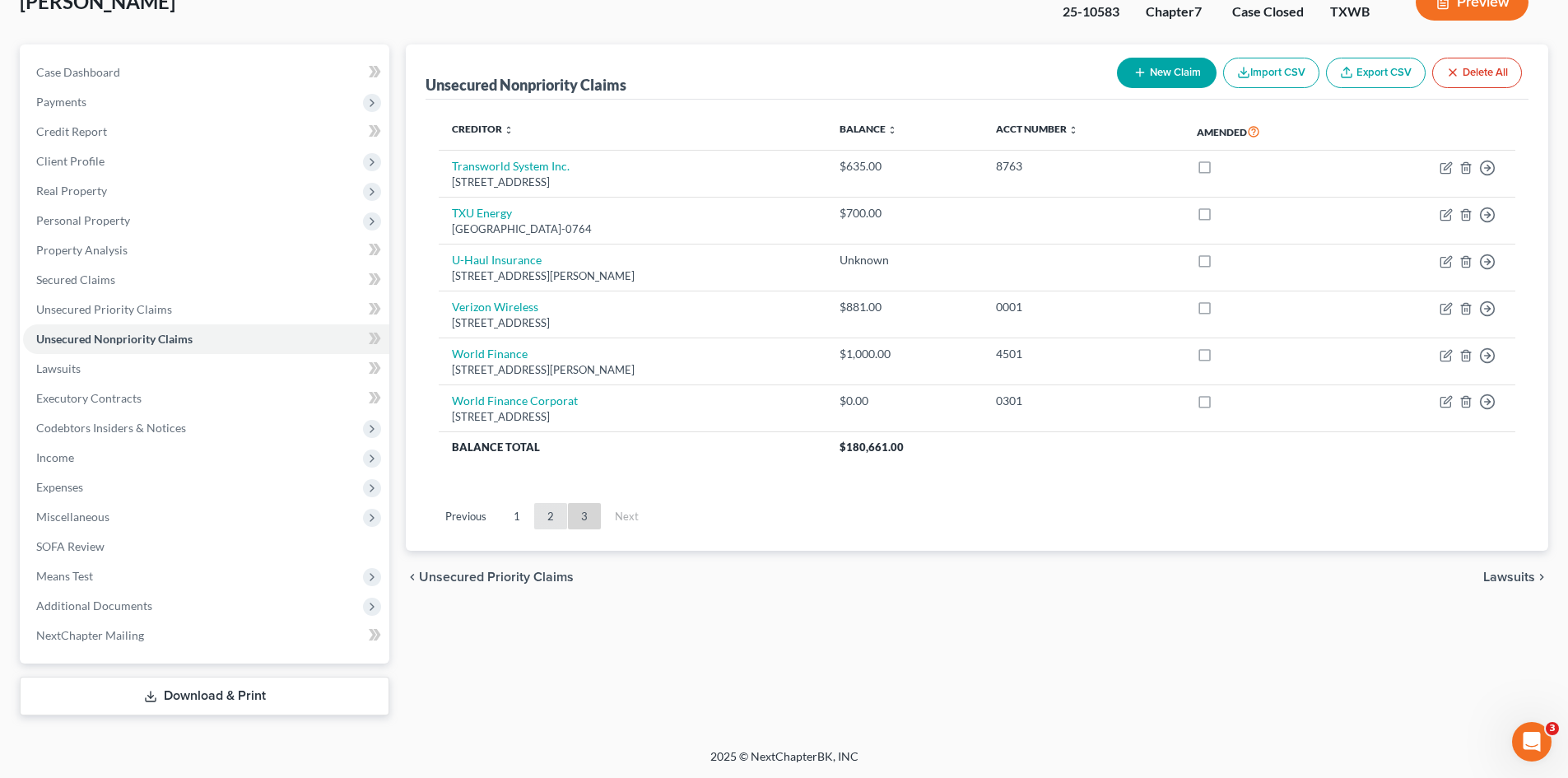
click at [548, 527] on link "2" at bounding box center [551, 516] width 33 height 26
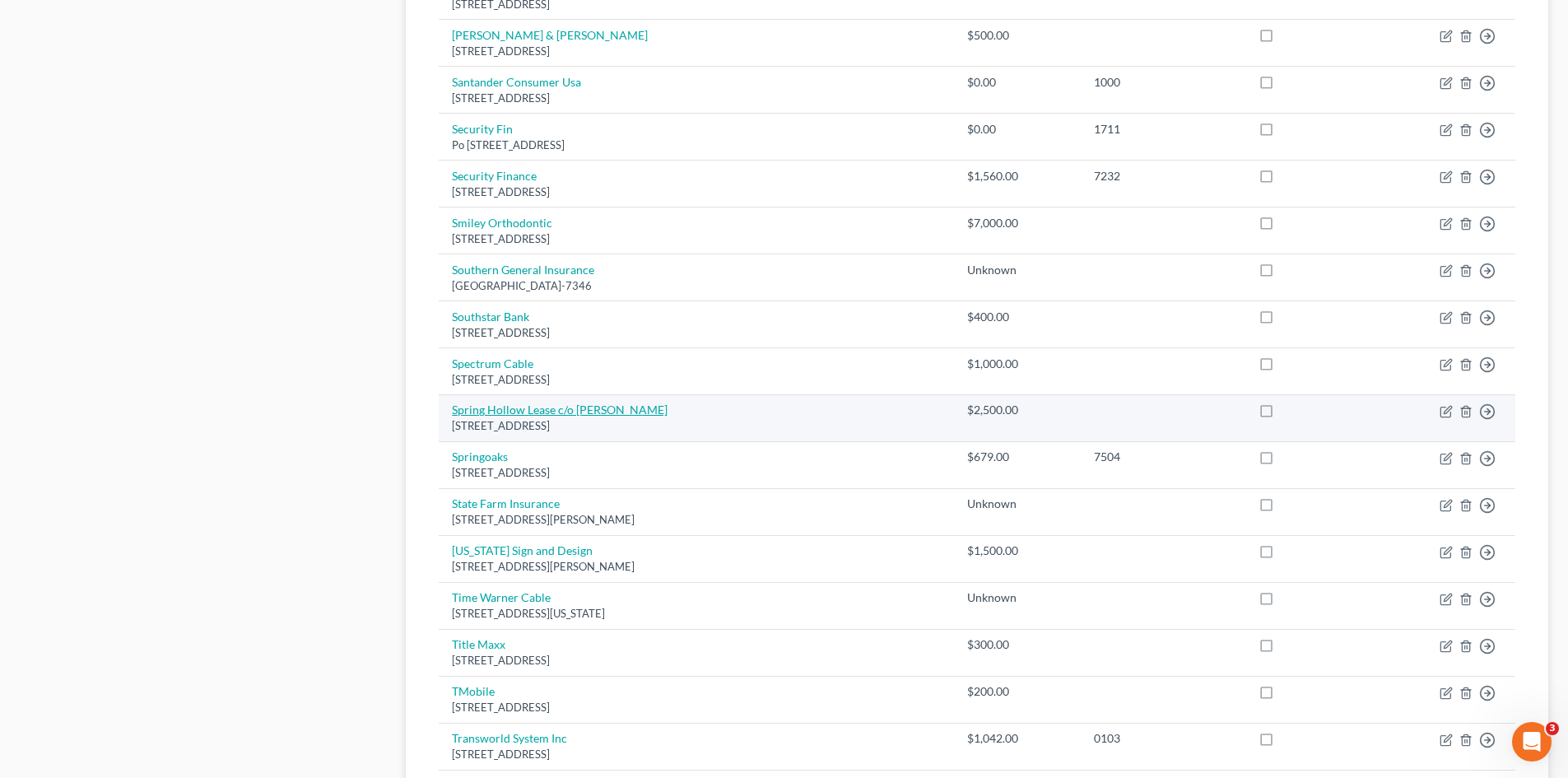
scroll to position [1102, 0]
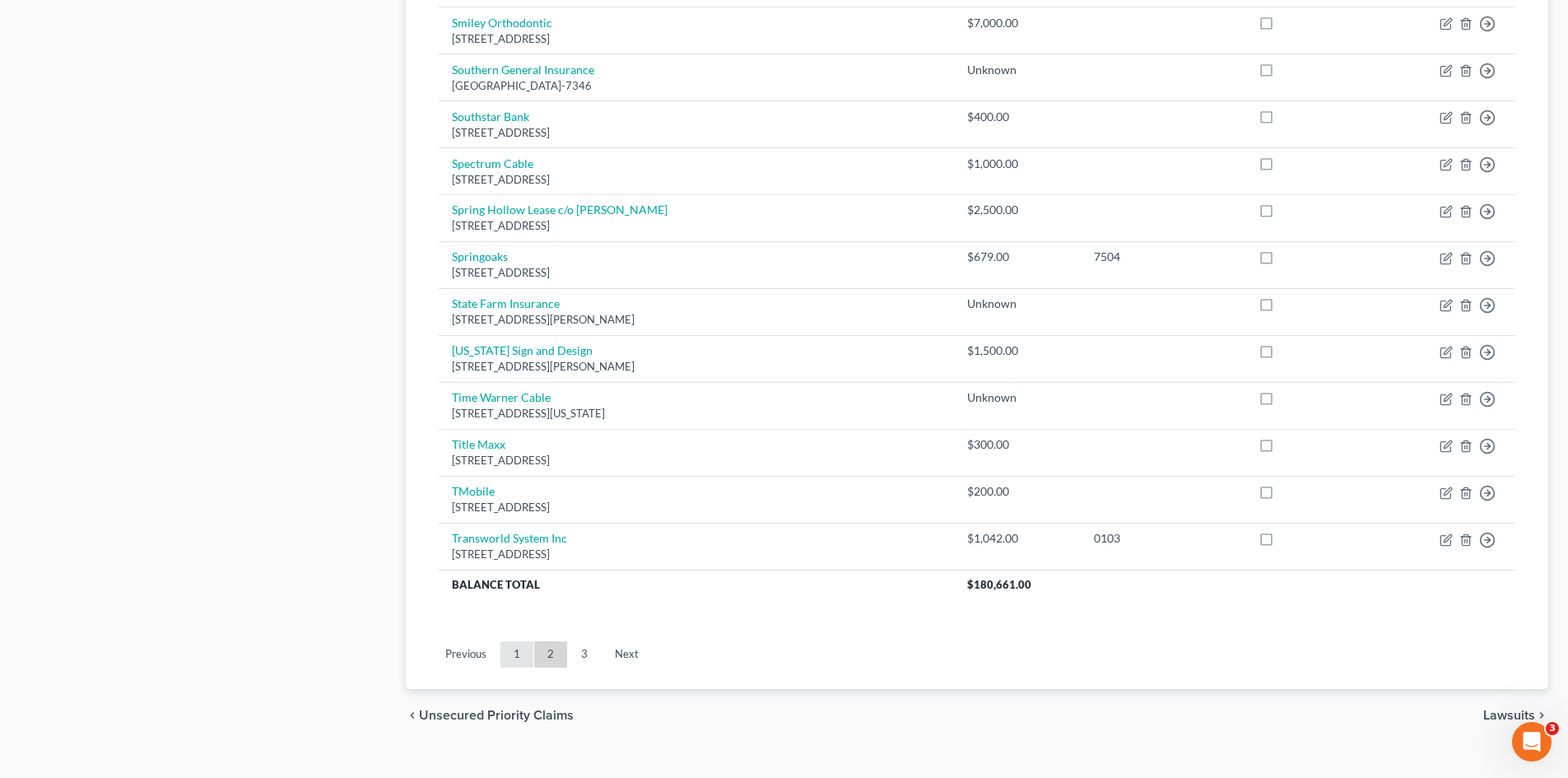
click at [518, 656] on link "1" at bounding box center [517, 654] width 33 height 26
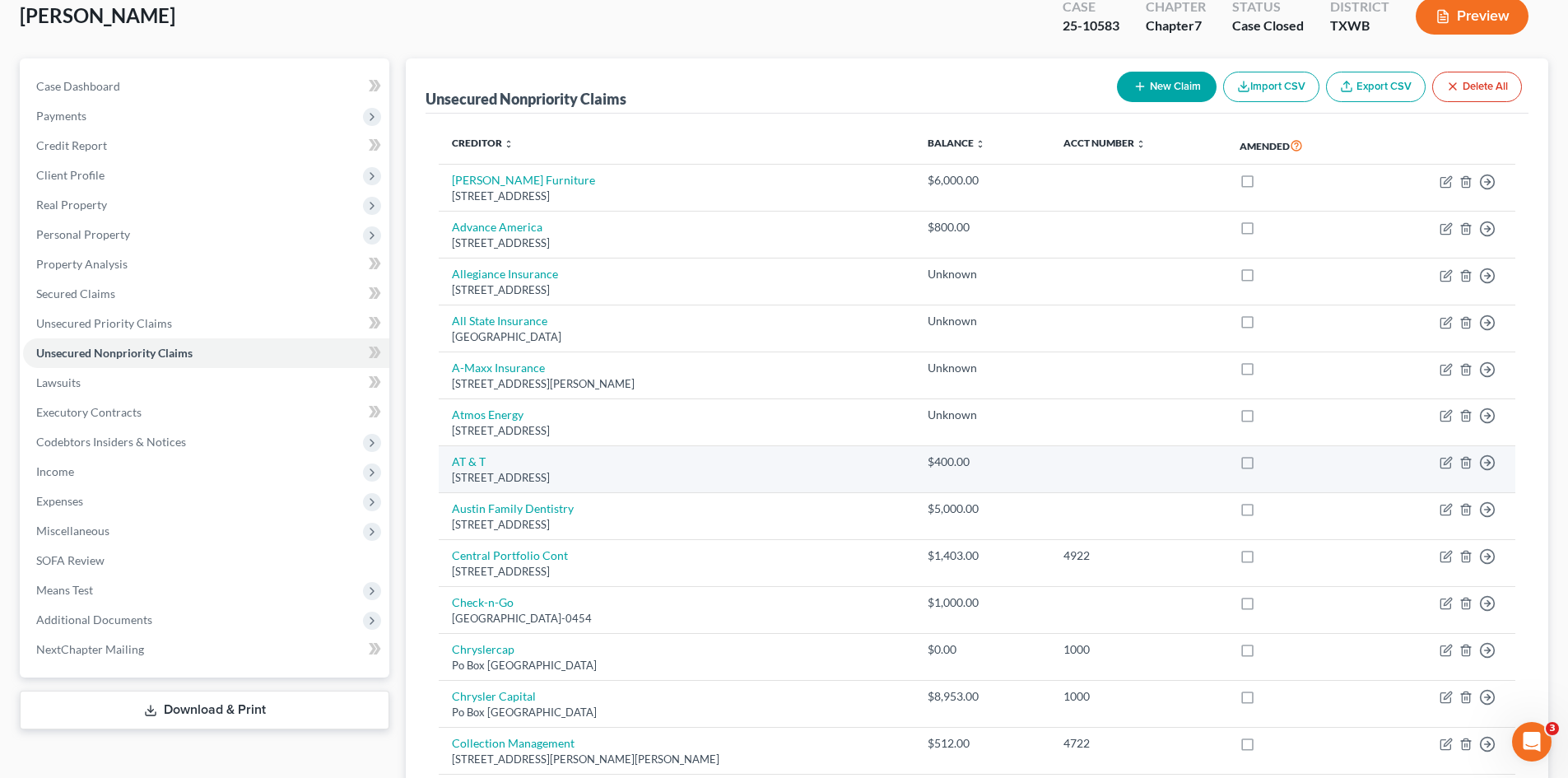
scroll to position [0, 0]
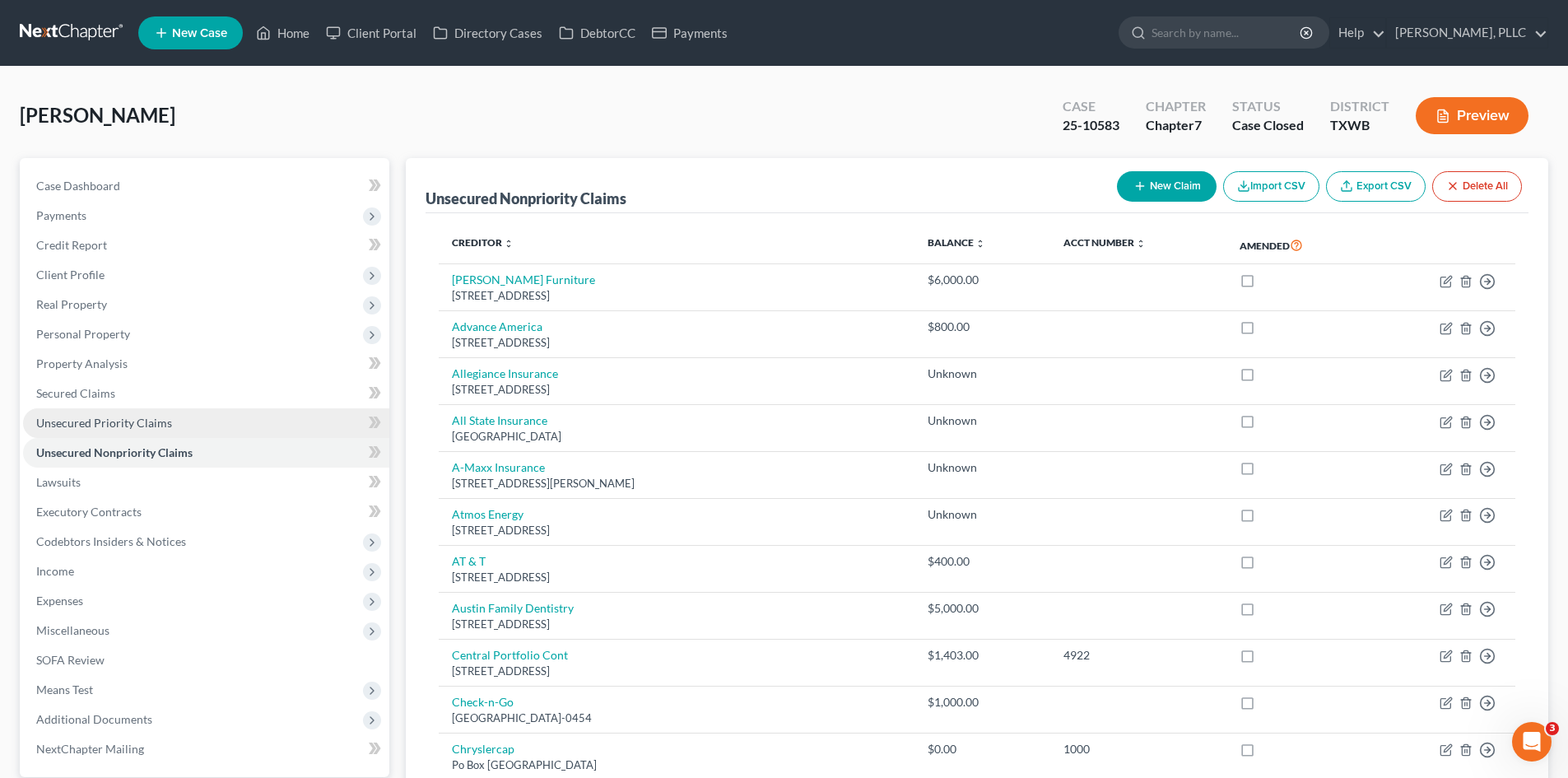
click at [138, 430] on link "Unsecured Priority Claims" at bounding box center [207, 423] width 367 height 30
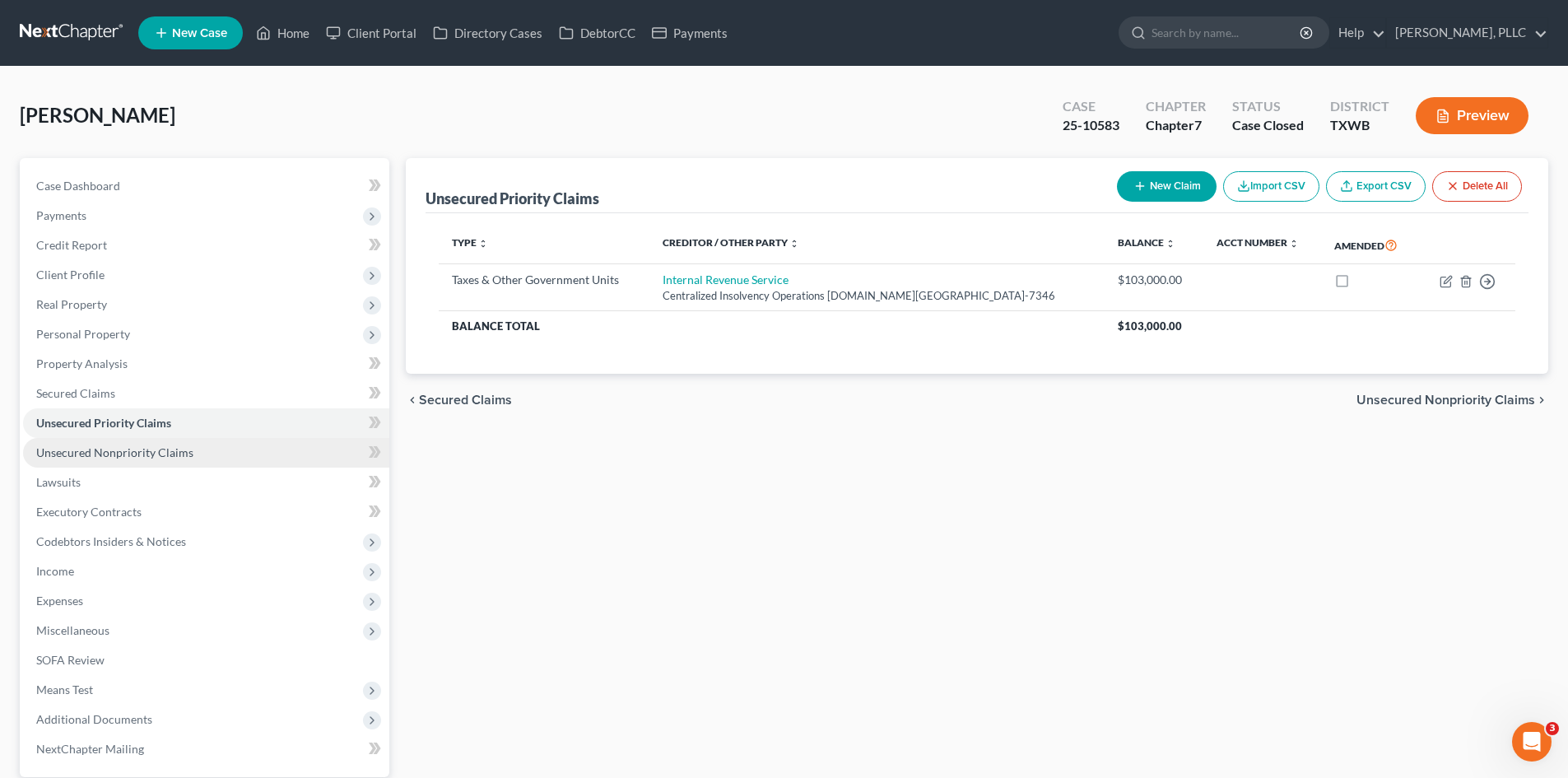
click at [100, 457] on span "Unsecured Nonpriority Claims" at bounding box center [115, 452] width 157 height 14
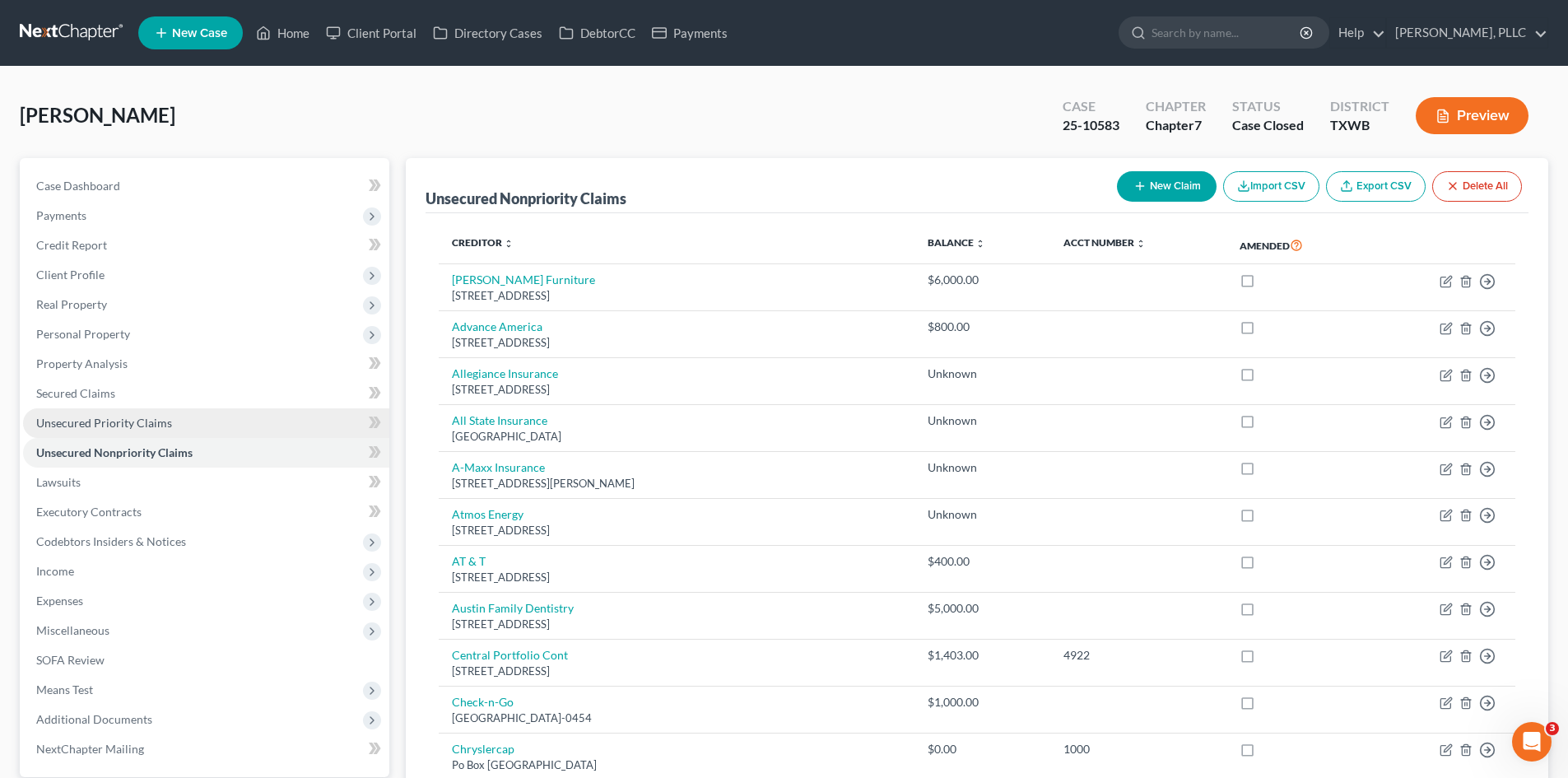
click at [109, 430] on link "Unsecured Priority Claims" at bounding box center [207, 423] width 367 height 30
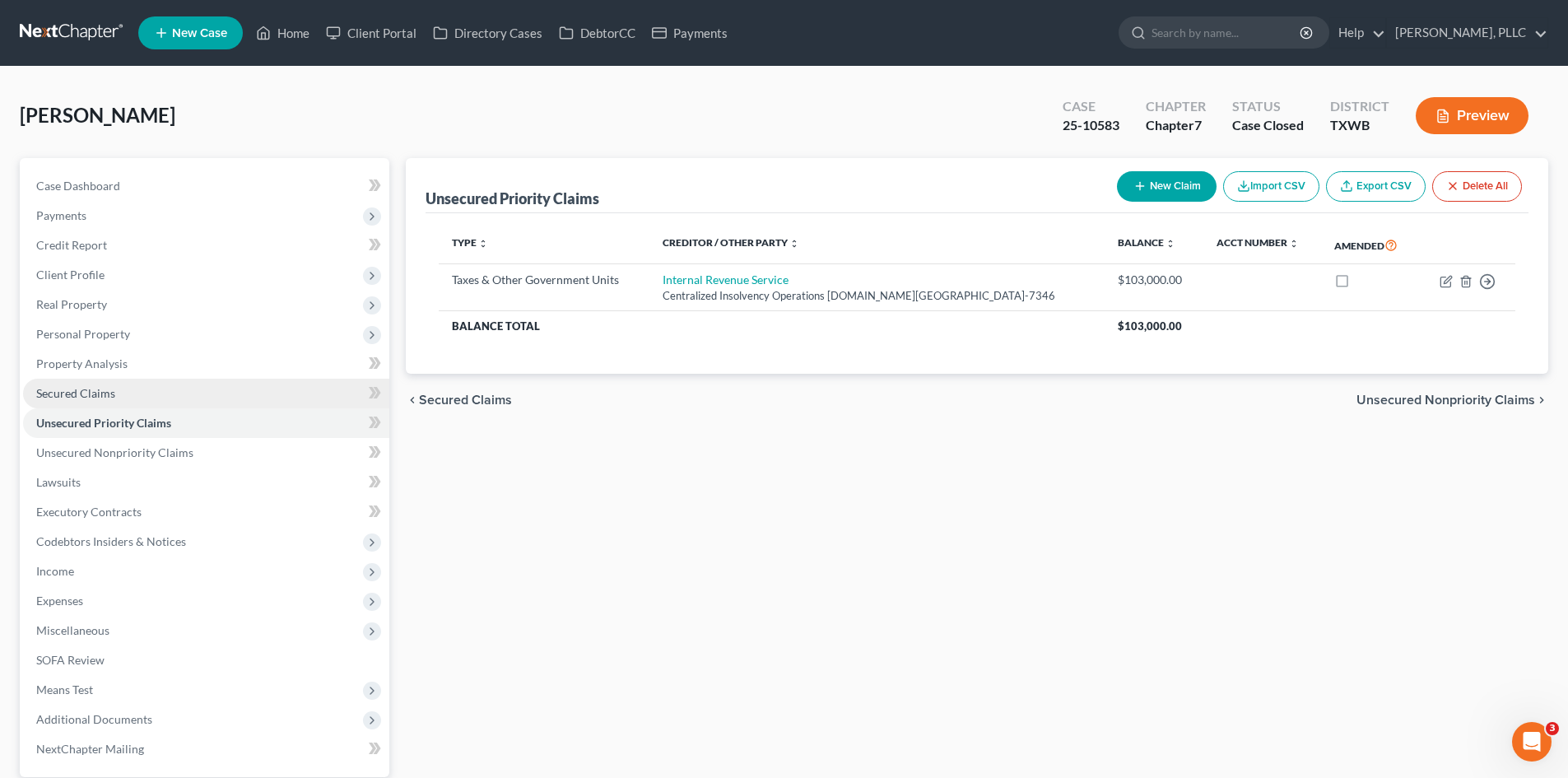
click at [96, 385] on link "Secured Claims" at bounding box center [207, 393] width 367 height 30
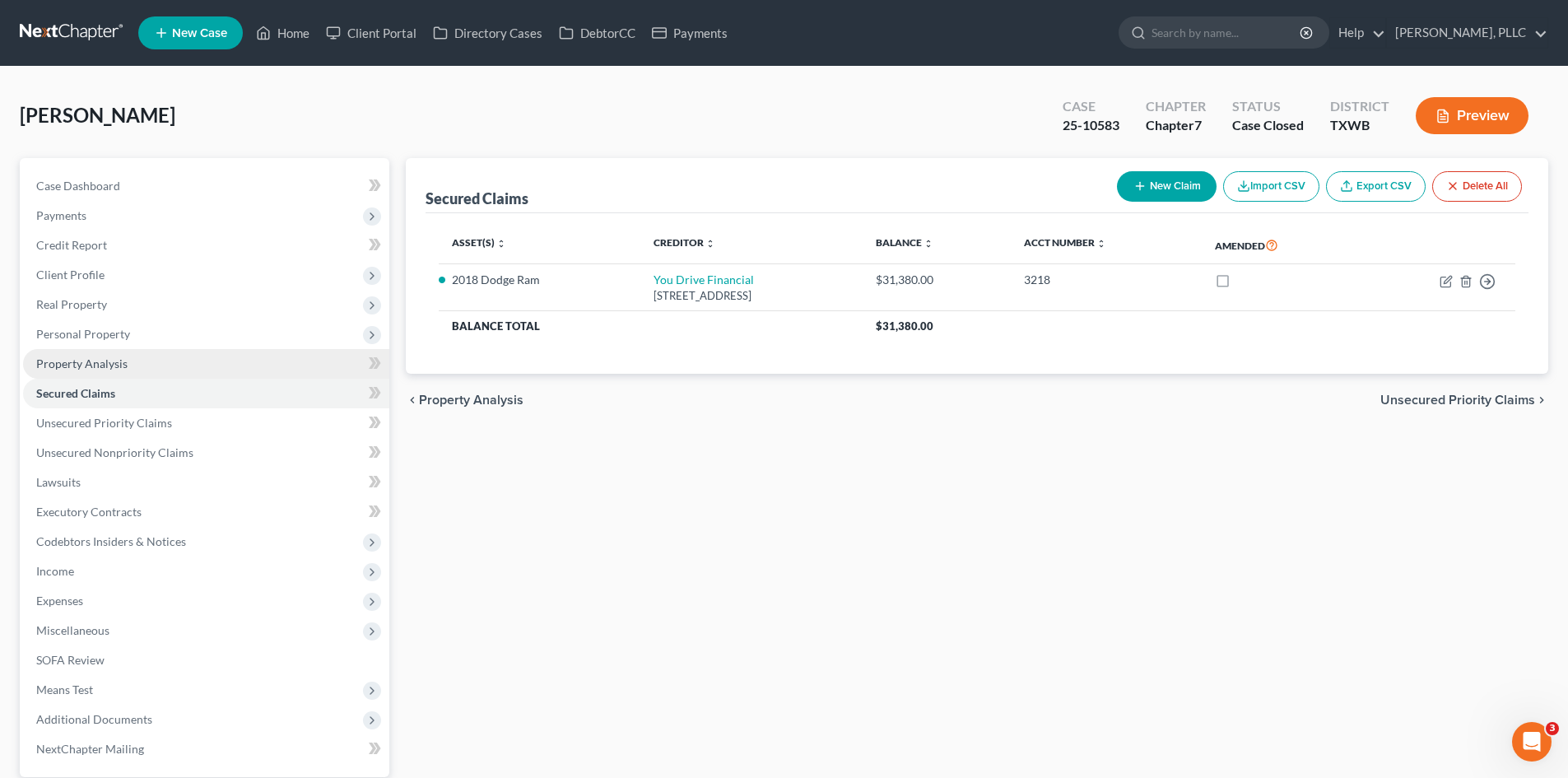
click at [109, 355] on link "Property Analysis" at bounding box center [207, 363] width 367 height 30
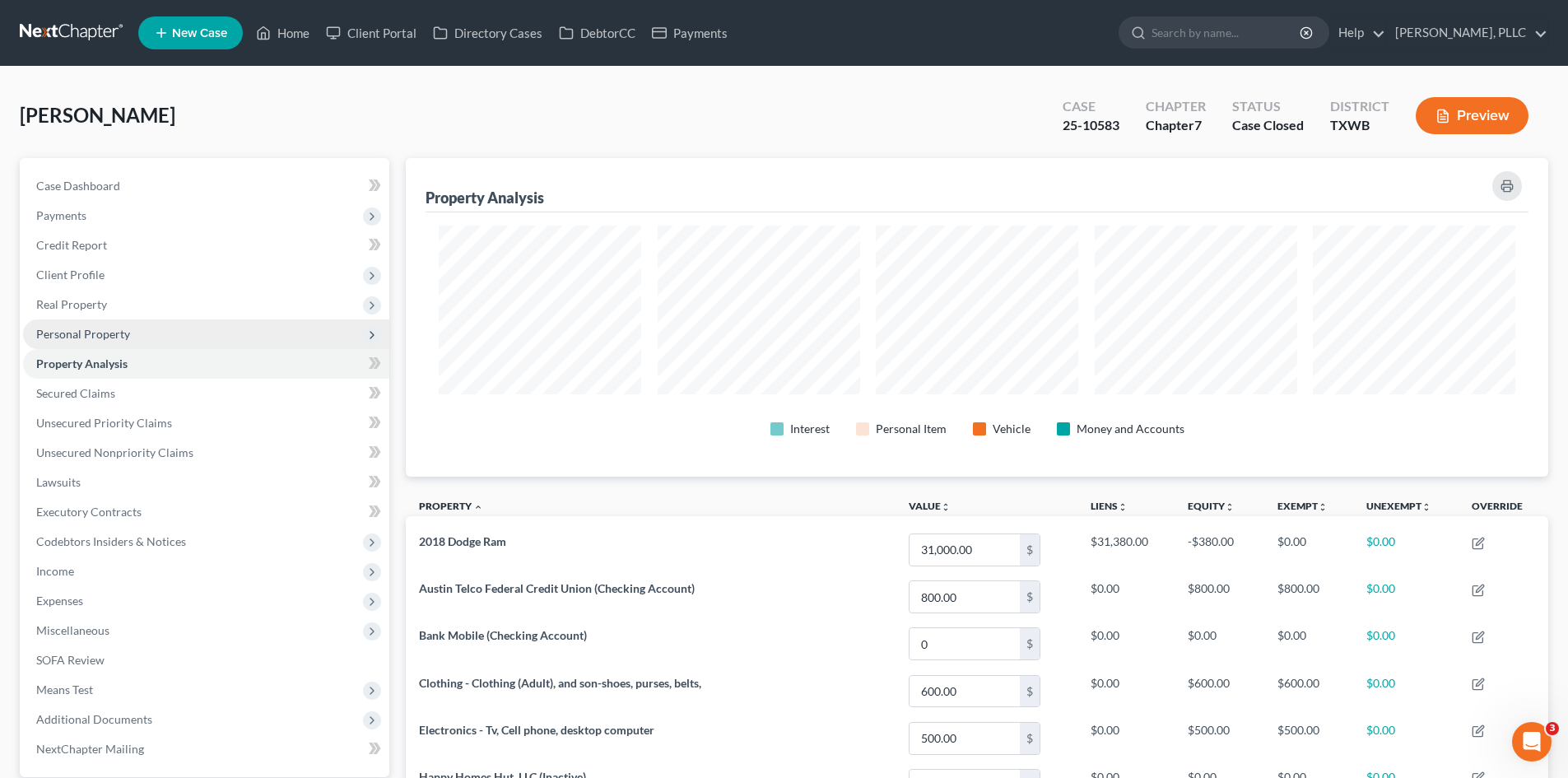
scroll to position [318, 1142]
click at [131, 332] on span "Personal Property" at bounding box center [207, 334] width 367 height 30
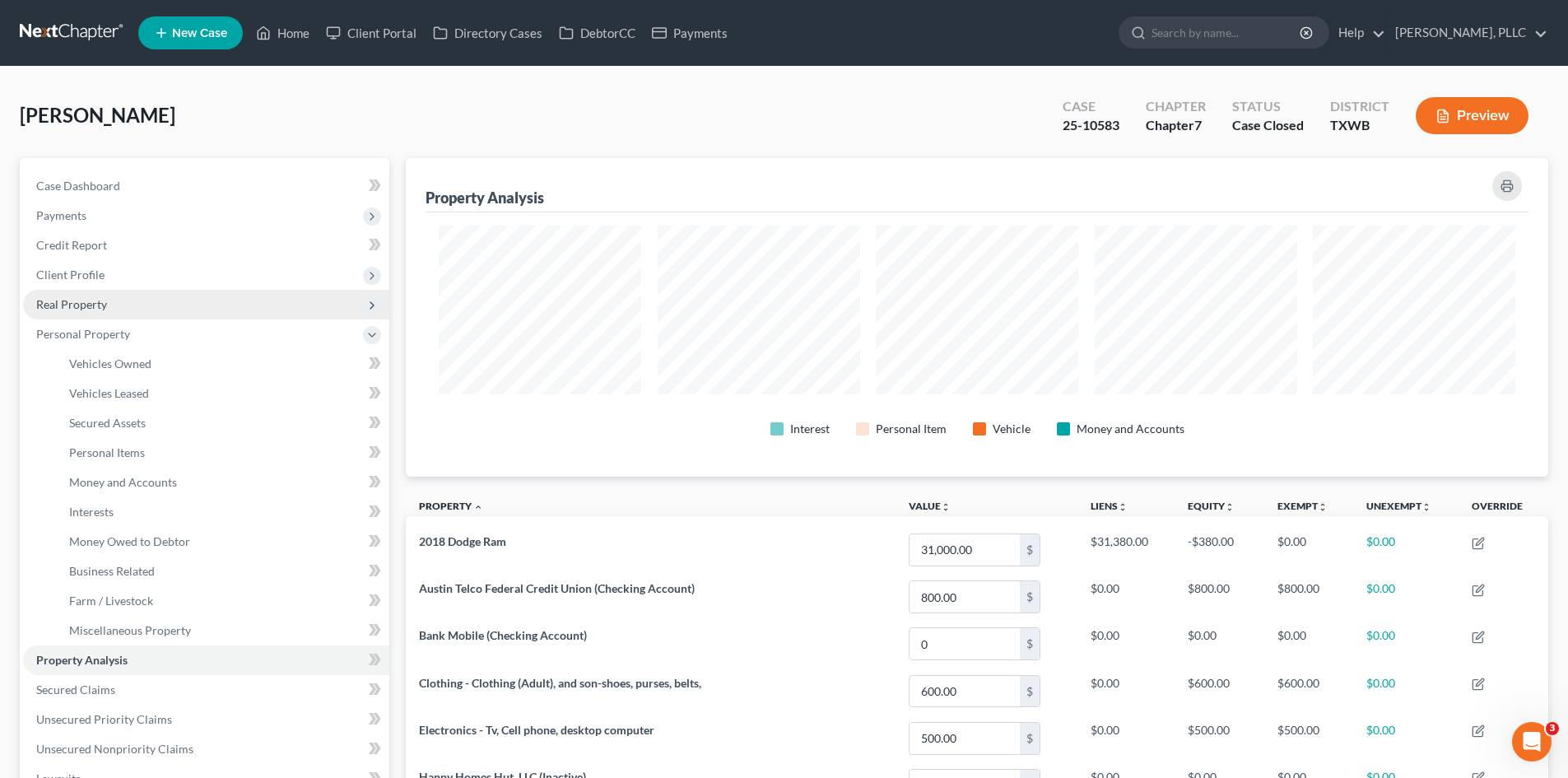
click at [113, 301] on span "Real Property" at bounding box center [207, 304] width 367 height 30
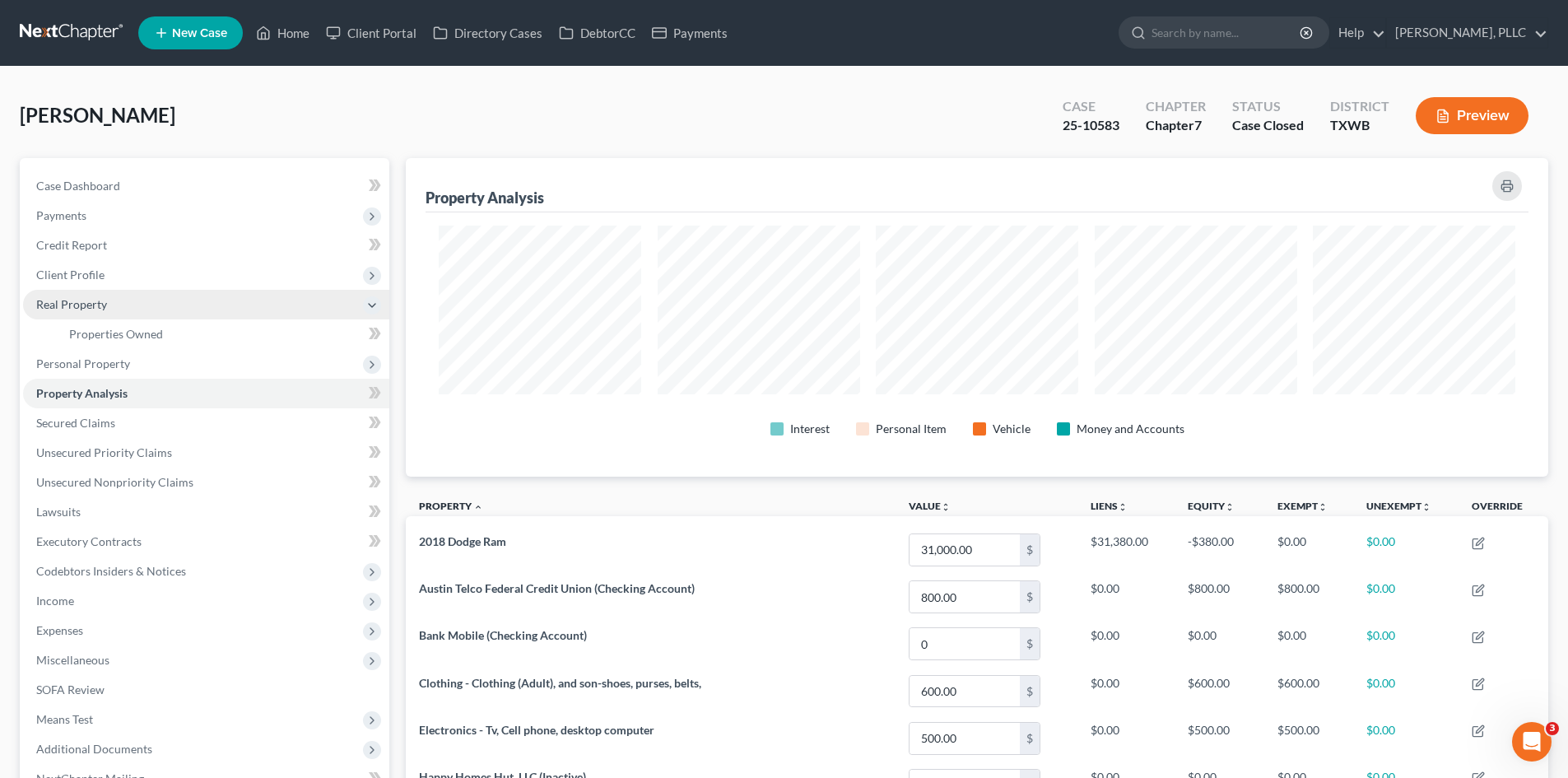
click at [140, 294] on span "Real Property" at bounding box center [207, 304] width 367 height 30
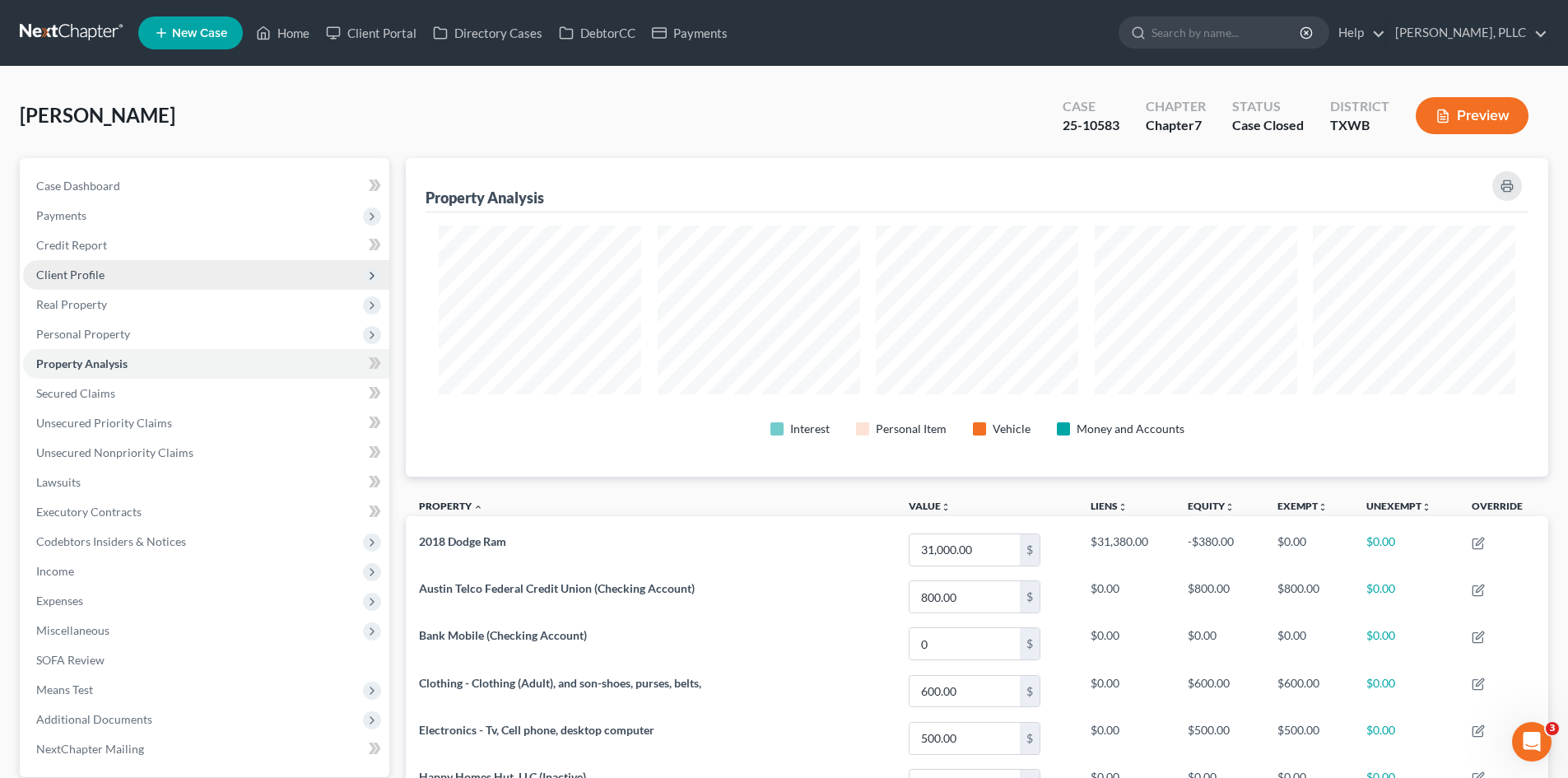
click at [151, 275] on span "Client Profile" at bounding box center [207, 275] width 367 height 30
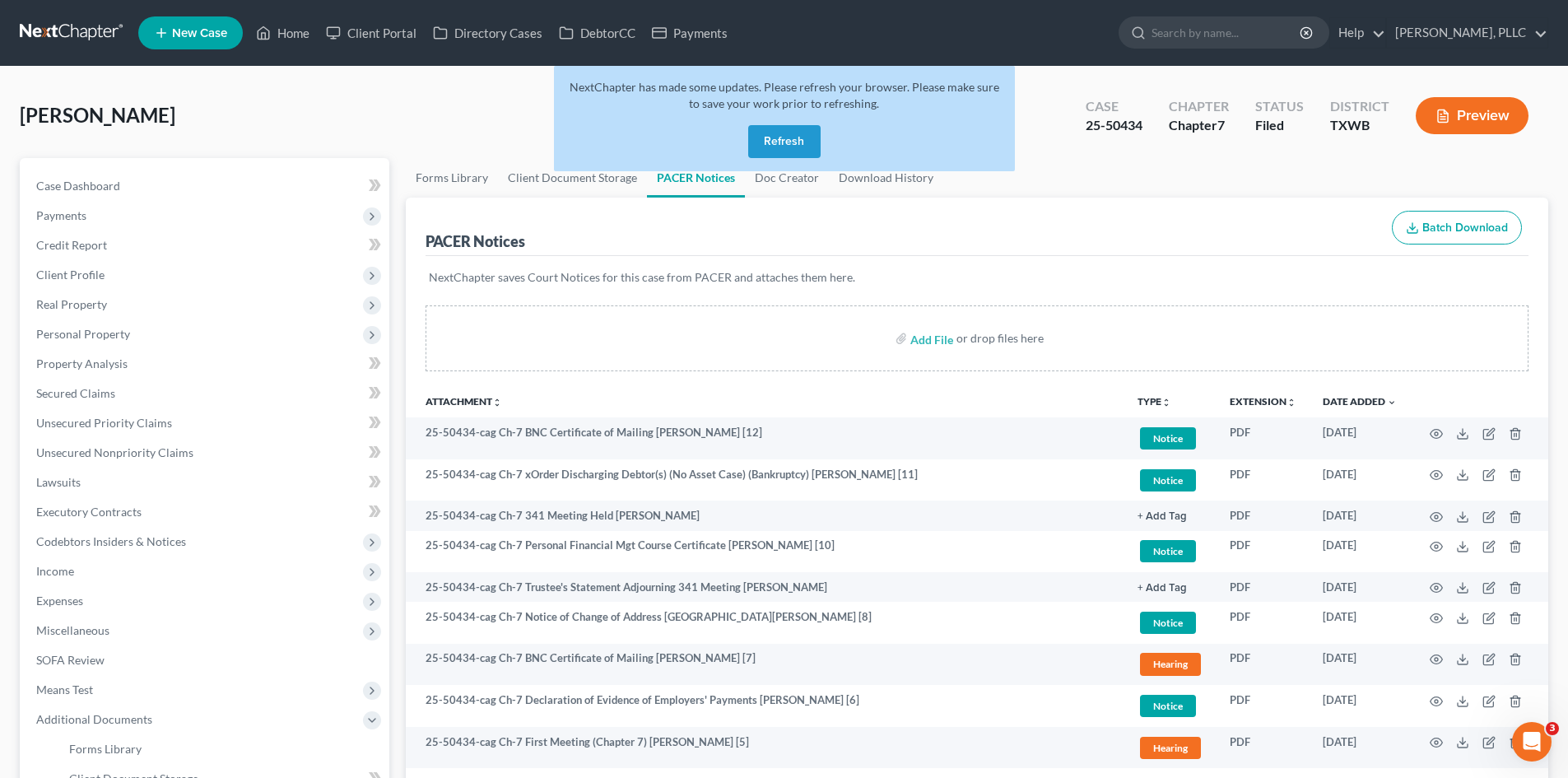
click at [800, 145] on button "Refresh" at bounding box center [784, 141] width 72 height 33
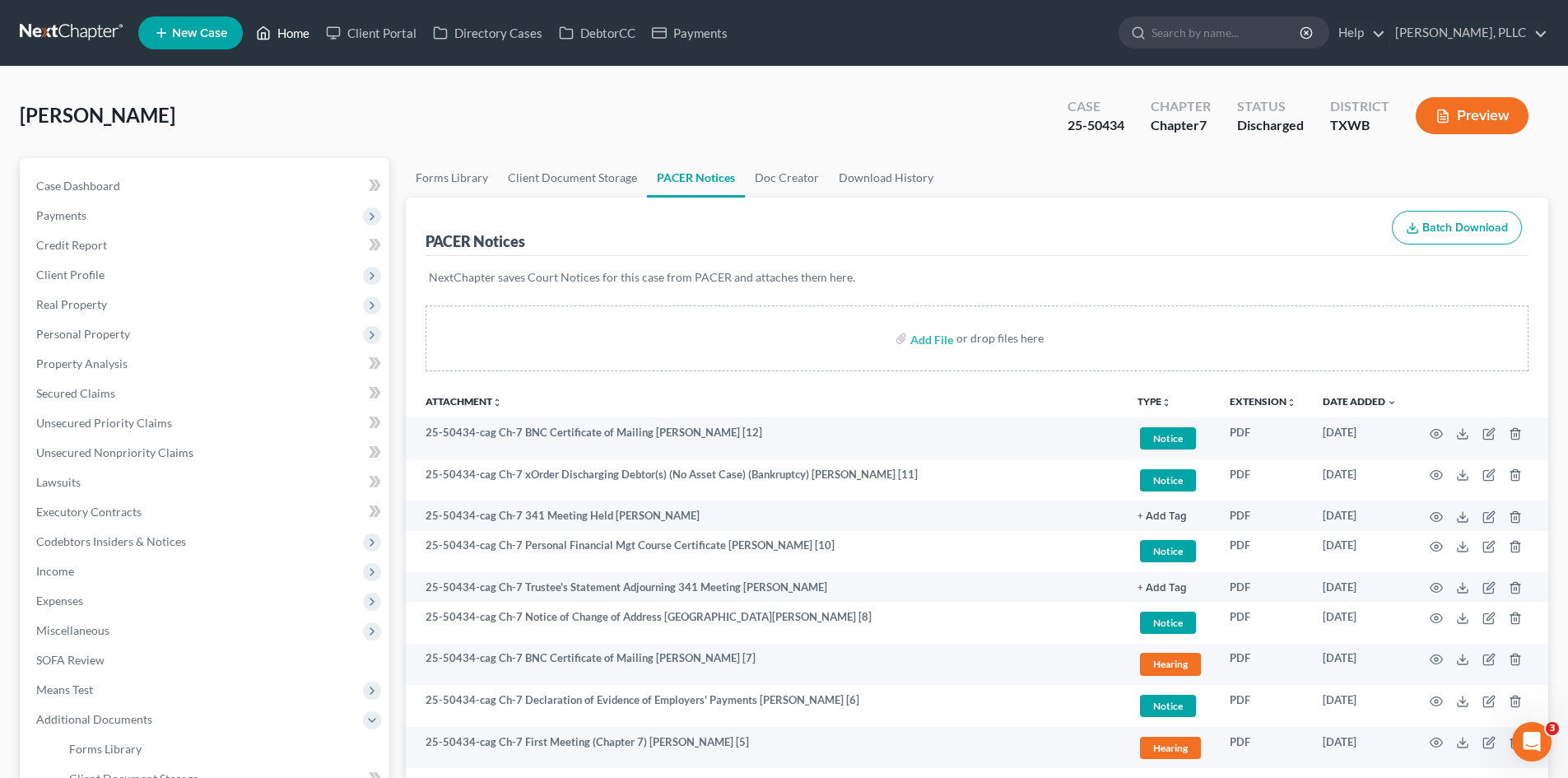
click at [284, 36] on link "Home" at bounding box center [282, 32] width 70 height 30
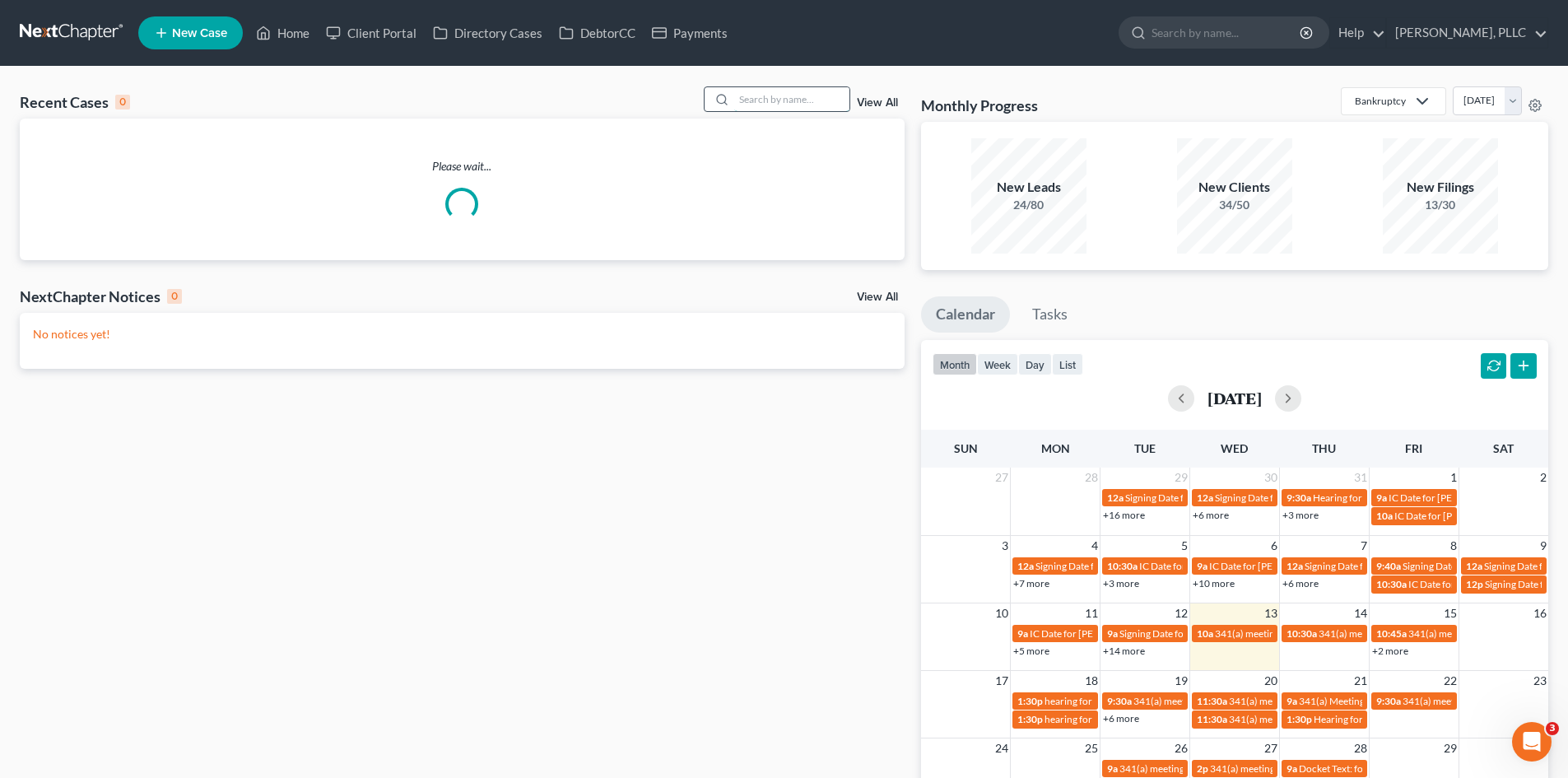
click at [793, 98] on input "search" at bounding box center [791, 99] width 115 height 24
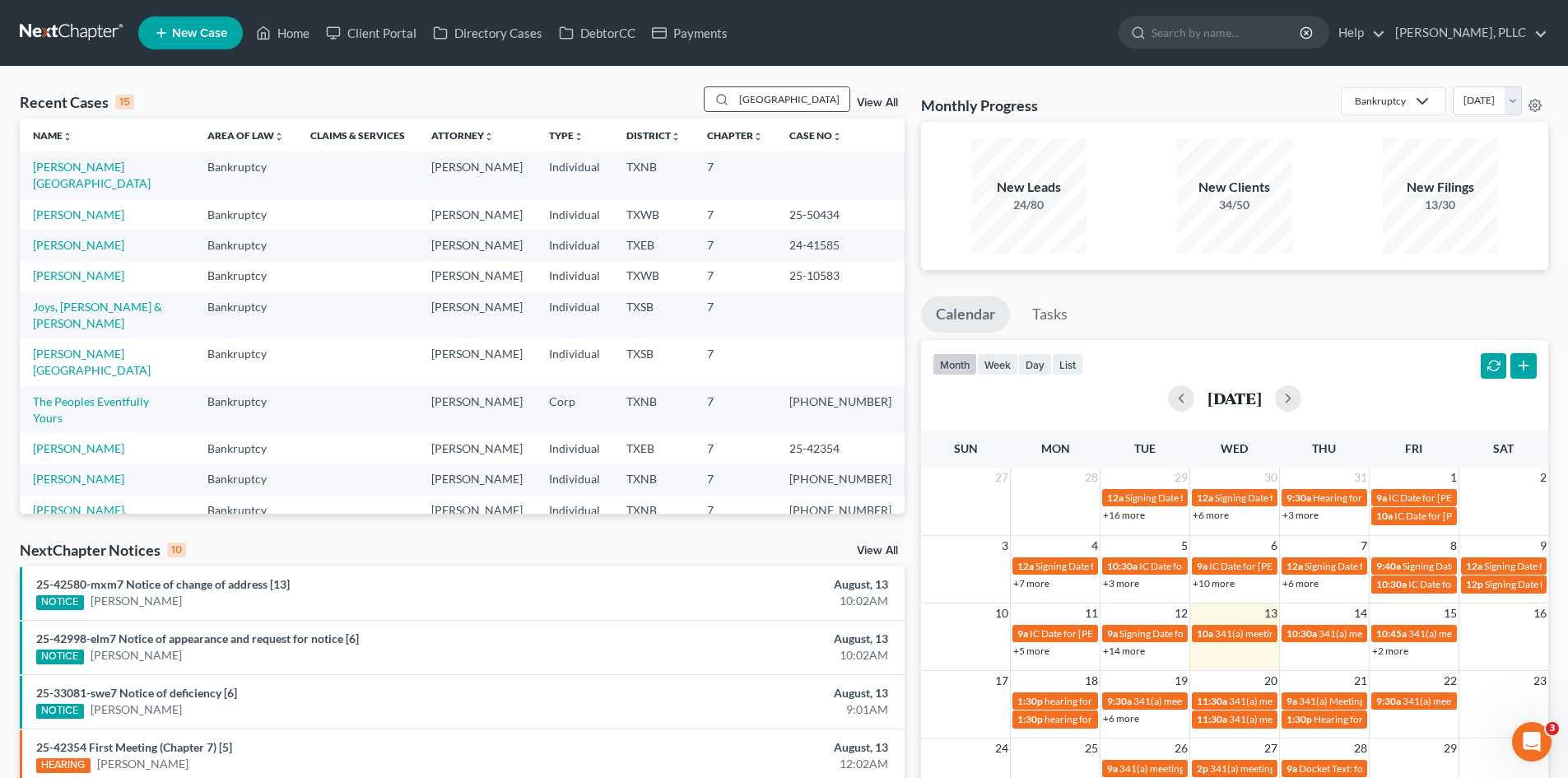
type input "salem"
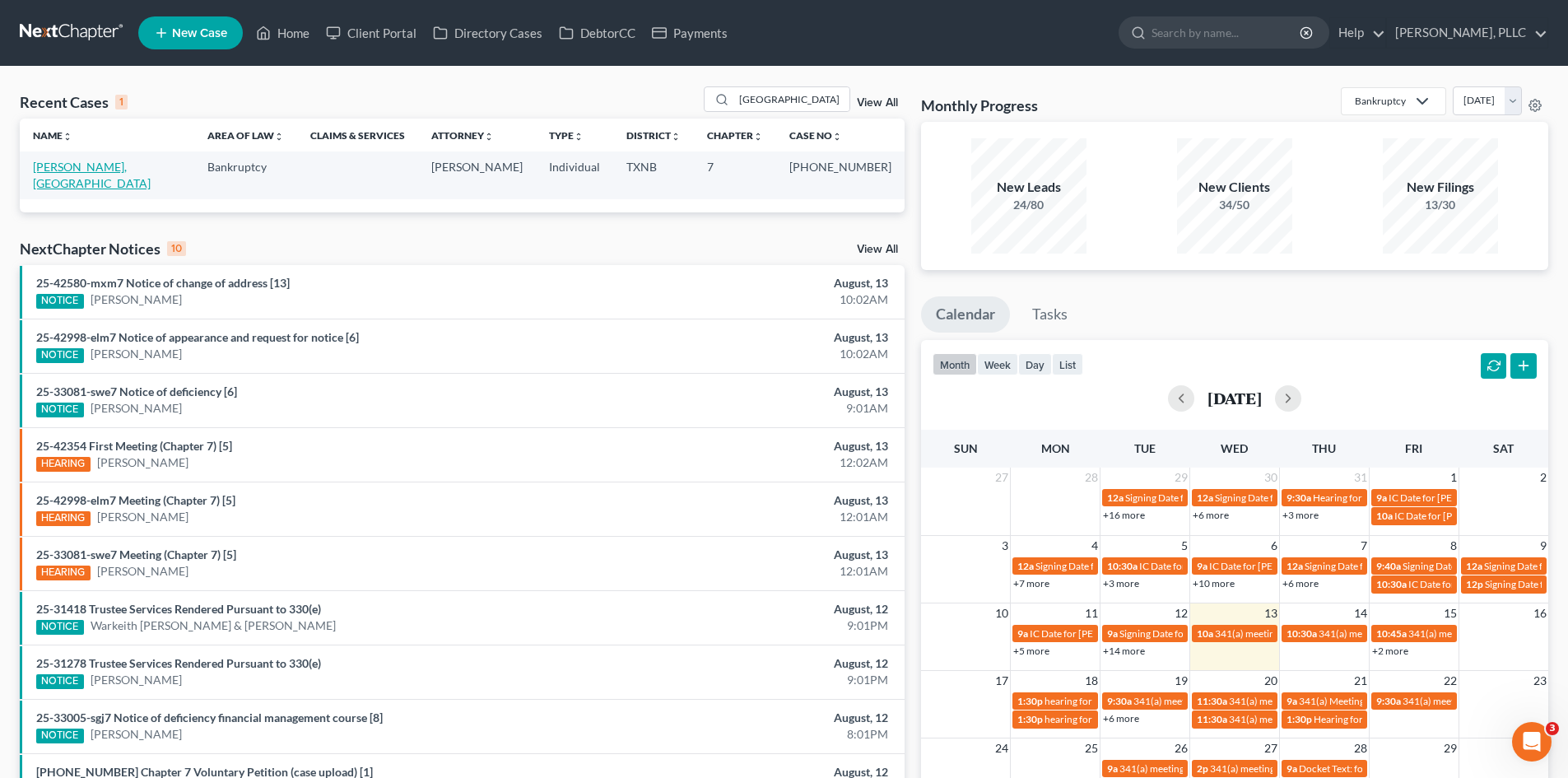
click at [95, 170] on link "Thyne, Salem" at bounding box center [92, 175] width 118 height 30
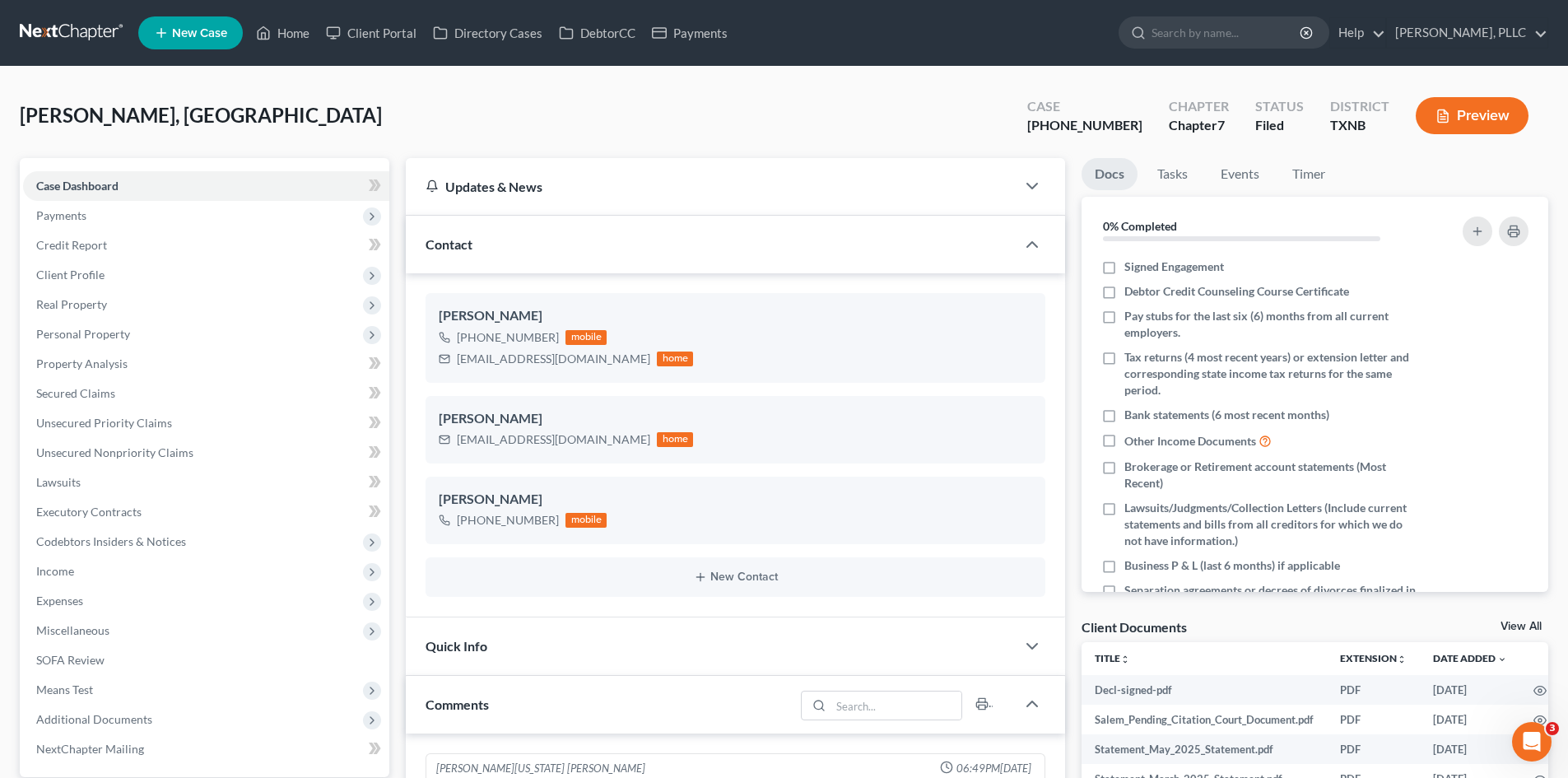
scroll to position [1852, 0]
click at [97, 310] on span "Real Property" at bounding box center [72, 304] width 71 height 14
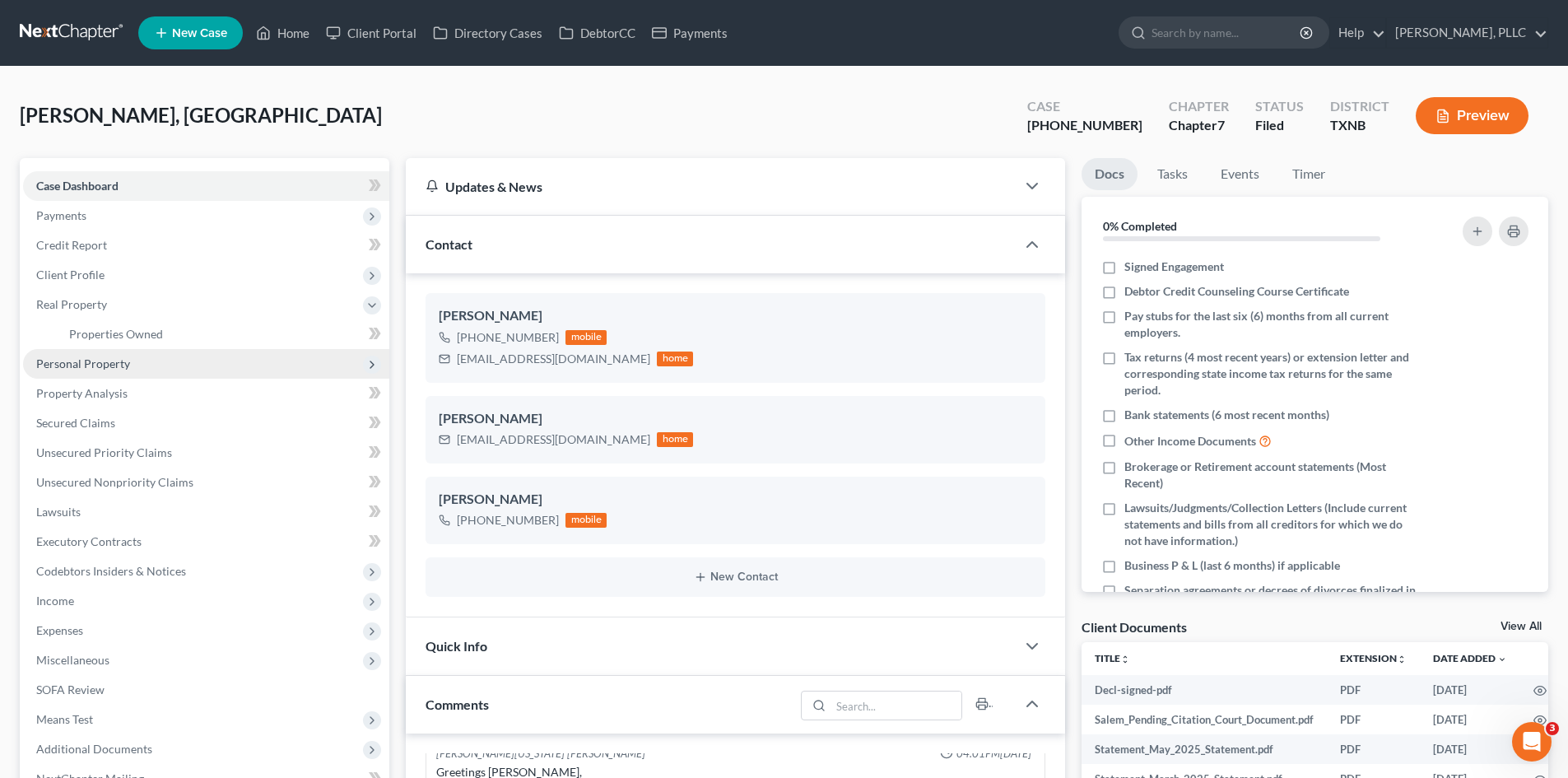
click at [107, 368] on span "Personal Property" at bounding box center [83, 364] width 94 height 14
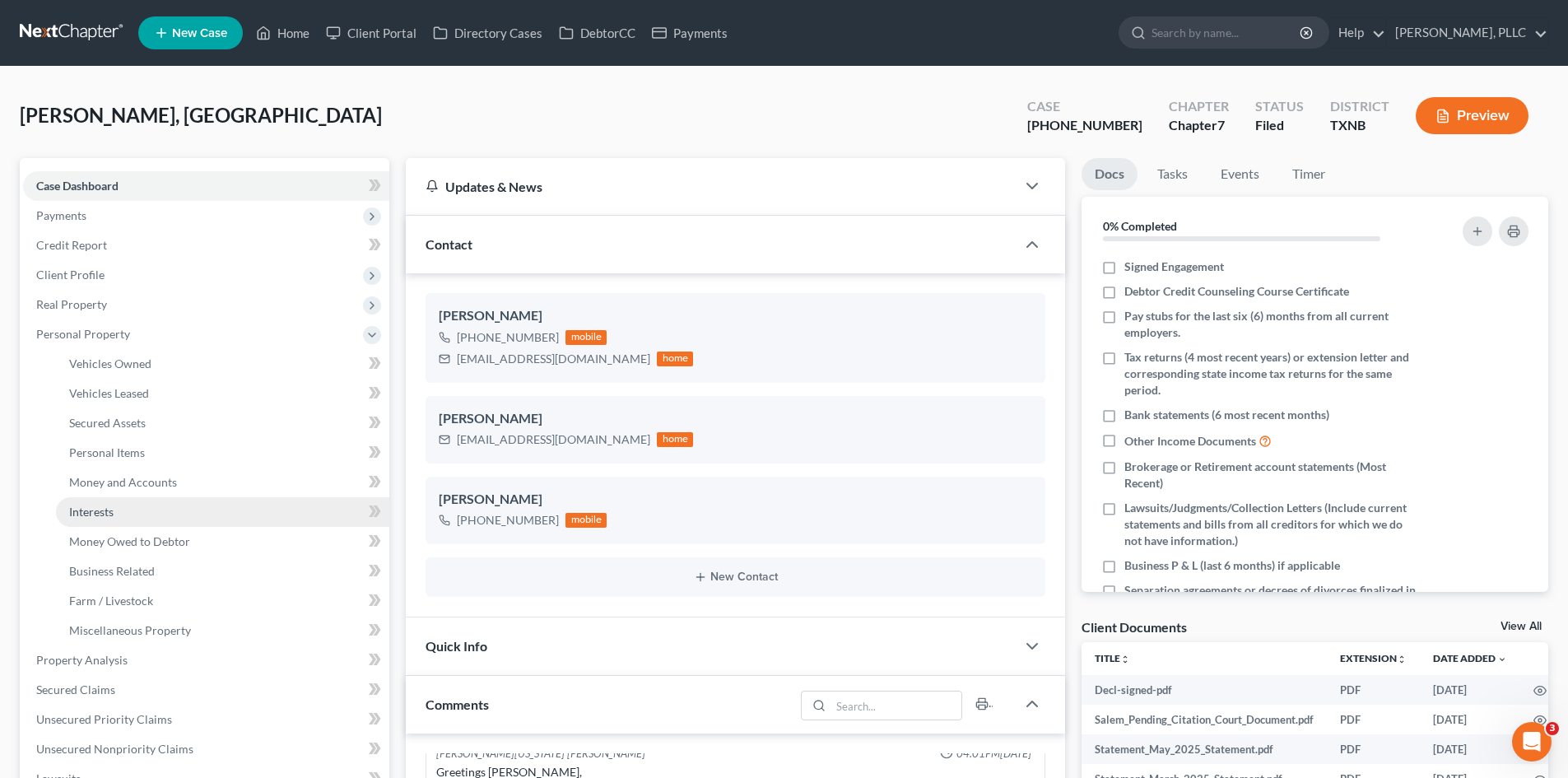
click at [136, 507] on link "Interests" at bounding box center [223, 512] width 333 height 30
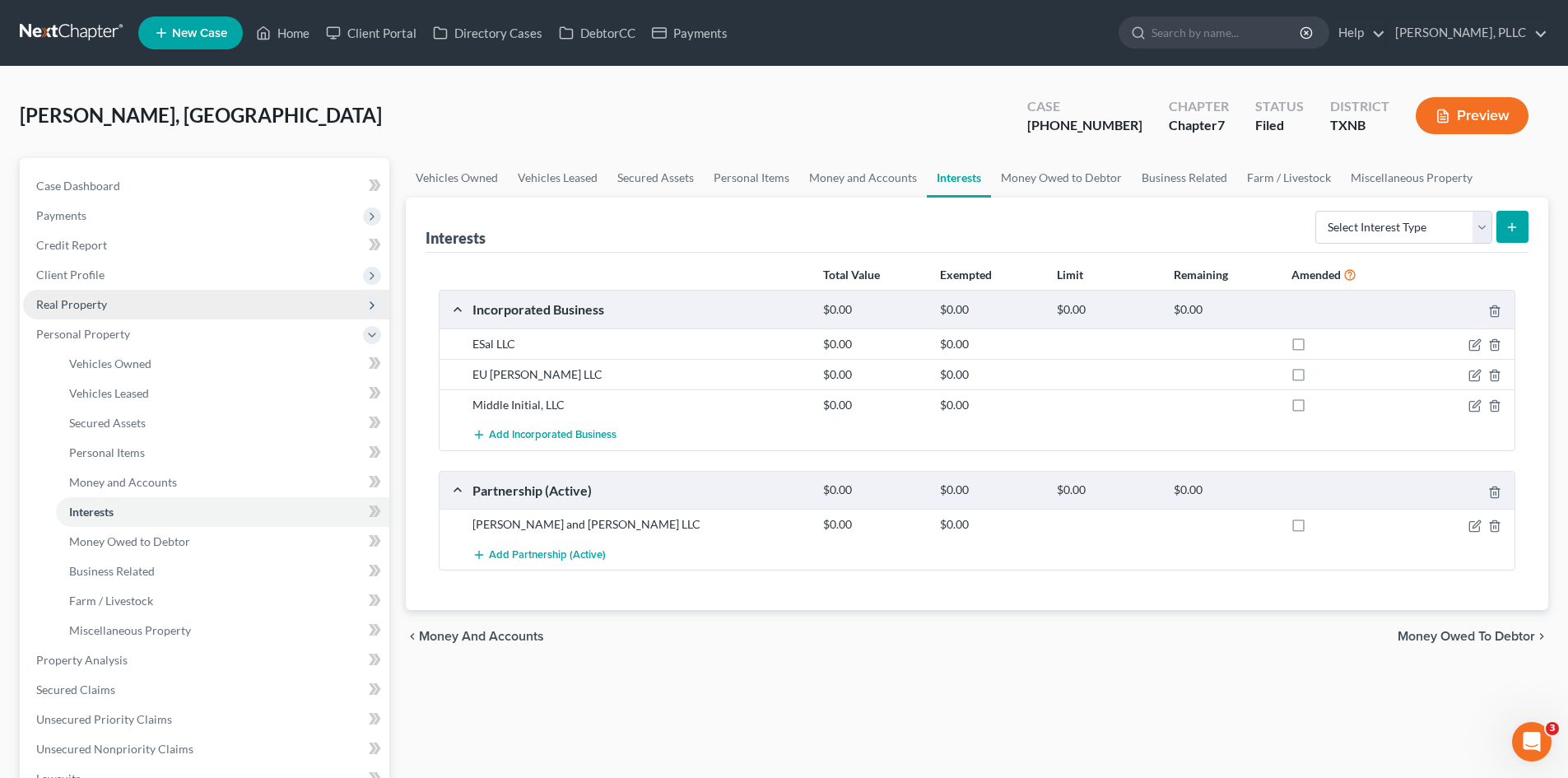
click at [97, 310] on span "Real Property" at bounding box center [72, 304] width 71 height 14
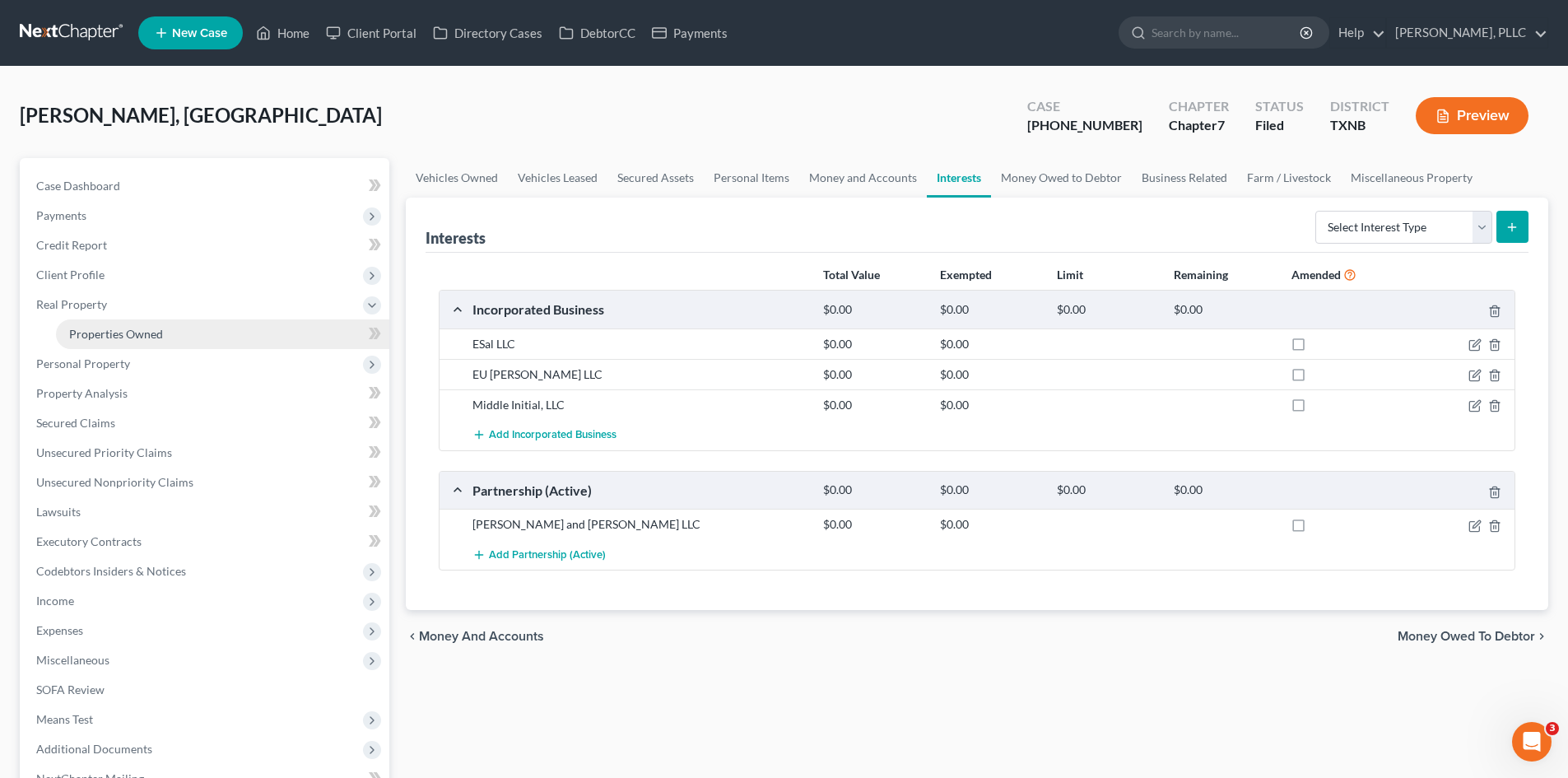
click at [185, 347] on link "Properties Owned" at bounding box center [223, 334] width 333 height 30
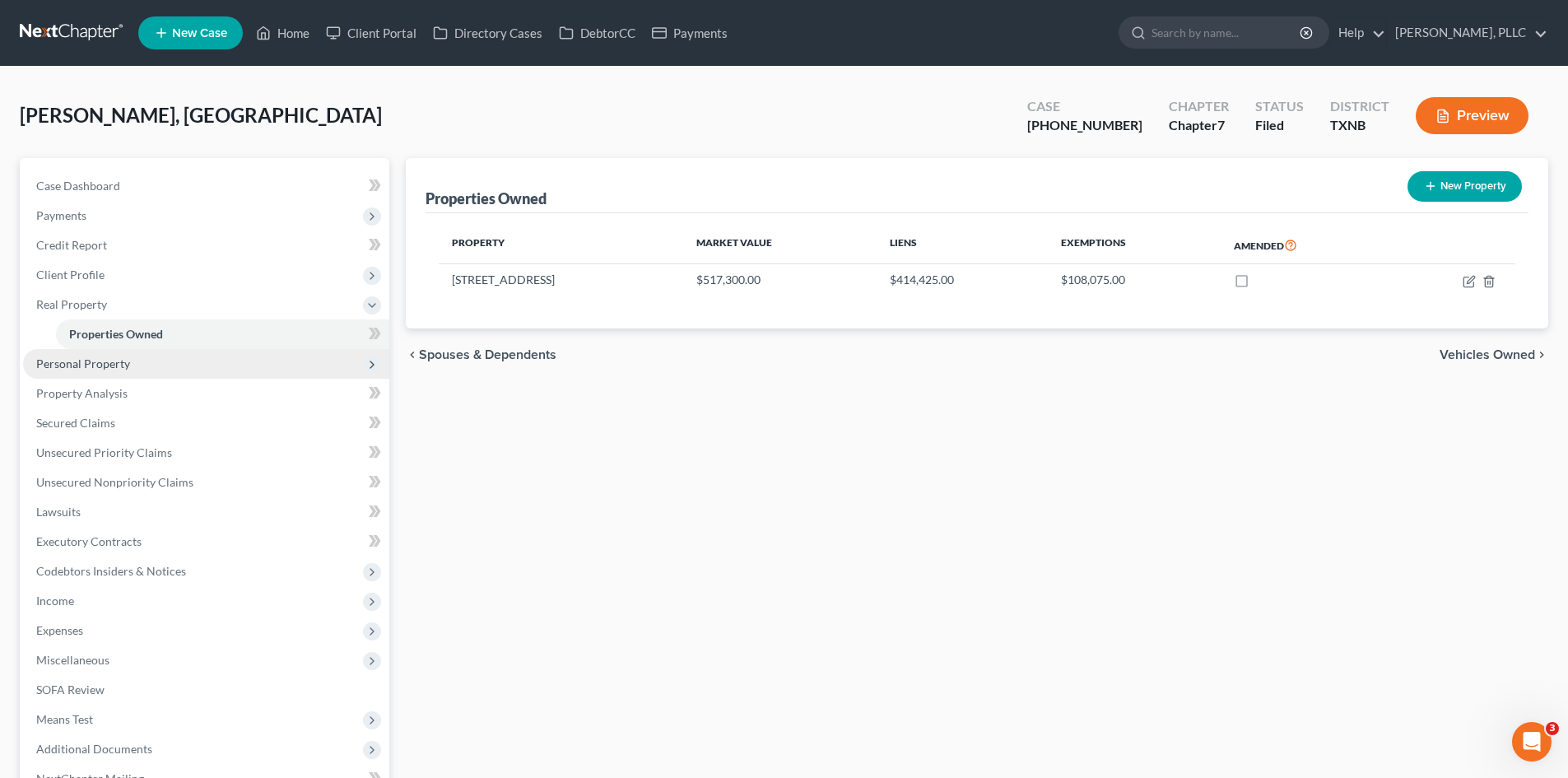
click at [95, 368] on span "Personal Property" at bounding box center [83, 364] width 94 height 14
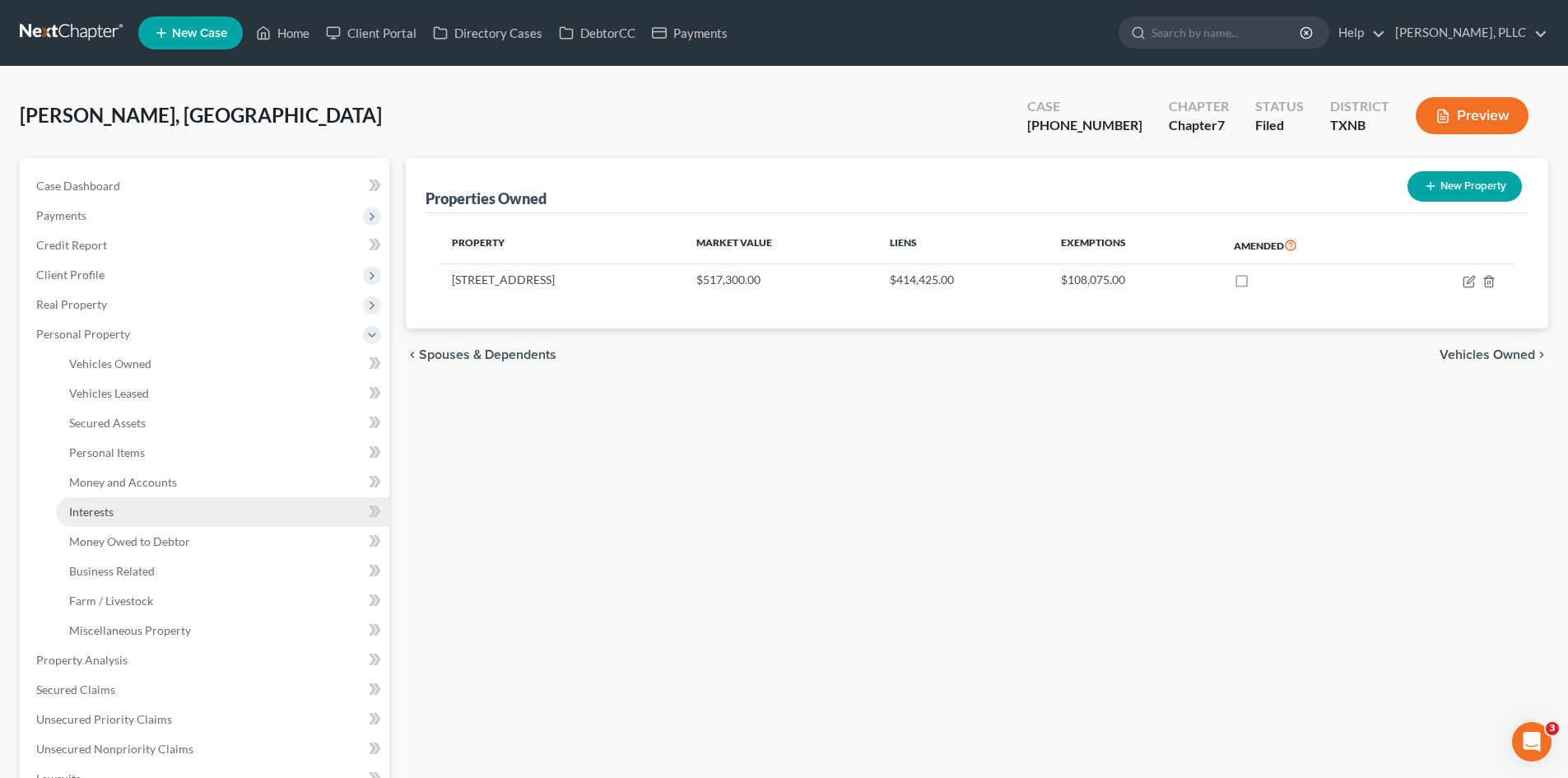
click at [139, 521] on link "Interests" at bounding box center [223, 512] width 333 height 30
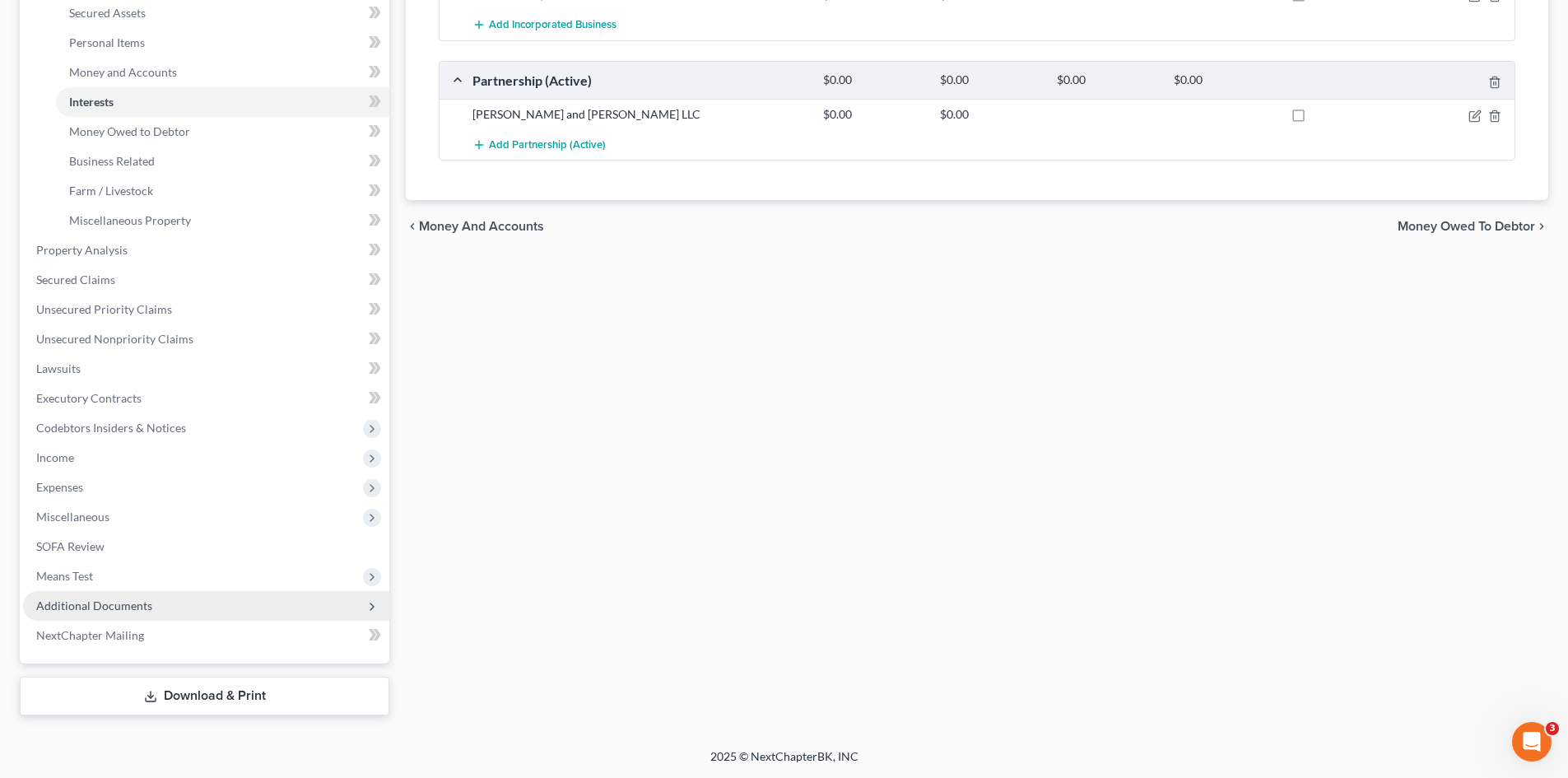
click at [99, 611] on span "Additional Documents" at bounding box center [95, 605] width 116 height 14
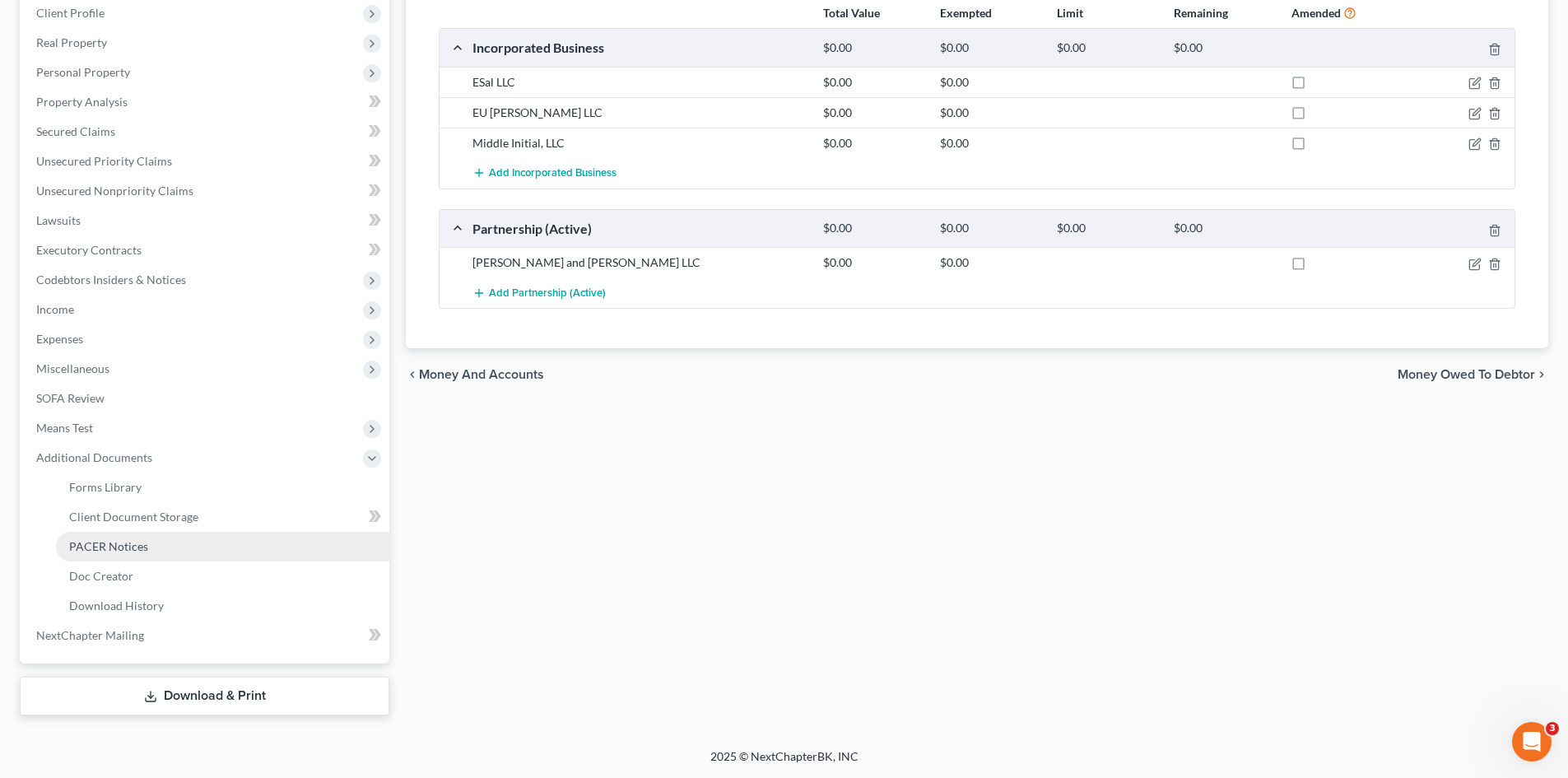
click at [132, 548] on span "PACER Notices" at bounding box center [108, 546] width 79 height 14
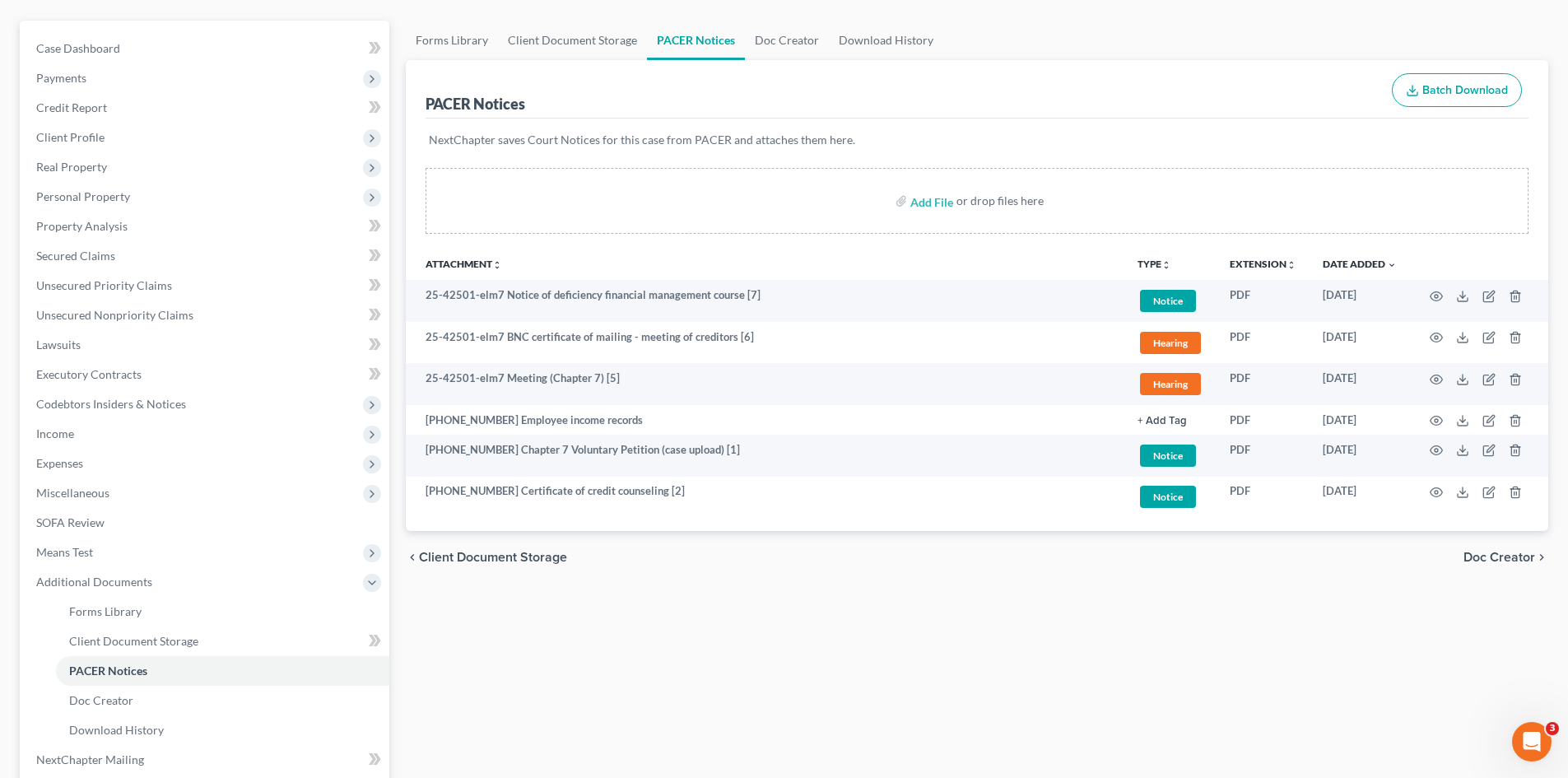
scroll to position [165, 0]
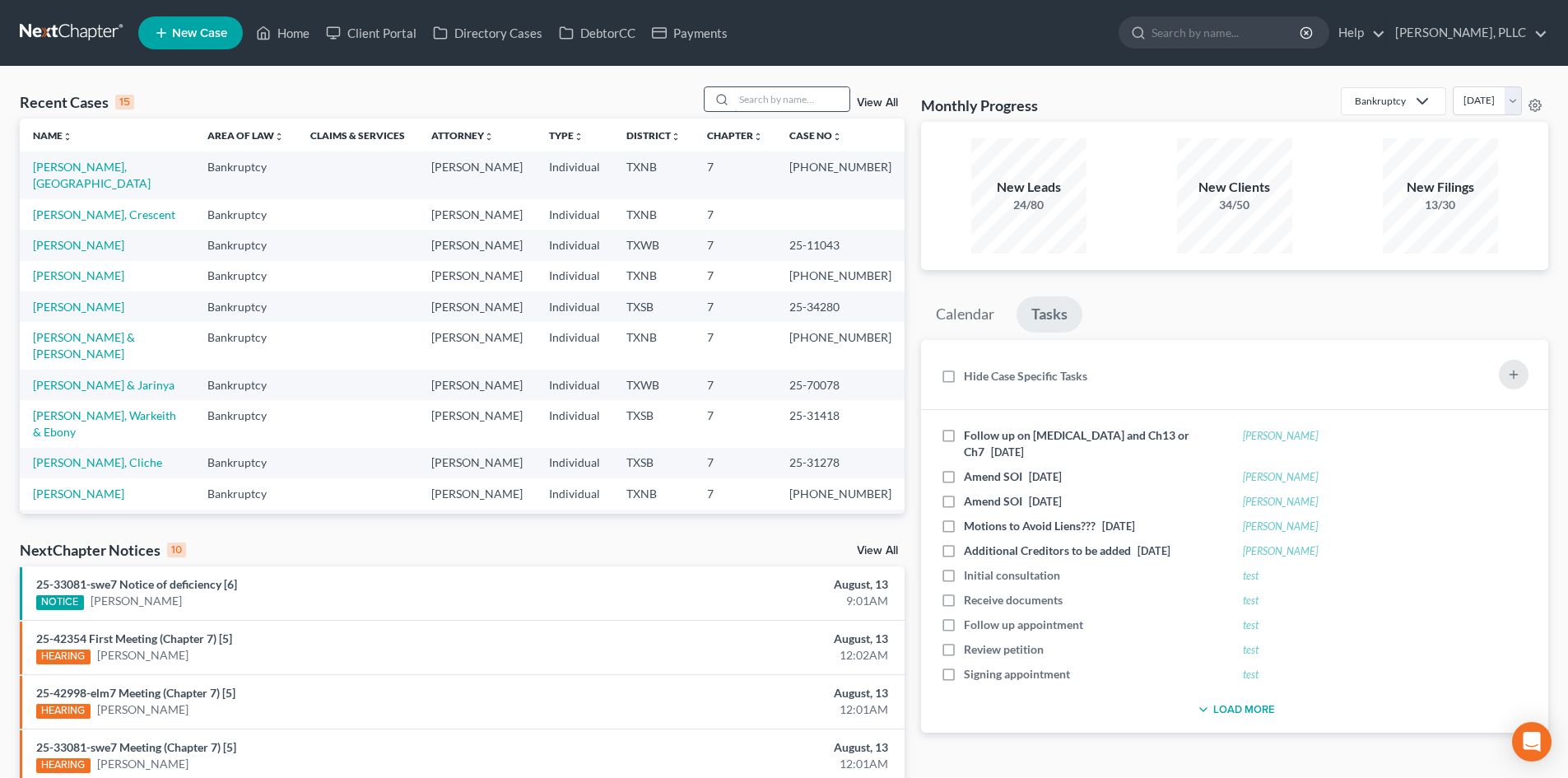
click at [814, 109] on input "search" at bounding box center [791, 99] width 115 height 24
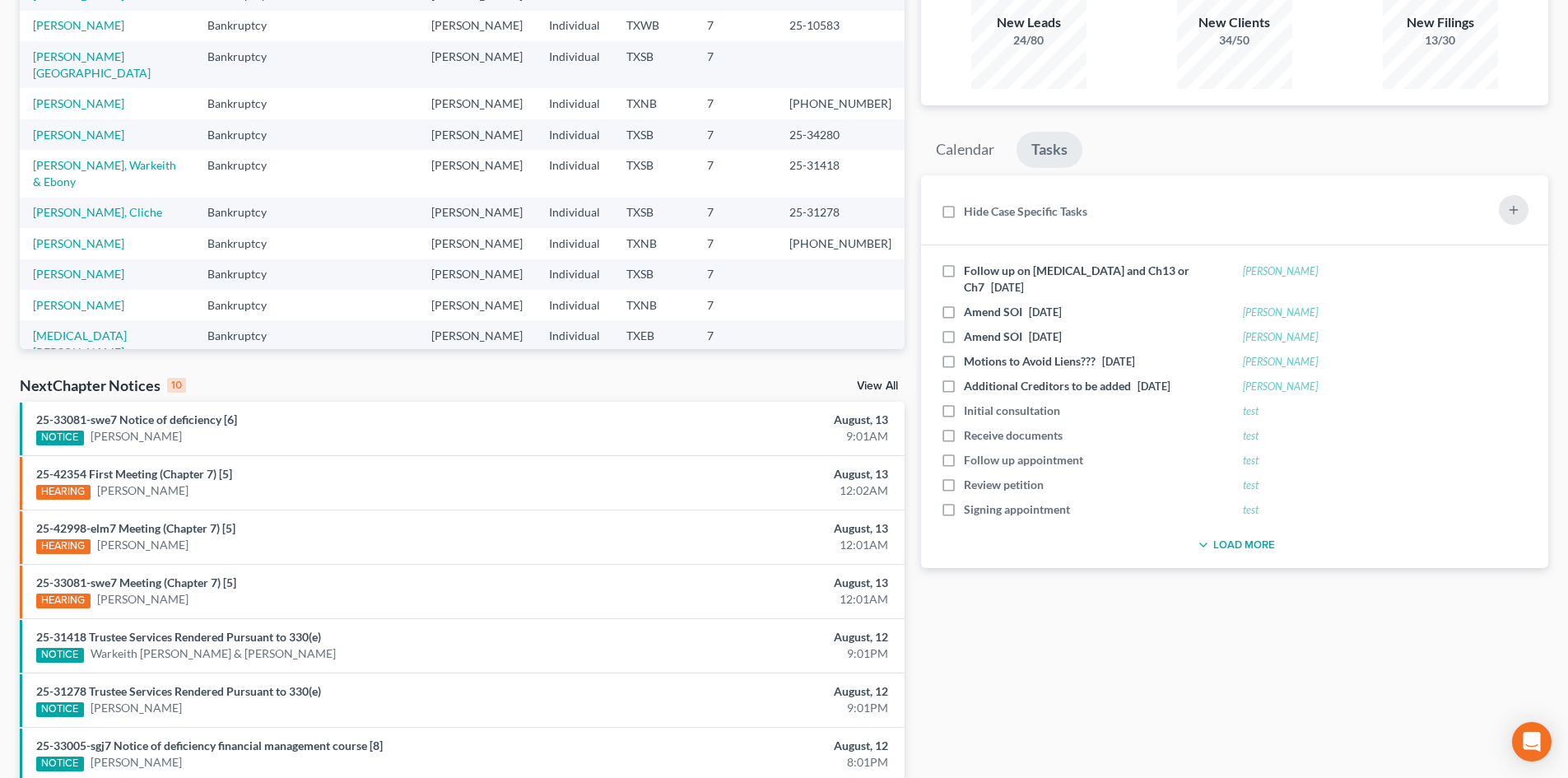
scroll to position [113, 0]
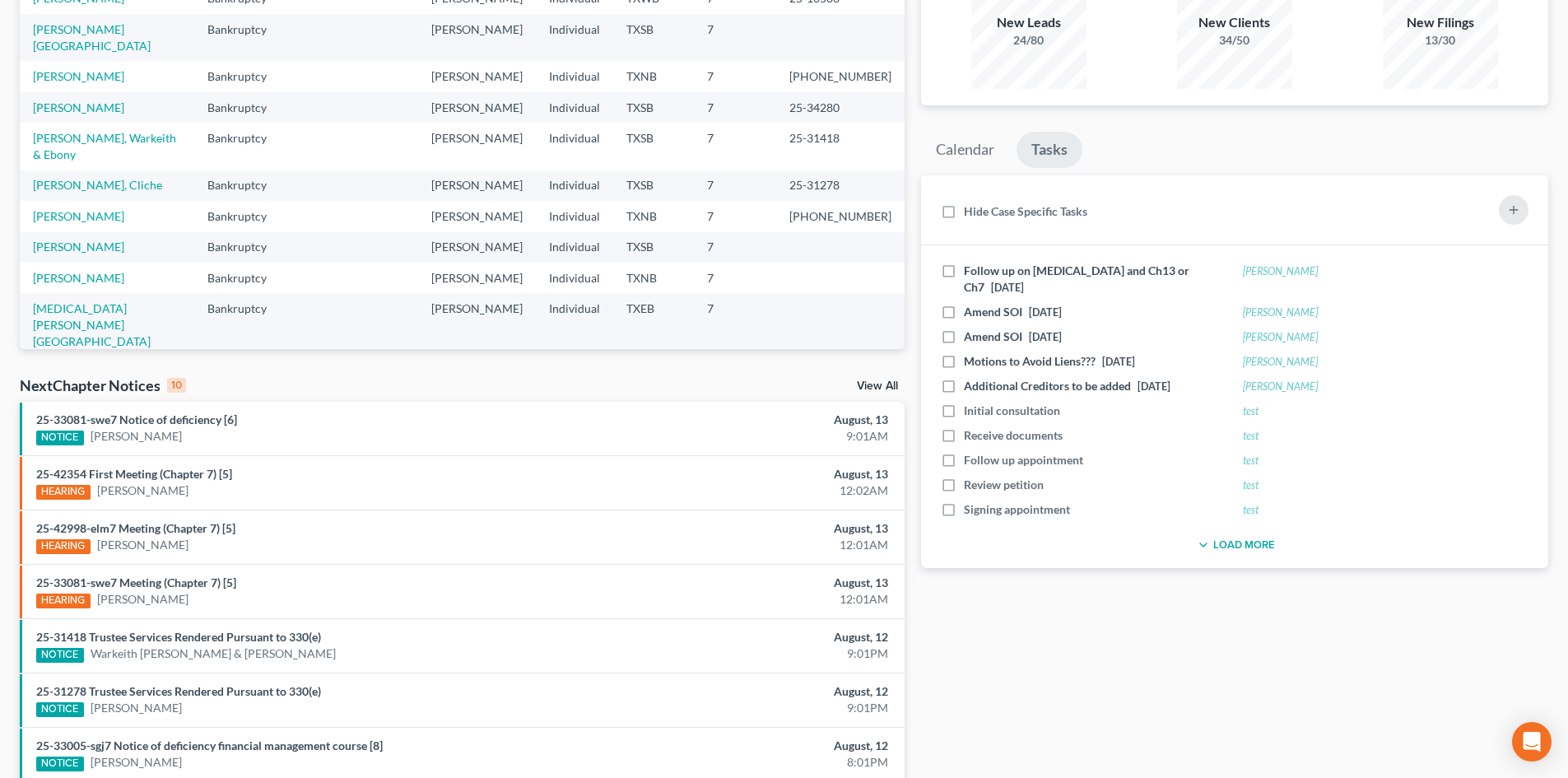
click at [597, 368] on div "Recent Cases 15 m View All Name unfold_more expand_more expand_less Area of Law…" at bounding box center [462, 446] width 901 height 1049
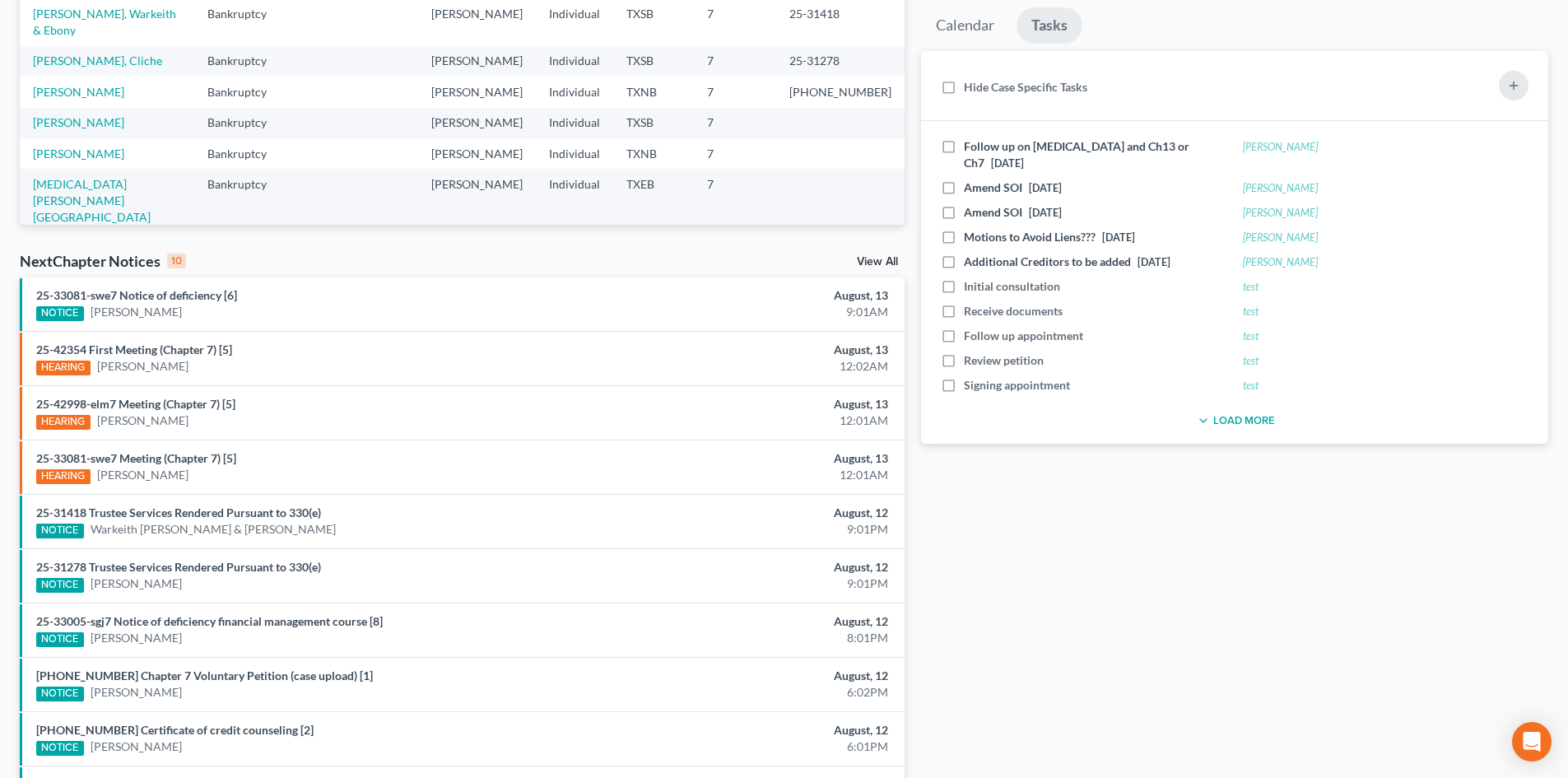
scroll to position [407, 0]
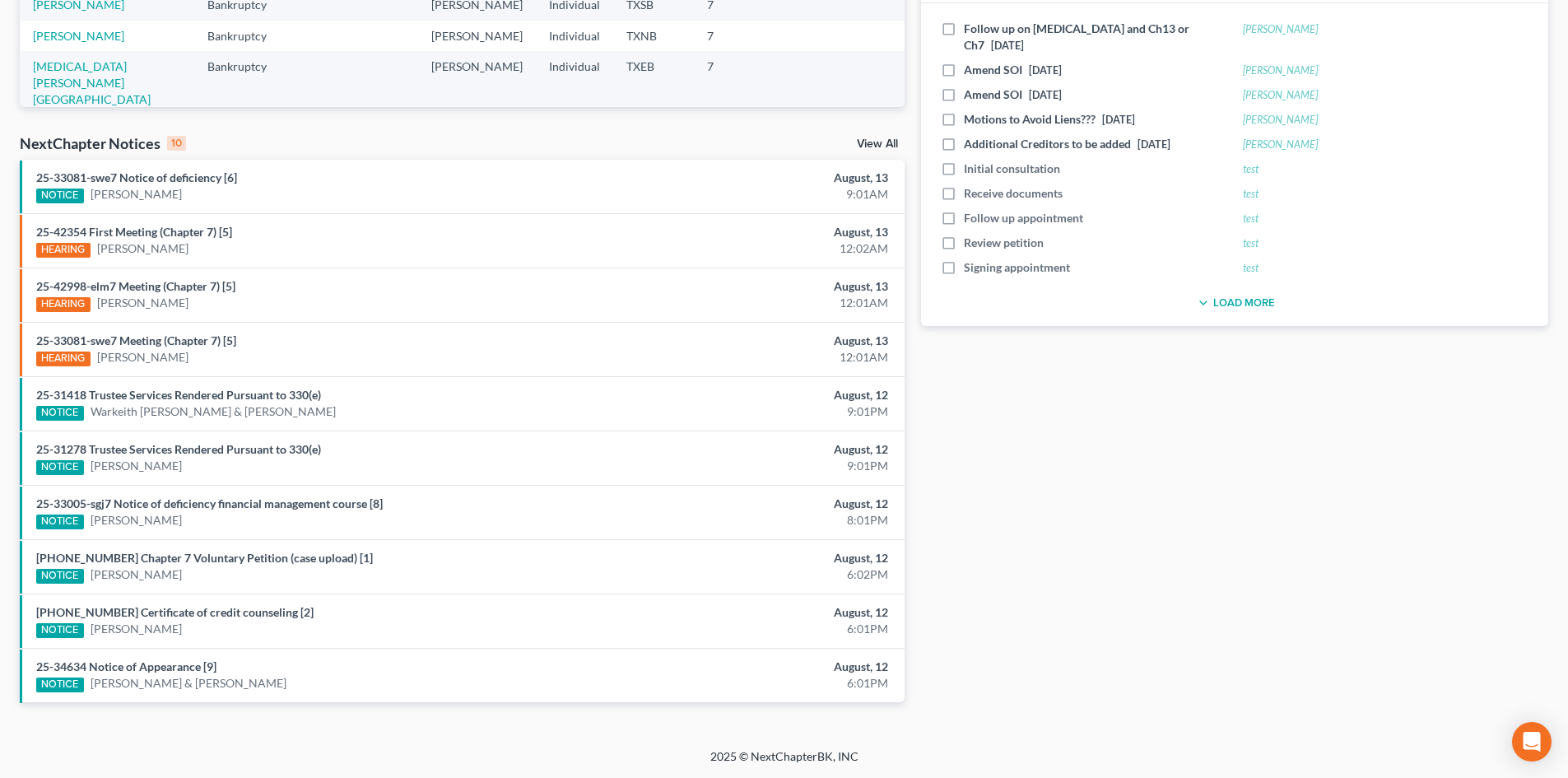
click at [1310, 598] on div "Monthly Progress Bankruptcy Bankruptcy Consumer Protection Law August 2025 July…" at bounding box center [1235, 204] width 644 height 1049
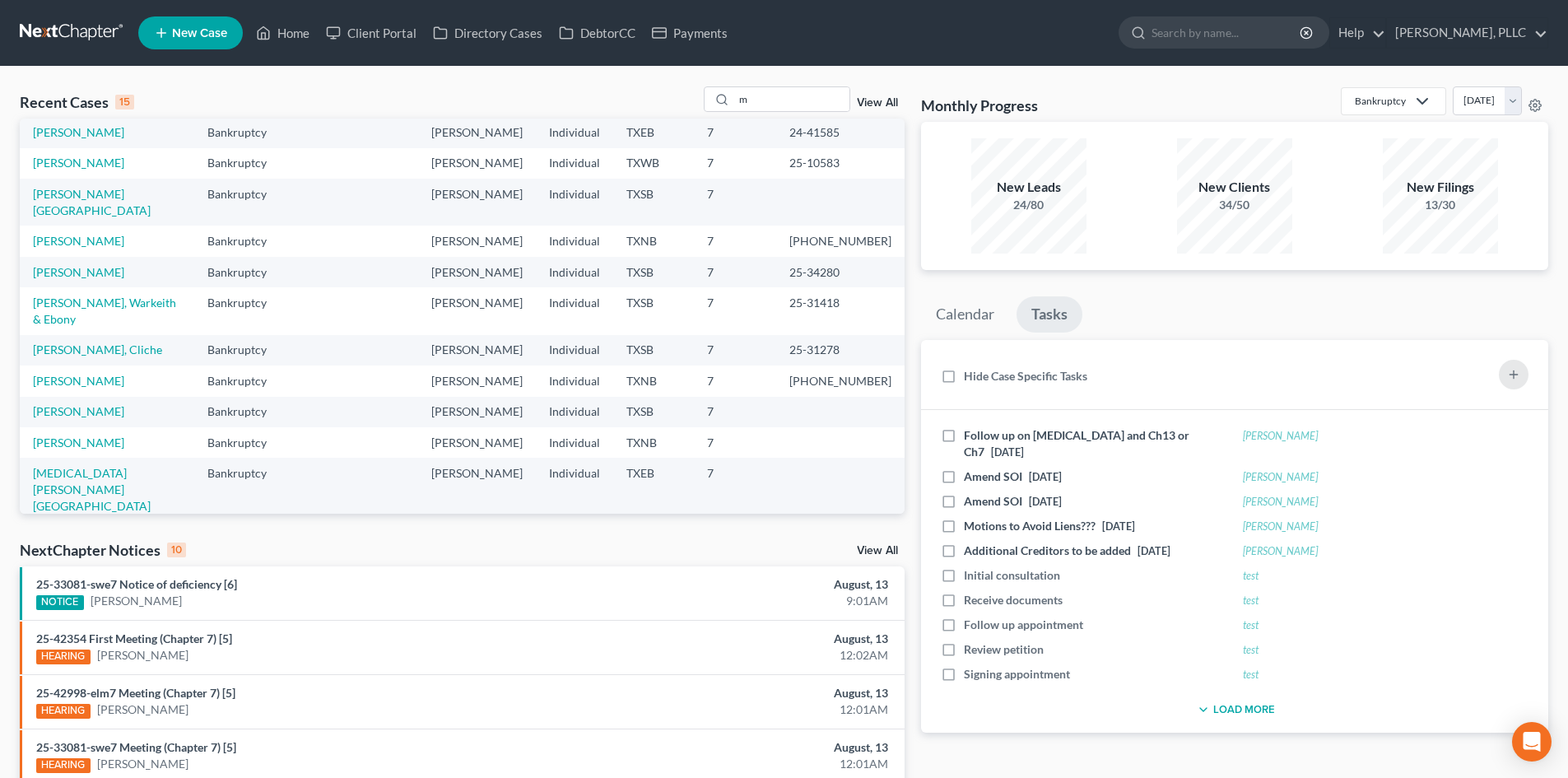
scroll to position [15, 0]
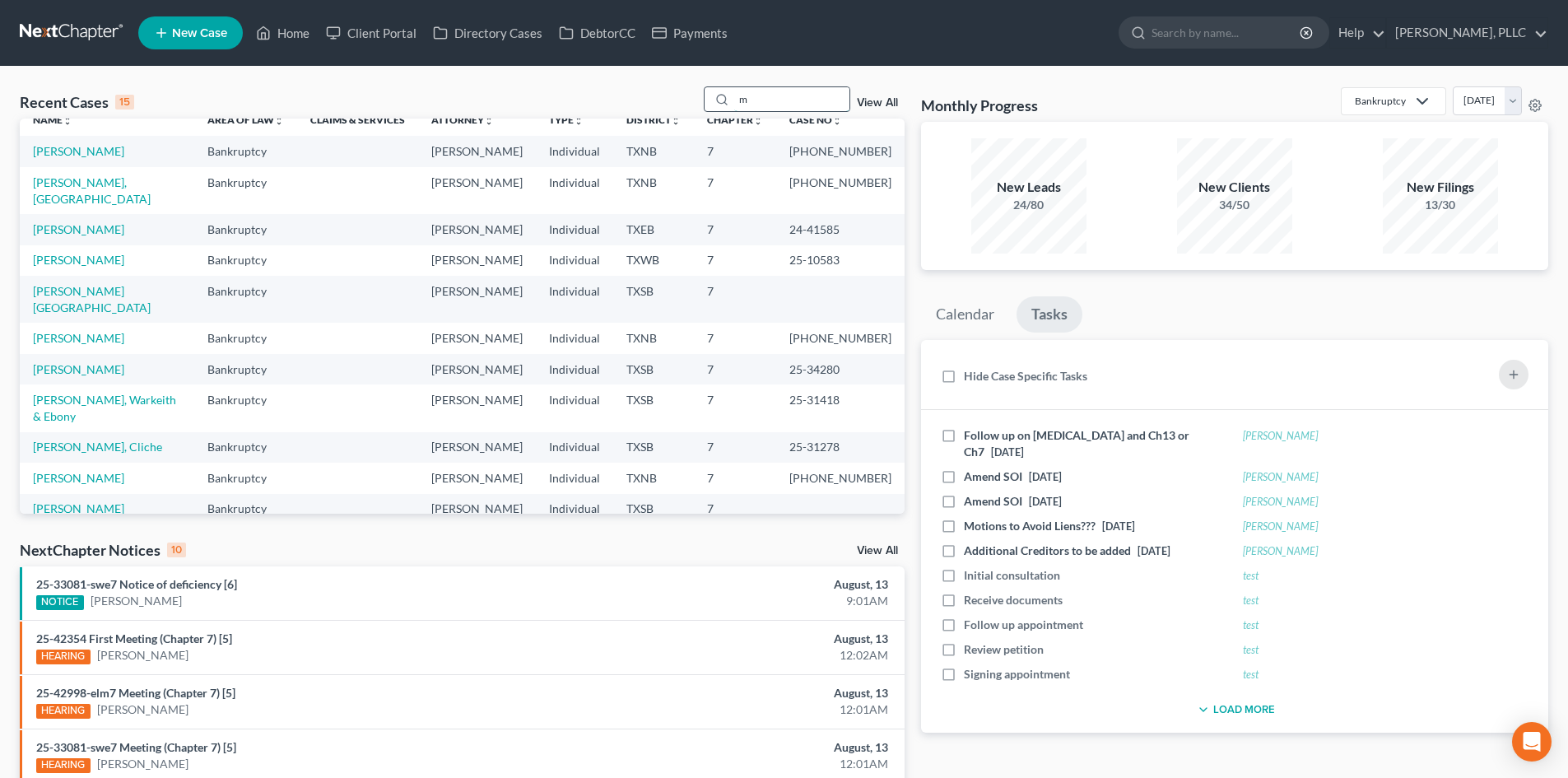
click at [772, 98] on input "m" at bounding box center [791, 99] width 115 height 24
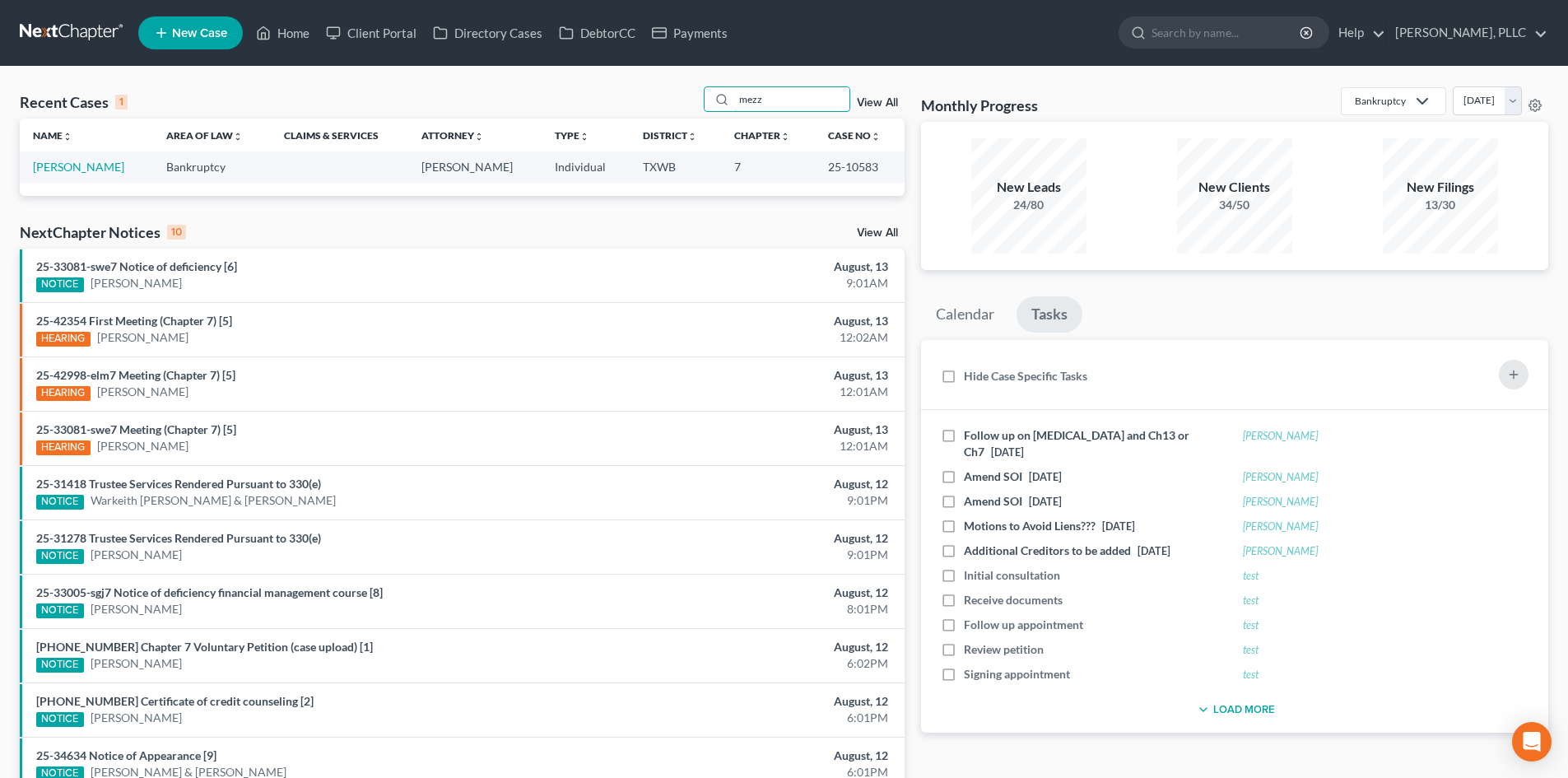
scroll to position [0, 0]
type input "mezz"
click at [106, 166] on link "[PERSON_NAME]" at bounding box center [79, 167] width 91 height 14
select select "6"
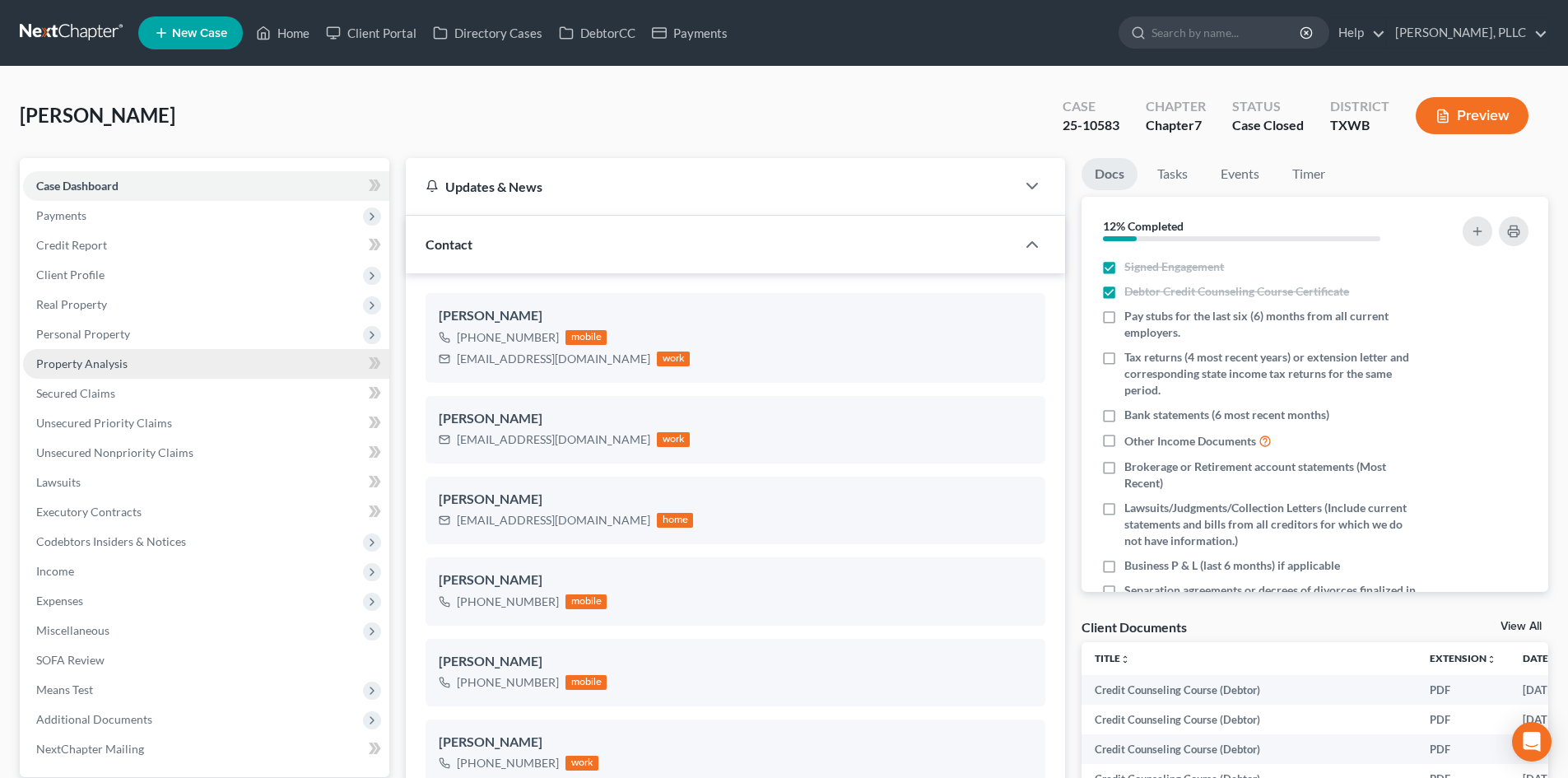
click at [112, 352] on link "Property Analysis" at bounding box center [207, 363] width 367 height 30
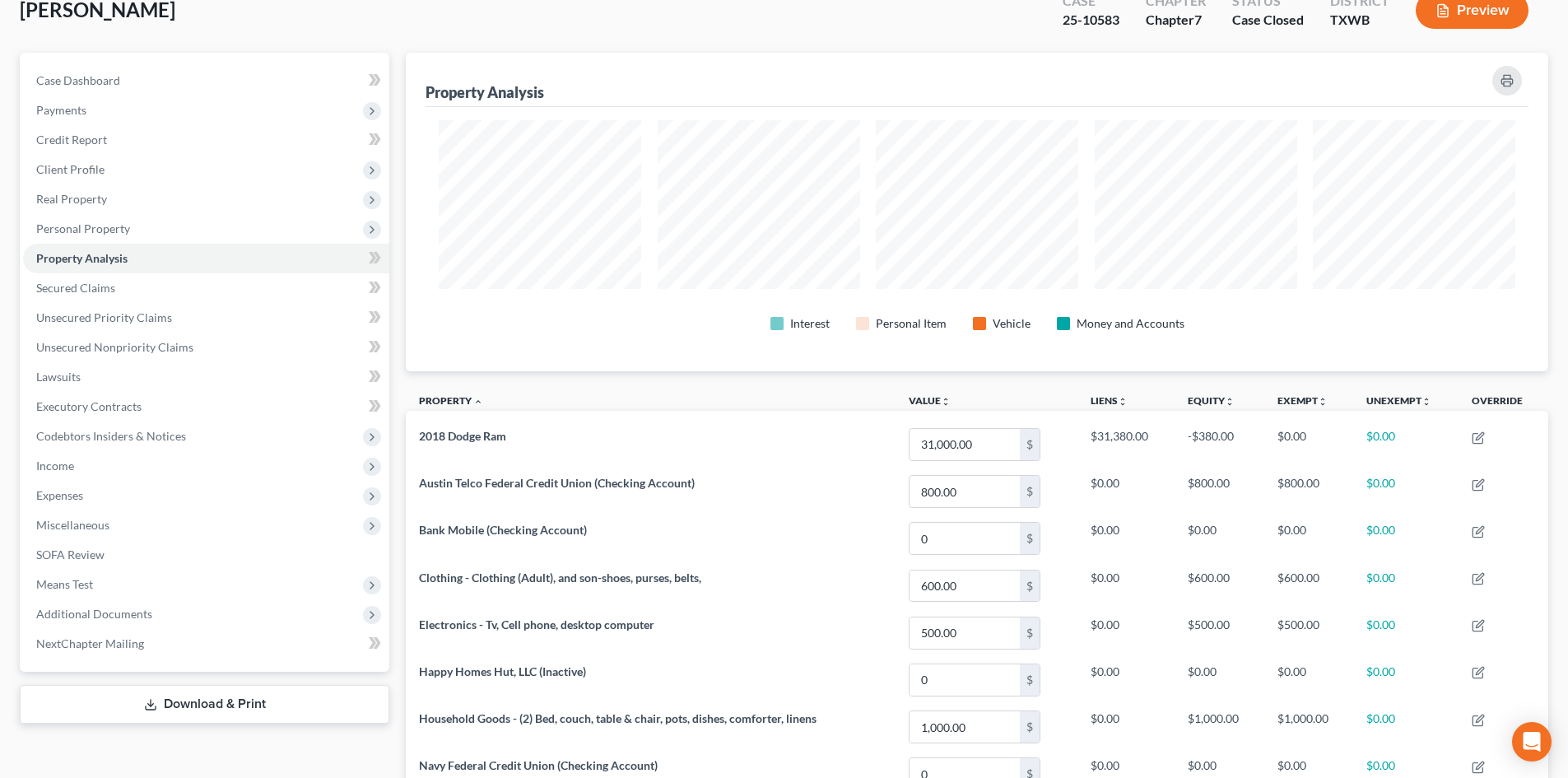
scroll to position [63, 0]
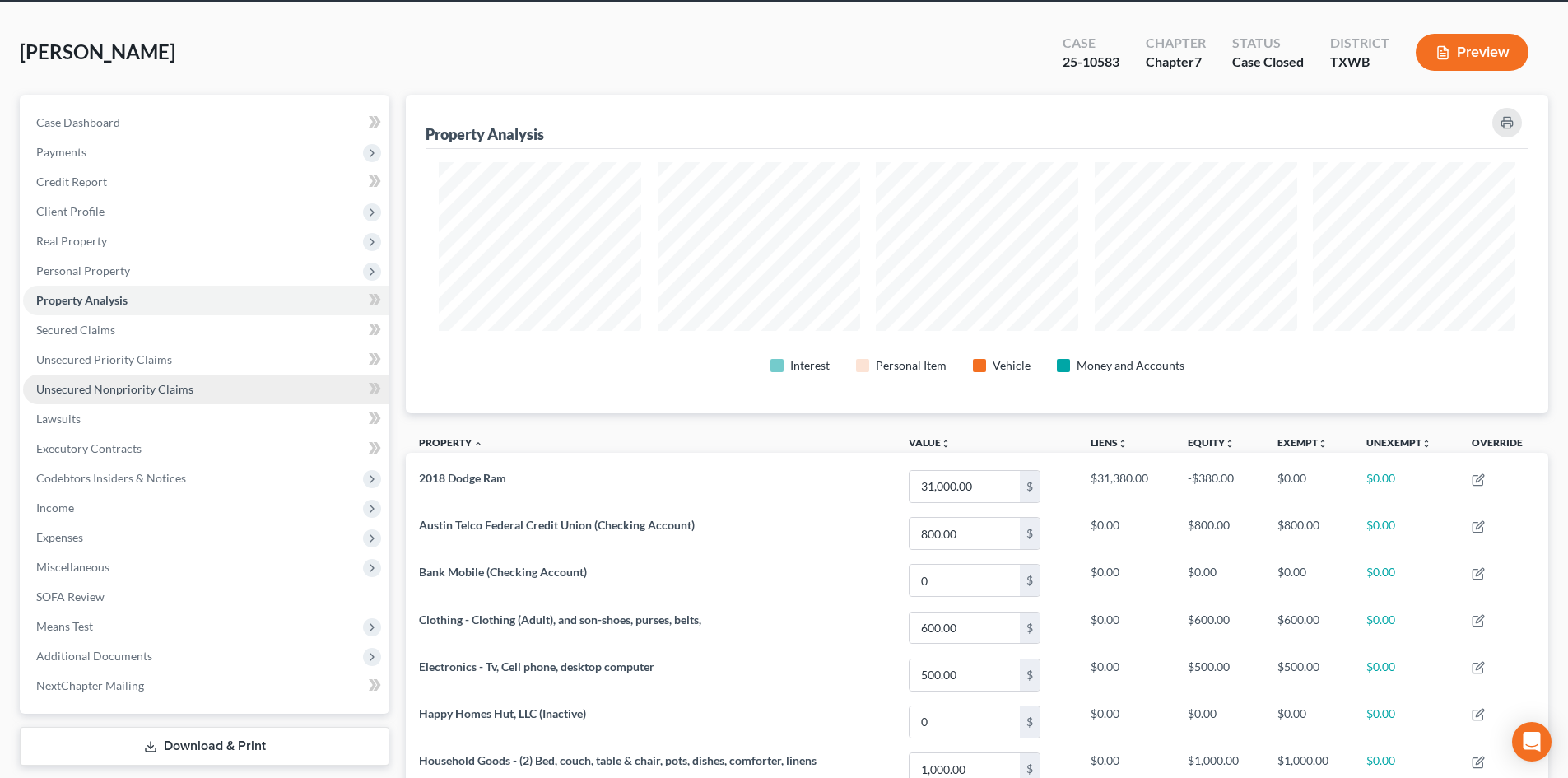
click at [140, 393] on span "Unsecured Nonpriority Claims" at bounding box center [115, 389] width 157 height 14
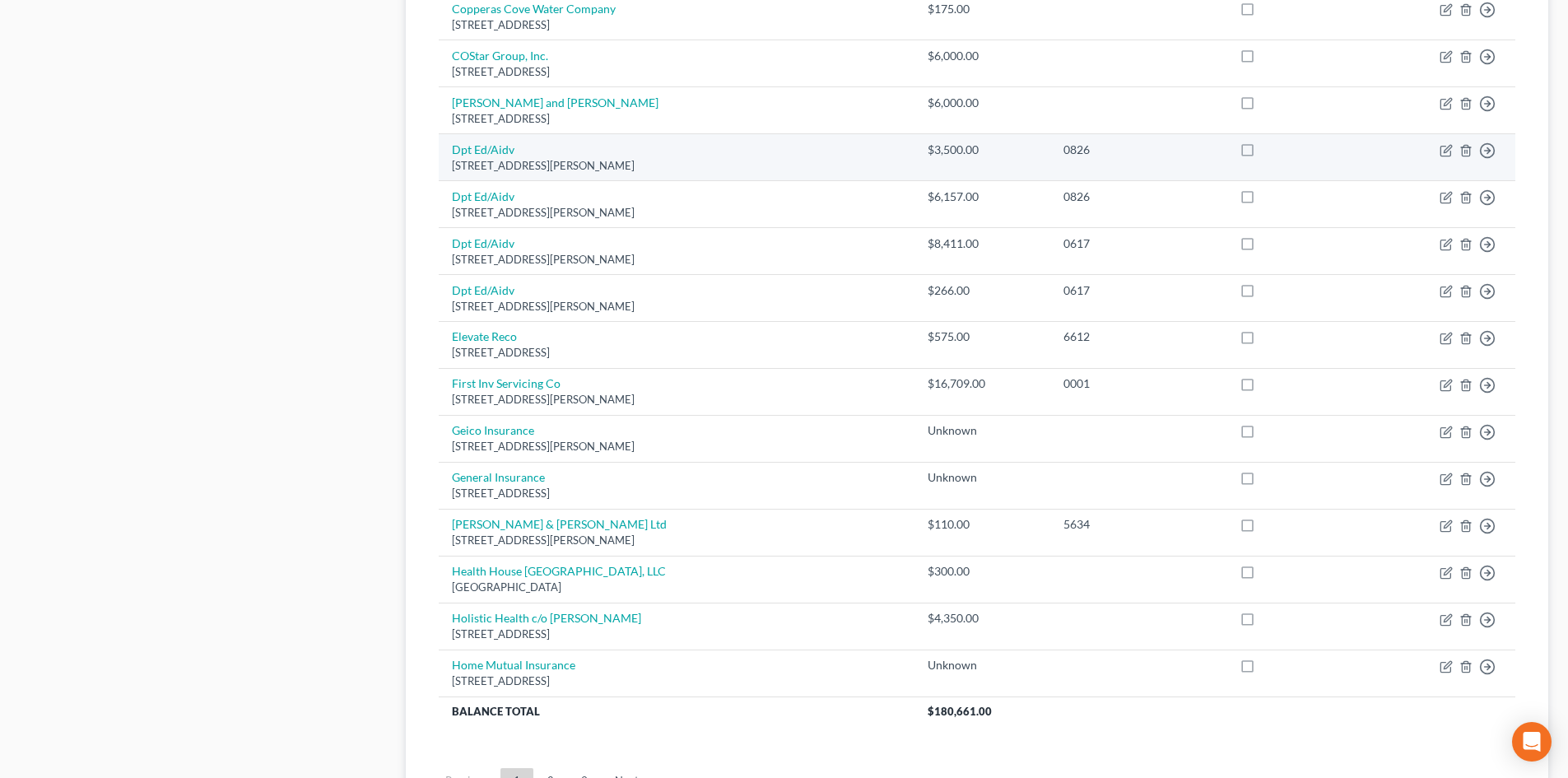
scroll to position [1070, 0]
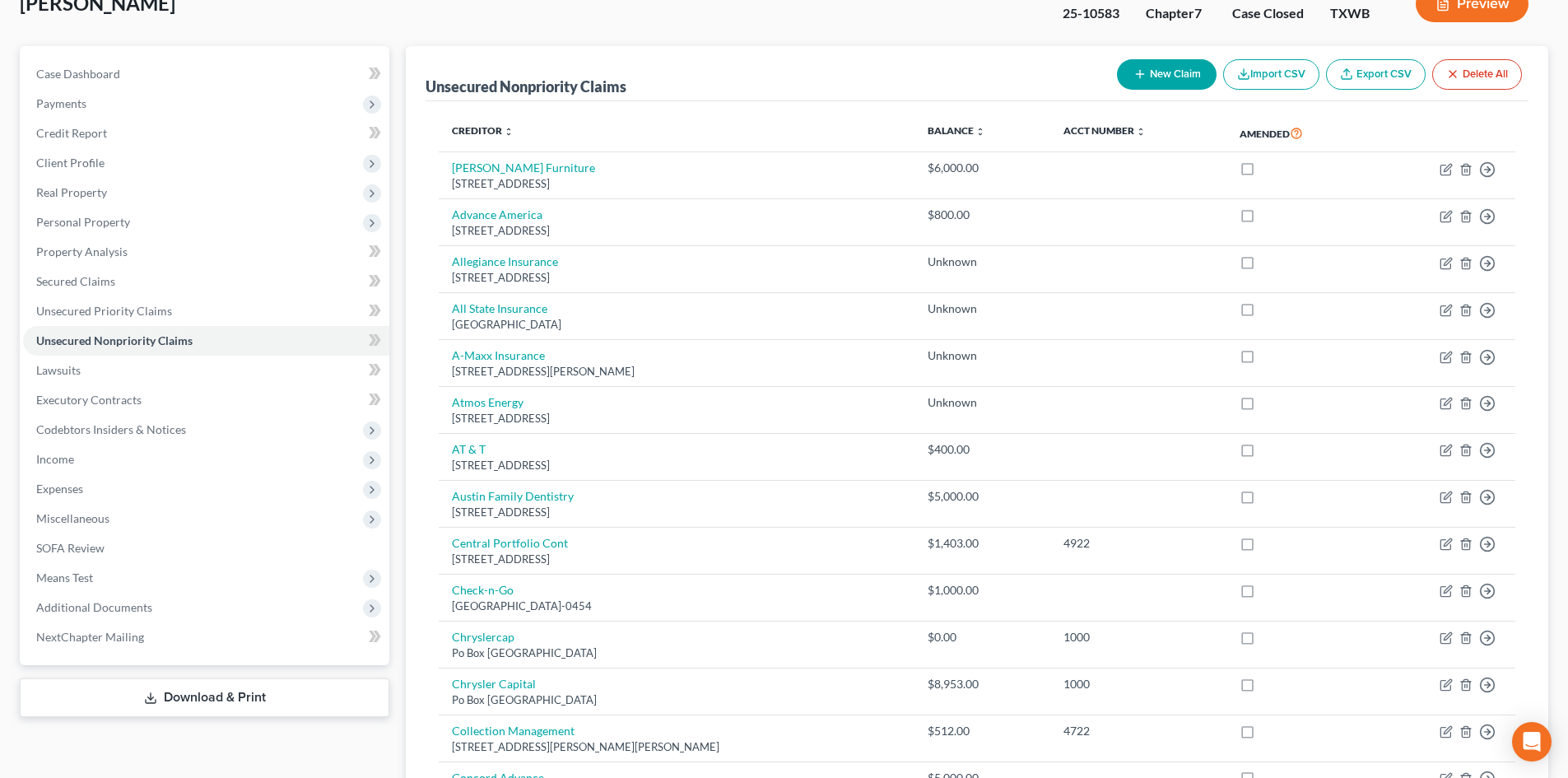
scroll to position [0, 0]
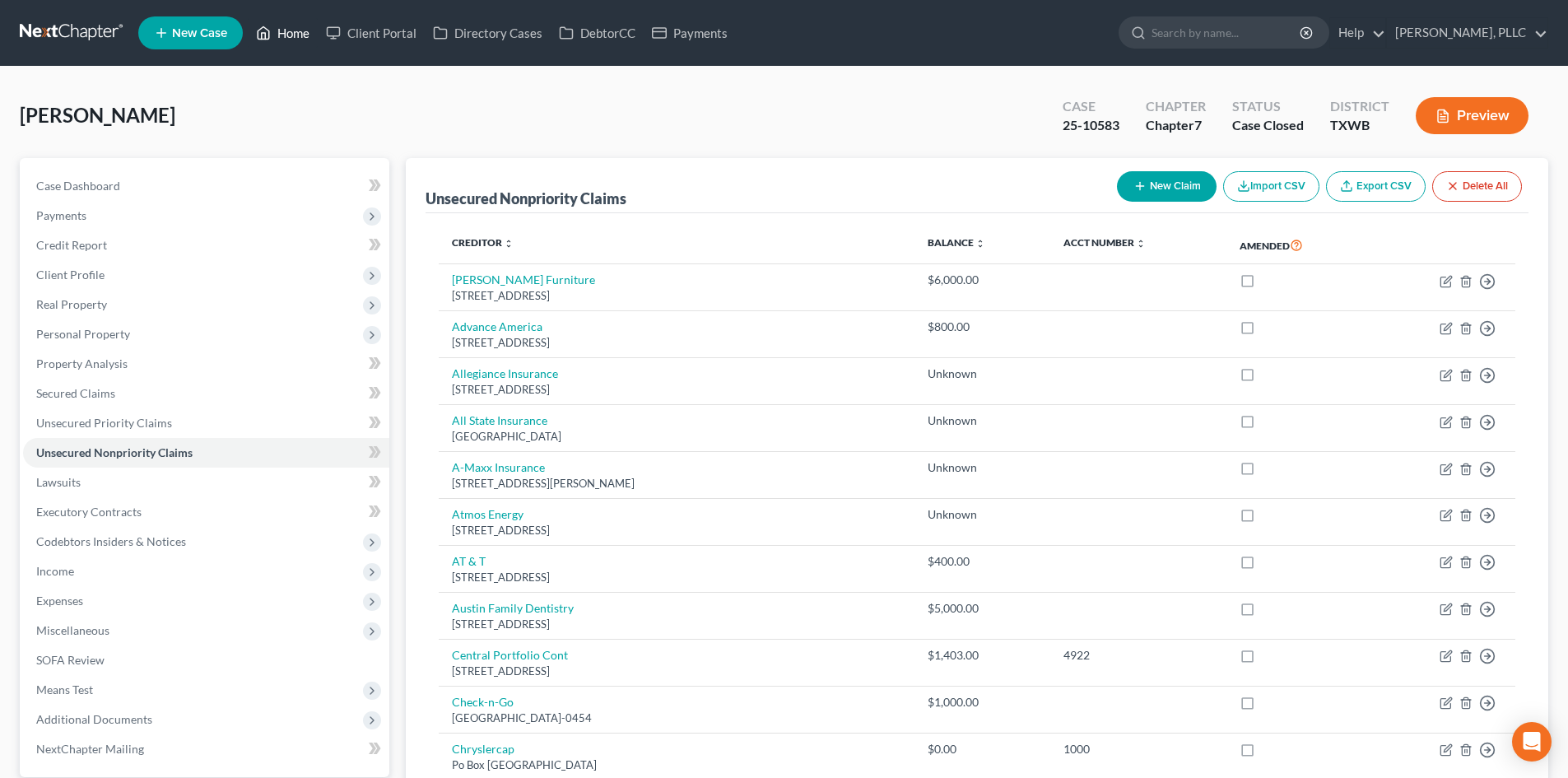
click at [280, 40] on link "Home" at bounding box center [282, 32] width 70 height 30
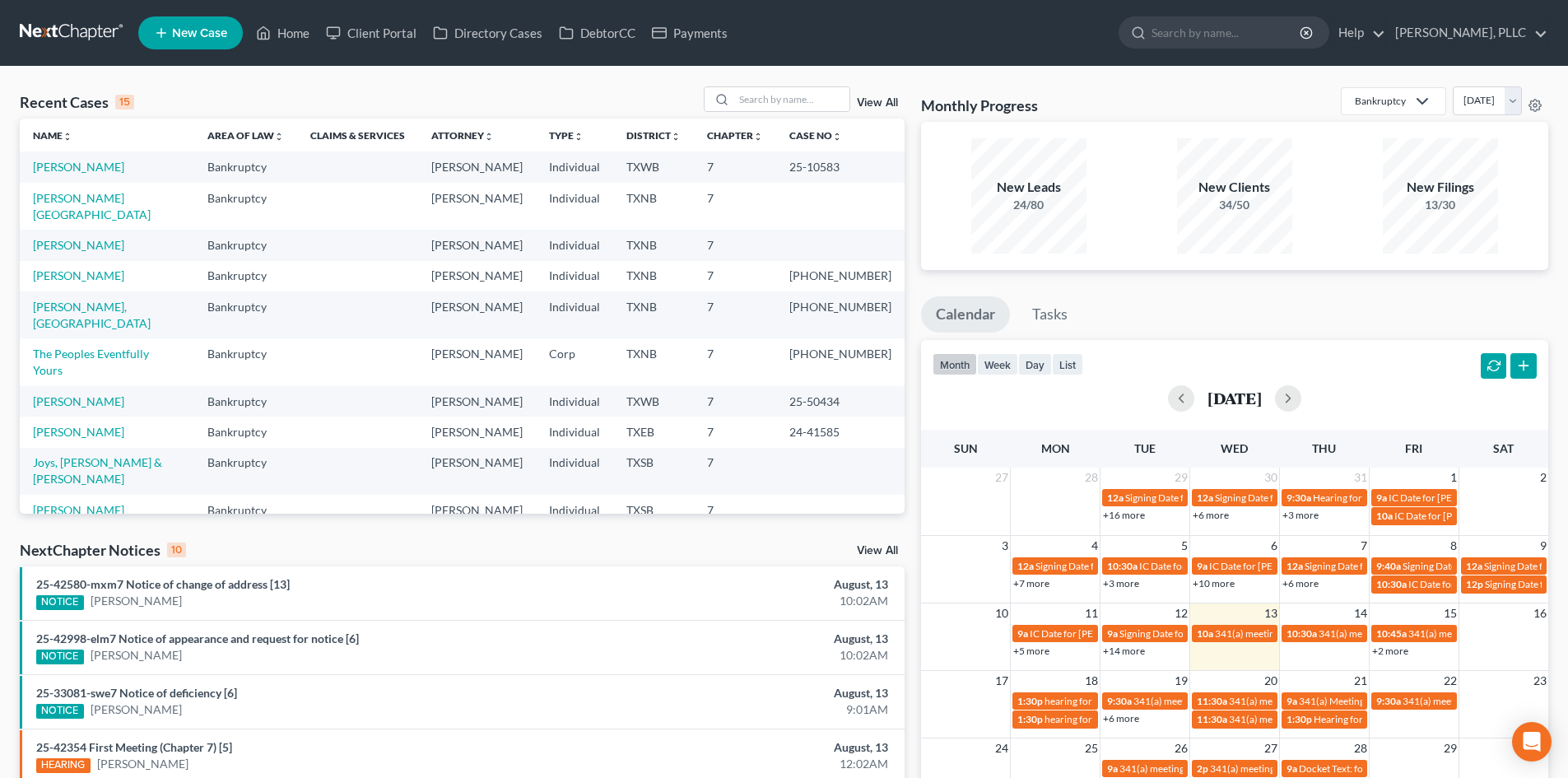
click at [886, 417] on tr "Bell, Jasmine Bankruptcy Guy Holman Individual TXEB 7 24-41585" at bounding box center [462, 432] width 885 height 30
click at [485, 8] on nav "Home New Case Client Portal Directory Cases DebtorCC Payments Guy Harvey Holman…" at bounding box center [784, 33] width 1568 height 66
click at [259, 107] on div "Recent Cases 15 View All" at bounding box center [462, 103] width 885 height 32
click at [210, 123] on th "Area of Law unfold_more expand_more expand_less" at bounding box center [245, 135] width 103 height 33
drag, startPoint x: 446, startPoint y: 432, endPoint x: 744, endPoint y: 460, distance: 299.3
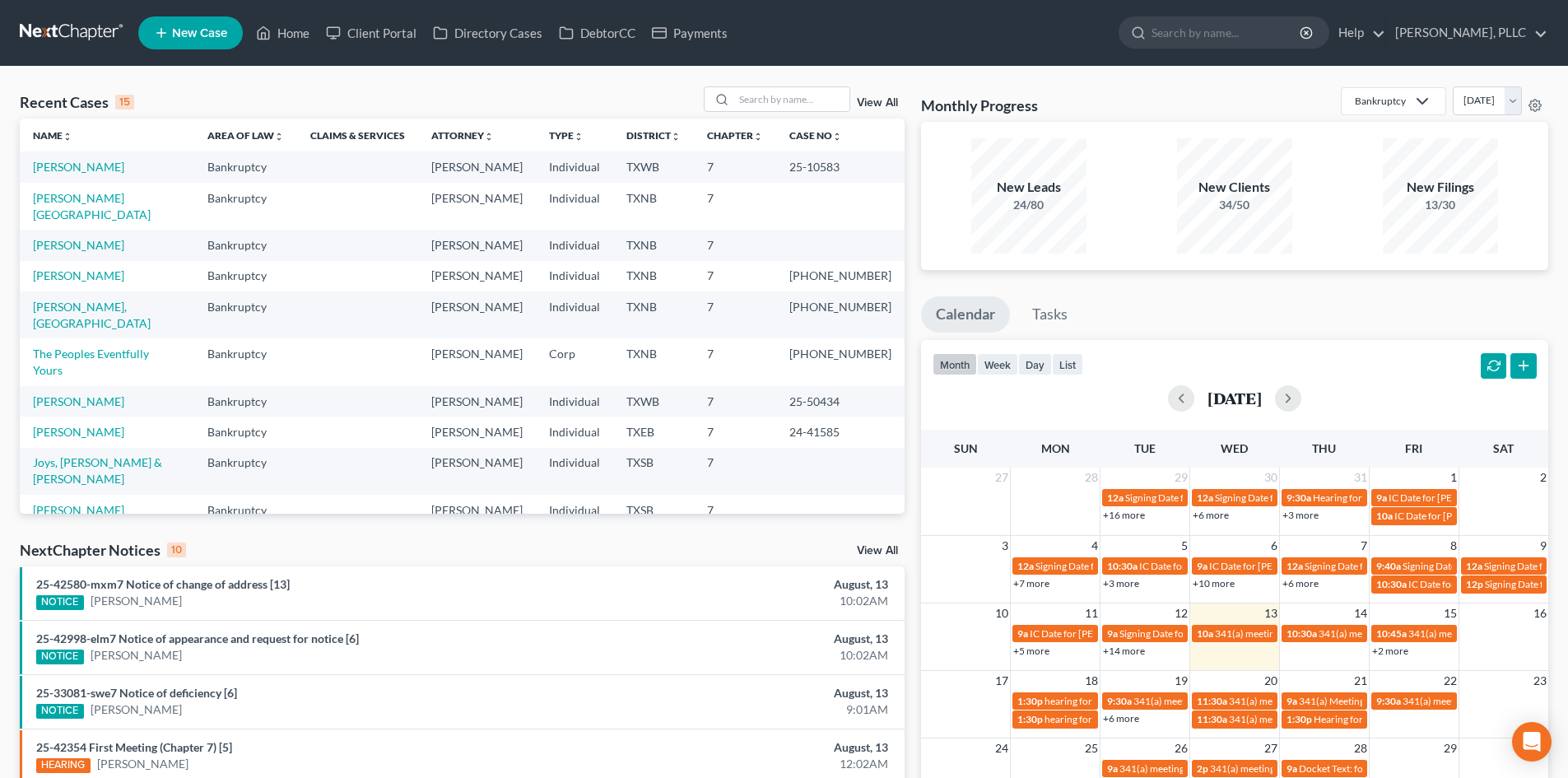
click at [526, 495] on tr "Montano, Israel Bankruptcy Guy Holman Individual TXSB 7" at bounding box center [462, 518] width 885 height 47
click at [717, 38] on link "Payments" at bounding box center [689, 32] width 92 height 30
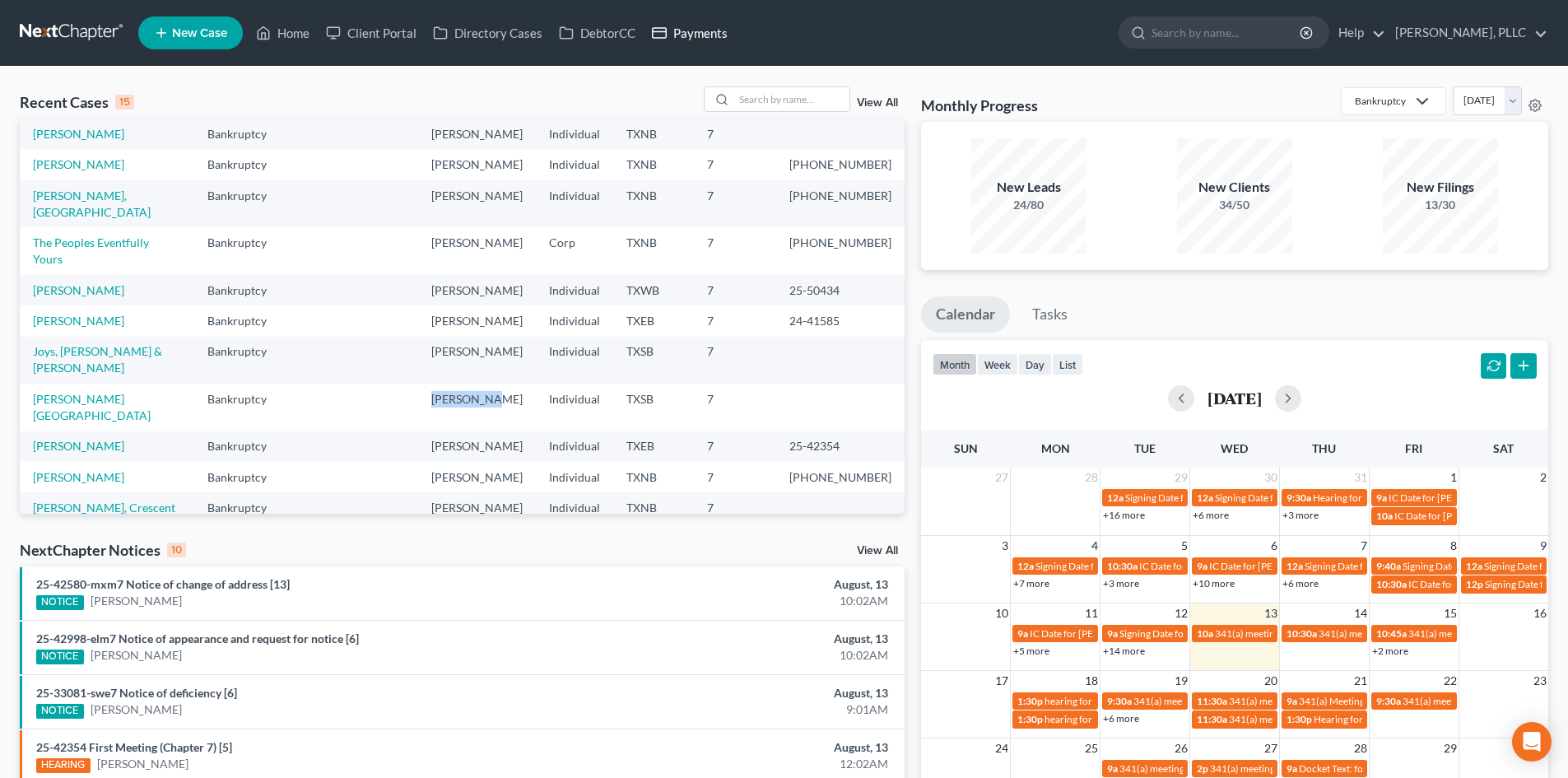
scroll to position [113, 0]
click at [702, 29] on link "Payments" at bounding box center [689, 32] width 92 height 30
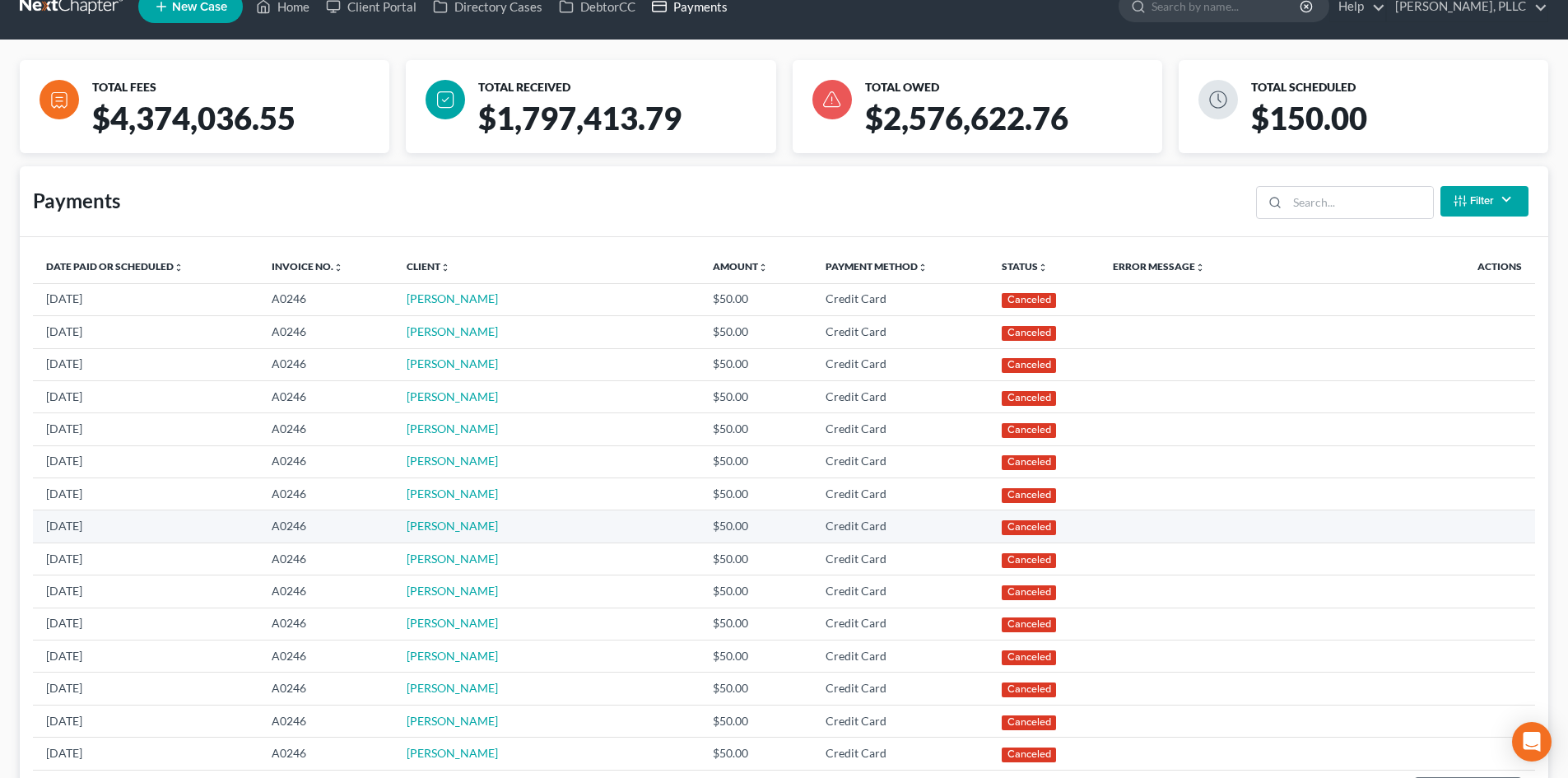
scroll to position [0, 0]
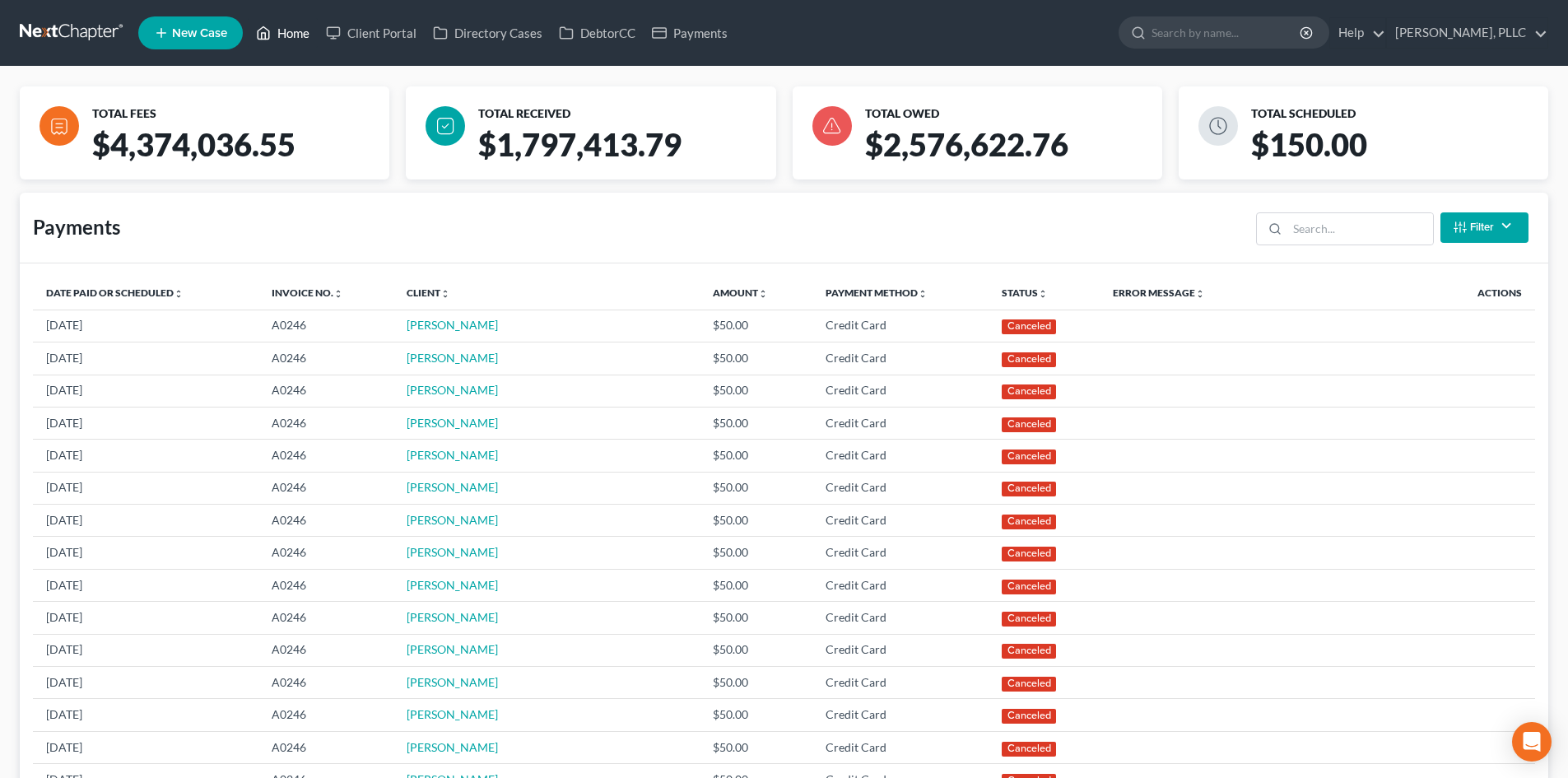
click at [298, 37] on link "Home" at bounding box center [282, 32] width 70 height 30
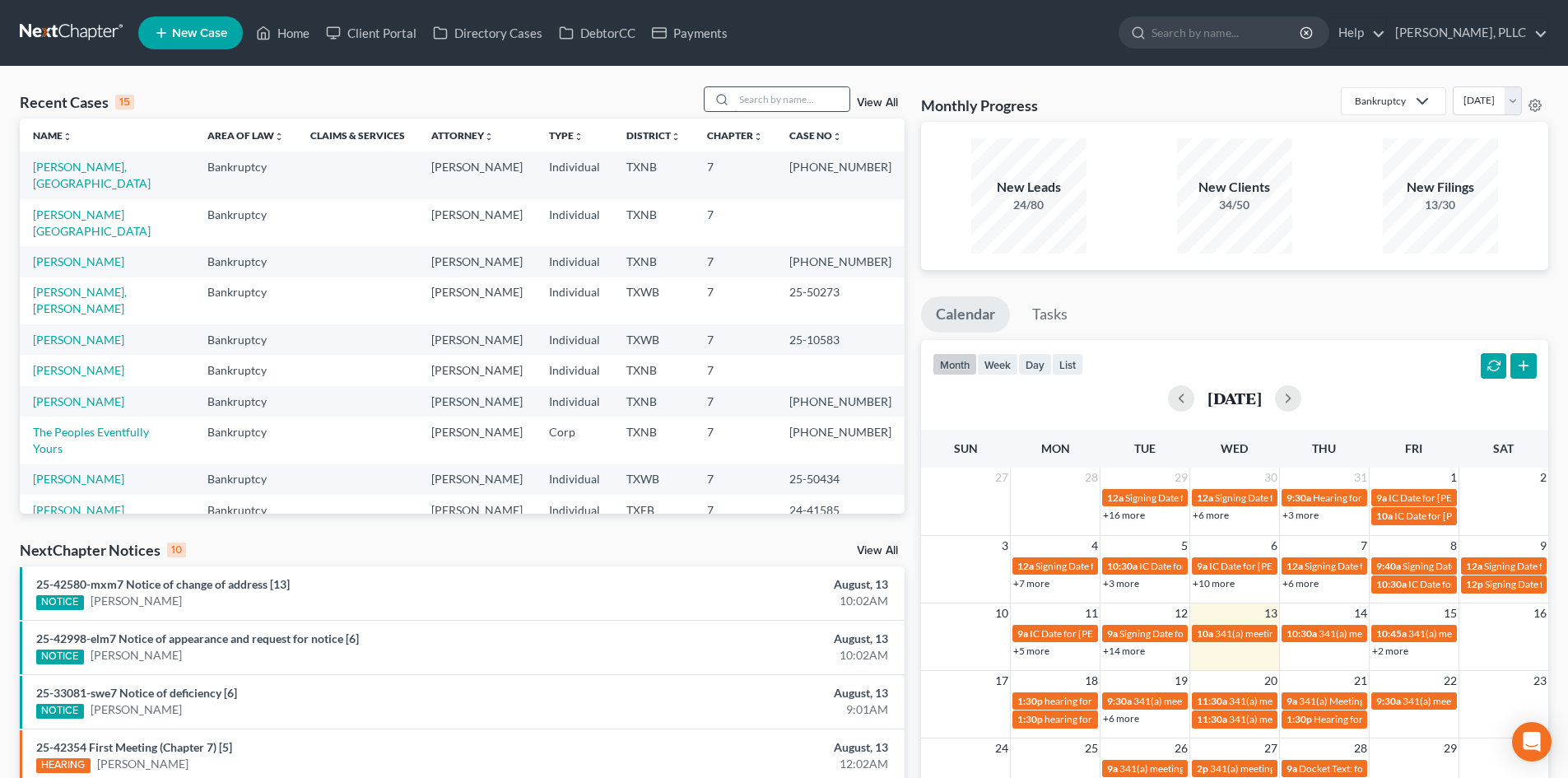
click at [754, 102] on input "search" at bounding box center [791, 99] width 115 height 24
type input "monique"
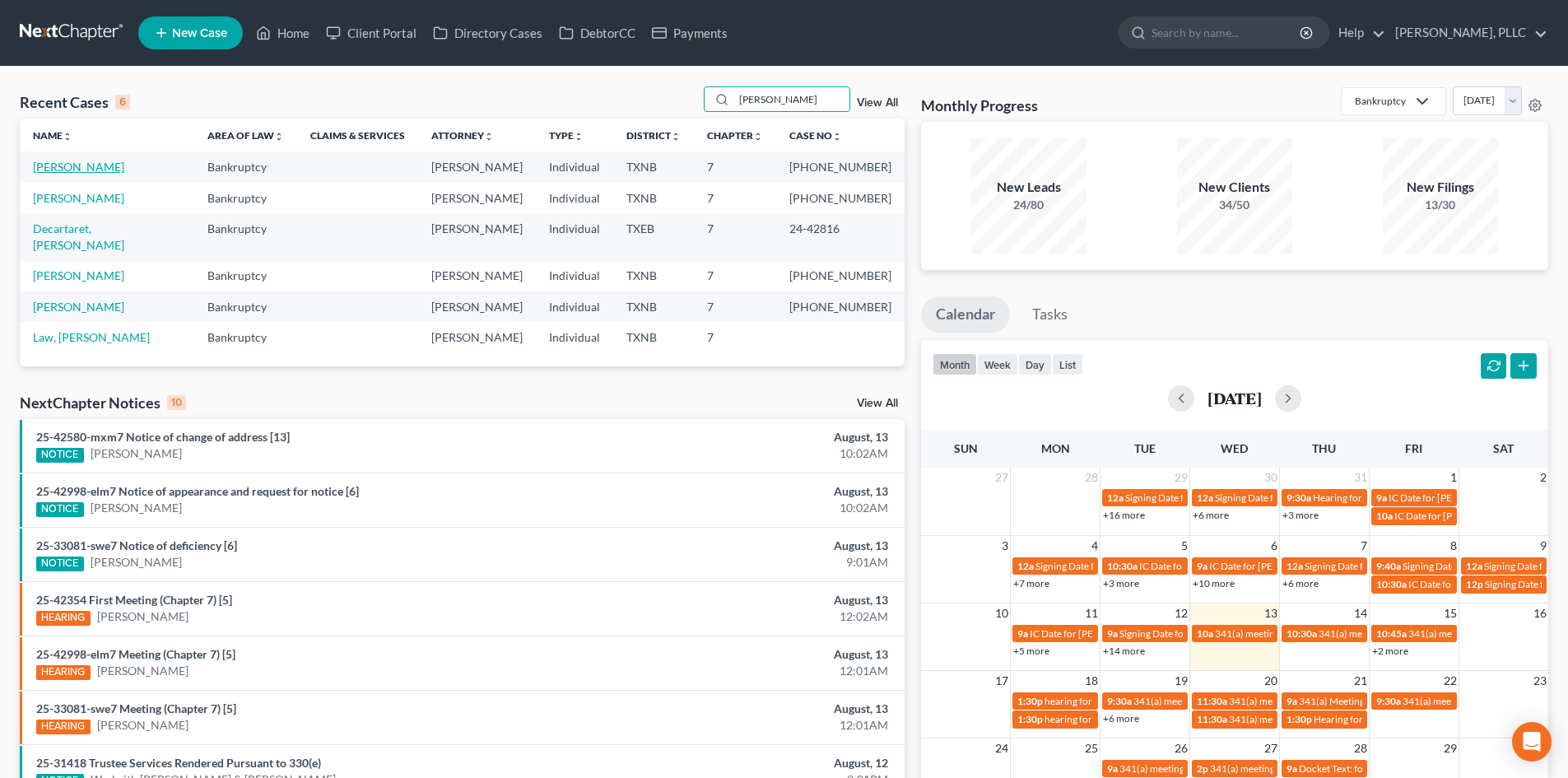
click at [115, 171] on link "Ferrell-Obera, Monique" at bounding box center [79, 167] width 91 height 14
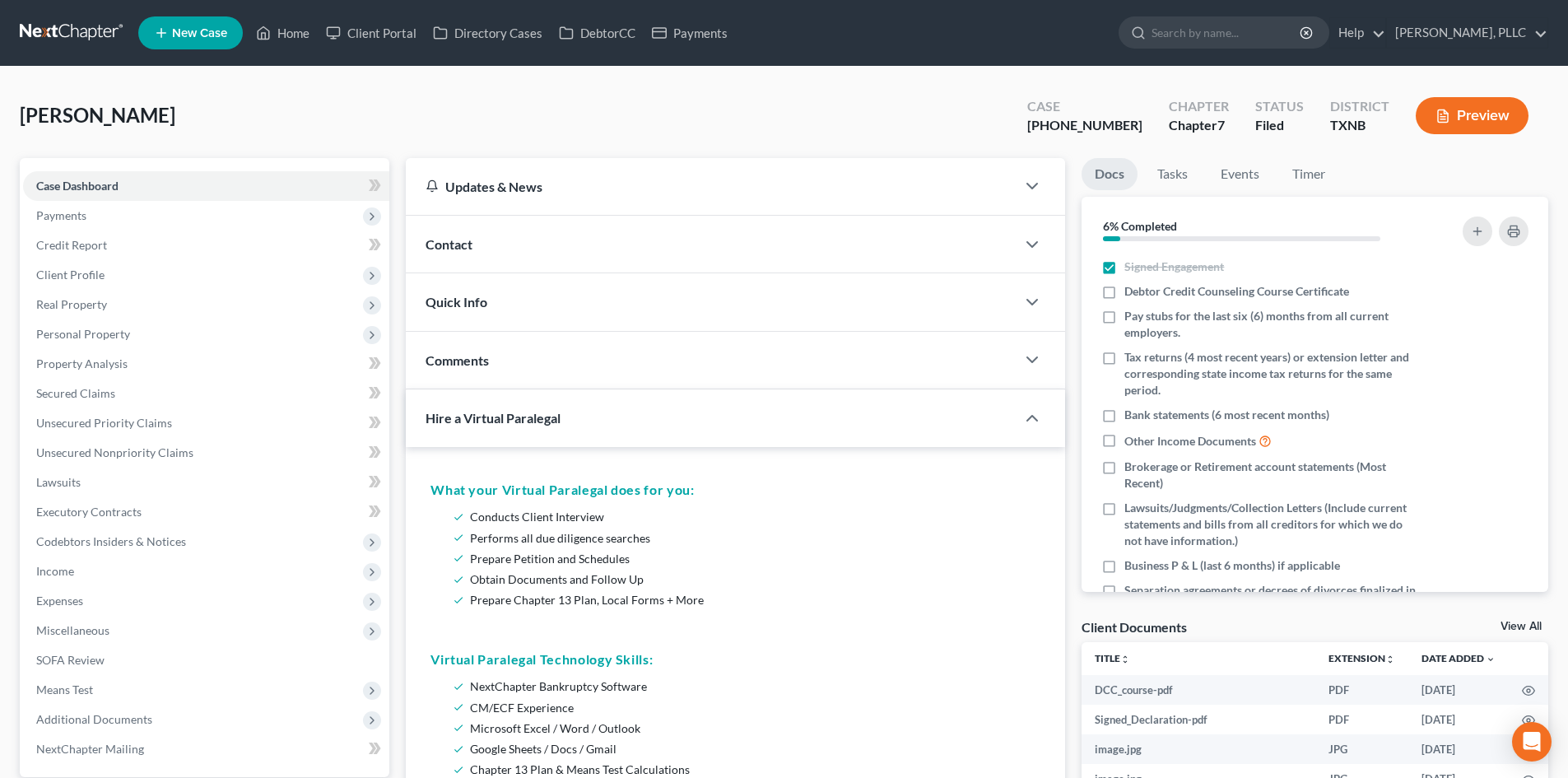
click at [683, 260] on div "Contact" at bounding box center [711, 244] width 610 height 57
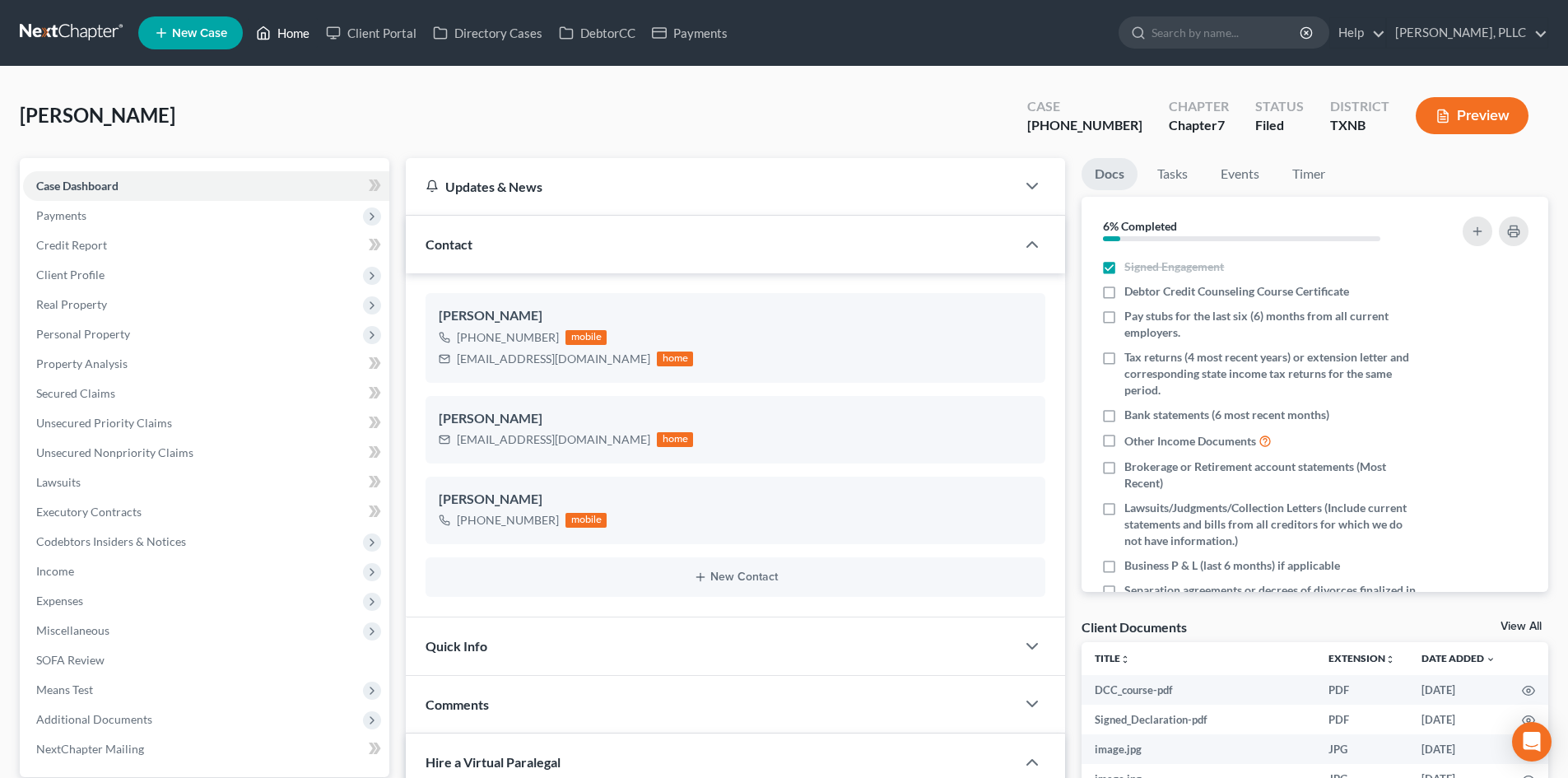
click at [278, 43] on link "Home" at bounding box center [282, 32] width 70 height 30
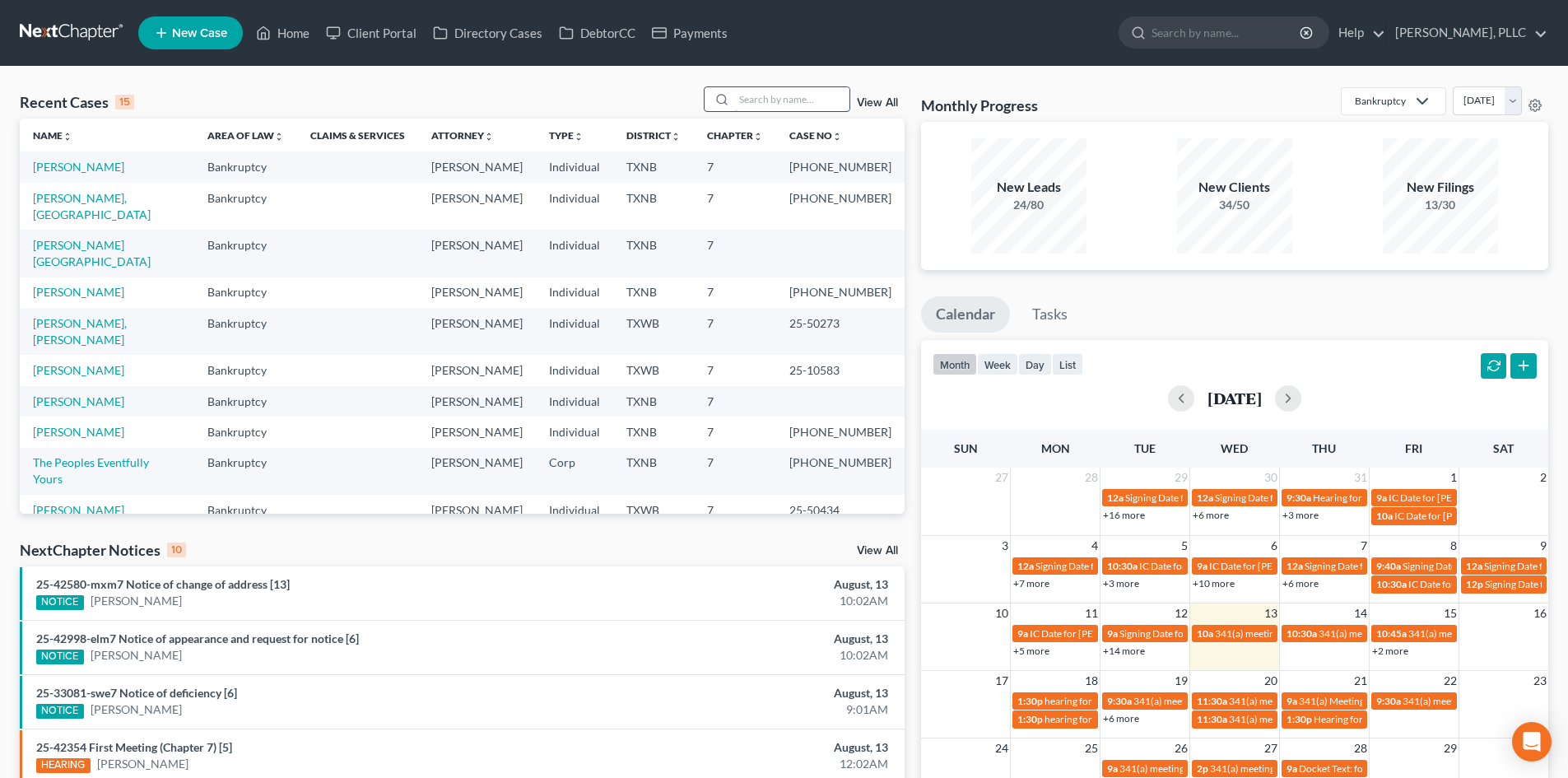
click at [773, 105] on input "search" at bounding box center [791, 99] width 115 height 24
type input "behrooz"
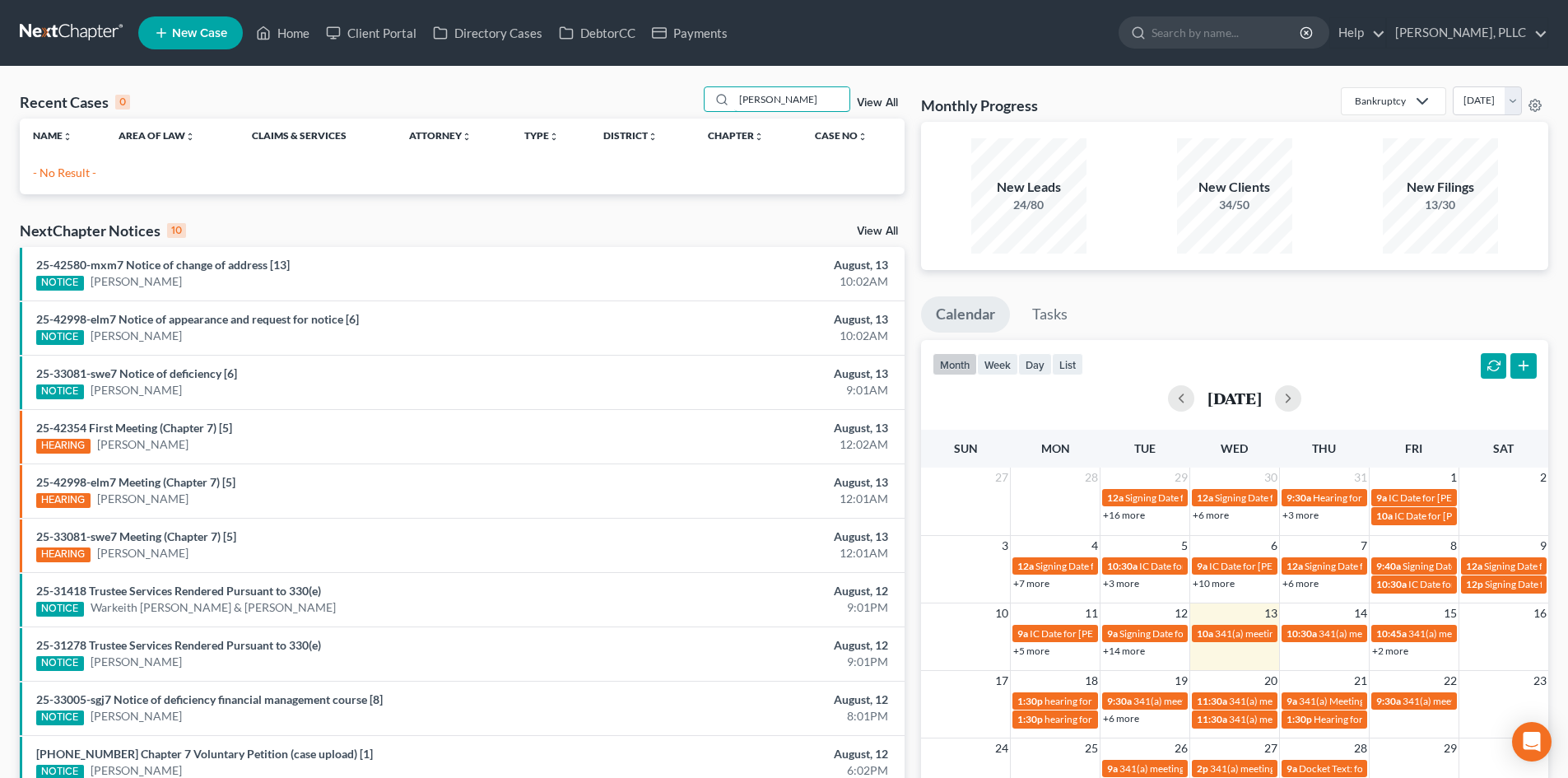
drag, startPoint x: 786, startPoint y: 97, endPoint x: 681, endPoint y: 98, distance: 105.0
click at [681, 98] on div "Recent Cases 0 behrooz View All" at bounding box center [462, 103] width 885 height 32
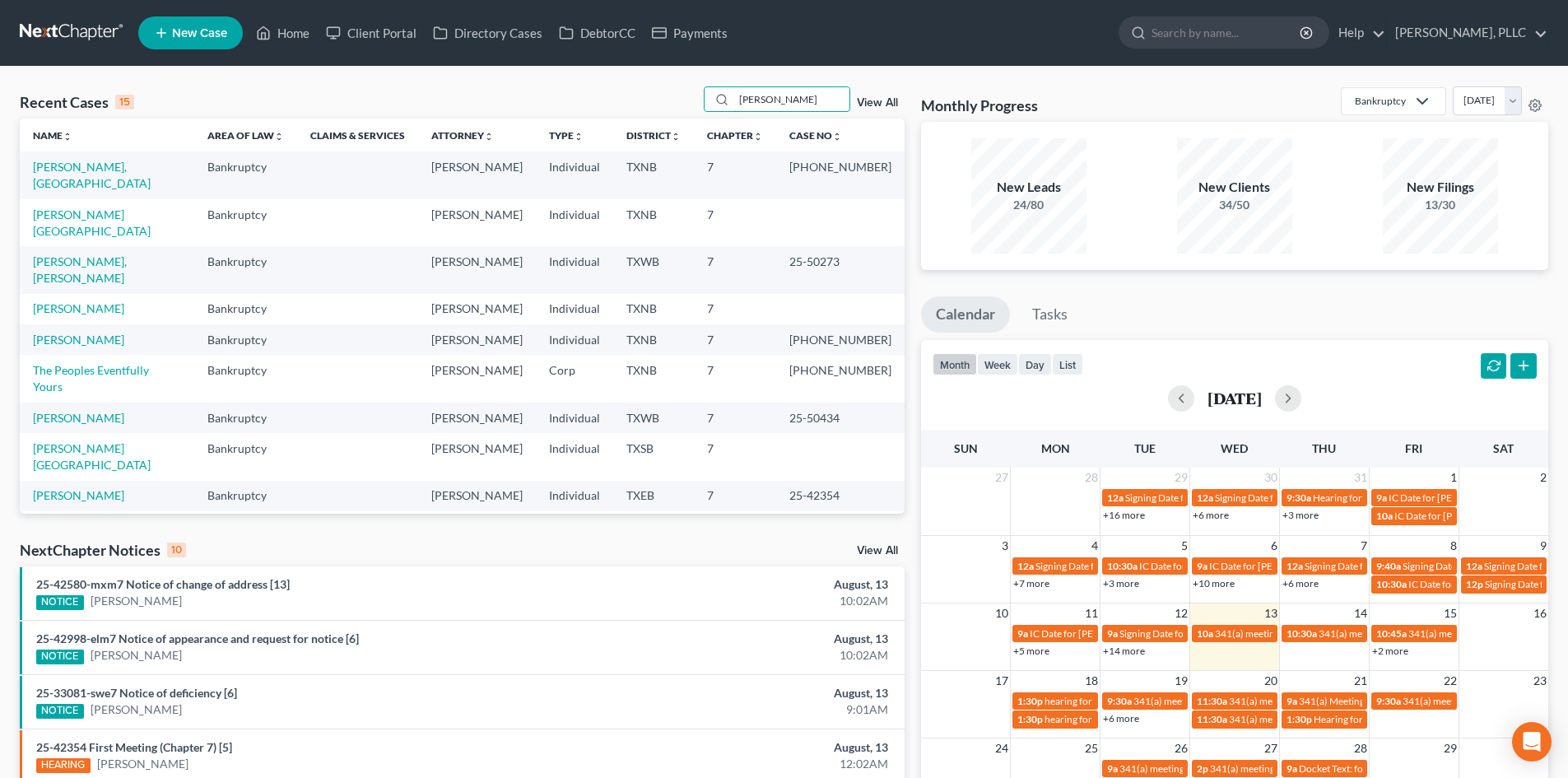
type input "thyne"
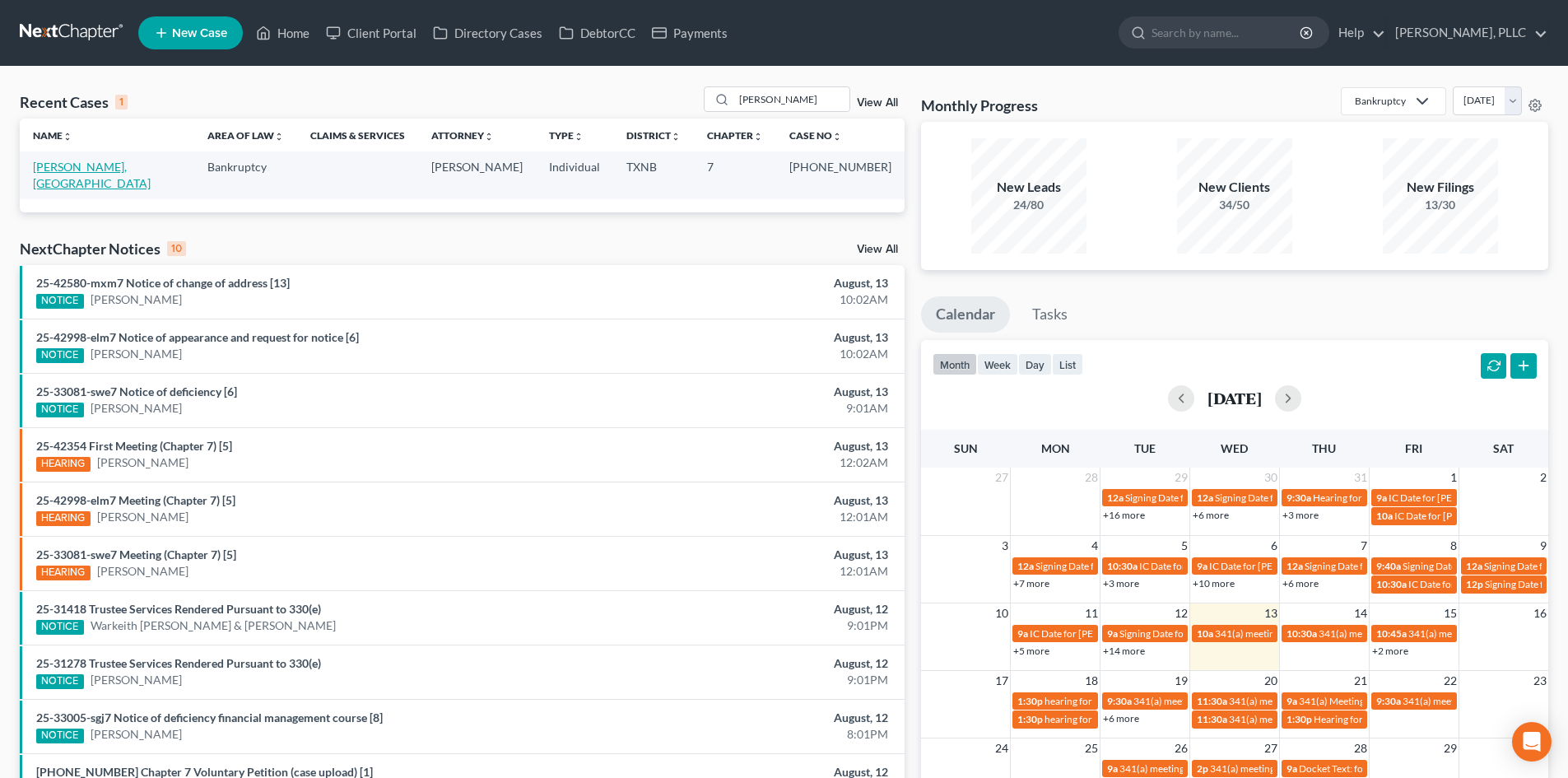
click at [99, 163] on link "[PERSON_NAME], [GEOGRAPHIC_DATA]" at bounding box center [92, 175] width 118 height 30
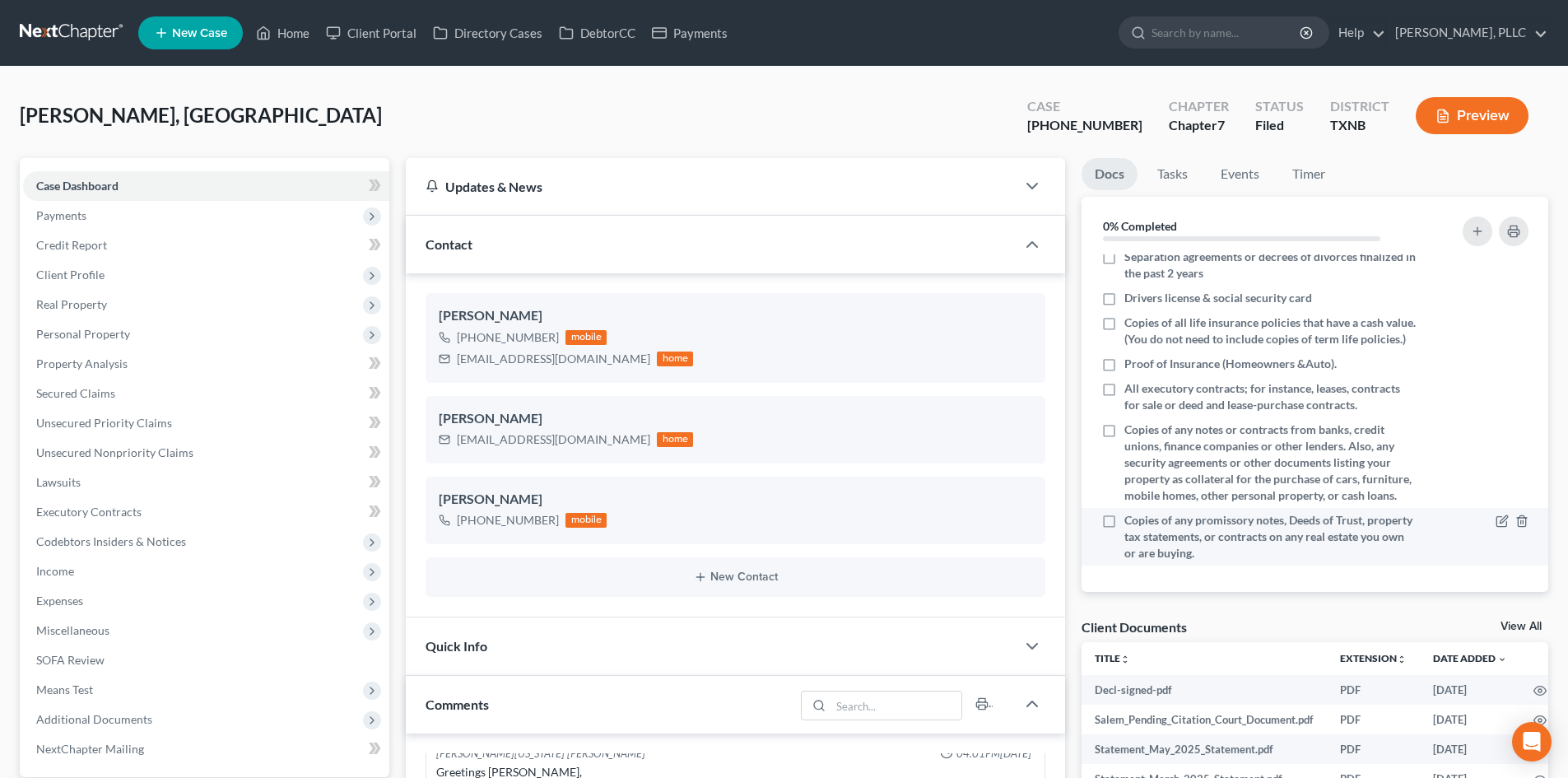
scroll to position [411, 0]
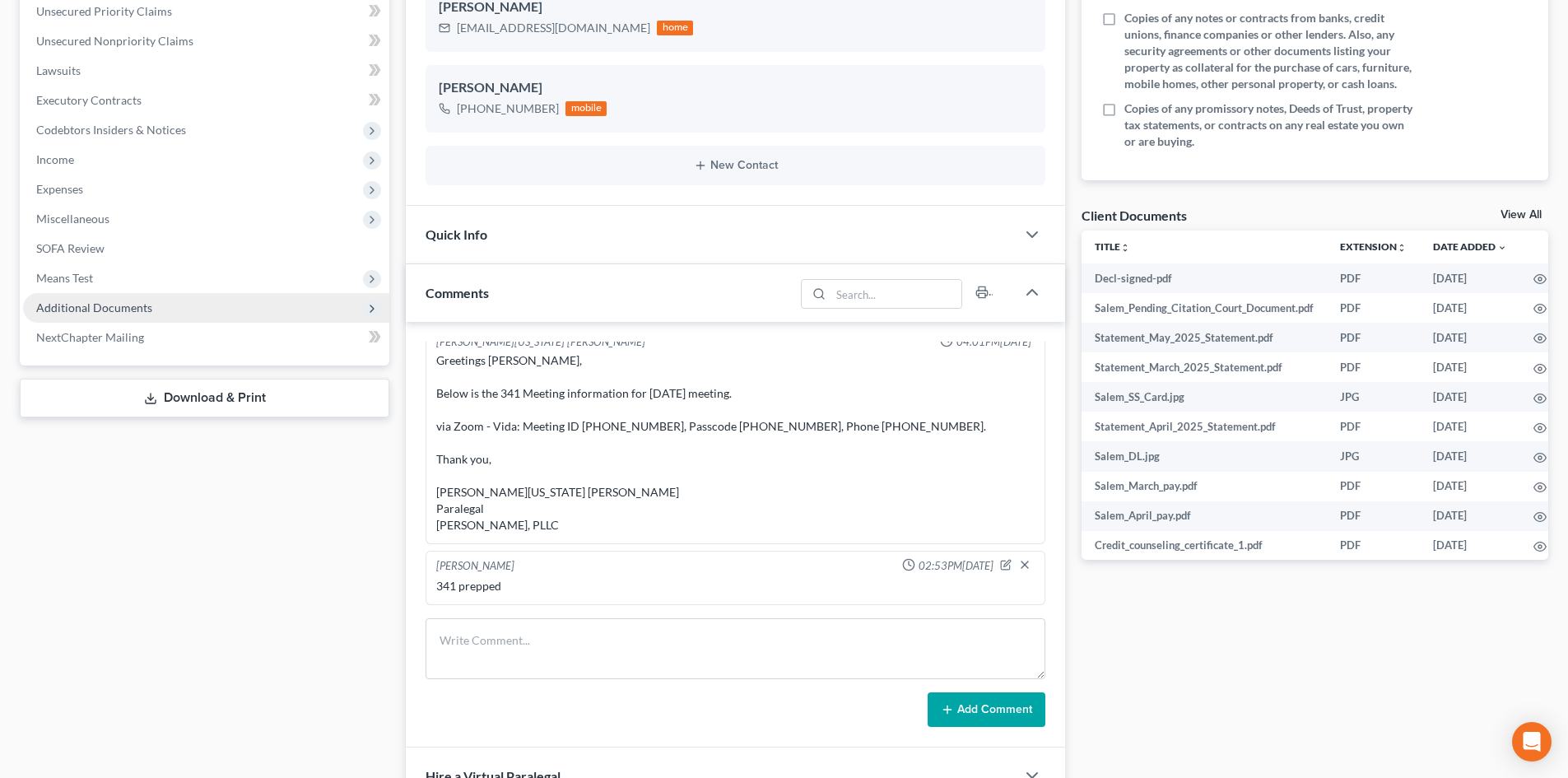
click at [93, 309] on span "Additional Documents" at bounding box center [95, 308] width 116 height 14
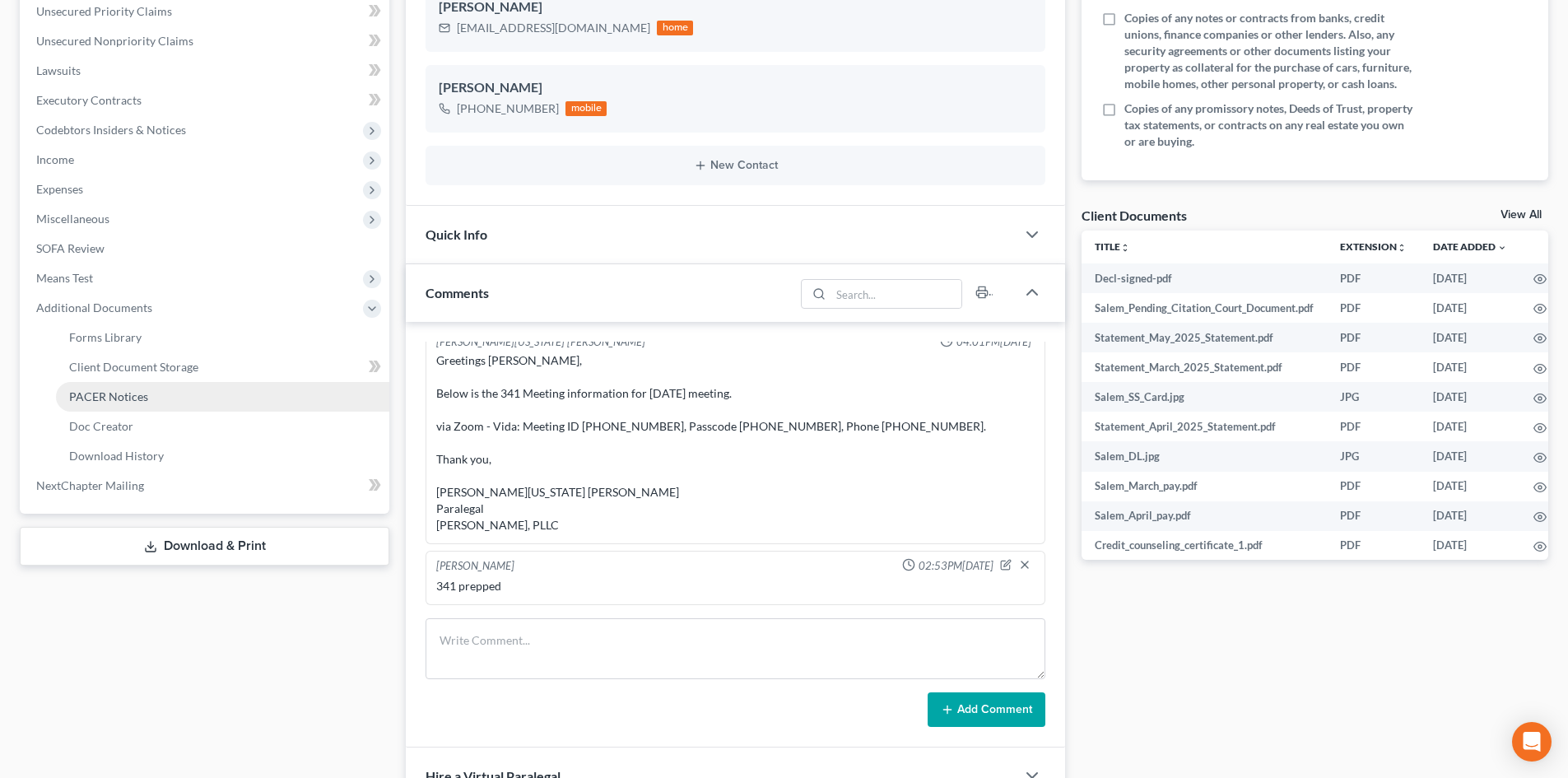
click at [101, 404] on link "PACER Notices" at bounding box center [223, 396] width 333 height 30
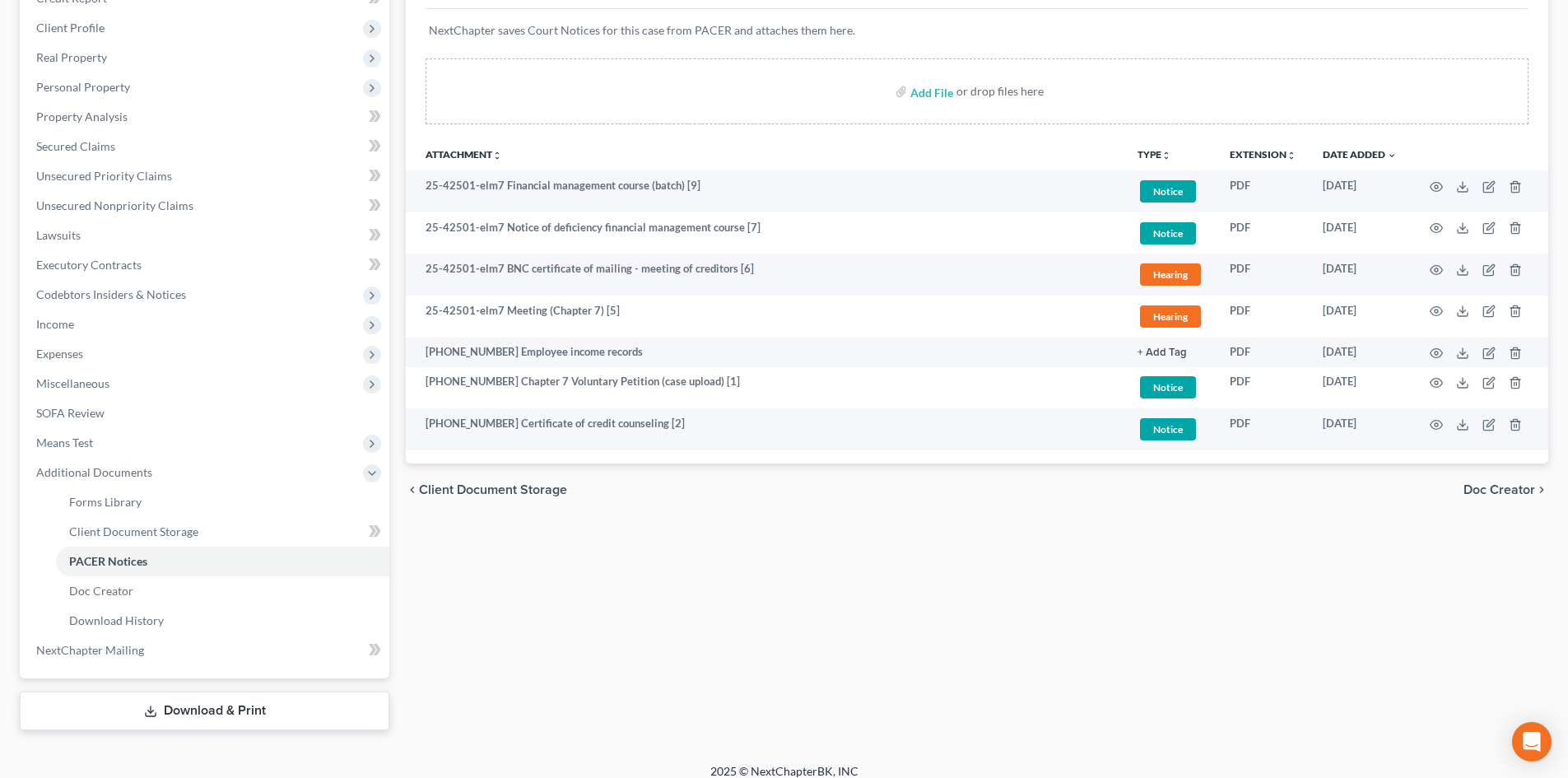
scroll to position [165, 0]
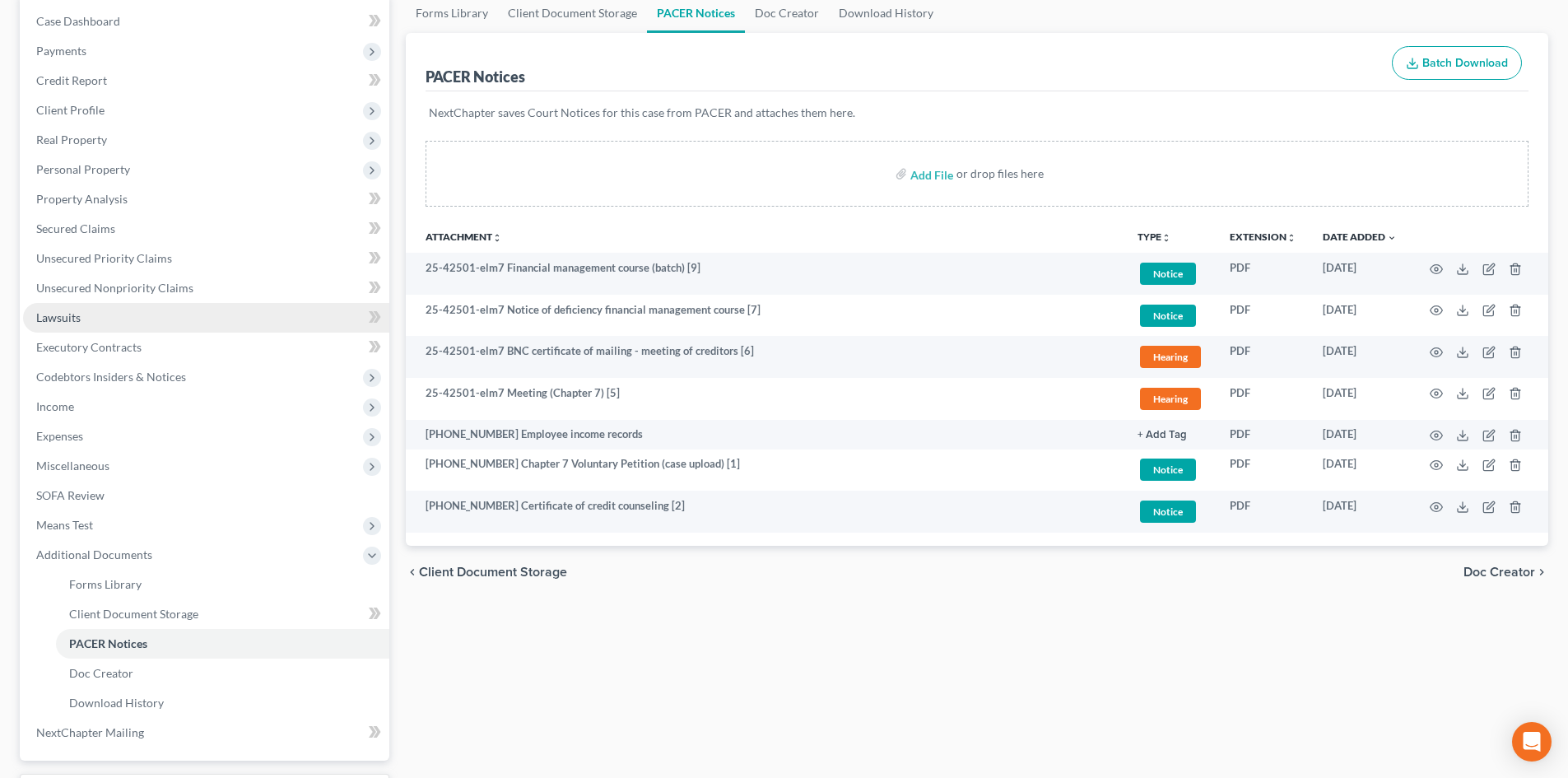
click at [144, 323] on link "Lawsuits" at bounding box center [207, 317] width 367 height 30
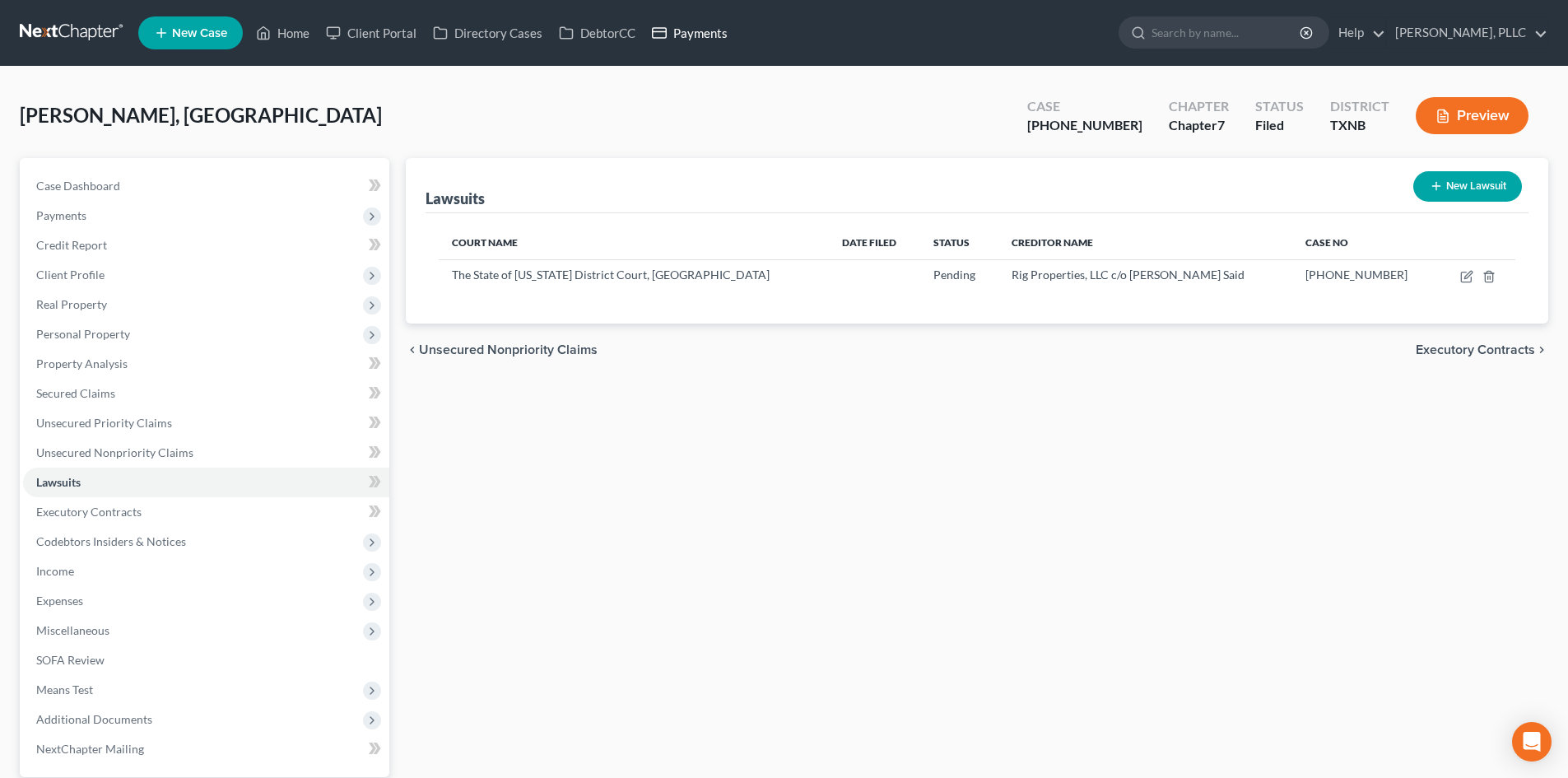
click at [685, 21] on link "Payments" at bounding box center [689, 32] width 92 height 30
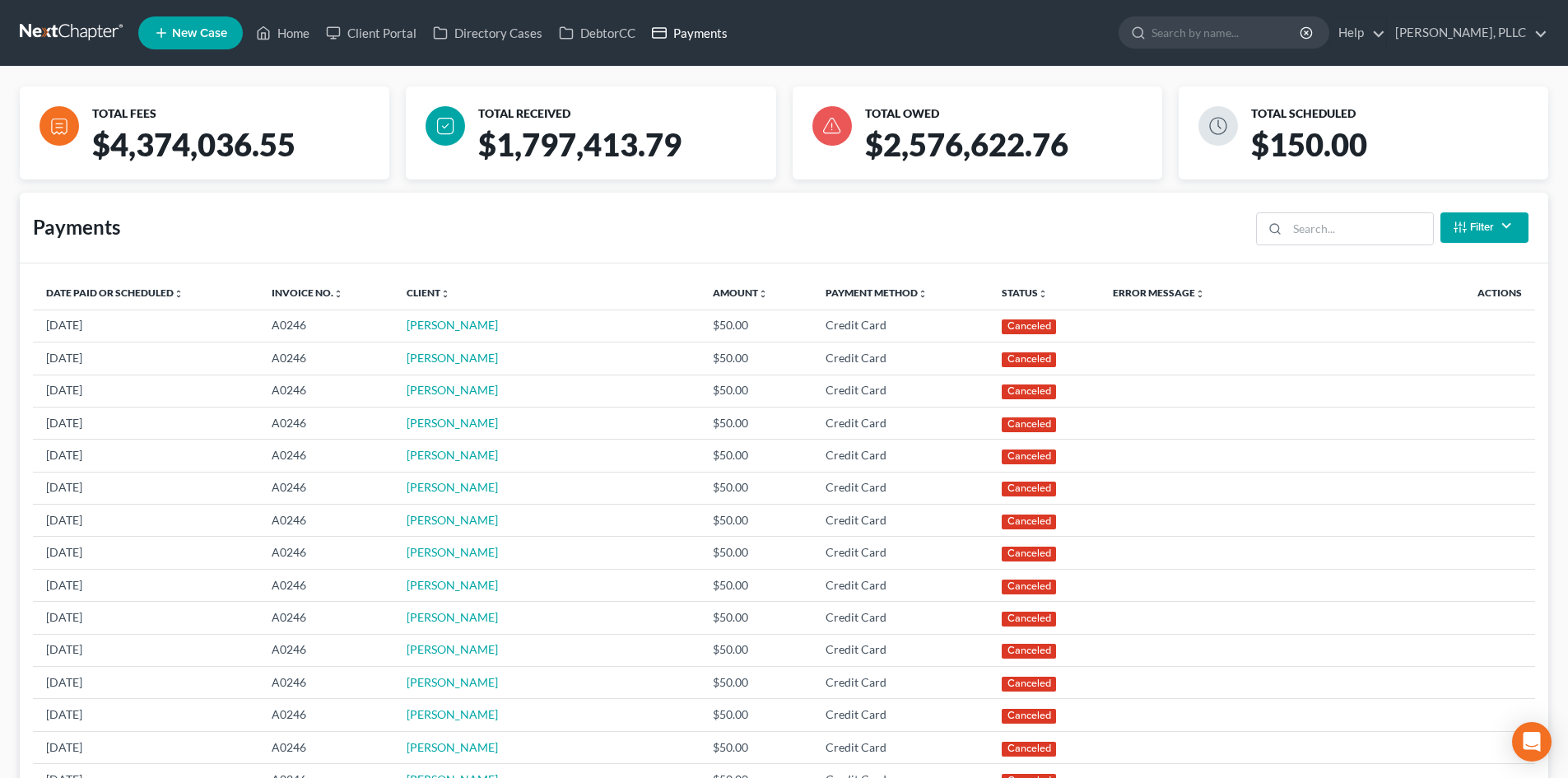
click at [694, 30] on link "Payments" at bounding box center [689, 32] width 92 height 30
click at [266, 31] on icon at bounding box center [263, 33] width 15 height 20
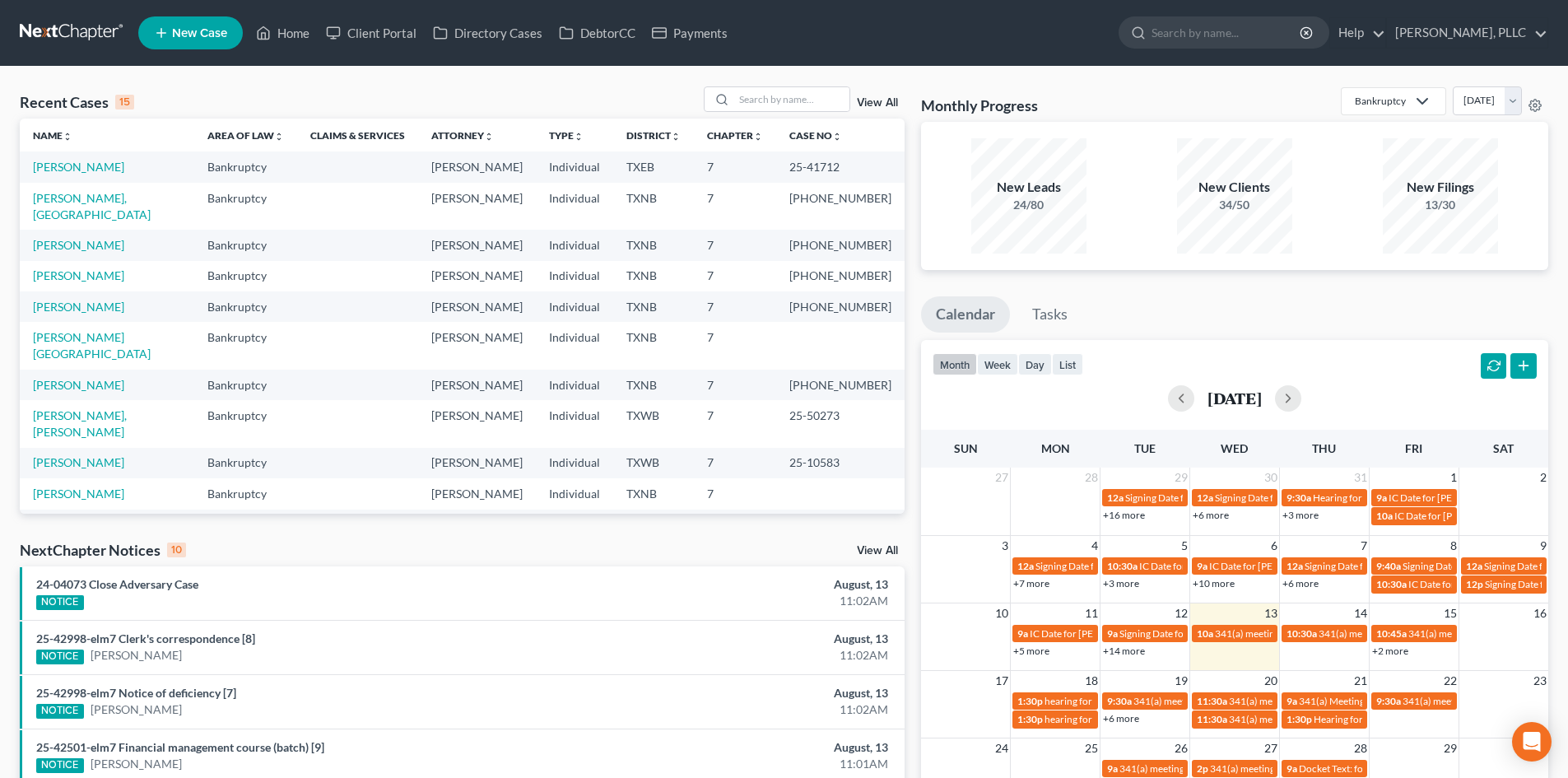
click at [0, 283] on div "Recent Cases 15 View All Name unfold_more expand_more expand_less Area of Law u…" at bounding box center [784, 611] width 1568 height 1088
click at [62, 330] on link "Bradley, Chester" at bounding box center [92, 345] width 118 height 30
select select "6"
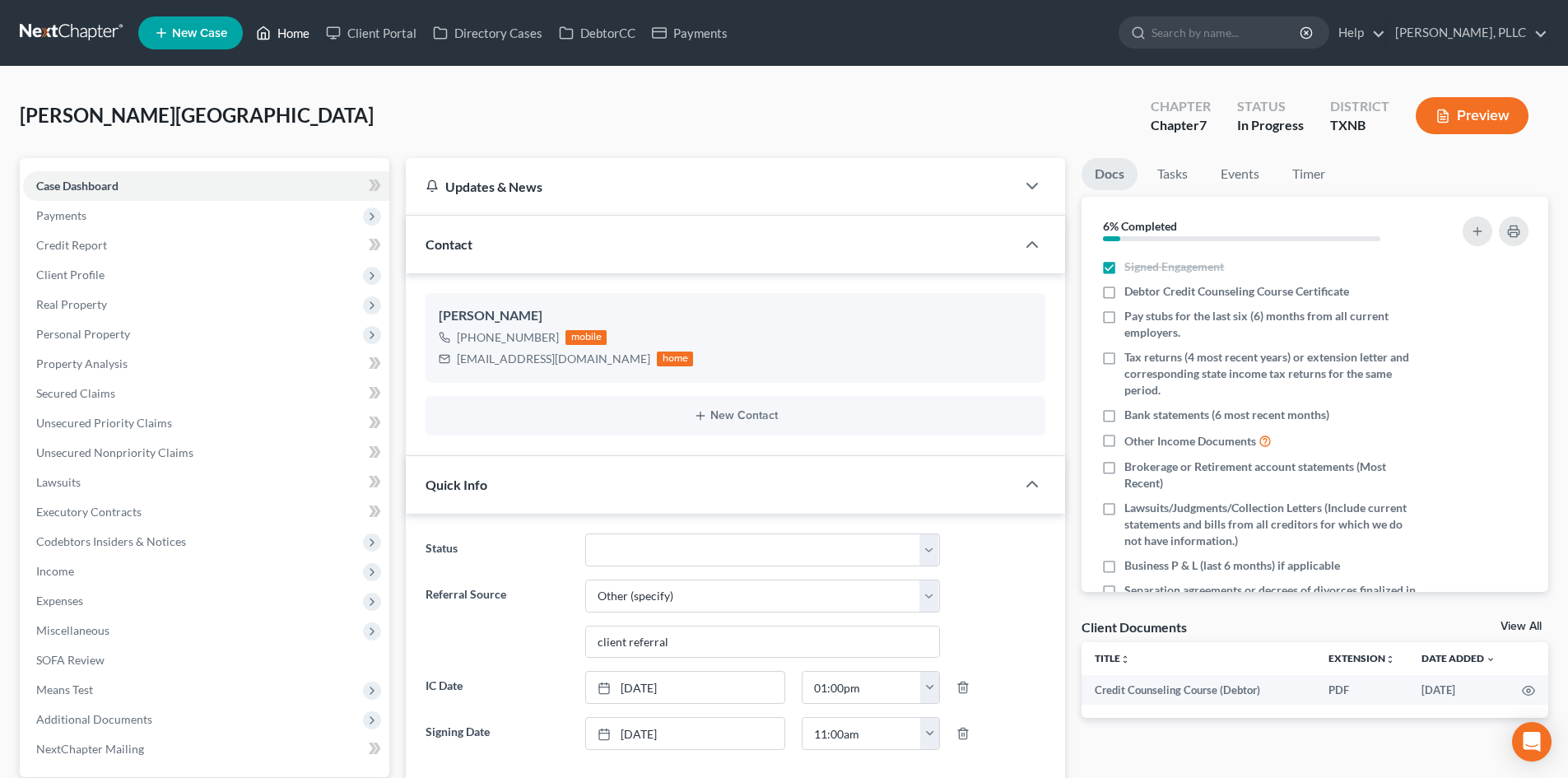
click at [291, 32] on link "Home" at bounding box center [282, 32] width 70 height 30
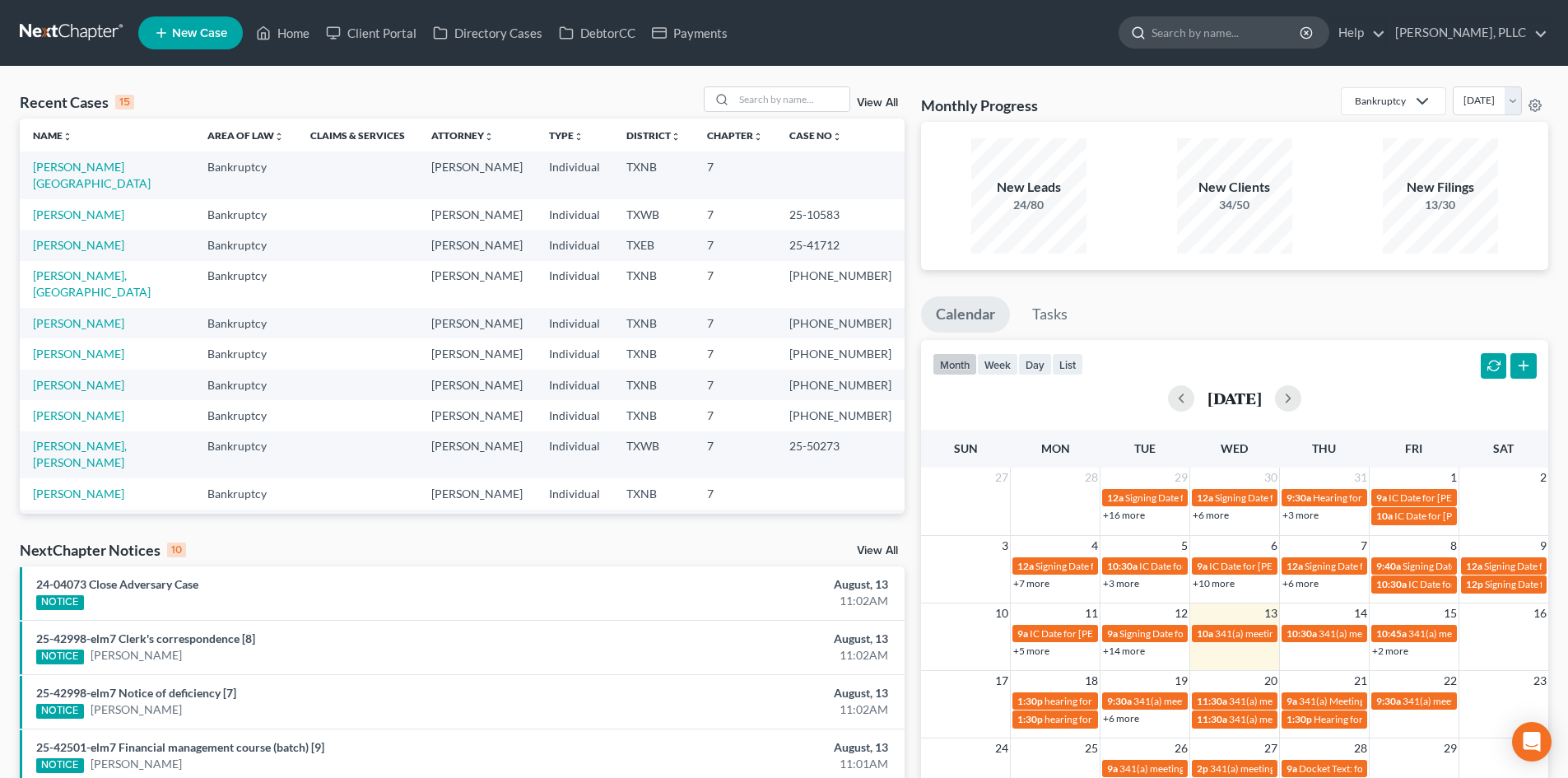
click at [1119, 32] on div at bounding box center [1135, 32] width 32 height 30
click at [681, 30] on link "Payments" at bounding box center [689, 32] width 92 height 30
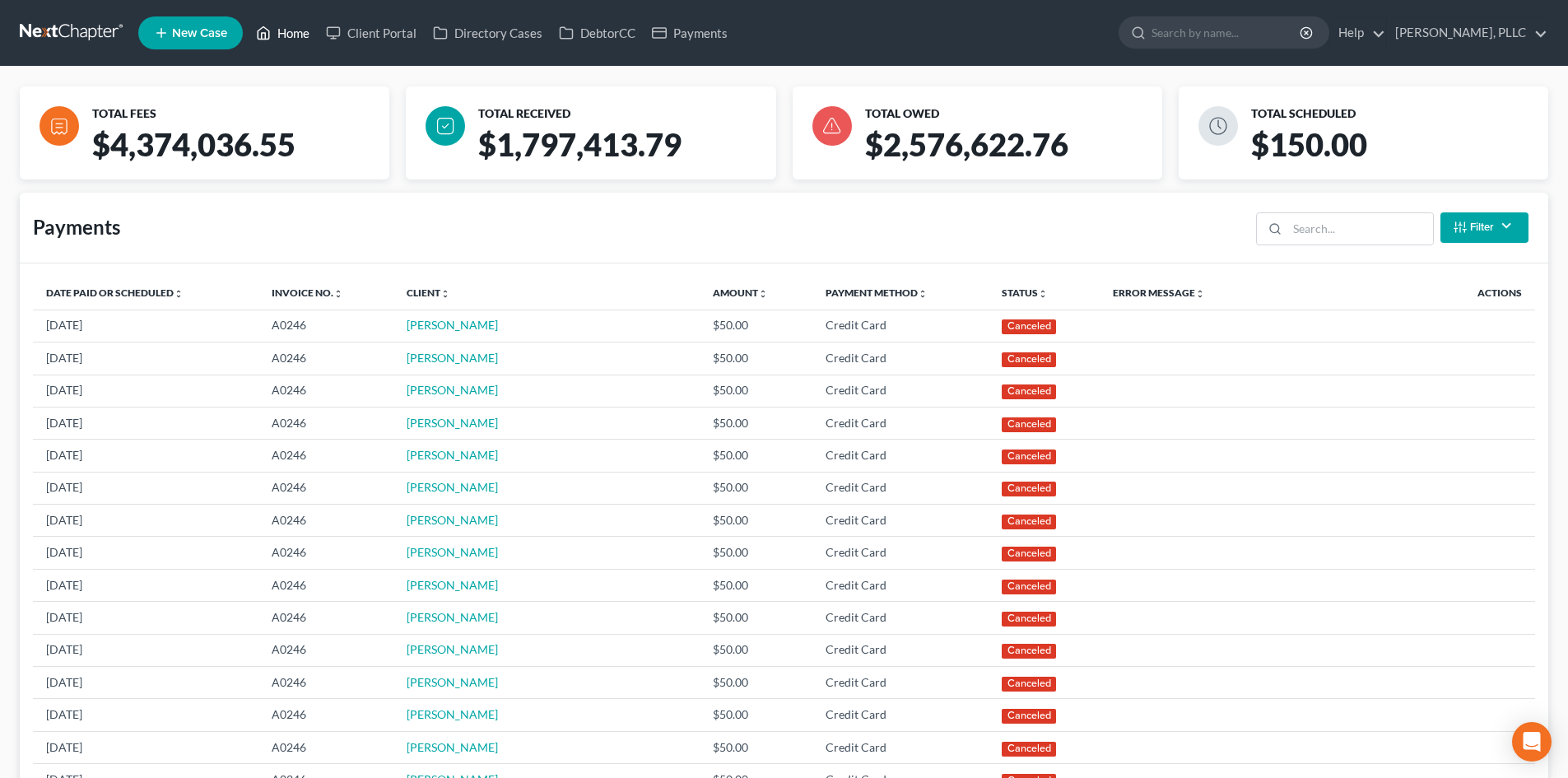
click at [297, 32] on link "Home" at bounding box center [282, 32] width 70 height 30
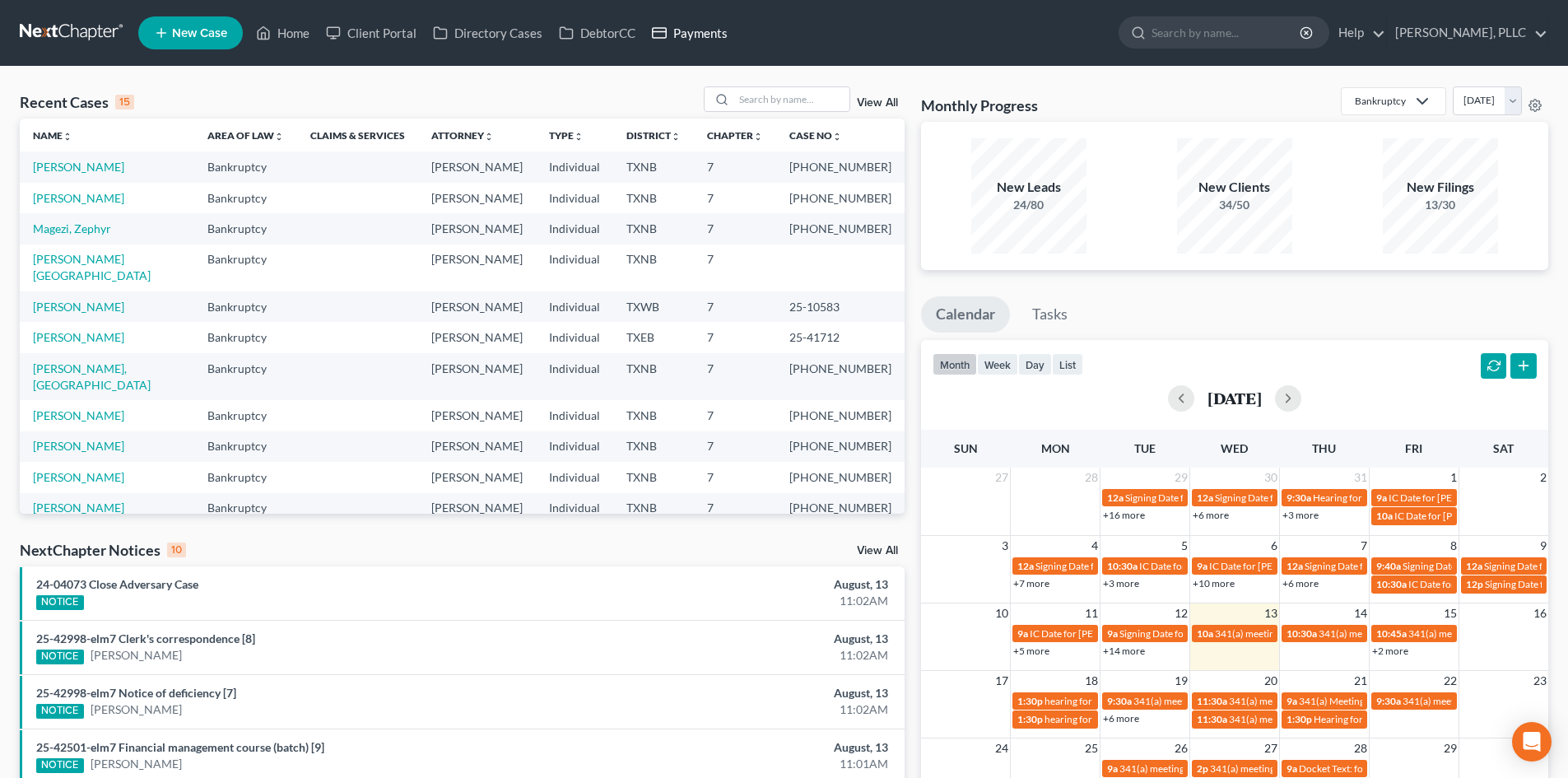
click at [677, 34] on link "Payments" at bounding box center [689, 32] width 92 height 30
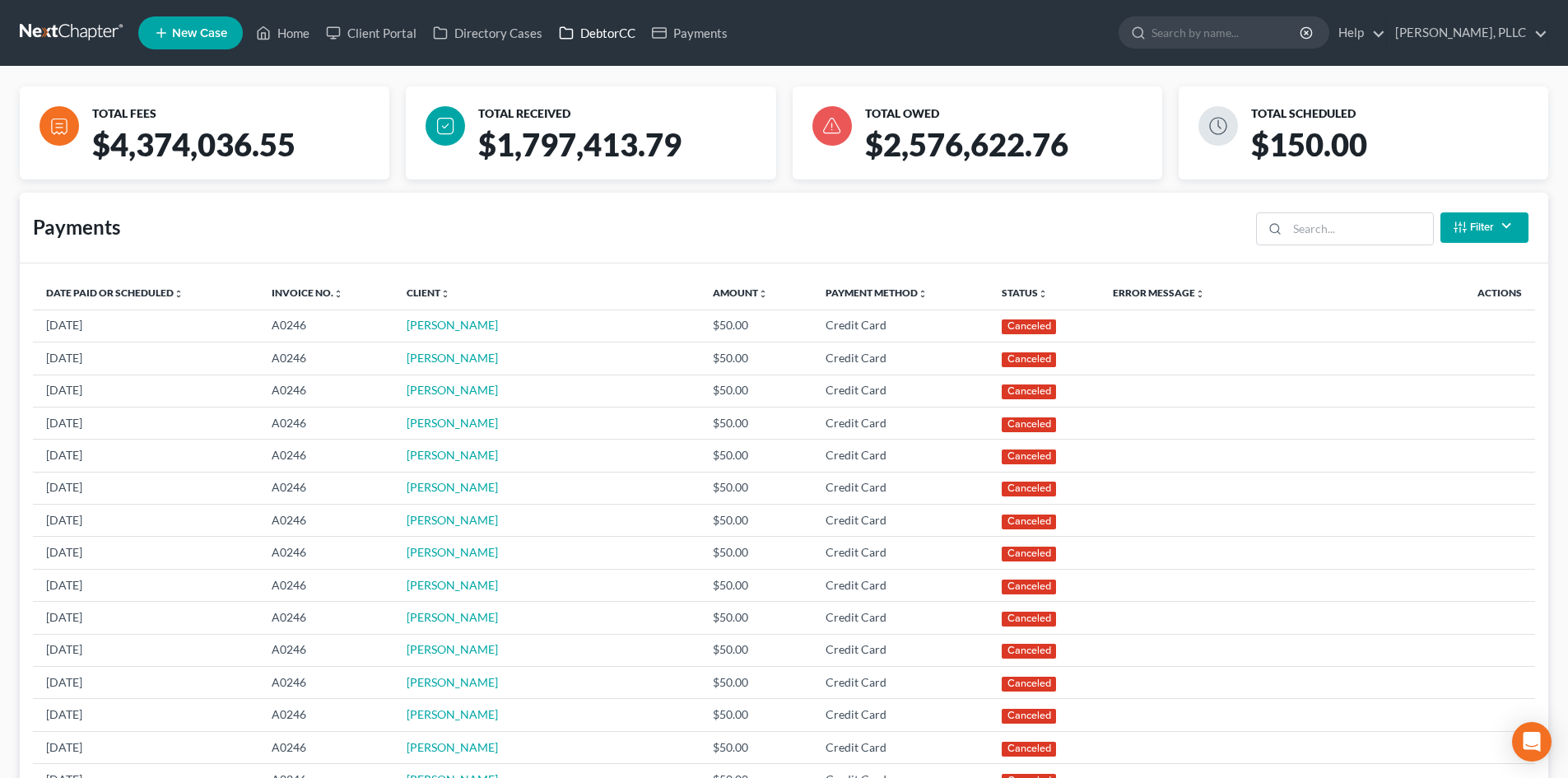
click at [614, 29] on link "DebtorCC" at bounding box center [597, 32] width 93 height 30
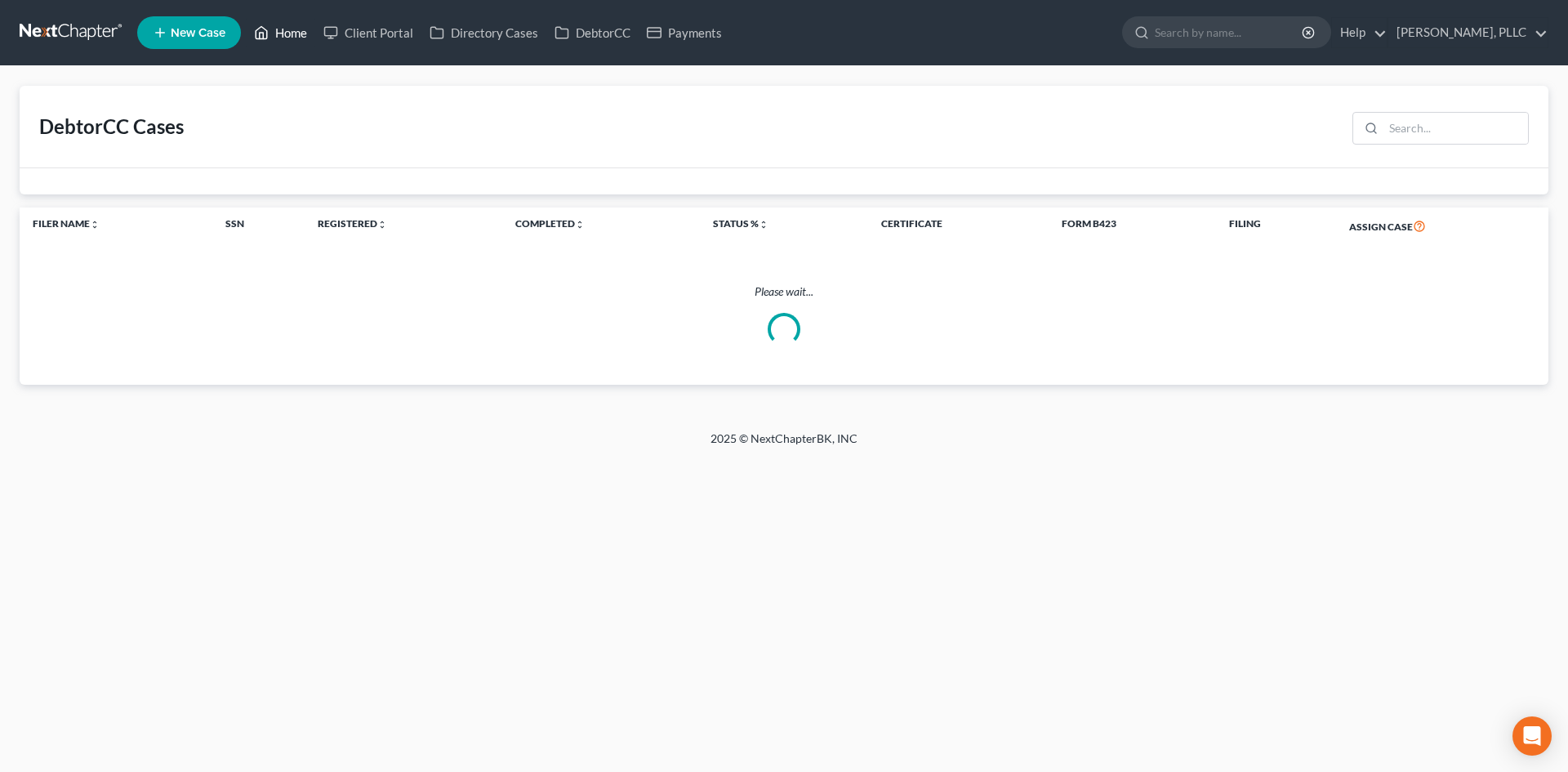
click at [274, 32] on link "Home" at bounding box center [280, 32] width 69 height 29
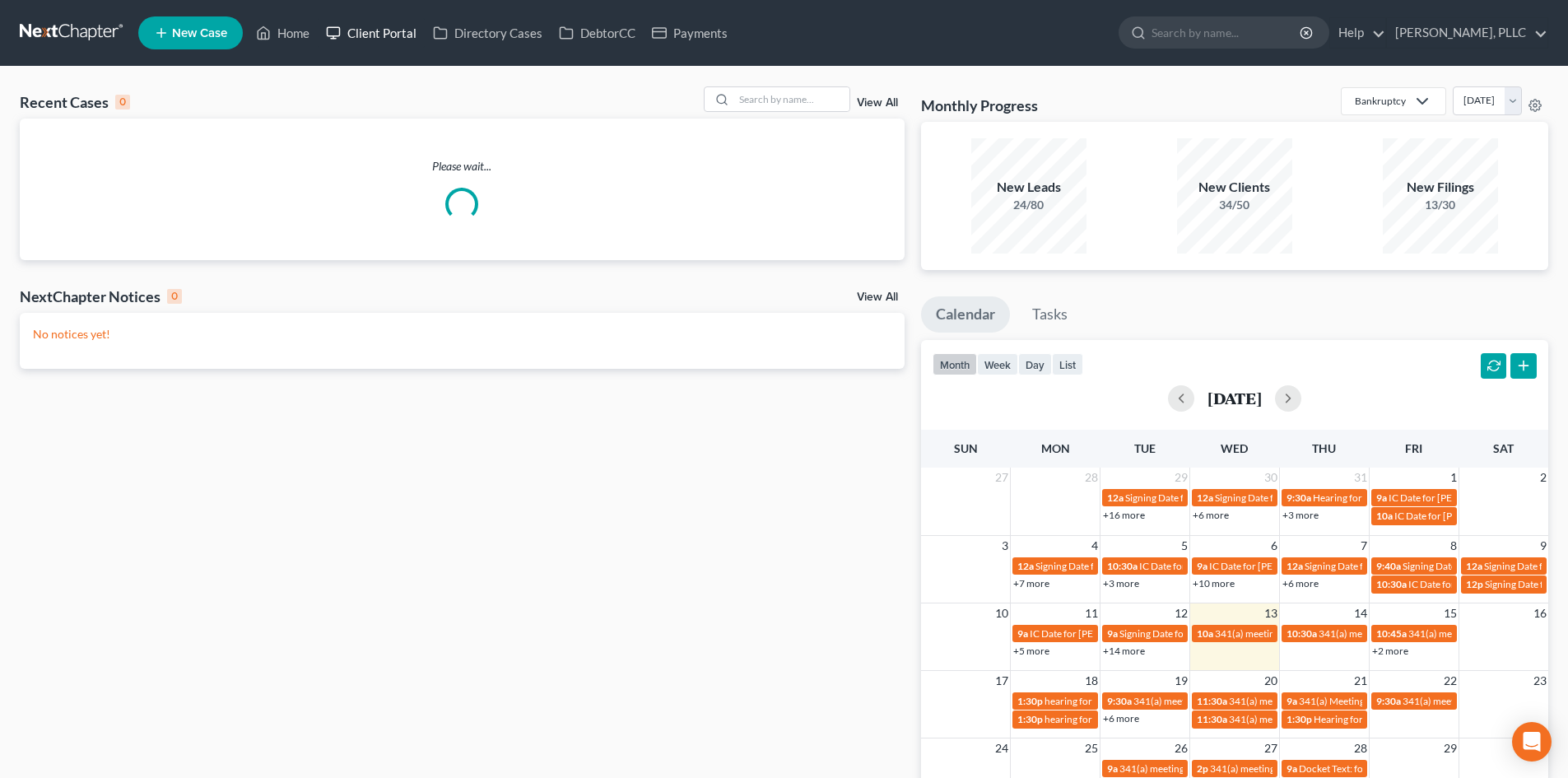
click at [404, 37] on link "Client Portal" at bounding box center [371, 32] width 107 height 30
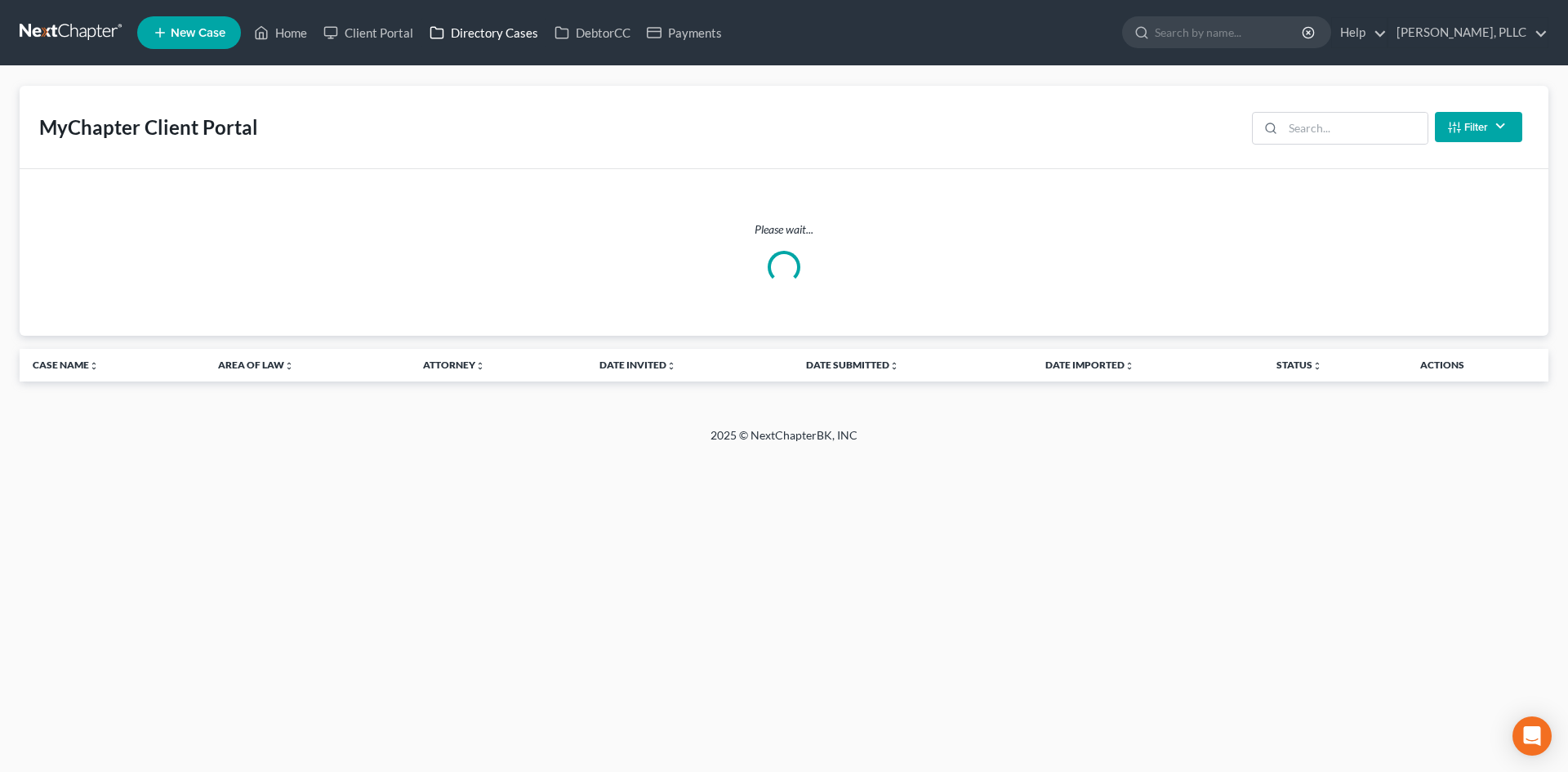
click at [469, 35] on link "Directory Cases" at bounding box center [483, 32] width 125 height 29
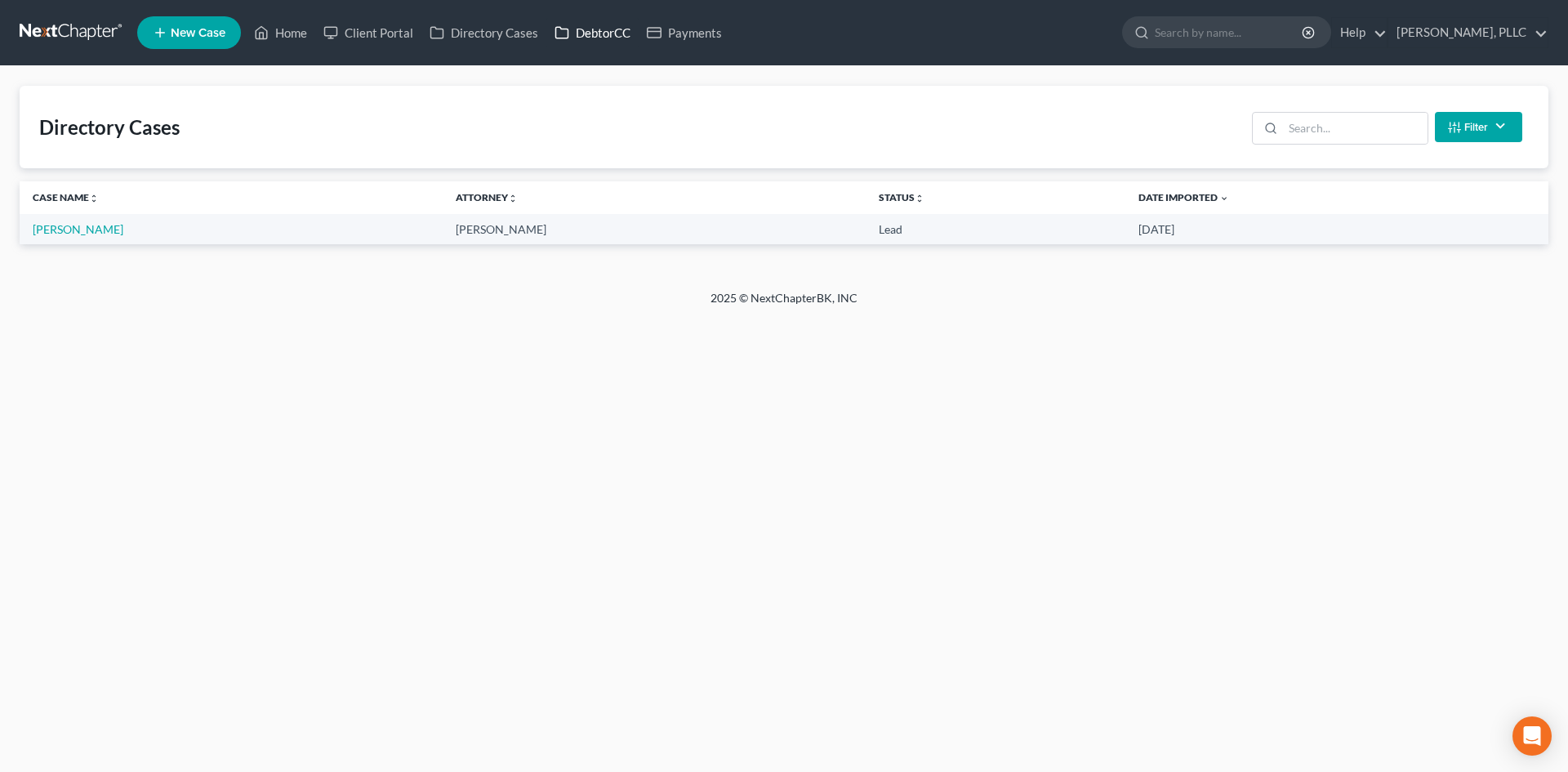
click at [615, 33] on link "DebtorCC" at bounding box center [592, 32] width 92 height 29
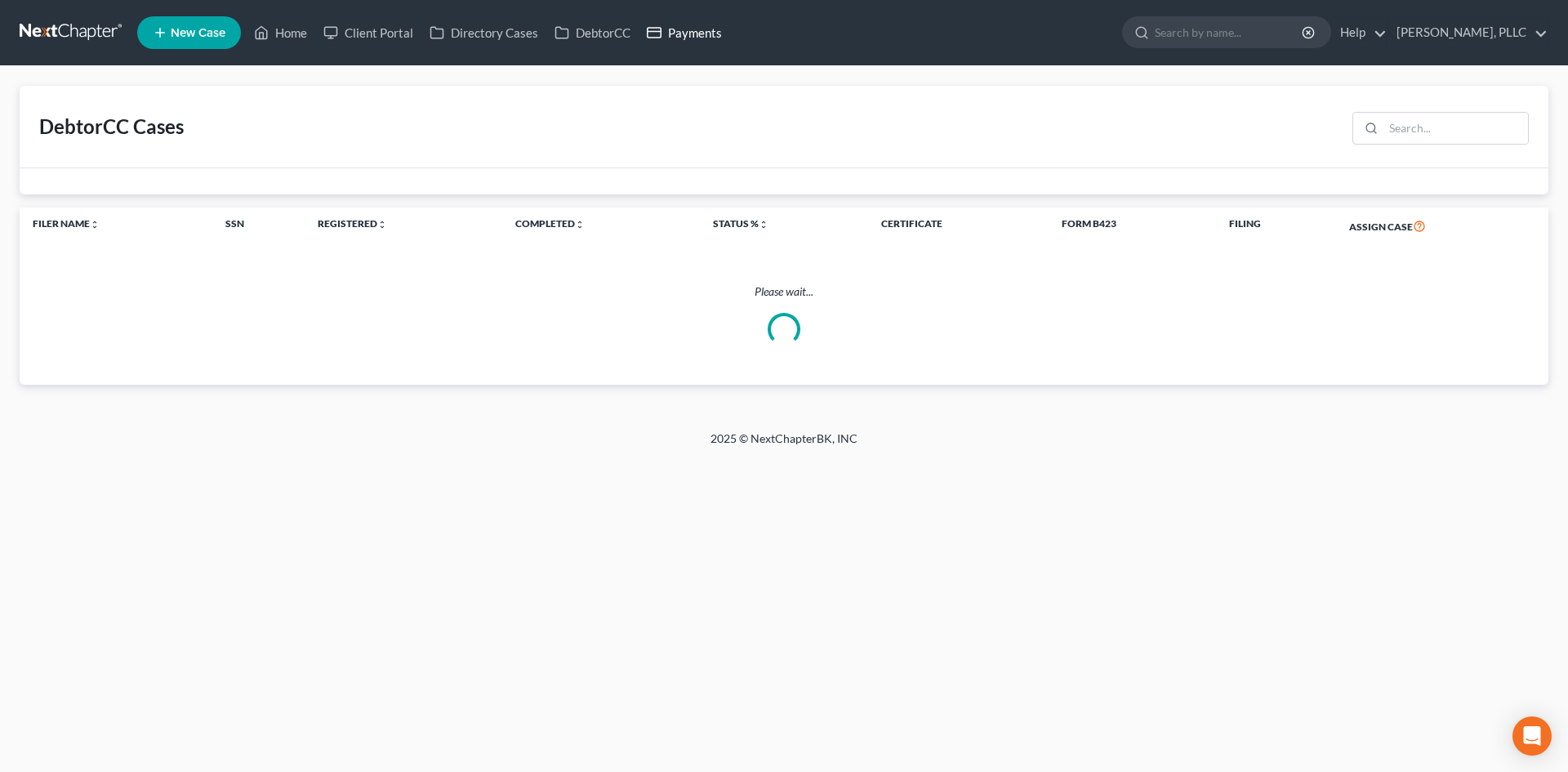
click at [683, 39] on link "Payments" at bounding box center [684, 32] width 91 height 29
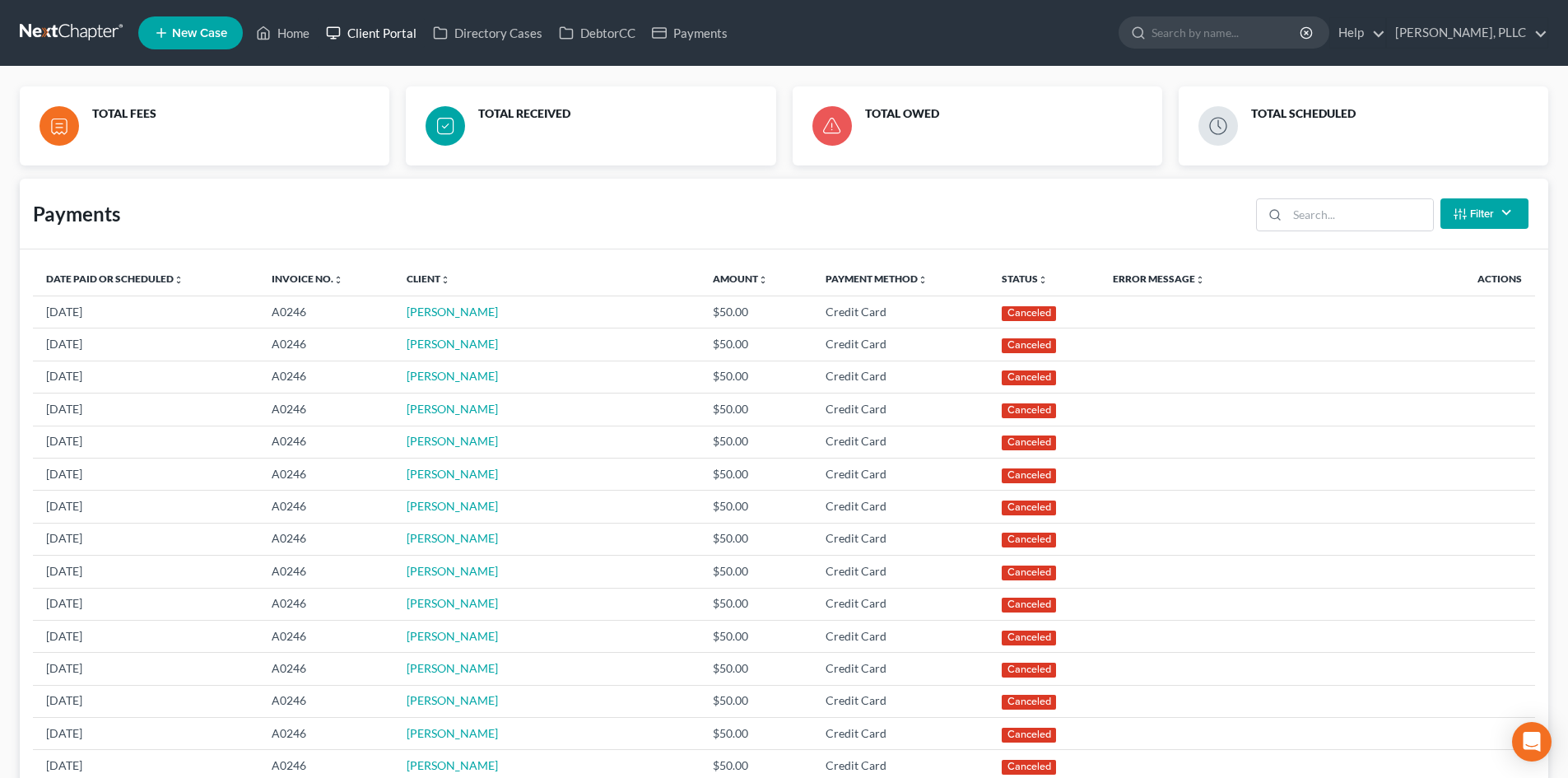
click at [392, 20] on link "Client Portal" at bounding box center [371, 32] width 107 height 30
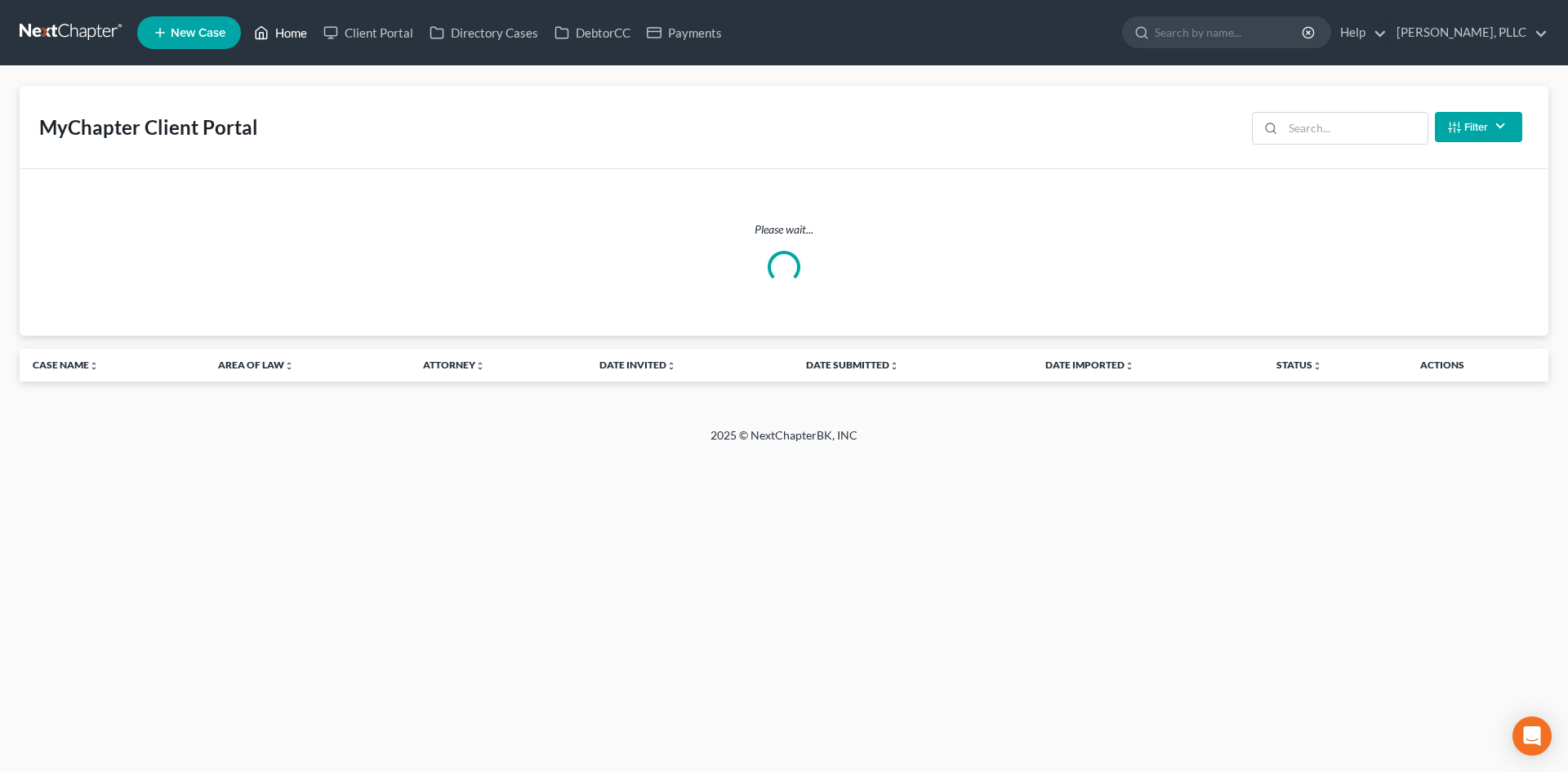
click at [290, 28] on link "Home" at bounding box center [280, 32] width 69 height 29
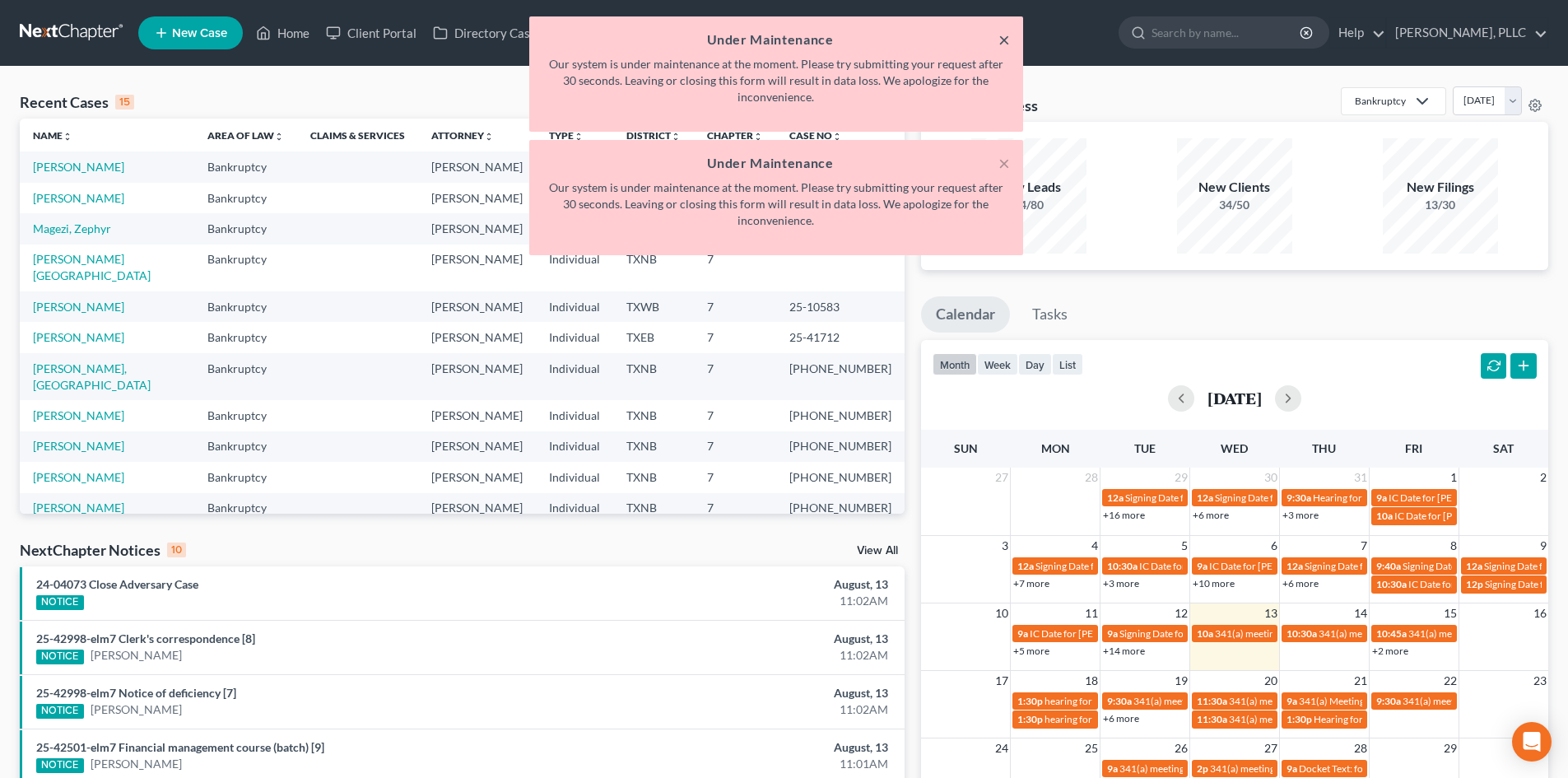
click at [1000, 42] on button "×" at bounding box center [1004, 39] width 12 height 20
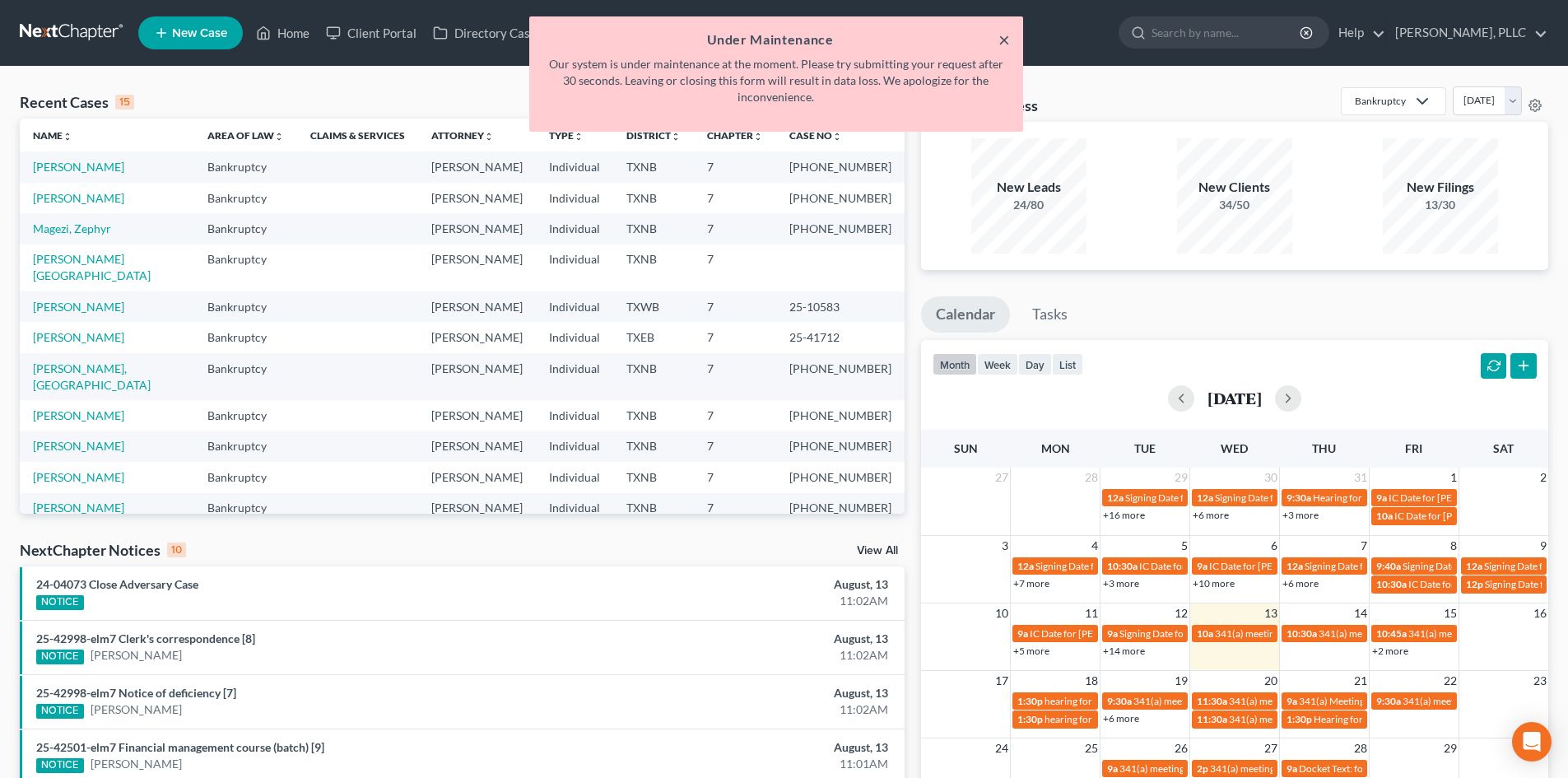
click at [1007, 40] on button "×" at bounding box center [1004, 39] width 12 height 20
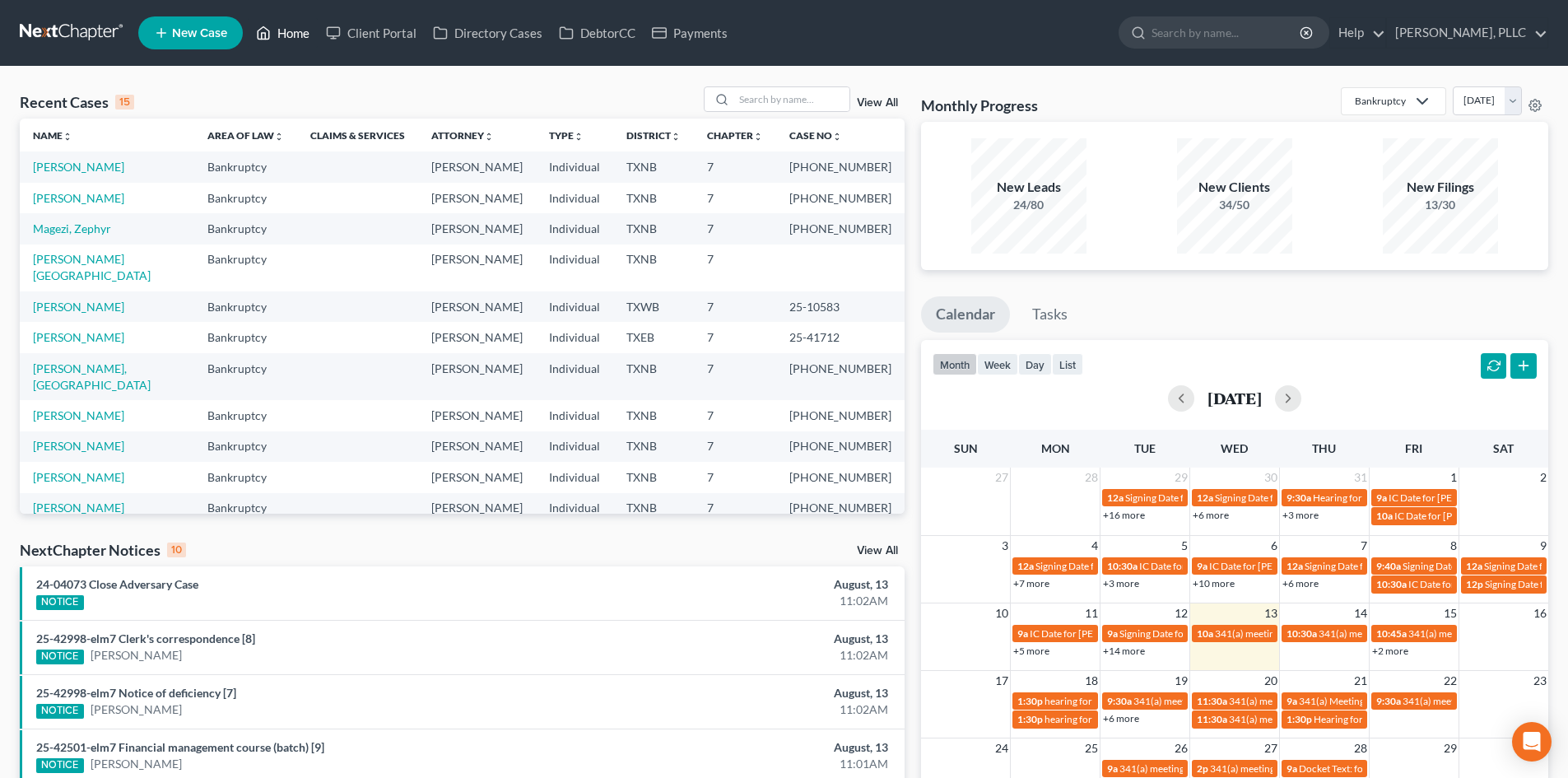
click at [288, 30] on link "Home" at bounding box center [282, 32] width 70 height 30
click at [740, 37] on ul "New Case Home Client Portal Directory Cases DebtorCC Payments - No Result - See…" at bounding box center [843, 33] width 1410 height 43
click at [333, 30] on icon at bounding box center [333, 33] width 15 height 20
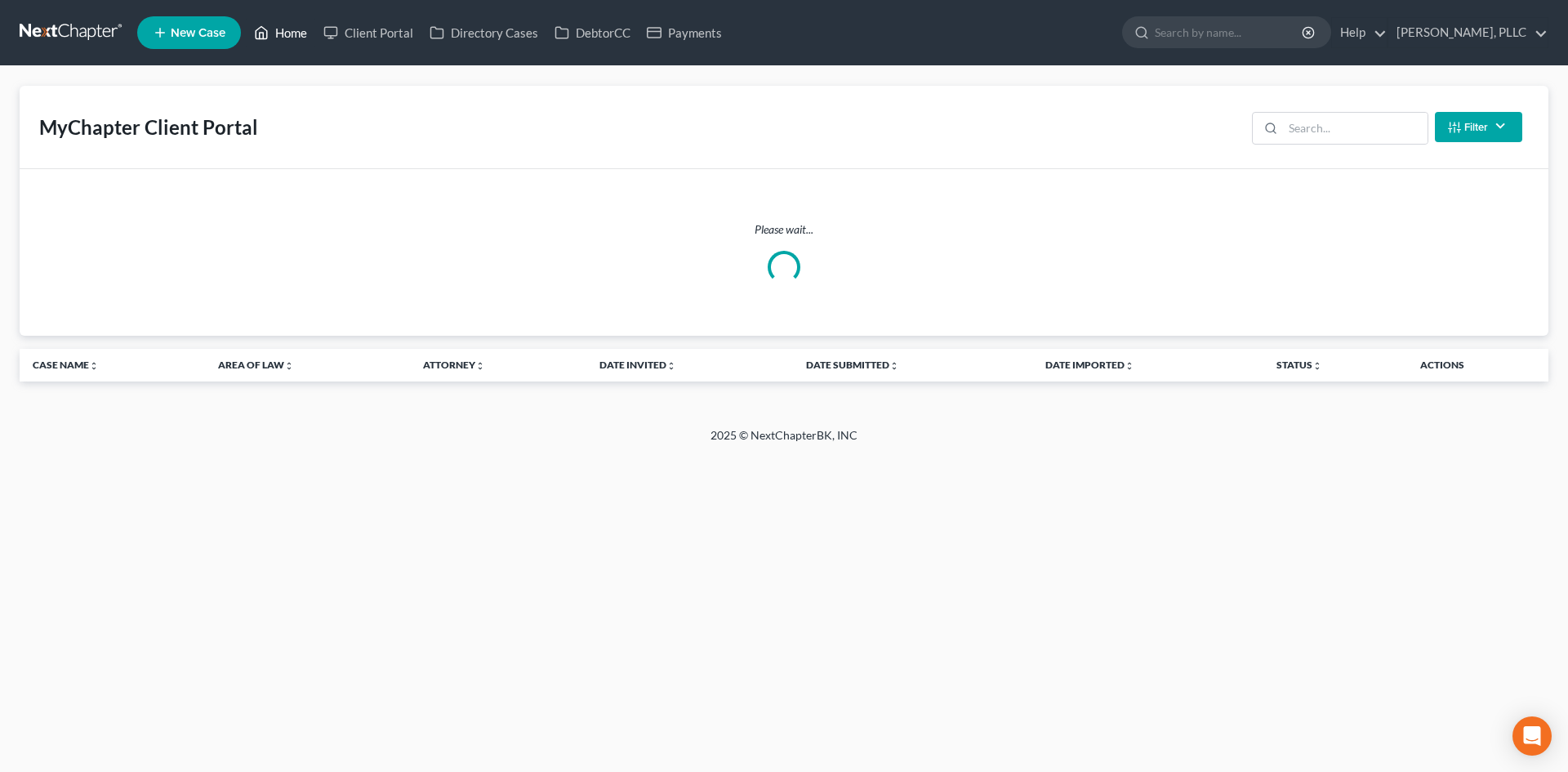
click at [272, 29] on link "Home" at bounding box center [280, 32] width 69 height 29
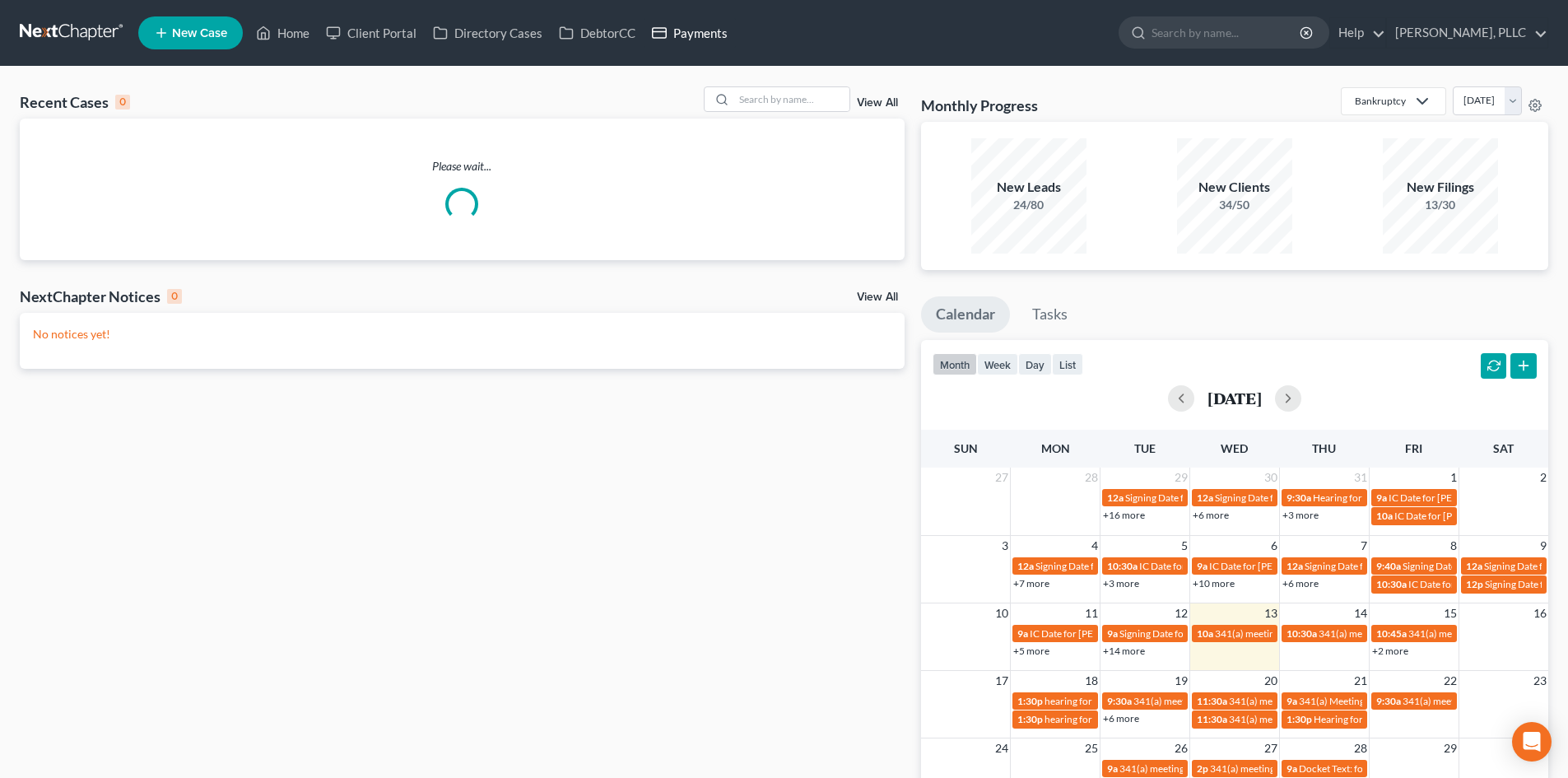
click at [701, 30] on link "Payments" at bounding box center [689, 32] width 92 height 30
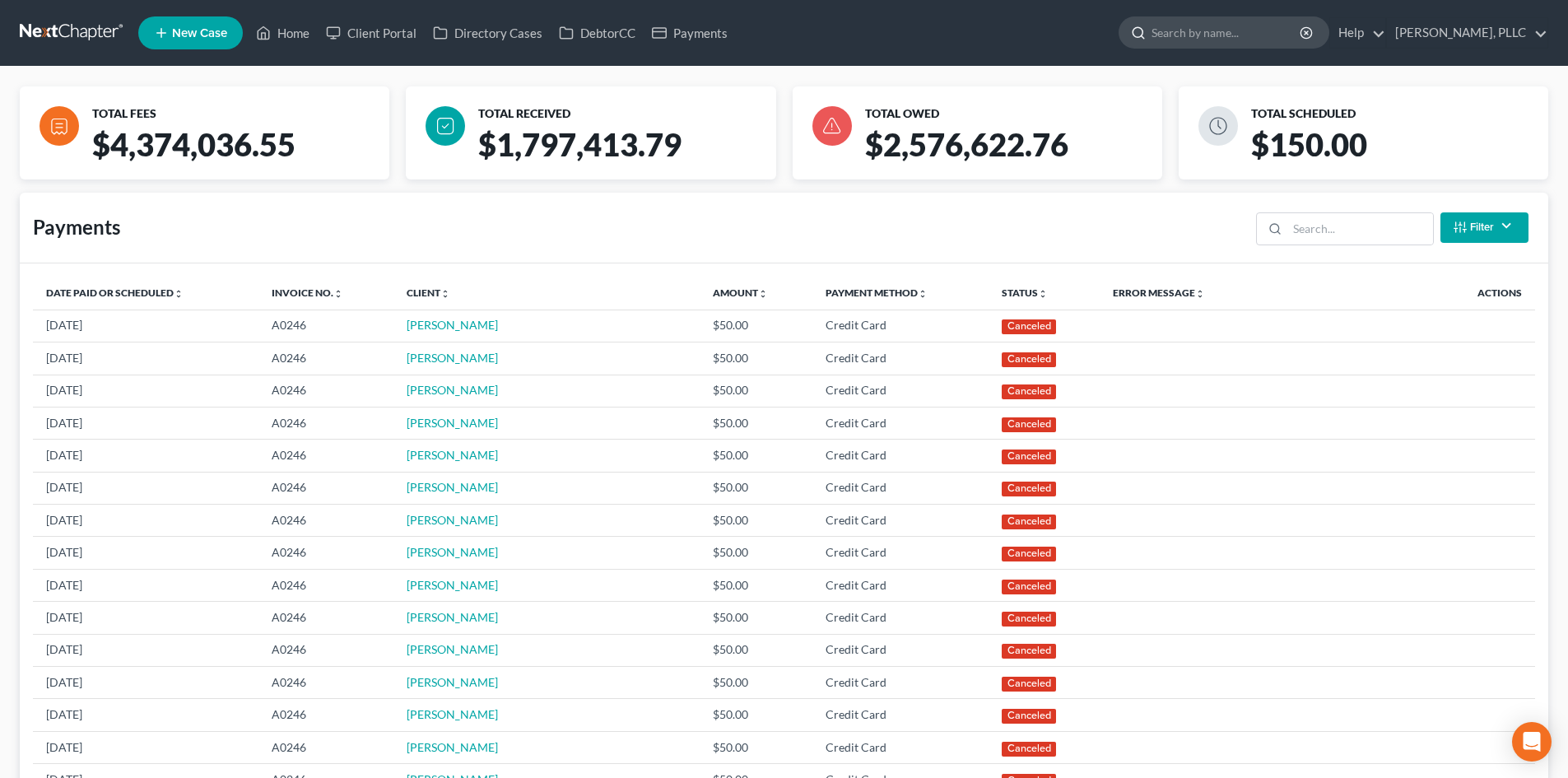
click at [1216, 30] on input "search" at bounding box center [1227, 32] width 151 height 30
type input "amber"
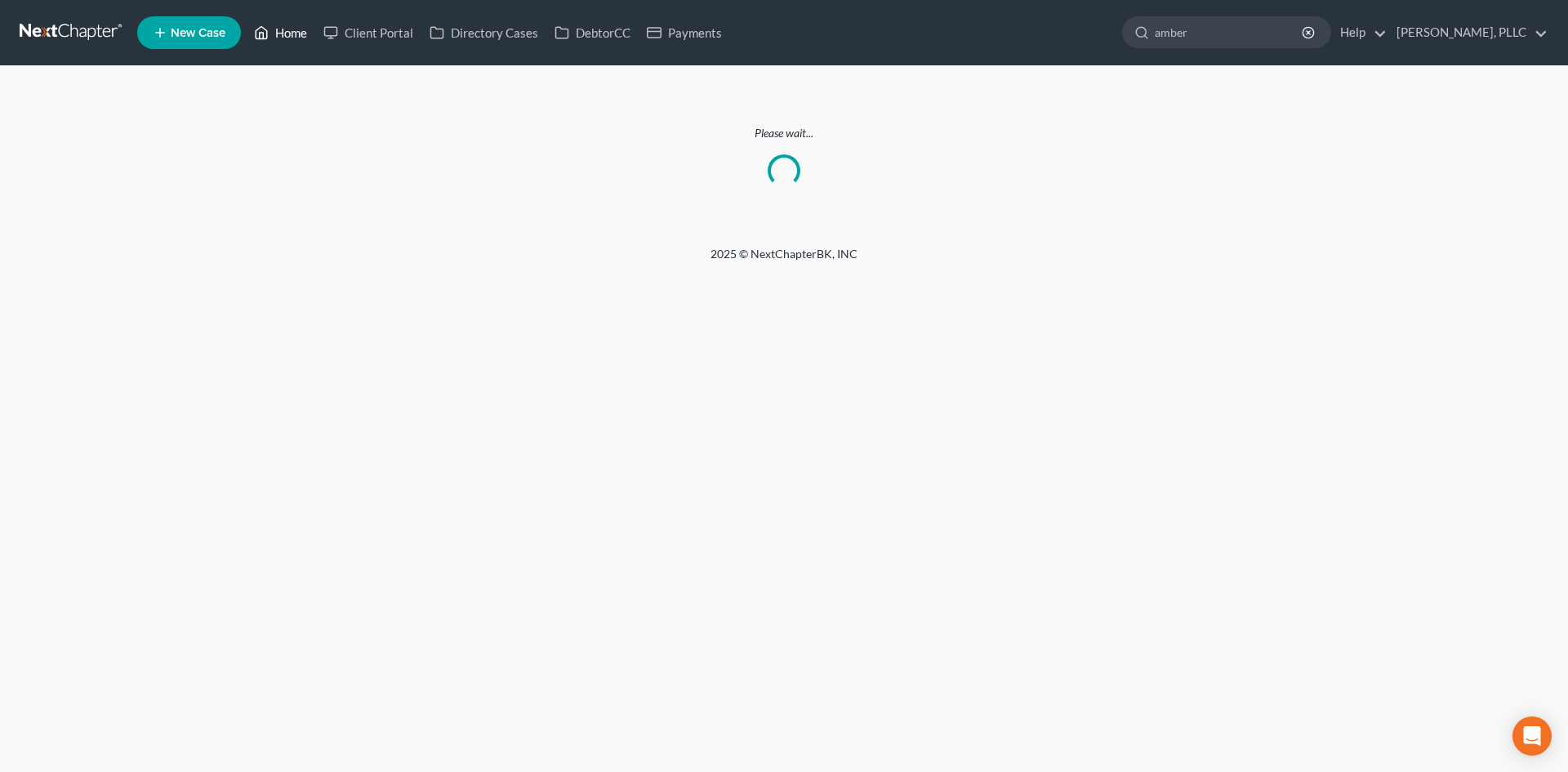
click at [259, 36] on icon at bounding box center [261, 33] width 15 height 20
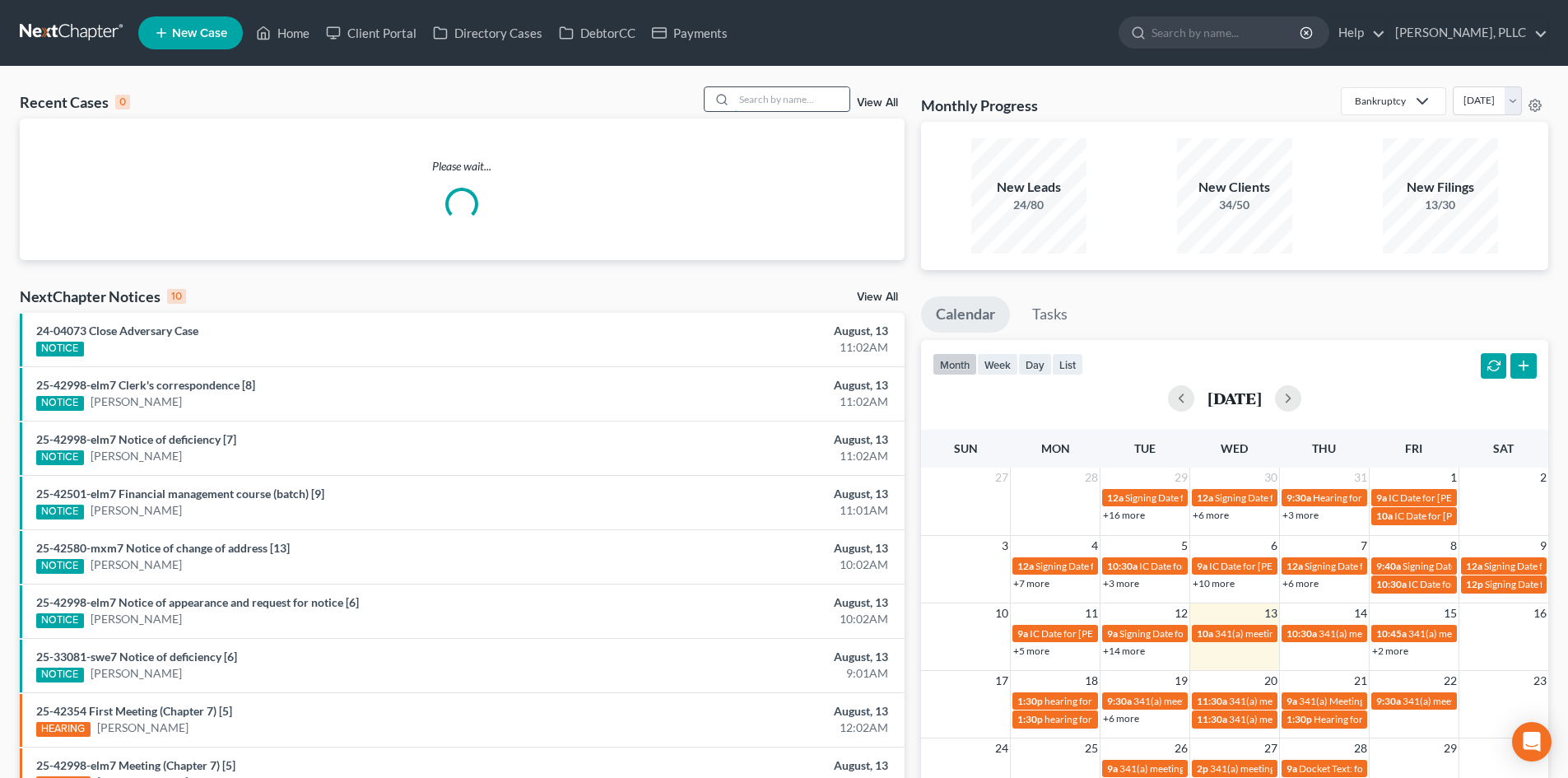
click at [780, 103] on input "search" at bounding box center [791, 99] width 115 height 24
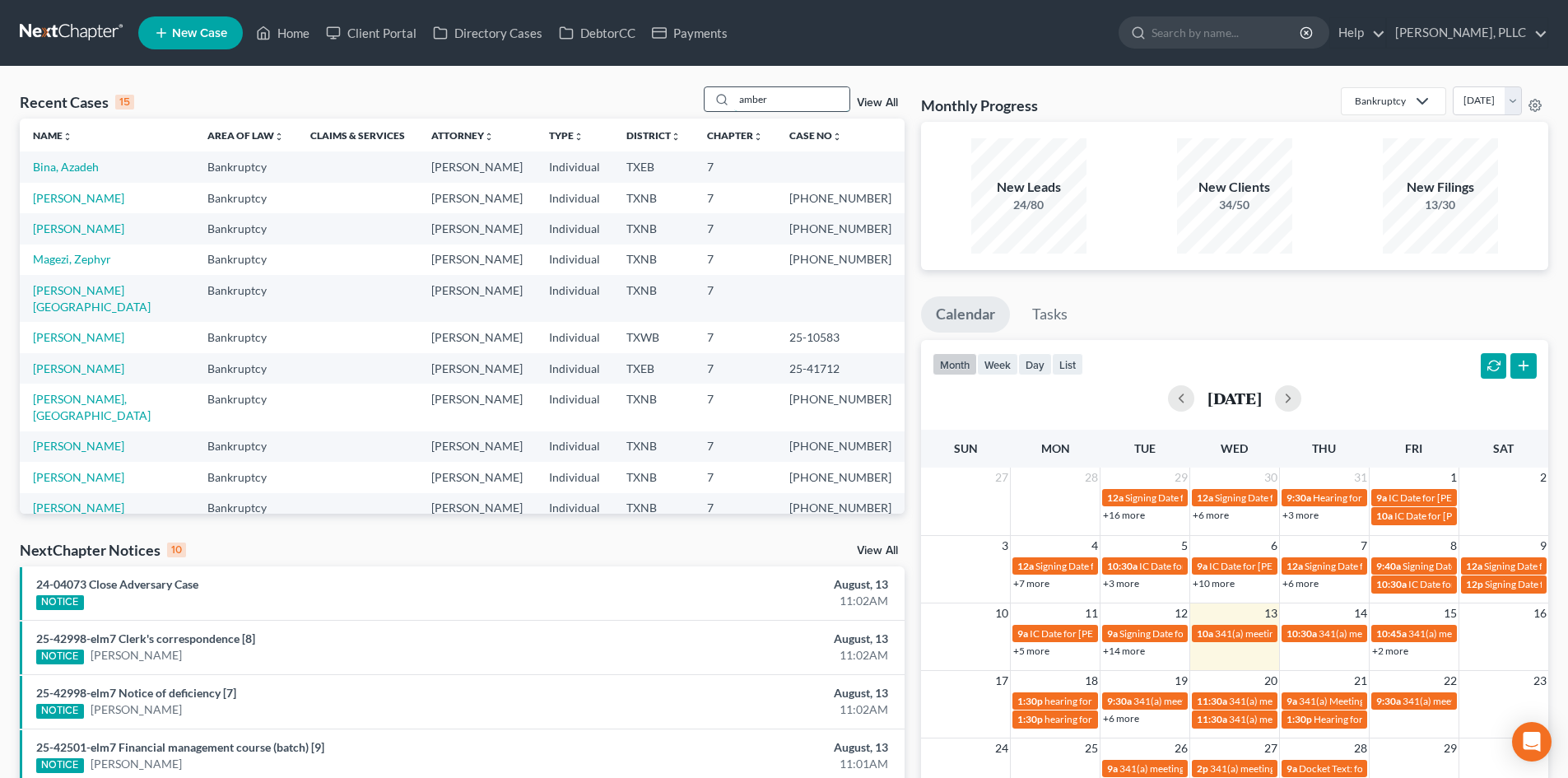
type input "amber"
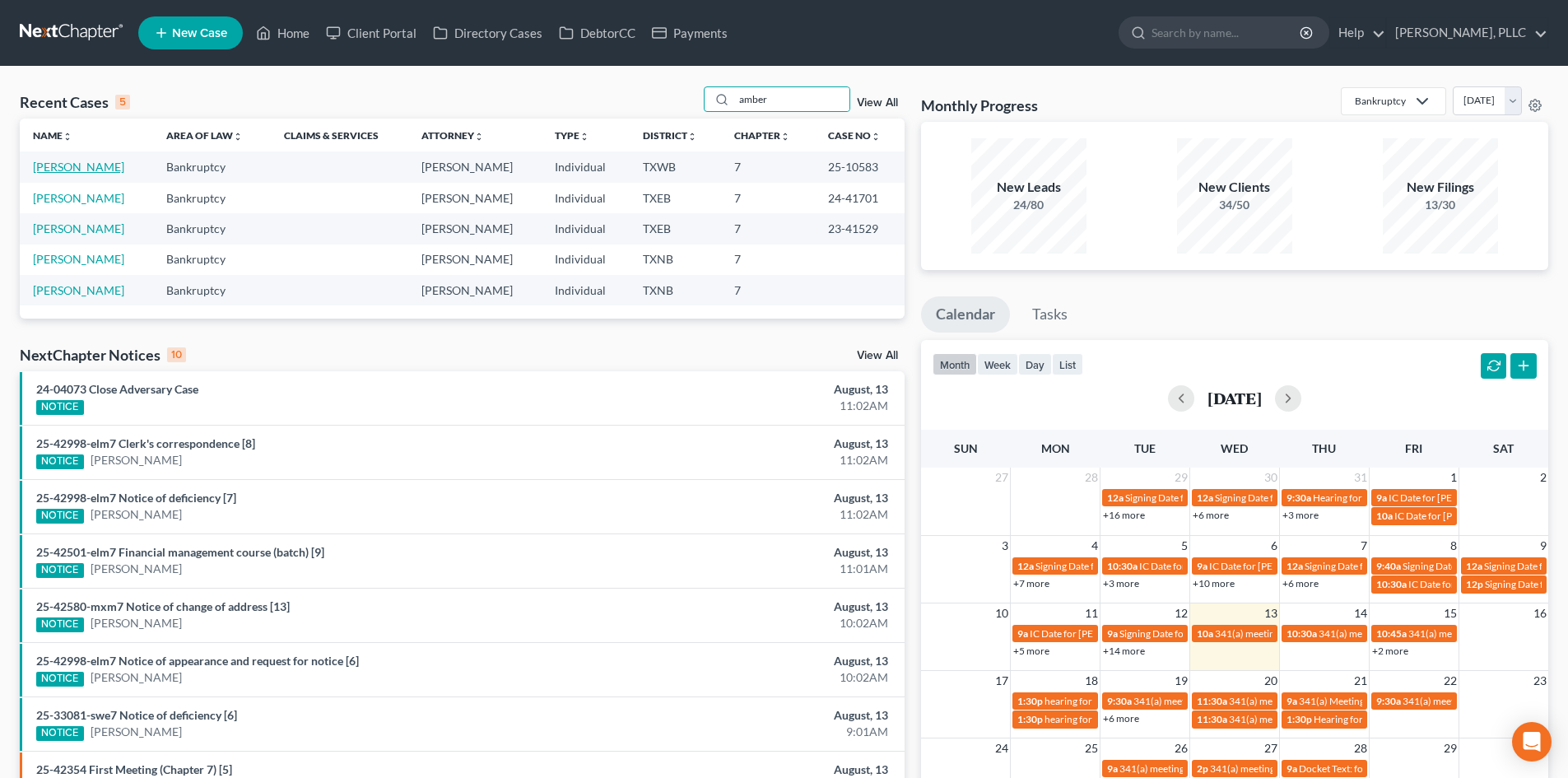
click at [89, 170] on link "[PERSON_NAME]" at bounding box center [79, 167] width 91 height 14
select select "6"
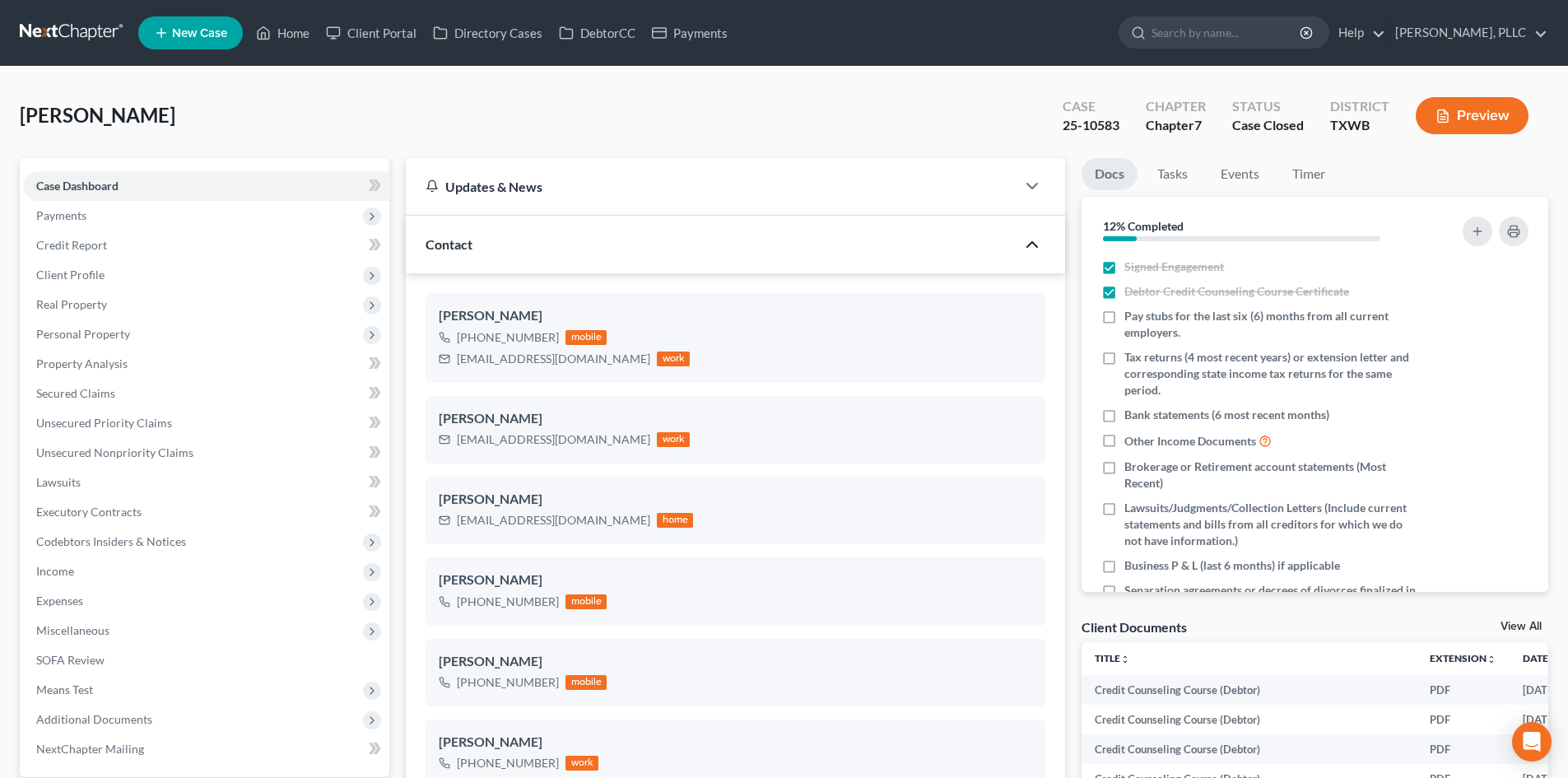
click at [1034, 249] on icon "button" at bounding box center [1033, 244] width 20 height 20
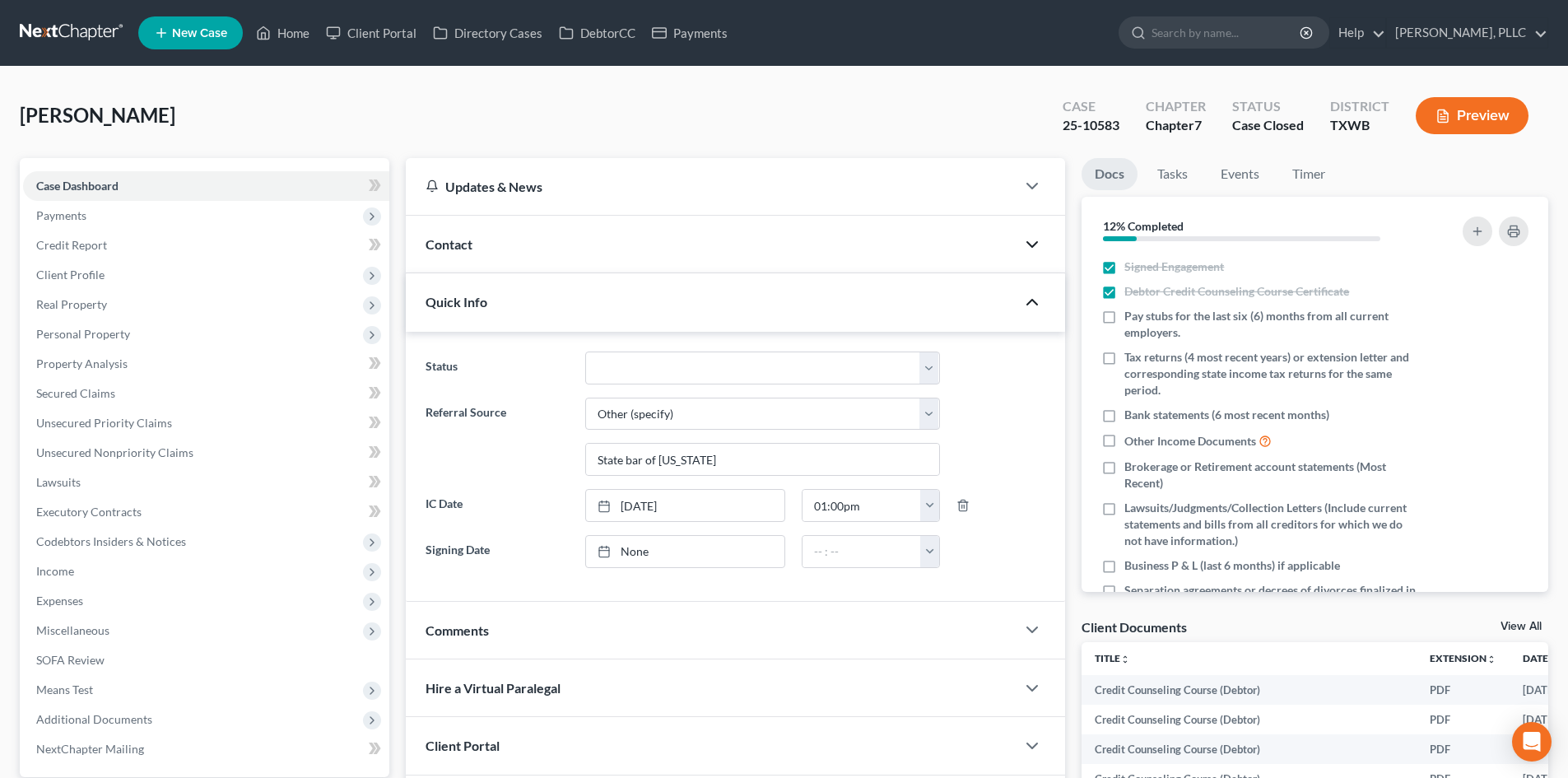
click at [1035, 305] on icon "button" at bounding box center [1033, 302] width 20 height 20
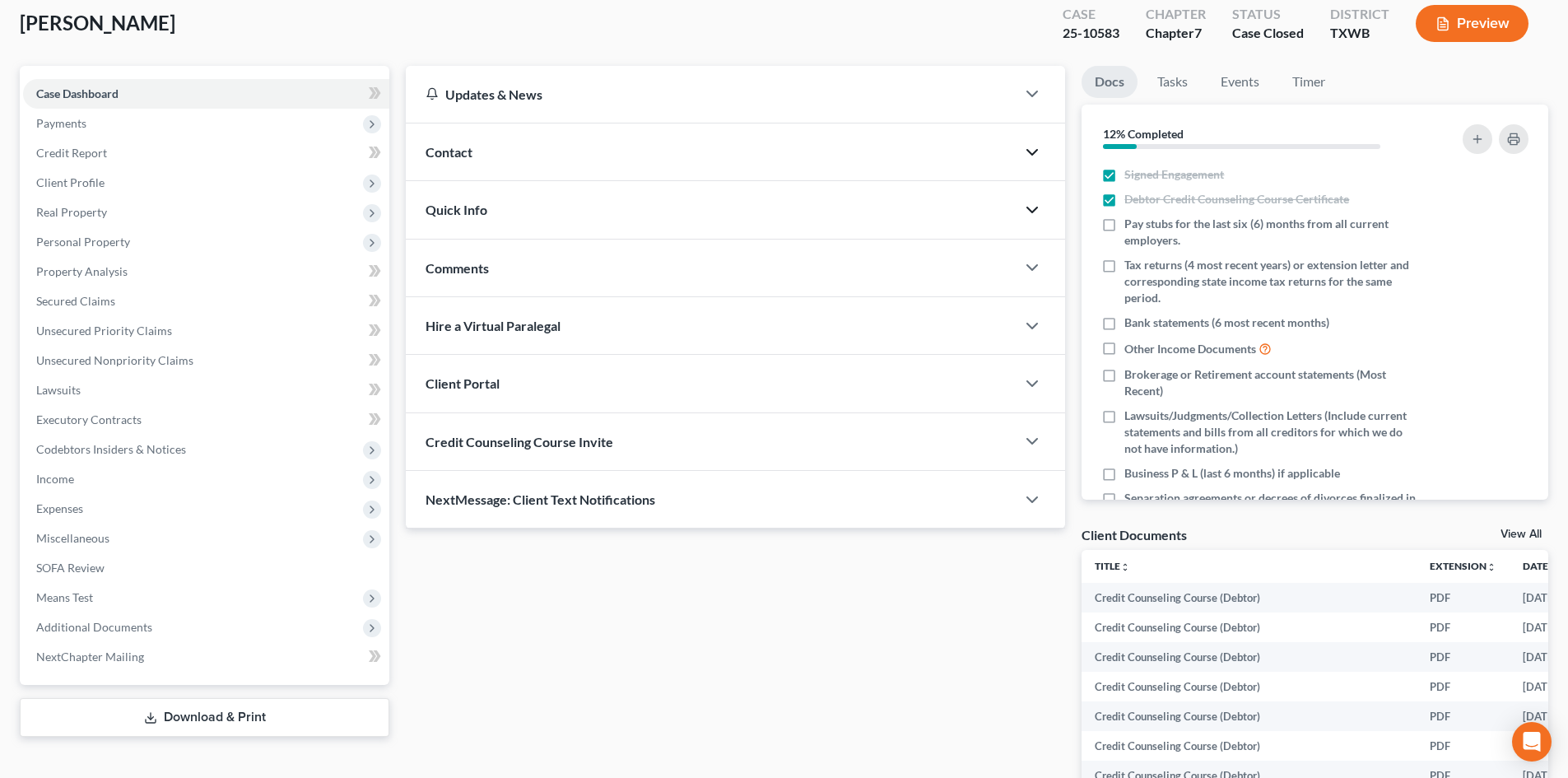
scroll to position [283, 0]
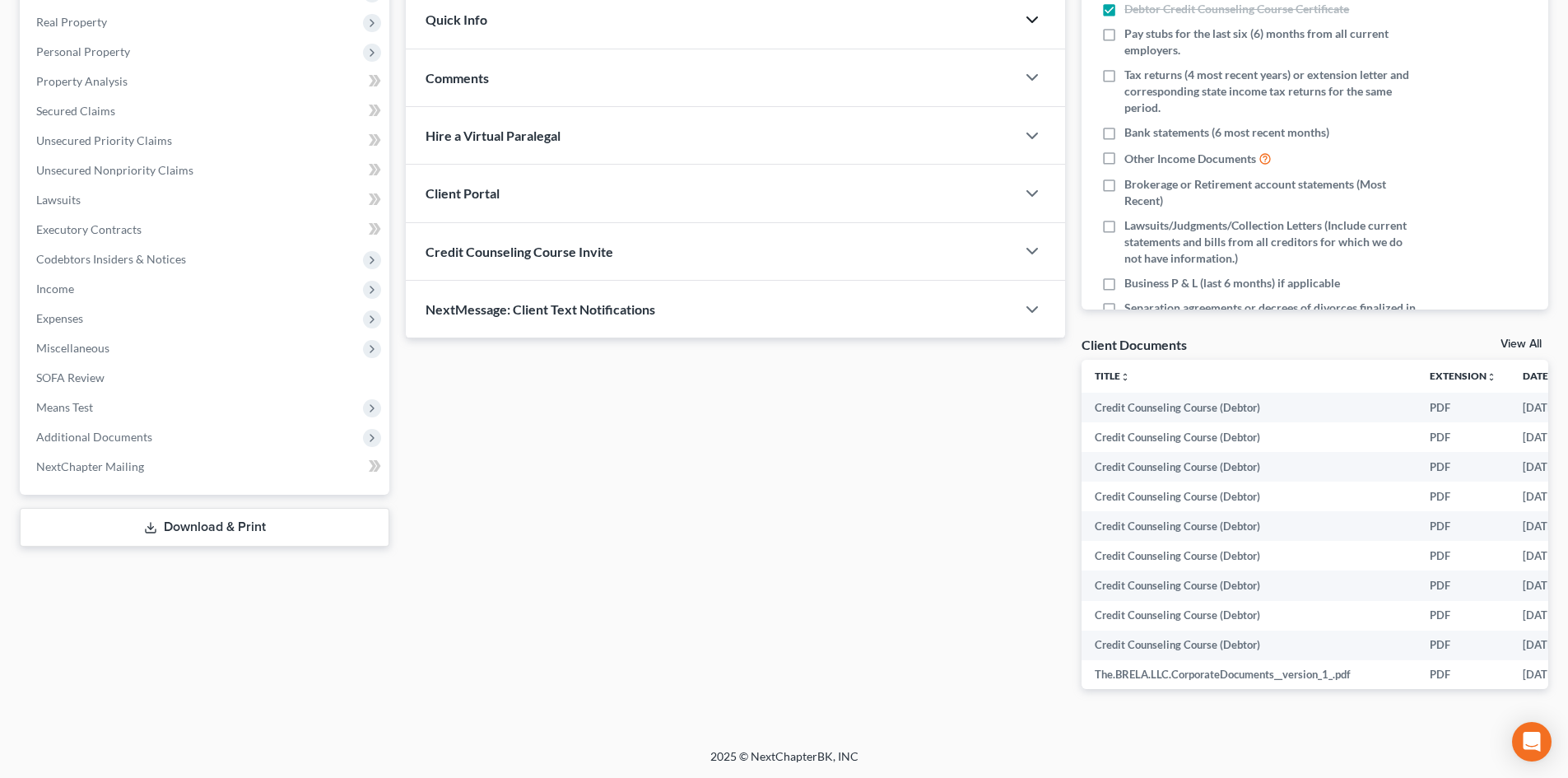
drag, startPoint x: 192, startPoint y: 443, endPoint x: 162, endPoint y: 484, distance: 50.8
click at [192, 443] on span "Additional Documents" at bounding box center [207, 436] width 367 height 30
click at [132, 532] on span "PACER Notices" at bounding box center [108, 526] width 79 height 14
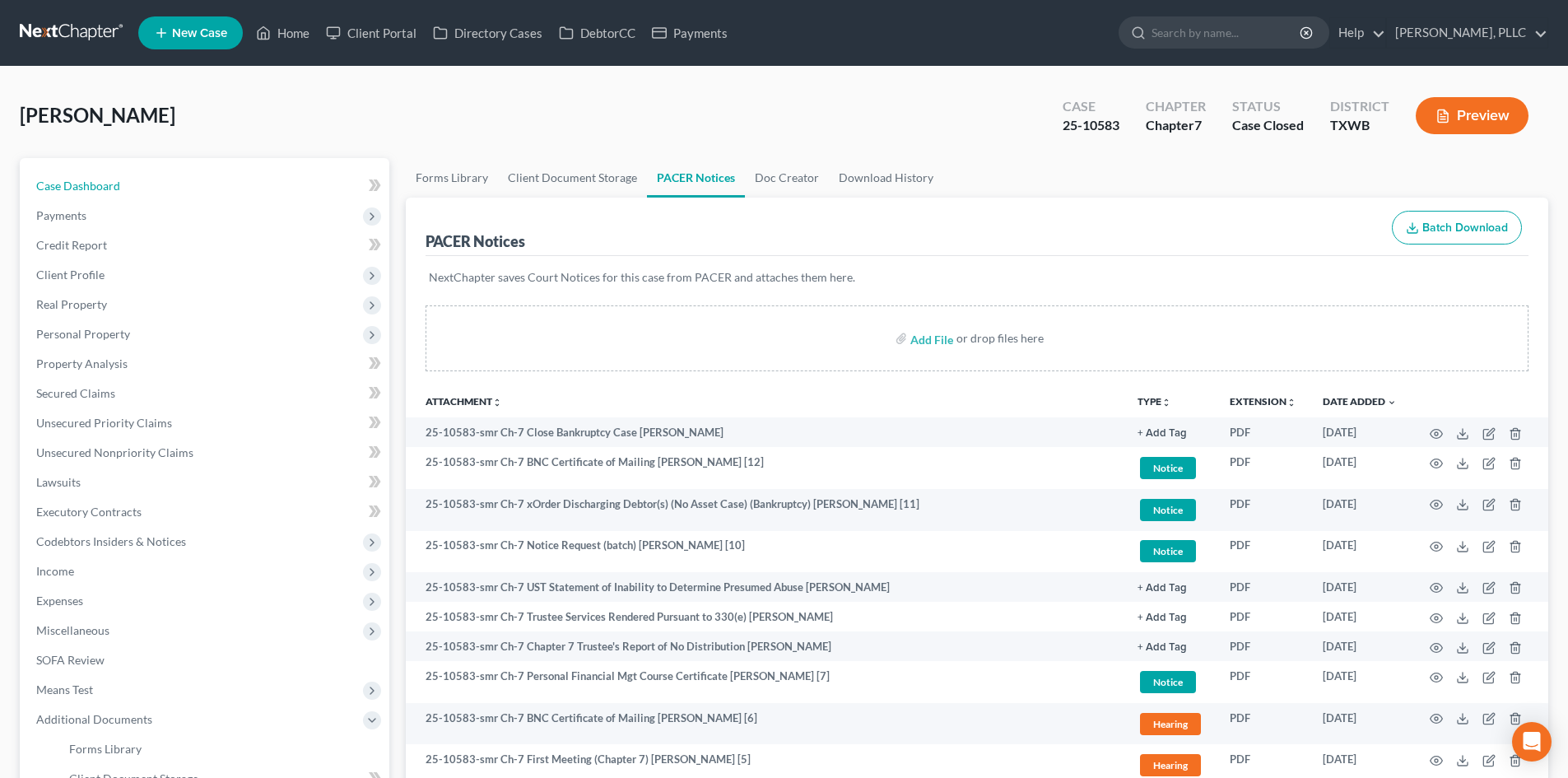
drag, startPoint x: 83, startPoint y: 180, endPoint x: 384, endPoint y: 195, distance: 301.4
click at [82, 180] on span "Case Dashboard" at bounding box center [79, 186] width 84 height 14
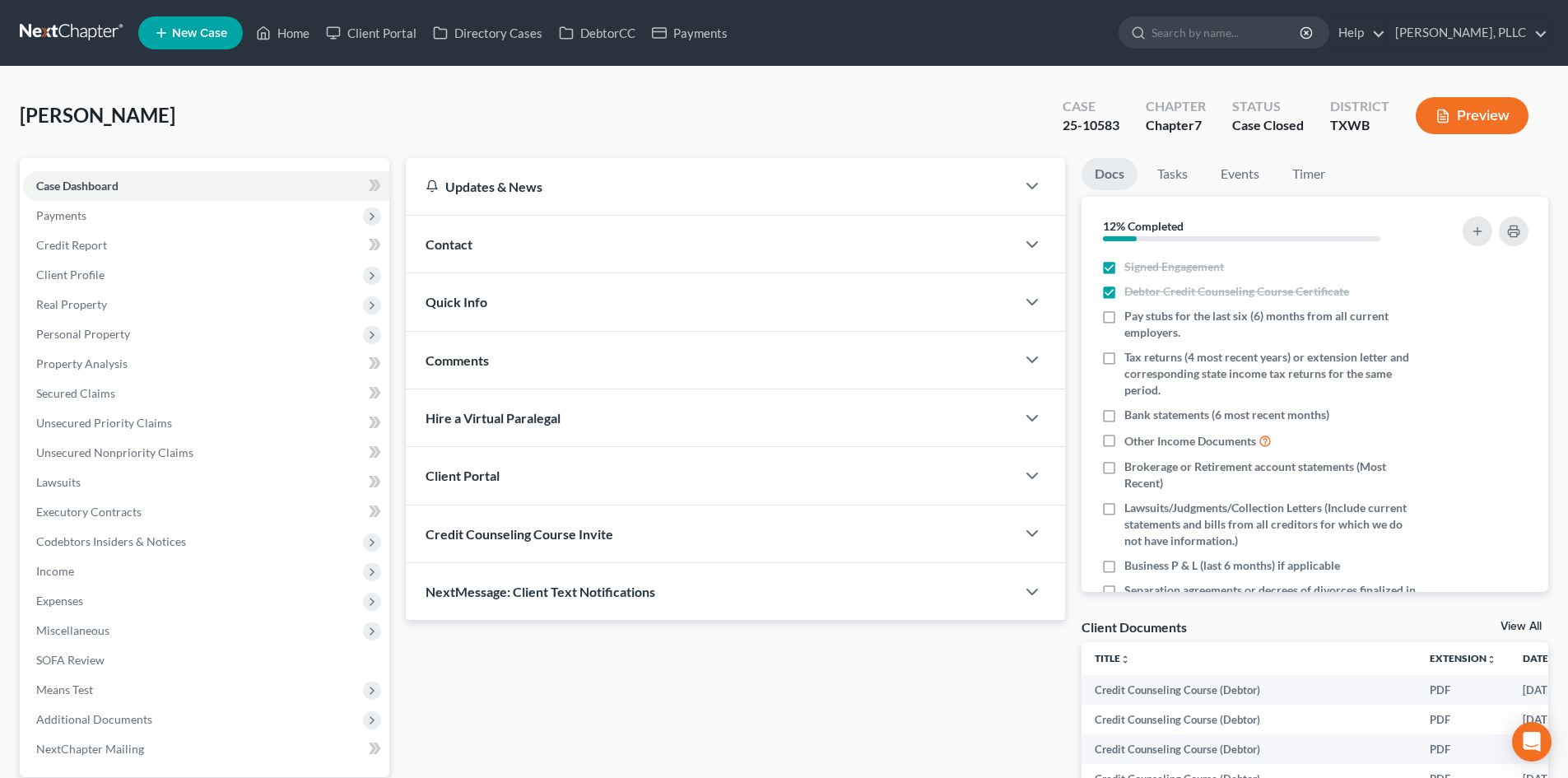
click at [497, 247] on div "Contact" at bounding box center [711, 244] width 610 height 57
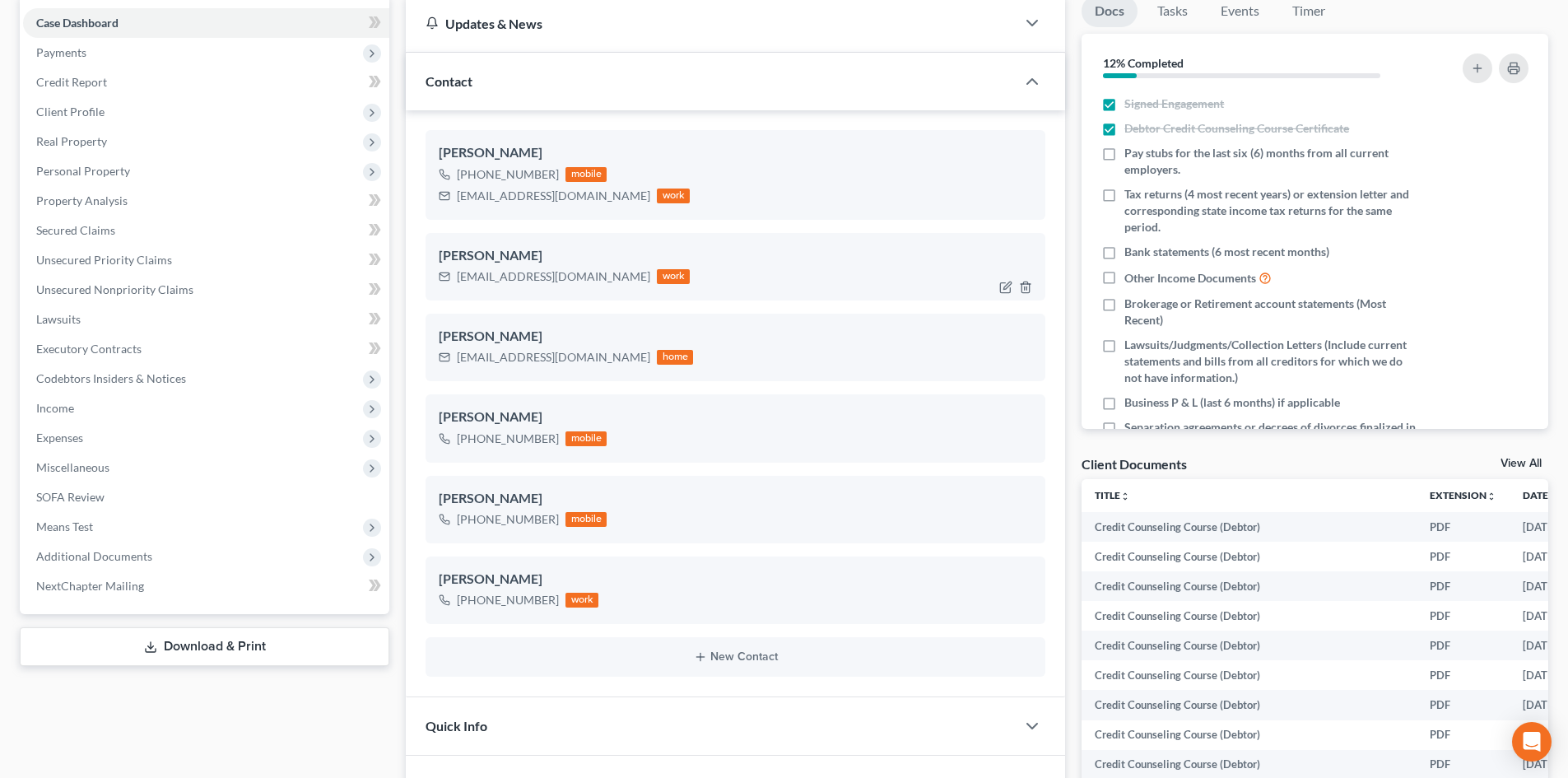
scroll to position [165, 0]
drag, startPoint x: 621, startPoint y: 196, endPoint x: 444, endPoint y: 200, distance: 177.0
click at [444, 200] on div "ambermezzacappa@outlook.com work" at bounding box center [564, 194] width 251 height 21
copy div "ambermezzacappa@outlook.com"
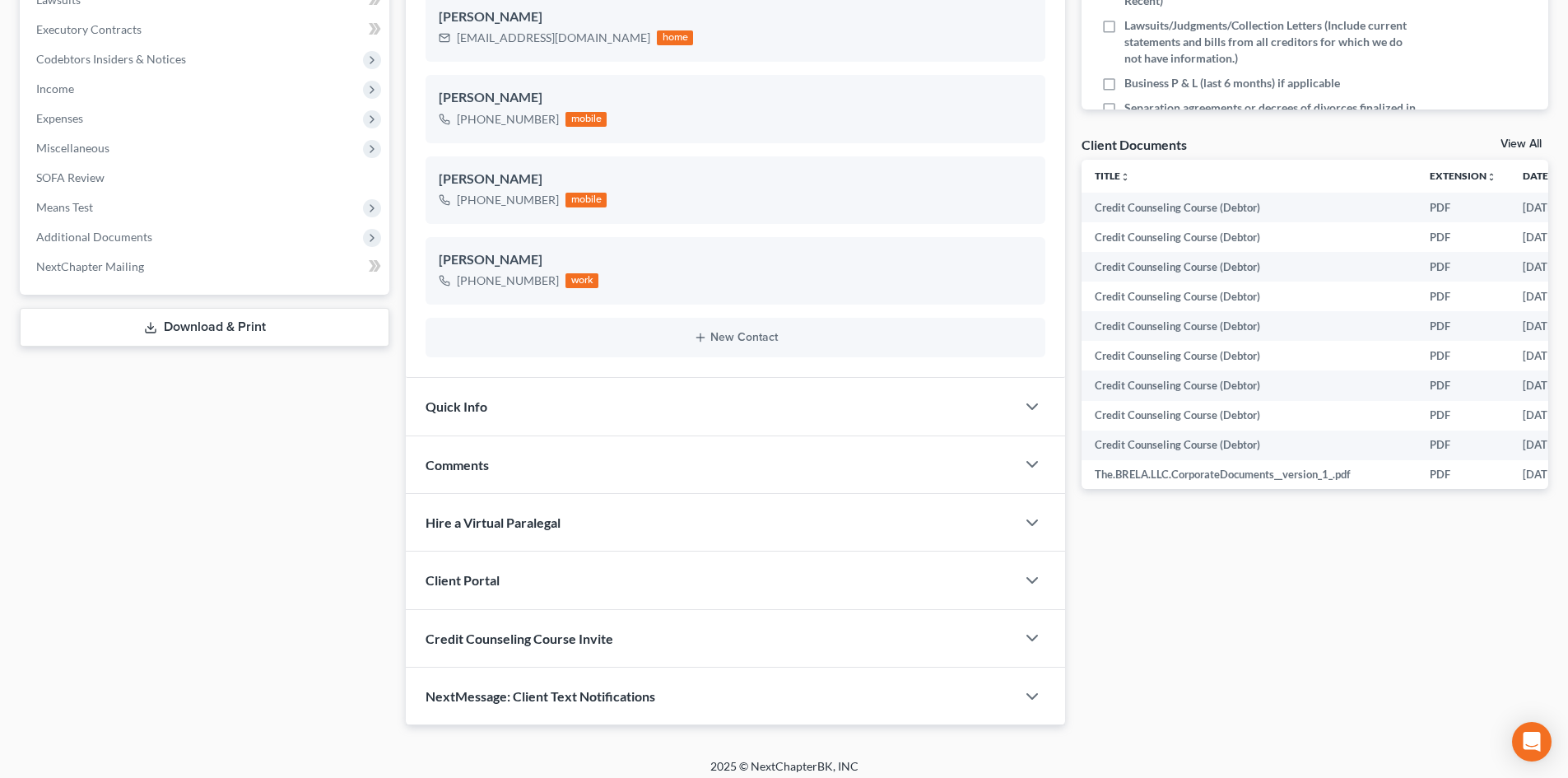
scroll to position [493, 0]
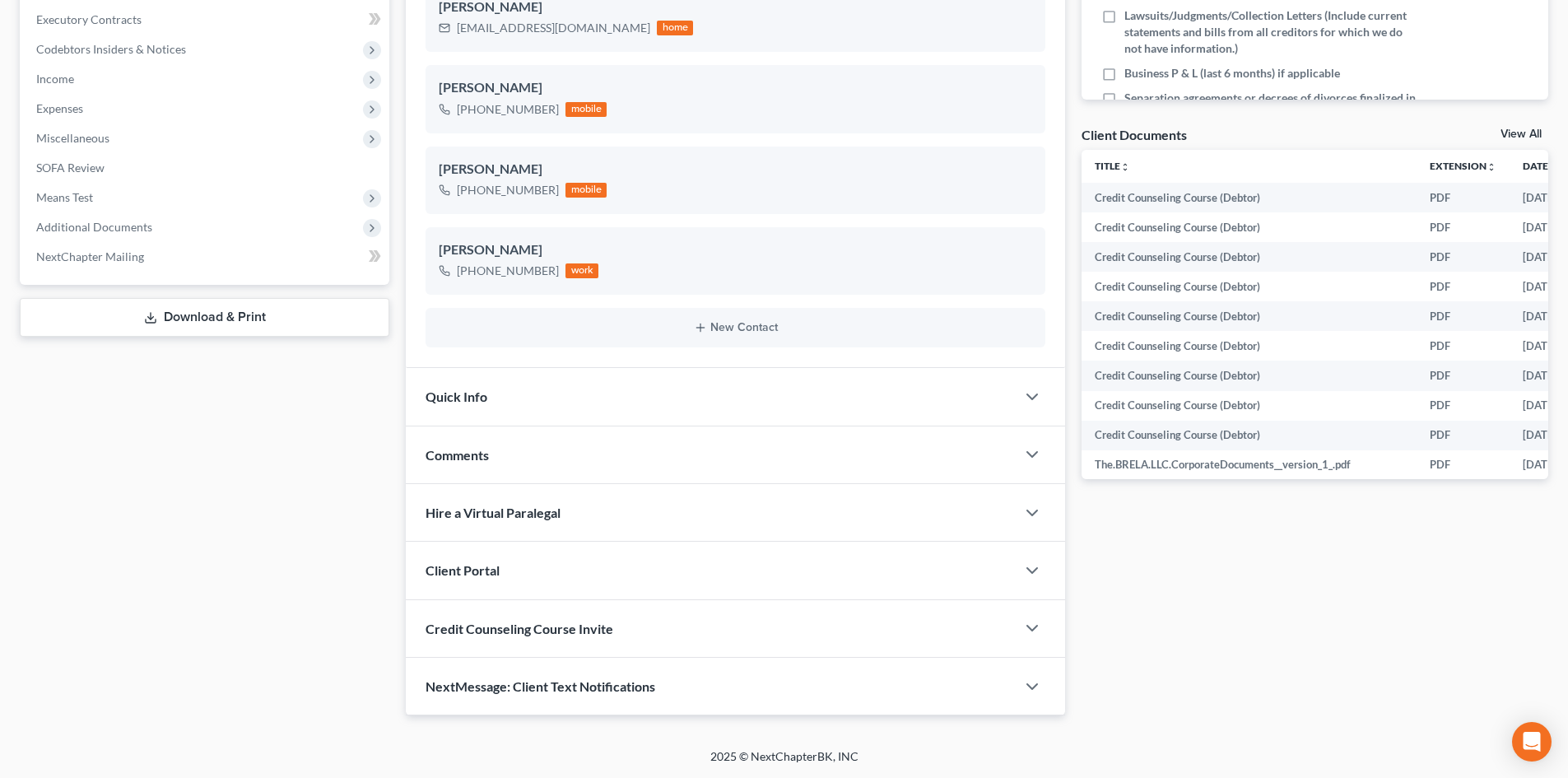
click at [71, 224] on span "Additional Documents" at bounding box center [95, 227] width 116 height 14
click at [158, 323] on link "PACER Notices" at bounding box center [223, 316] width 333 height 30
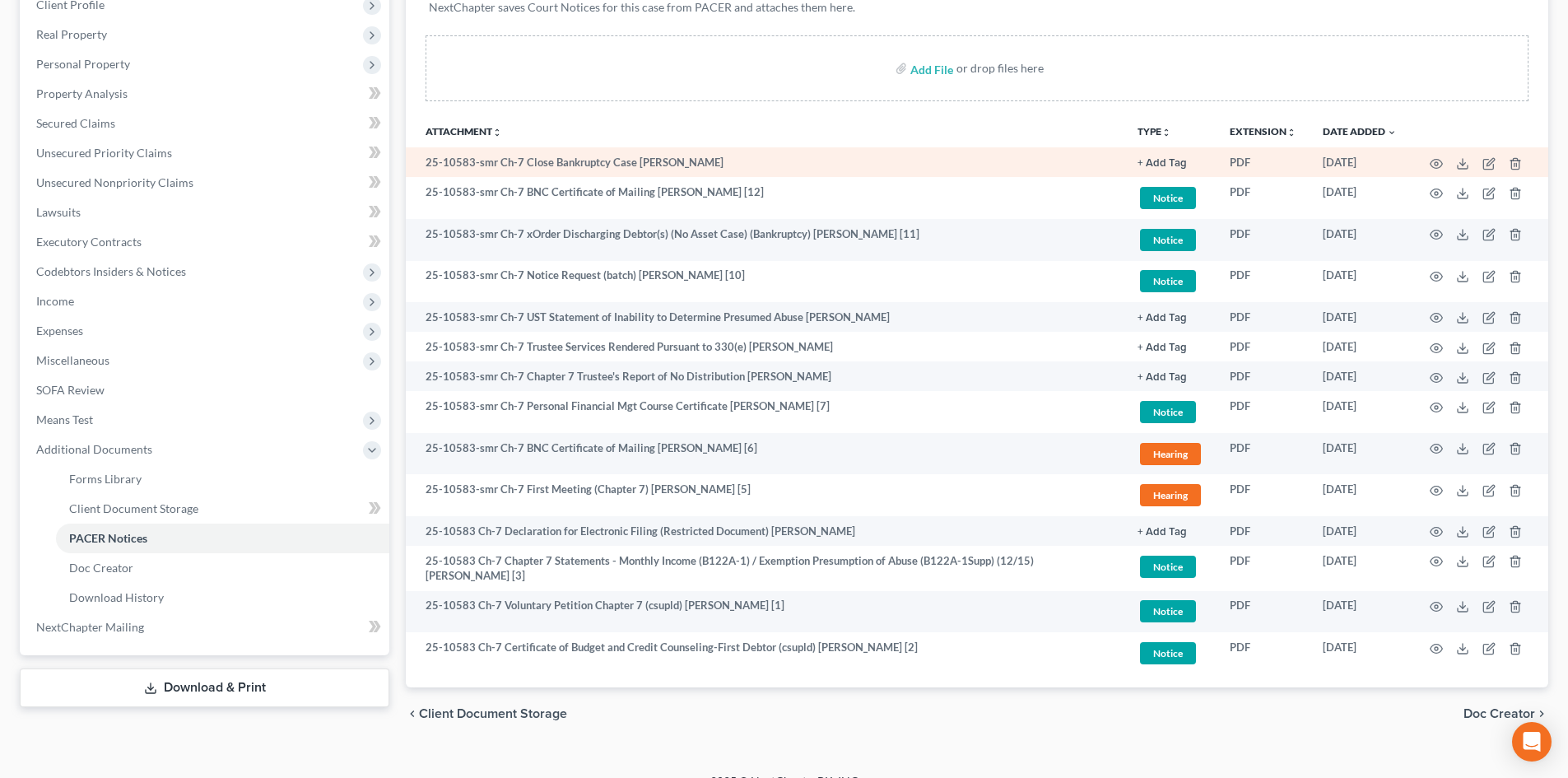
scroll to position [295, 0]
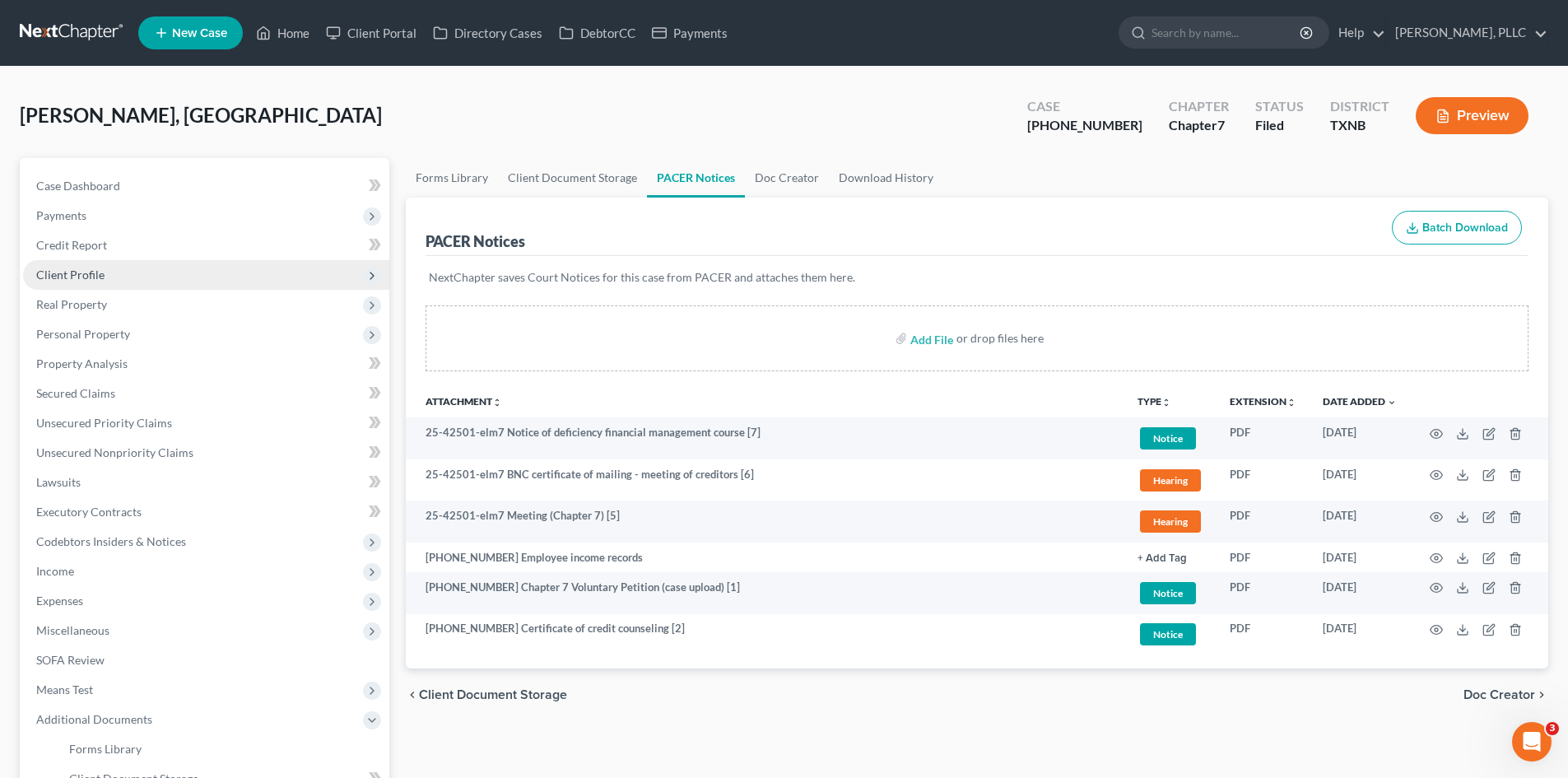
click at [212, 268] on span "Client Profile" at bounding box center [207, 275] width 367 height 30
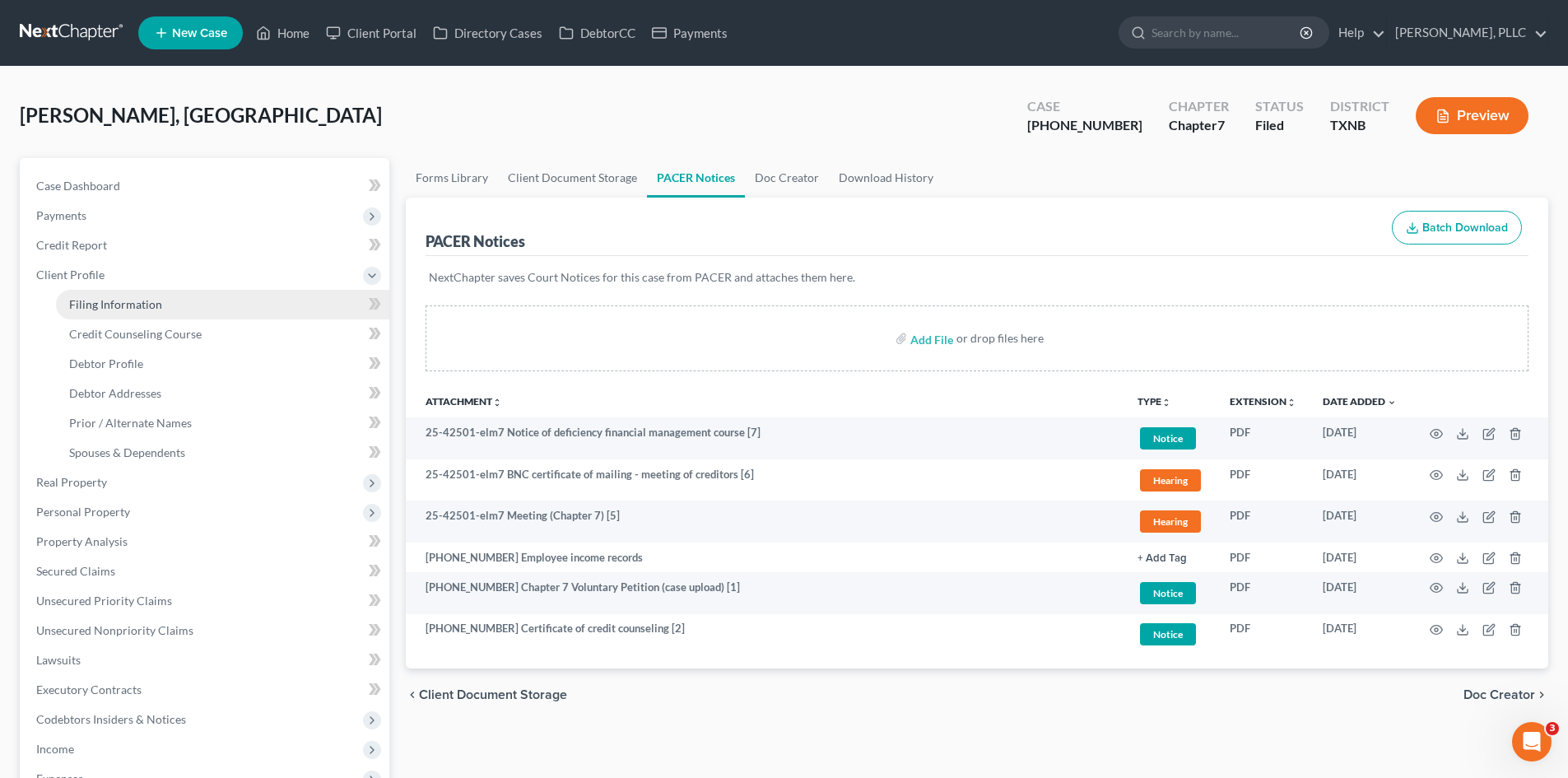
click at [180, 309] on link "Filing Information" at bounding box center [223, 304] width 333 height 30
select select "1"
select select "0"
select select "45"
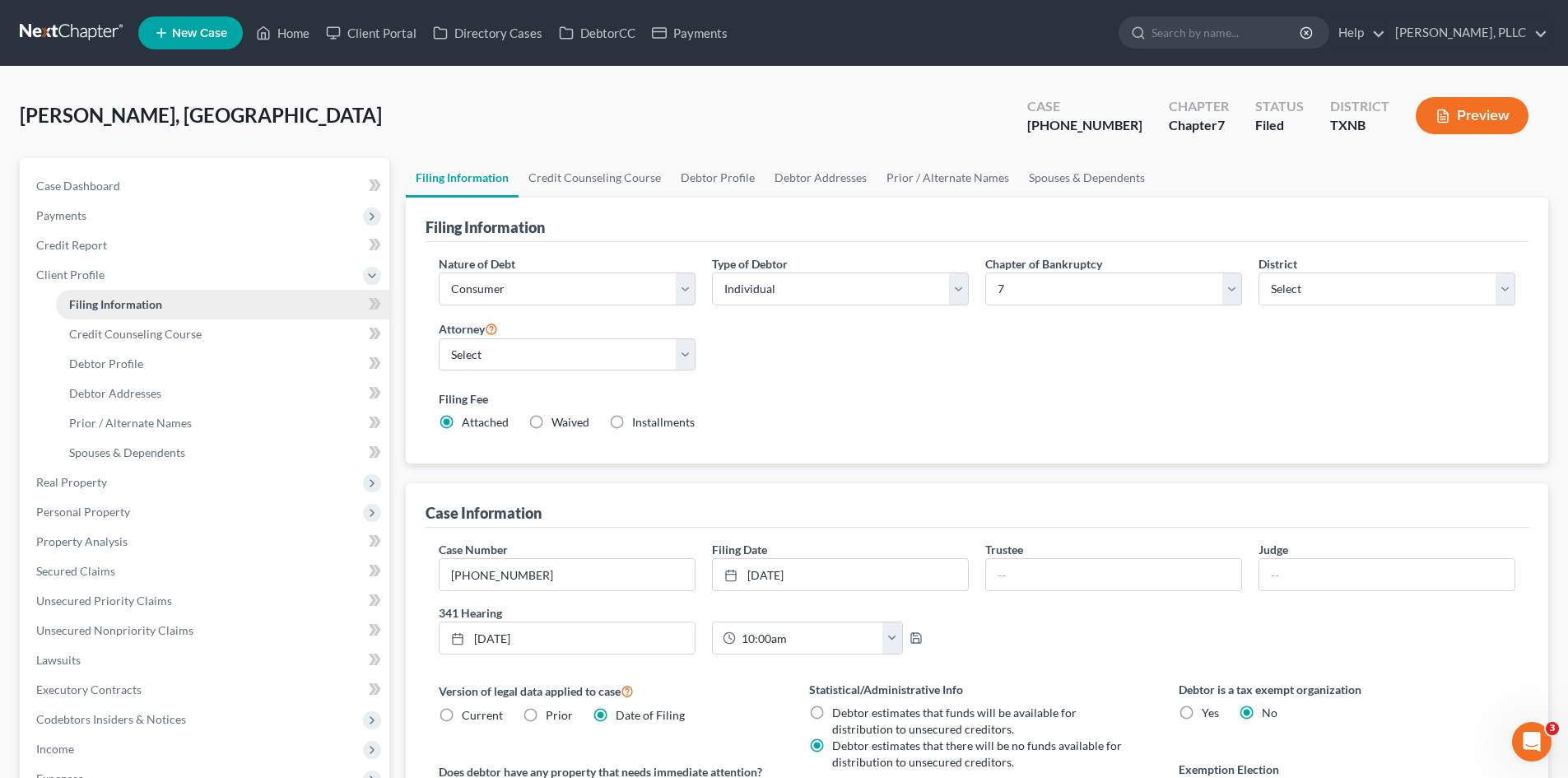
scroll to position [247, 0]
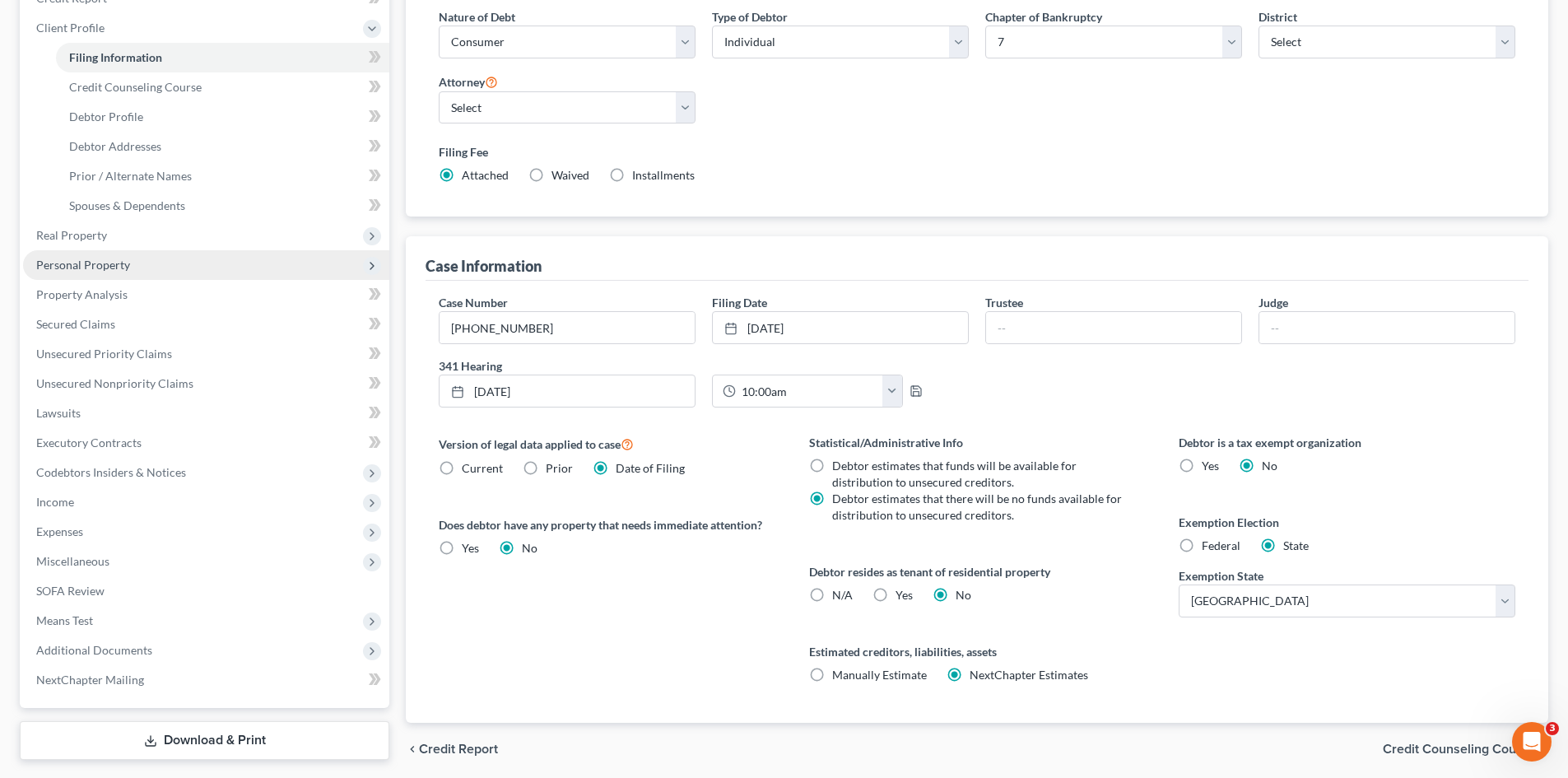
click at [142, 274] on span "Personal Property" at bounding box center [207, 265] width 367 height 30
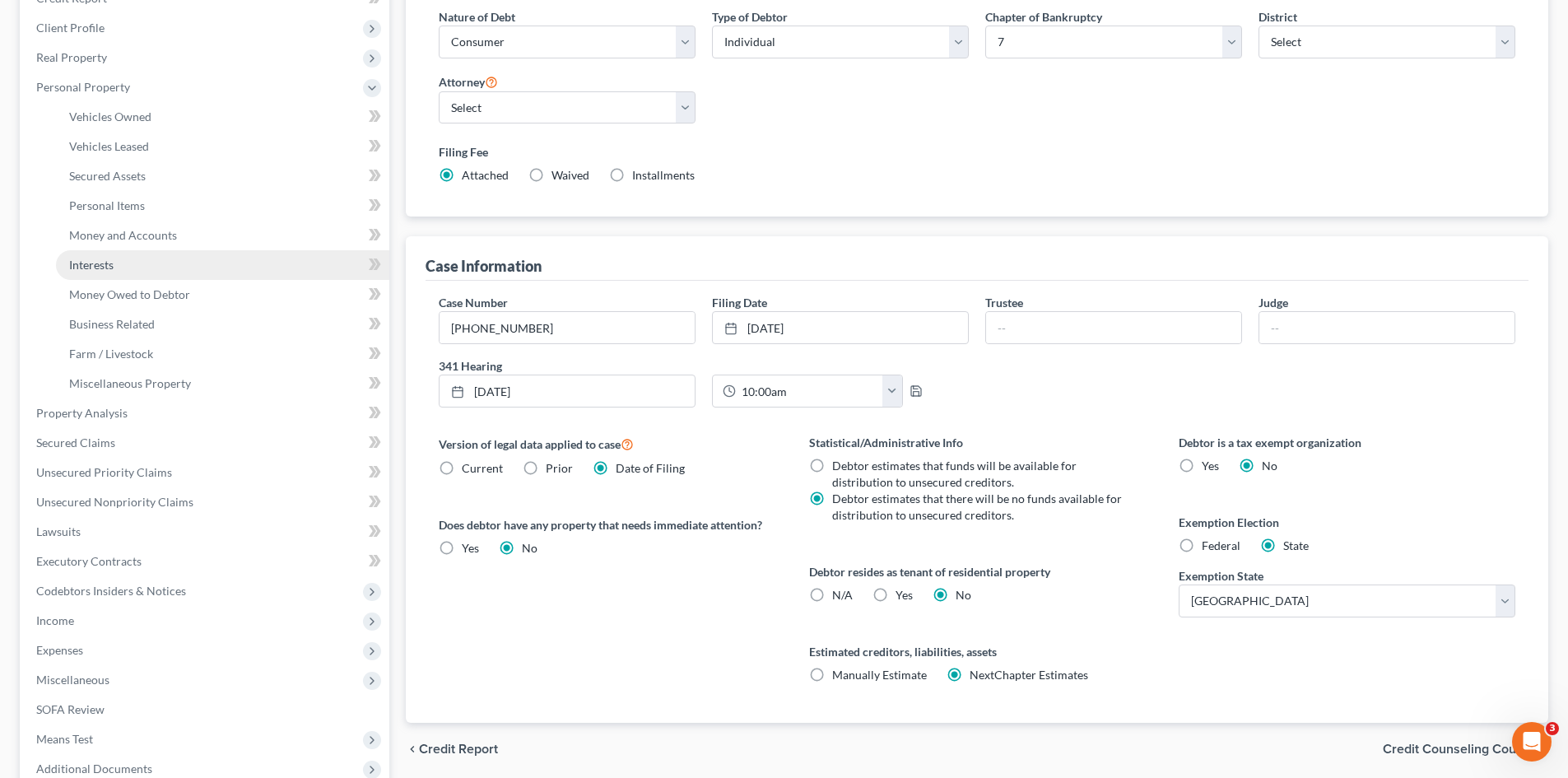
click at [100, 250] on link "Interests" at bounding box center [223, 265] width 333 height 30
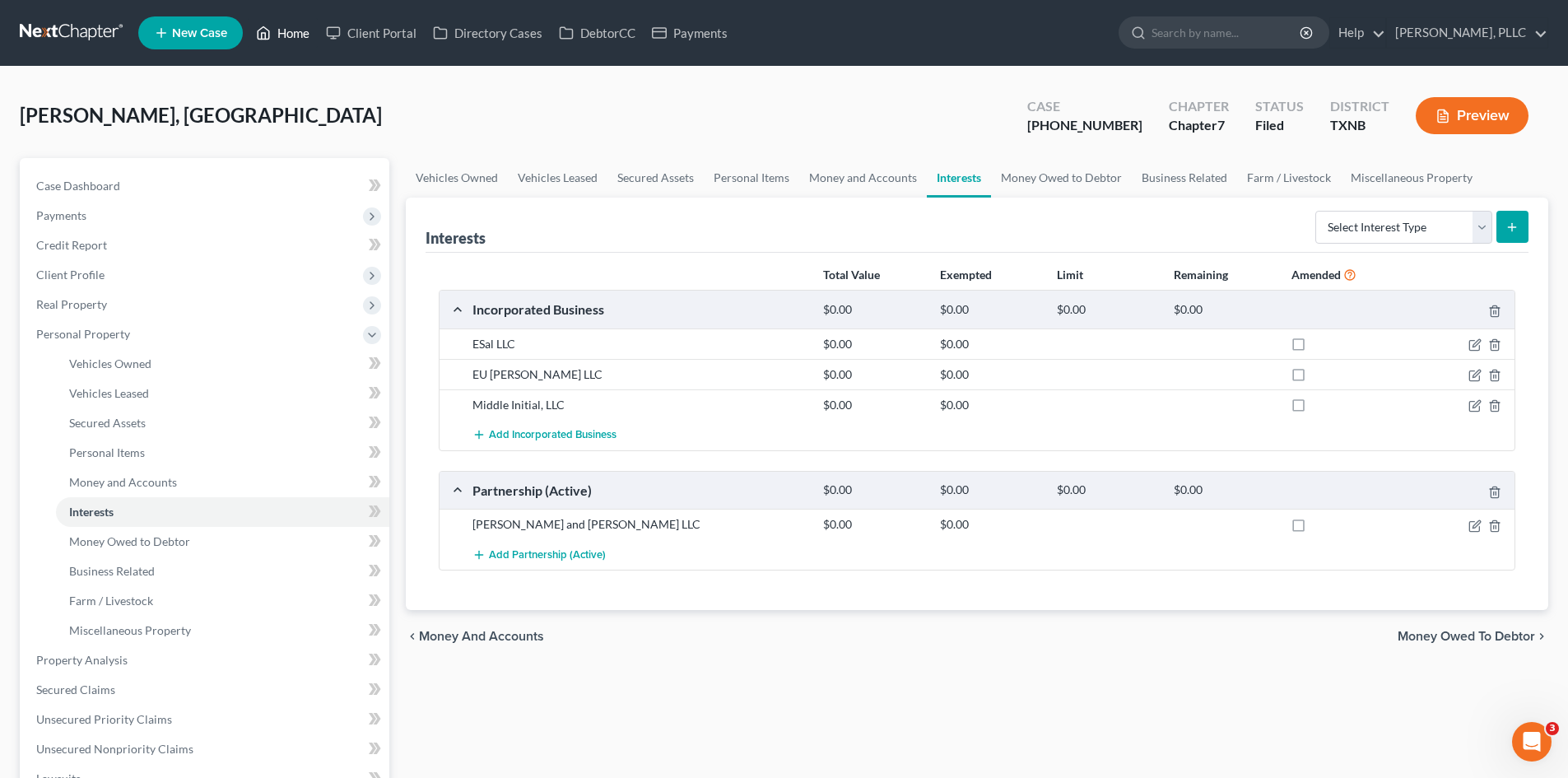
click at [286, 39] on link "Home" at bounding box center [282, 32] width 70 height 30
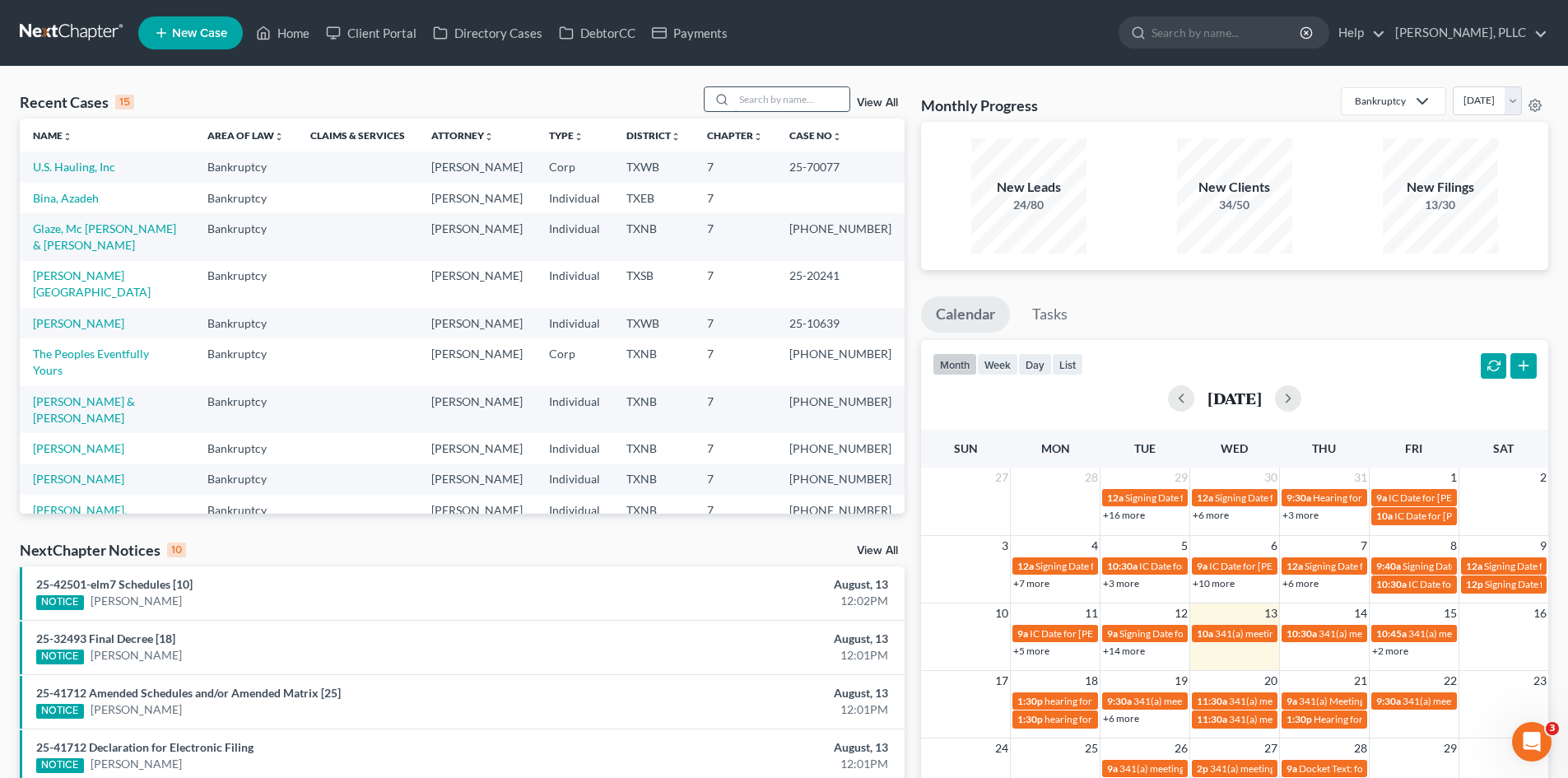
click at [754, 100] on input "search" at bounding box center [791, 99] width 115 height 24
type input "bina"
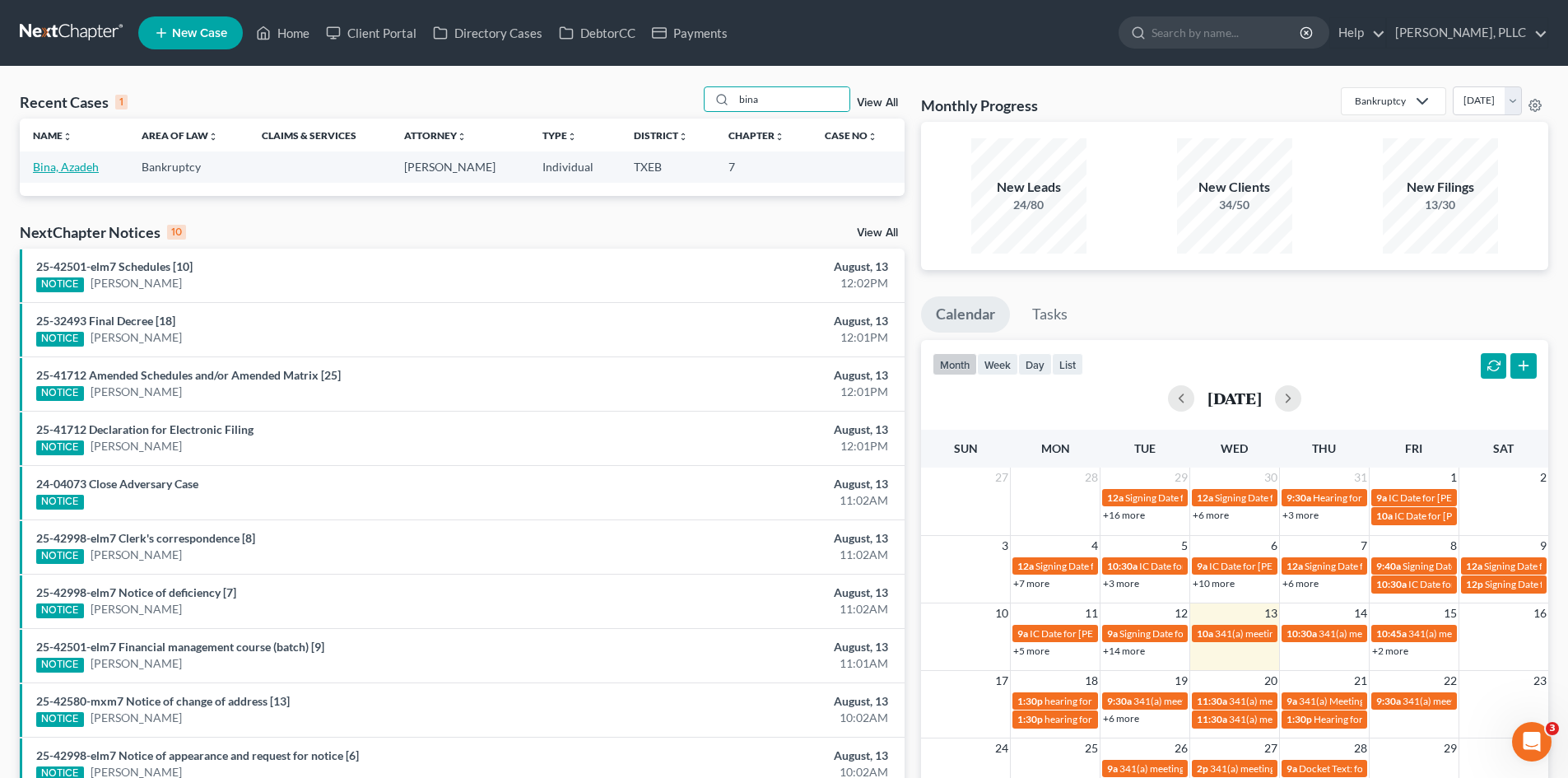
click at [70, 173] on link "Bina, Azadeh" at bounding box center [66, 167] width 66 height 14
select select "3"
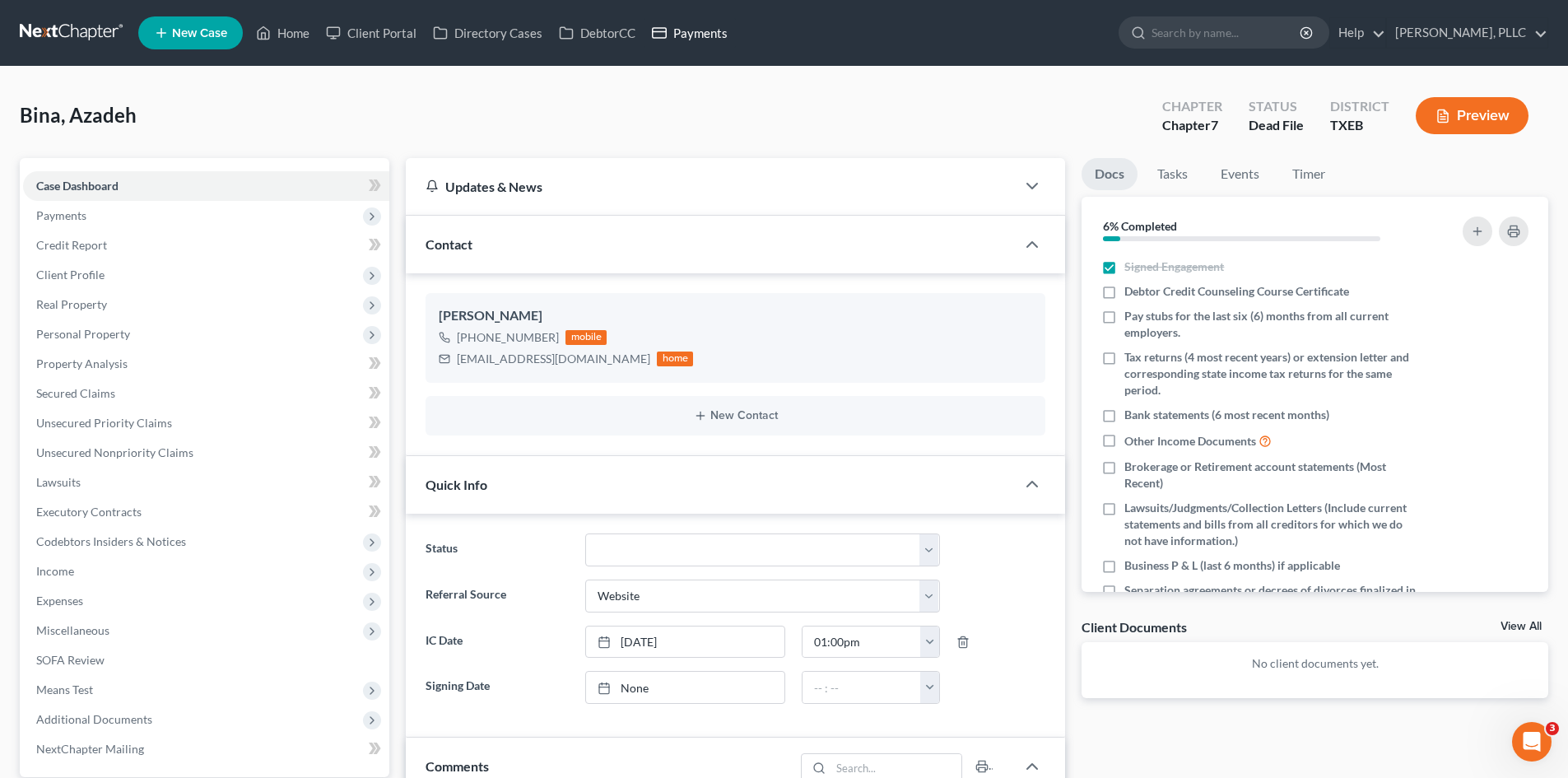
drag, startPoint x: 690, startPoint y: 42, endPoint x: 732, endPoint y: 40, distance: 42.0
click at [690, 42] on link "Payments" at bounding box center [689, 32] width 92 height 30
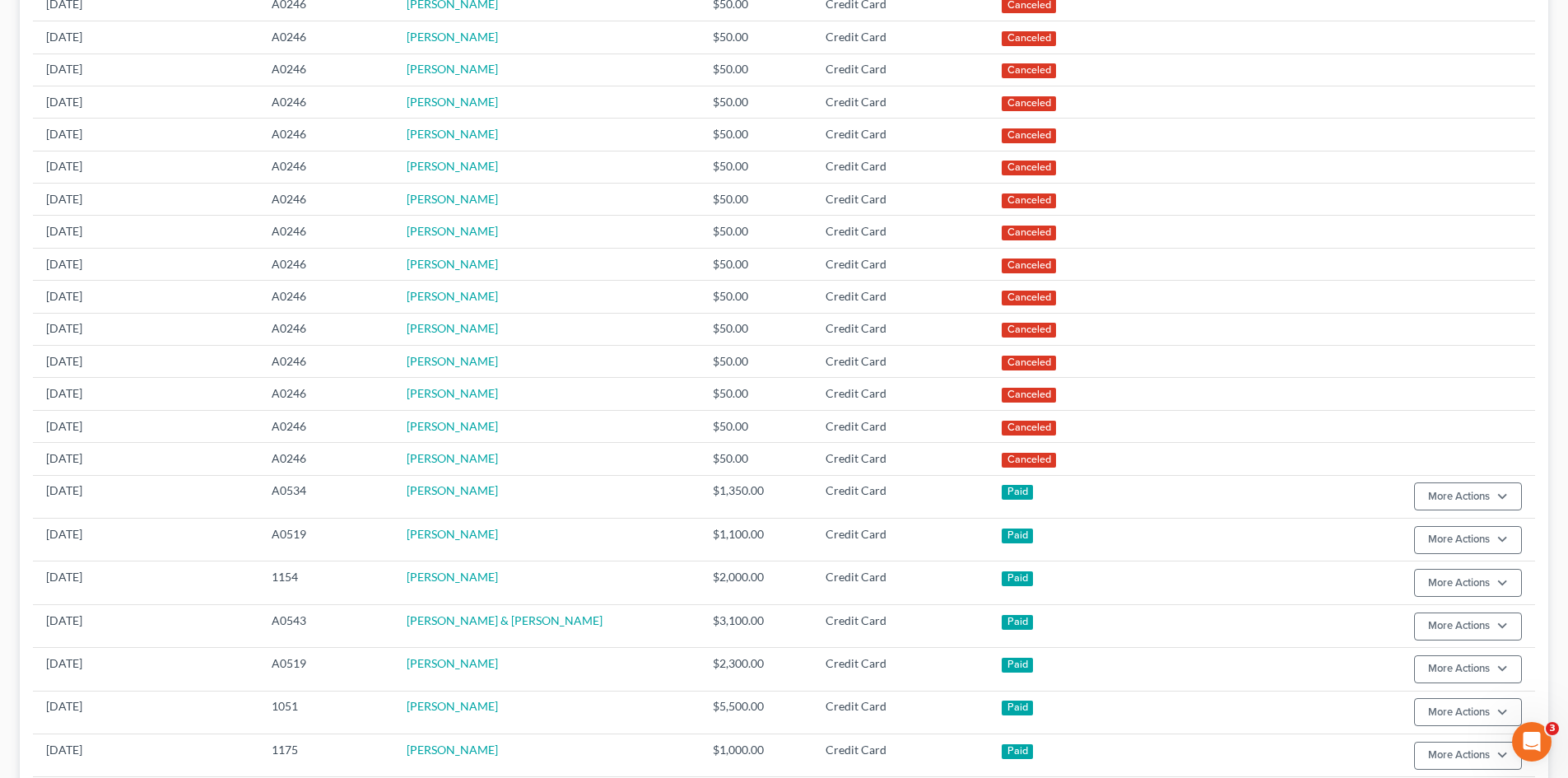
scroll to position [329, 0]
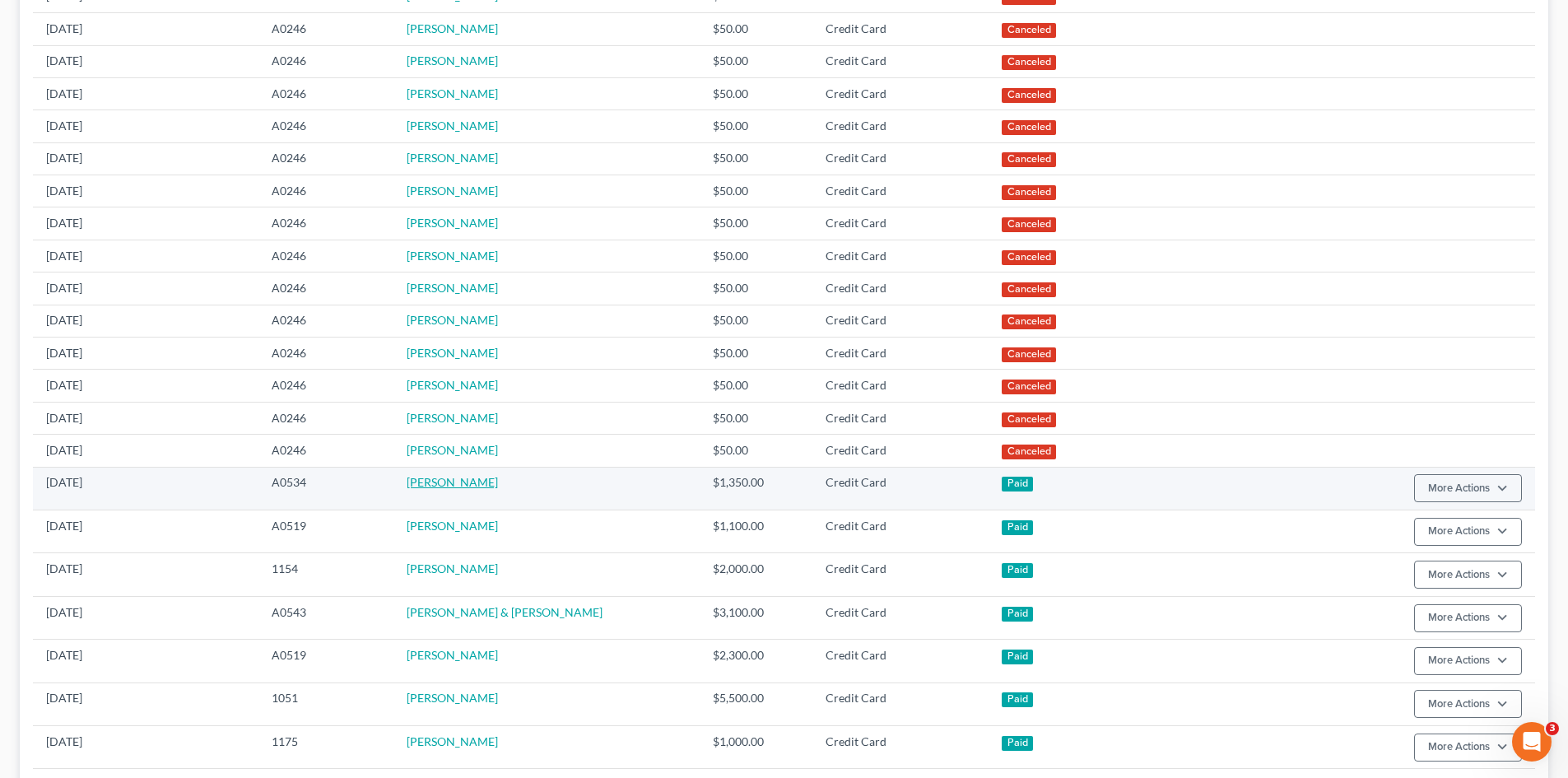
click at [444, 486] on link "[PERSON_NAME]" at bounding box center [452, 482] width 91 height 14
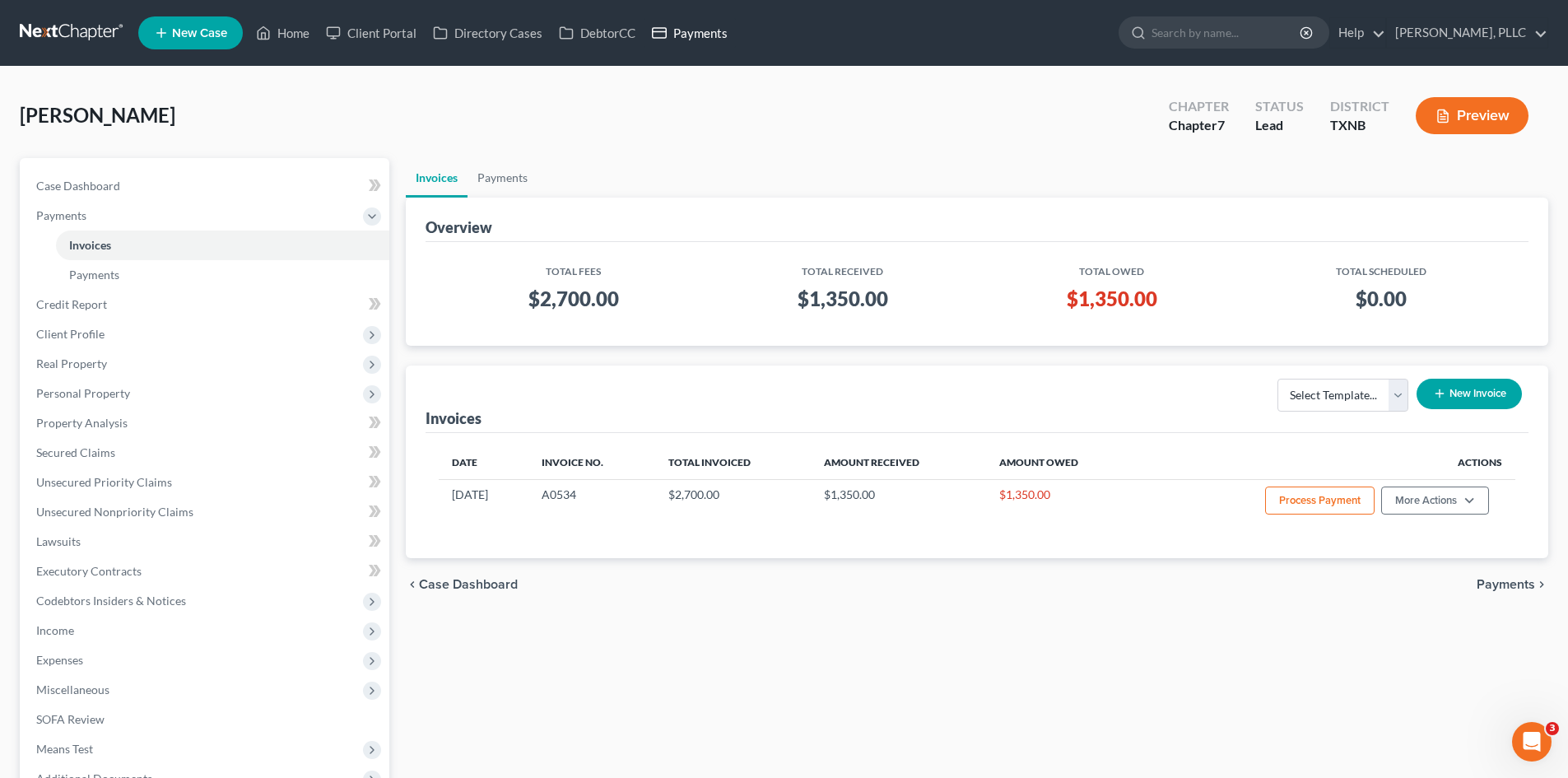
click at [695, 35] on link "Payments" at bounding box center [689, 32] width 92 height 30
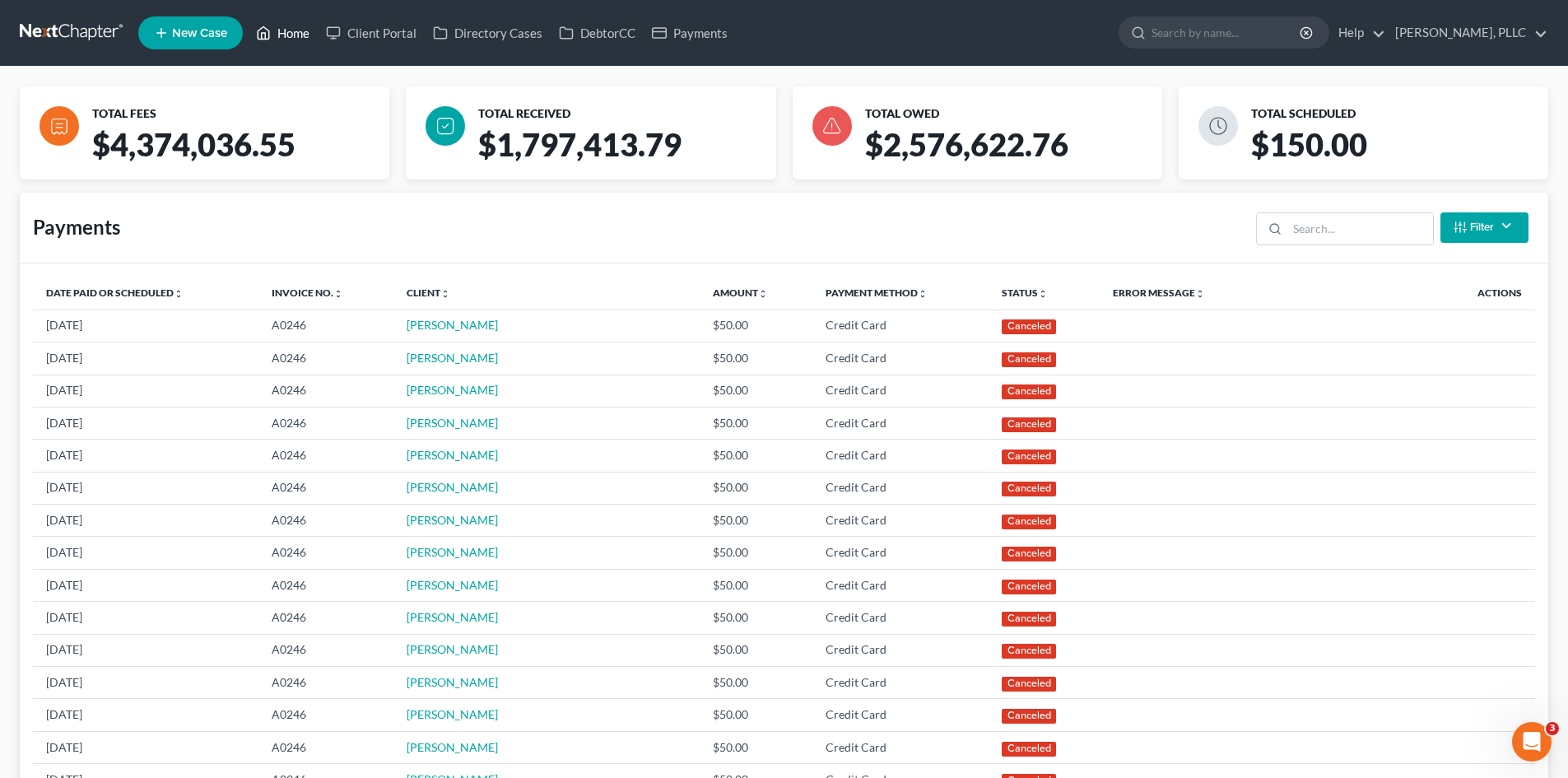
click at [297, 38] on link "Home" at bounding box center [282, 32] width 70 height 30
